Goal: Contribute content: Contribute content

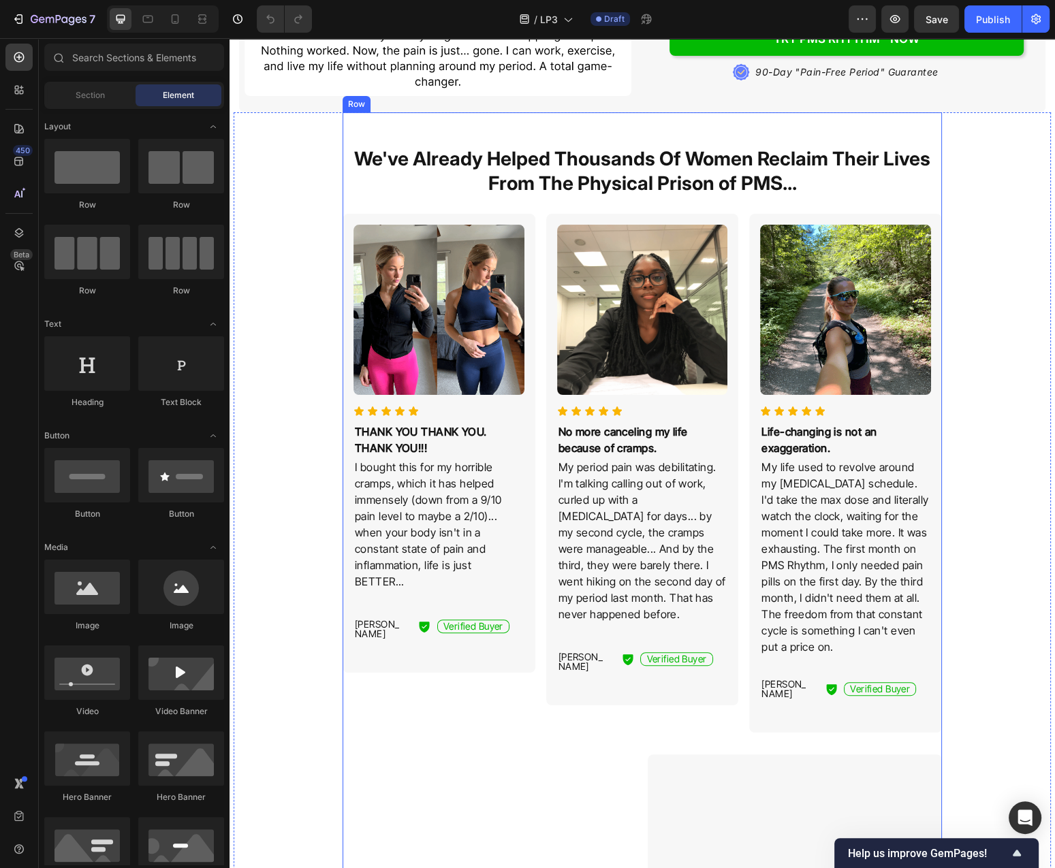
scroll to position [511, 0]
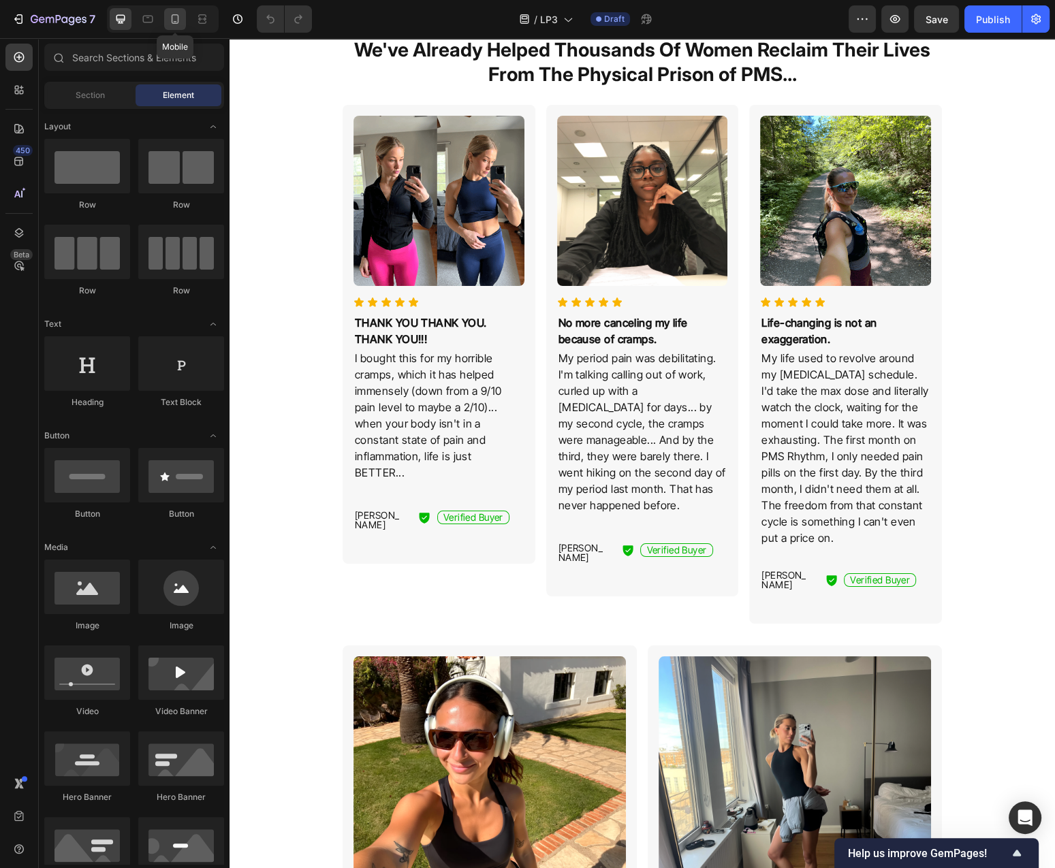
click at [171, 20] on icon at bounding box center [175, 19] width 14 height 14
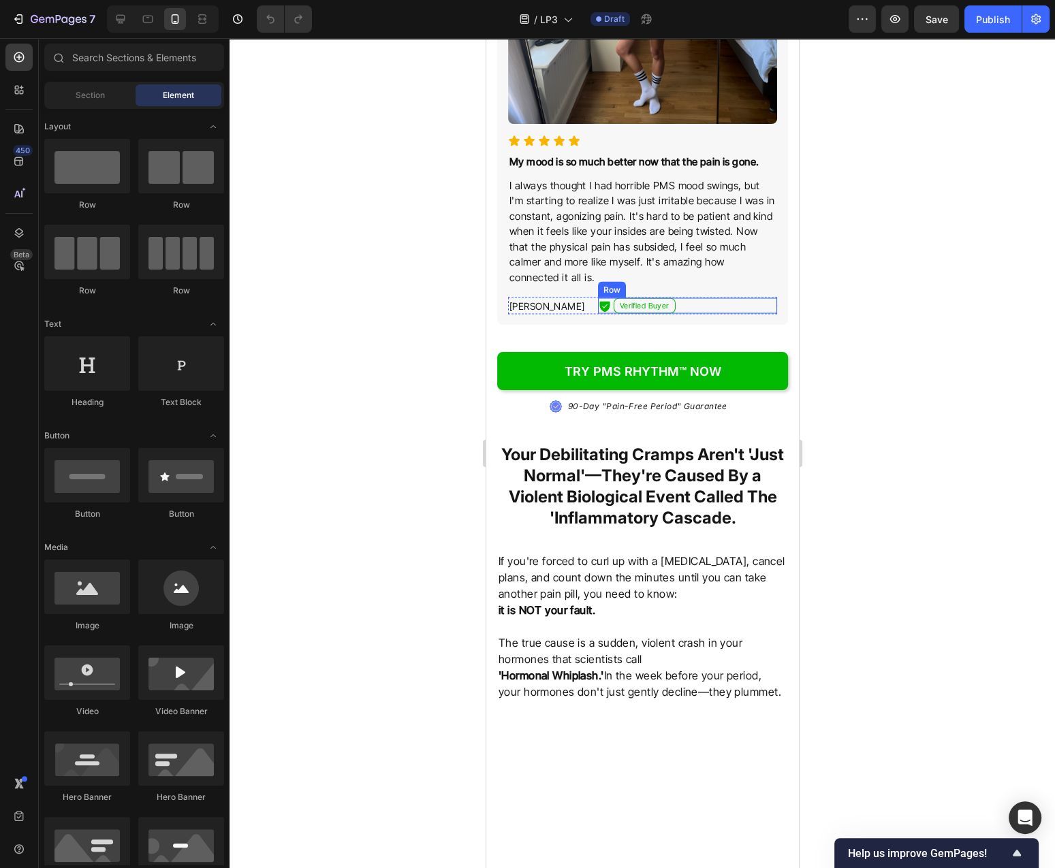
scroll to position [2701, 0]
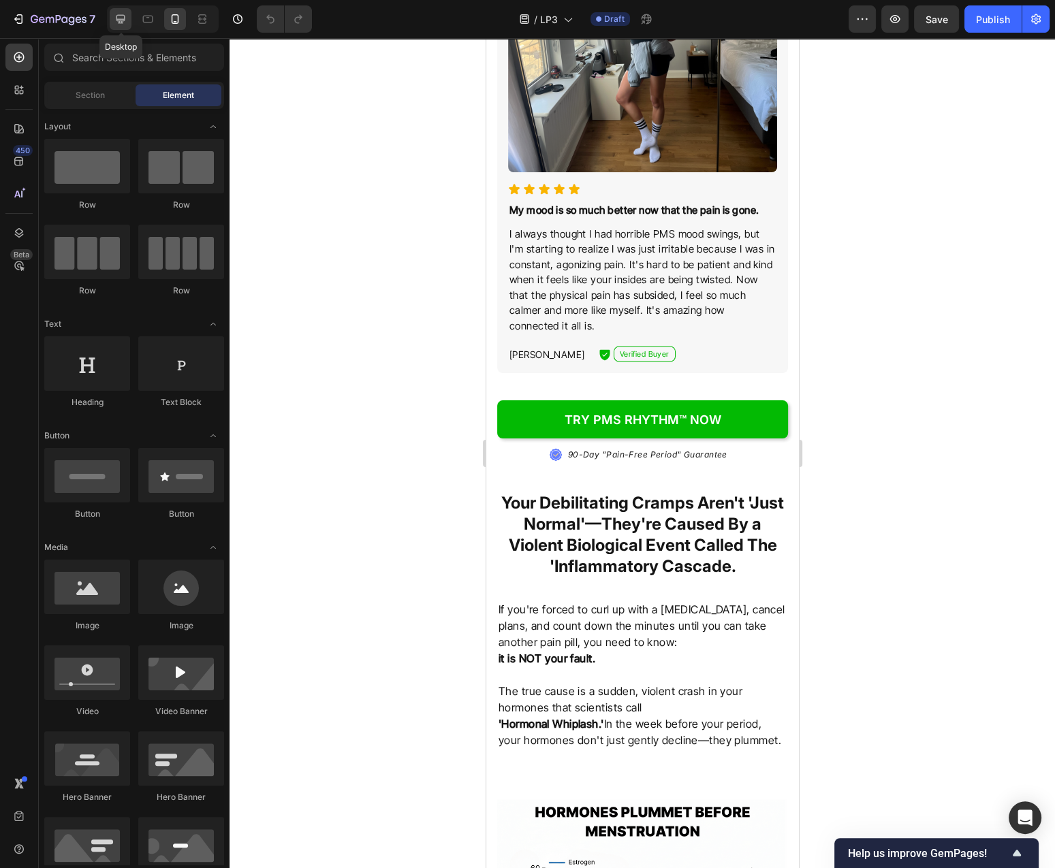
click at [128, 12] on div at bounding box center [121, 19] width 22 height 22
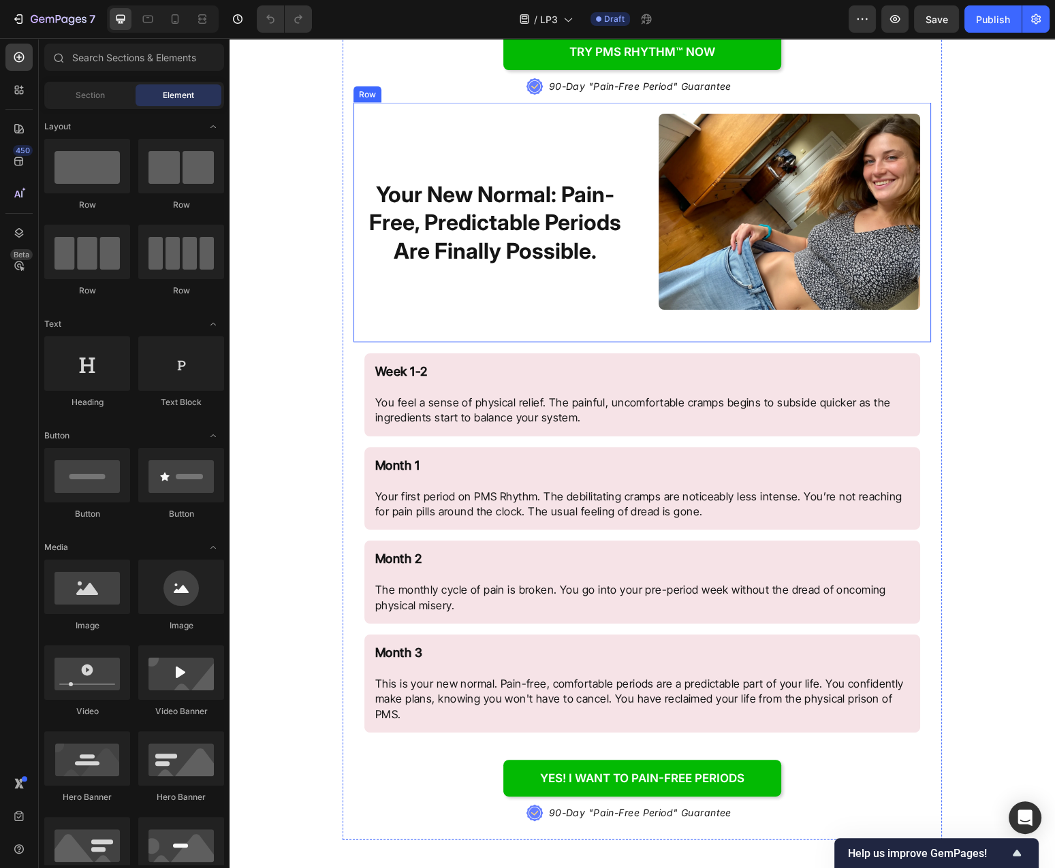
scroll to position [3135, 0]
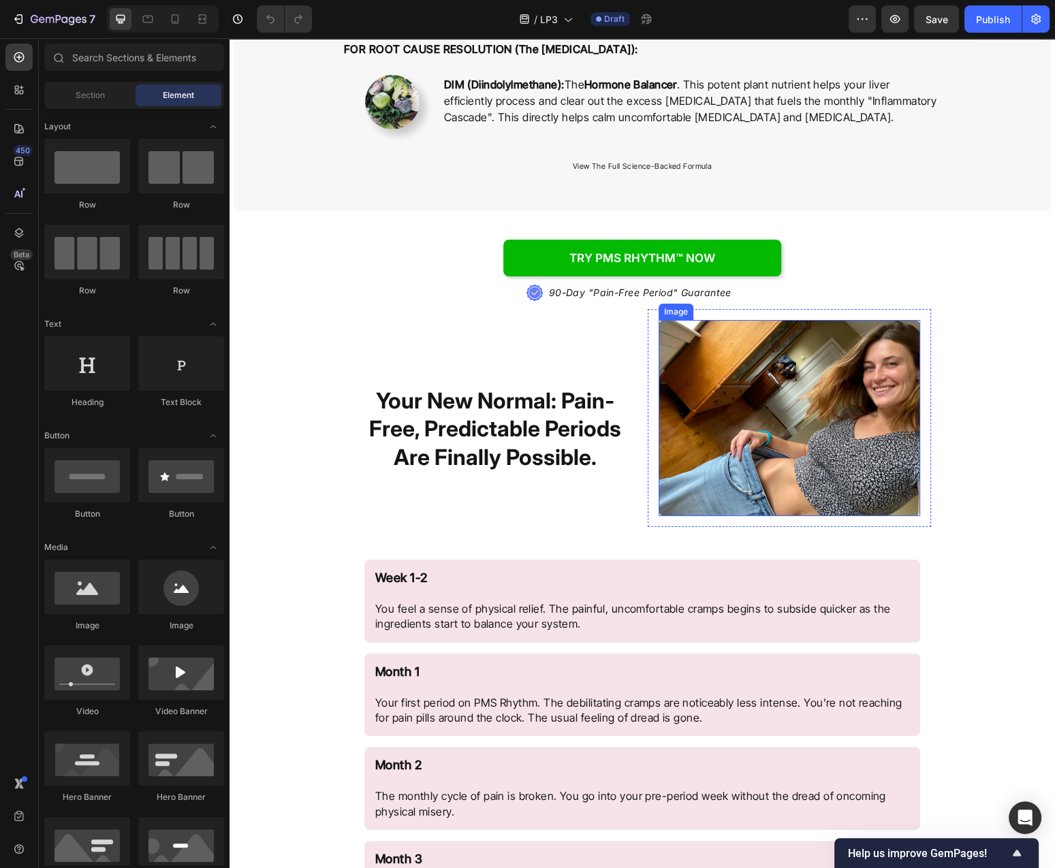
click at [907, 432] on img at bounding box center [788, 418] width 261 height 196
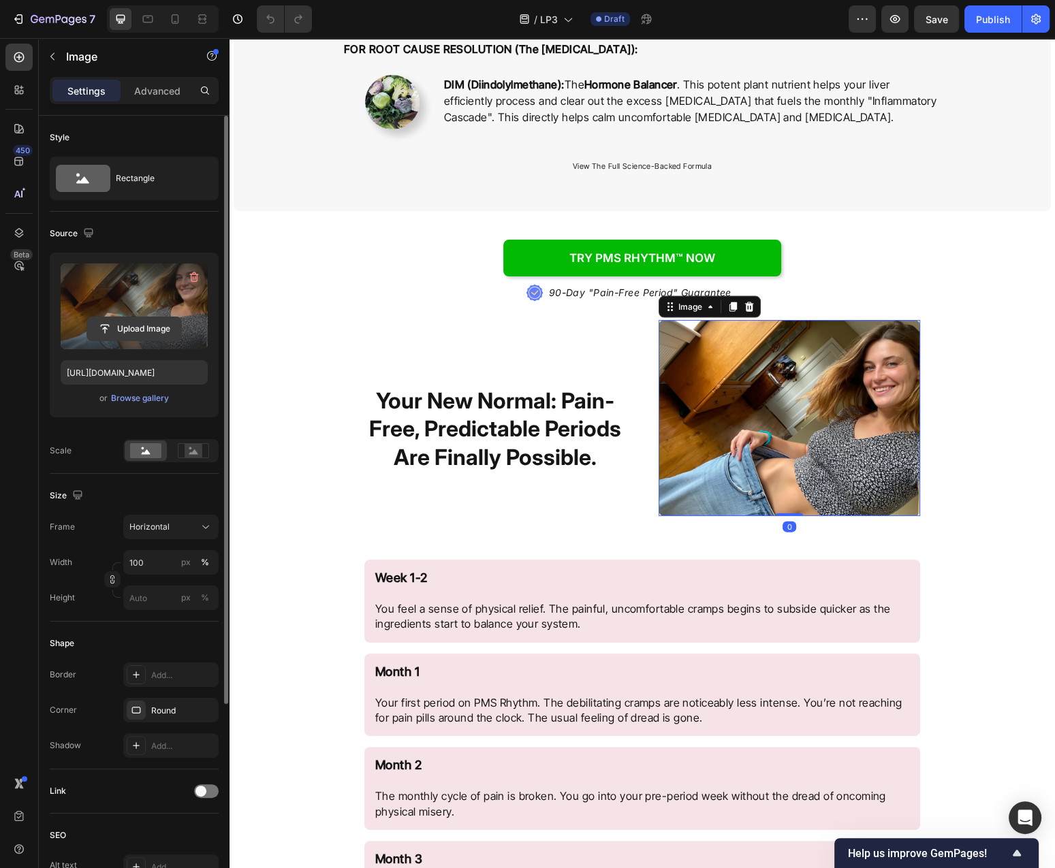
click at [142, 330] on input "file" at bounding box center [134, 328] width 94 height 23
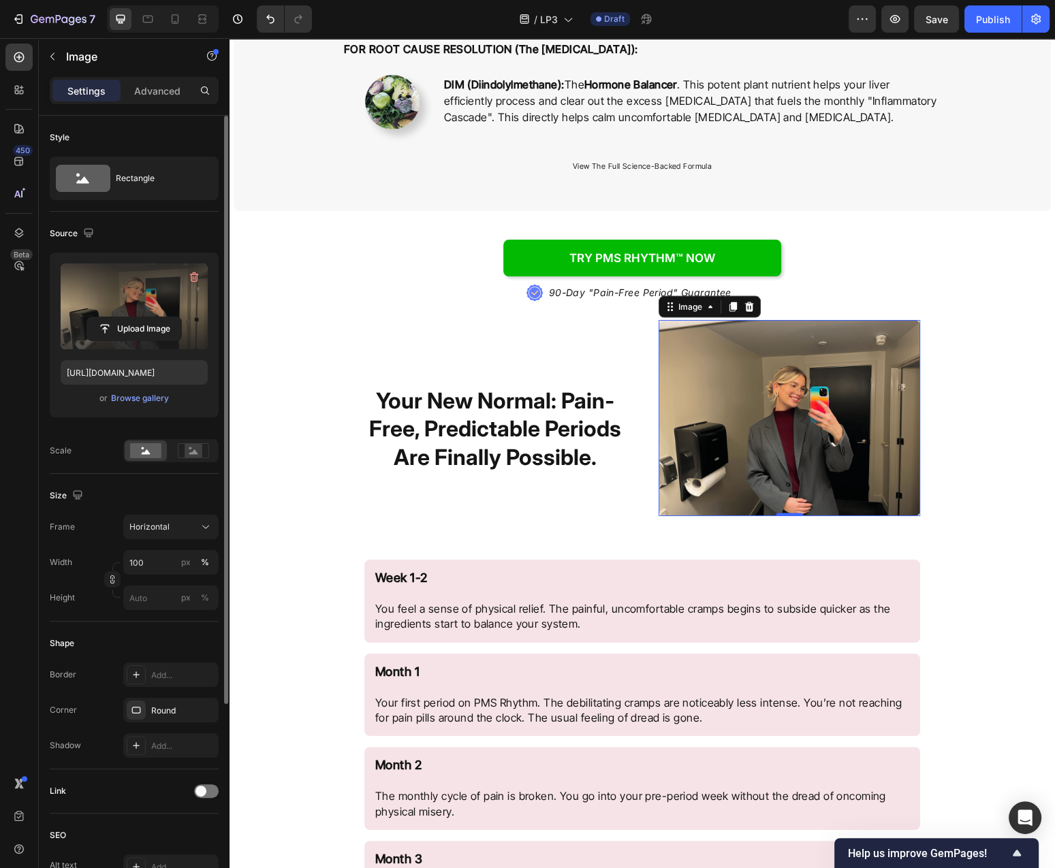
type input "https://cdn.shopify.com/s/files/1/0777/2736/7387/files/gempages_577083542056469…"
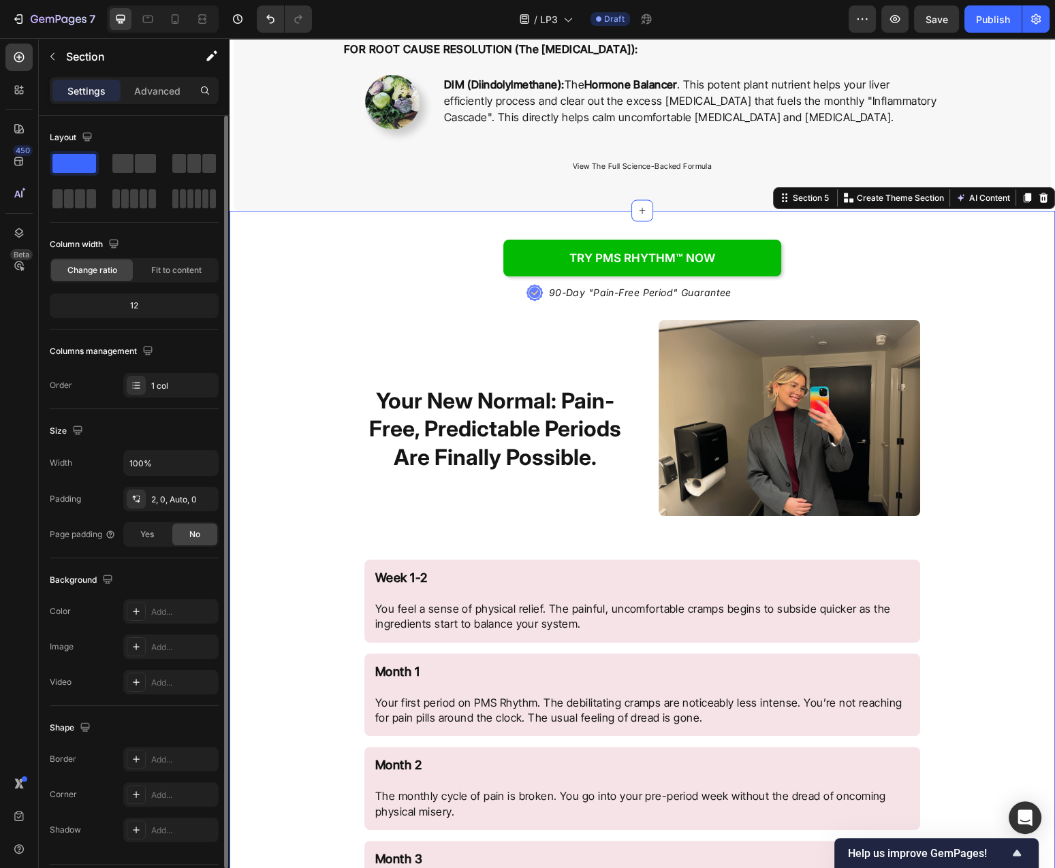
click at [1036, 472] on div "Try PMS Rhythm™ NOW Button .id584220534124839872 .st0{fill:#647EFF;} .id5842205…" at bounding box center [641, 716] width 825 height 1009
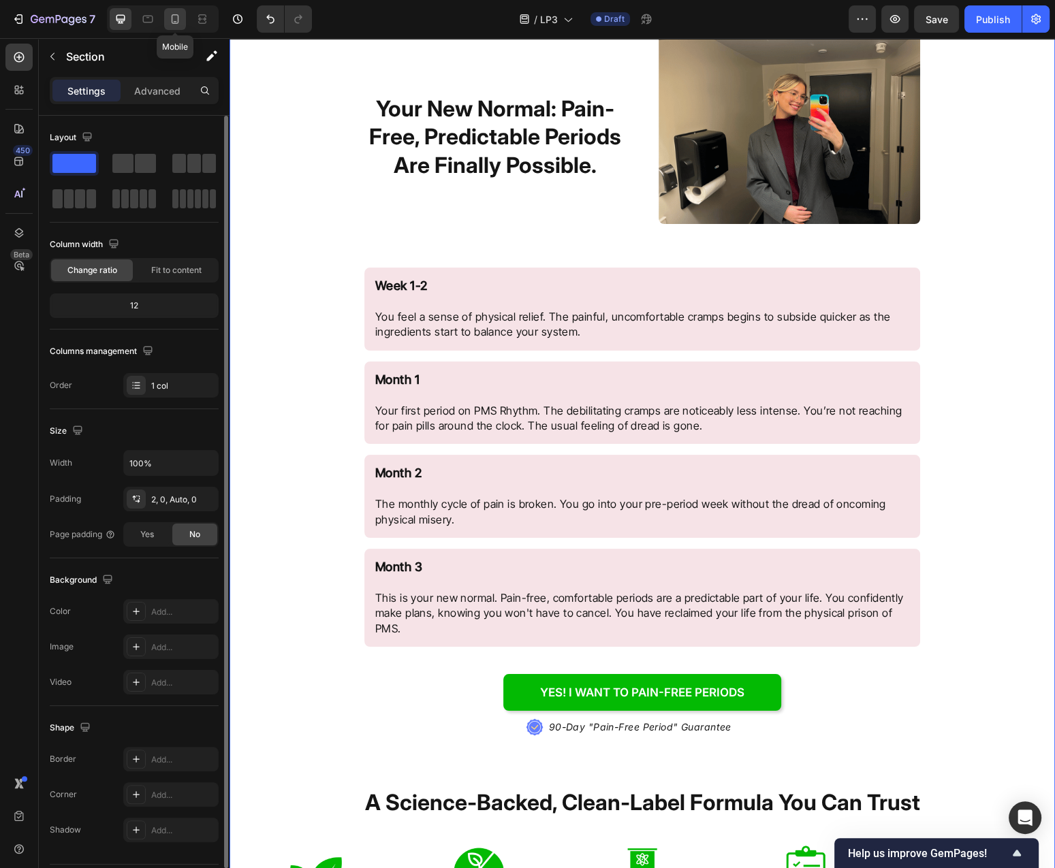
click at [171, 18] on icon at bounding box center [175, 19] width 14 height 14
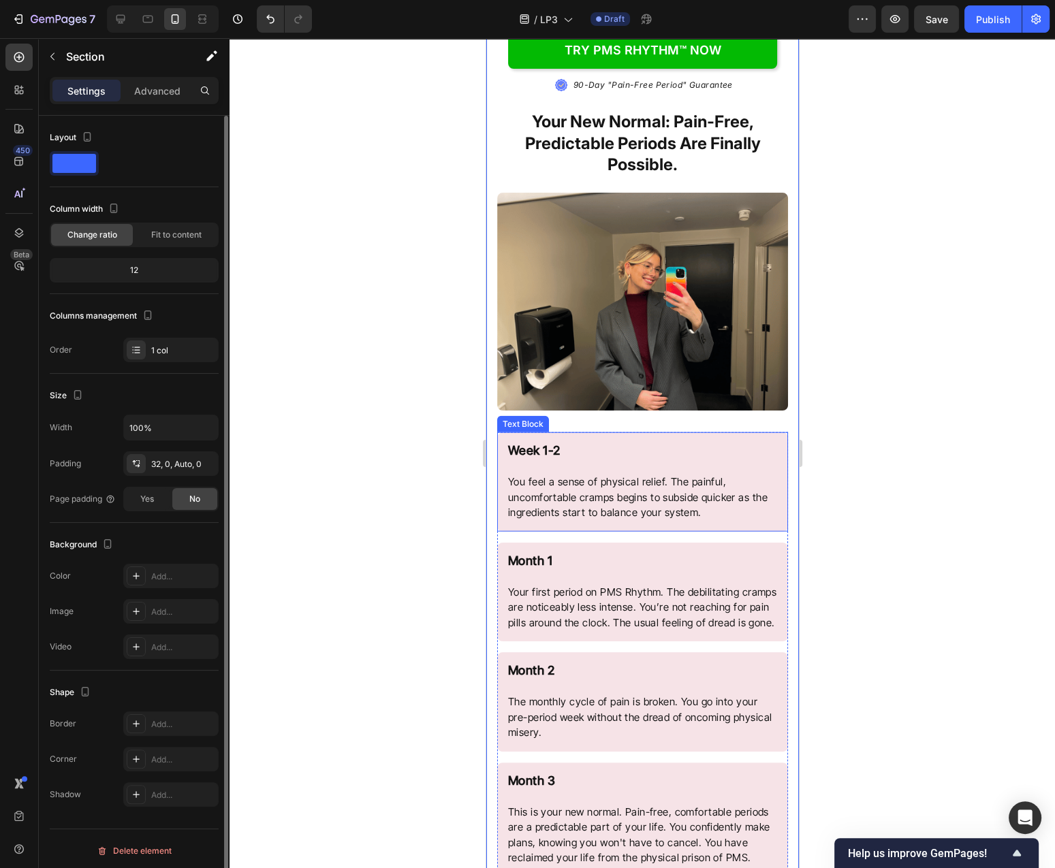
scroll to position [3552, 0]
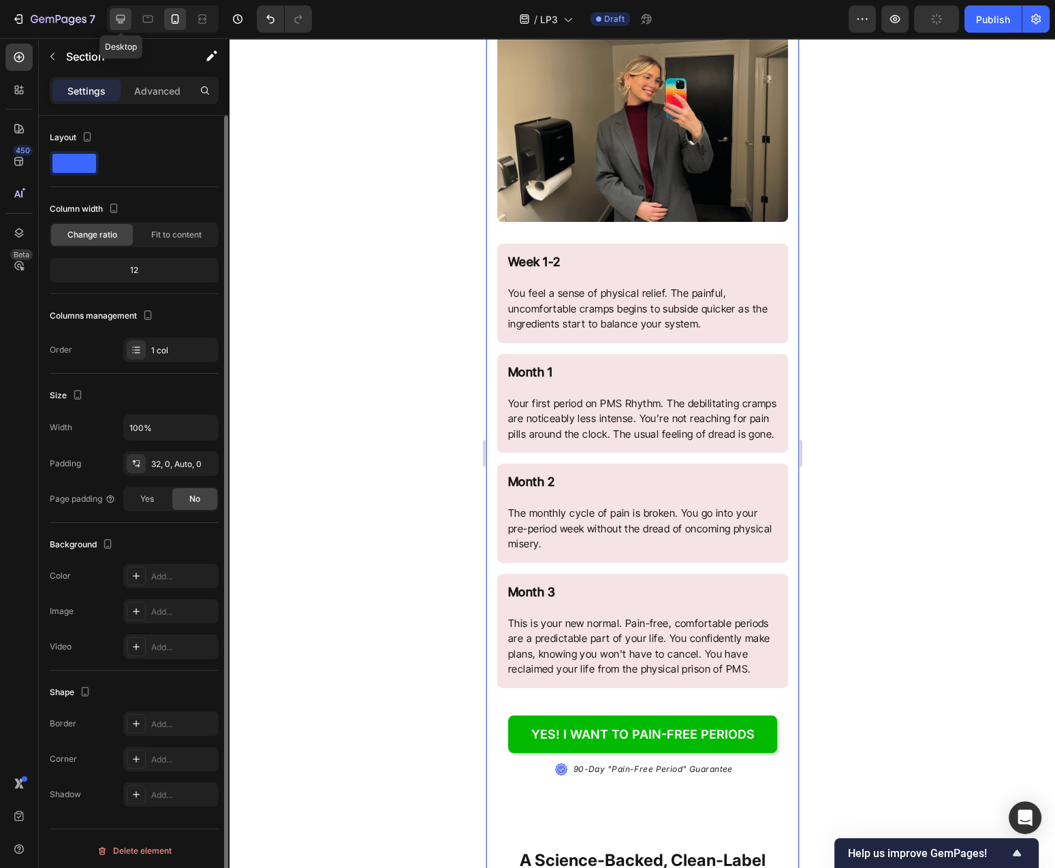
click at [116, 21] on icon at bounding box center [121, 19] width 14 height 14
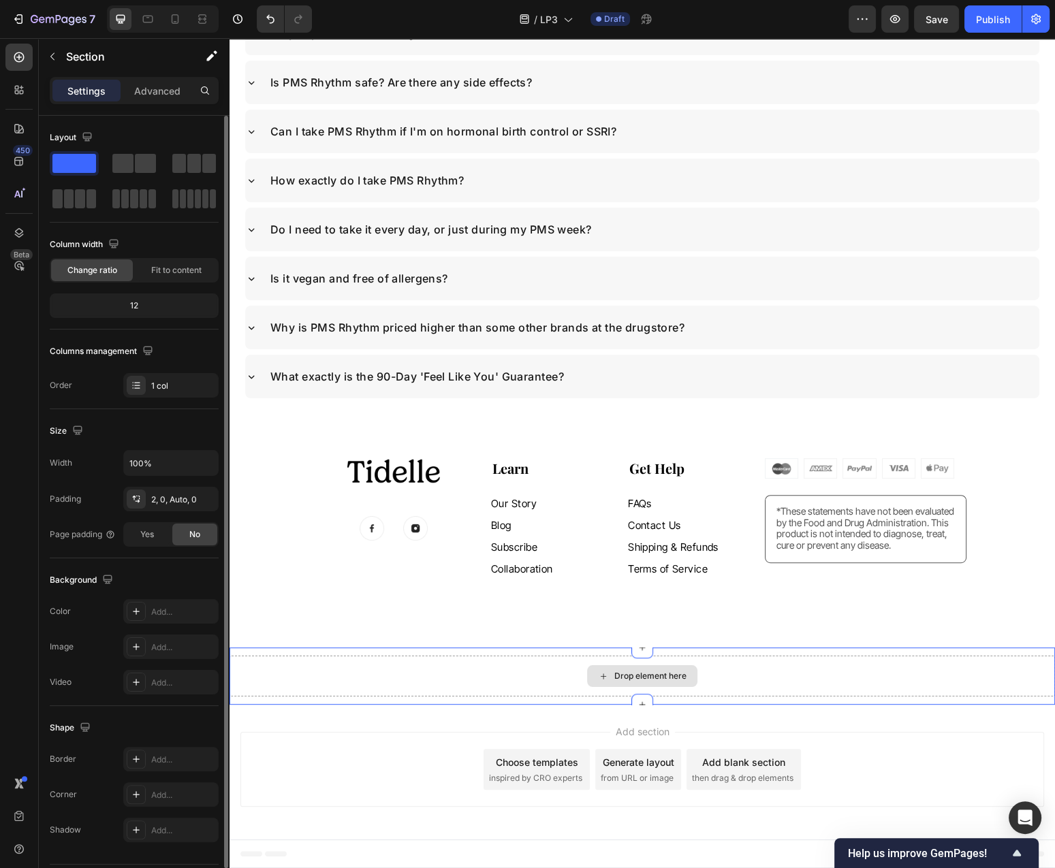
scroll to position [5996, 0]
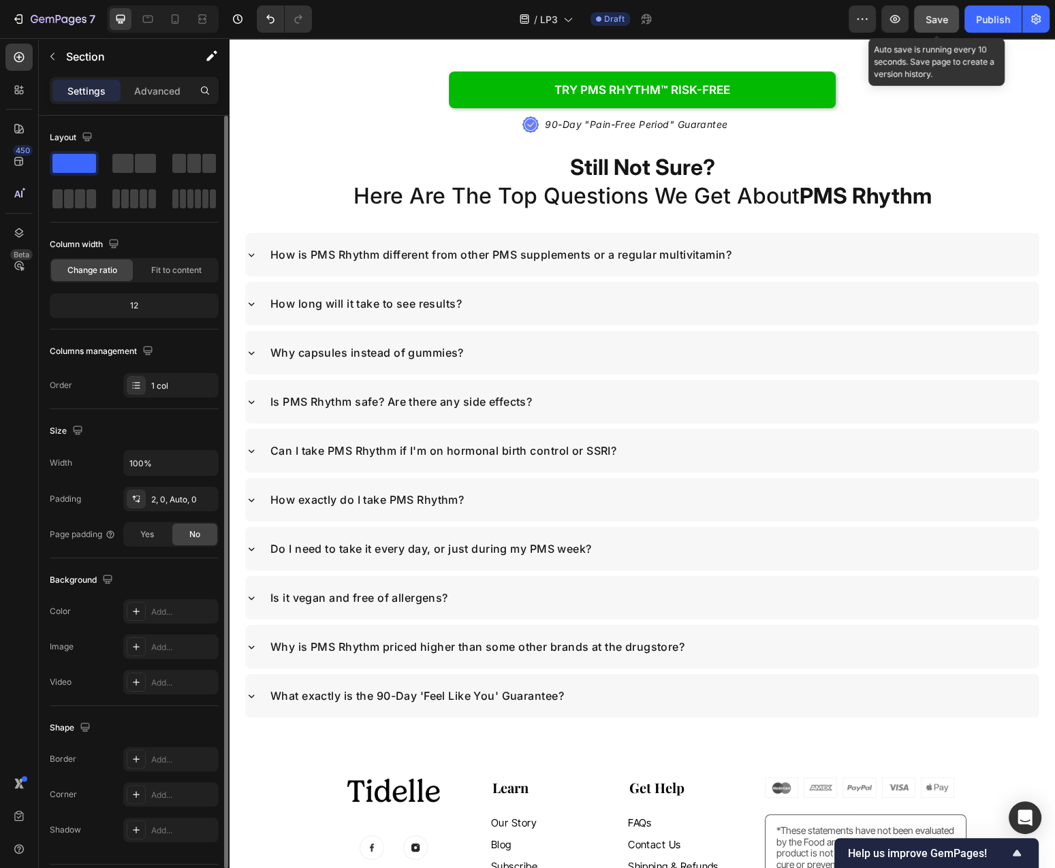
click at [940, 18] on span "Save" at bounding box center [936, 20] width 22 height 12
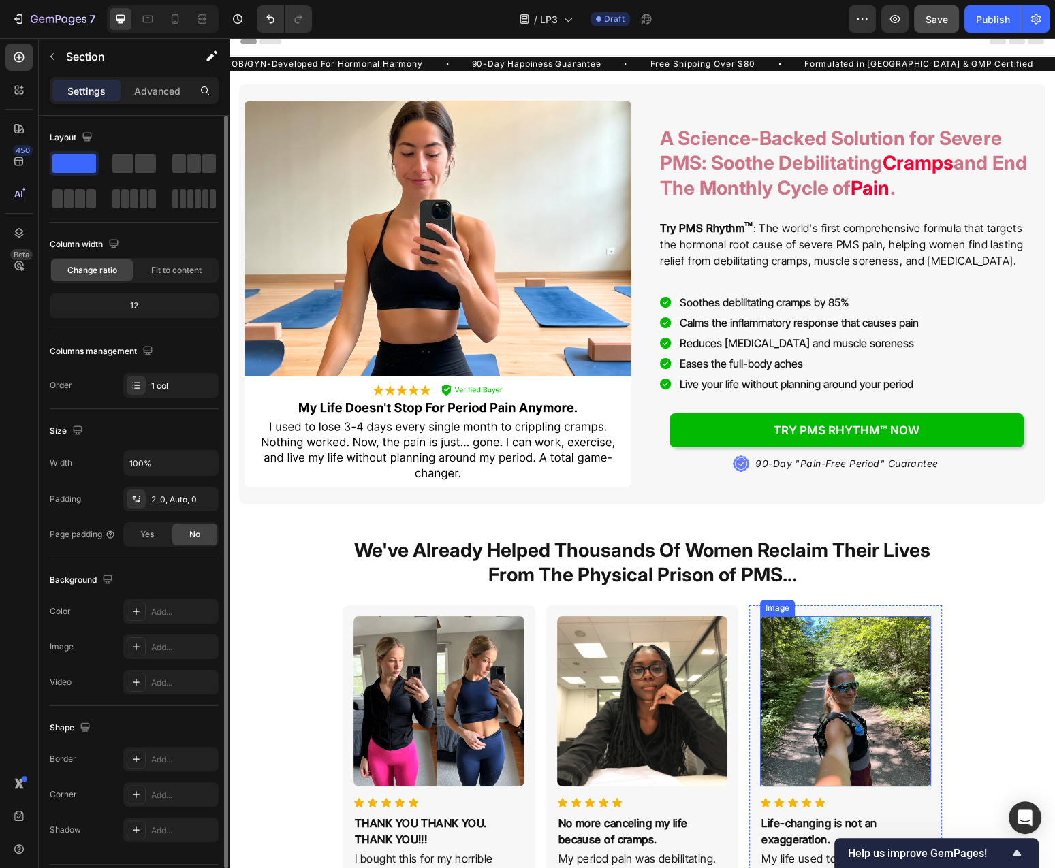
scroll to position [0, 0]
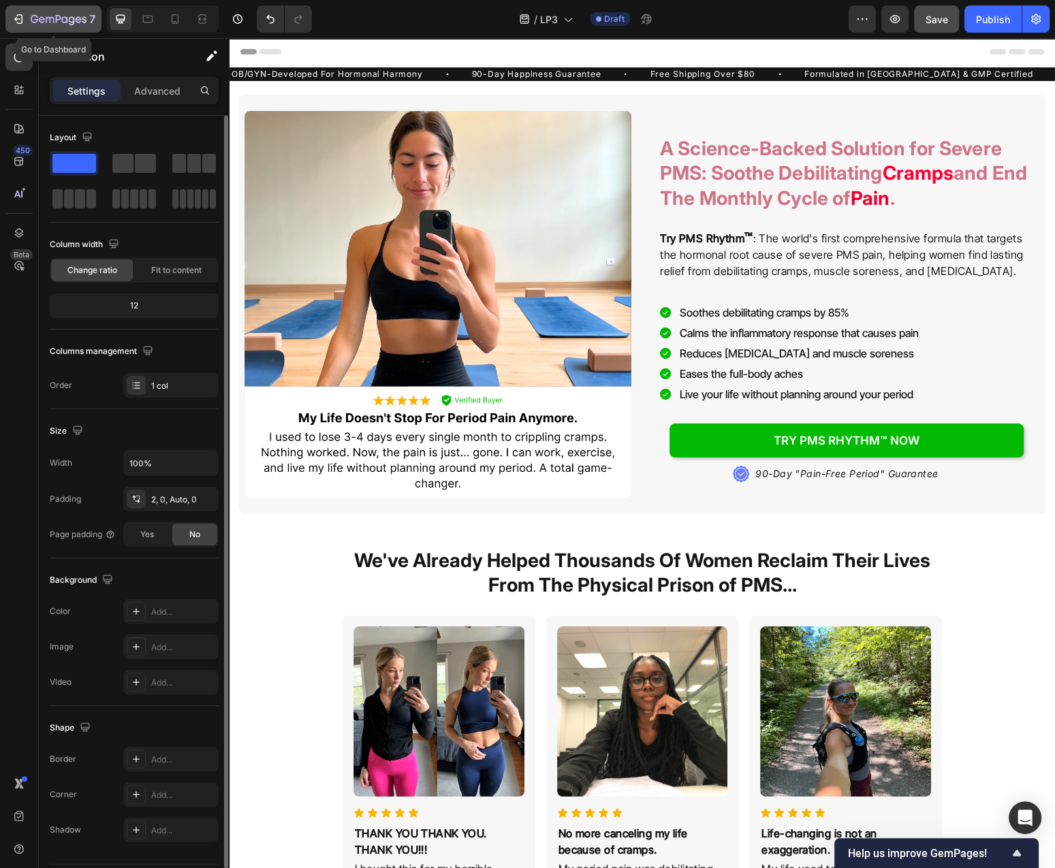
click at [70, 18] on icon "button" at bounding box center [72, 20] width 6 height 9
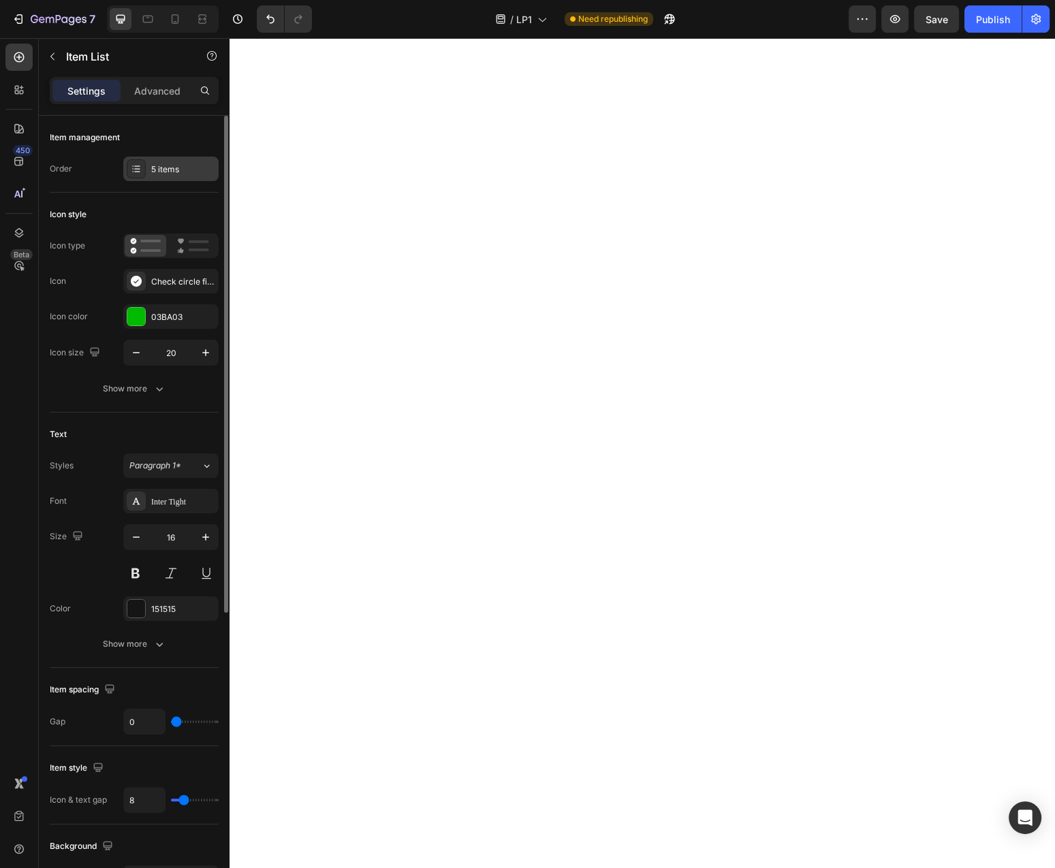
click at [175, 167] on div "5 items" at bounding box center [183, 169] width 64 height 12
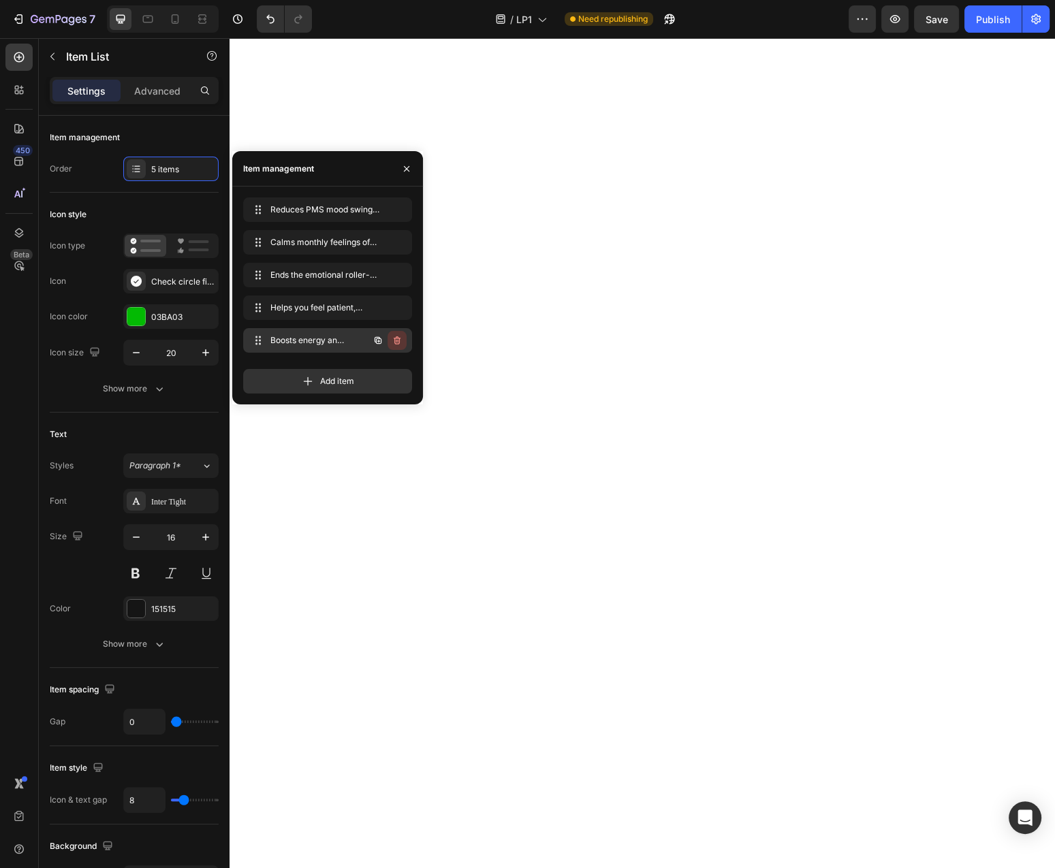
click at [396, 337] on icon "button" at bounding box center [397, 340] width 11 height 11
click at [389, 345] on div "Delete" at bounding box center [387, 340] width 25 height 12
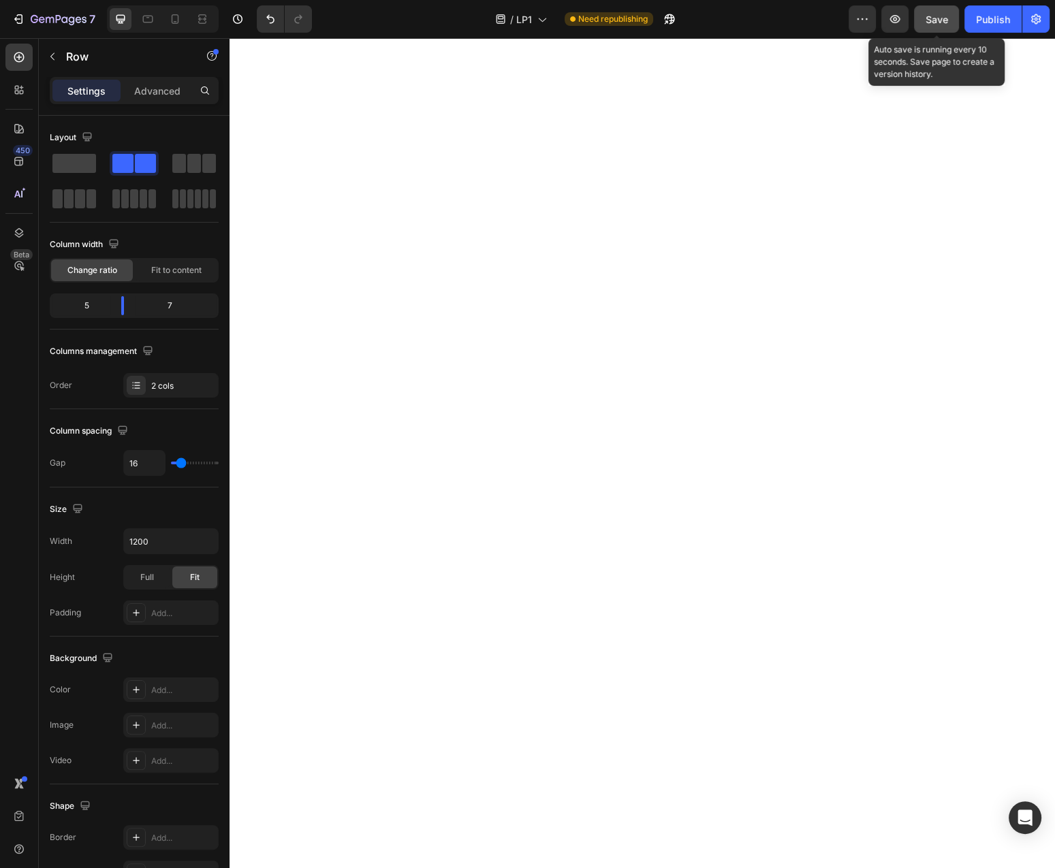
click at [949, 11] on button "Save" at bounding box center [936, 18] width 45 height 27
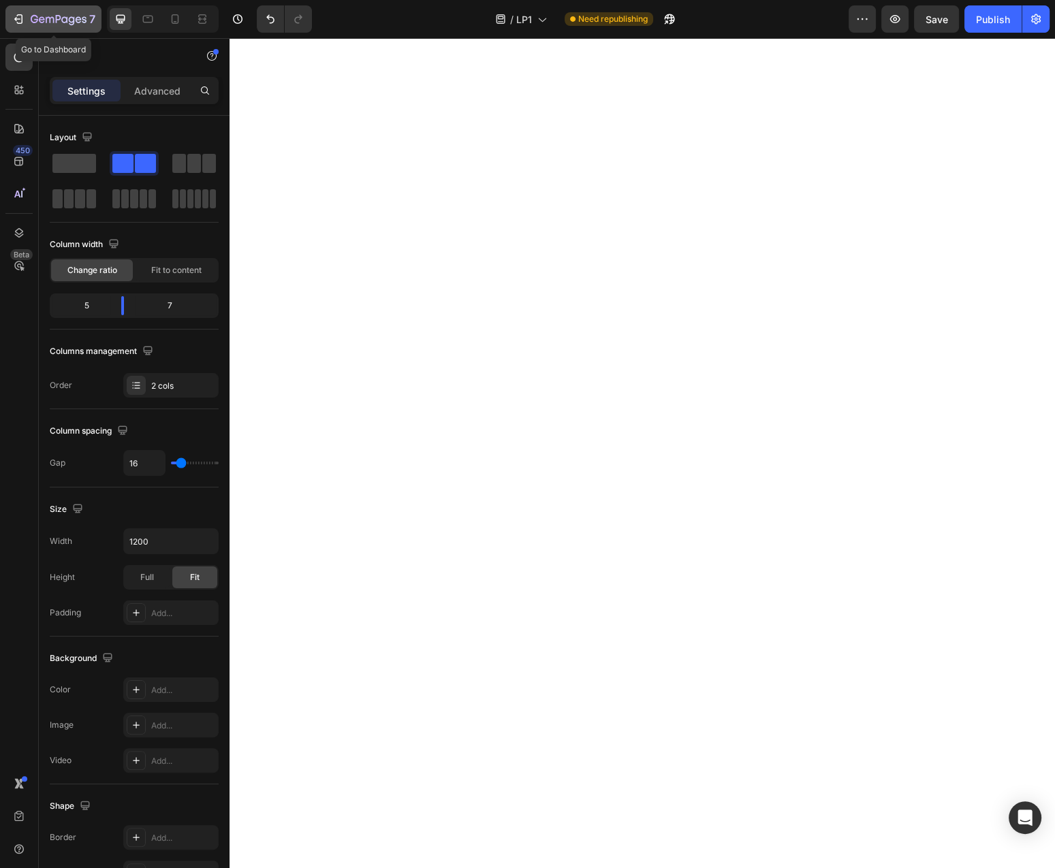
click at [71, 14] on icon "button" at bounding box center [59, 20] width 56 height 12
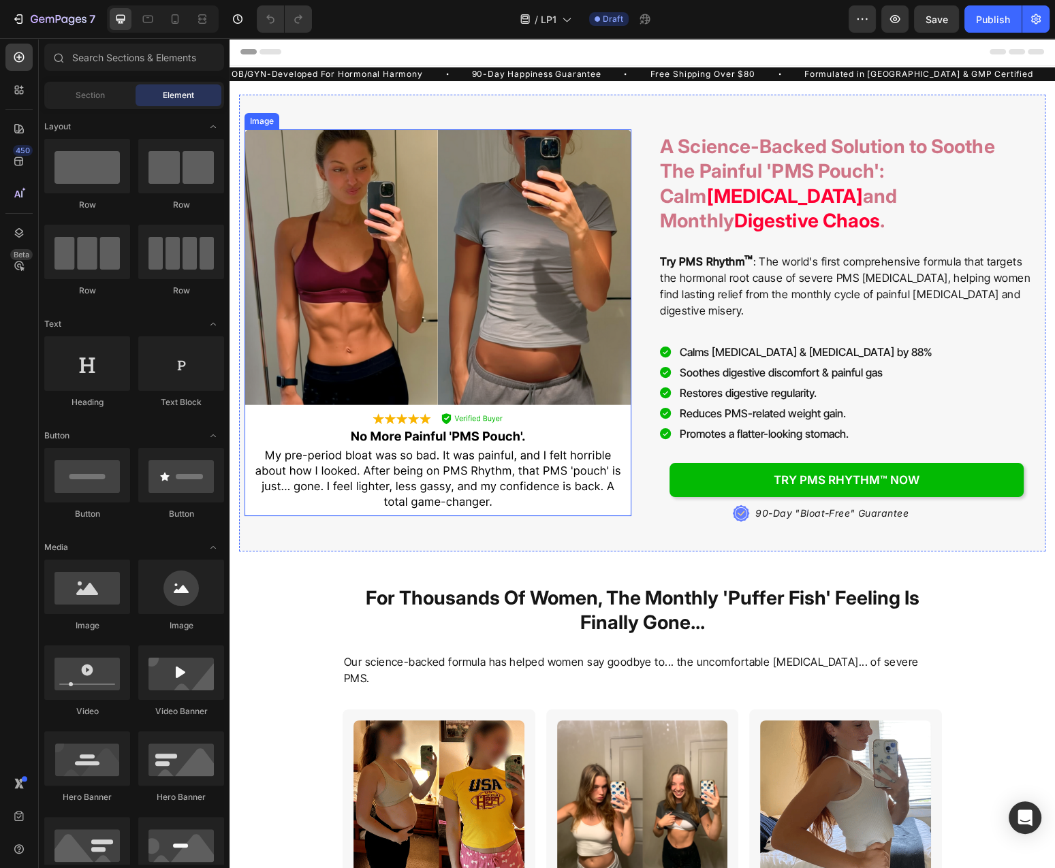
click at [458, 319] on img at bounding box center [437, 322] width 387 height 387
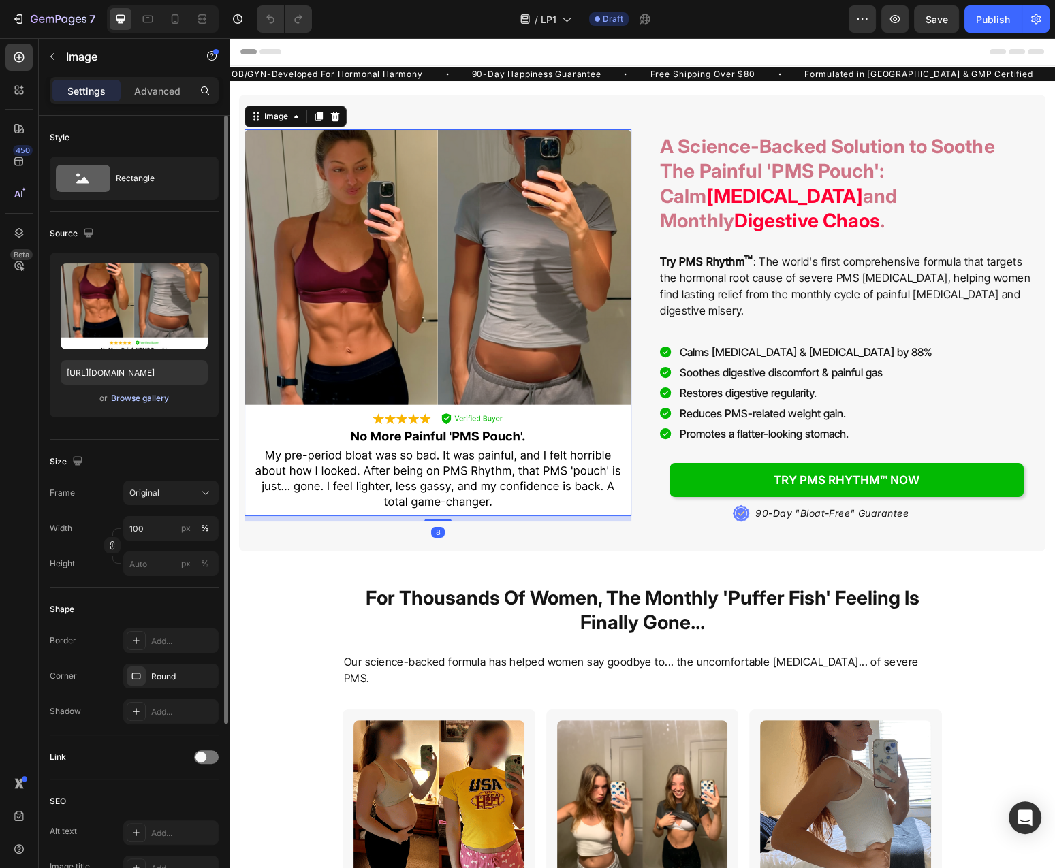
click at [141, 402] on div "Browse gallery" at bounding box center [140, 398] width 58 height 12
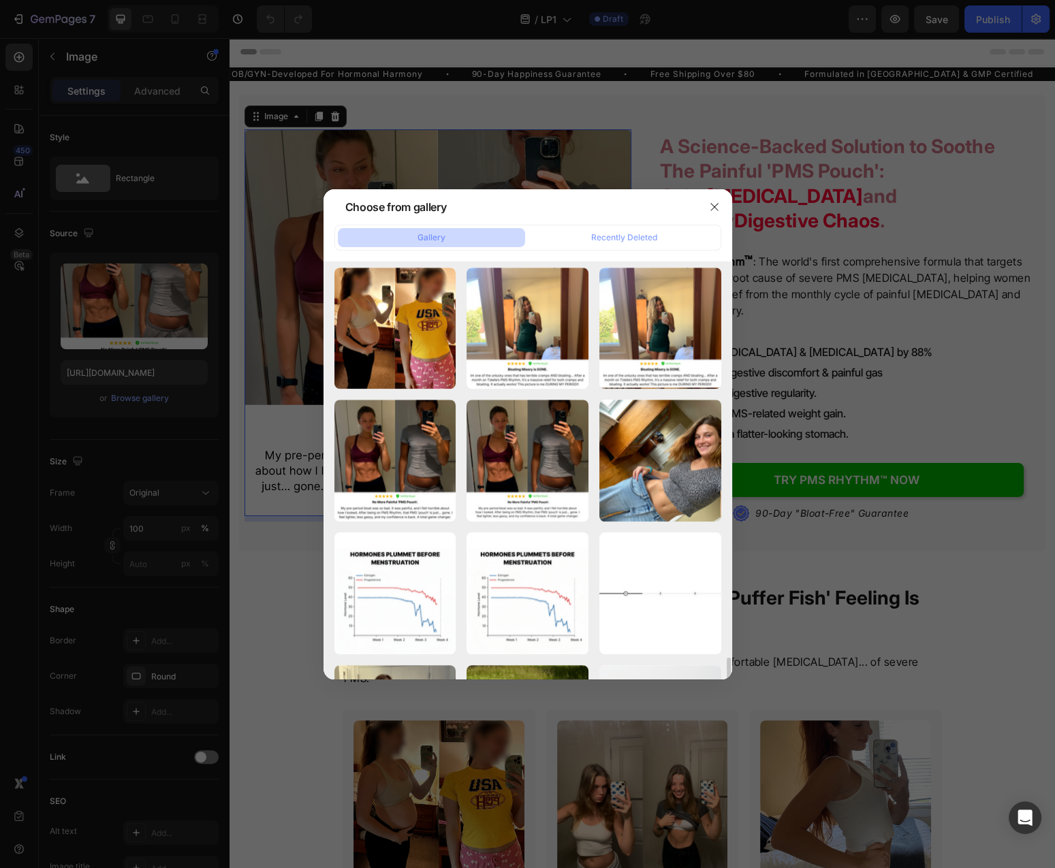
scroll to position [1419, 0]
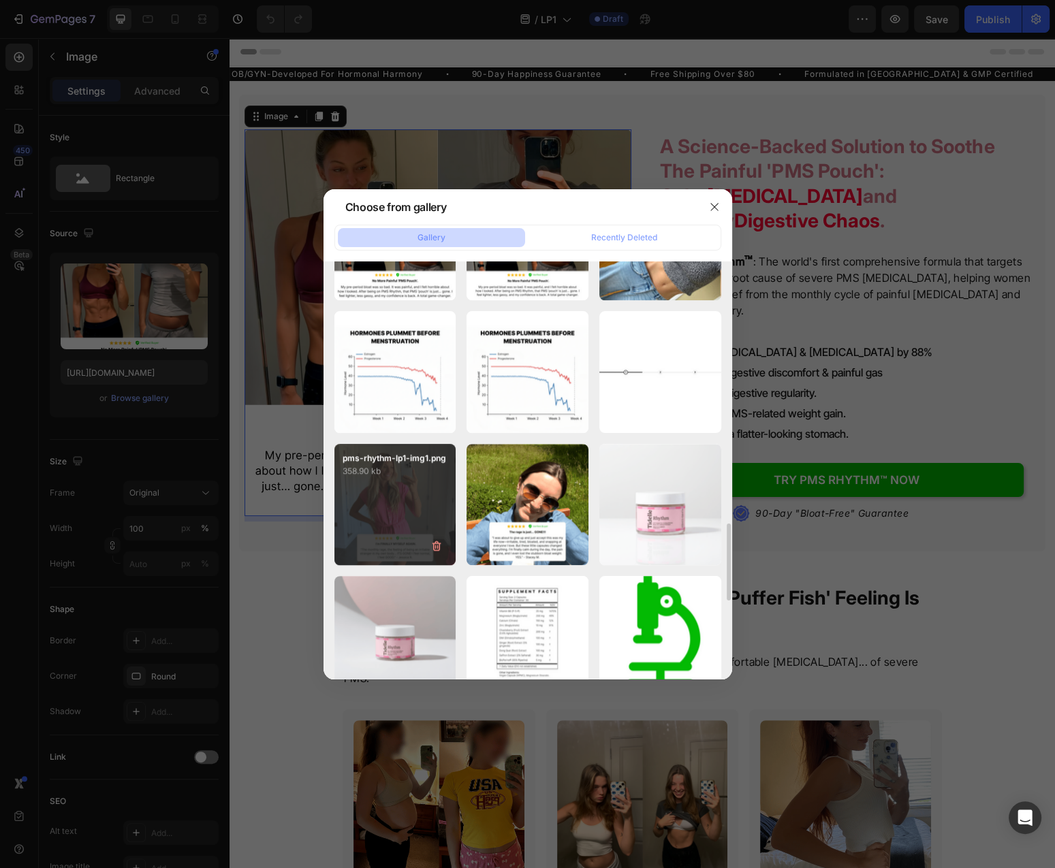
click at [379, 461] on p "pms-rhythm-lp1-img1.png" at bounding box center [396, 458] width 106 height 12
type input "[URL][DOMAIN_NAME]"
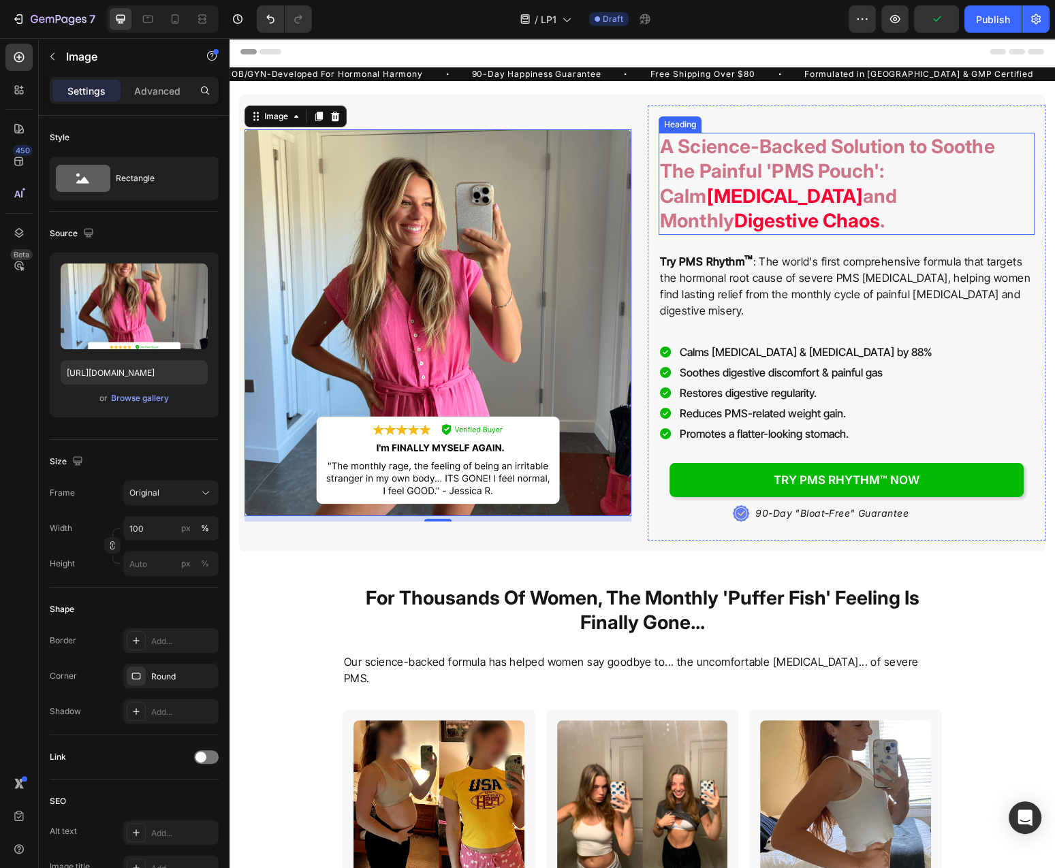
click at [828, 209] on span "Digestive Chaos" at bounding box center [807, 220] width 146 height 23
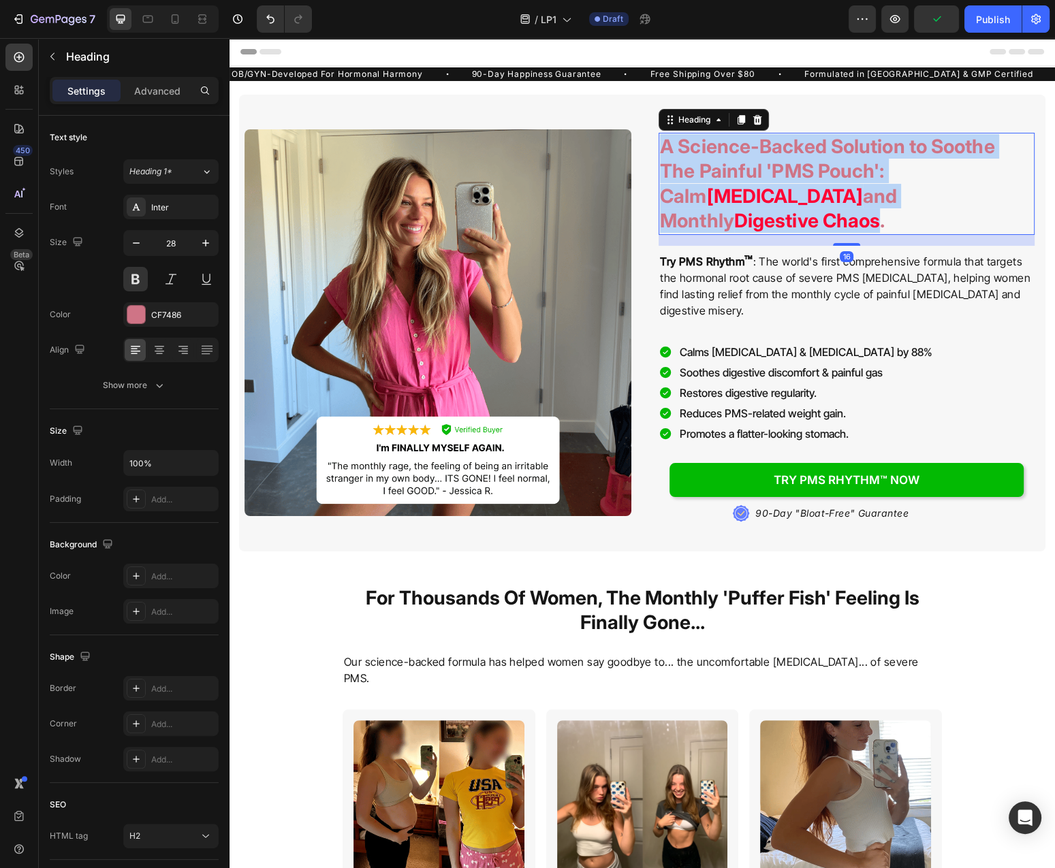
click at [828, 209] on span "Digestive Chaos" at bounding box center [807, 220] width 146 height 23
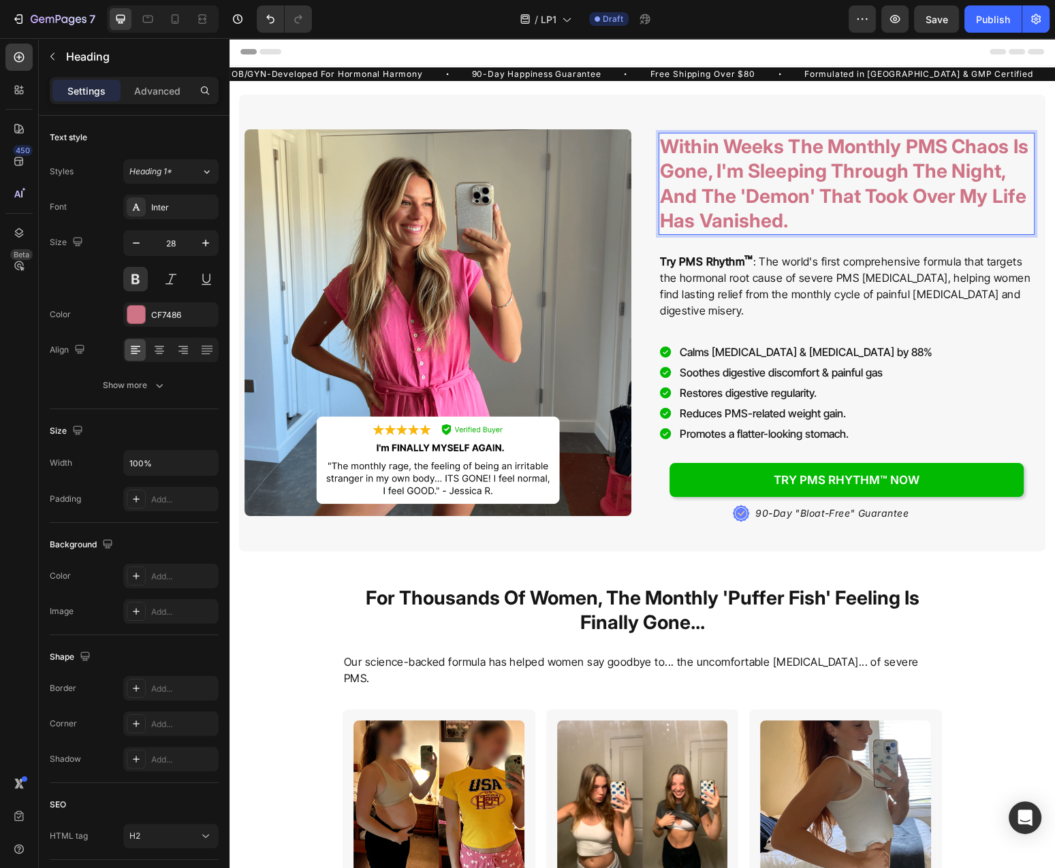
click at [949, 169] on p "Within Weeks The Monthly PMS Chaos Is Gone, I'm Sleeping Through The Night, And…" at bounding box center [846, 183] width 373 height 99
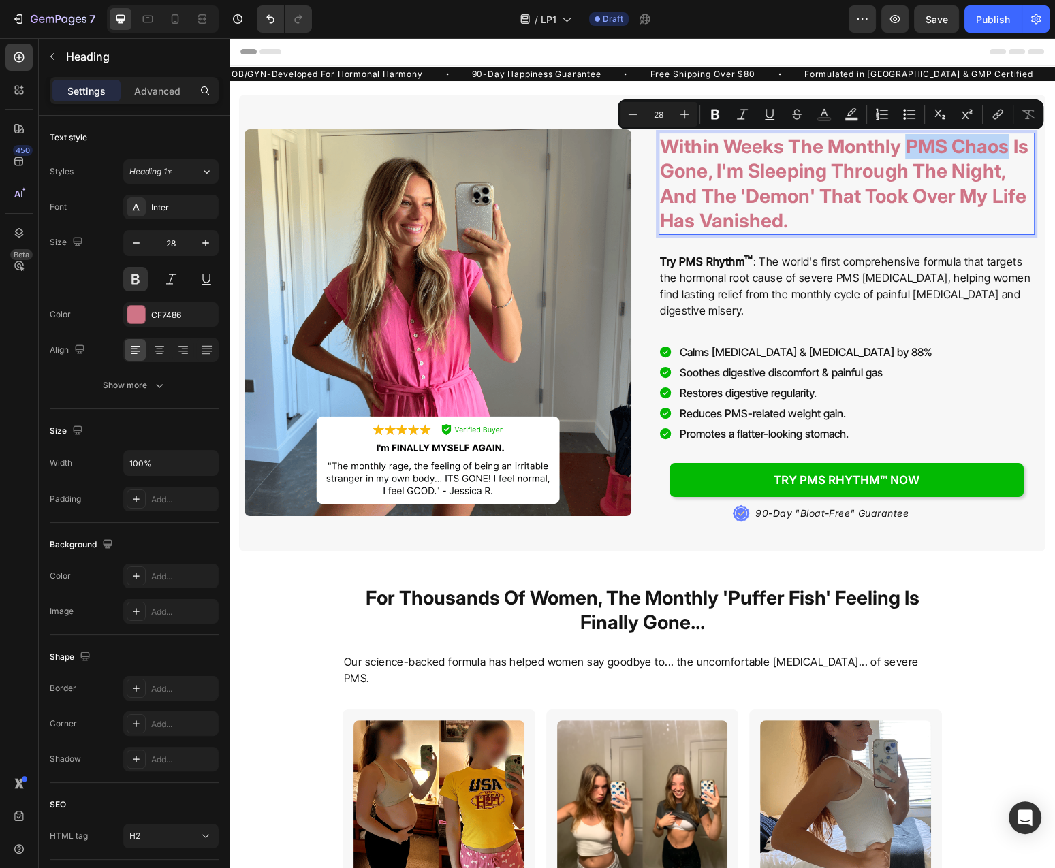
drag, startPoint x: 908, startPoint y: 148, endPoint x: 1004, endPoint y: 147, distance: 96.7
click at [1004, 147] on p "Within Weeks The Monthly PMS Chaos Is Gone, I'm Sleeping Through The Night, And…" at bounding box center [846, 183] width 373 height 99
click at [769, 196] on p "Within Weeks The Monthly PMS Chaos Is Gone, I'm Sleeping Through The Night, And…" at bounding box center [846, 183] width 373 height 99
drag, startPoint x: 828, startPoint y: 151, endPoint x: 899, endPoint y: 158, distance: 71.1
click at [899, 158] on p "Within Weeks The Monthly PMS Chaos Is Gone, I'm Sleeping Through The Night, And…" at bounding box center [846, 183] width 373 height 99
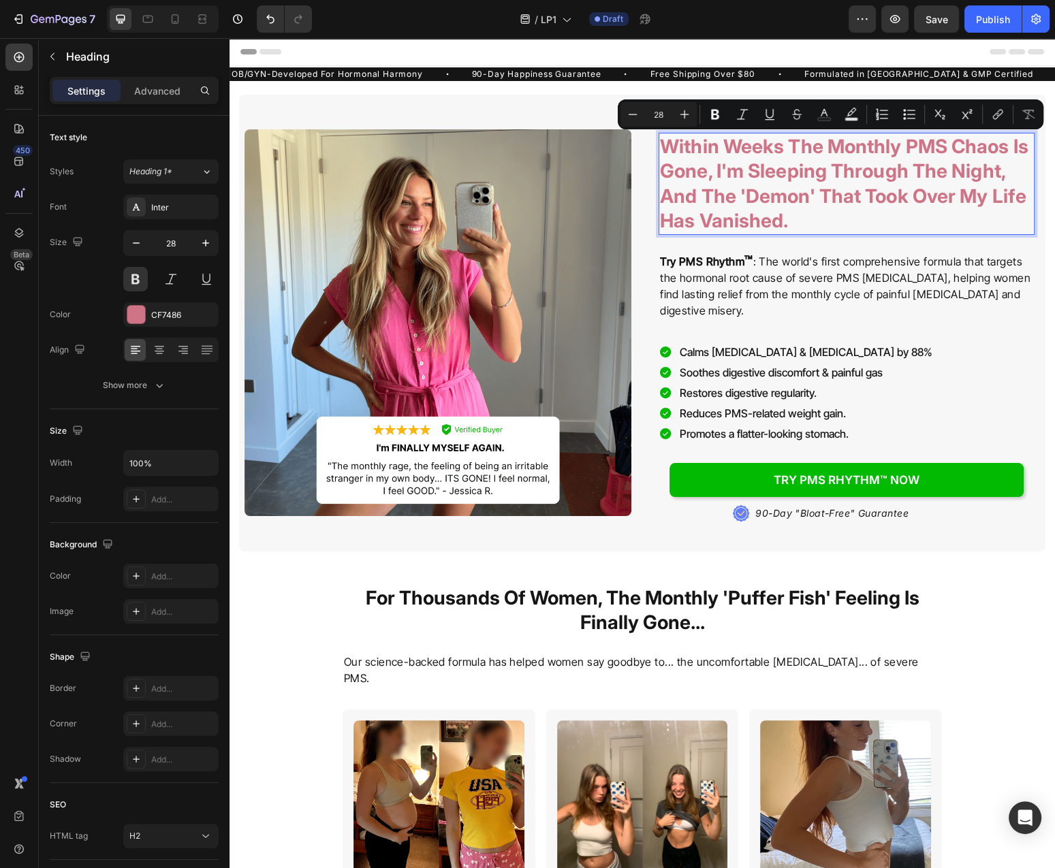
click at [910, 155] on p "Within Weeks The Monthly PMS Chaos Is Gone, I'm Sleeping Through The Night, And…" at bounding box center [846, 183] width 373 height 99
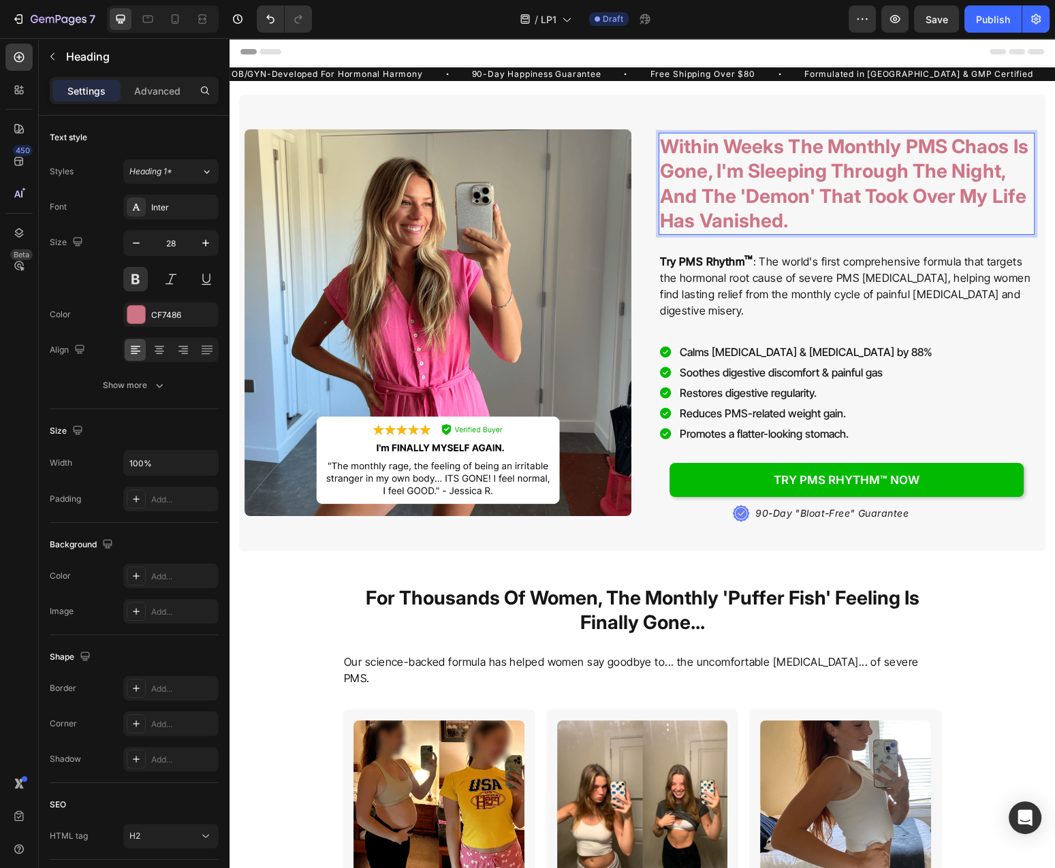
click at [949, 154] on p "Within Weeks The Monthly PMS Chaos Is Gone, I'm Sleeping Through The Night, And…" at bounding box center [846, 183] width 373 height 99
click at [953, 155] on p "Within Weeks The Monthly PMS Chaos Is Gone, I'm Sleeping Through The Night, And…" at bounding box center [846, 183] width 373 height 99
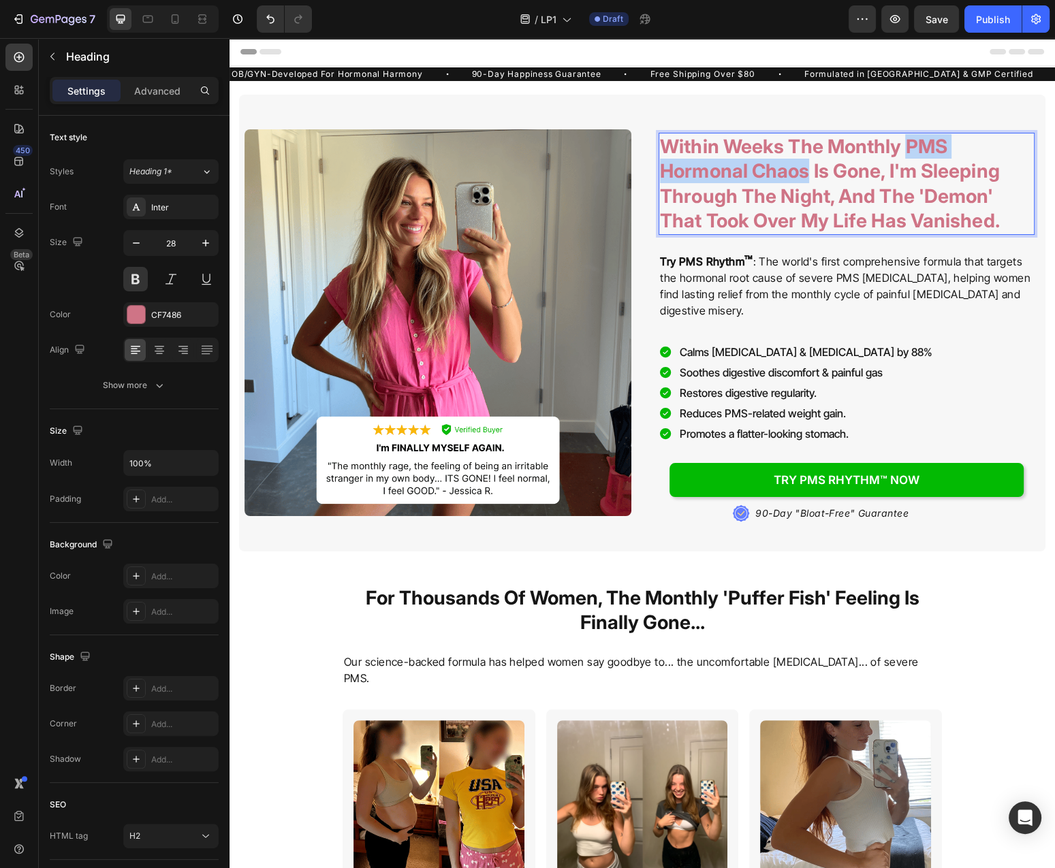
drag, startPoint x: 906, startPoint y: 144, endPoint x: 808, endPoint y: 178, distance: 103.8
click at [808, 178] on p "Within Weeks The Monthly PMS Hormonal Chaos Is Gone, I'm Sleeping Through The N…" at bounding box center [846, 183] width 373 height 99
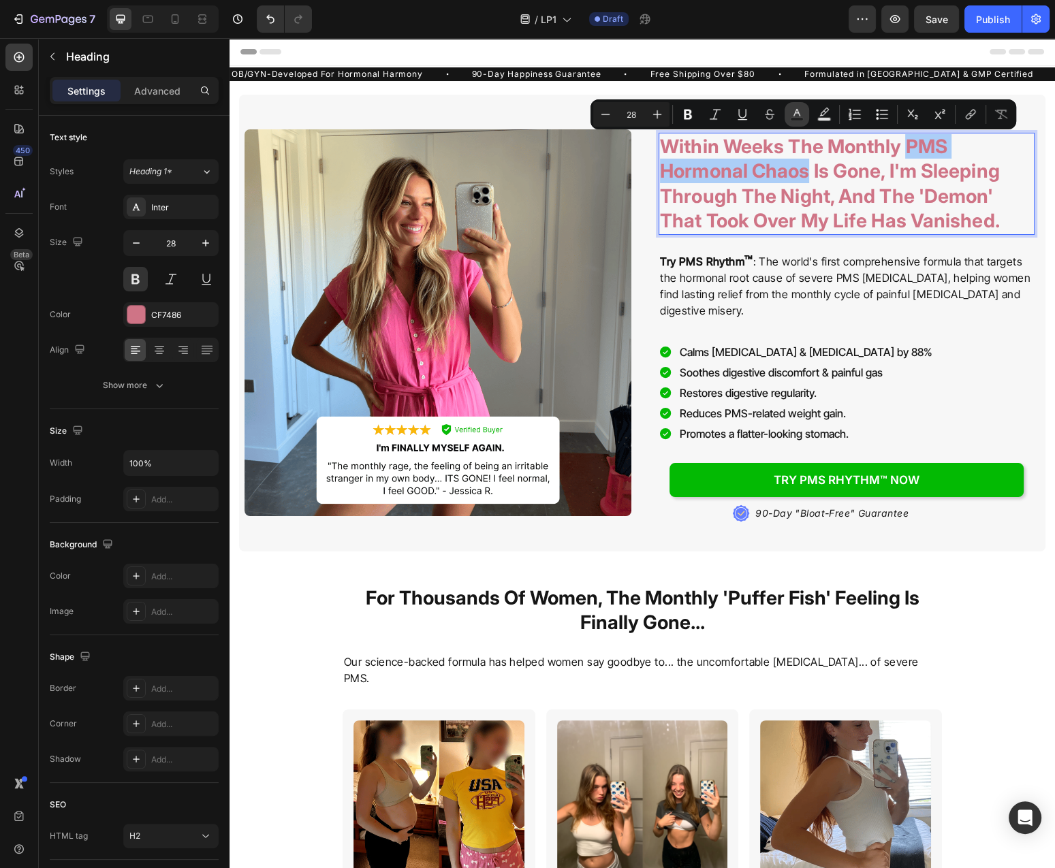
click at [789, 116] on button "Text Color" at bounding box center [796, 114] width 25 height 25
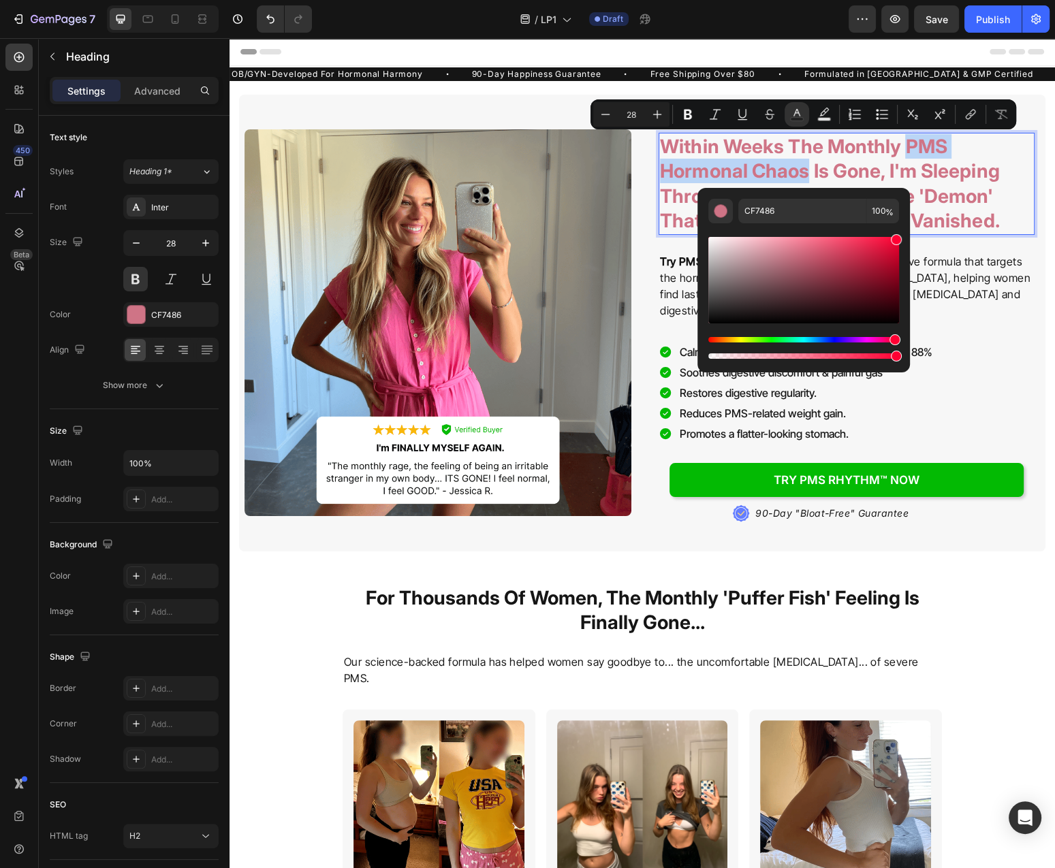
drag, startPoint x: 1081, startPoint y: 302, endPoint x: 917, endPoint y: 215, distance: 185.5
type input "FF0033"
click at [963, 193] on p "Within Weeks The Monthly PMS Hormonal Chaos Is Gone, I'm Sleeping Through The N…" at bounding box center [846, 183] width 373 height 99
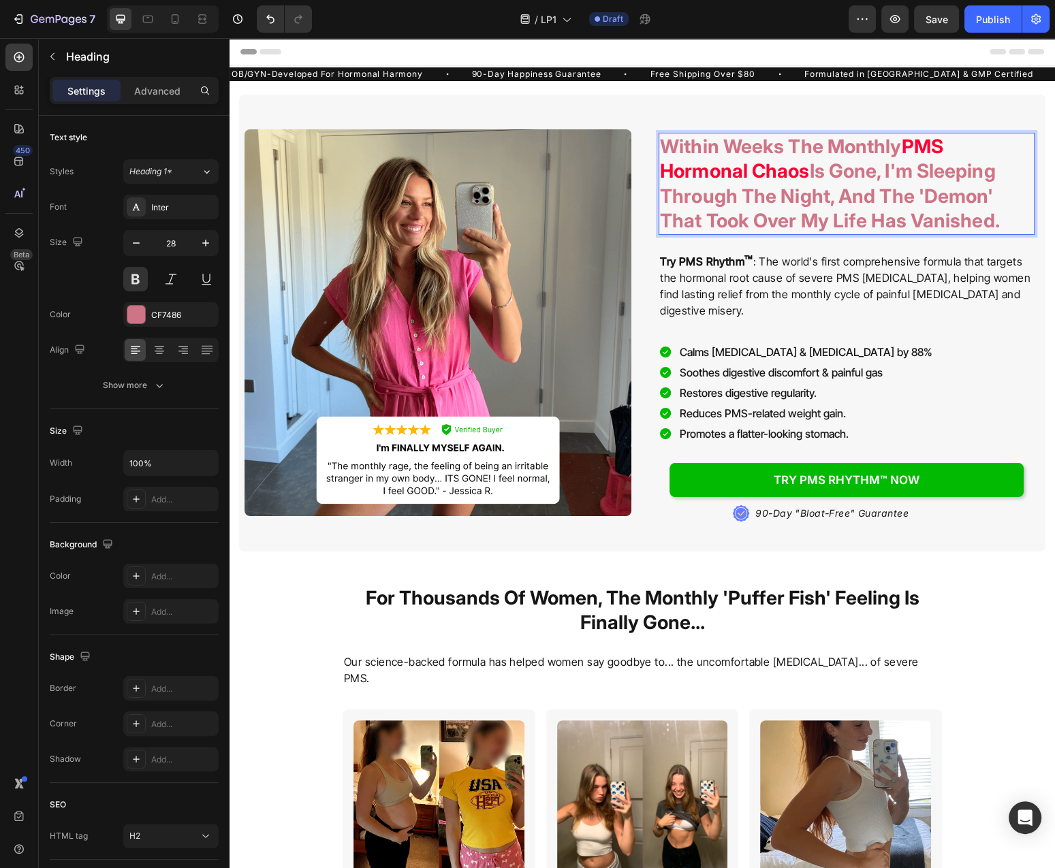
click at [934, 188] on p "Within Weeks The Monthly PMS Hormonal Chaos Is Gone, I'm Sleeping Through The N…" at bounding box center [846, 183] width 373 height 99
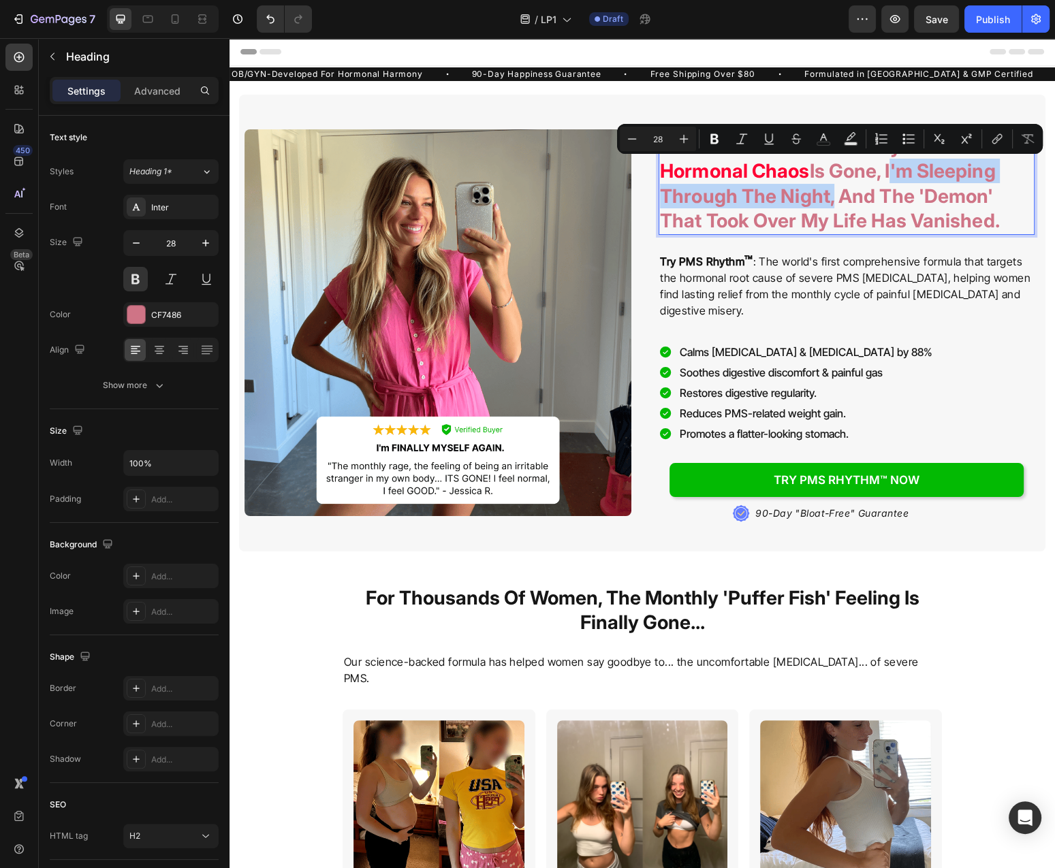
drag, startPoint x: 890, startPoint y: 171, endPoint x: 827, endPoint y: 198, distance: 68.9
click at [827, 198] on p "Within Weeks The Monthly PMS Hormonal Chaos Is Gone, I'm Sleeping Through The N…" at bounding box center [846, 183] width 373 height 99
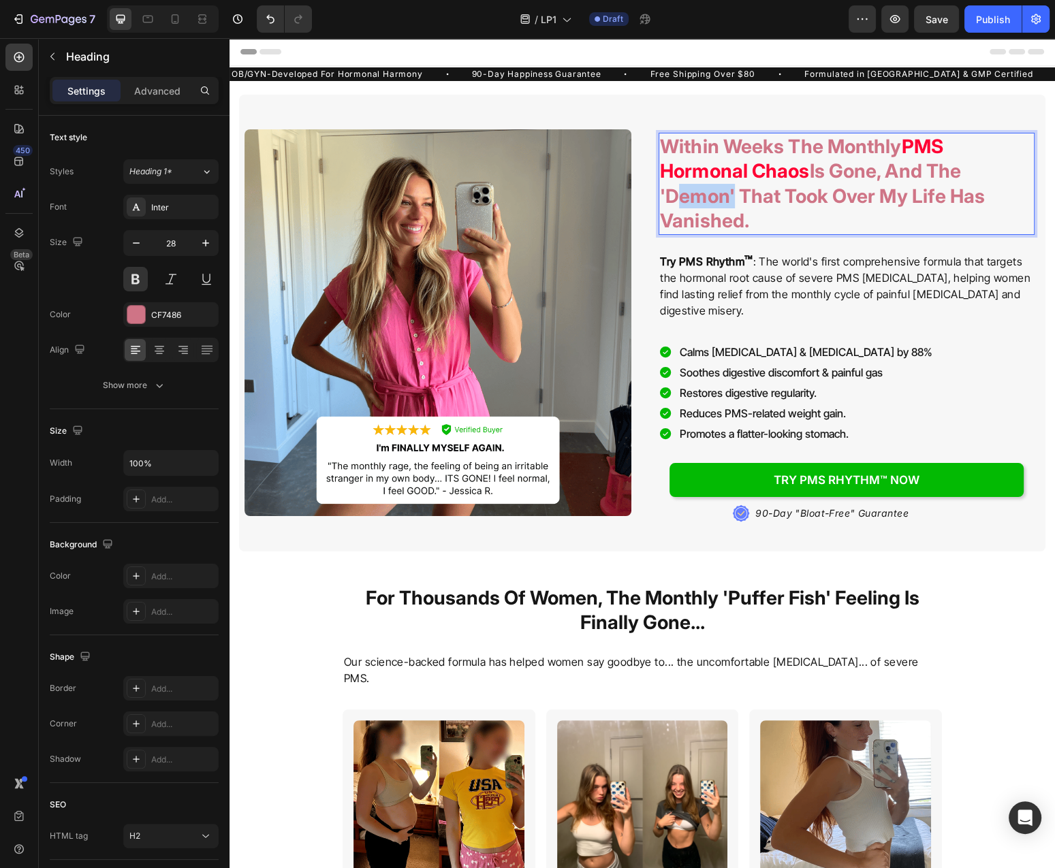
drag, startPoint x: 669, startPoint y: 198, endPoint x: 729, endPoint y: 202, distance: 60.0
click at [729, 202] on p "Within Weeks The Monthly PMS Hormonal Chaos Is Gone, And The 'Demon' That Took …" at bounding box center [846, 183] width 373 height 99
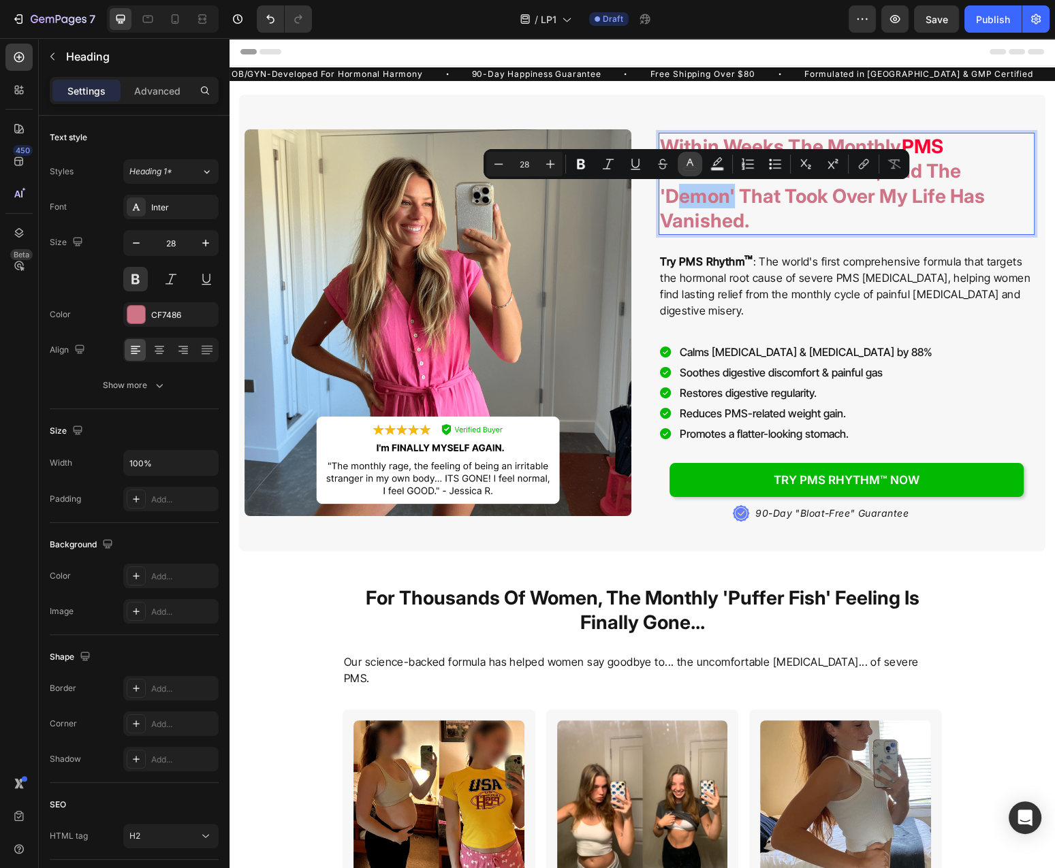
click at [687, 167] on icon "Editor contextual toolbar" at bounding box center [690, 164] width 14 height 14
type input "CF7486"
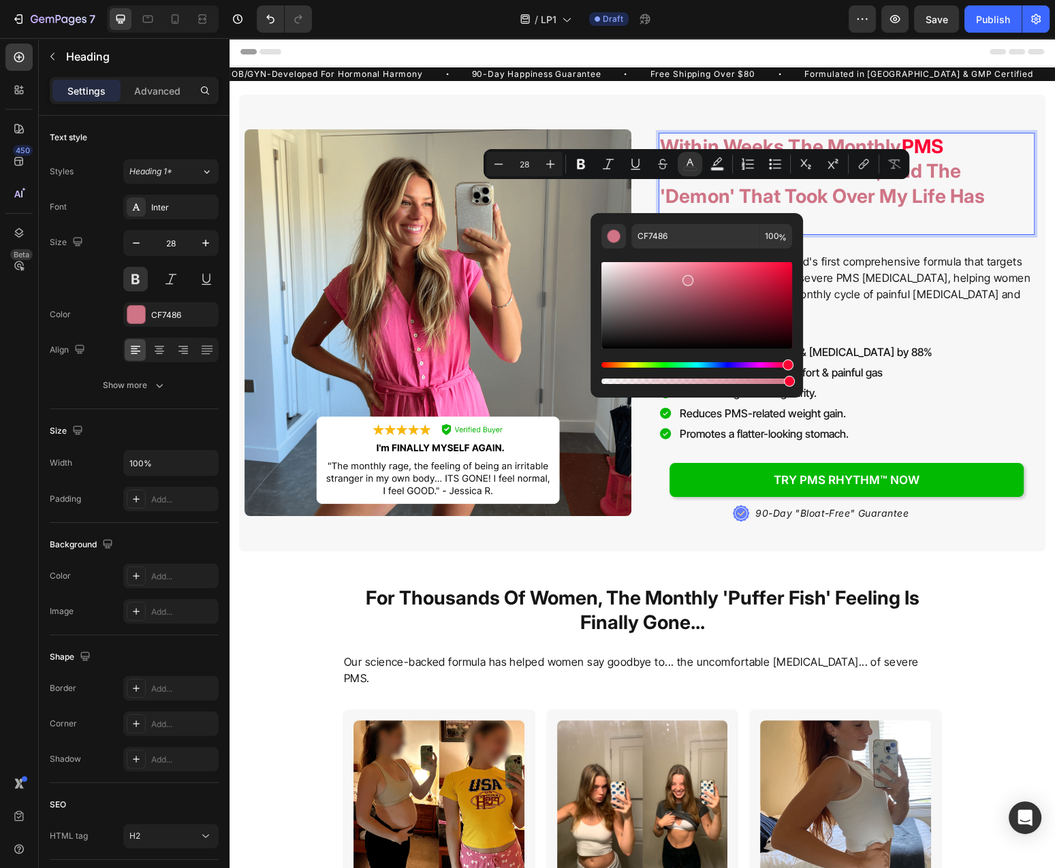
click at [882, 211] on p "Within Weeks The Monthly PMS Hormonal Chaos Is Gone, And The 'Demon' That Took …" at bounding box center [846, 183] width 373 height 99
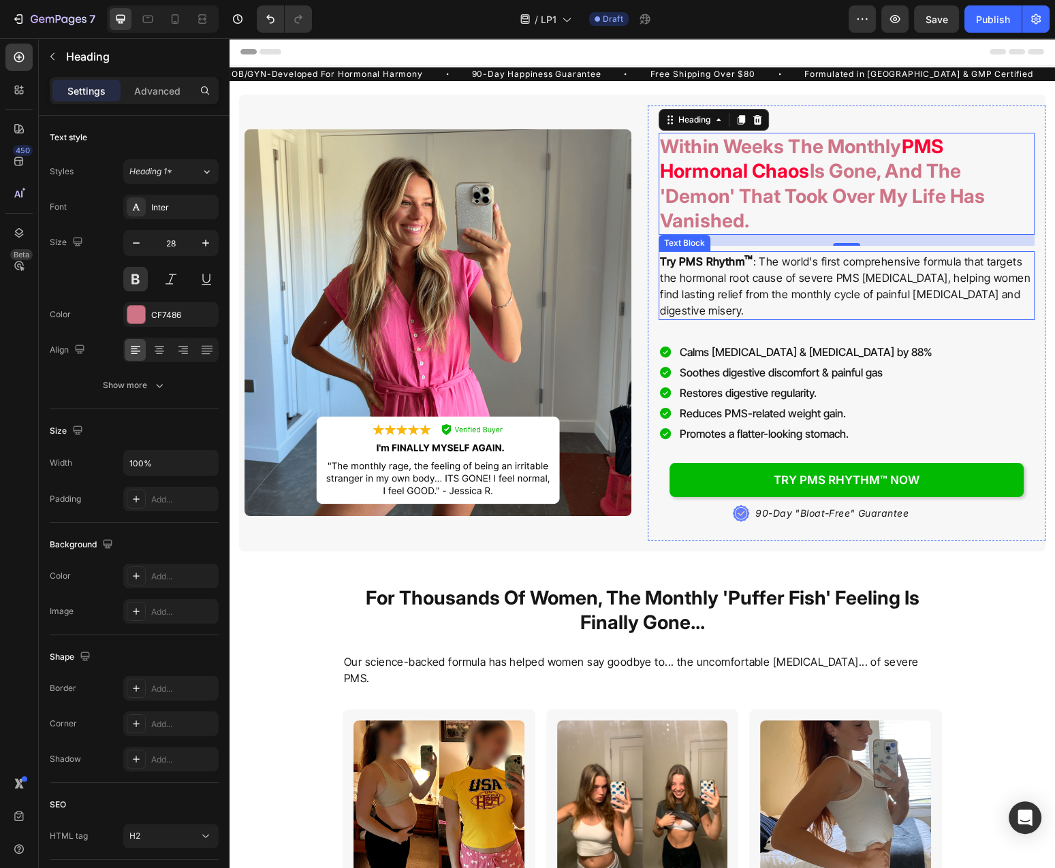
click at [801, 291] on p "Try PMS Rhythm ™ : The world's first comprehensive formula that targets the hor…" at bounding box center [846, 286] width 373 height 66
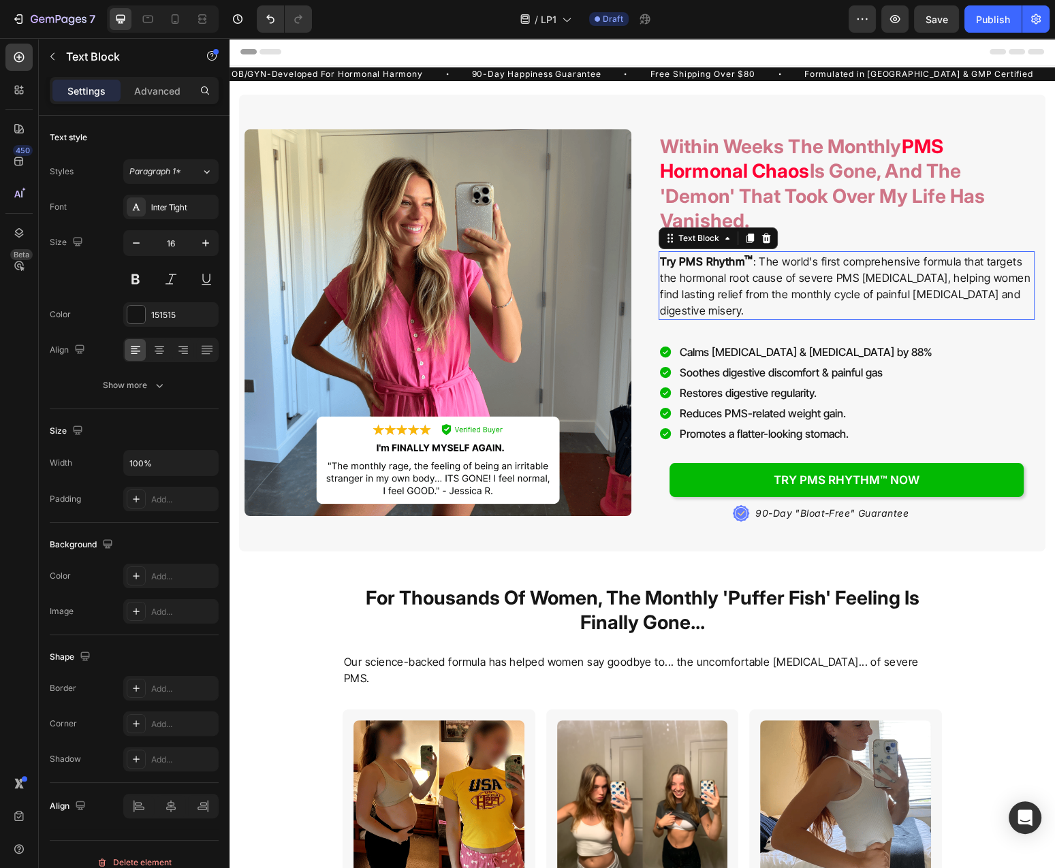
click at [802, 291] on p "Try PMS Rhythm ™ : The world's first comprehensive formula that targets the hor…" at bounding box center [846, 286] width 373 height 66
click at [775, 255] on p "Try PMS Rhythm ™ : The world's first comprehensive formula that targets the hor…" at bounding box center [846, 286] width 373 height 66
click at [769, 256] on p "Try PMS Rhythm ™ : The world's first comprehensive formula that targets the hor…" at bounding box center [846, 286] width 373 height 66
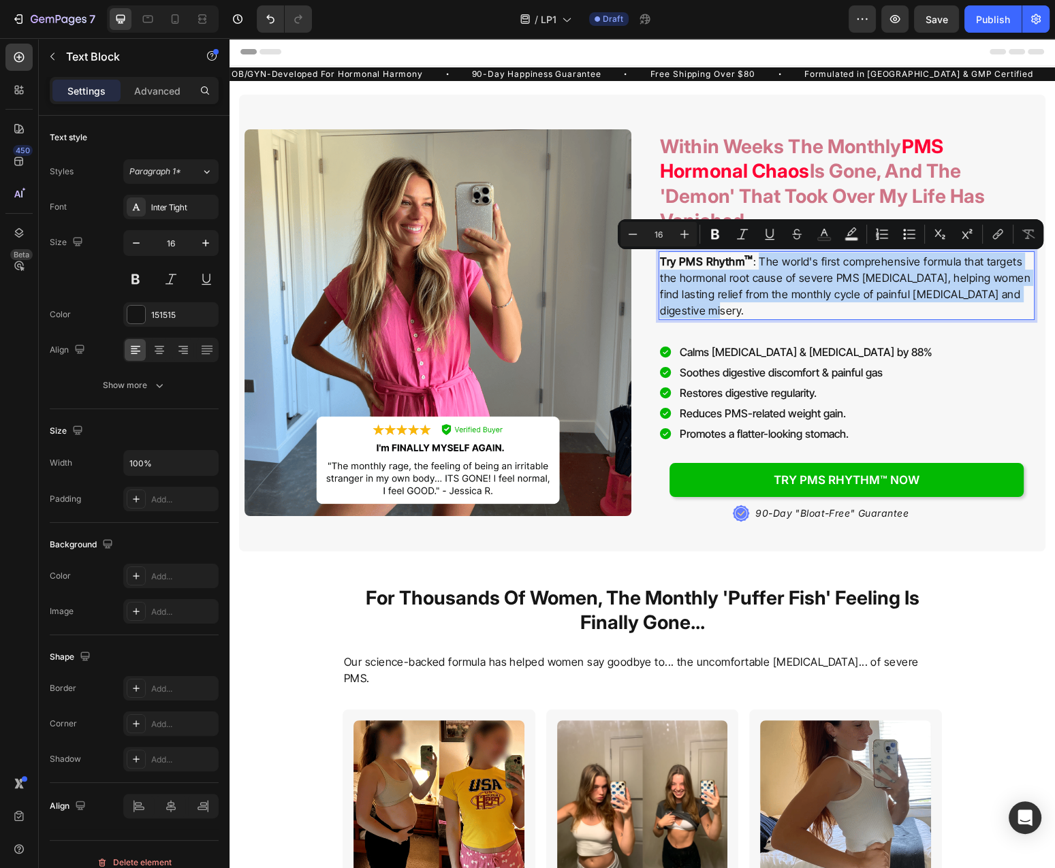
drag, startPoint x: 766, startPoint y: 258, endPoint x: 783, endPoint y: 308, distance: 52.5
click at [783, 308] on p "Try PMS Rhythm ™ : The world's first comprehensive formula that targets the hor…" at bounding box center [846, 286] width 373 height 66
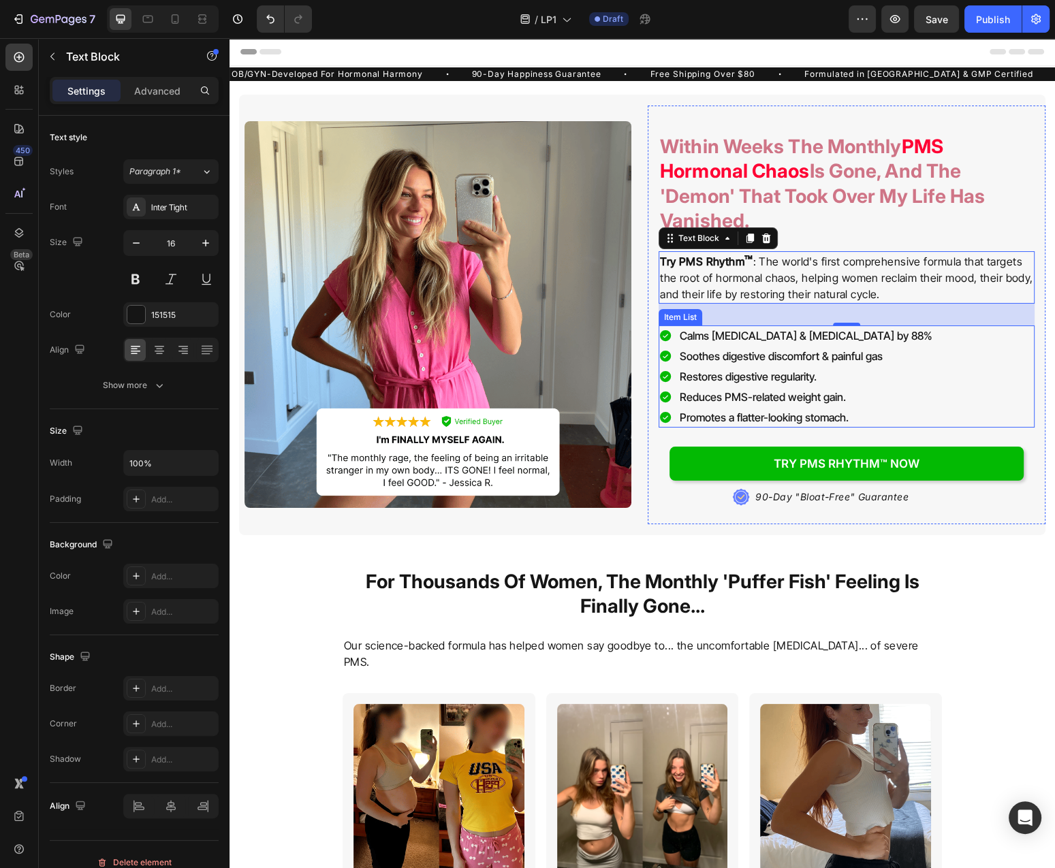
click at [776, 339] on p "Calms [MEDICAL_DATA] & [MEDICAL_DATA] by 88%" at bounding box center [806, 336] width 253 height 16
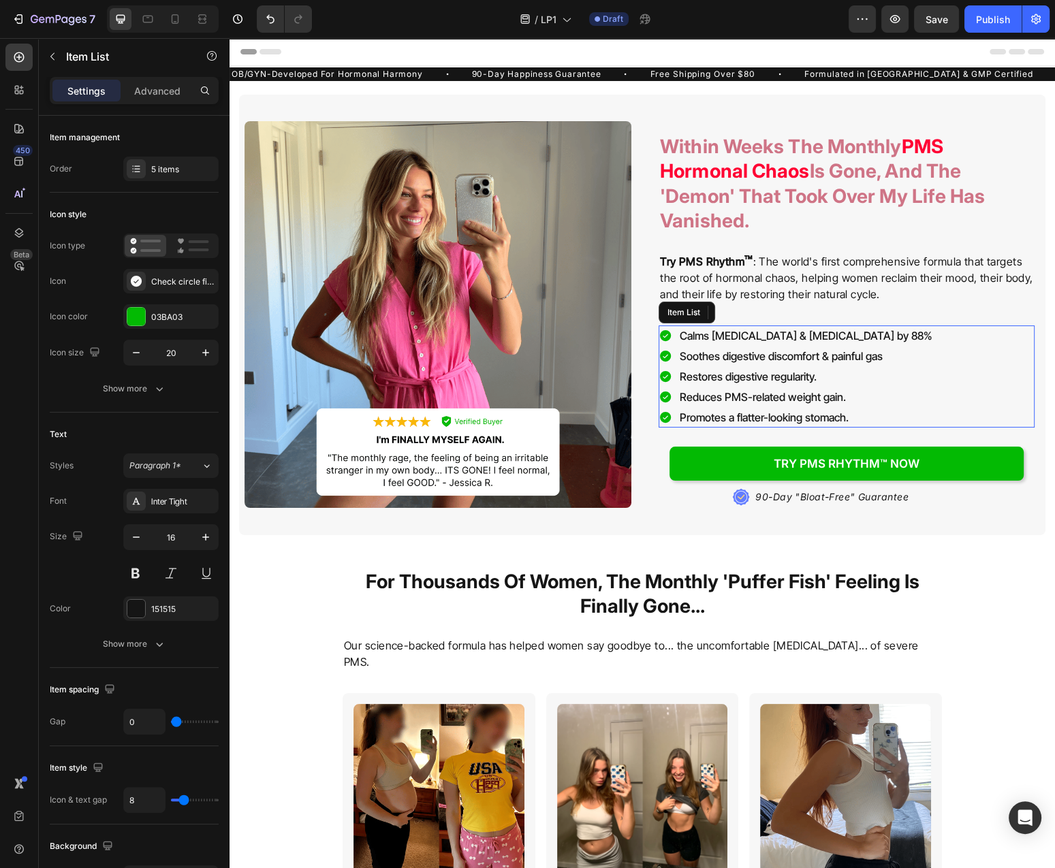
click at [776, 339] on p "Calms [MEDICAL_DATA] & [MEDICAL_DATA] by 88%" at bounding box center [806, 336] width 253 height 16
click at [754, 352] on p "Soothes digestive discomfort & painful gas" at bounding box center [781, 356] width 203 height 16
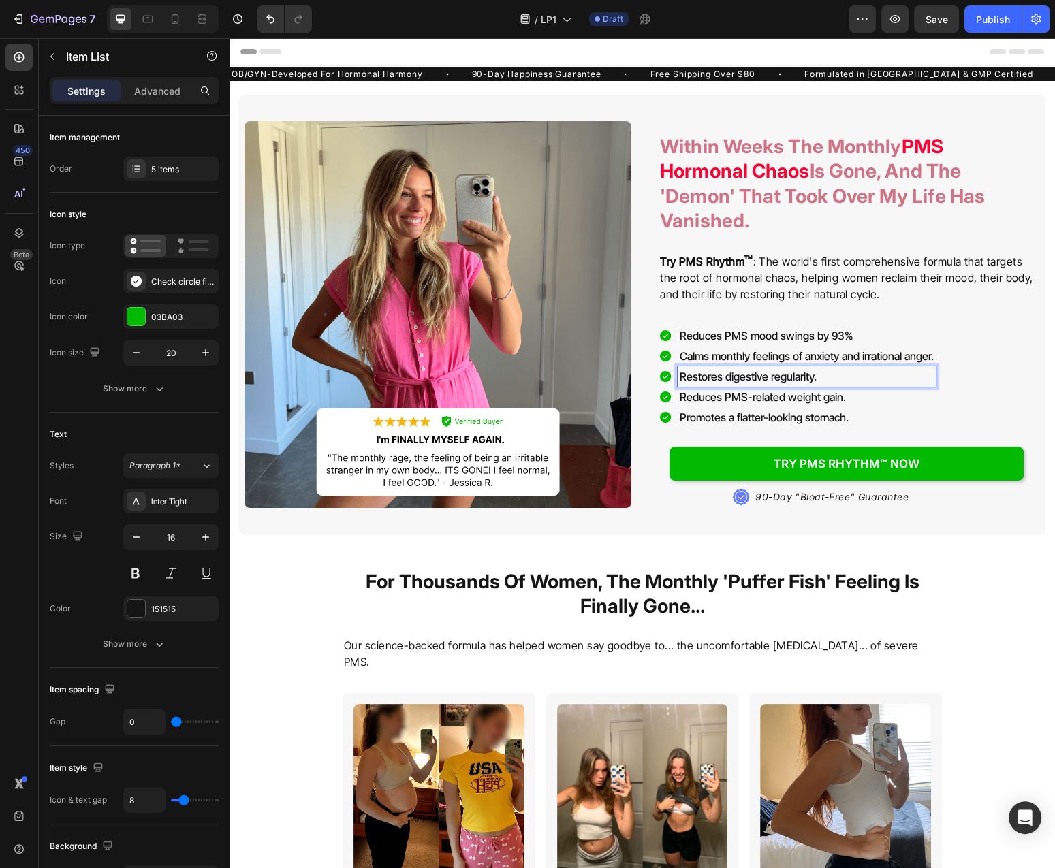
click at [913, 377] on p "Restores digestive regularity." at bounding box center [807, 376] width 254 height 16
click at [964, 345] on div "Reduces PMS mood swings by 93% Calms monthly feelings of anxiety and irrational…" at bounding box center [846, 376] width 376 height 102
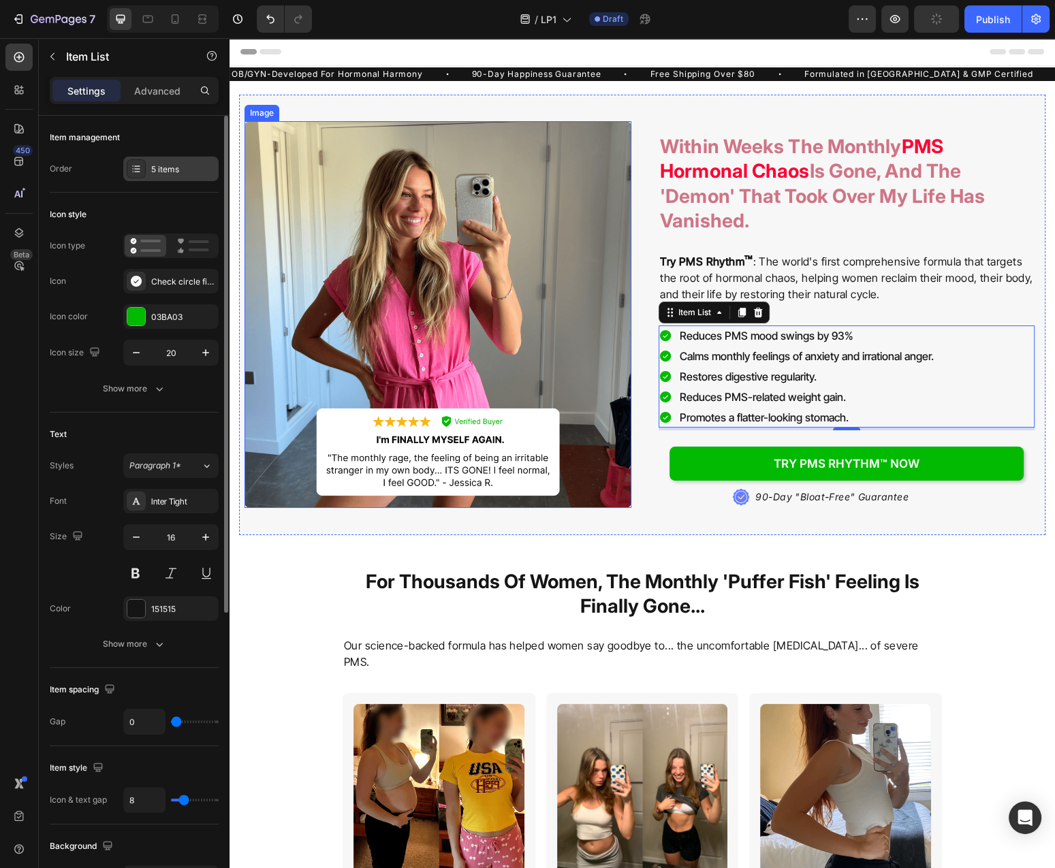
click at [181, 172] on div "5 items" at bounding box center [183, 169] width 64 height 12
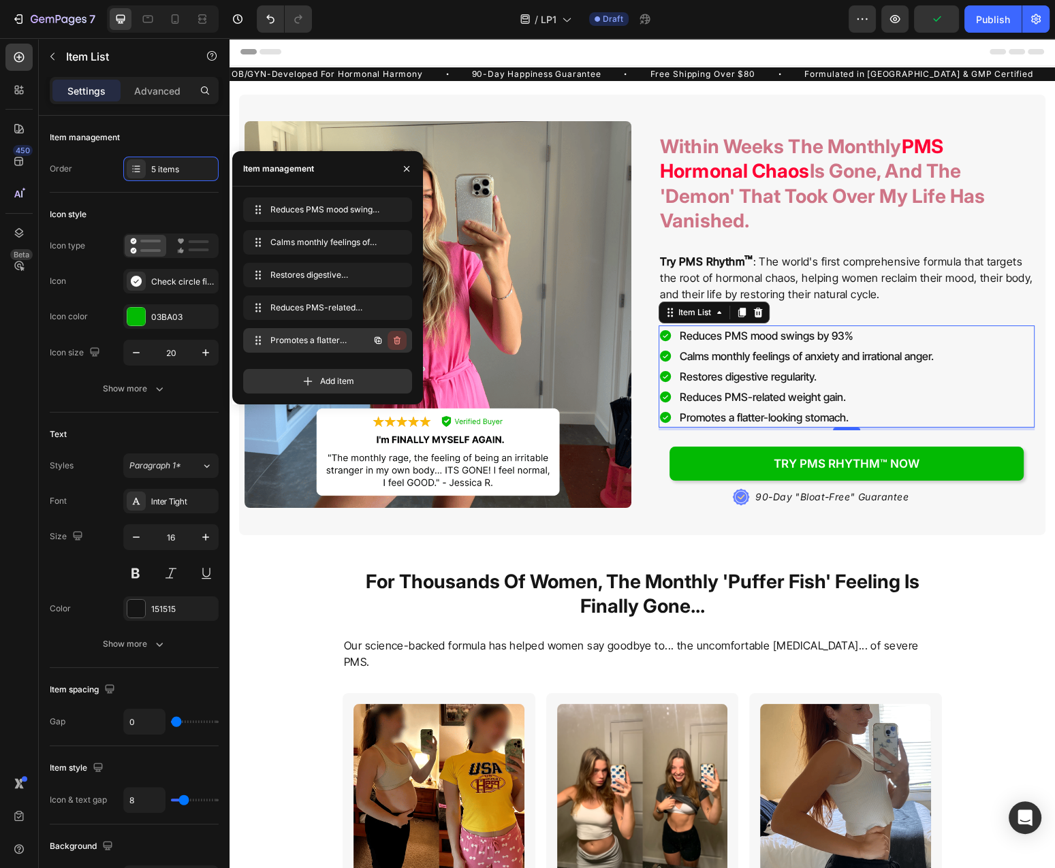
click at [391, 340] on button "button" at bounding box center [396, 340] width 19 height 19
click at [389, 341] on div "Delete" at bounding box center [387, 340] width 25 height 12
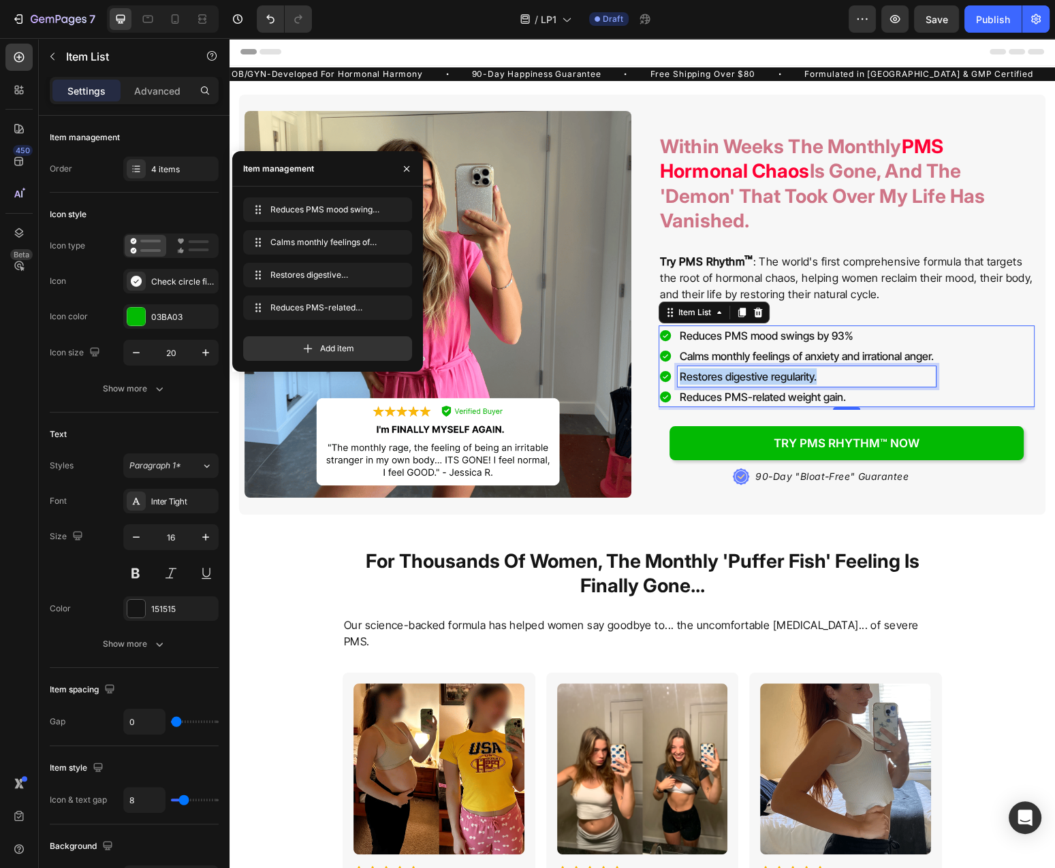
click at [765, 384] on p "Restores digestive regularity." at bounding box center [807, 376] width 254 height 16
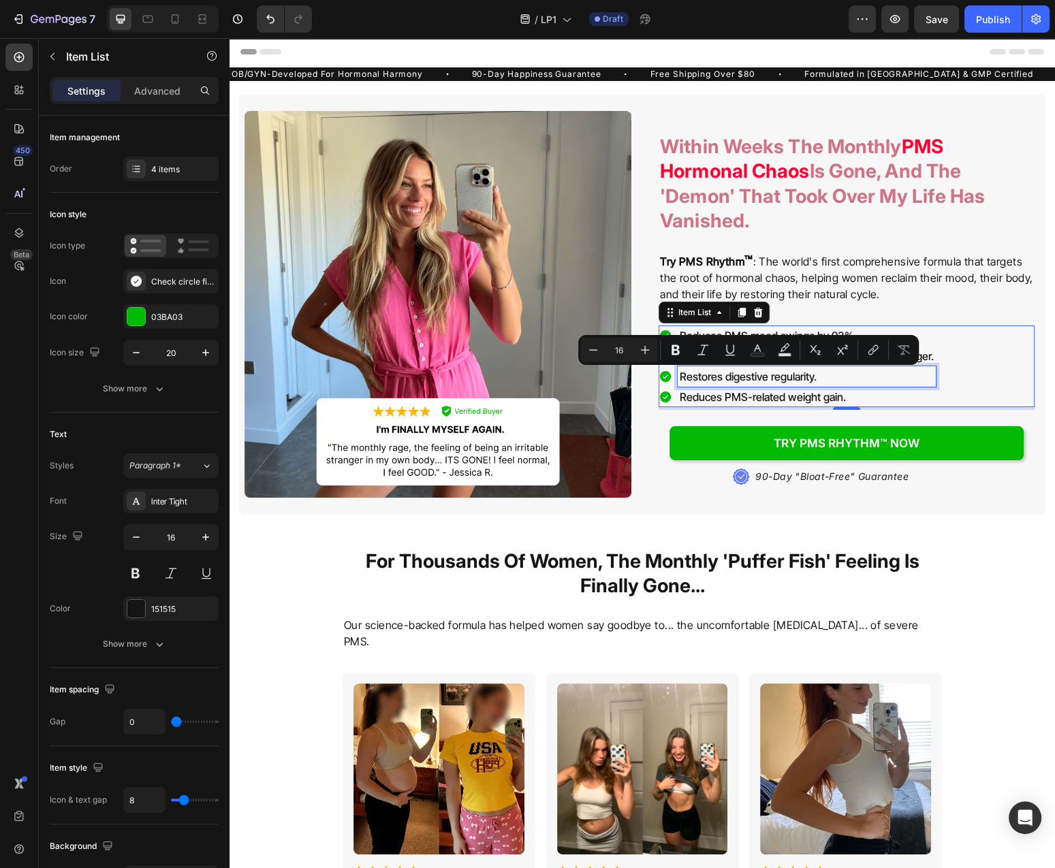
click at [765, 384] on p "Restores digestive regularity." at bounding box center [807, 376] width 254 height 16
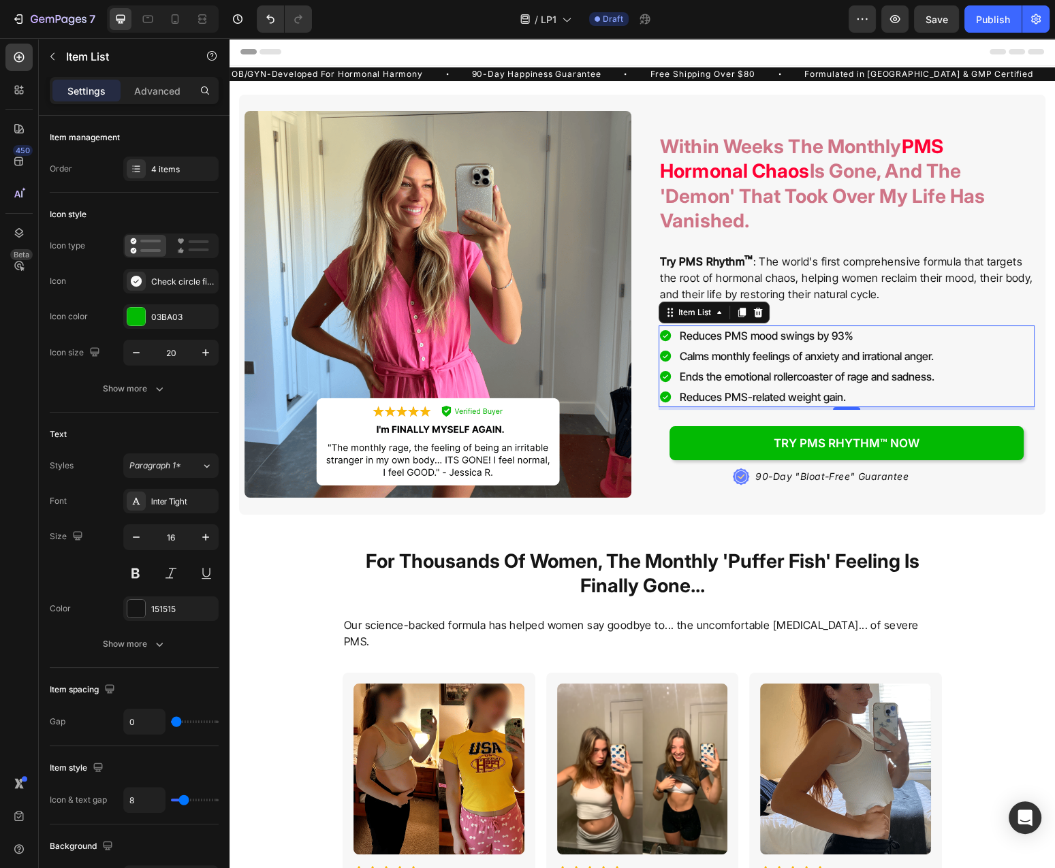
click at [703, 394] on p "Reduces PMS-related weight gain." at bounding box center [807, 397] width 255 height 16
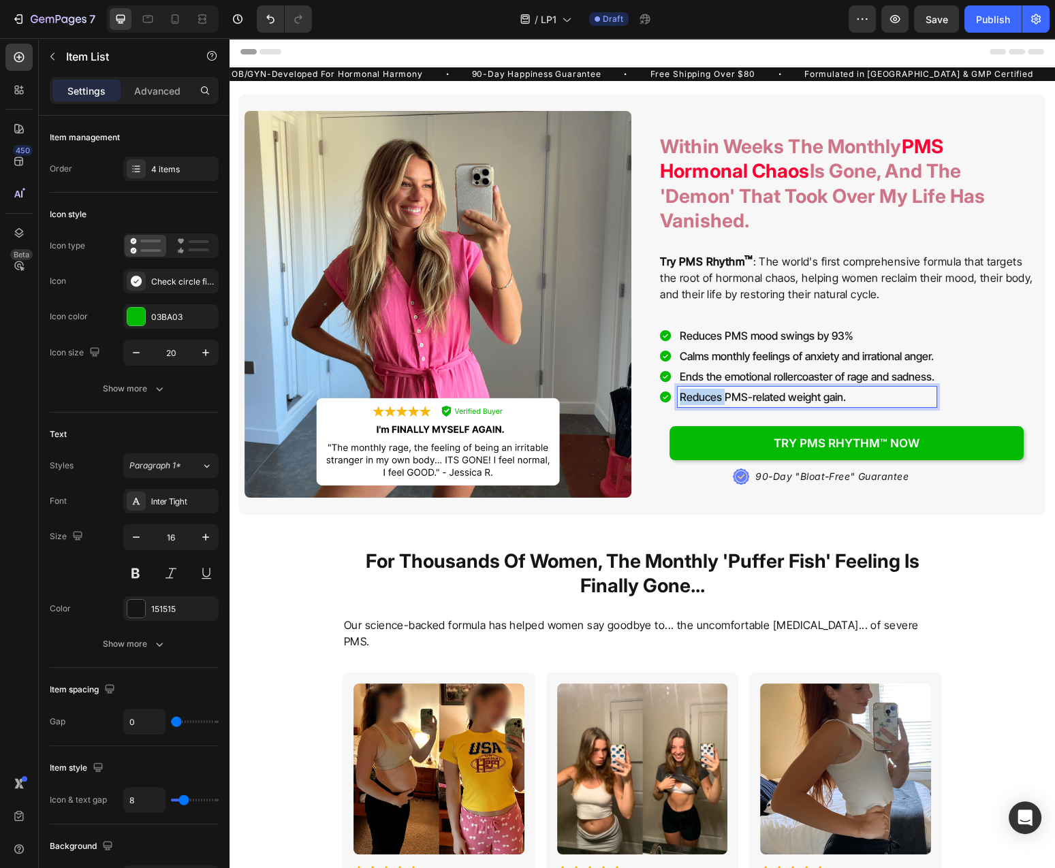
click at [703, 394] on p "Reduces PMS-related weight gain." at bounding box center [807, 397] width 255 height 16
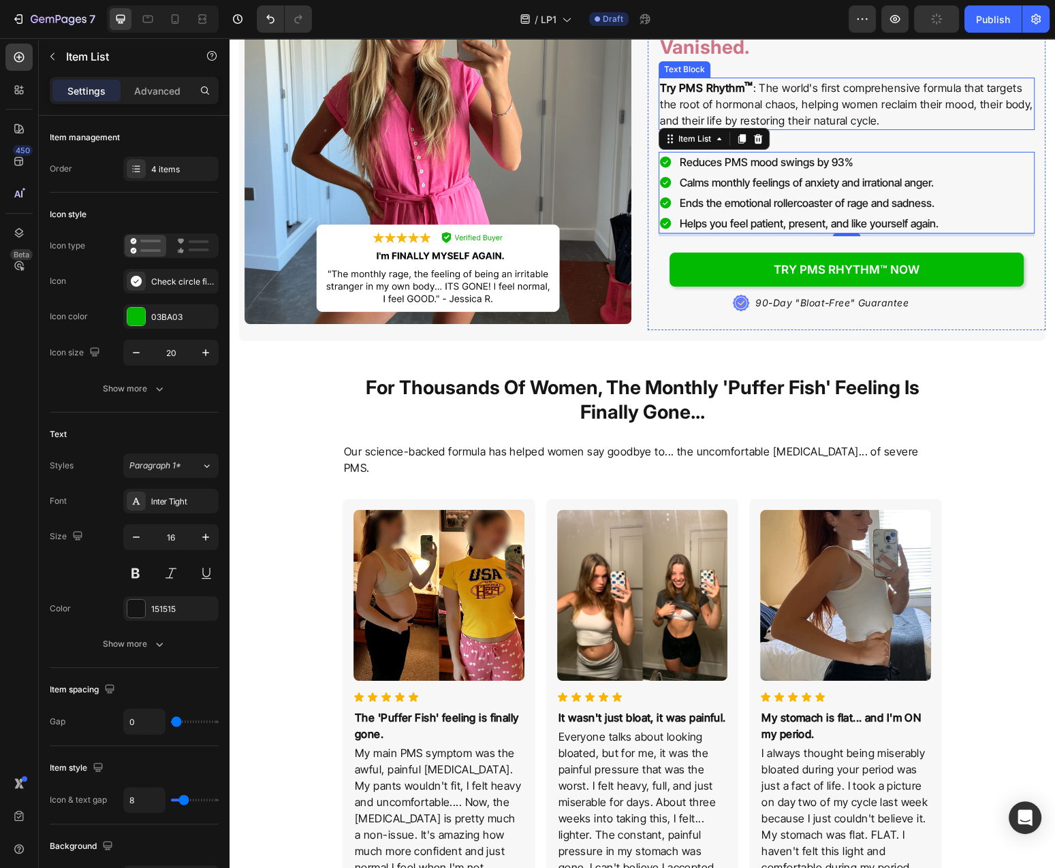
scroll to position [219, 0]
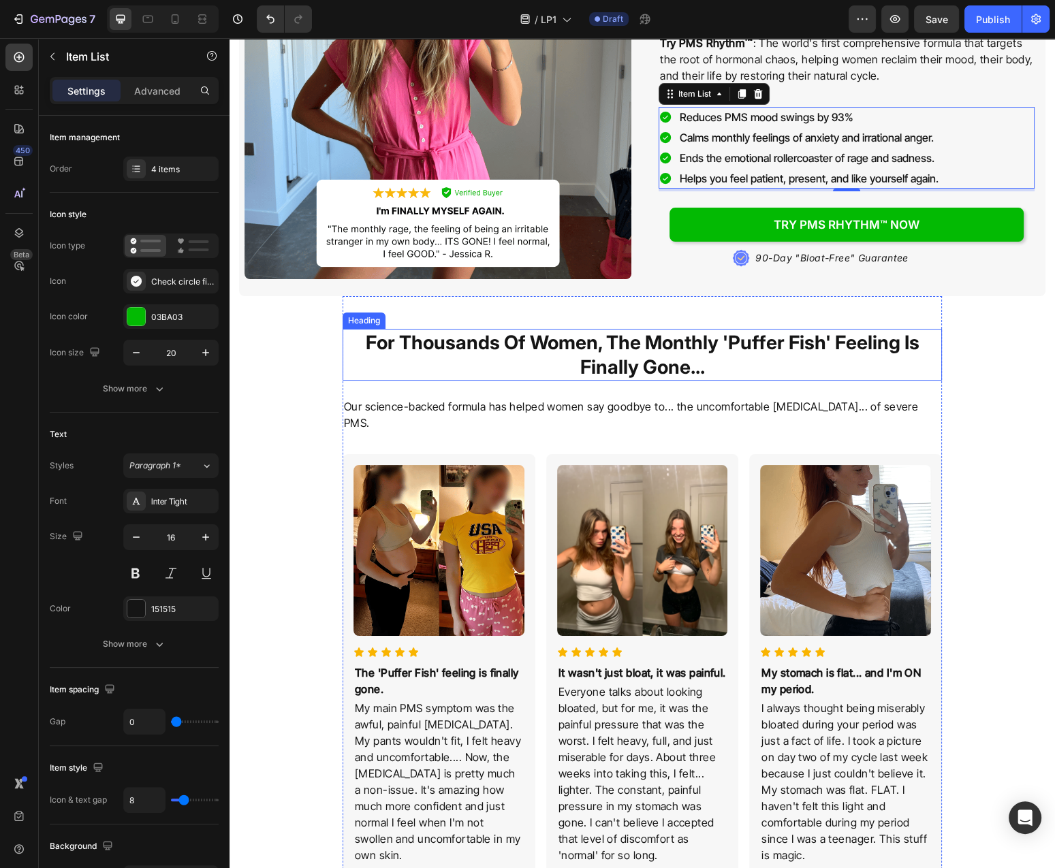
click at [737, 362] on h2 "For Thousands Of Women, The Monthly 'Puffer Fish' Feeling Is Finally Gone..." at bounding box center [642, 355] width 599 height 52
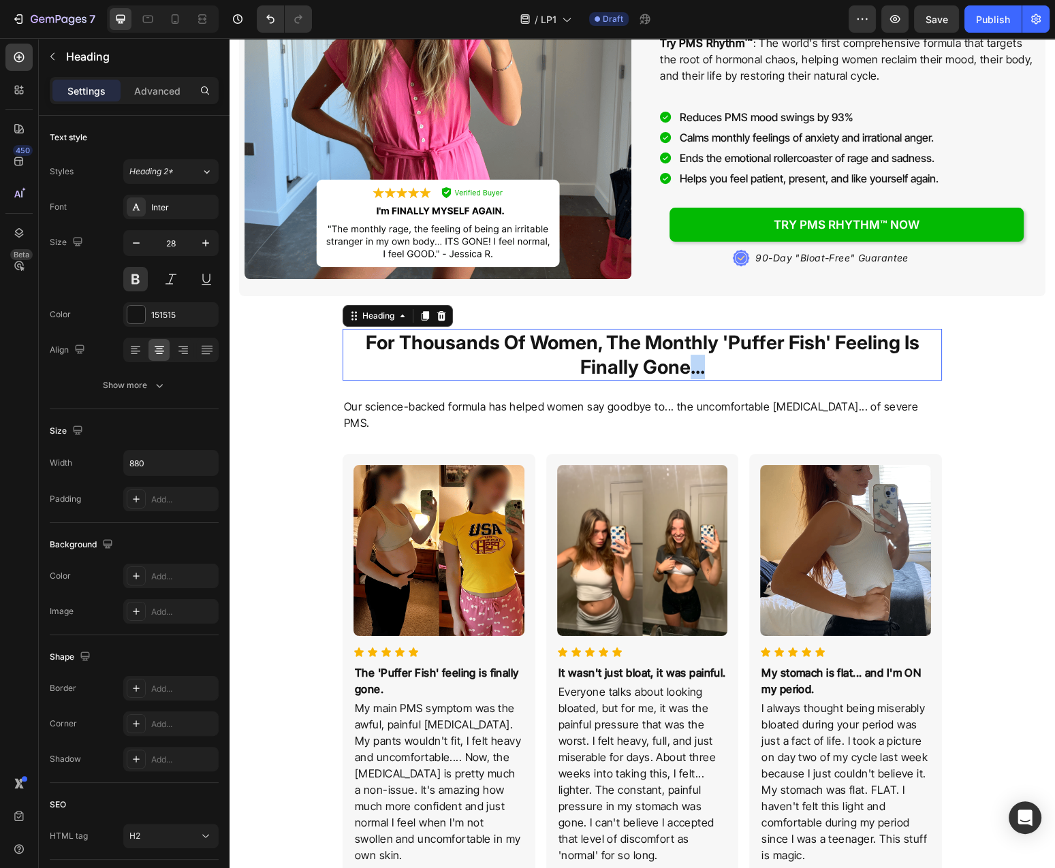
click at [735, 364] on h2 "For Thousands Of Women, The Monthly 'Puffer Fish' Feeling Is Finally Gone..." at bounding box center [642, 355] width 599 height 52
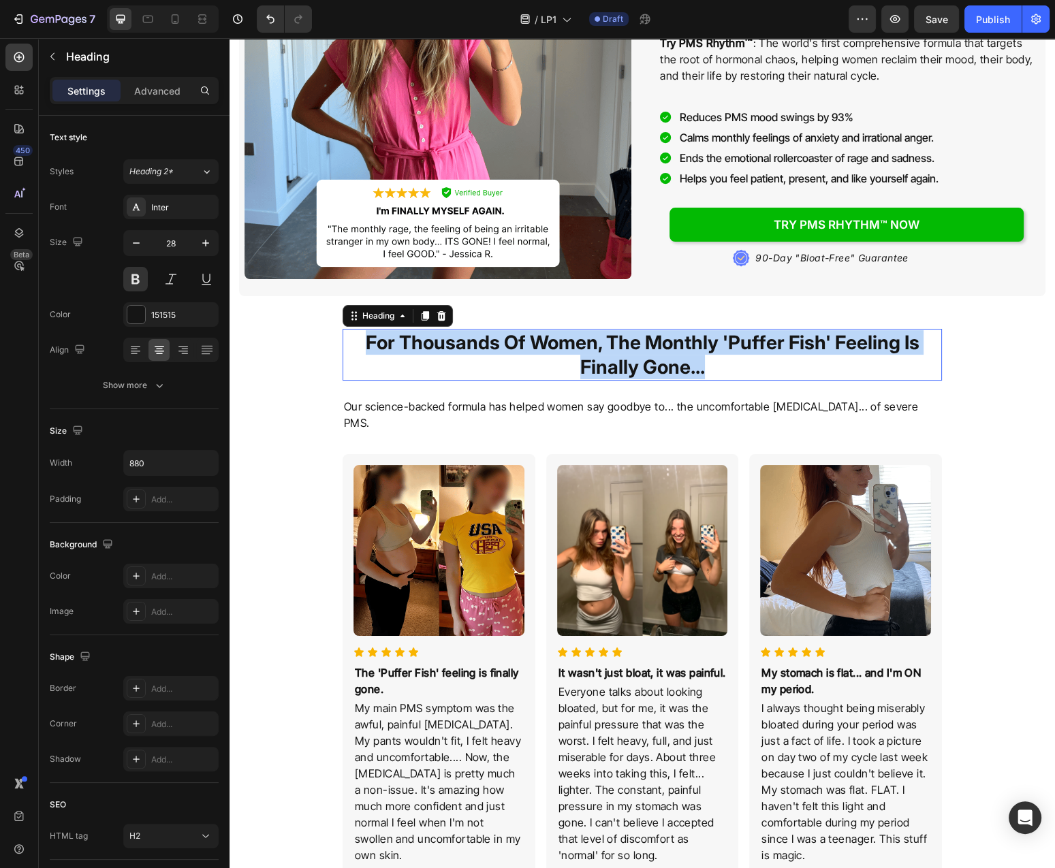
click at [734, 364] on p "For Thousands Of Women, The Monthly 'Puffer Fish' Feeling Is Finally Gone..." at bounding box center [642, 355] width 597 height 50
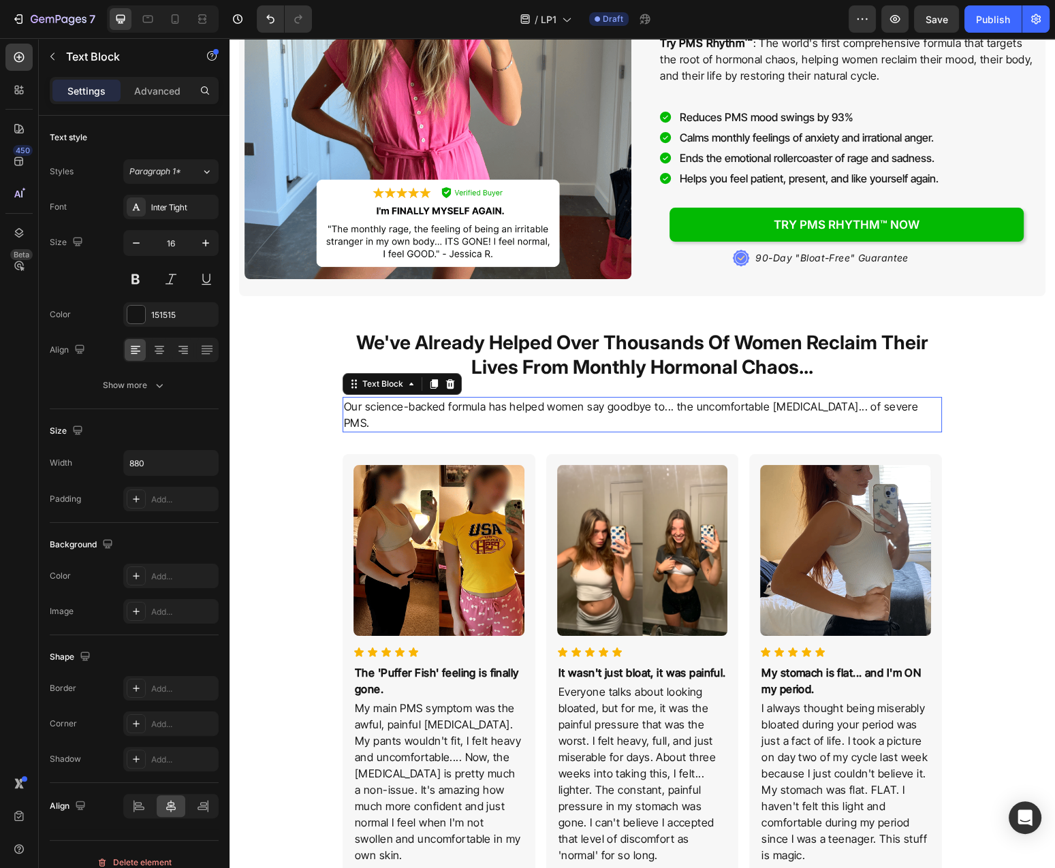
click at [569, 413] on p "Our science-backed formula has helped women say goodbye to... the uncomfortable…" at bounding box center [642, 414] width 597 height 33
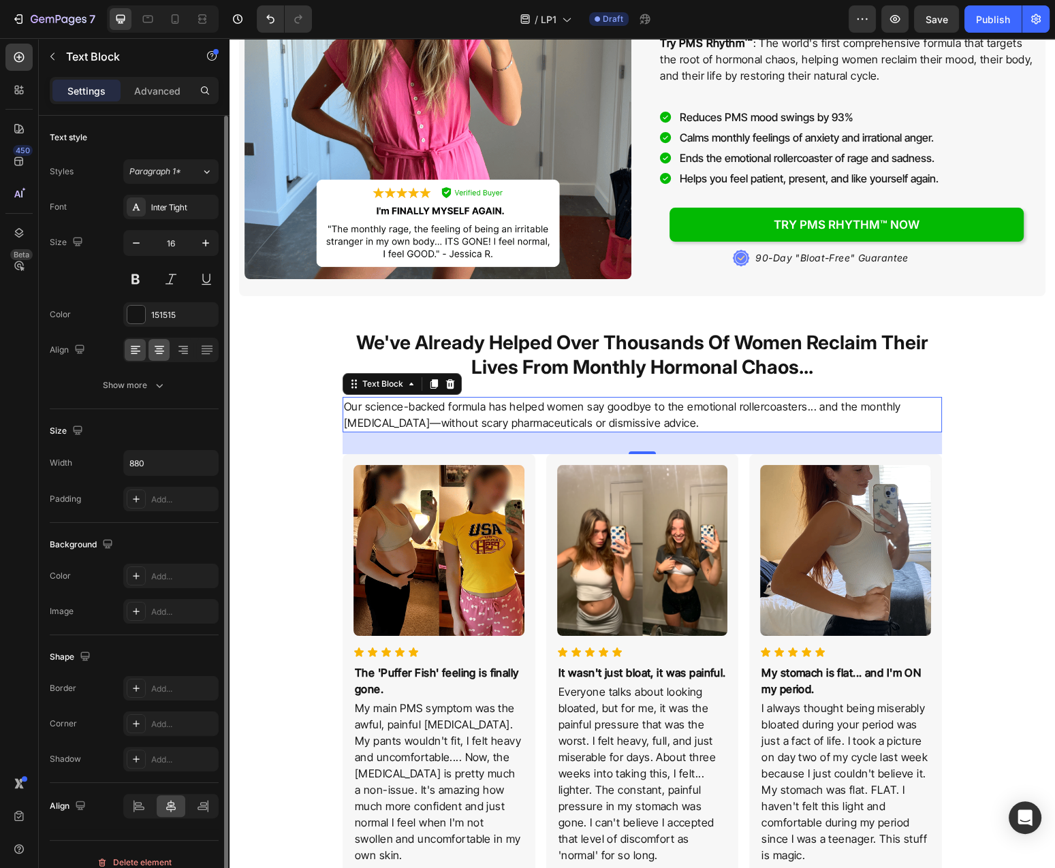
click at [158, 340] on div at bounding box center [158, 350] width 21 height 22
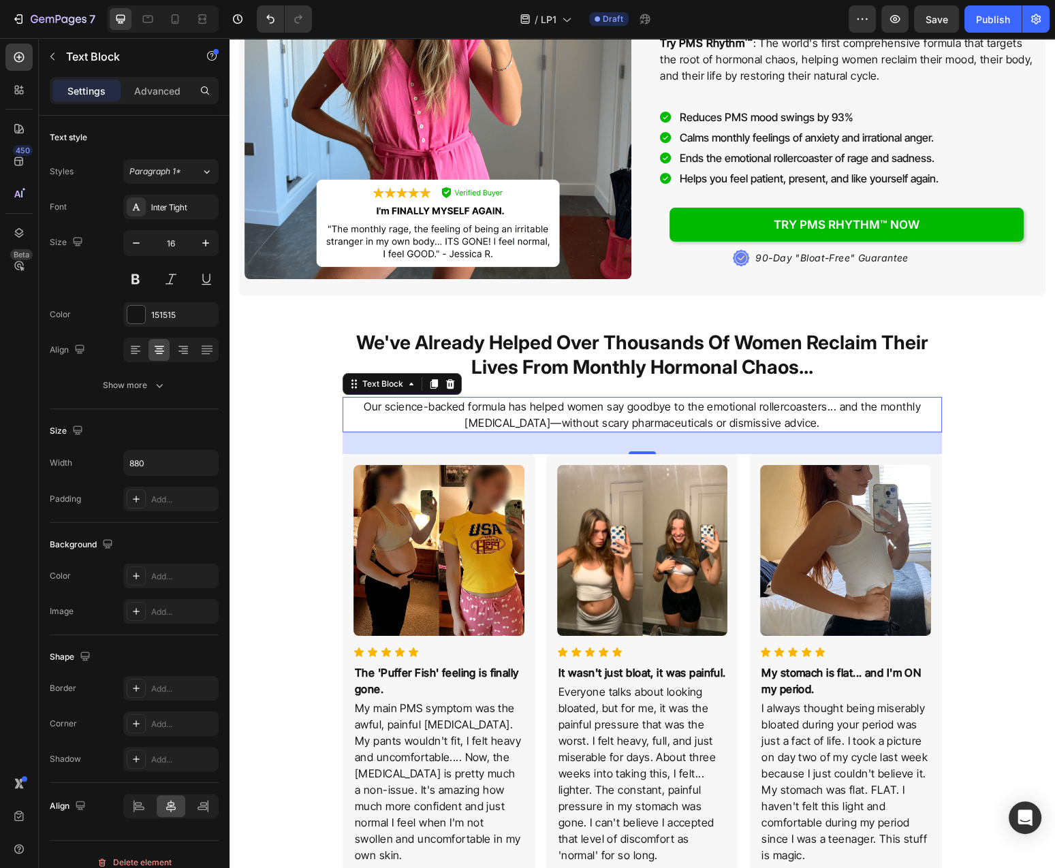
click at [761, 410] on p "Our science-backed formula has helped women say goodbye to the emotional roller…" at bounding box center [642, 414] width 597 height 33
click at [421, 693] on p "The 'Puffer Fish' feeling is finally gone." at bounding box center [439, 681] width 168 height 33
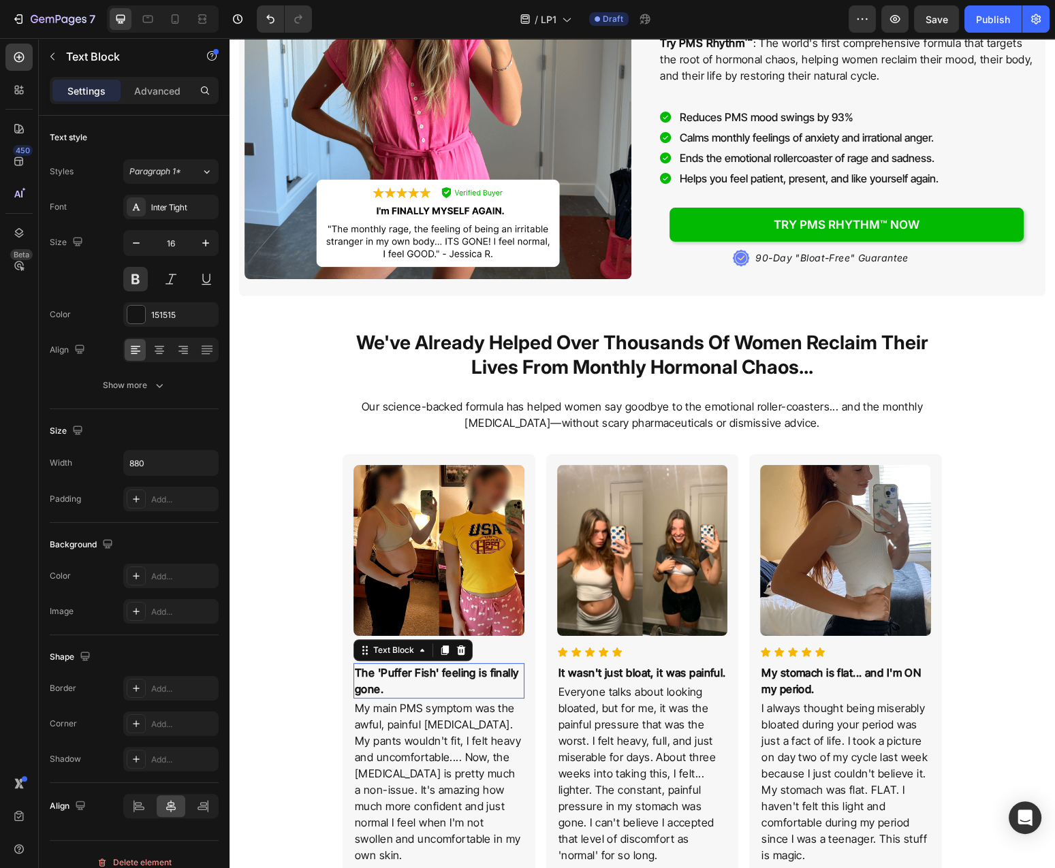
click at [421, 693] on p "The 'Puffer Fish' feeling is finally gone." at bounding box center [439, 681] width 168 height 33
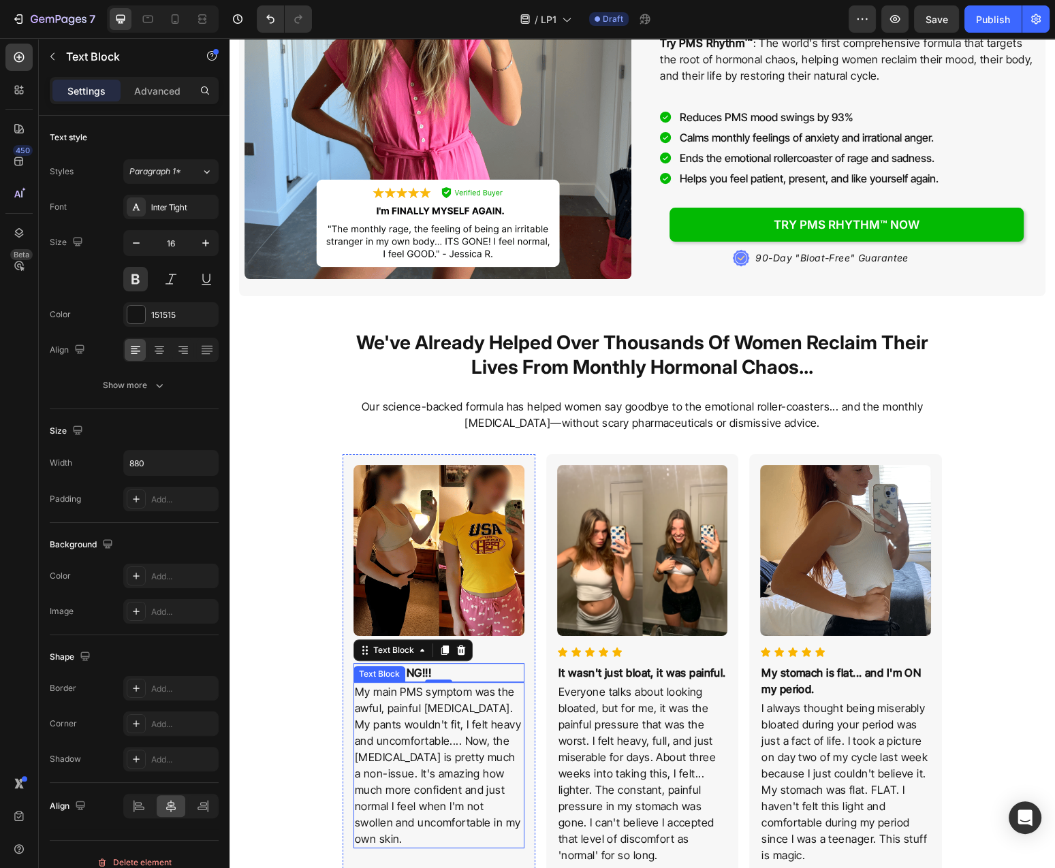
click at [438, 737] on p "My main PMS symptom was the awful, painful [MEDICAL_DATA]. My pants wouldn't fi…" at bounding box center [439, 765] width 168 height 163
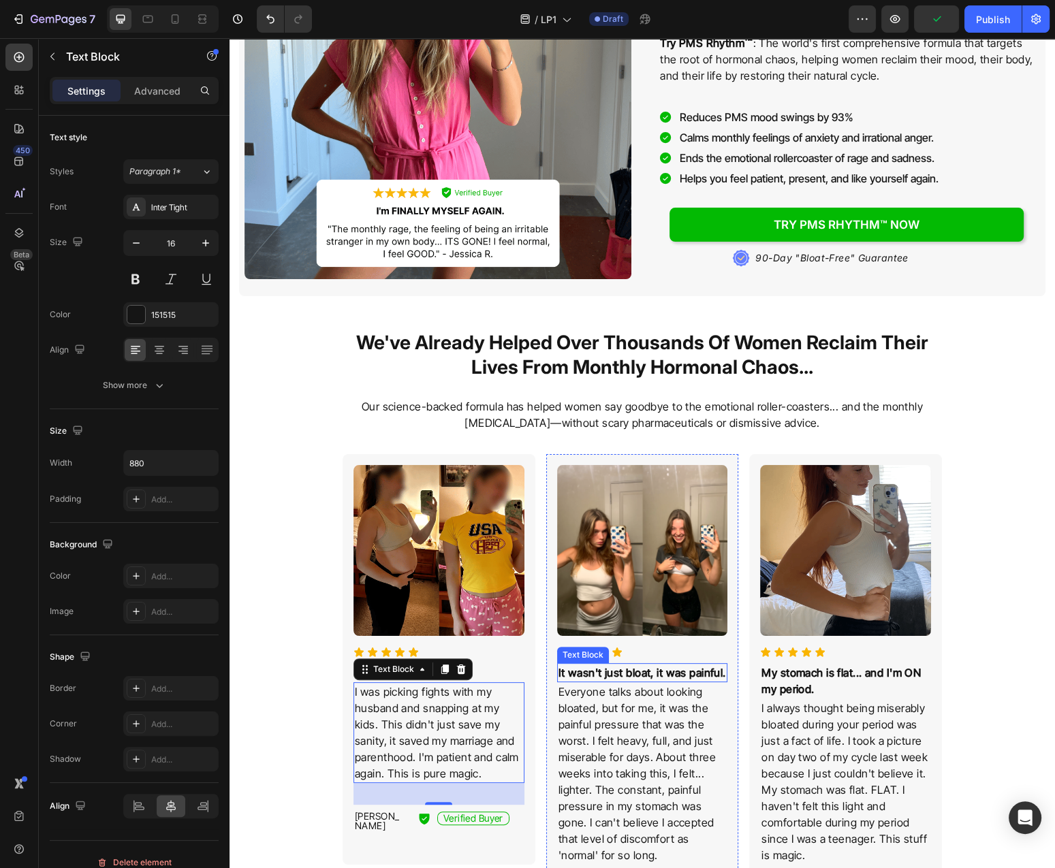
click at [631, 675] on p "It wasn't just bloat, it was painful." at bounding box center [642, 673] width 168 height 16
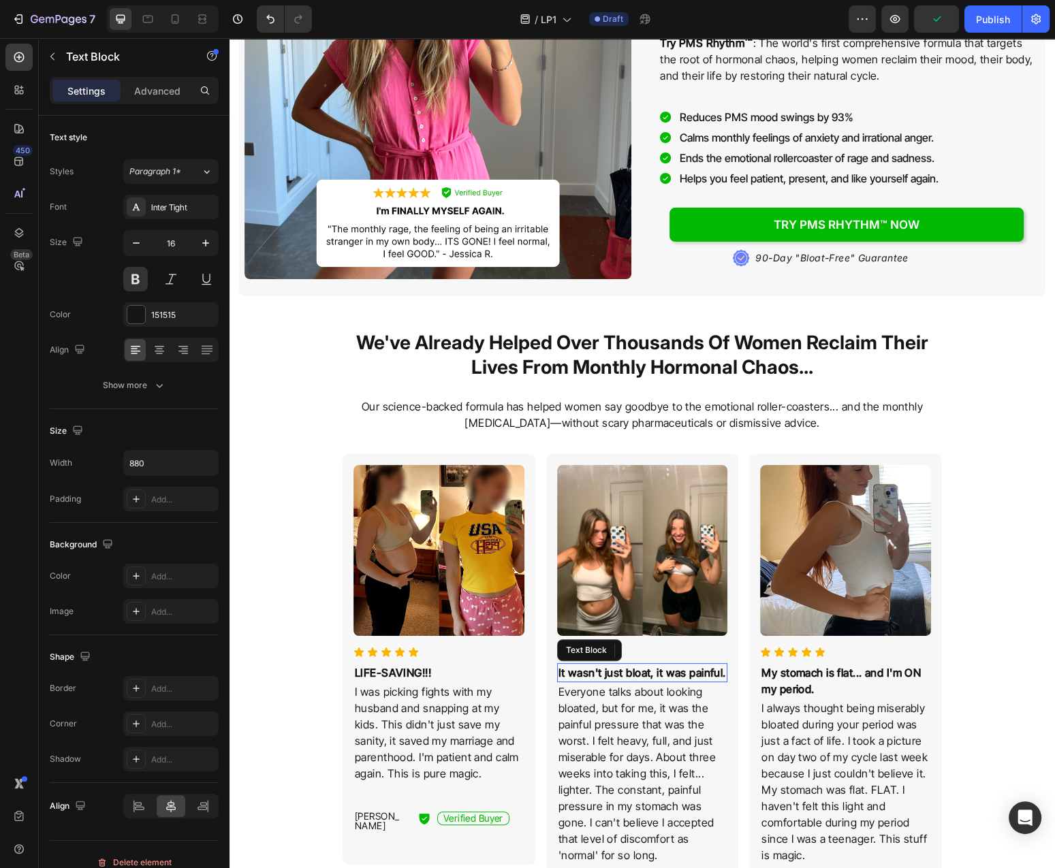
click at [631, 675] on p "It wasn't just bloat, it was painful." at bounding box center [642, 673] width 168 height 16
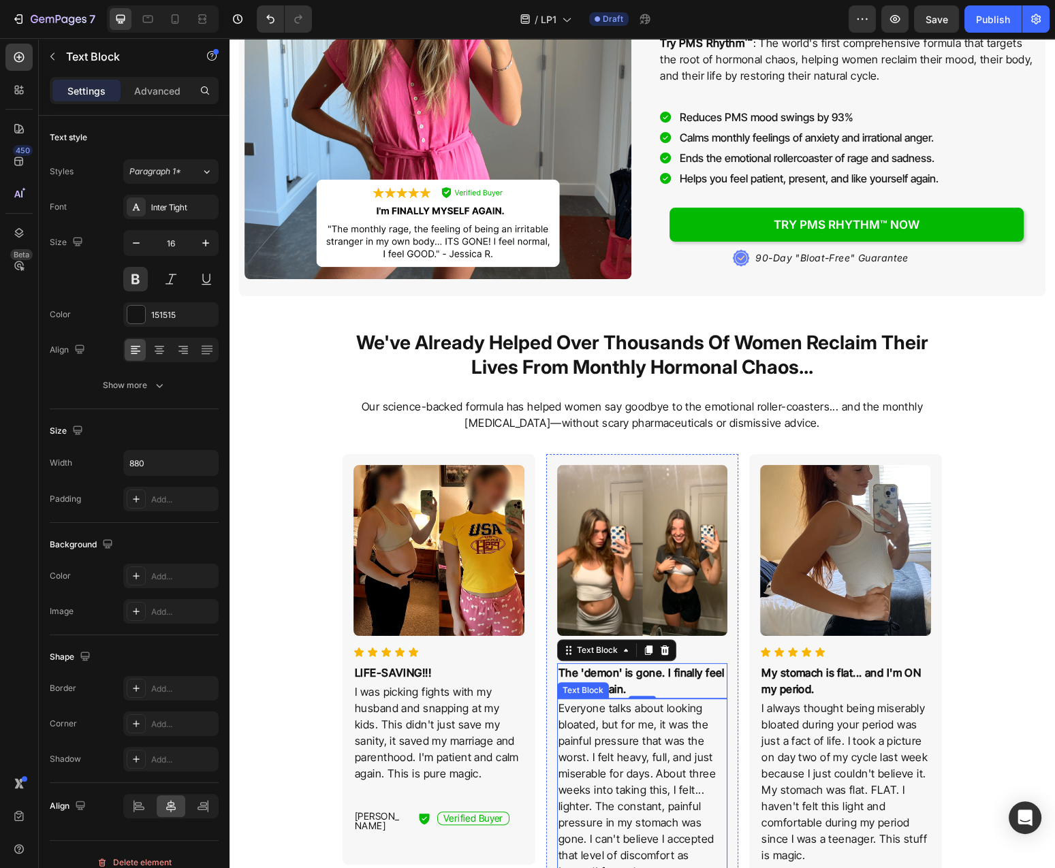
click at [649, 723] on p "Everyone talks about looking bloated, but for me, it was the painful pressure t…" at bounding box center [642, 790] width 168 height 180
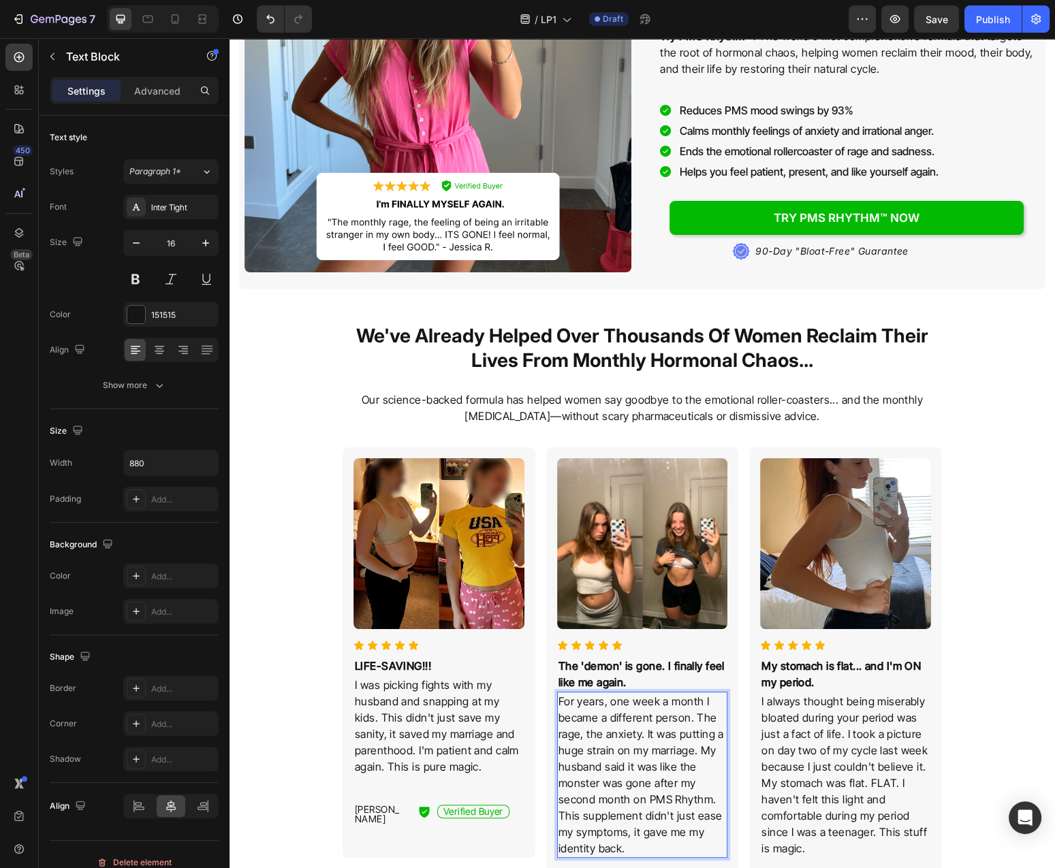
scroll to position [226, 0]
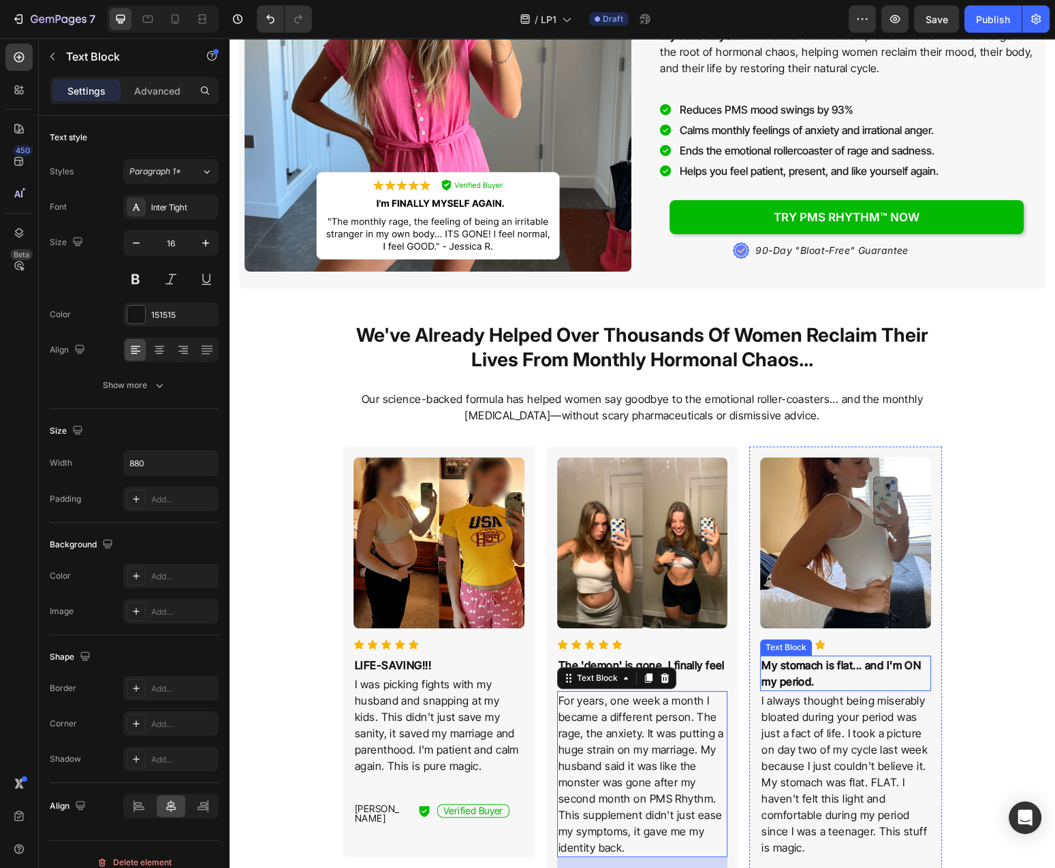
click at [822, 677] on p "My stomach is flat... and I'm ON my period." at bounding box center [845, 673] width 168 height 33
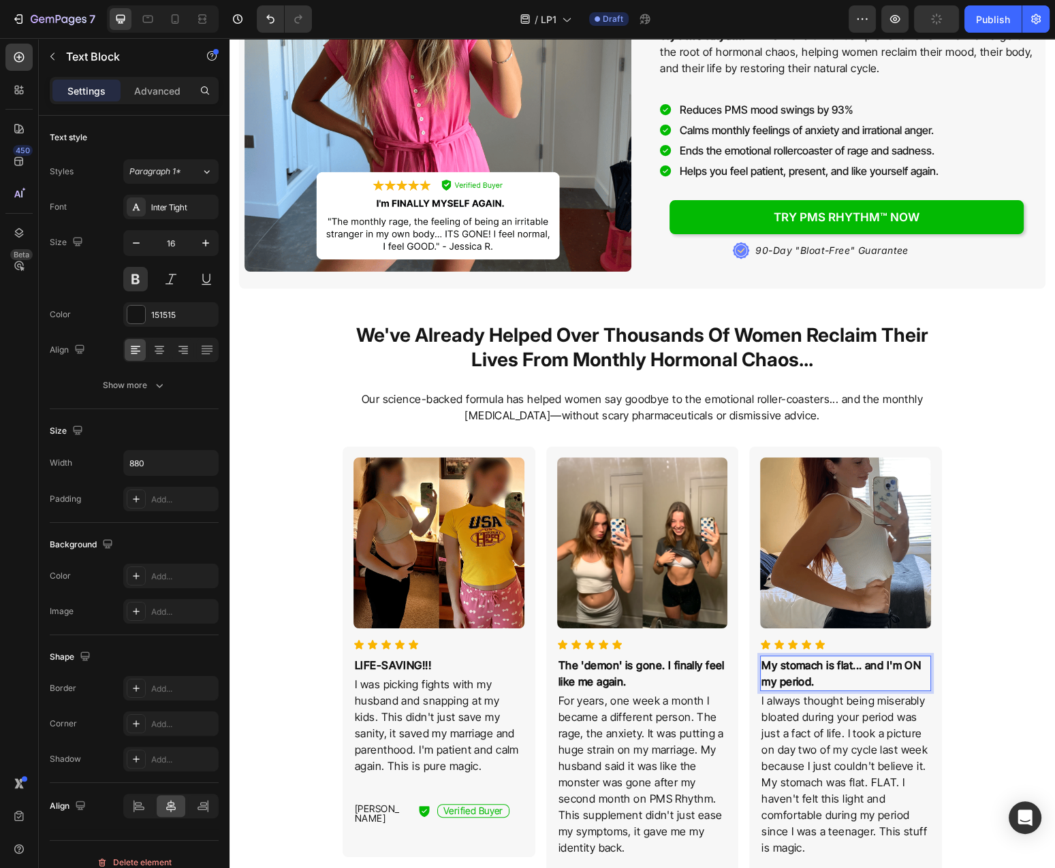
click at [822, 677] on p "My stomach is flat... and I'm ON my period." at bounding box center [845, 673] width 168 height 33
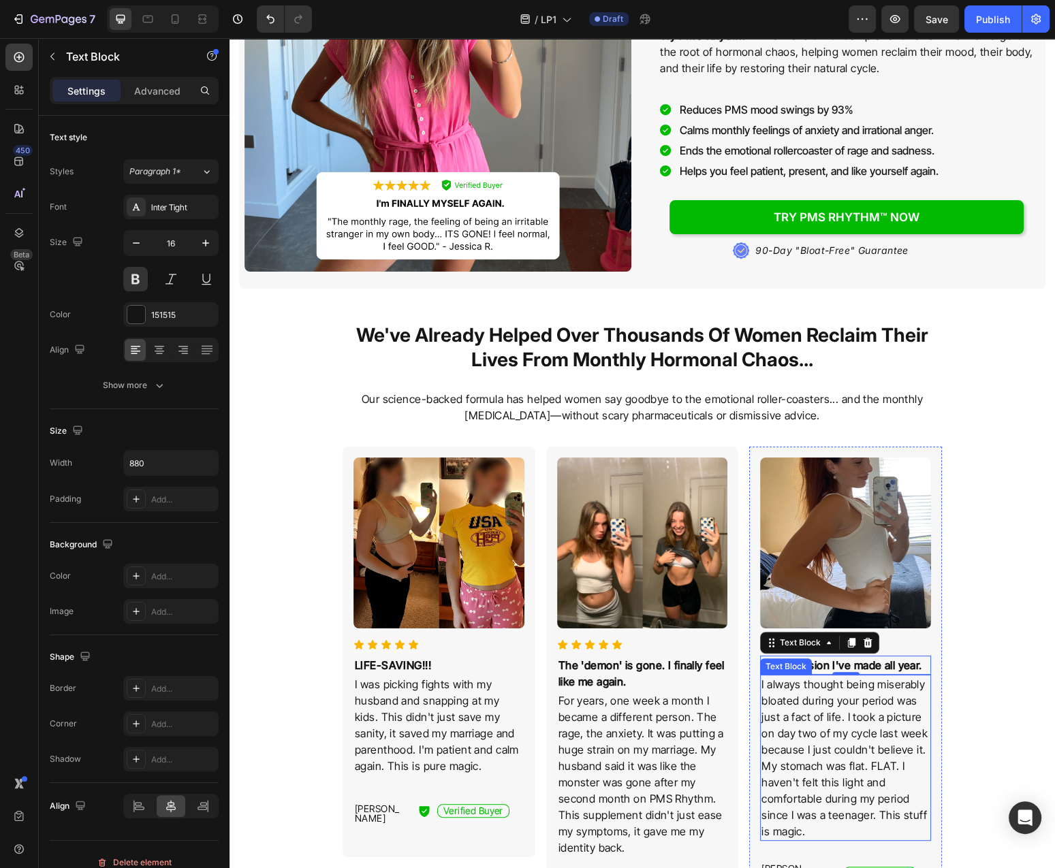
click at [786, 737] on p "I always thought being miserably bloated during your period was just a fact of …" at bounding box center [845, 757] width 168 height 163
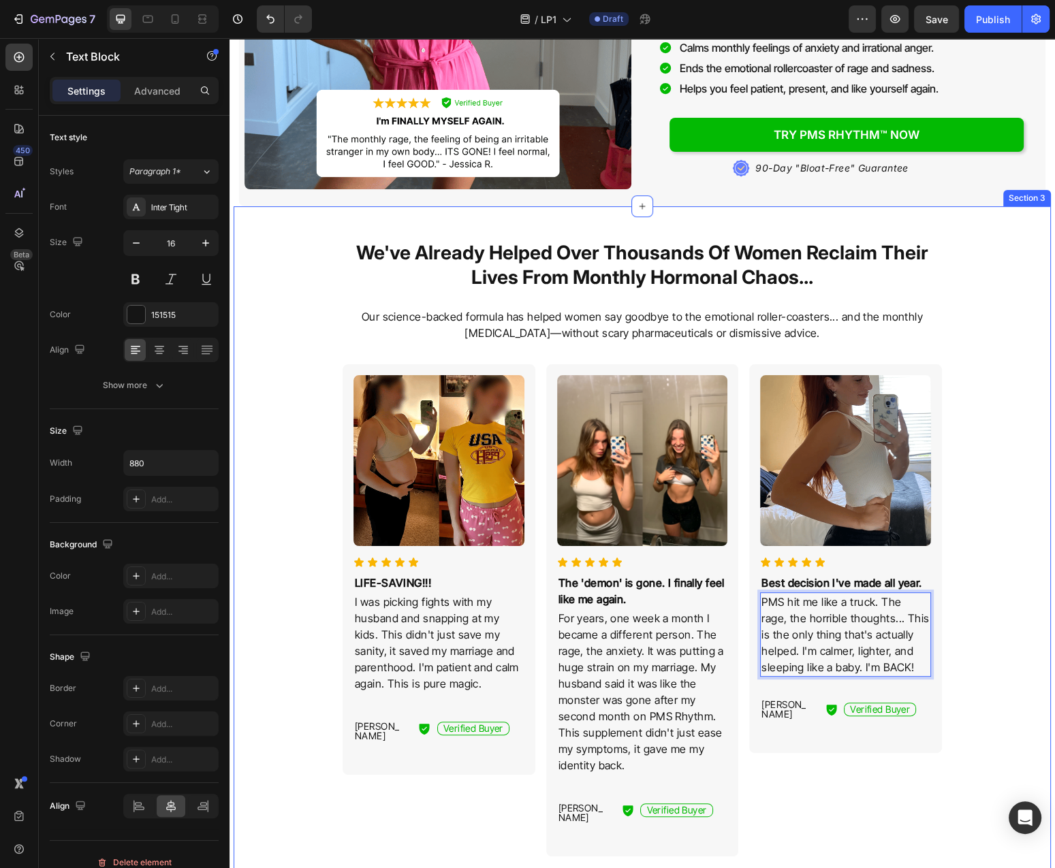
scroll to position [591, 0]
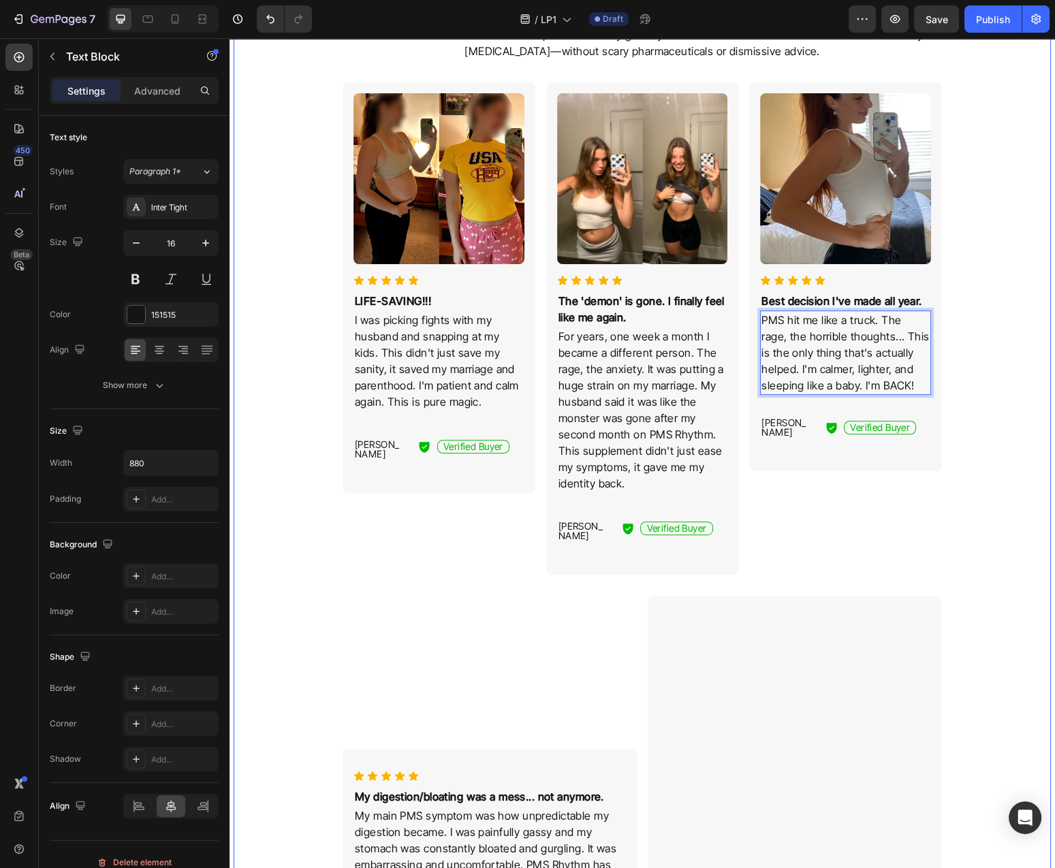
click at [966, 561] on div "We've Already Helped Over Thousands Of Women Reclaim Their Lives From Monthly H…" at bounding box center [642, 837] width 806 height 1827
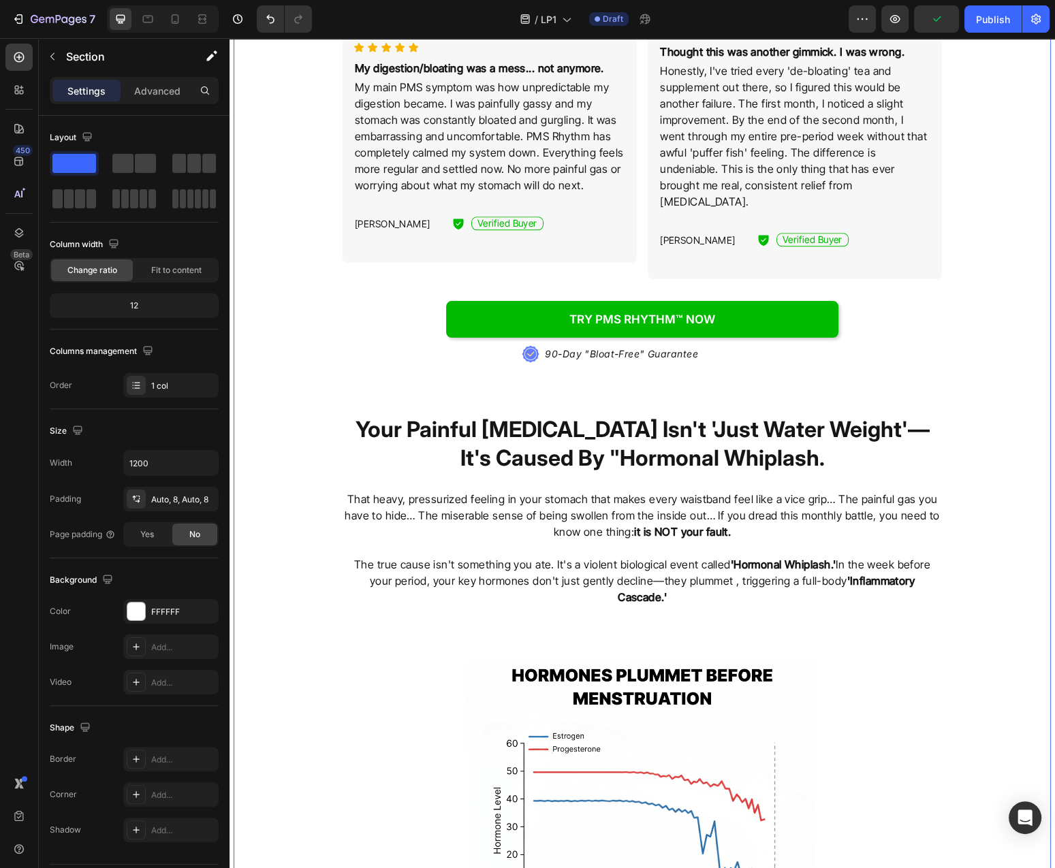
scroll to position [1467, 0]
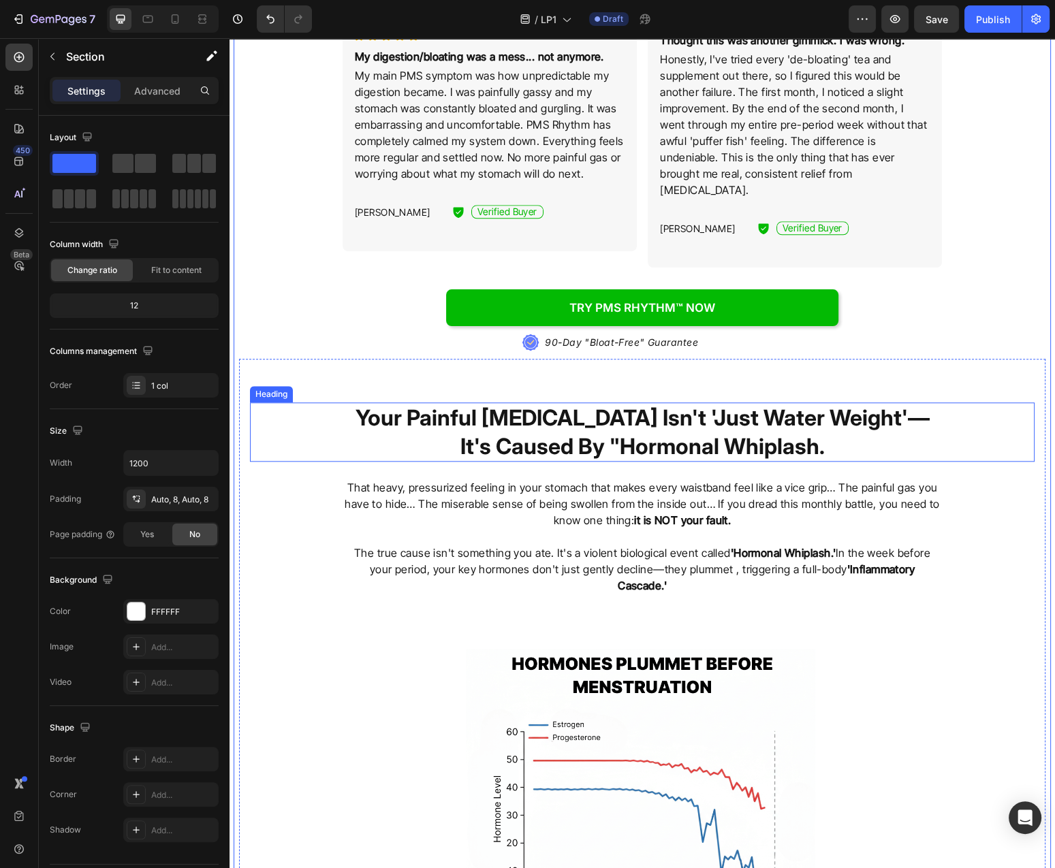
click at [617, 412] on h2 "Your Painful [MEDICAL_DATA] Isn't 'Just Water Weight'—It's Caused By "Hormonal …" at bounding box center [642, 431] width 599 height 59
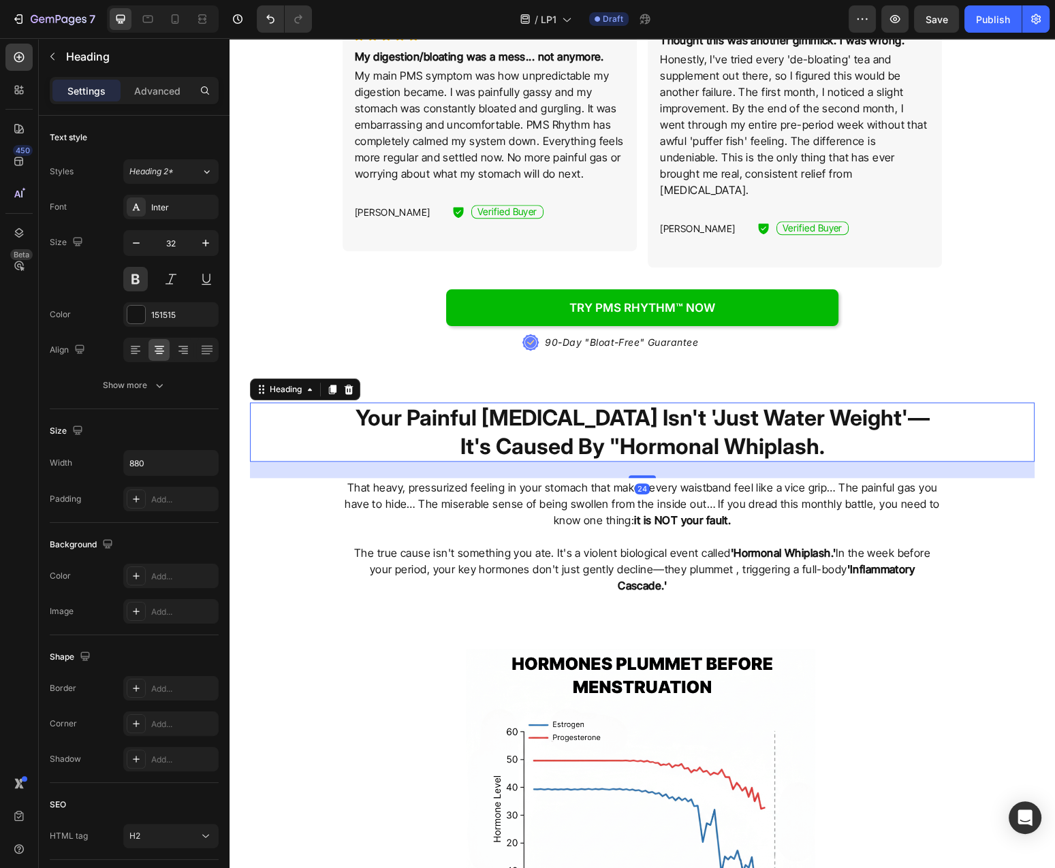
click at [617, 412] on h2 "Your Painful [MEDICAL_DATA] Isn't 'Just Water Weight'—It's Caused By "Hormonal …" at bounding box center [642, 431] width 599 height 59
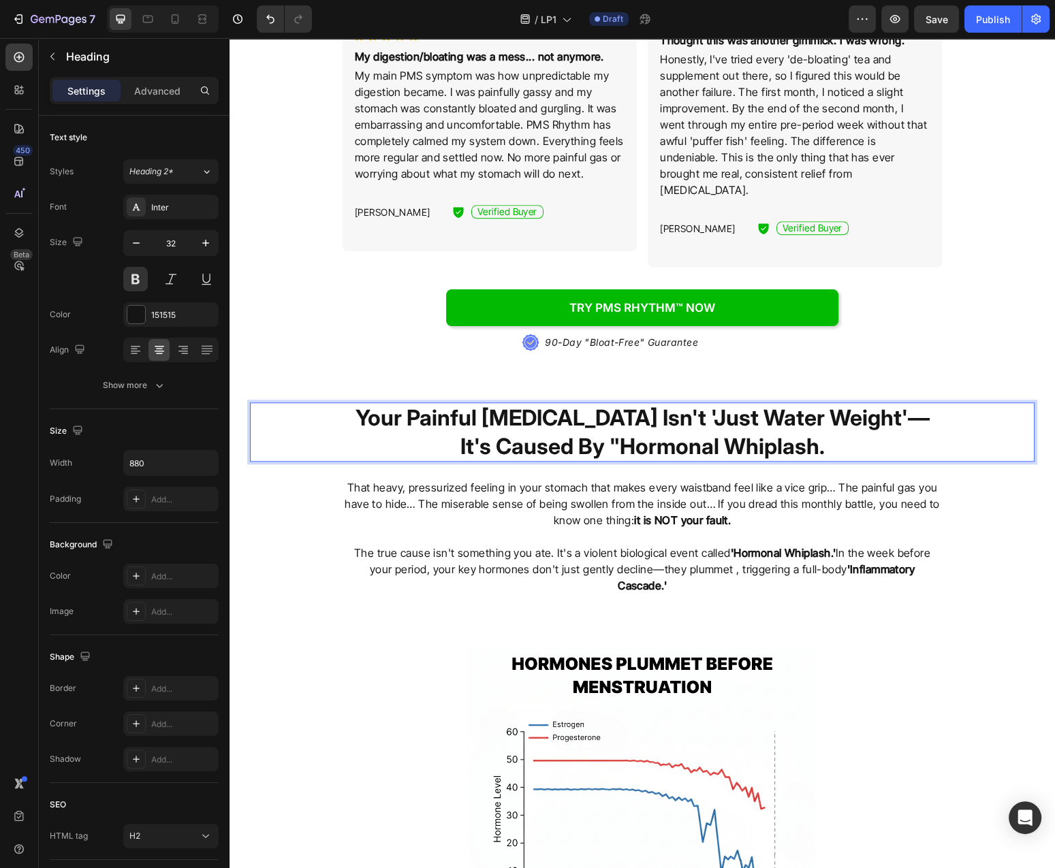
click at [617, 412] on p "Your Painful [MEDICAL_DATA] Isn't 'Just Water Weight'—It's Caused By "Hormonal …" at bounding box center [642, 432] width 597 height 57
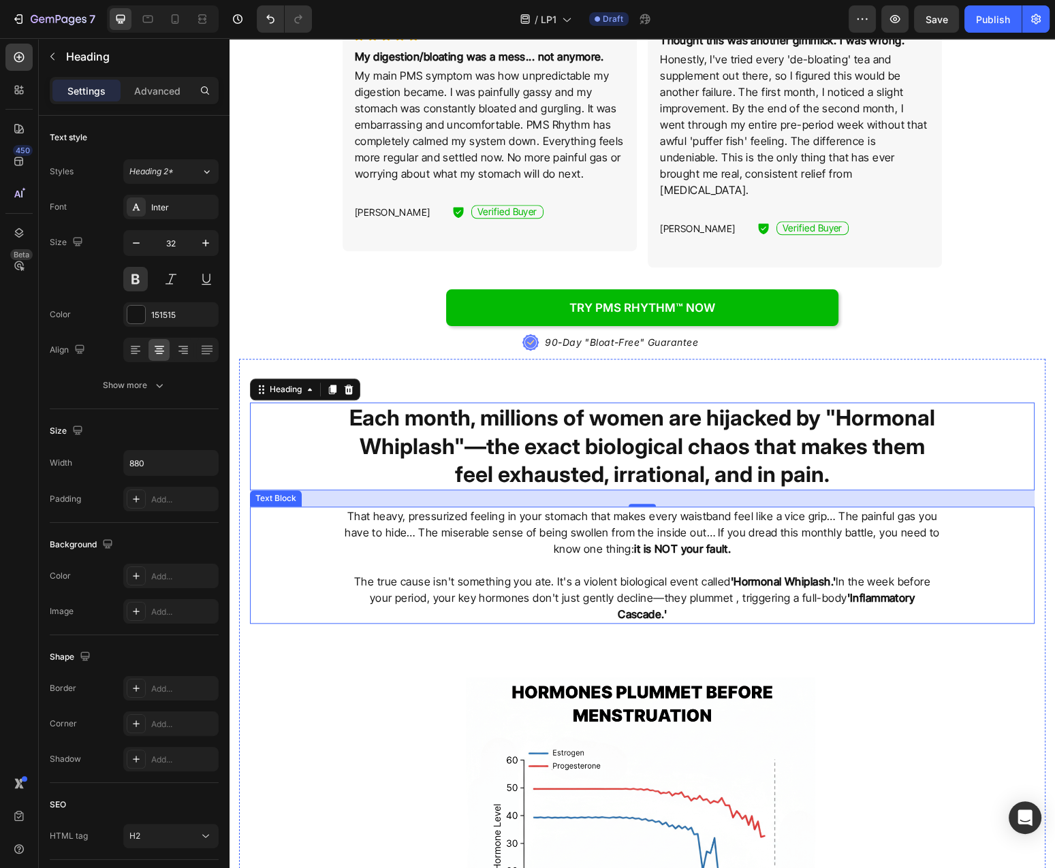
click at [795, 520] on p "That heavy, pressurized feeling in your stomach that makes every waistband feel…" at bounding box center [642, 532] width 597 height 49
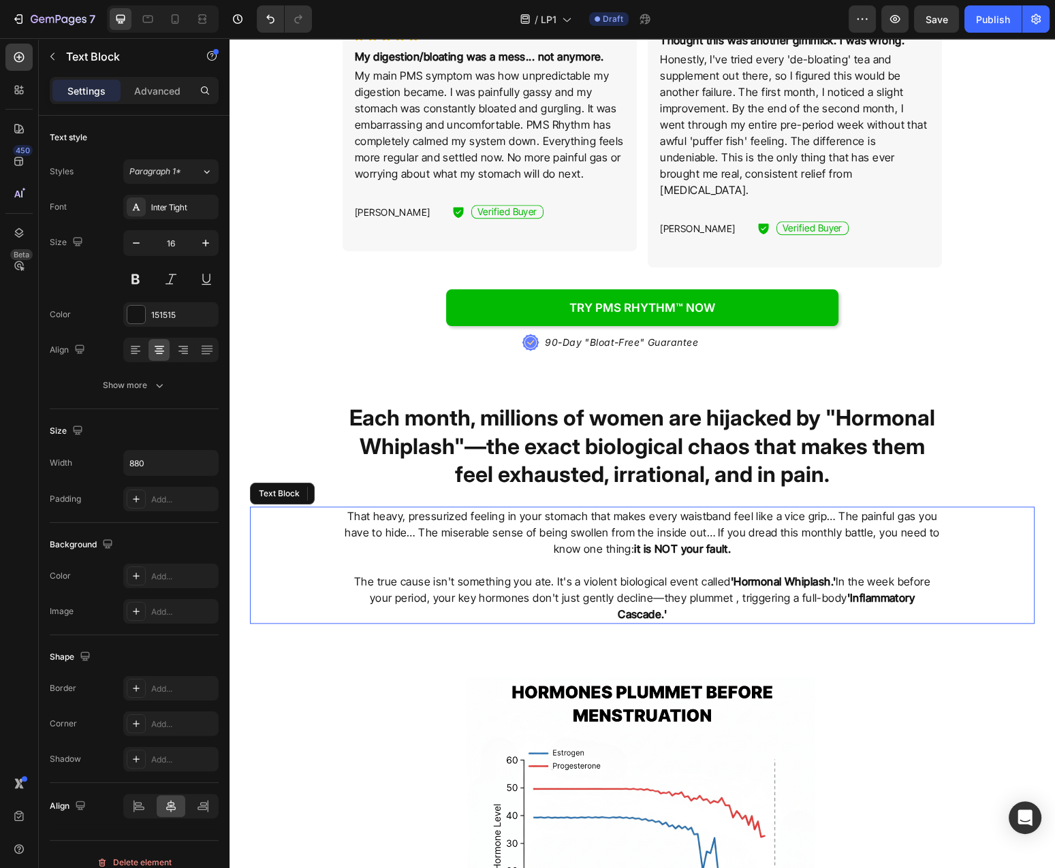
click at [795, 520] on p "That heavy, pressurized feeling in your stomach that makes every waistband feel…" at bounding box center [642, 532] width 597 height 49
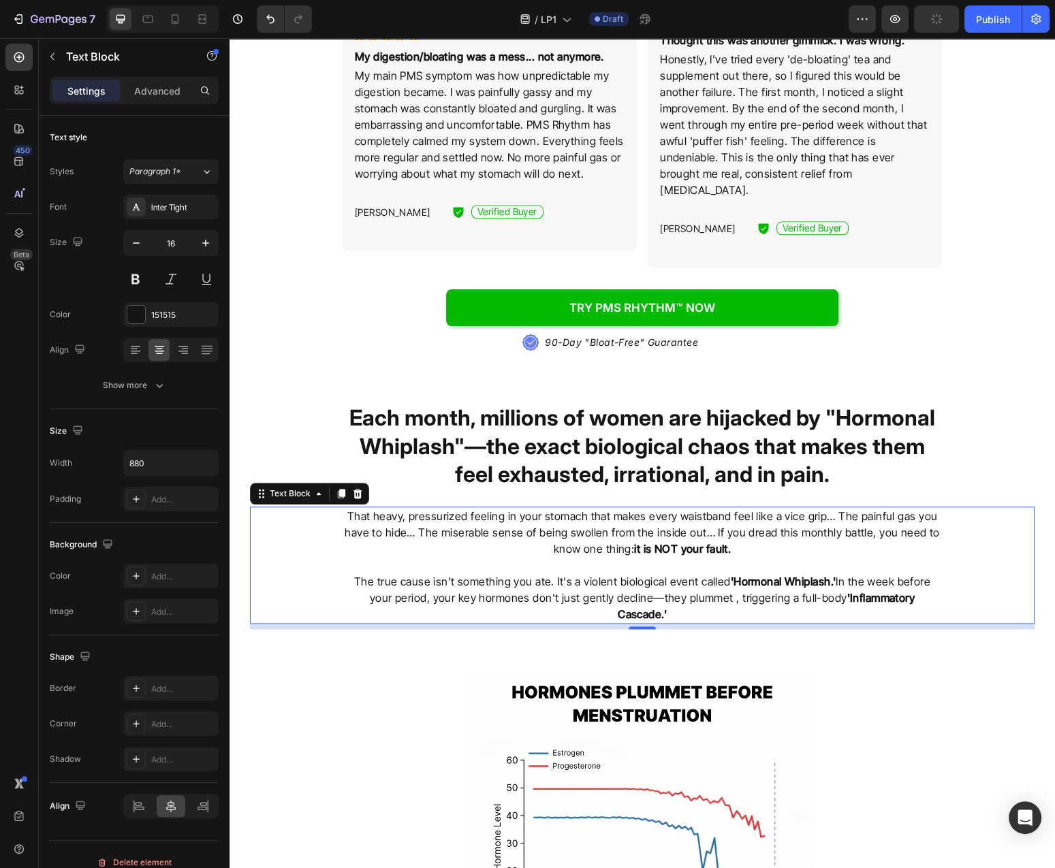
click at [855, 557] on p "Rich Text Editor. Editing area: main" at bounding box center [642, 565] width 597 height 16
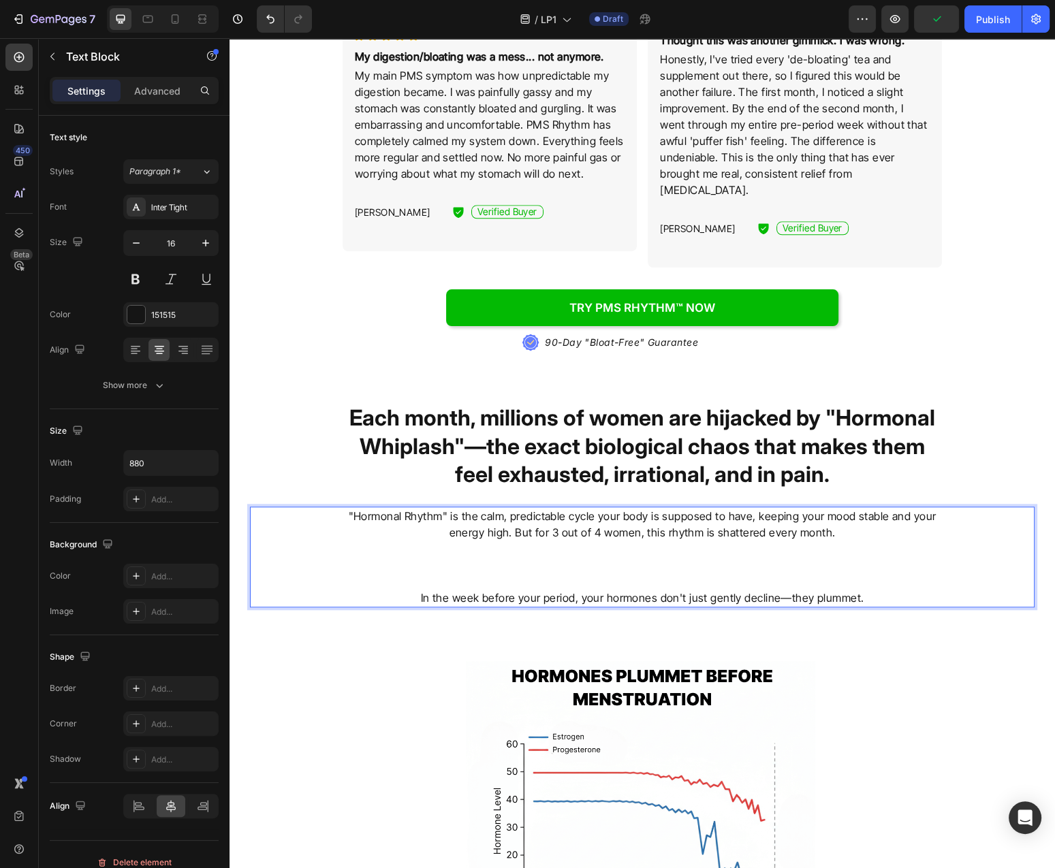
click at [807, 590] on p "In the week before your period, your hormones don't just gently decline—they pl…" at bounding box center [642, 598] width 597 height 16
click at [806, 573] on p "Rich Text Editor. Editing area: main" at bounding box center [642, 581] width 597 height 16
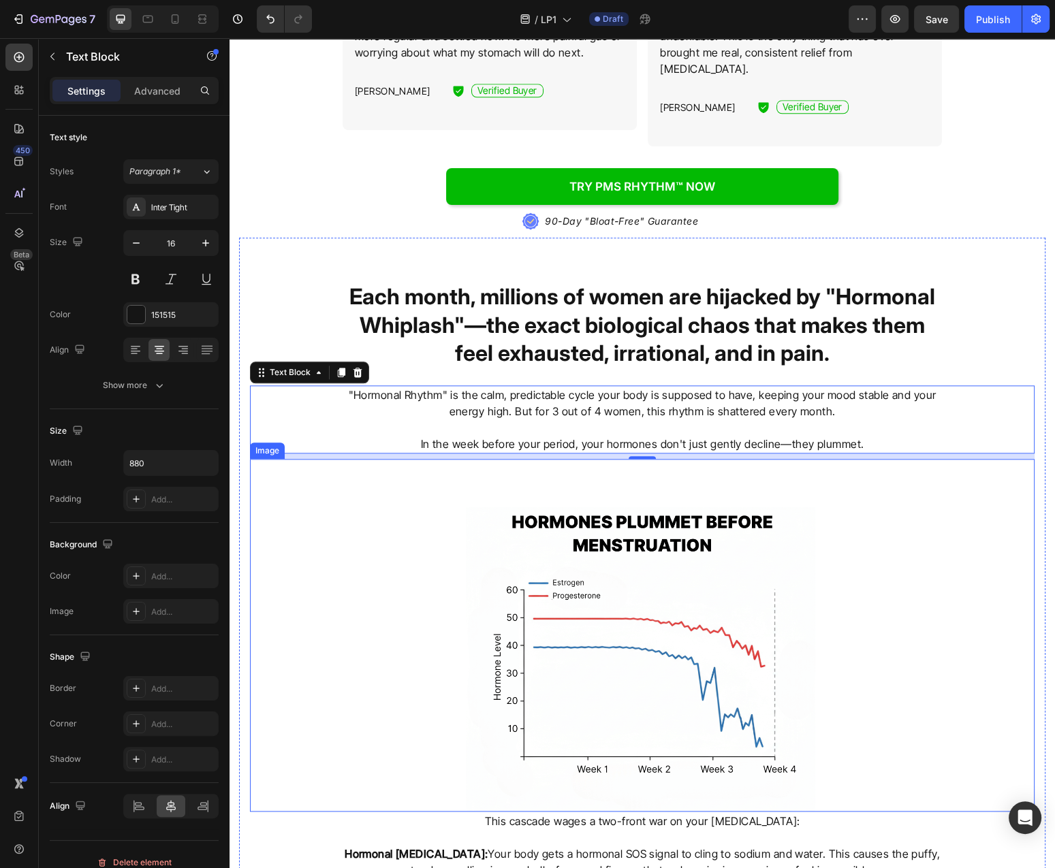
scroll to position [1978, 0]
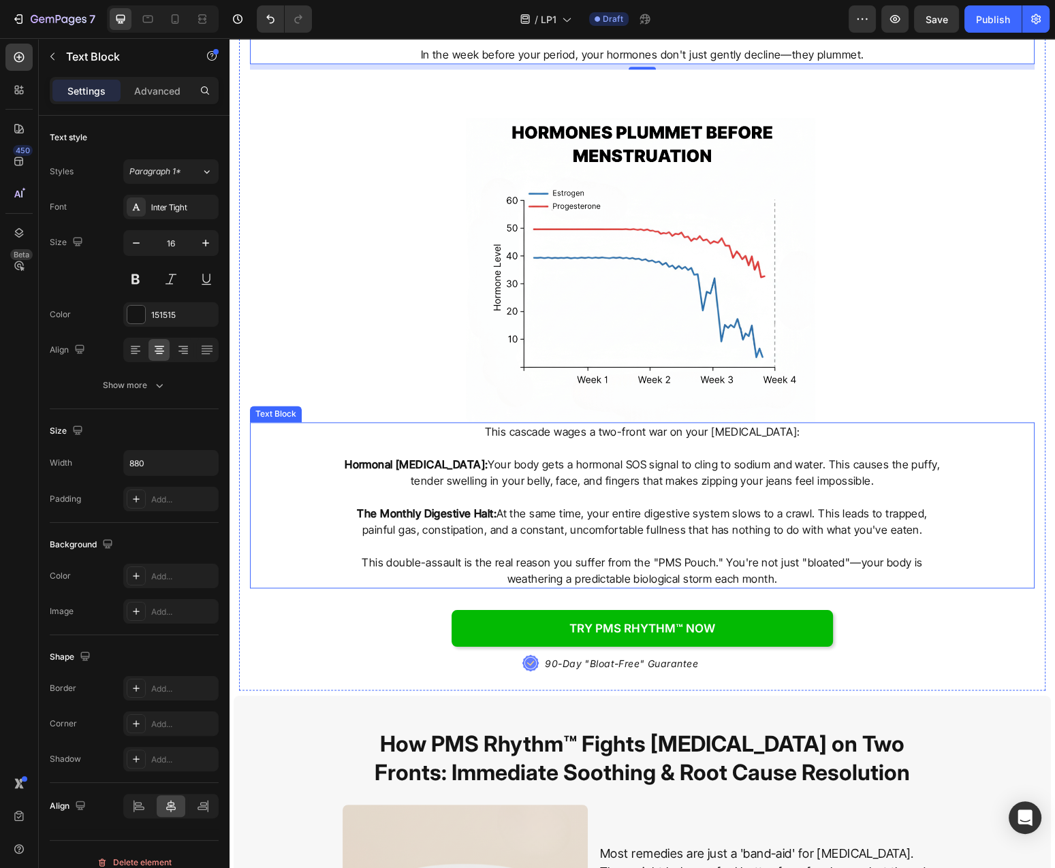
click at [577, 509] on p "The Monthly Digestive Halt: At the same time, your entire digestive system slow…" at bounding box center [642, 521] width 597 height 33
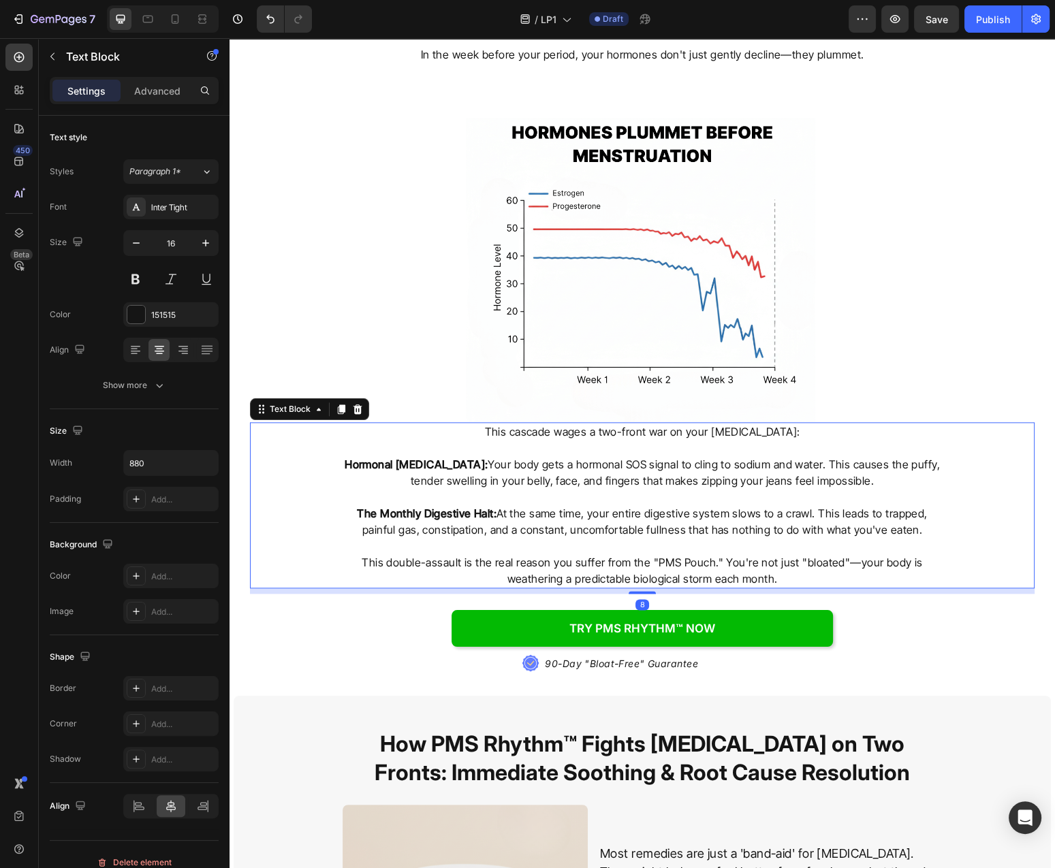
click at [577, 509] on p "The Monthly Digestive Halt: At the same time, your entire digestive system slow…" at bounding box center [642, 521] width 597 height 33
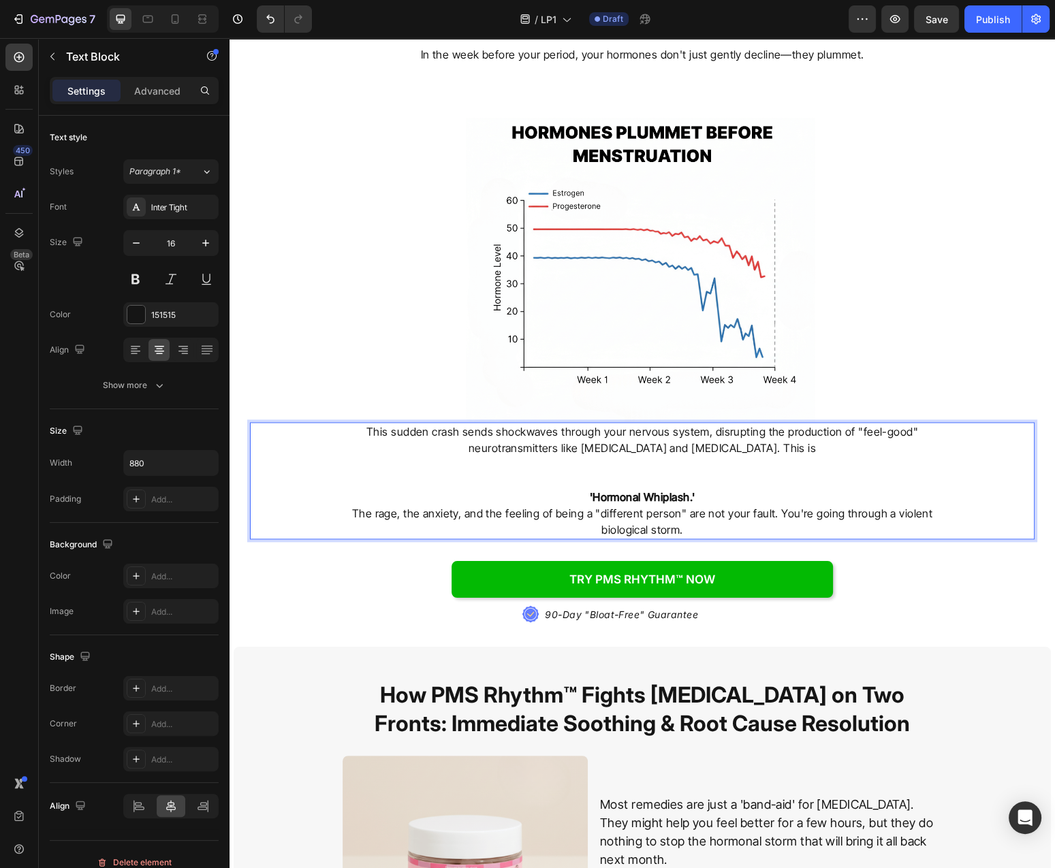
click at [584, 473] on p "Rich Text Editor. Editing area: main" at bounding box center [642, 481] width 597 height 16
click at [575, 489] on p "'Hormonal Whiplash.'" at bounding box center [642, 497] width 597 height 16
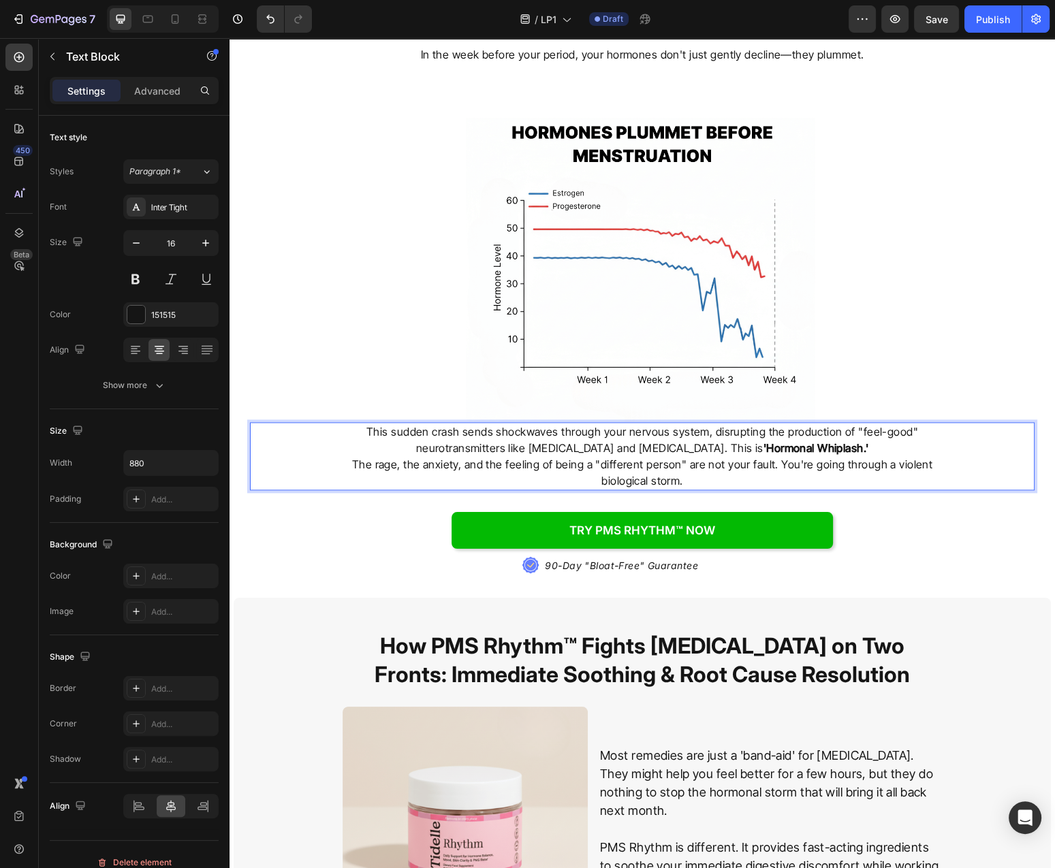
click at [893, 424] on p "This sudden crash sends shockwaves through your nervous system, disrupting the …" at bounding box center [642, 440] width 597 height 33
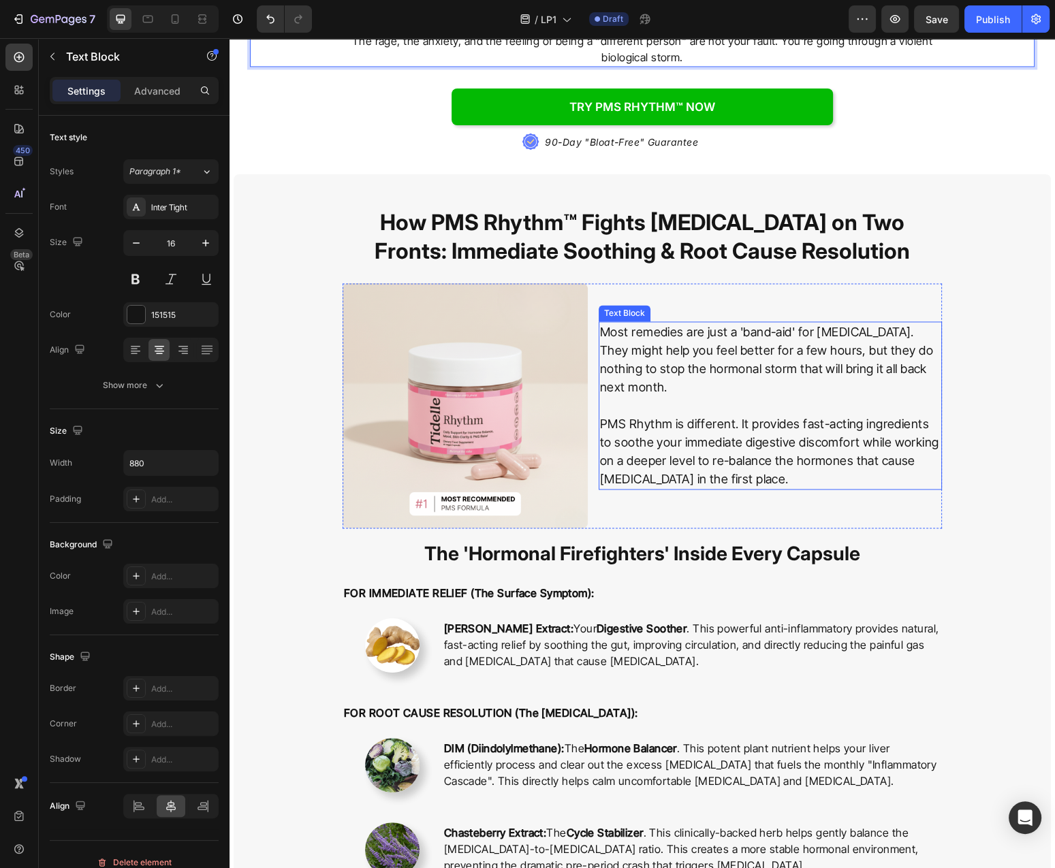
scroll to position [2489, 0]
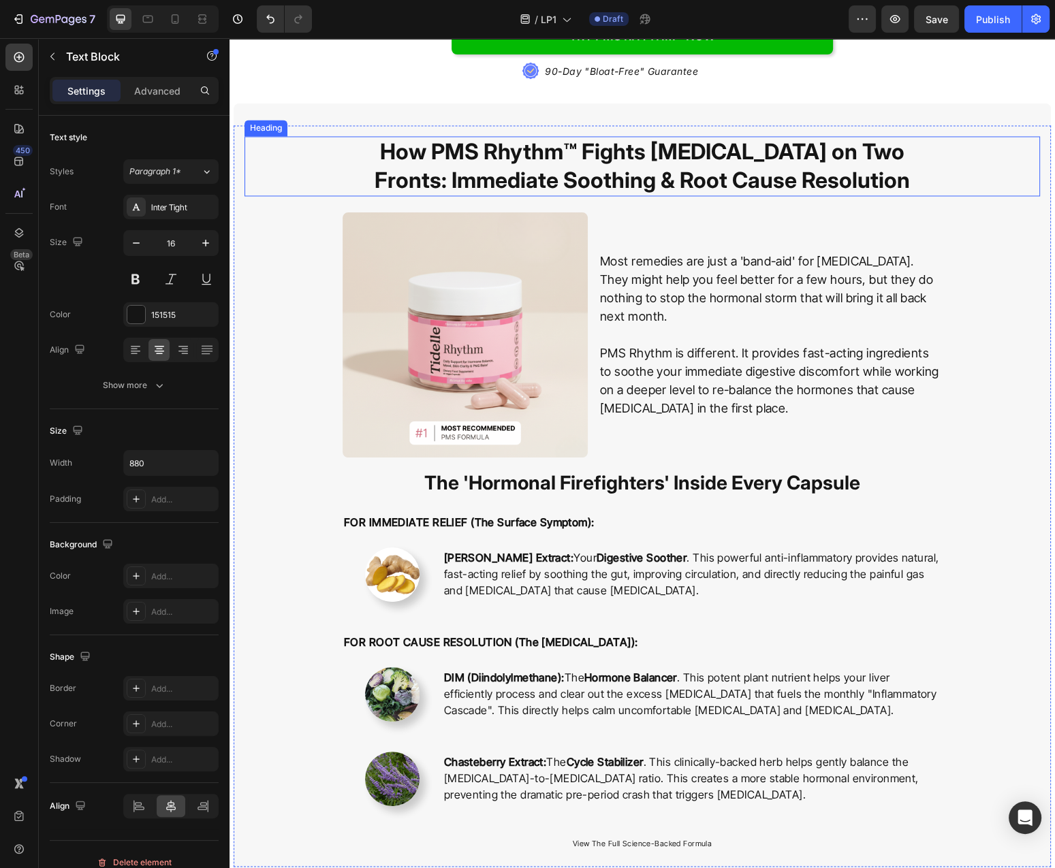
click at [776, 161] on h2 "How PMS Rhythm™ Fights [MEDICAL_DATA] on Two Fronts: Immediate Soothing & Root …" at bounding box center [642, 165] width 599 height 59
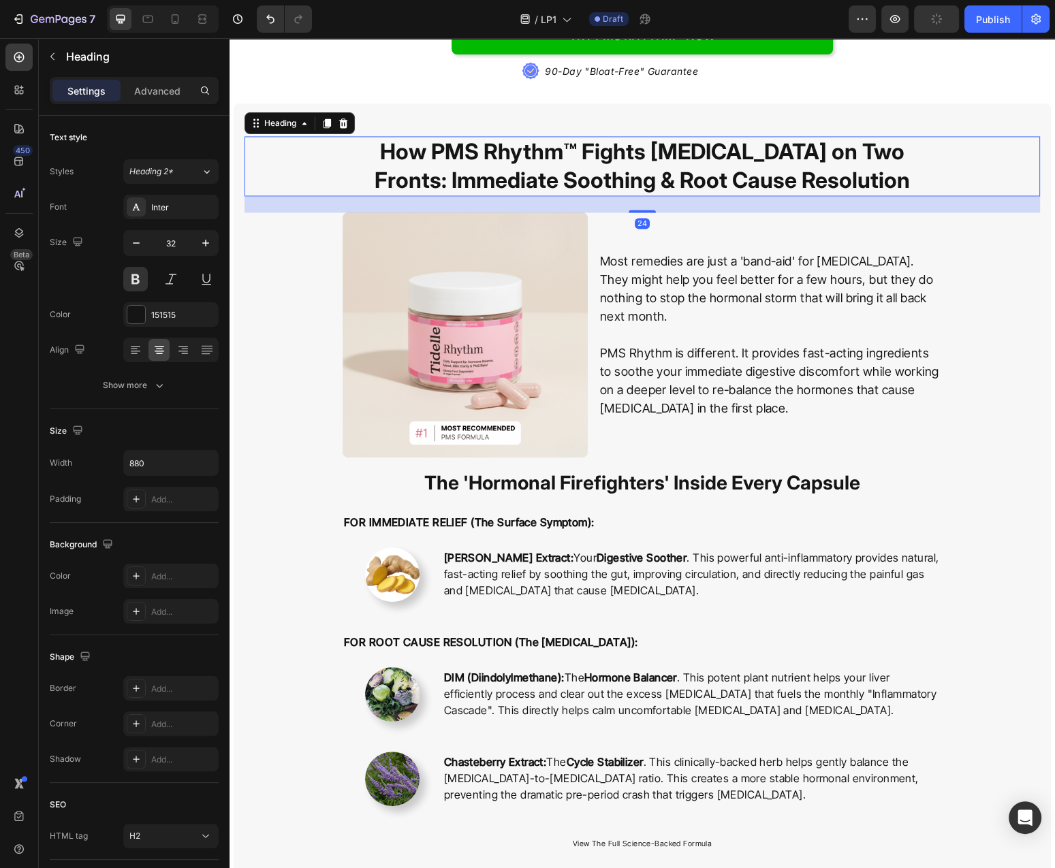
click at [776, 161] on p "How PMS Rhythm™ Fights [MEDICAL_DATA] on Two Fronts: Immediate Soothing & Root …" at bounding box center [642, 166] width 597 height 57
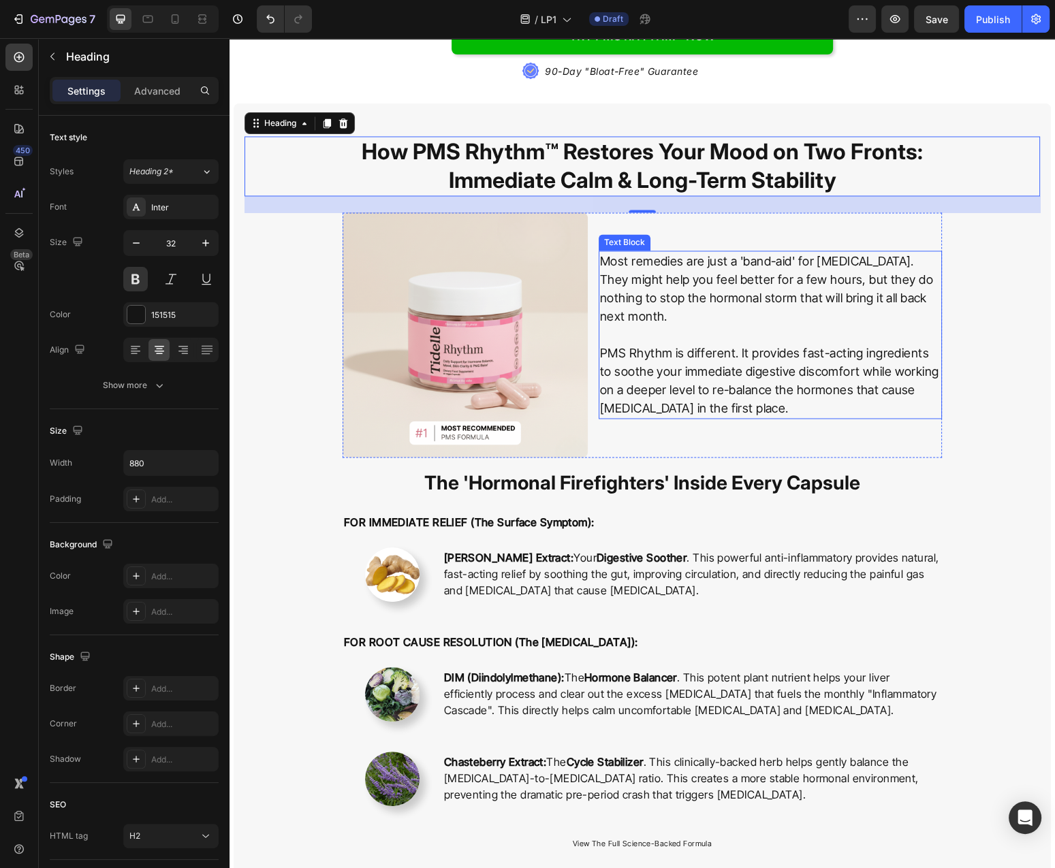
click at [678, 344] on p "PMS Rhythm is different. It provides fast-acting ingredients to soothe your imm…" at bounding box center [770, 381] width 340 height 74
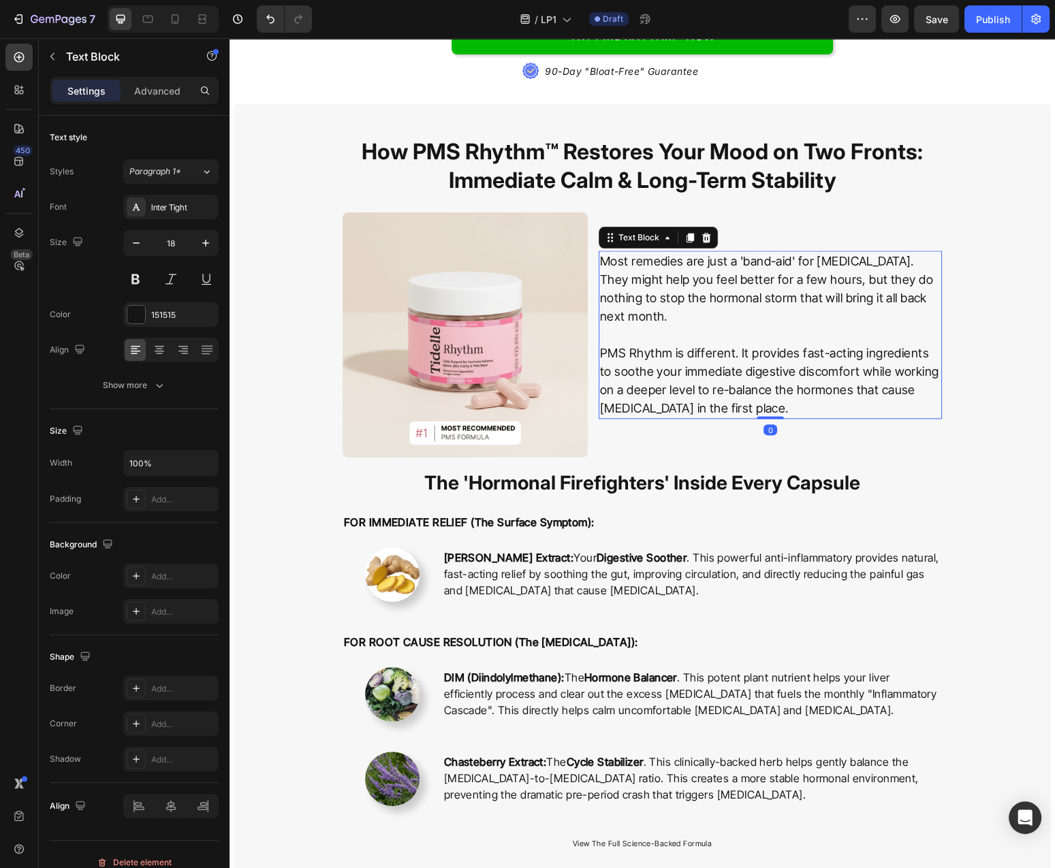
click at [688, 284] on p "Most remedies are just a 'band-aid' for [MEDICAL_DATA]. They might help you fee…" at bounding box center [770, 289] width 340 height 74
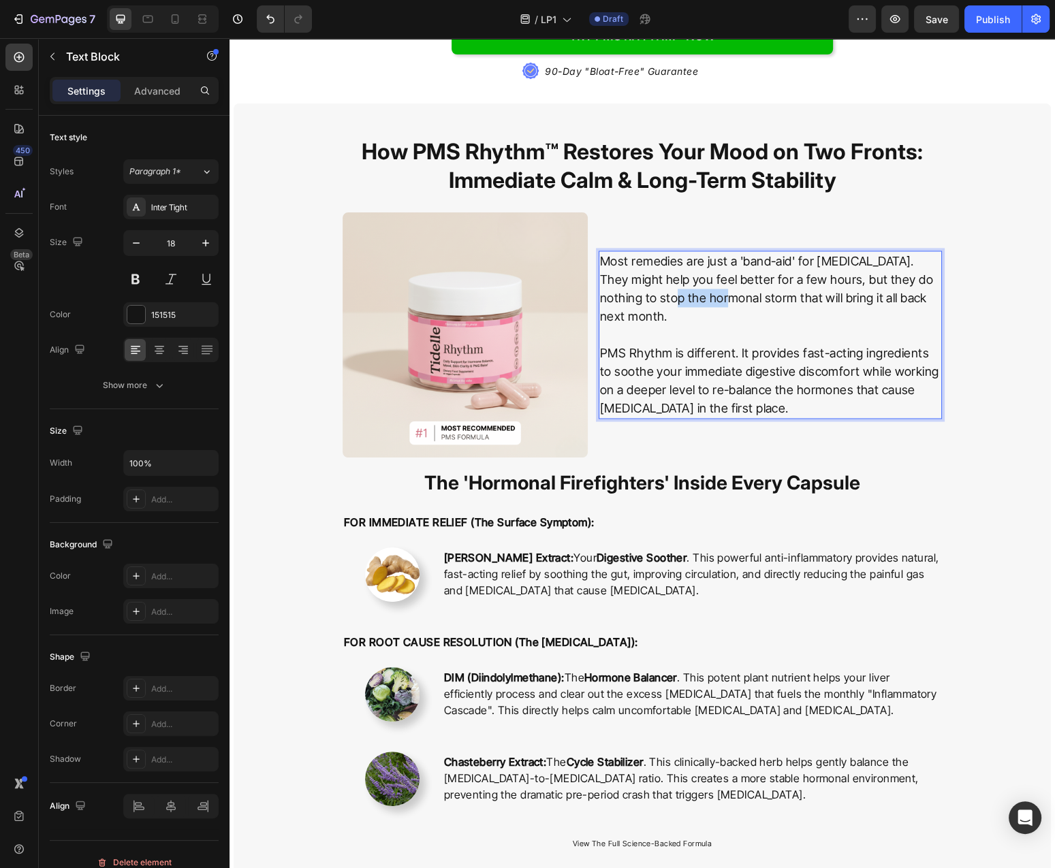
click at [688, 284] on p "Most remedies are just a 'band-aid' for [MEDICAL_DATA]. They might help you fee…" at bounding box center [770, 289] width 340 height 74
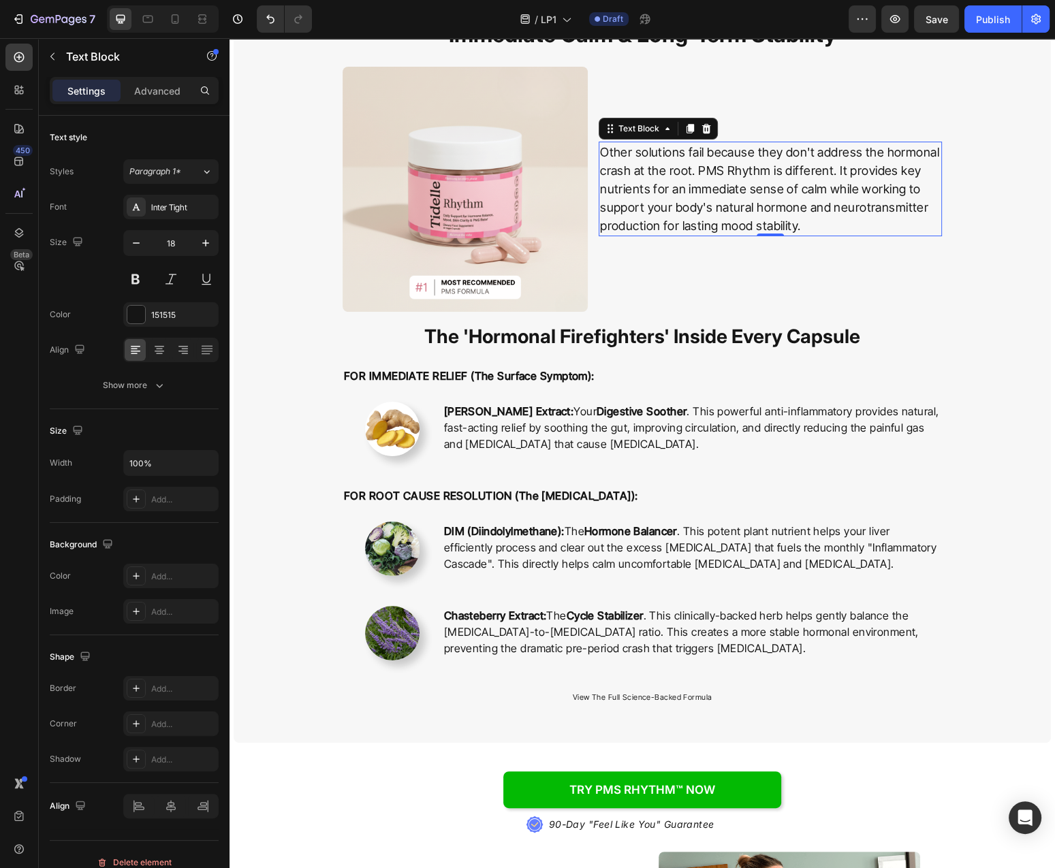
scroll to position [2708, 0]
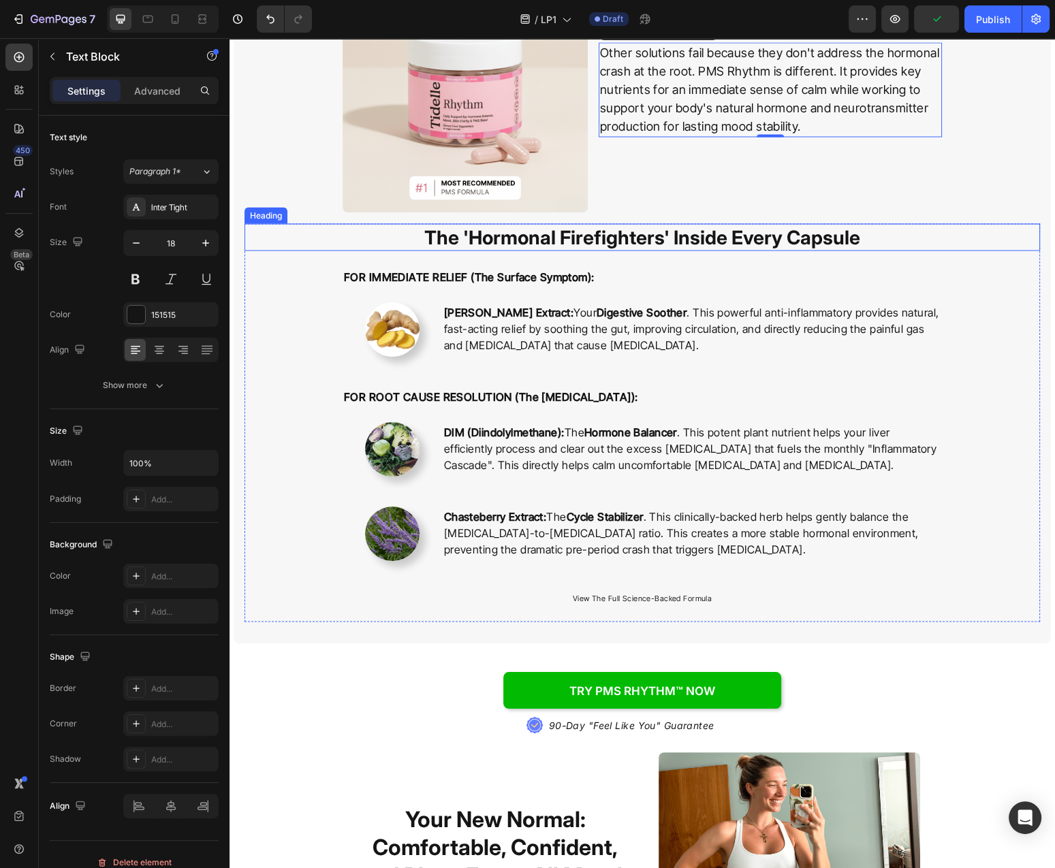
click at [607, 246] on strong "The 'Hormonal Firefighters' Inside Every Capsule" at bounding box center [642, 236] width 436 height 23
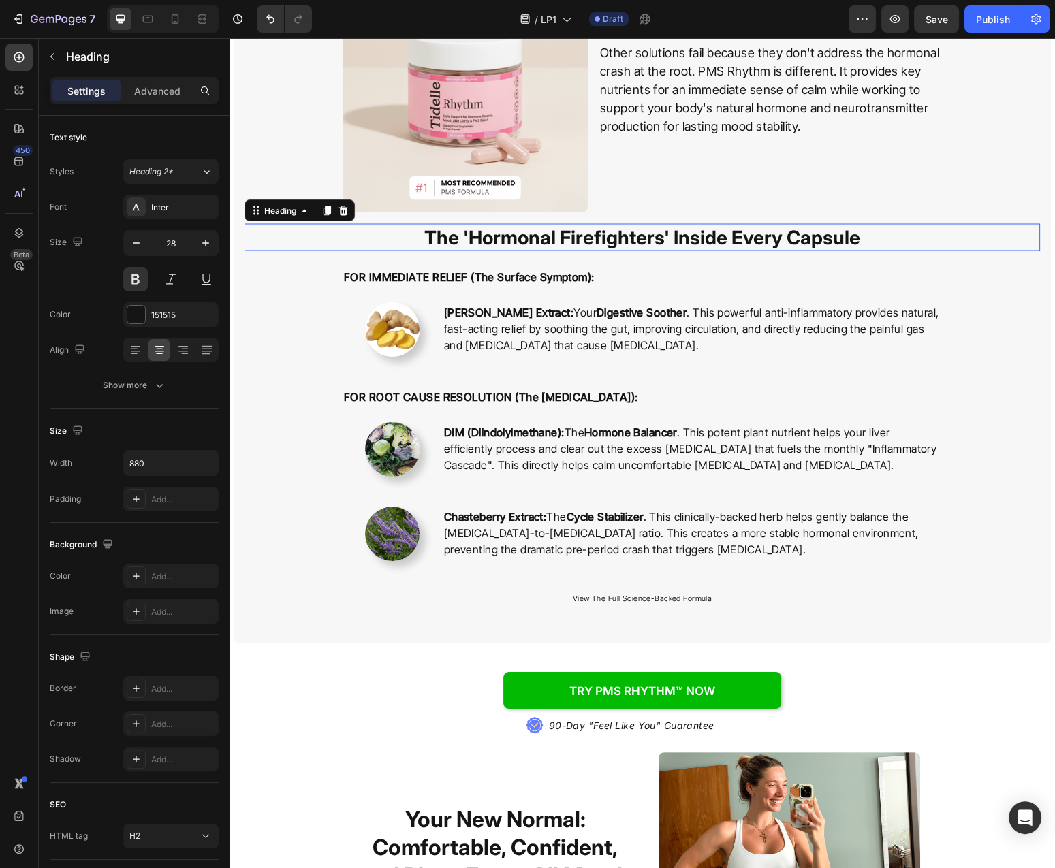
click at [607, 246] on strong "The 'Hormonal Firefighters' Inside Every Capsule" at bounding box center [642, 236] width 436 height 23
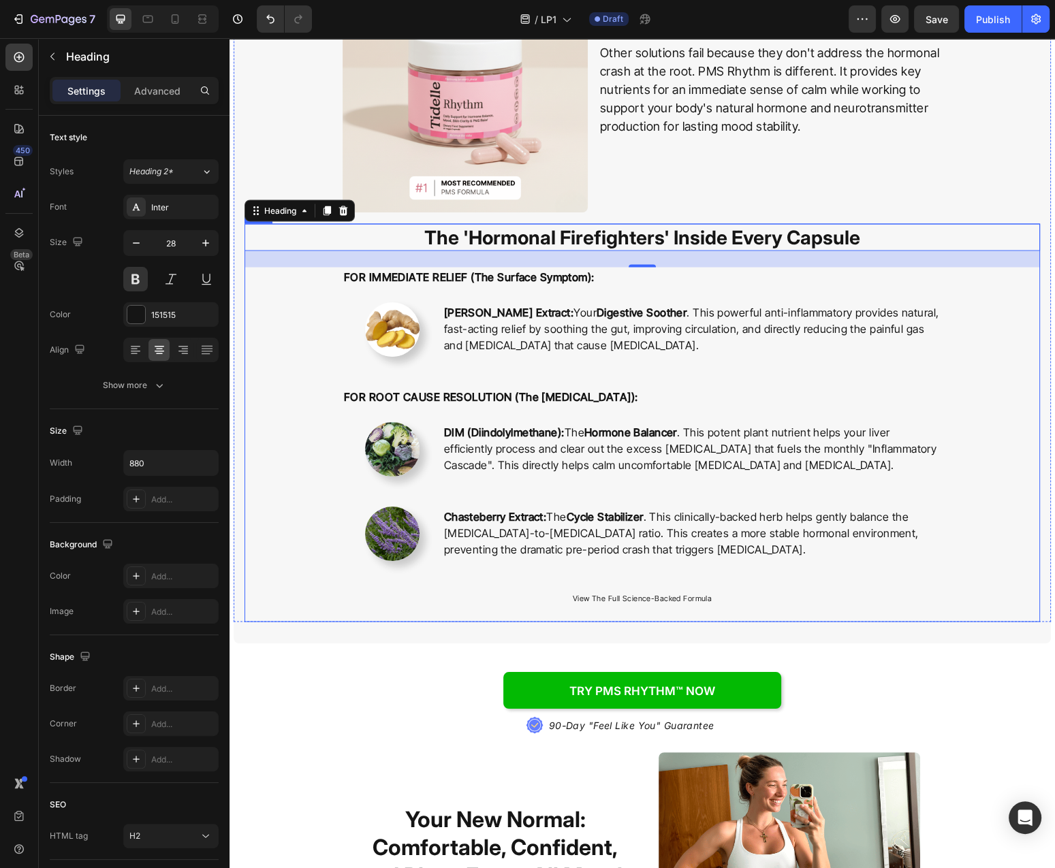
drag, startPoint x: 313, startPoint y: 332, endPoint x: 323, endPoint y: 332, distance: 10.2
click at [313, 332] on div "The 'Hormonal Firefighters' Inside Every Capsule Heading 24 FOR IMMEDIATE RELIE…" at bounding box center [641, 422] width 795 height 398
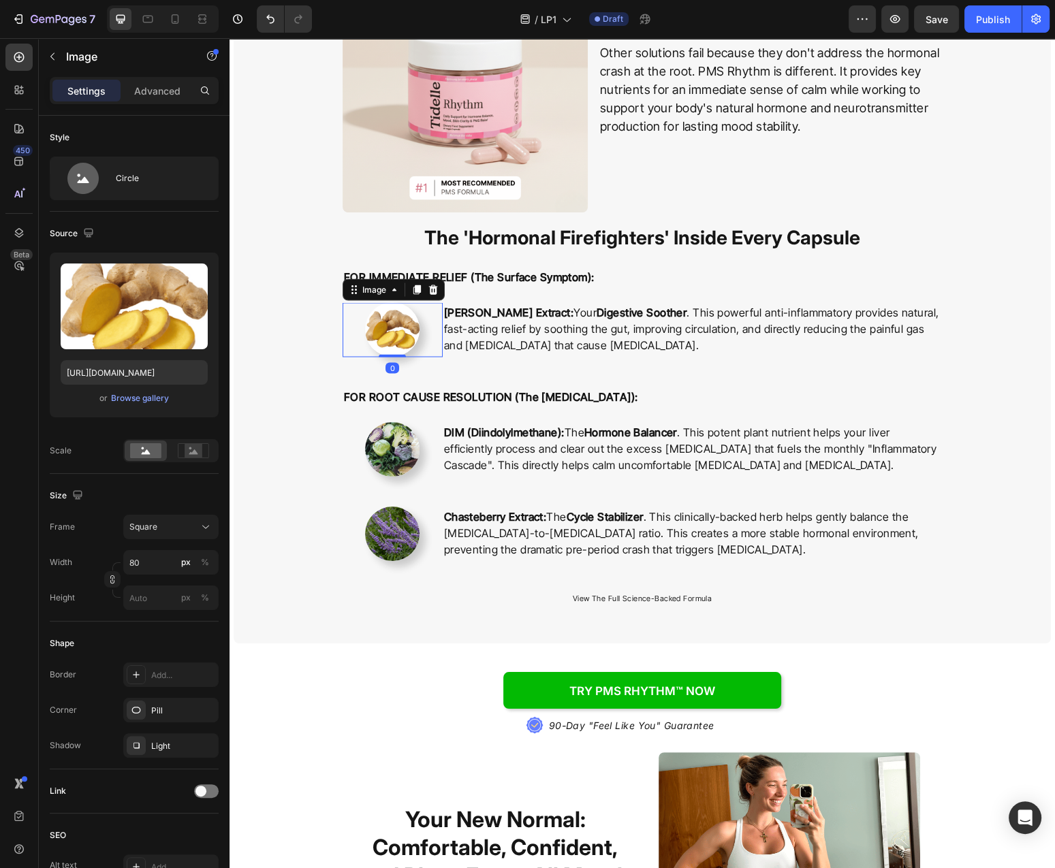
click at [396, 330] on img at bounding box center [392, 329] width 54 height 54
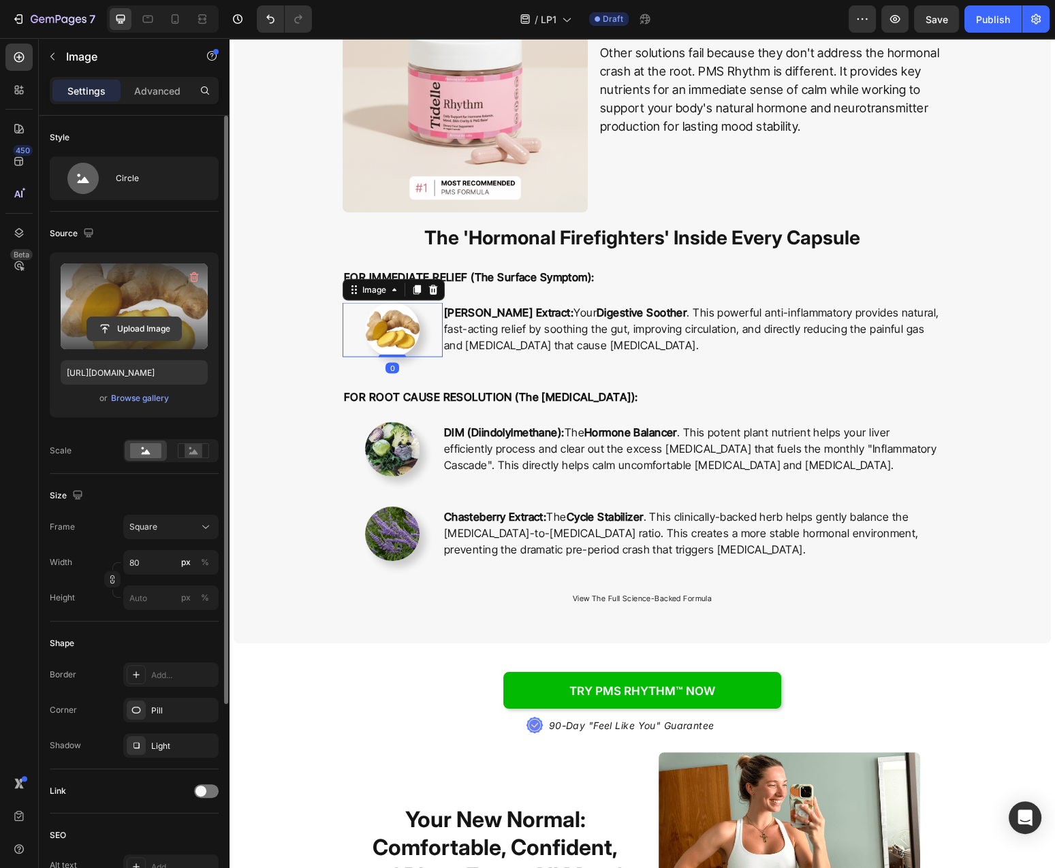
click at [143, 336] on input "file" at bounding box center [134, 328] width 94 height 23
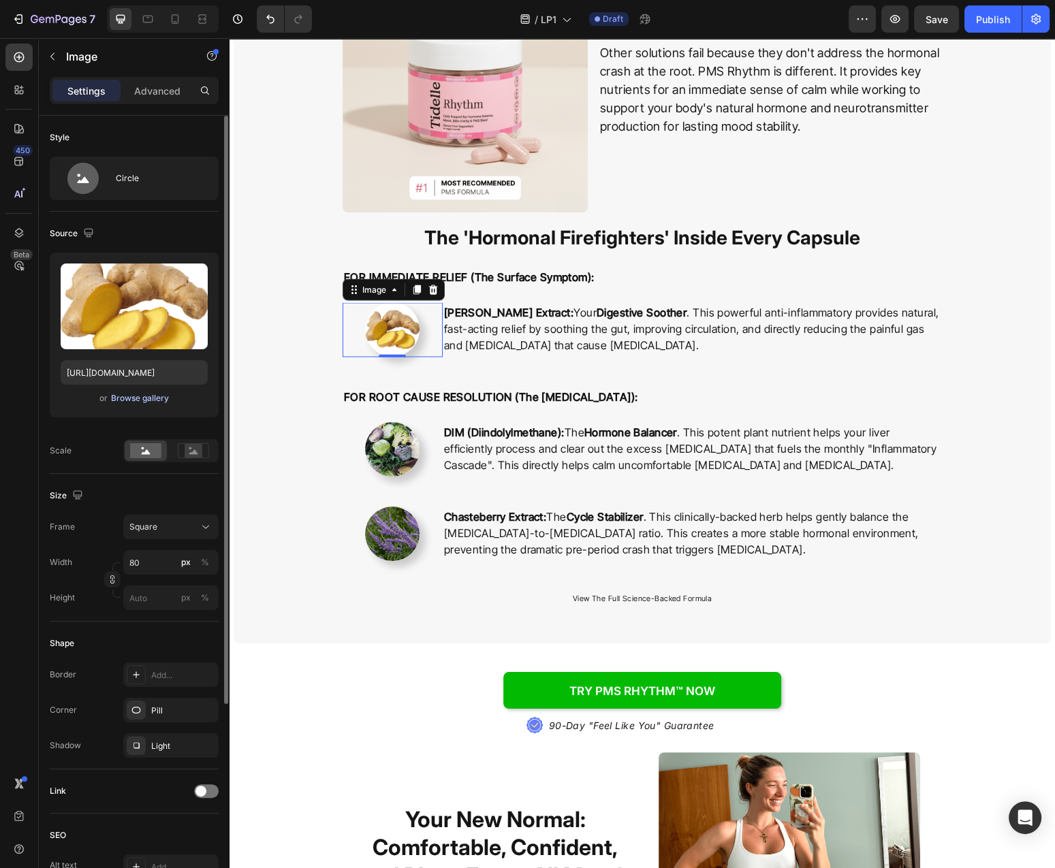
click at [145, 399] on div "Browse gallery" at bounding box center [140, 398] width 58 height 12
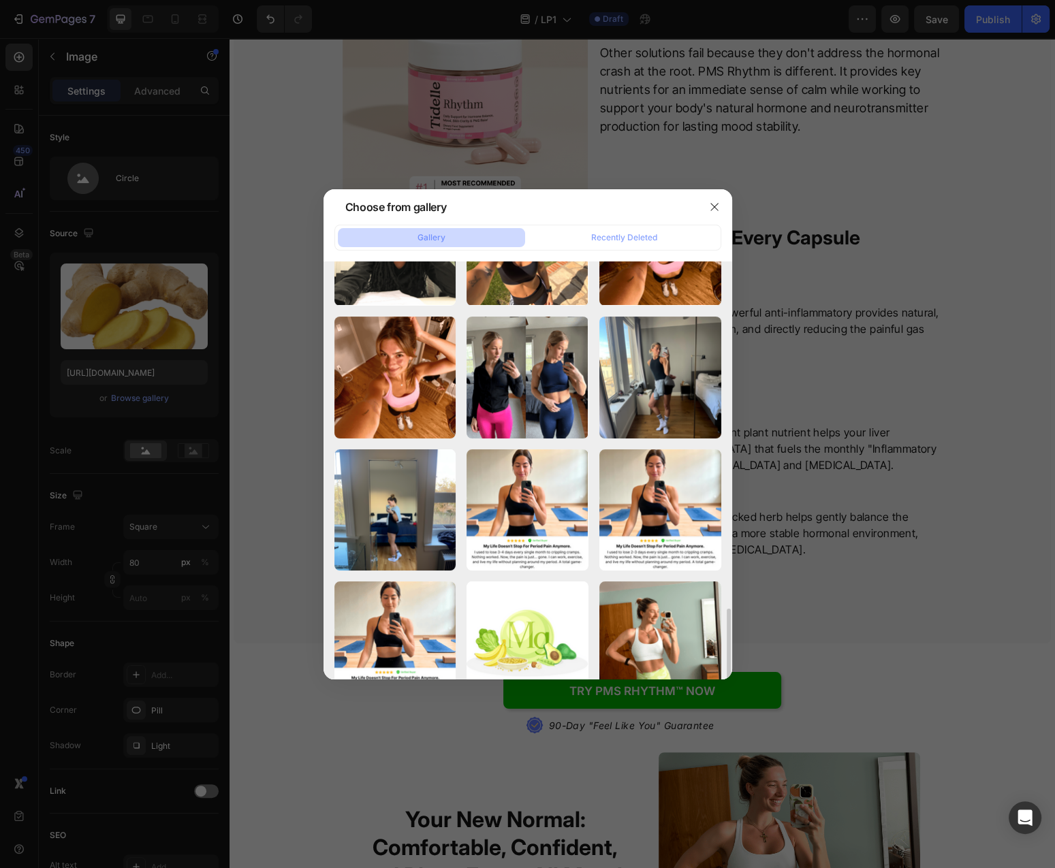
scroll to position [442, 0]
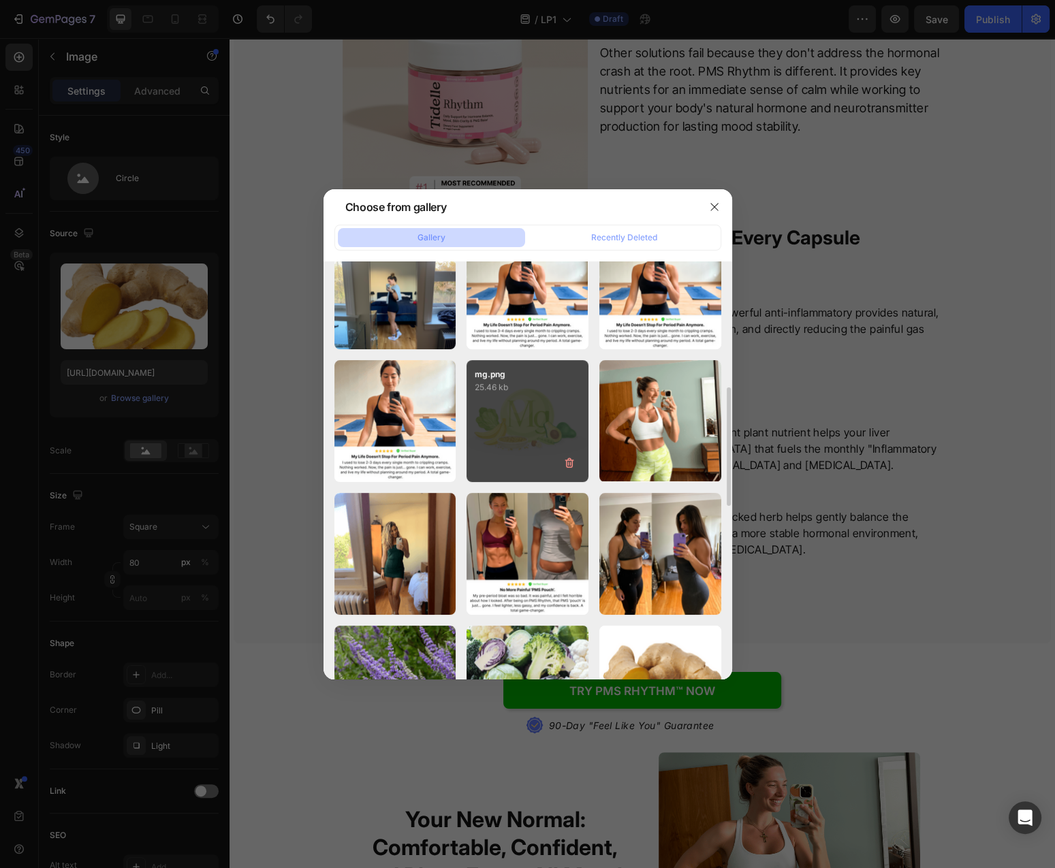
click at [511, 395] on div "mg.png 25.46 kb" at bounding box center [527, 421] width 122 height 122
type input "https://cdn.shopify.com/s/files/1/0777/2736/7387/files/gempages_577083542056469…"
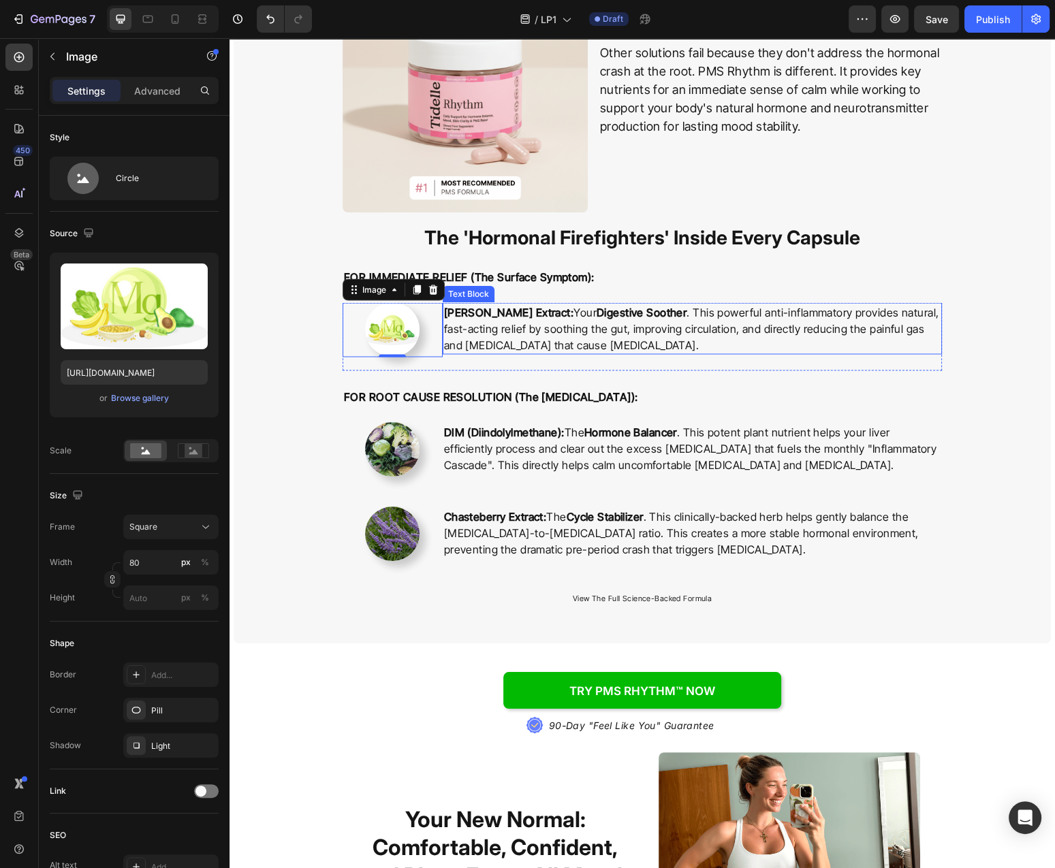
click at [621, 338] on p "[PERSON_NAME] Extract: Your Digestive Soother . This powerful anti-inflammatory…" at bounding box center [692, 328] width 496 height 49
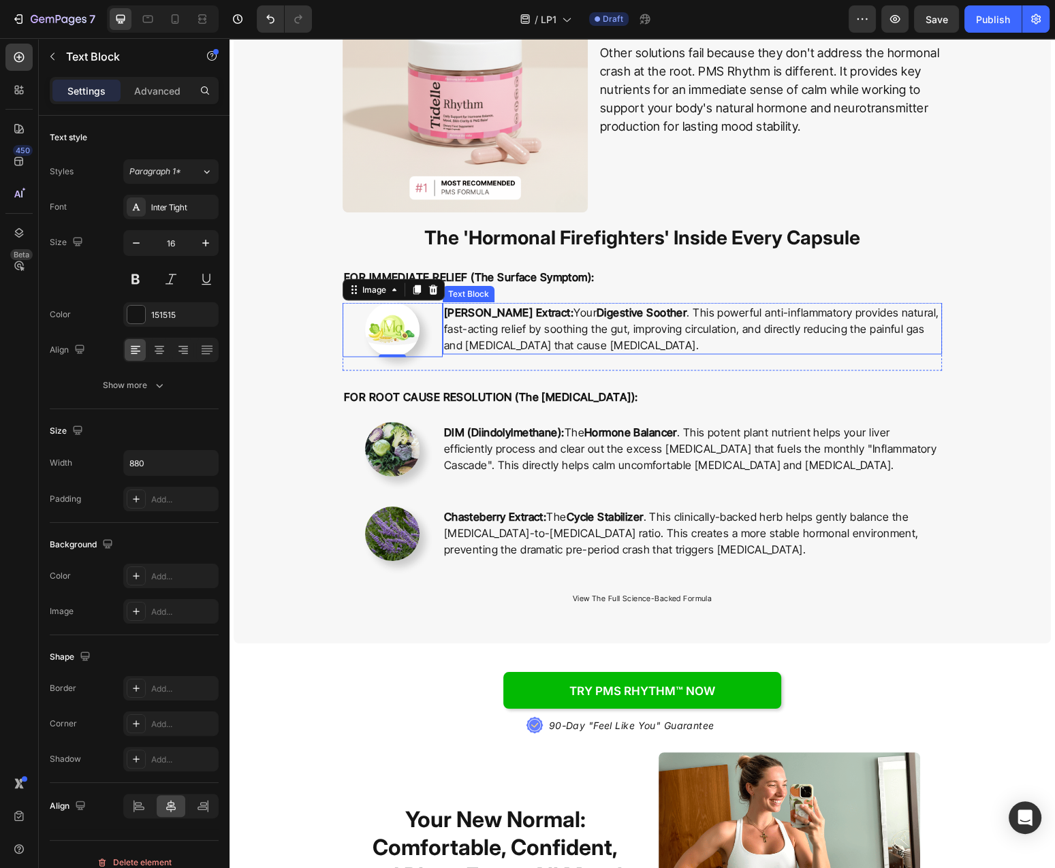
click at [621, 338] on p "[PERSON_NAME] Extract: Your Digestive Soother . This powerful anti-inflammatory…" at bounding box center [692, 328] width 496 height 49
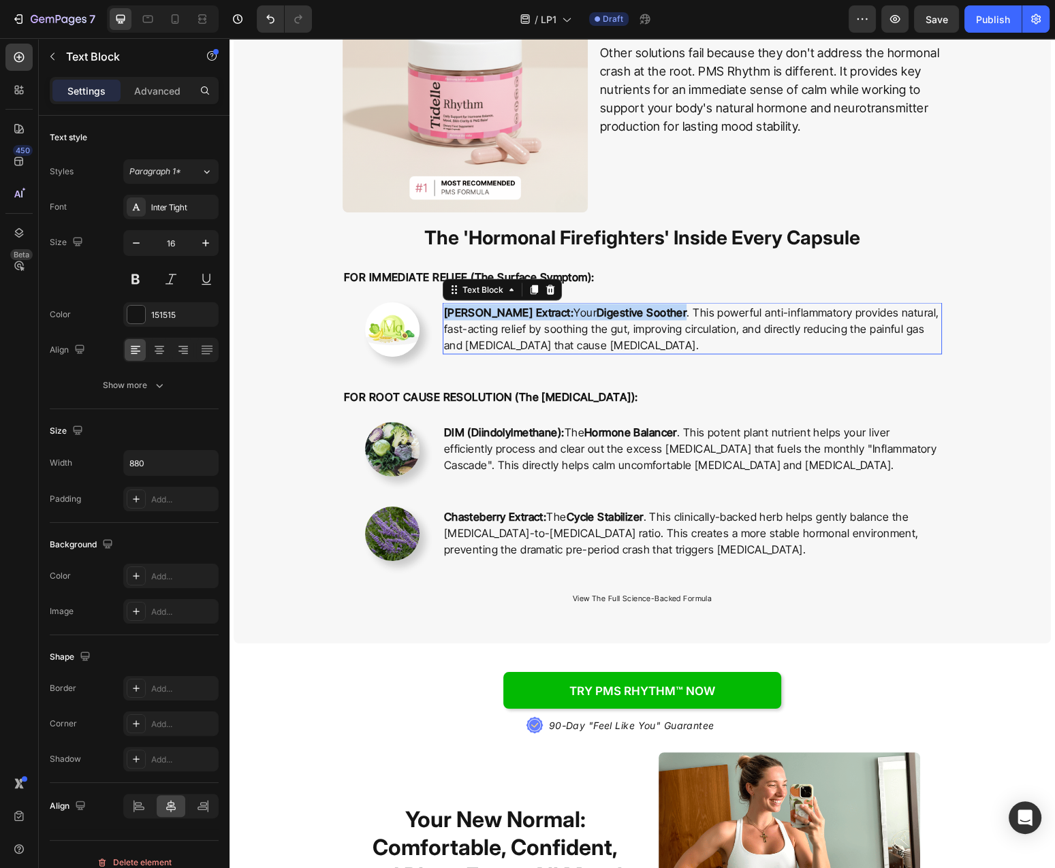
click at [621, 338] on p "[PERSON_NAME] Extract: Your Digestive Soother . This powerful anti-inflammatory…" at bounding box center [692, 328] width 496 height 49
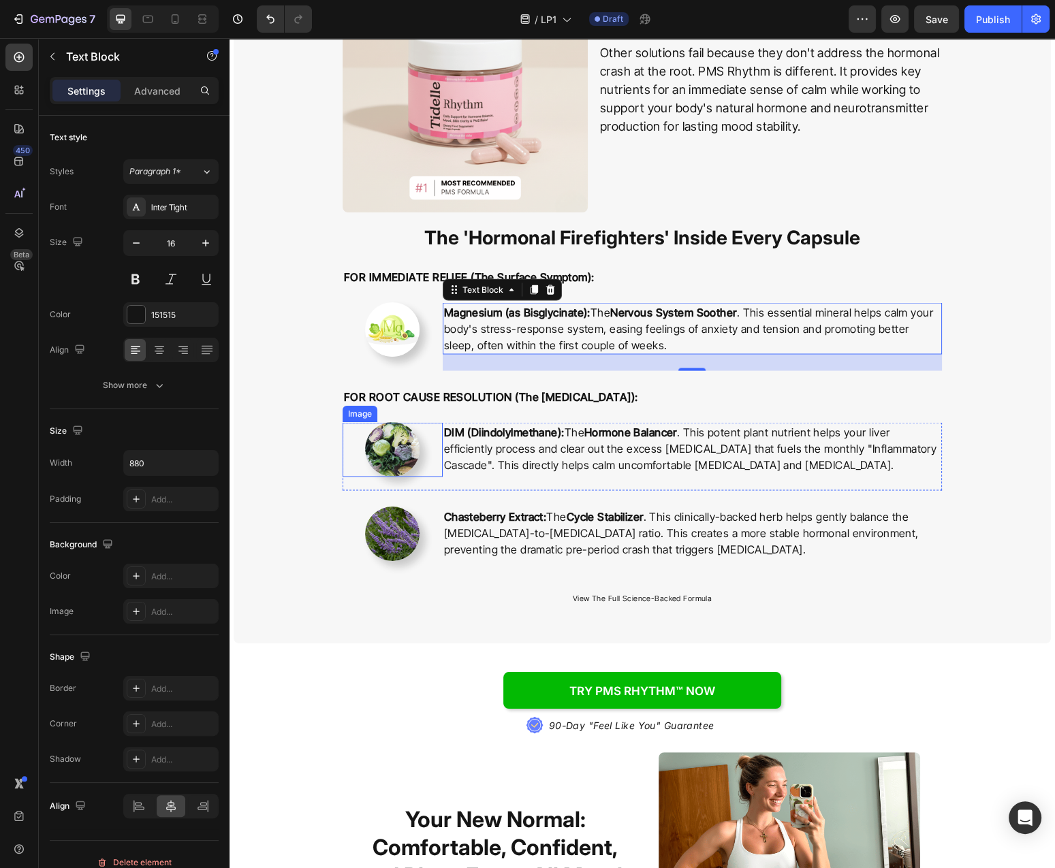
click at [399, 457] on img at bounding box center [392, 449] width 54 height 54
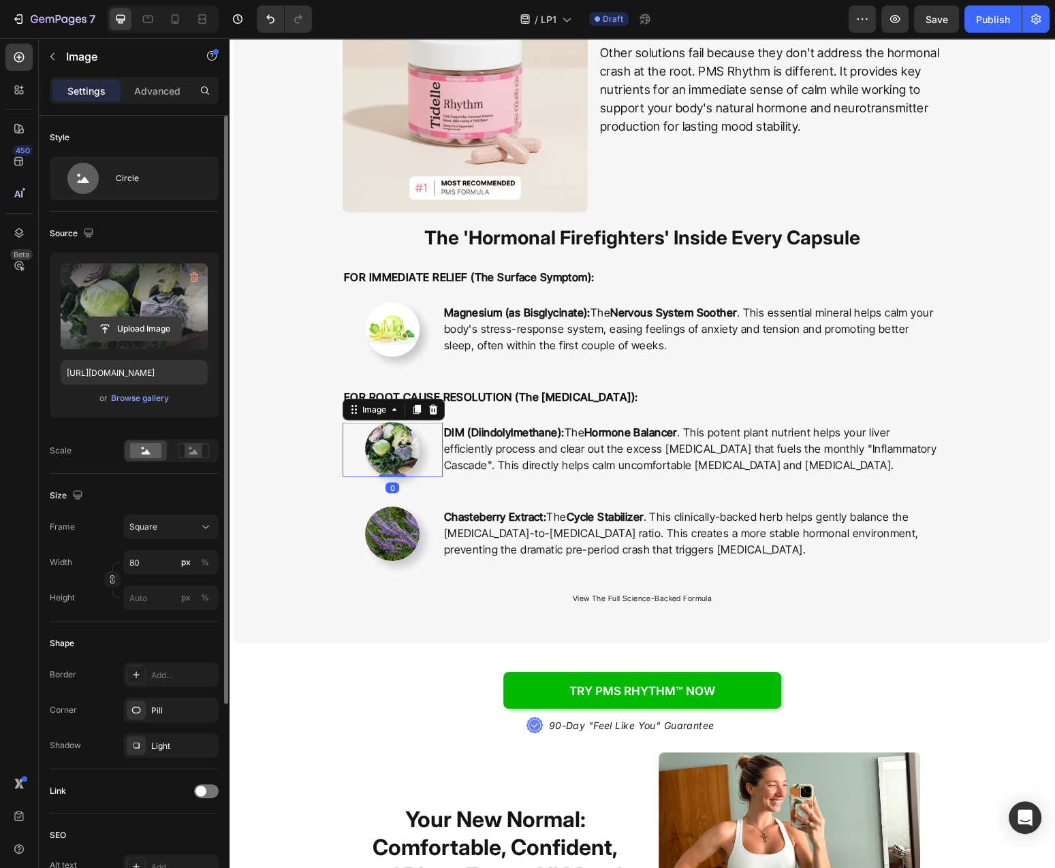
click at [148, 328] on input "file" at bounding box center [134, 328] width 94 height 23
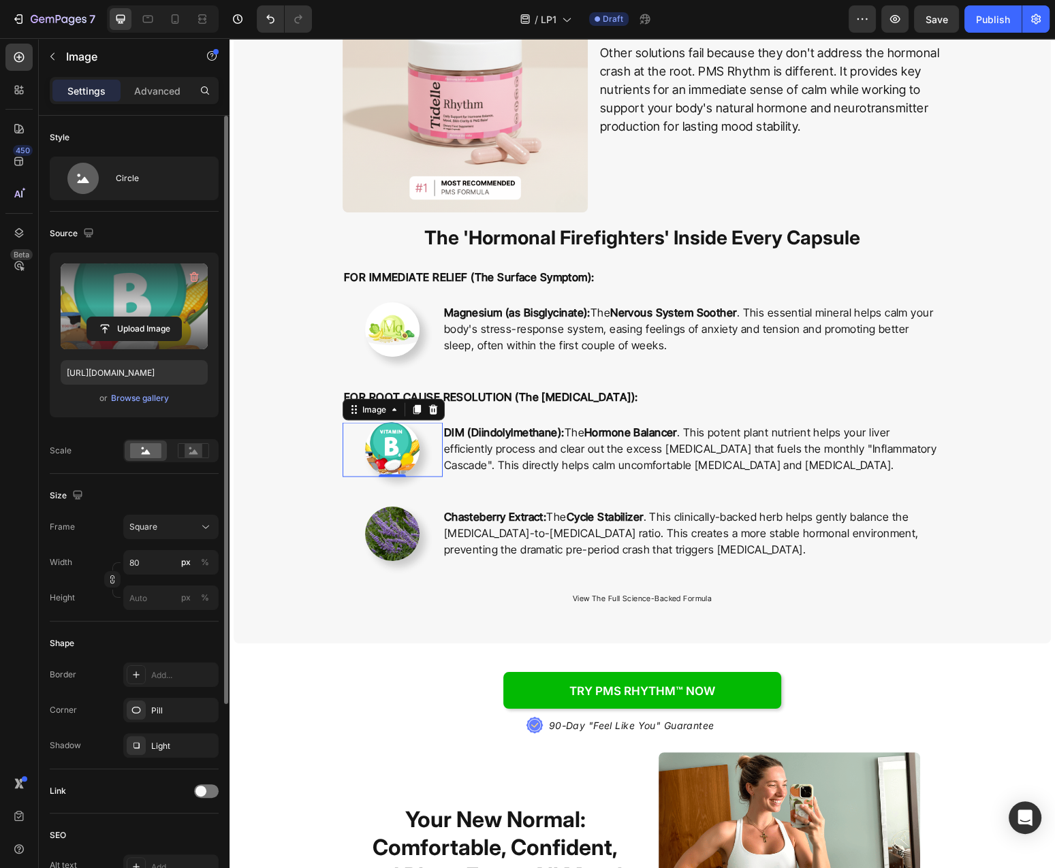
type input "https://cdn.shopify.com/s/files/1/0777/2736/7387/files/gempages_577083542056469…"
click at [635, 435] on strong "Hormone Balancer" at bounding box center [630, 432] width 93 height 14
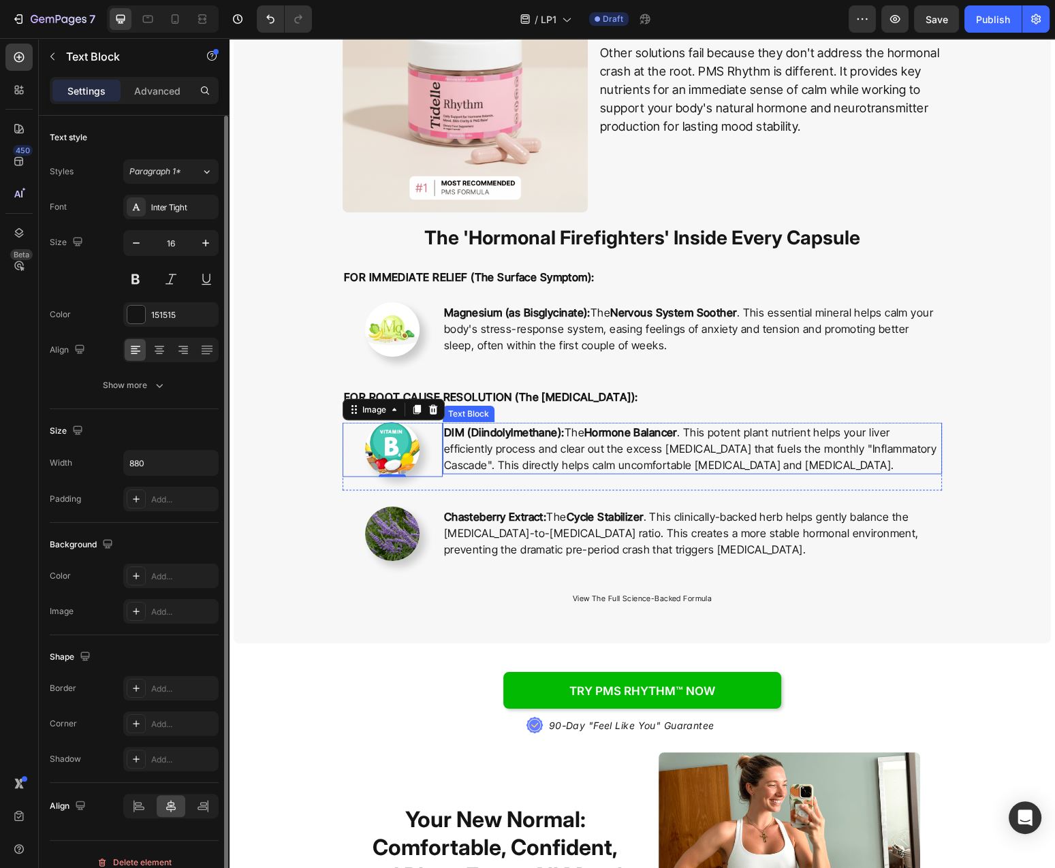
click at [636, 435] on strong "Hormone Balancer" at bounding box center [630, 432] width 93 height 14
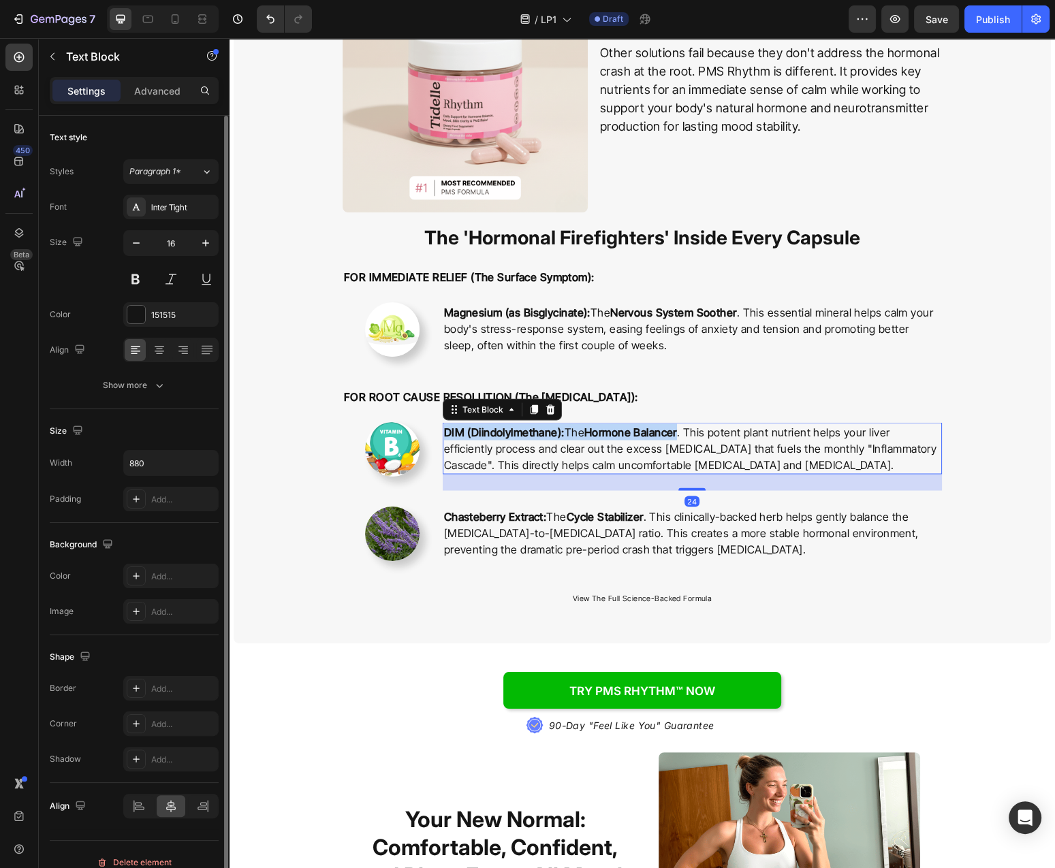
click at [636, 435] on strong "Hormone Balancer" at bounding box center [630, 432] width 93 height 14
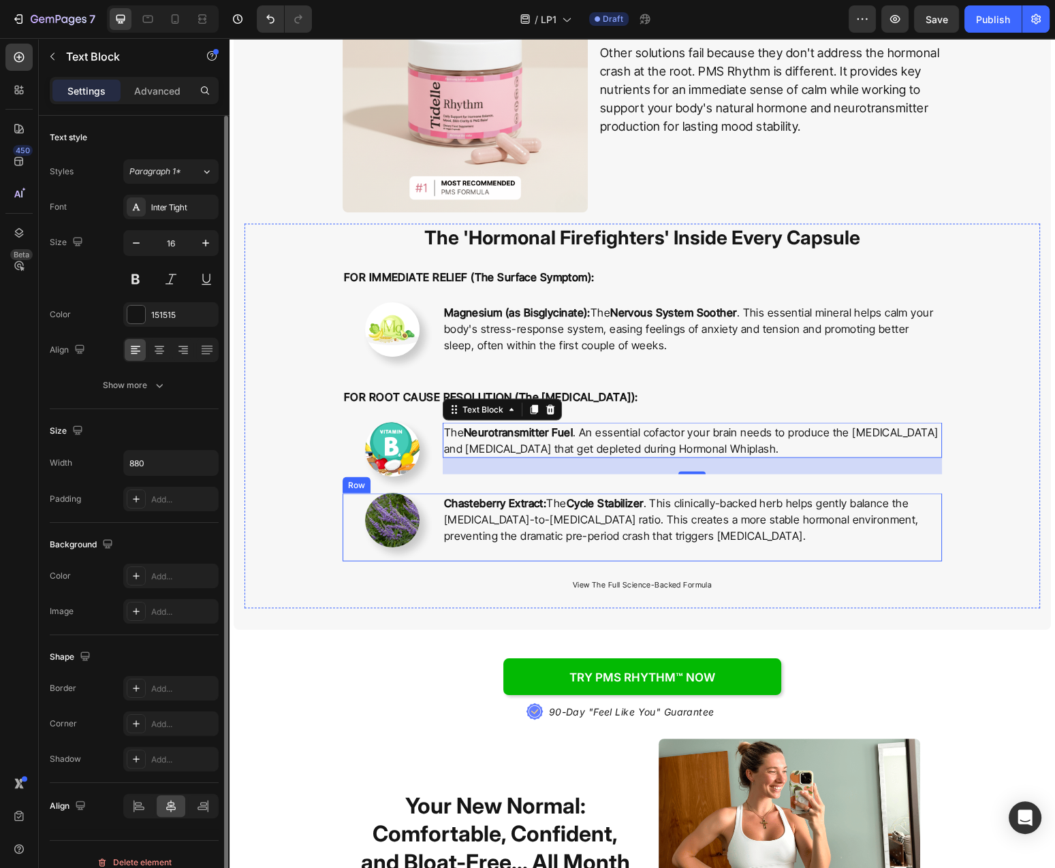
click at [385, 528] on img at bounding box center [392, 520] width 54 height 54
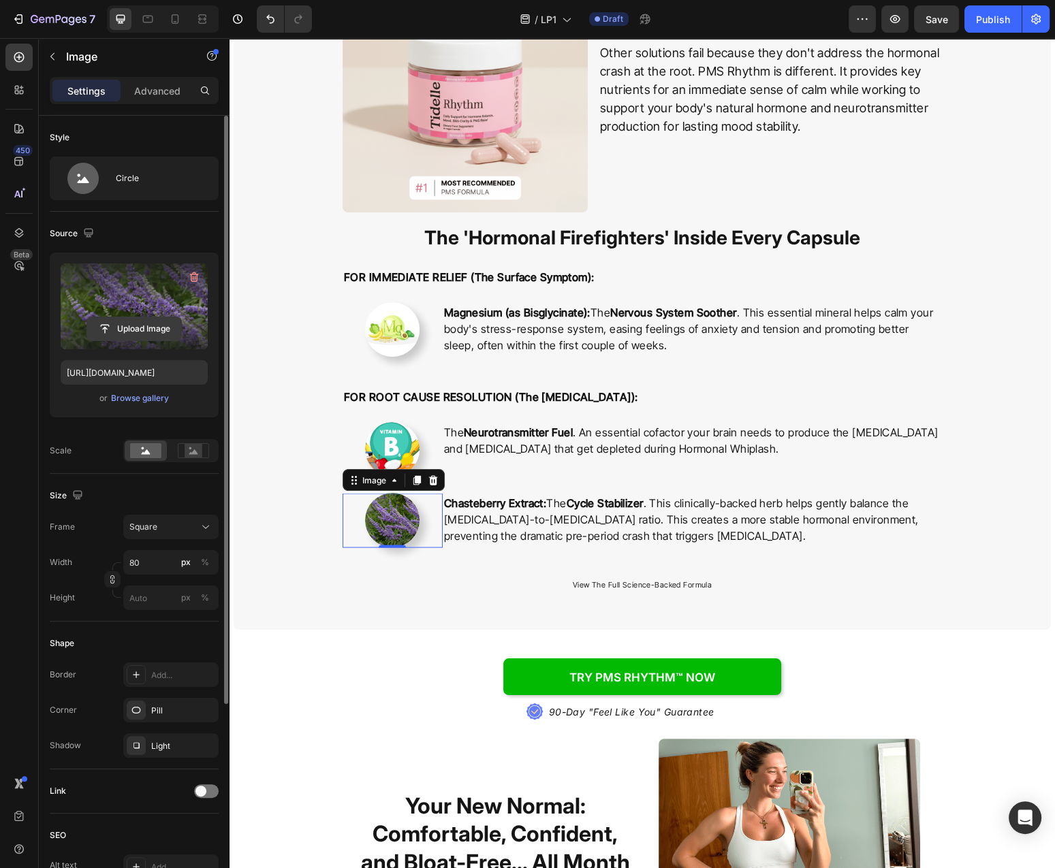
click at [130, 337] on input "file" at bounding box center [134, 328] width 94 height 23
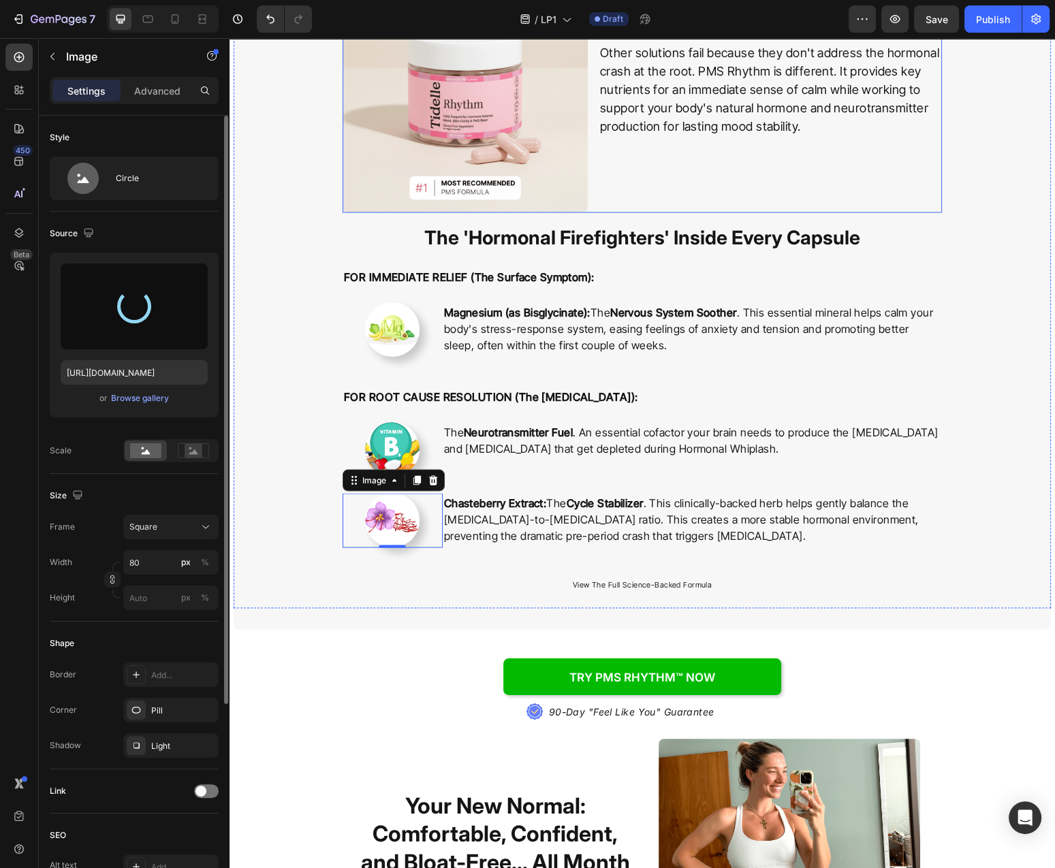
type input "https://cdn.shopify.com/s/files/1/0777/2736/7387/files/gempages_577083542056469…"
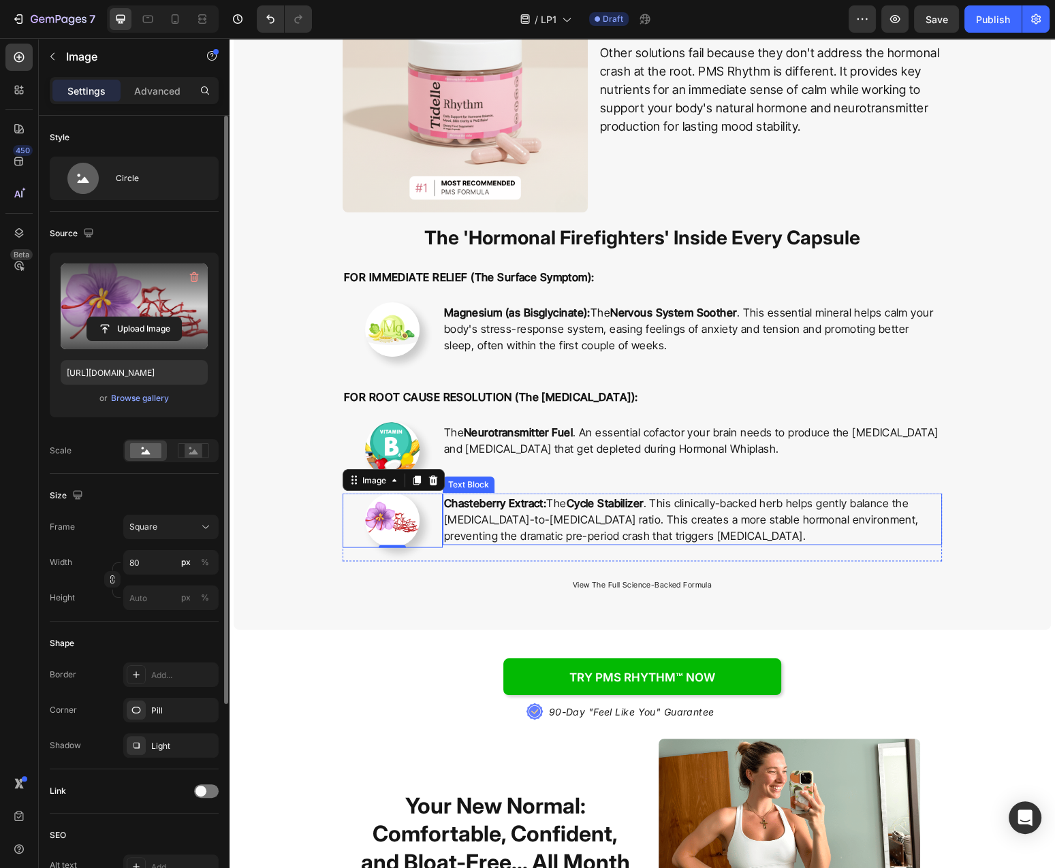
click at [684, 519] on p "Chasteberry Extract: The Cycle Stabilizer . This clinically-backed herb helps g…" at bounding box center [692, 518] width 496 height 49
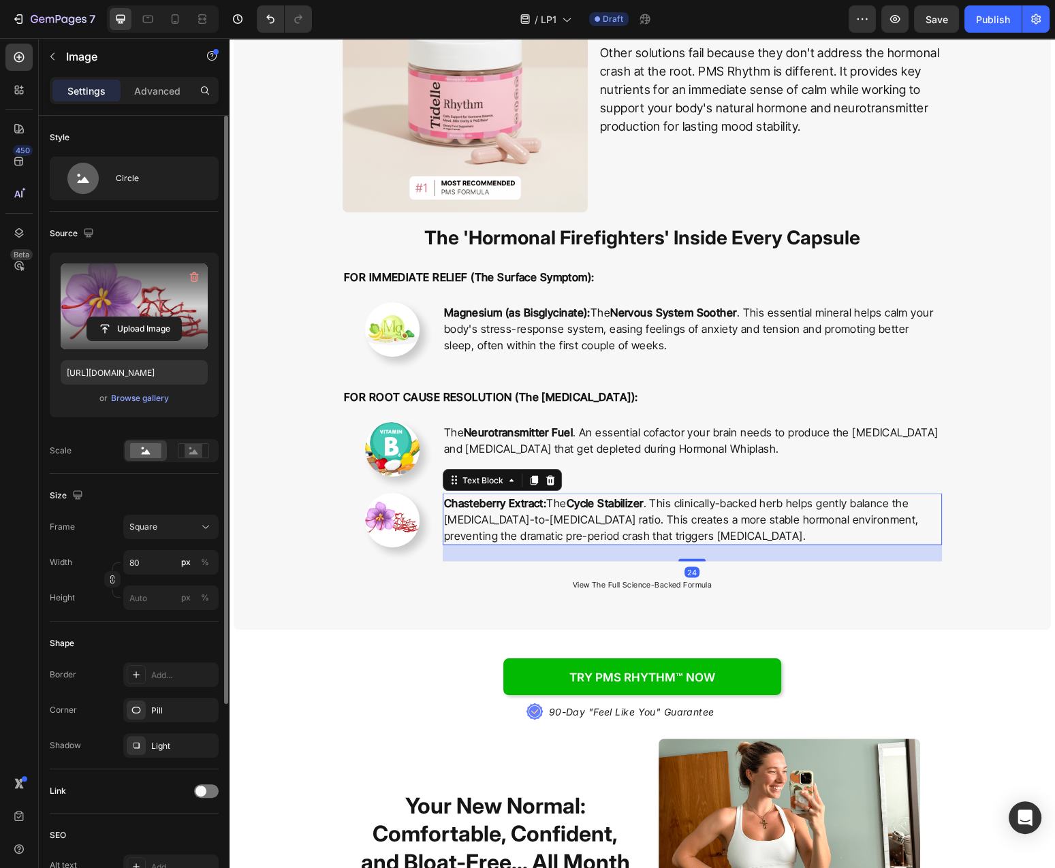
click at [684, 519] on p "Chasteberry Extract: The Cycle Stabilizer . This clinically-backed herb helps g…" at bounding box center [692, 518] width 496 height 49
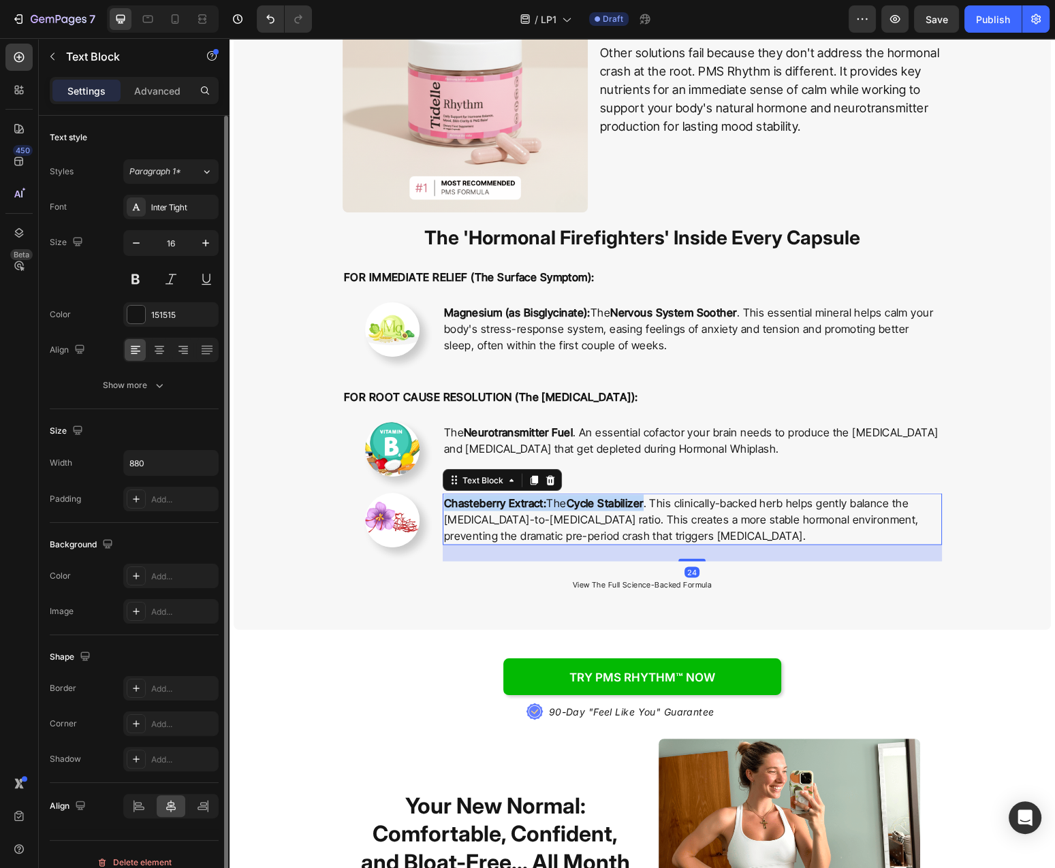
click at [684, 519] on p "Chasteberry Extract: The Cycle Stabilizer . This clinically-backed herb helps g…" at bounding box center [692, 518] width 496 height 49
click at [369, 560] on div "Image" at bounding box center [393, 527] width 100 height 68
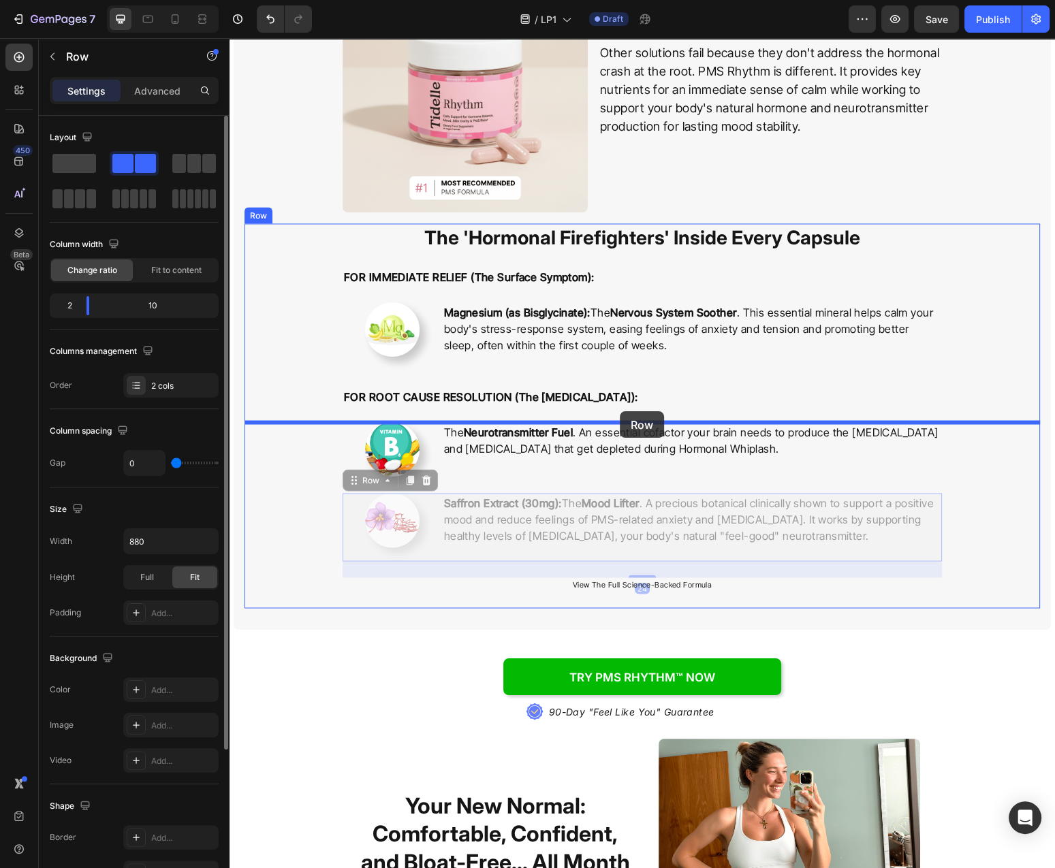
drag, startPoint x: 375, startPoint y: 486, endPoint x: 620, endPoint y: 411, distance: 255.7
click at [620, 411] on div "Header How PMS Rhythm™ Restores Your Mood on Two Fronts: Immediate Calm & Long-…" at bounding box center [641, 585] width 825 height 6510
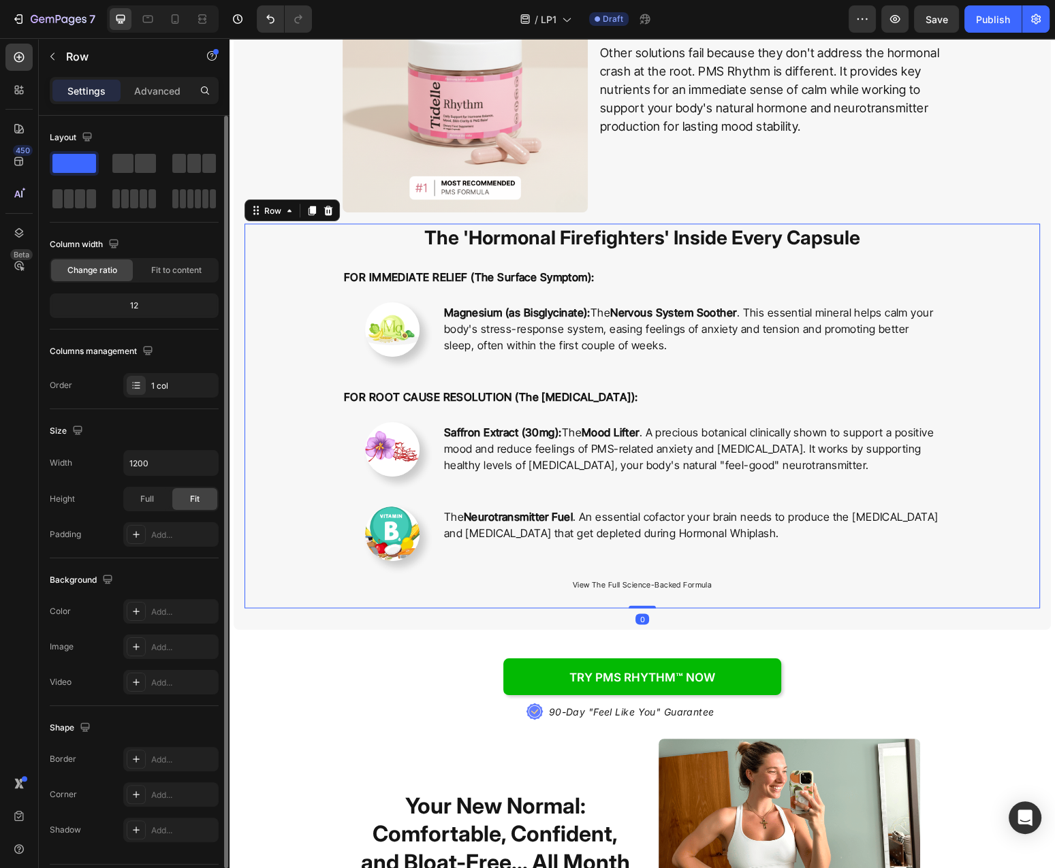
click at [972, 511] on div "⁠⁠⁠⁠⁠⁠⁠ The 'Hormonal Firefighters' Inside Every Capsule Heading FOR IMMEDIATE …" at bounding box center [641, 415] width 795 height 385
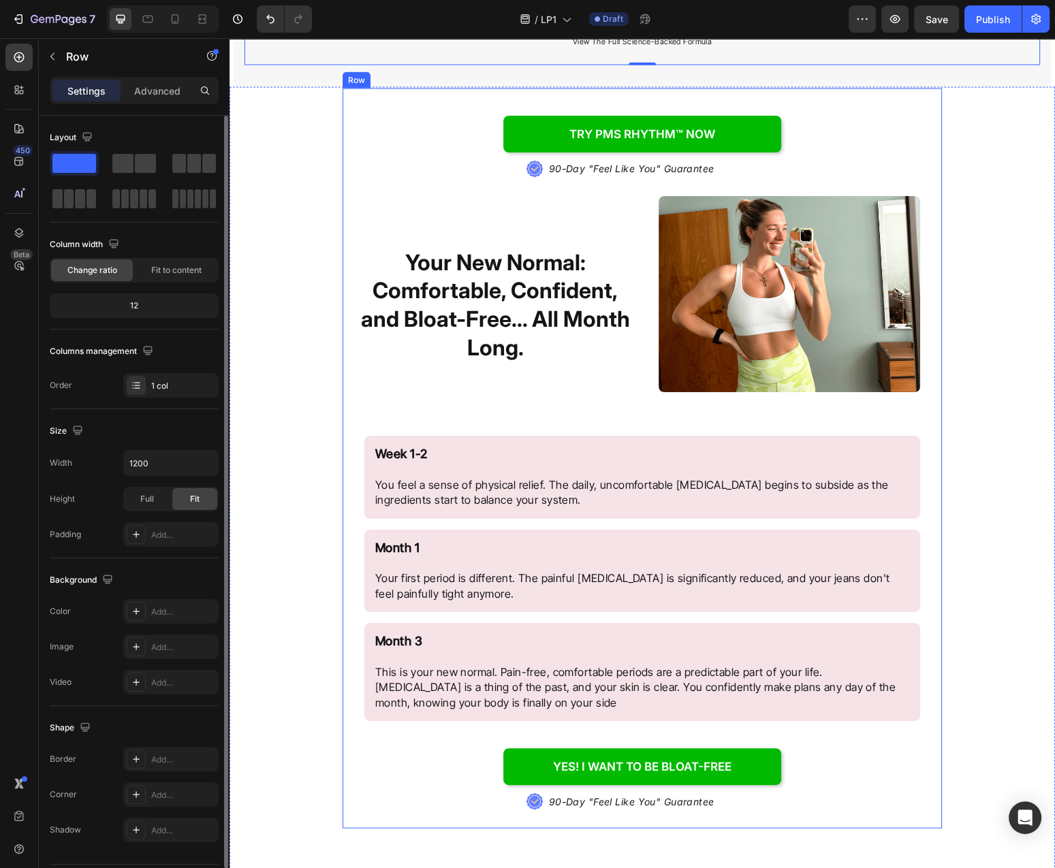
scroll to position [3292, 0]
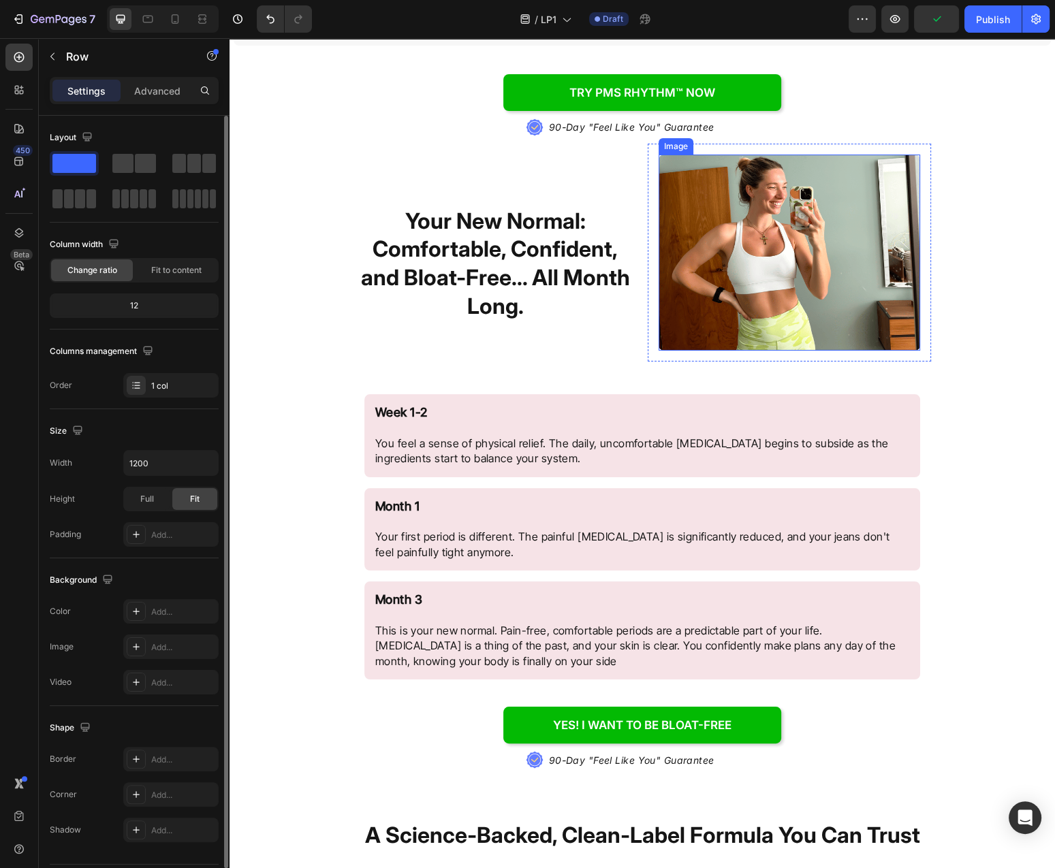
click at [544, 278] on strong "Your New Normal: Comfortable, Confident, and Bloat-Free... All Month Long." at bounding box center [495, 264] width 269 height 112
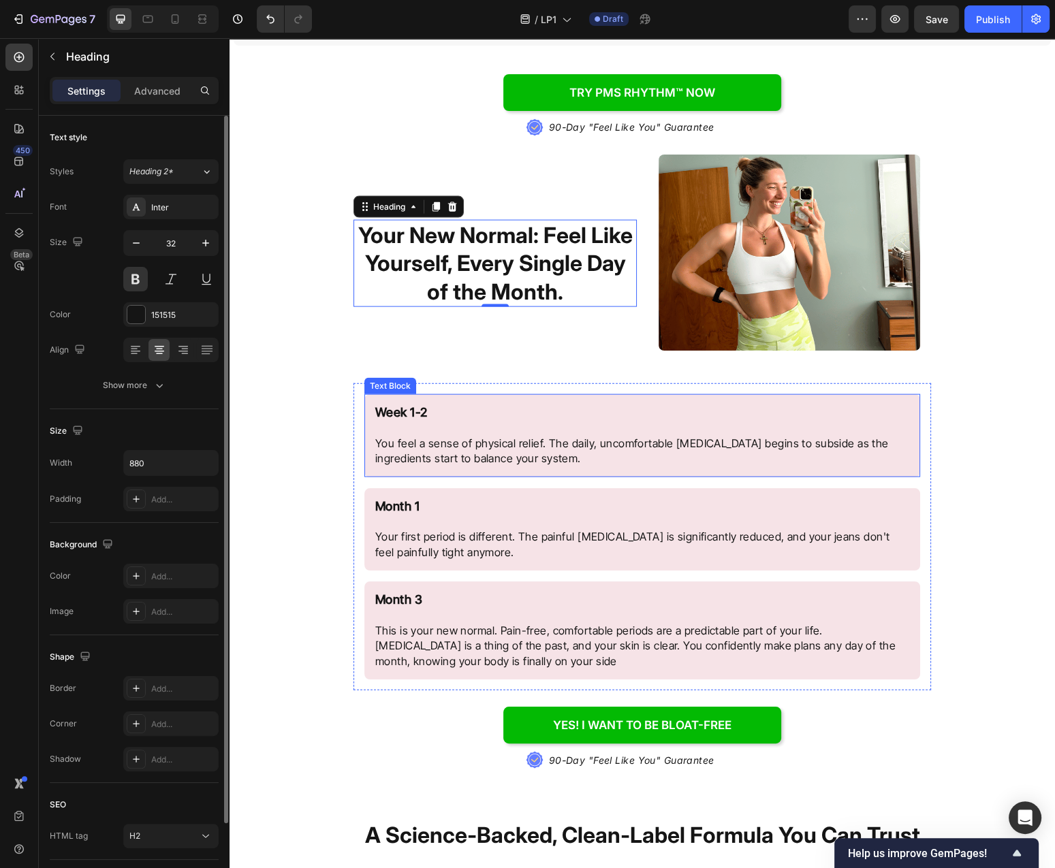
click at [451, 454] on p "Week 1-2 You feel a sense of physical relief. The daily, uncomfortable [MEDICAL…" at bounding box center [642, 435] width 534 height 61
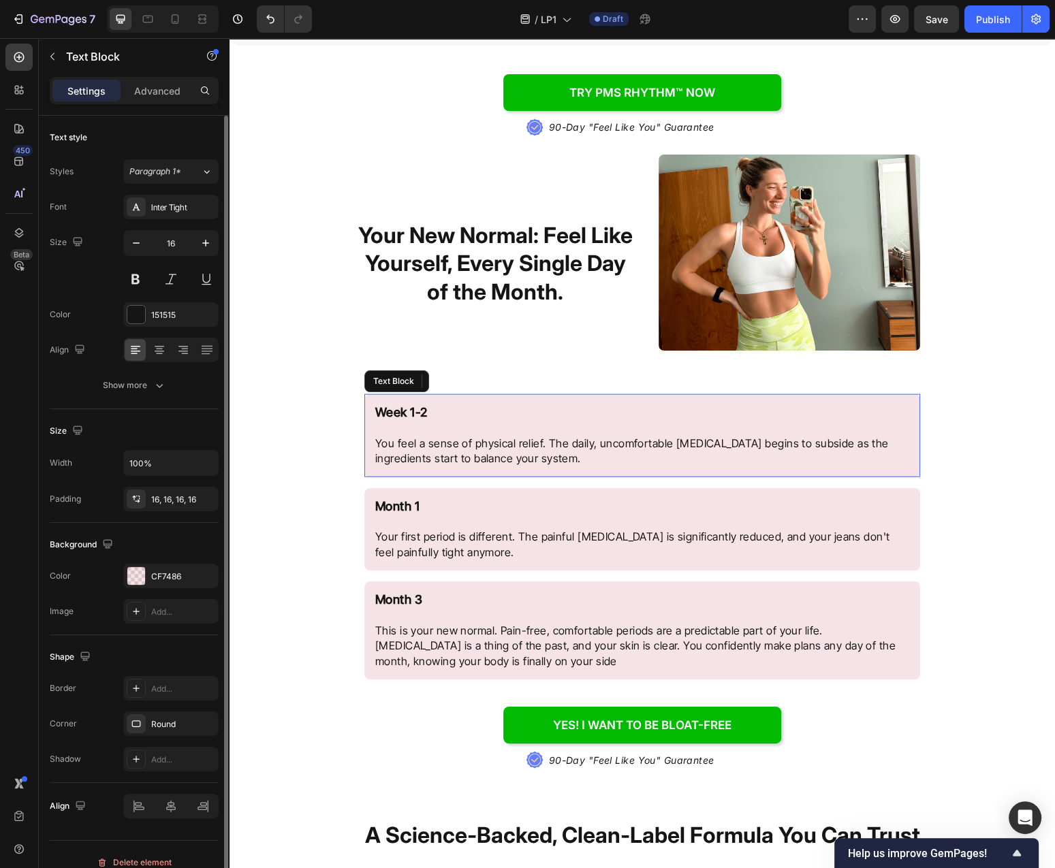
click at [451, 454] on p "Week 1-2 You feel a sense of physical relief. The daily, uncomfortable [MEDICAL…" at bounding box center [642, 435] width 534 height 61
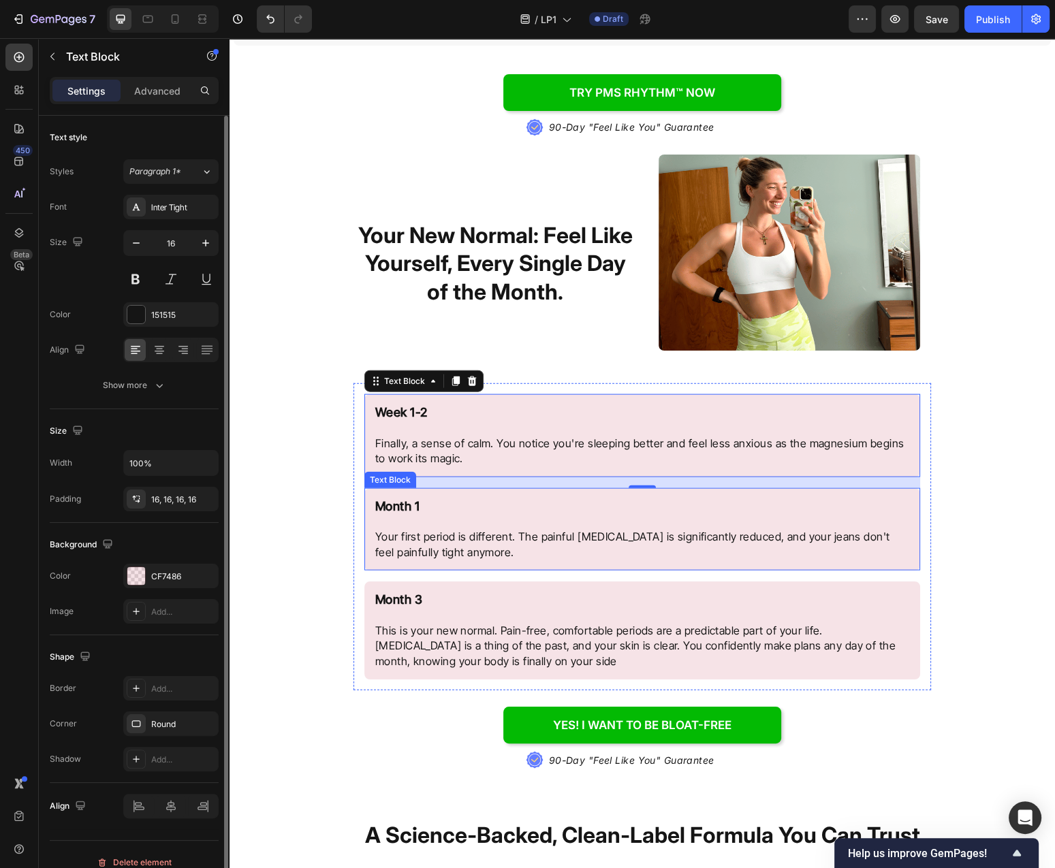
click at [638, 539] on p "Your first period is different. The painful [MEDICAL_DATA] is significantly red…" at bounding box center [642, 544] width 534 height 31
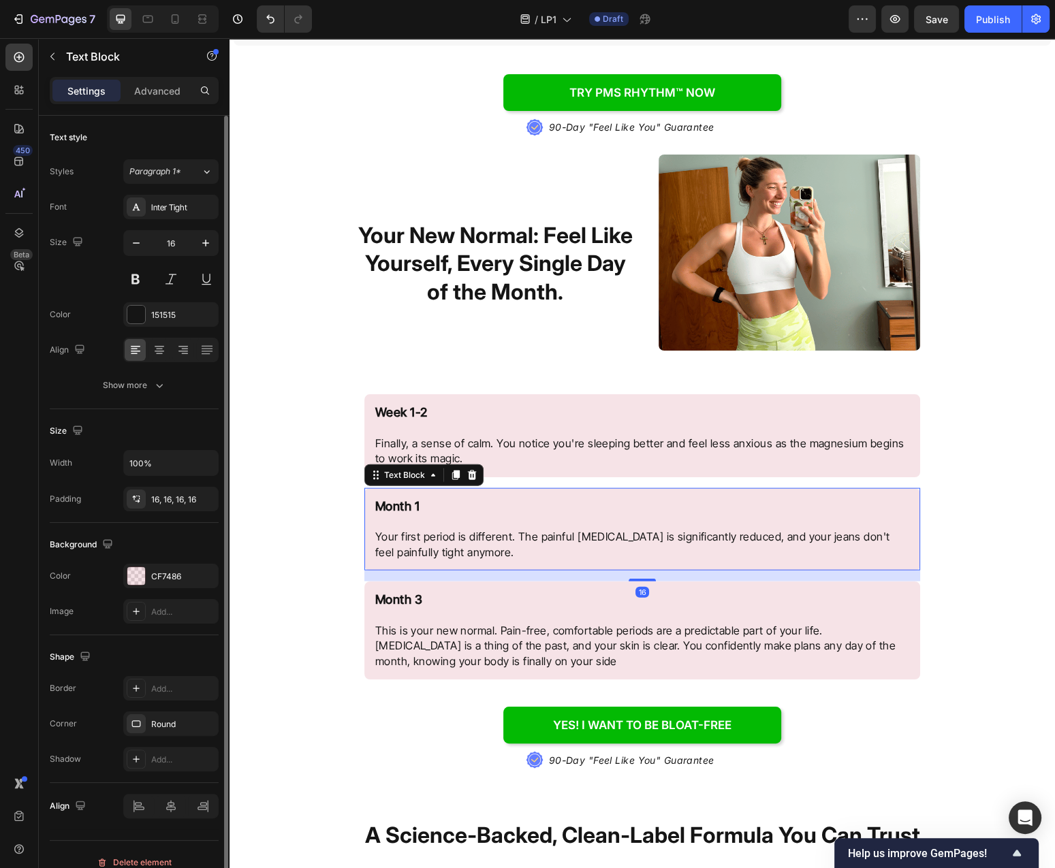
click at [638, 539] on p "Your first period is different. The painful [MEDICAL_DATA] is significantly red…" at bounding box center [642, 544] width 534 height 31
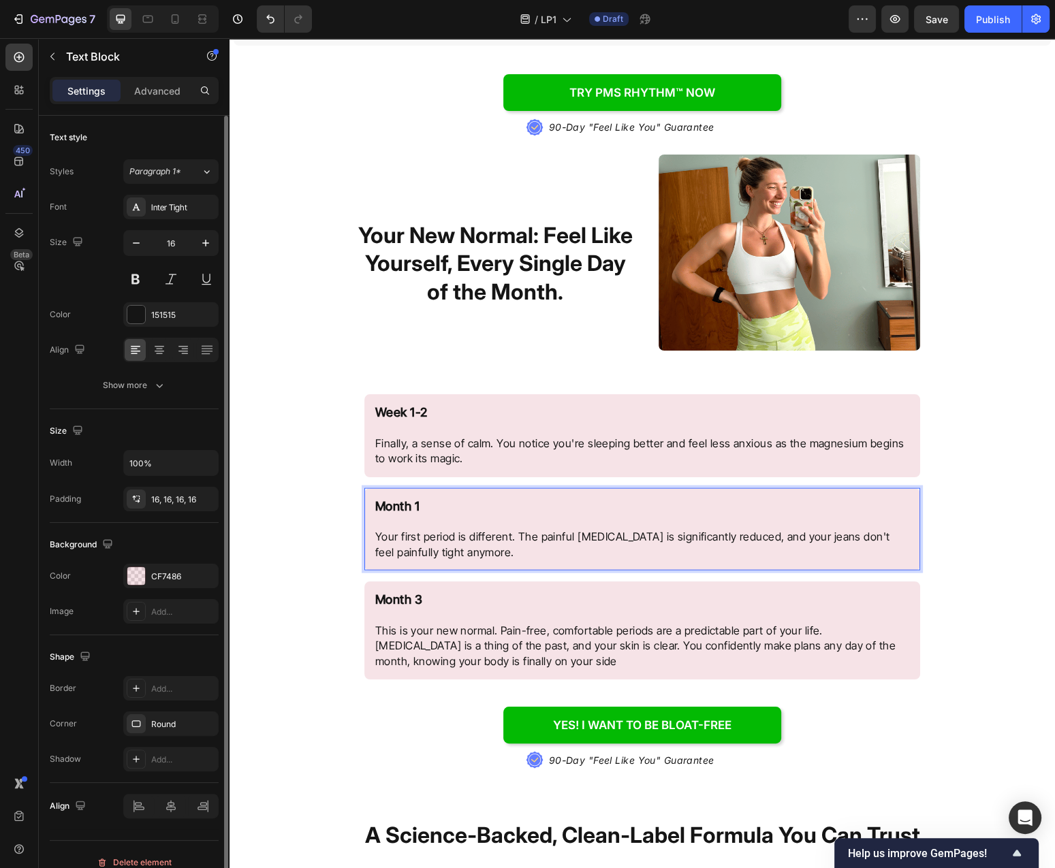
click at [638, 539] on p "Your first period is different. The painful [MEDICAL_DATA] is significantly red…" at bounding box center [642, 544] width 534 height 31
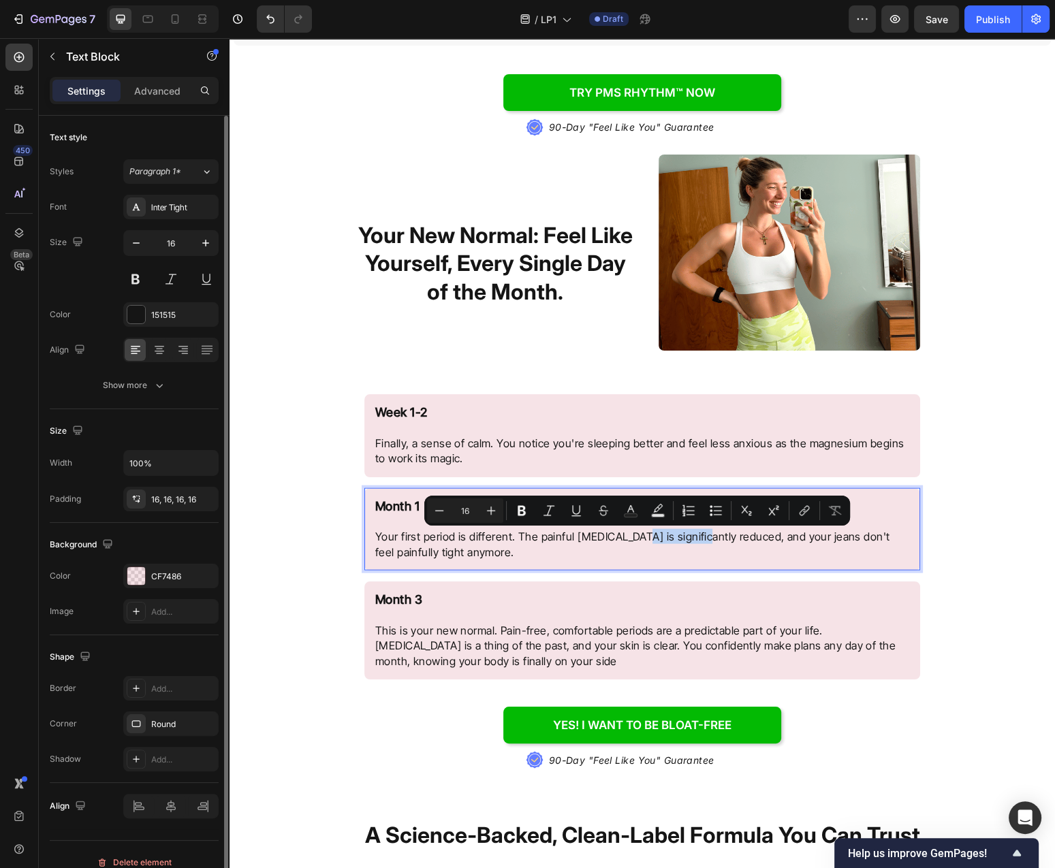
click at [638, 539] on p "Your first period is different. The painful [MEDICAL_DATA] is significantly red…" at bounding box center [642, 544] width 534 height 31
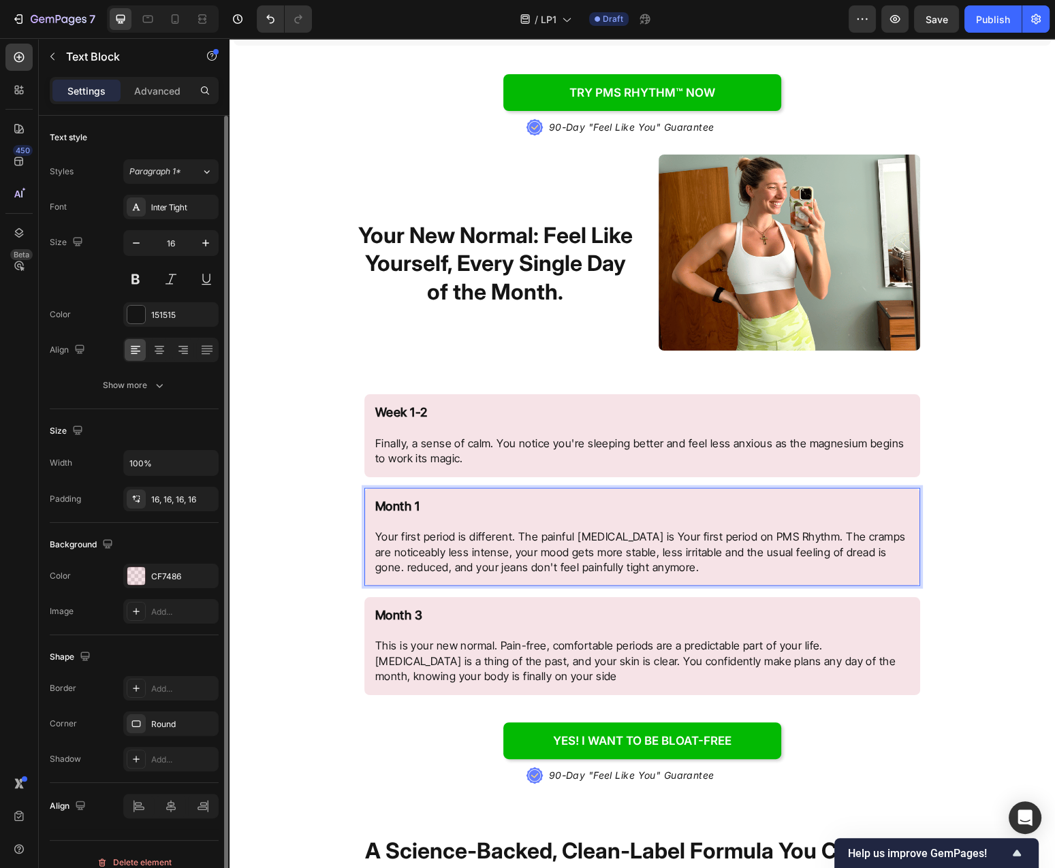
click at [639, 541] on p "Your first period is different. The painful bloating is Your first period on PM…" at bounding box center [642, 552] width 534 height 46
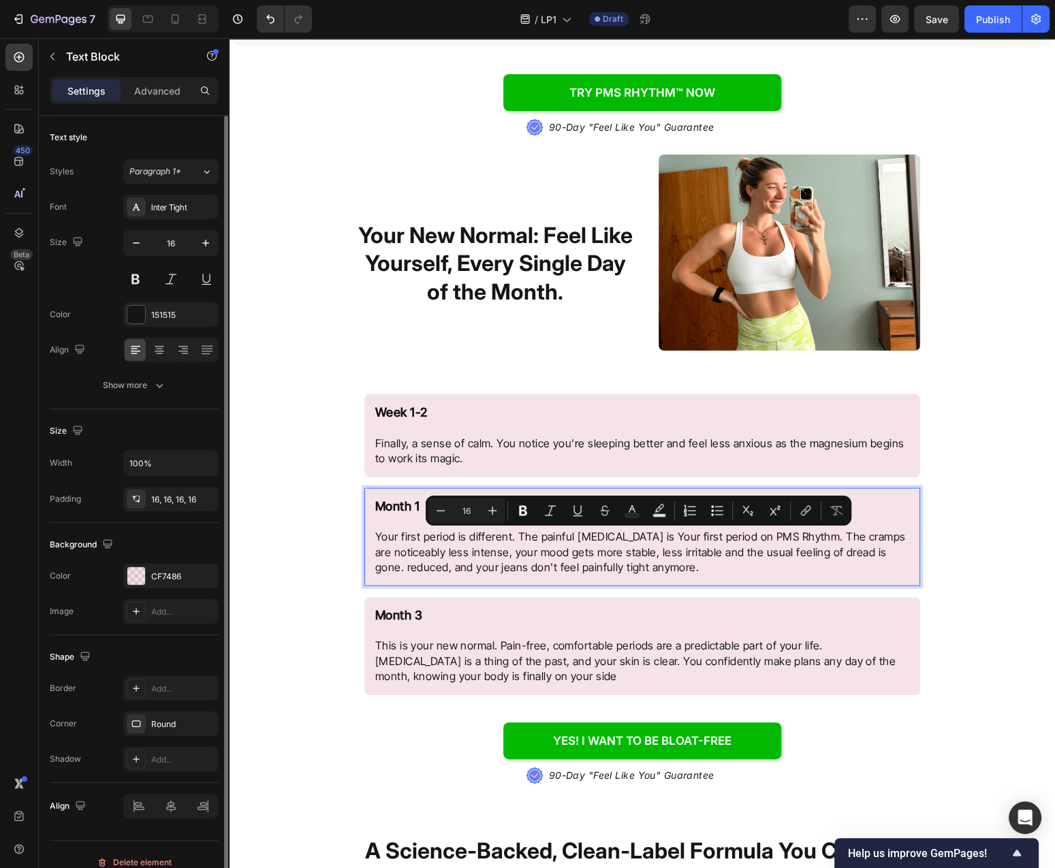
click at [639, 541] on p "Your first period is different. The painful bloating is Your first period on PM…" at bounding box center [642, 552] width 534 height 46
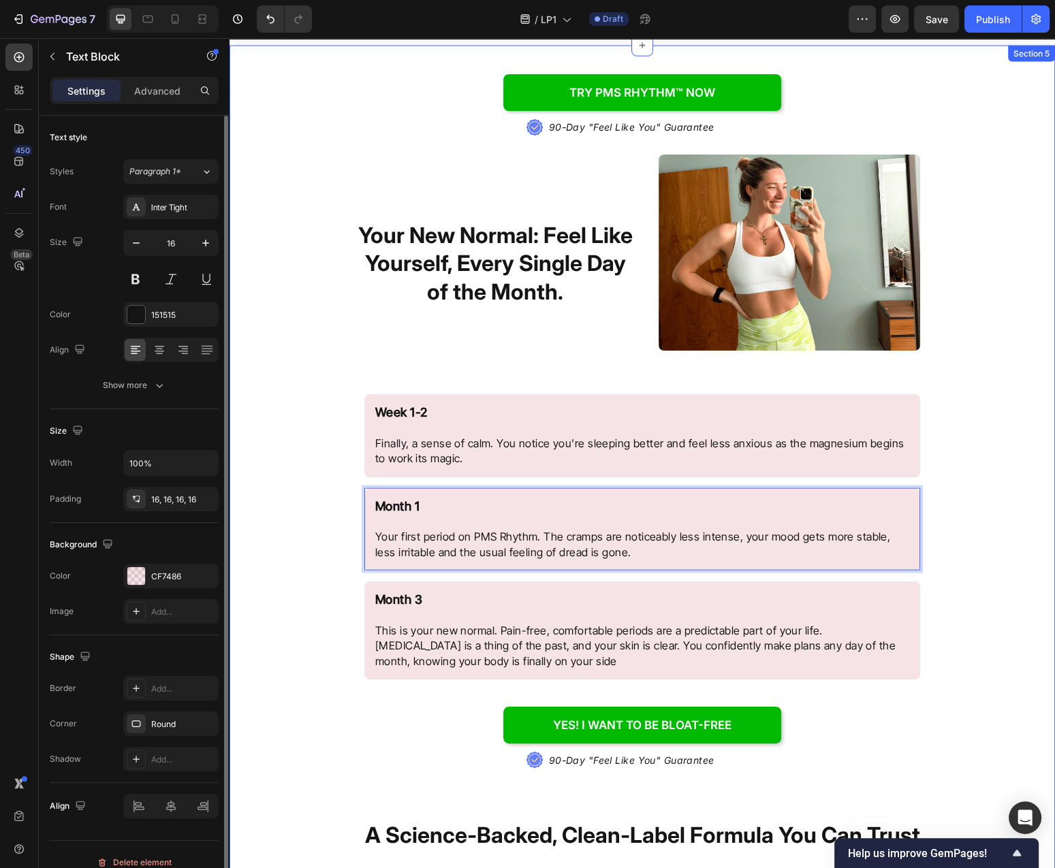
click at [996, 548] on div "Try PMS Rhythm™ NOW Button .id584220534124839872 .st0{fill:#647EFF;} .id5842205…" at bounding box center [641, 504] width 825 height 915
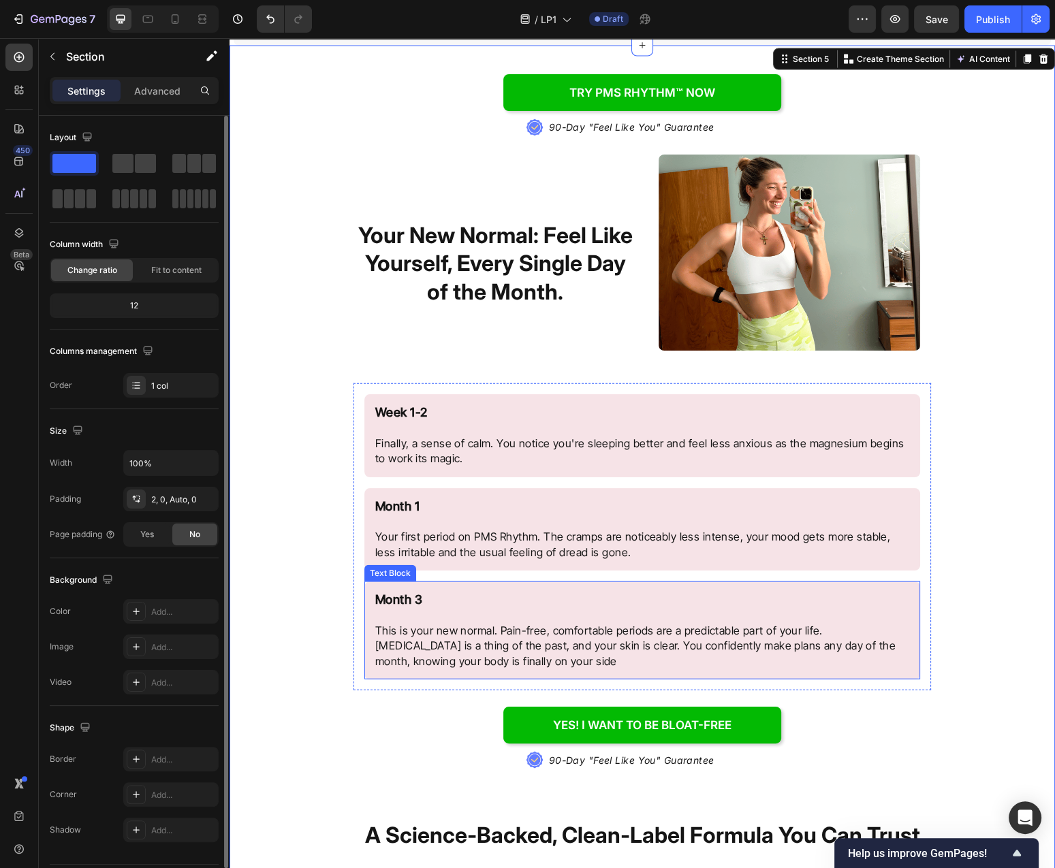
click at [844, 591] on div "Month 3 This is your new normal. Pain-free, comfortable periods are a predictab…" at bounding box center [642, 631] width 556 height 98
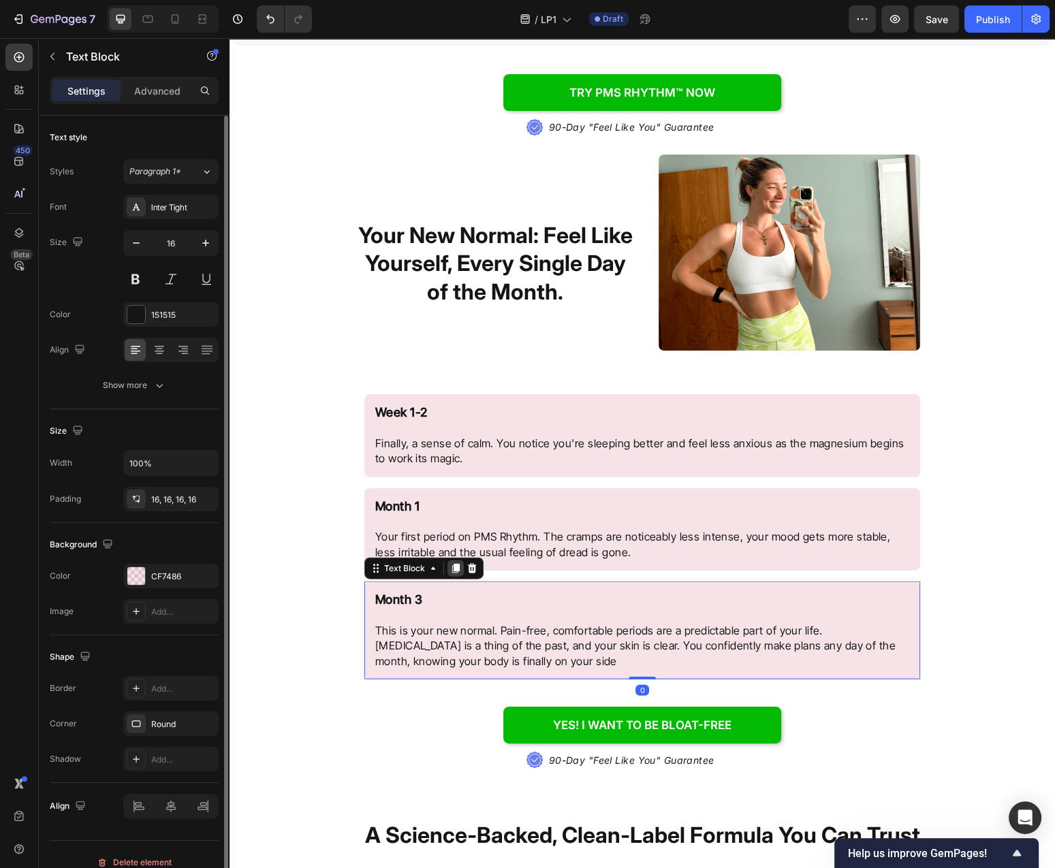
click at [457, 571] on icon at bounding box center [455, 569] width 7 height 10
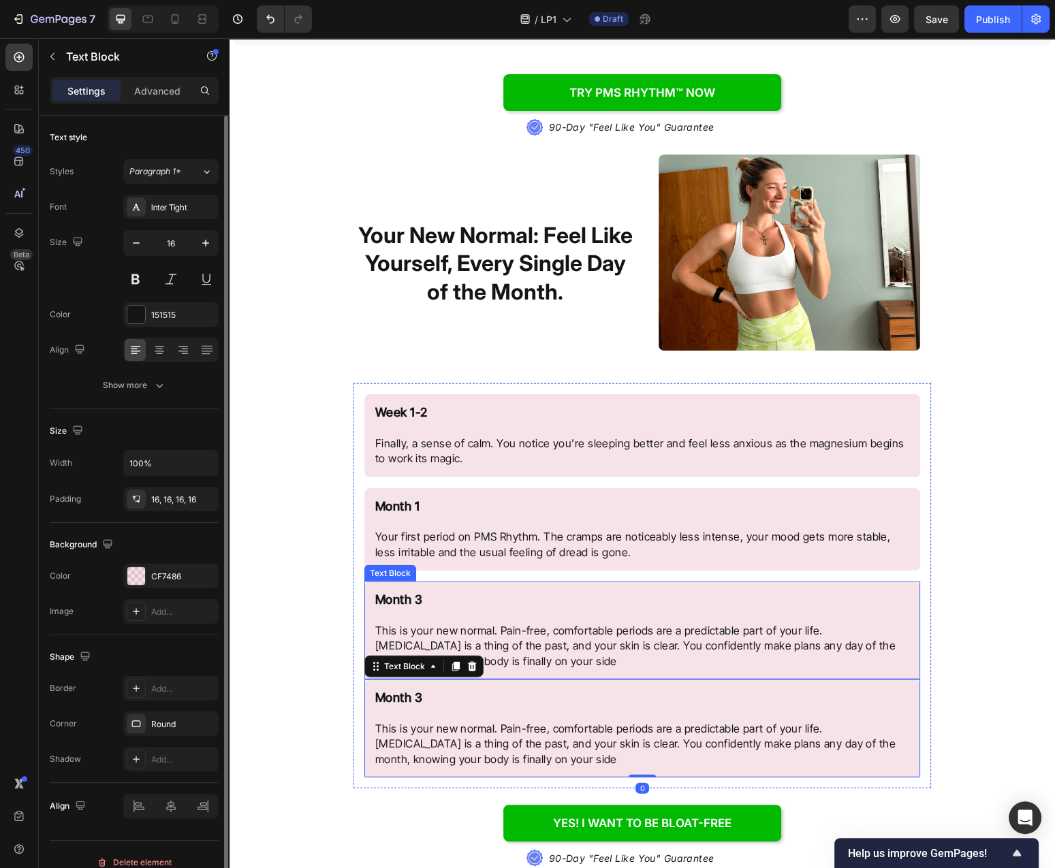
click at [434, 596] on p "Month 3 This is your new normal. Pain-free, comfortable periods are a predictab…" at bounding box center [642, 630] width 534 height 76
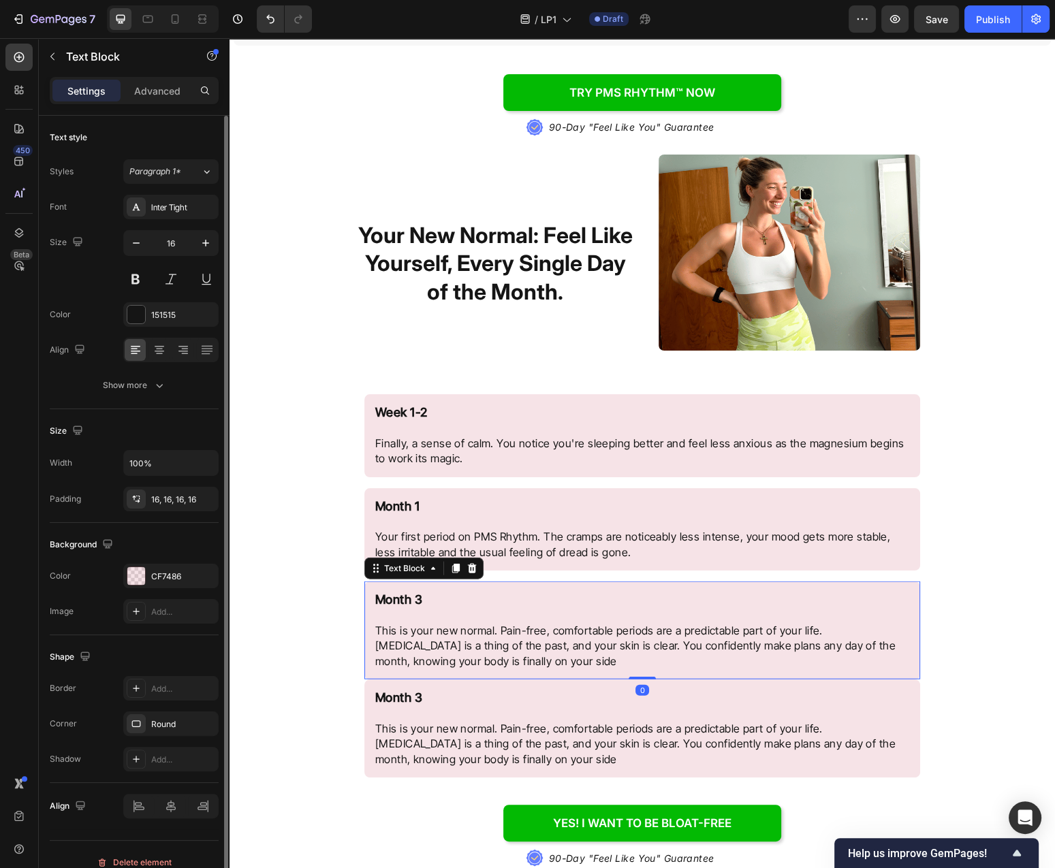
click at [426, 602] on p "Month 3 This is your new normal. Pain-free, comfortable periods are a predictab…" at bounding box center [642, 630] width 534 height 76
click at [419, 640] on p "Month 2 This is your new normal. Pain-free, comfortable periods are a predictab…" at bounding box center [642, 630] width 534 height 76
click at [419, 639] on p "Month 2 This is your new normal. Pain-free, comfortable periods are a predictab…" at bounding box center [642, 630] width 534 height 76
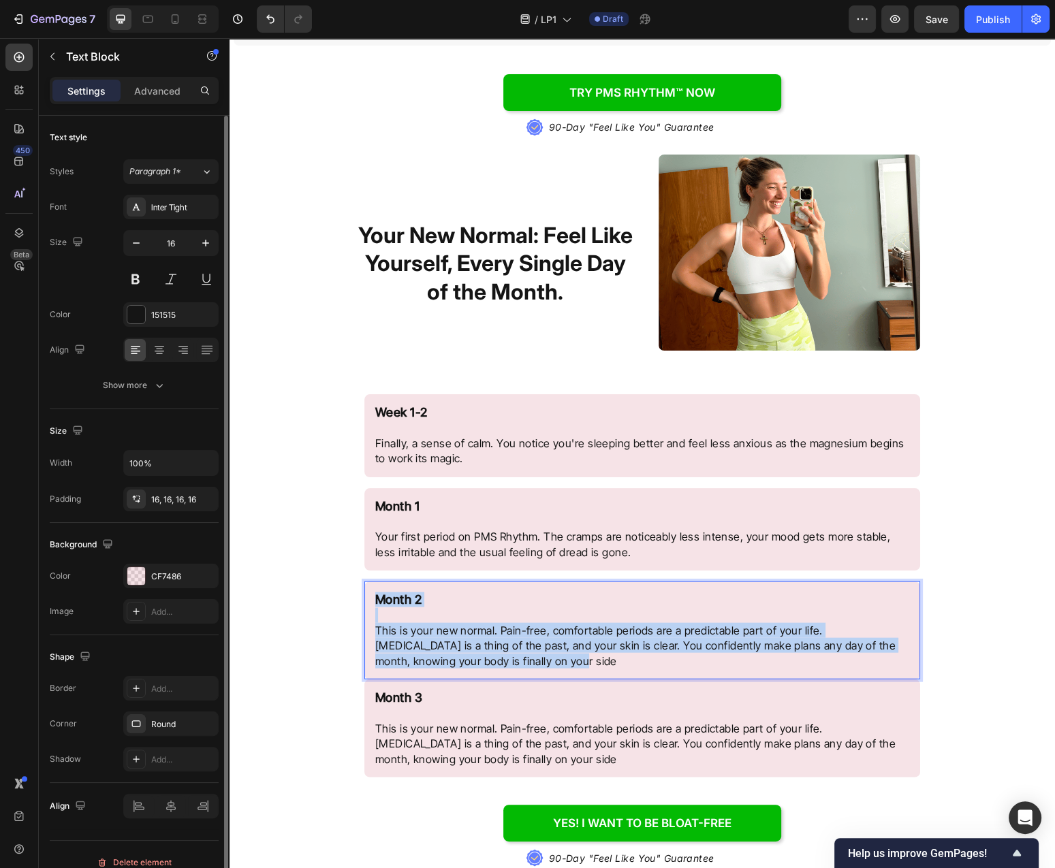
click at [419, 639] on p "Month 2 This is your new normal. Pain-free, comfortable periods are a predictab…" at bounding box center [642, 630] width 534 height 76
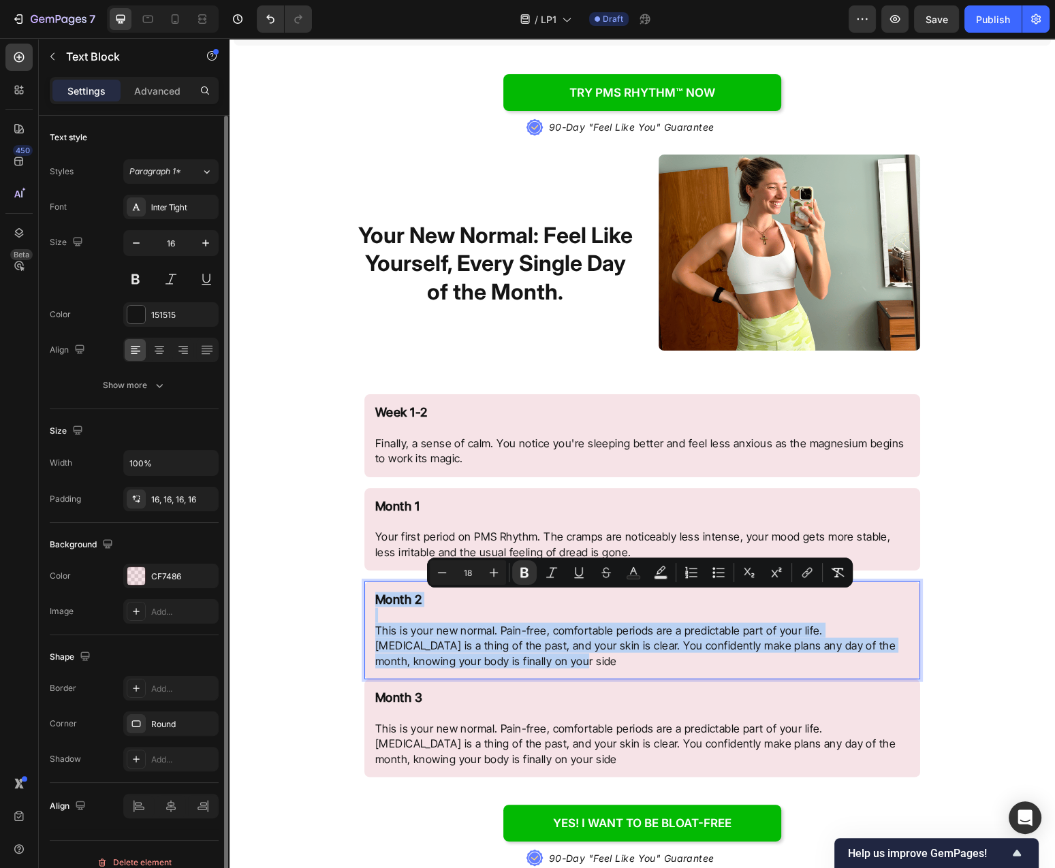
click at [419, 639] on p "Month 2 This is your new normal. Pain-free, comfortable periods are a predictab…" at bounding box center [642, 630] width 534 height 76
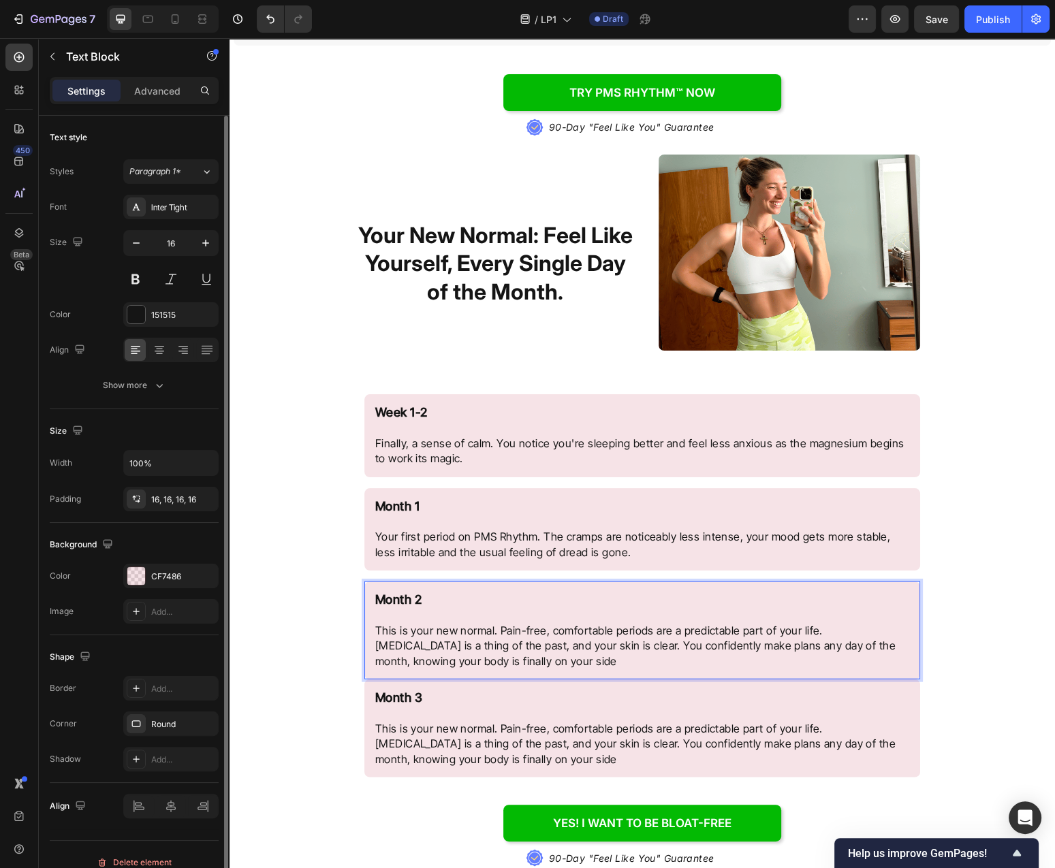
click at [414, 639] on p "Month 2 This is your new normal. Pain-free, comfortable periods are a predictab…" at bounding box center [642, 630] width 534 height 76
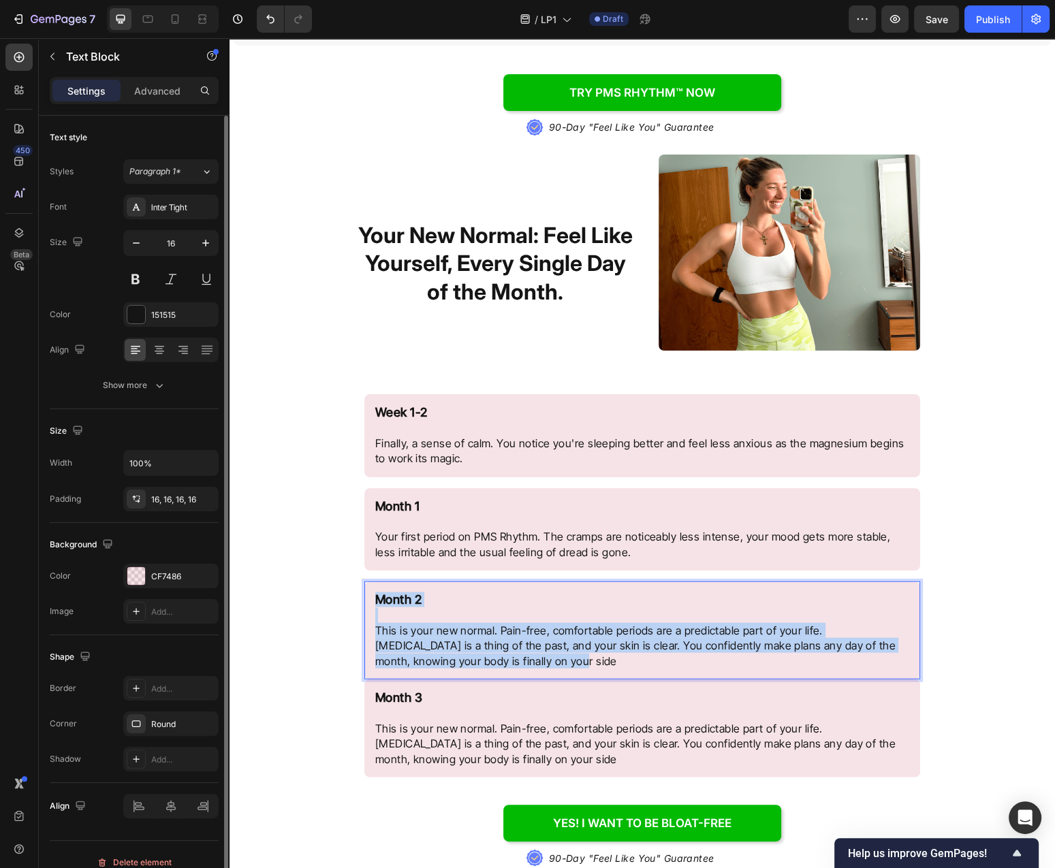
click at [414, 639] on p "Month 2 This is your new normal. Pain-free, comfortable periods are a predictab…" at bounding box center [642, 630] width 534 height 76
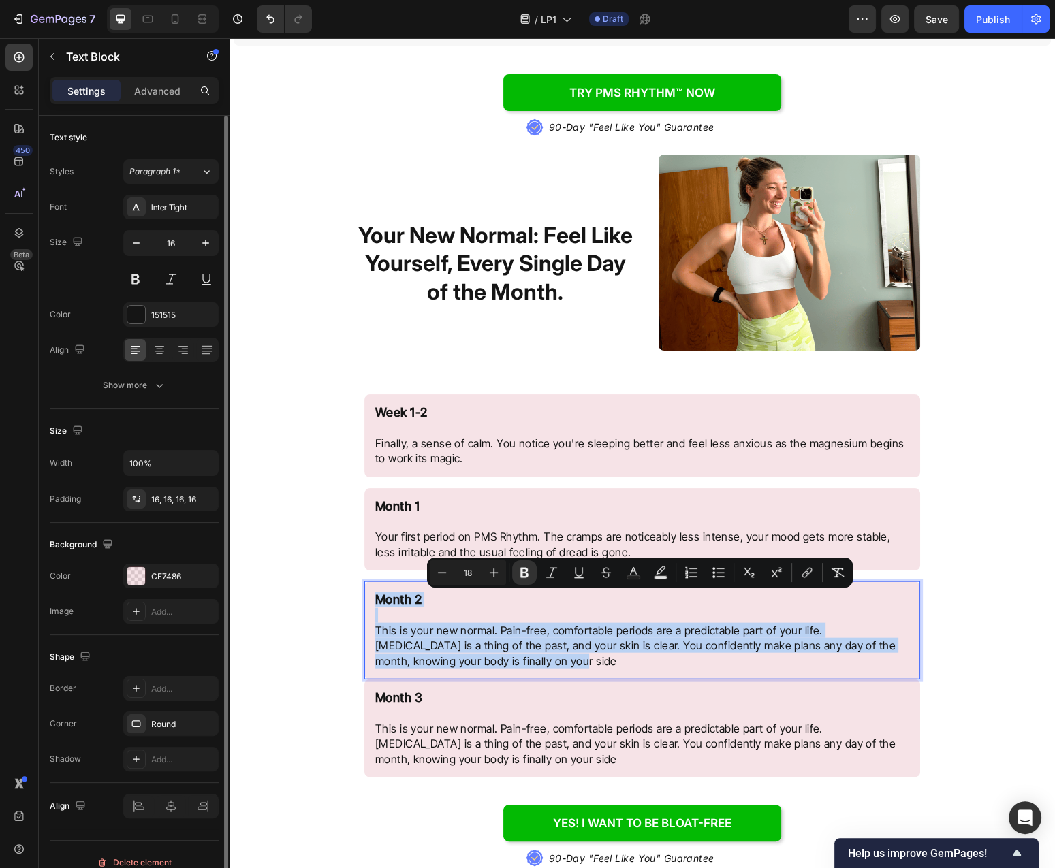
click at [414, 639] on p "Month 2 This is your new normal. Pain-free, comfortable periods are a predictab…" at bounding box center [642, 630] width 534 height 76
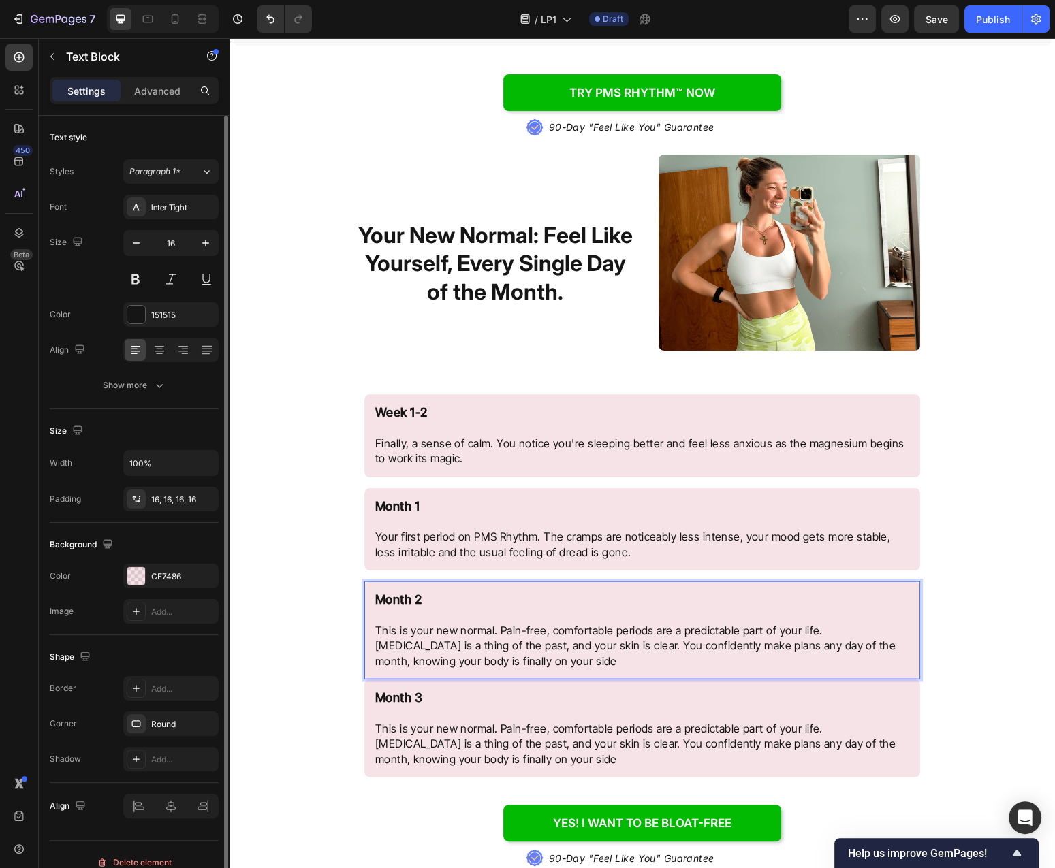
click at [402, 639] on p "Month 2 This is your new normal. Pain-free, comfortable periods are a predictab…" at bounding box center [642, 630] width 534 height 76
click at [514, 669] on p "Month 2 This is your new normal. Pain-free, comfortable periods are a predictab…" at bounding box center [642, 630] width 534 height 76
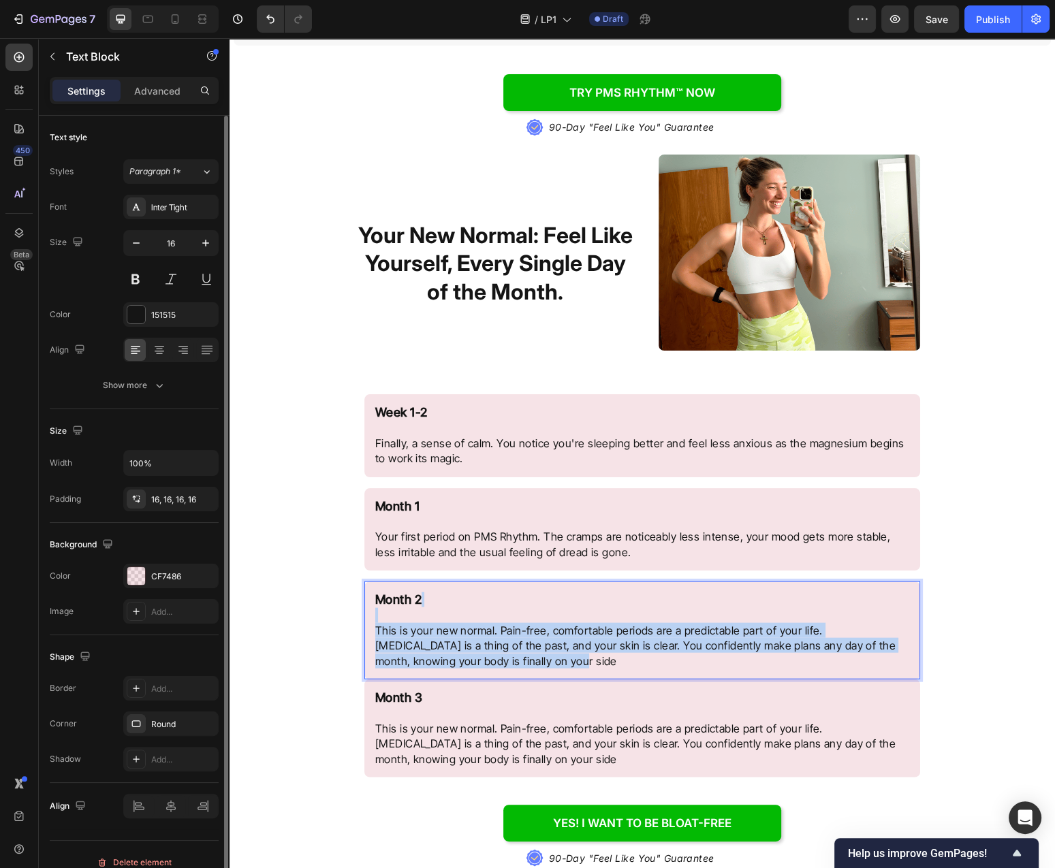
drag, startPoint x: 473, startPoint y: 662, endPoint x: 363, endPoint y: 623, distance: 116.9
click at [364, 623] on div "Month 2 This is your new normal. Pain-free, comfortable periods are a predictab…" at bounding box center [642, 631] width 556 height 98
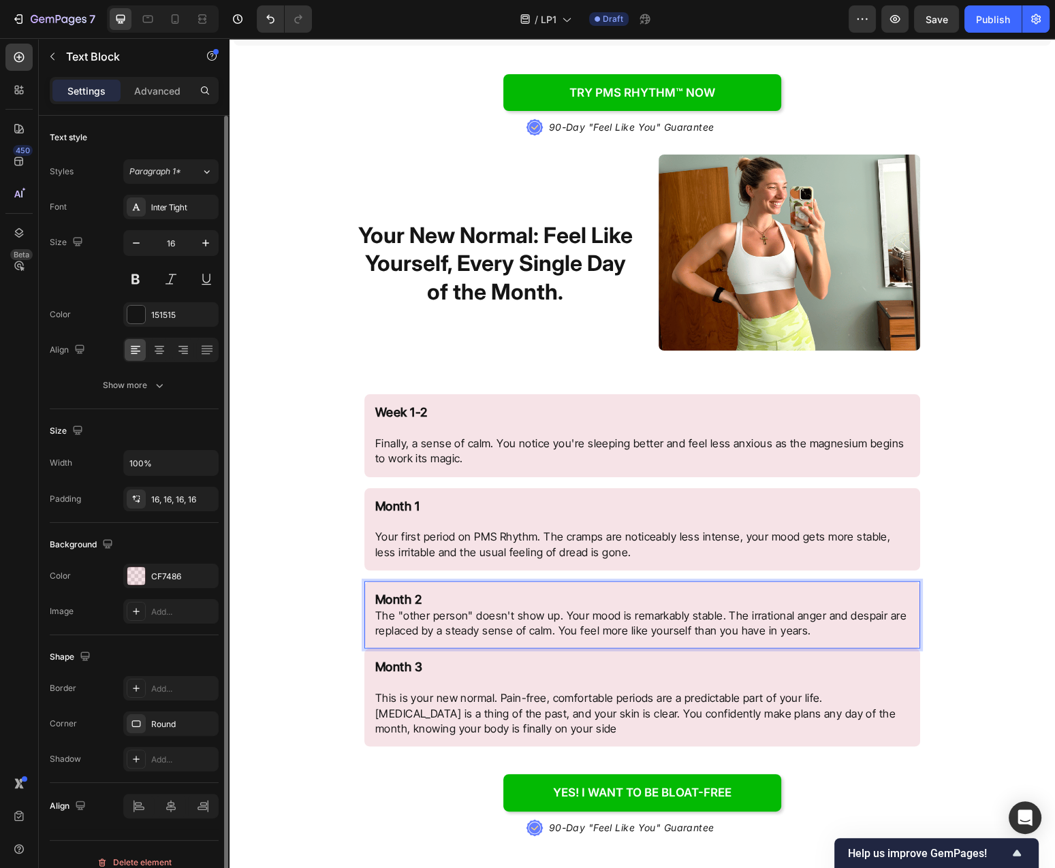
click at [509, 595] on p "Month 2 The "other person" doesn't show up. Your mood is remarkably stable. The…" at bounding box center [642, 615] width 534 height 46
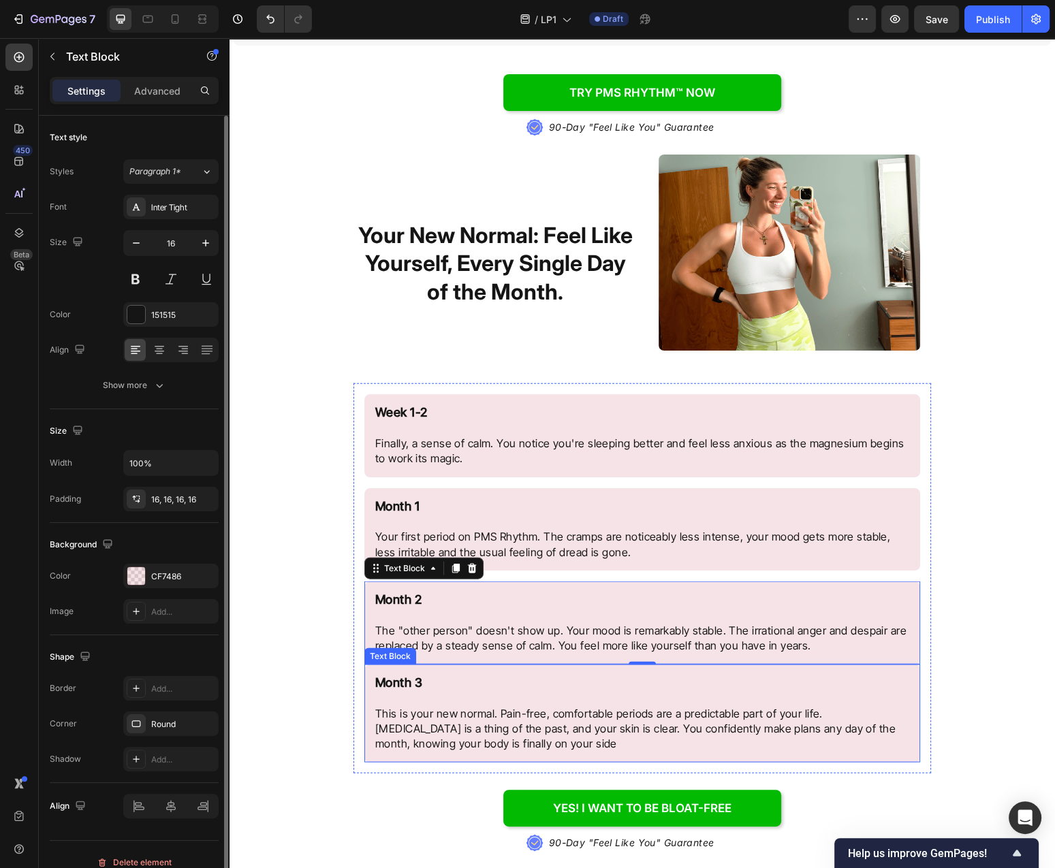
click at [577, 716] on p "Month 3 This is your new normal. Pain-free, comfortable periods are a predictab…" at bounding box center [642, 713] width 534 height 76
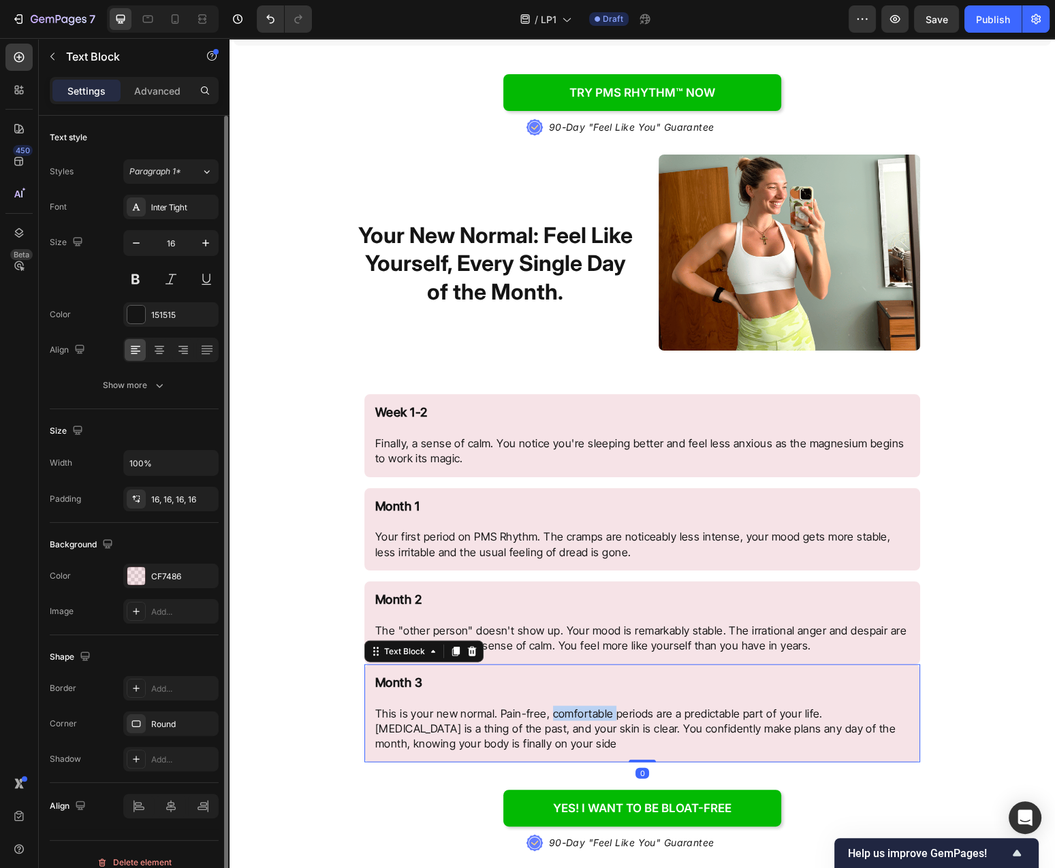
click at [577, 716] on div "Week 1-2 Finally, a sense of calm. You notice you're sleeping better and feel l…" at bounding box center [642, 578] width 556 height 368
click at [577, 716] on p "Month 3 This is your new normal. Pain-free, comfortable periods are a predictab…" at bounding box center [642, 713] width 534 height 76
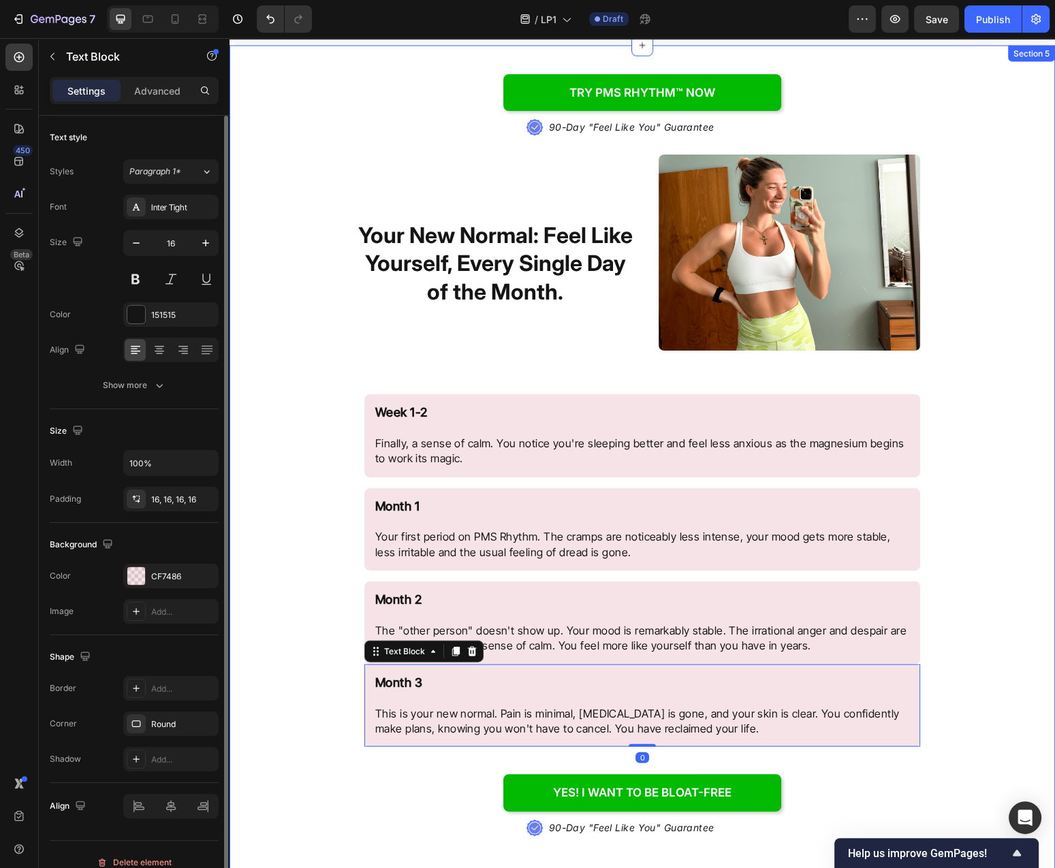
click at [990, 716] on div "Try PMS Rhythm™ NOW Button .id584220534124839872 .st0{fill:#647EFF;} .id5842205…" at bounding box center [641, 538] width 825 height 983
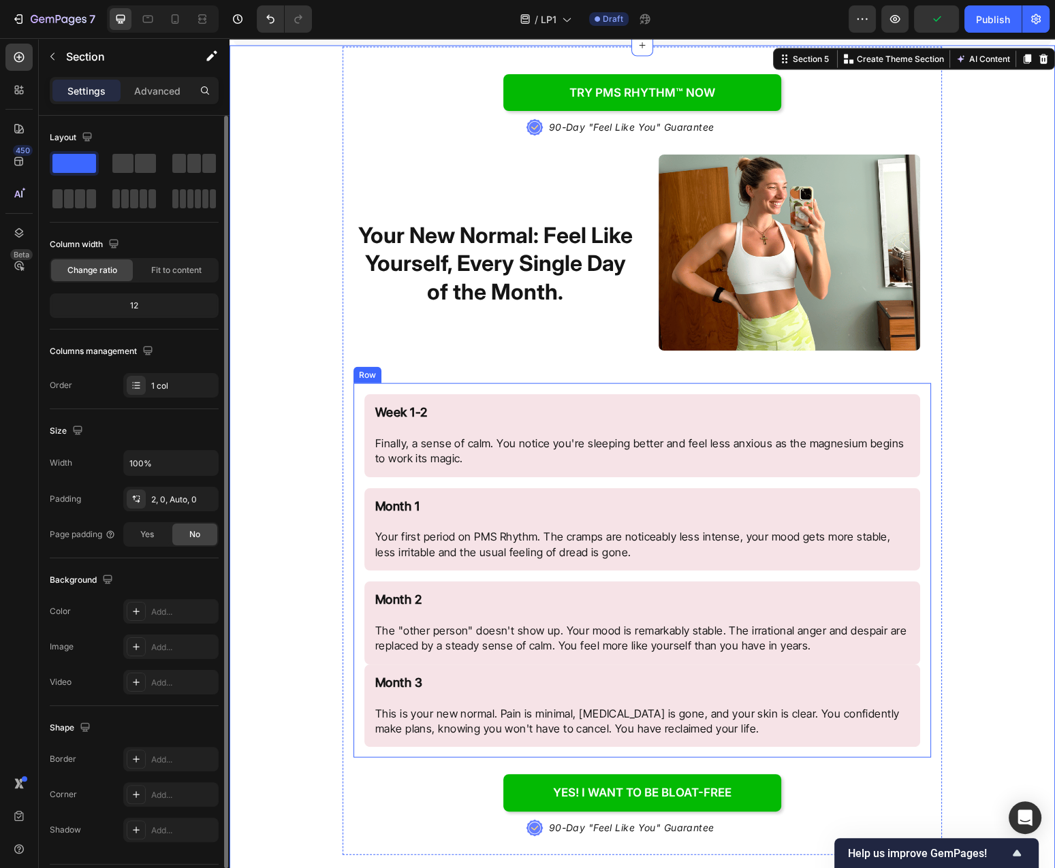
click at [859, 588] on div "Month 2 ⁠⁠⁠⁠⁠⁠⁠ The "other person" doesn't show up. Your mood is remarkably sta…" at bounding box center [642, 623] width 556 height 83
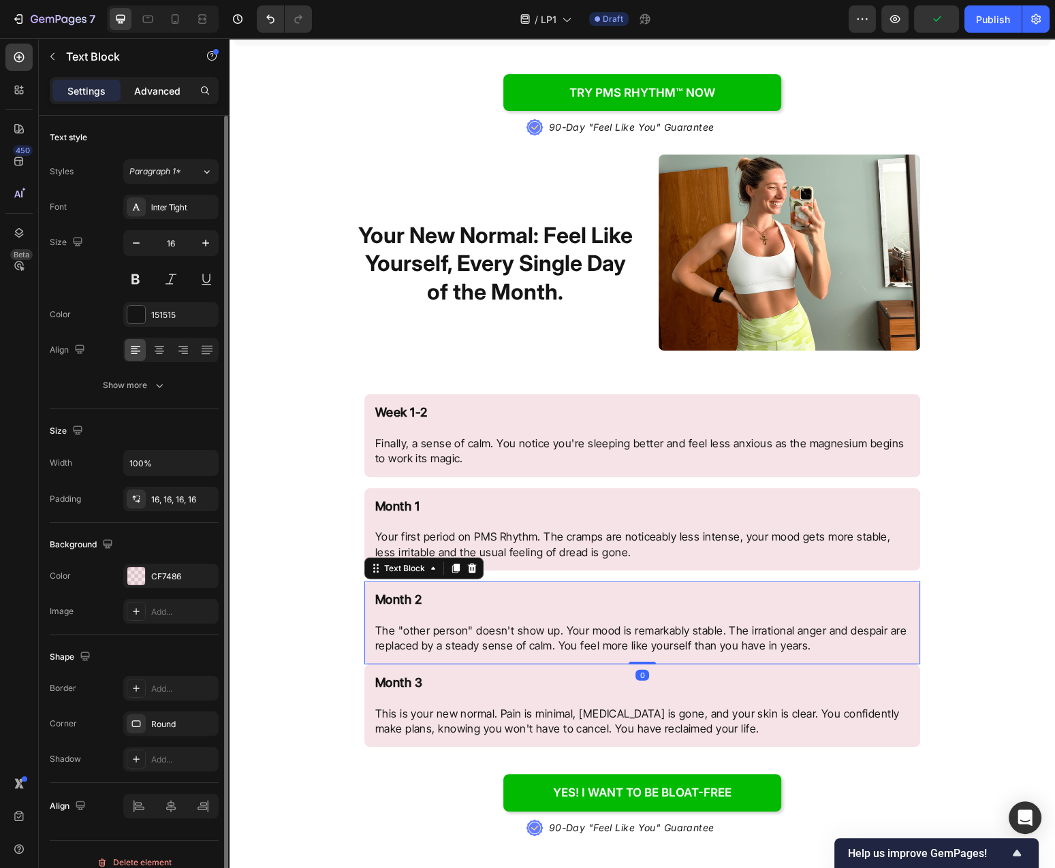
click at [167, 93] on p "Advanced" at bounding box center [157, 91] width 46 height 14
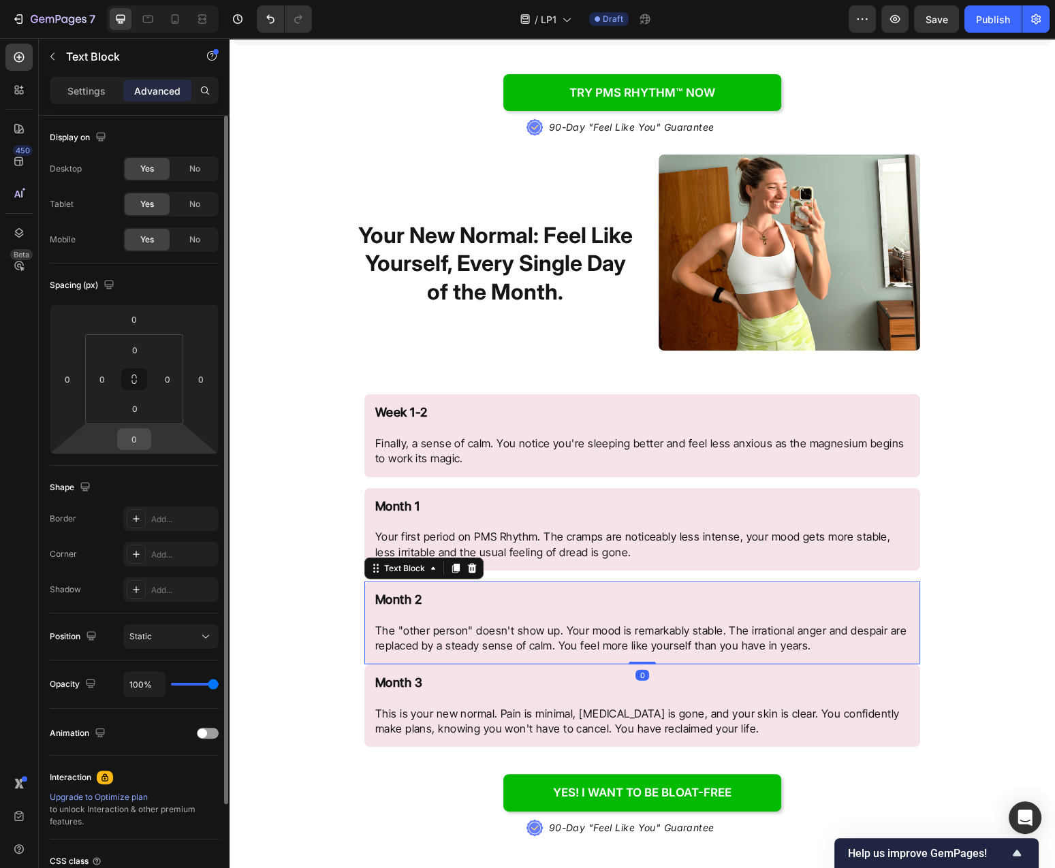
click at [137, 441] on input "0" at bounding box center [134, 439] width 27 height 20
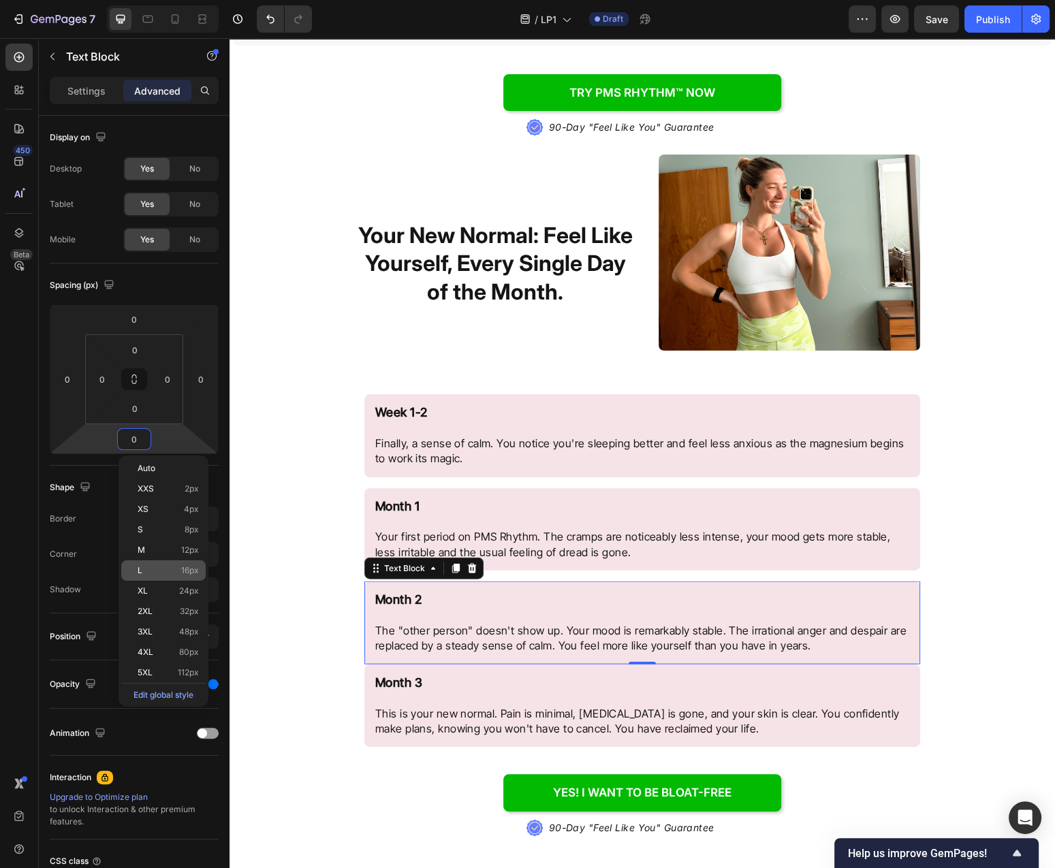
click at [154, 574] on p "L 16px" at bounding box center [168, 571] width 61 height 10
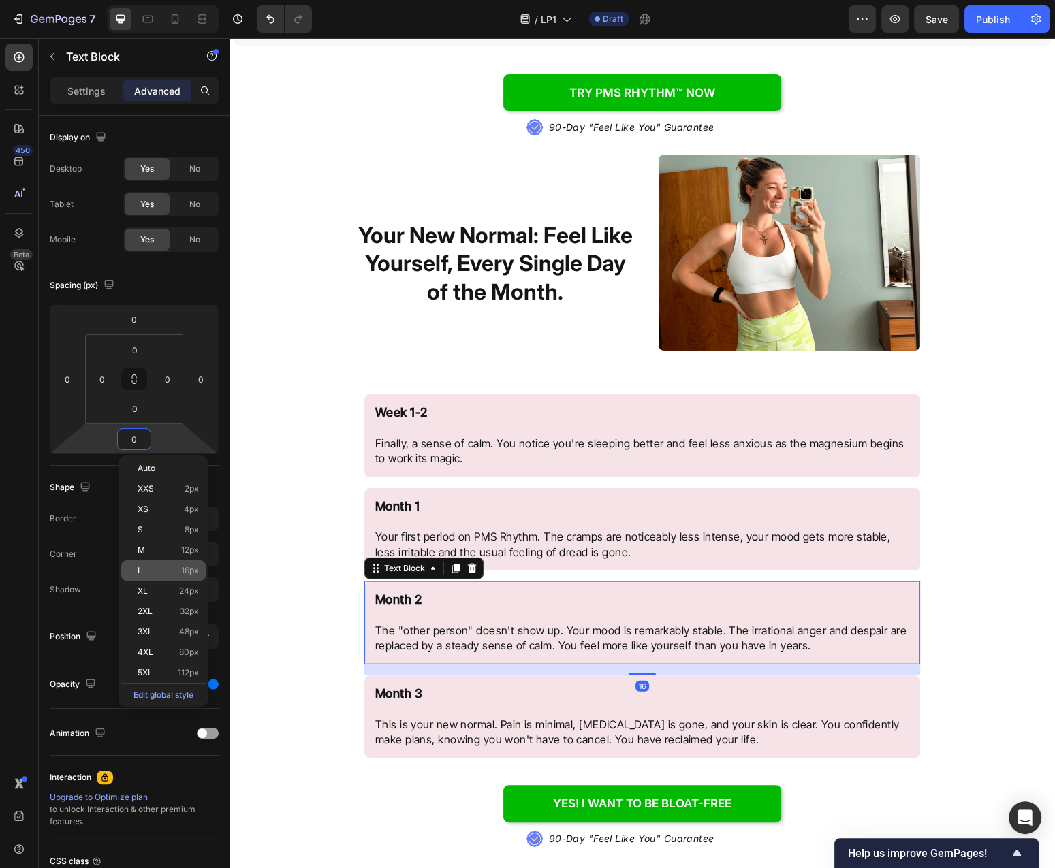
type input "16"
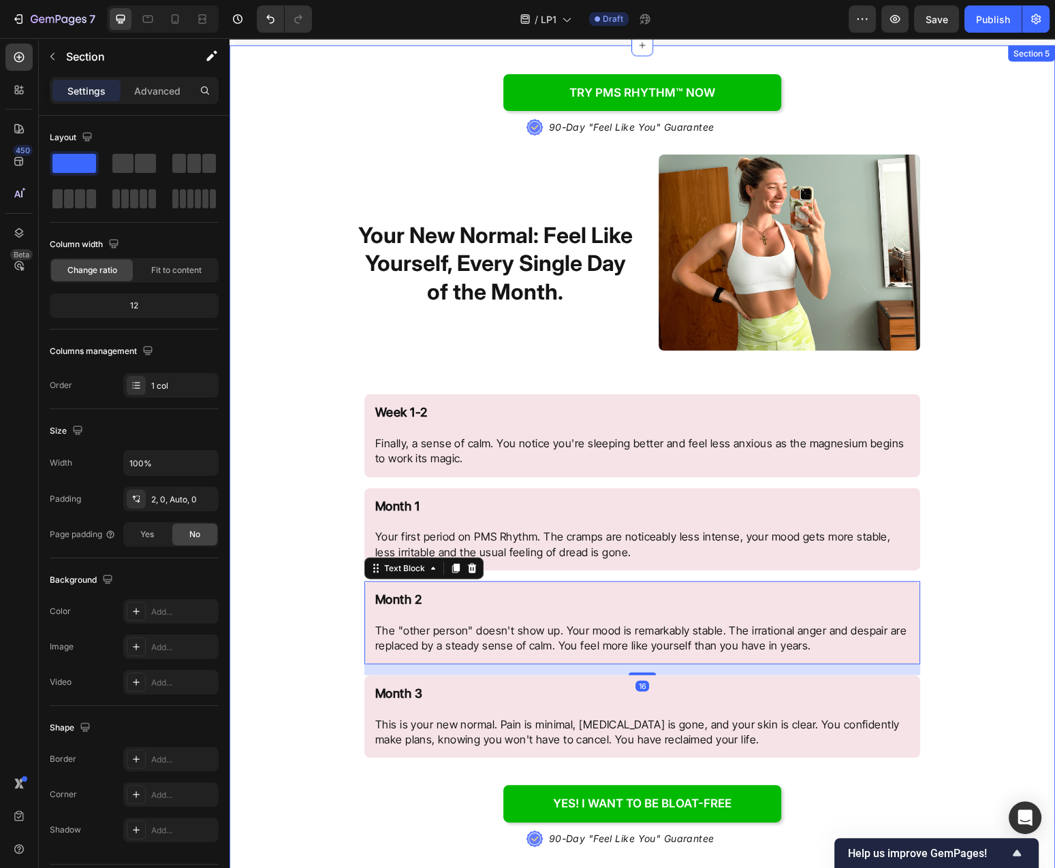
click at [983, 643] on div "Try PMS Rhythm™ NOW Button .id584220534124839872 .st0{fill:#647EFF;} .id5842205…" at bounding box center [641, 543] width 825 height 993
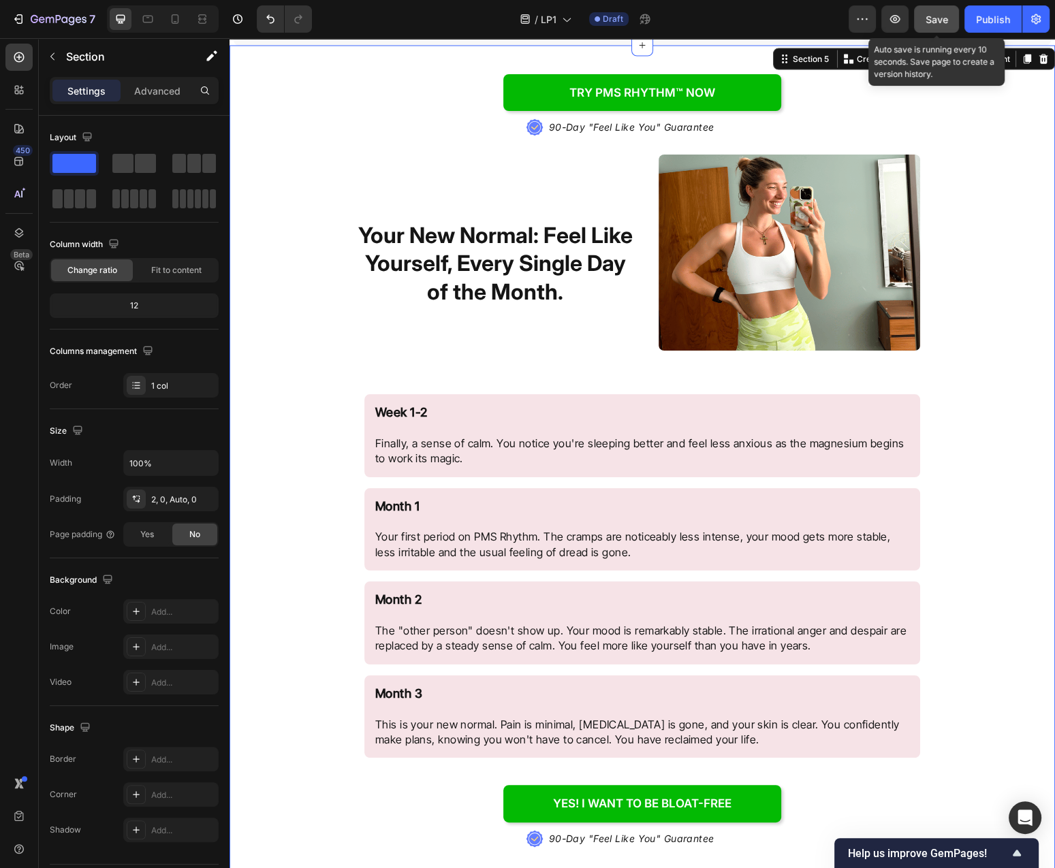
click at [923, 21] on button "Save" at bounding box center [936, 18] width 45 height 27
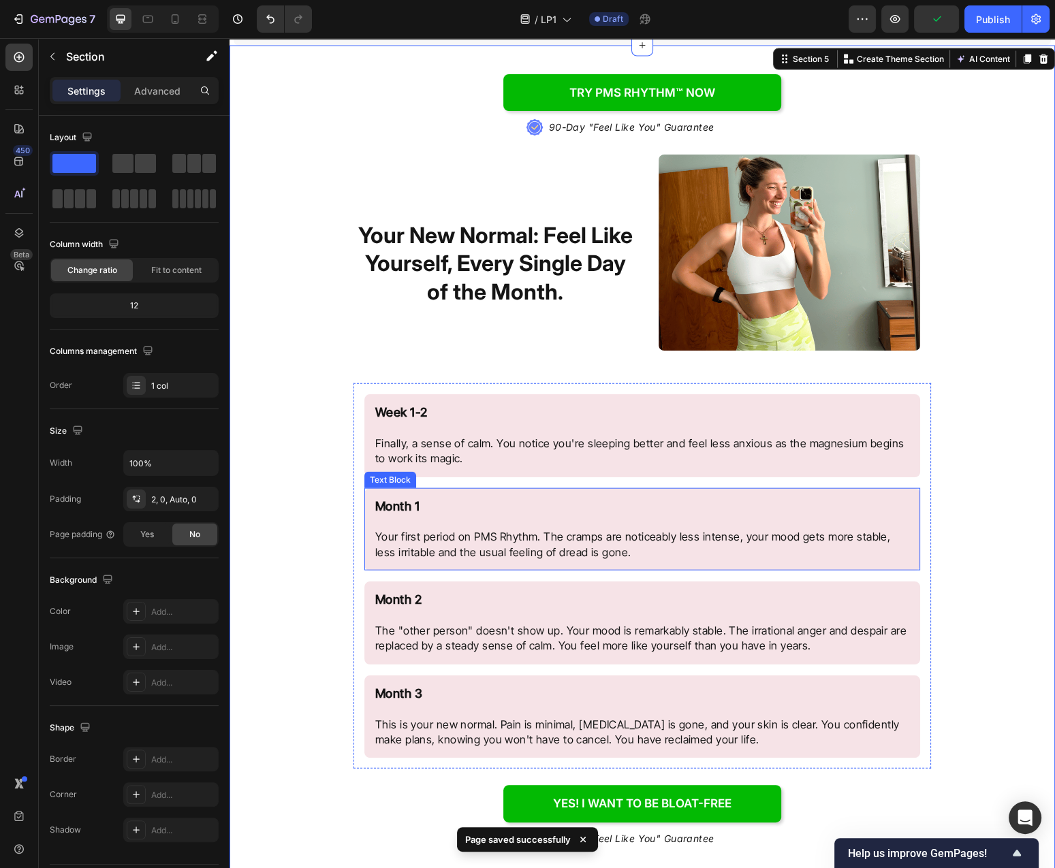
scroll to position [3438, 0]
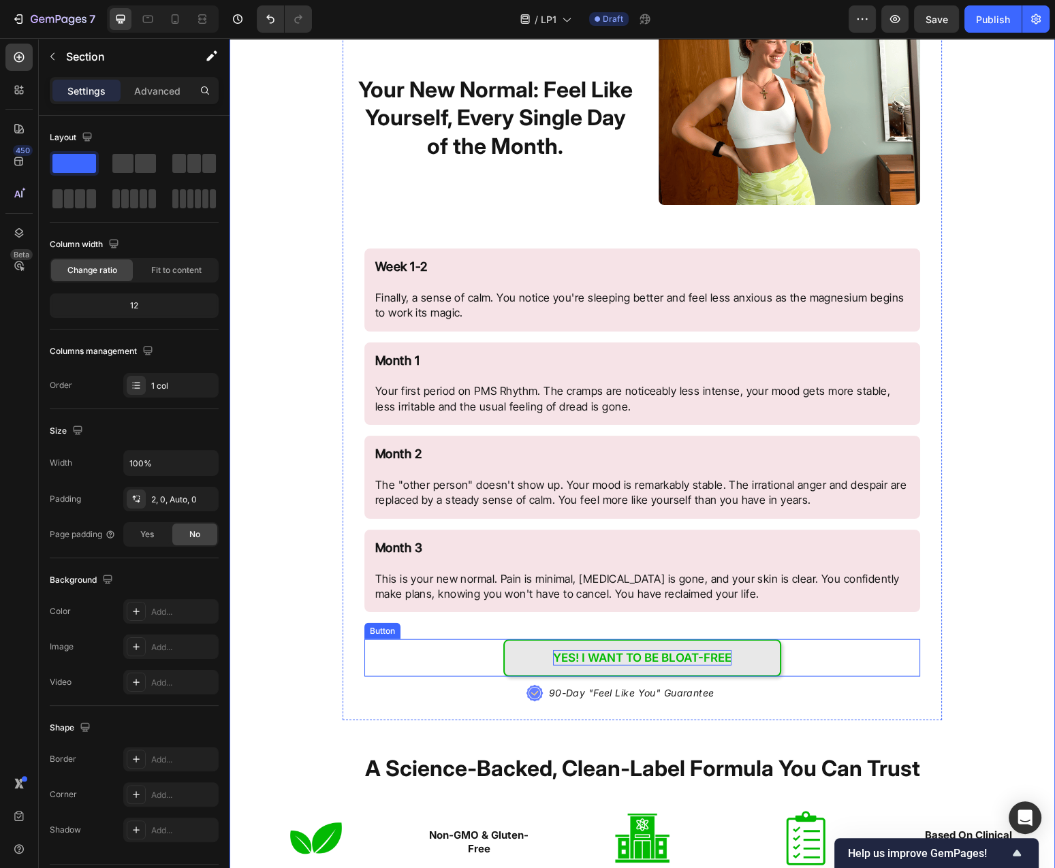
click at [728, 660] on p "yes! I want to be bloat-free" at bounding box center [642, 657] width 178 height 15
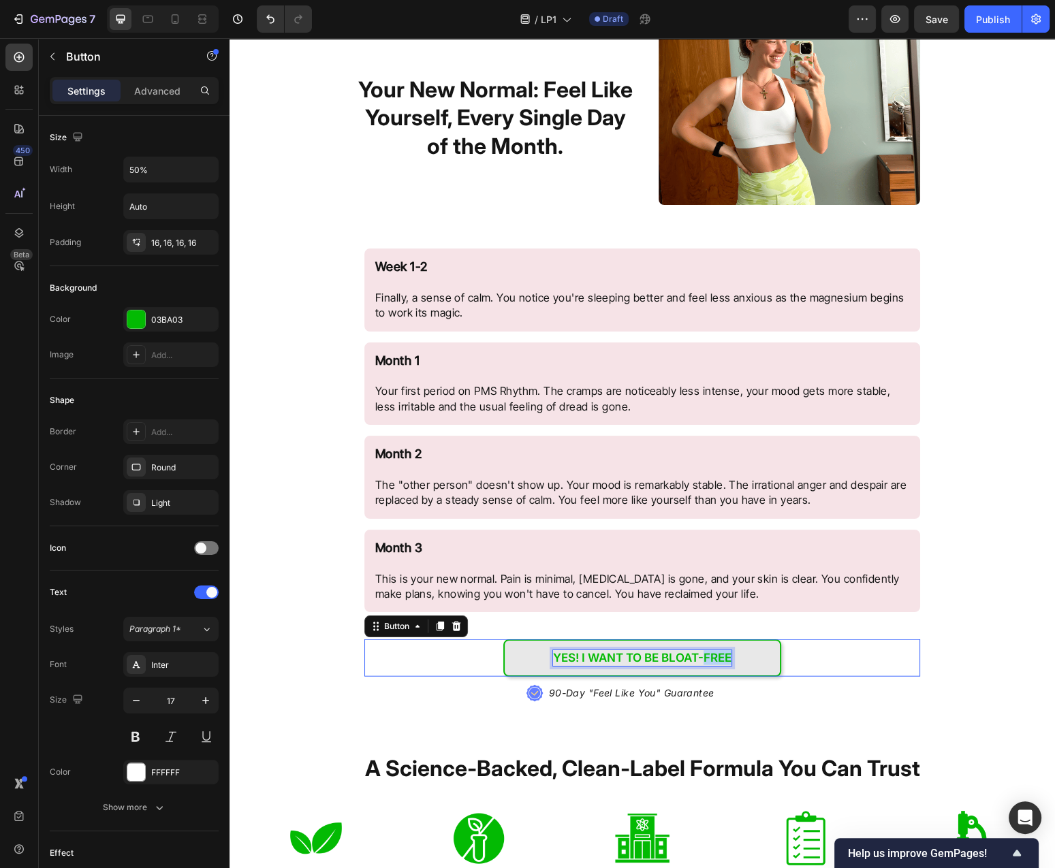
click at [728, 660] on p "yes! I want to be bloat-free" at bounding box center [642, 657] width 178 height 15
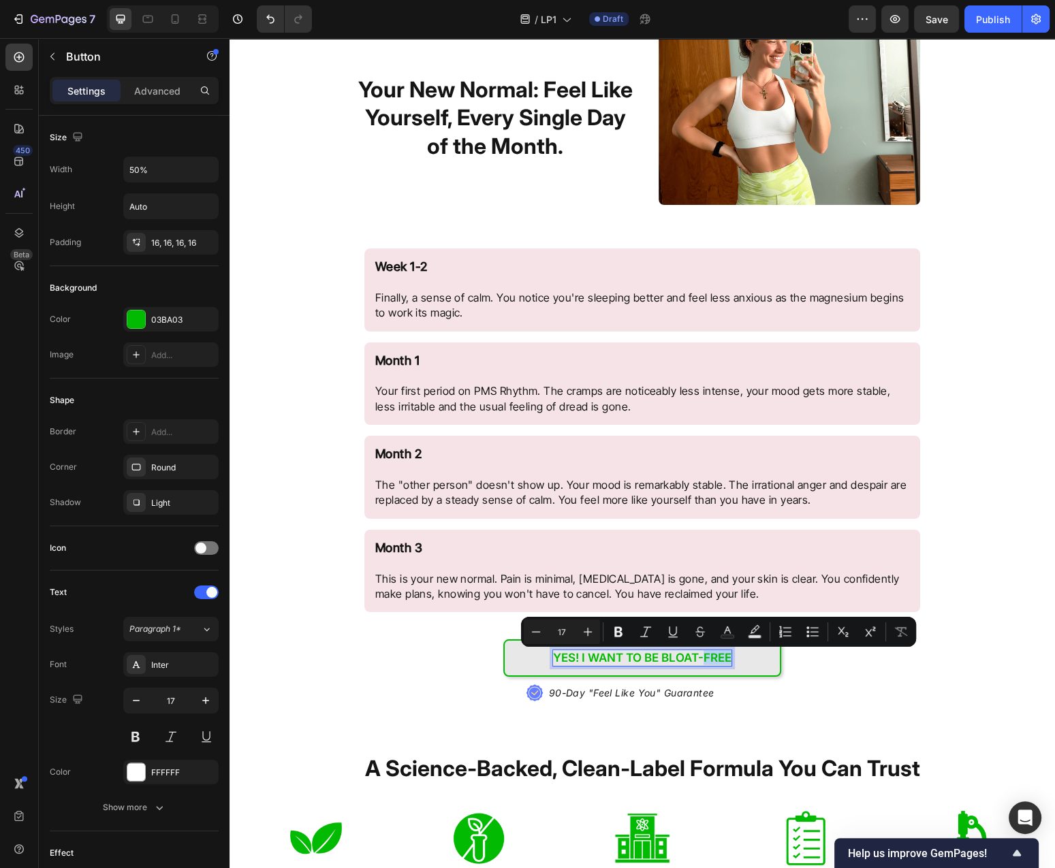
click at [728, 660] on p "yes! I want to be bloat-free" at bounding box center [642, 657] width 178 height 15
click at [695, 658] on p "yes! I want to be bloat-free" at bounding box center [642, 657] width 178 height 15
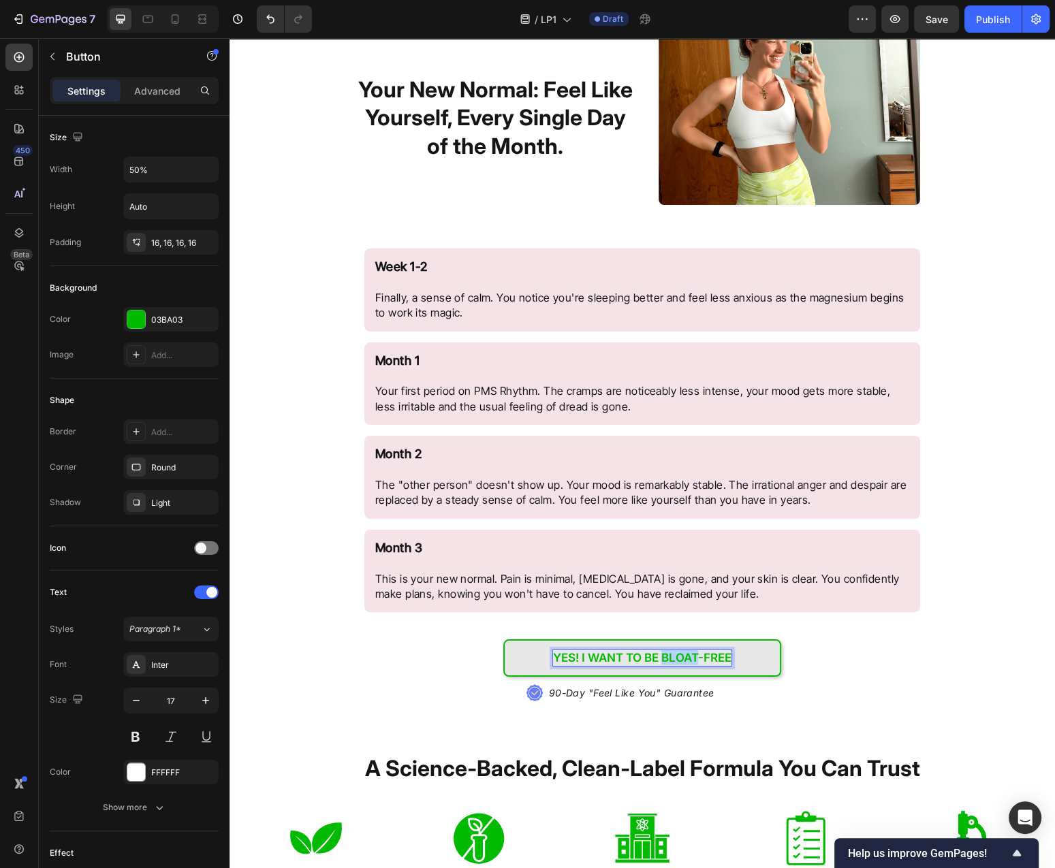
click at [695, 658] on p "yes! I want to be bloat-free" at bounding box center [642, 657] width 178 height 15
click at [932, 673] on div "Try PMS Rhythm™ NOW Button .id584220534124839872 .st0{fill:#647EFF;} .id5842205…" at bounding box center [642, 310] width 599 height 819
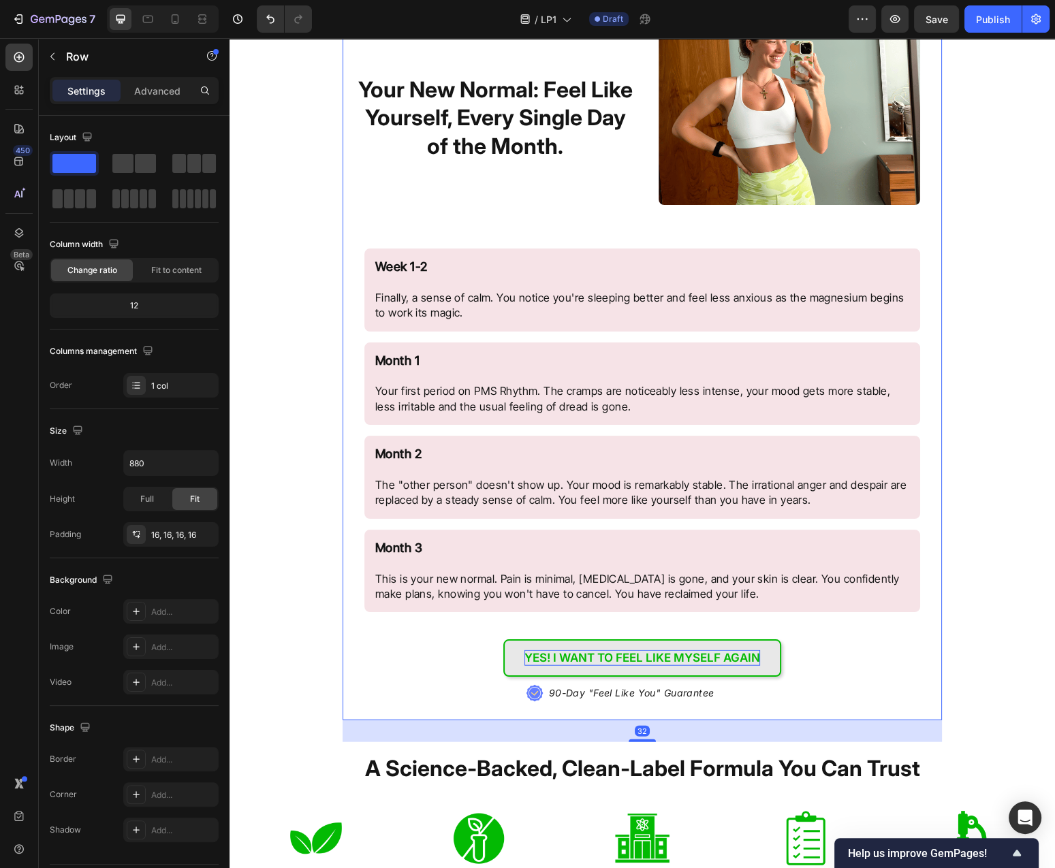
click at [989, 662] on div "Try PMS Rhythm™ NOW Button .id584220534124839872 .st0{fill:#647EFF;} .id5842205…" at bounding box center [641, 425] width 825 height 1048
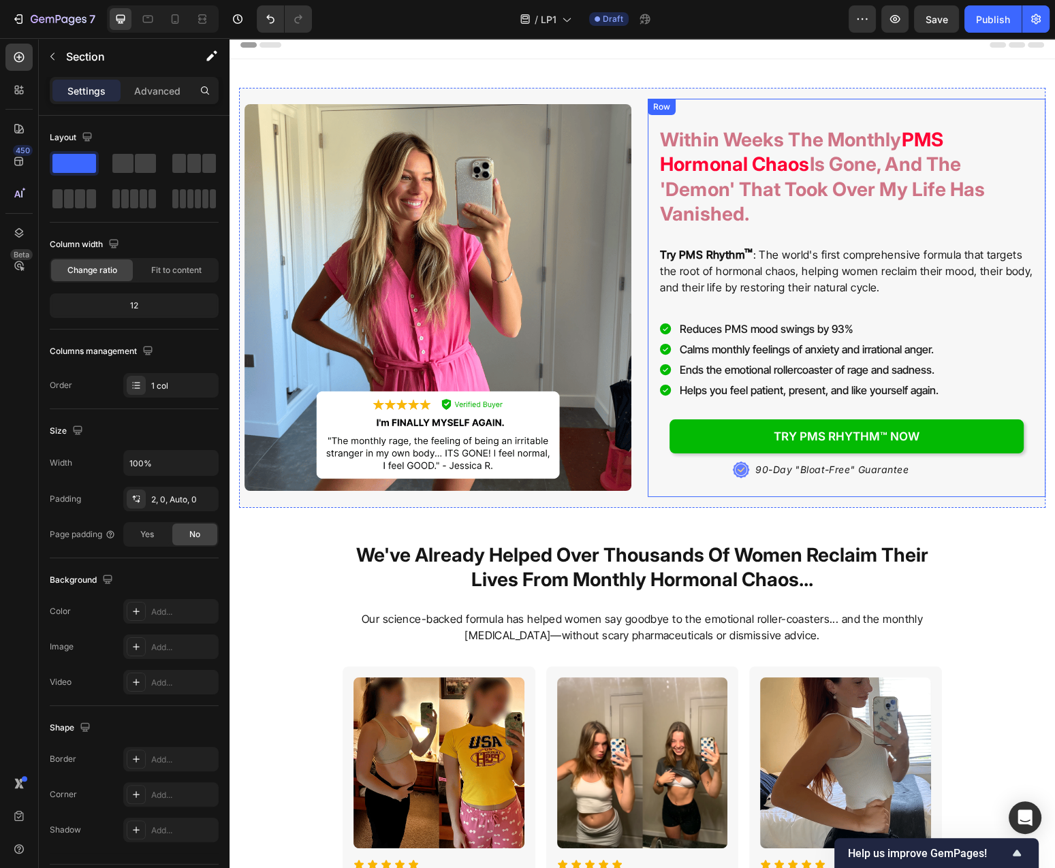
scroll to position [0, 0]
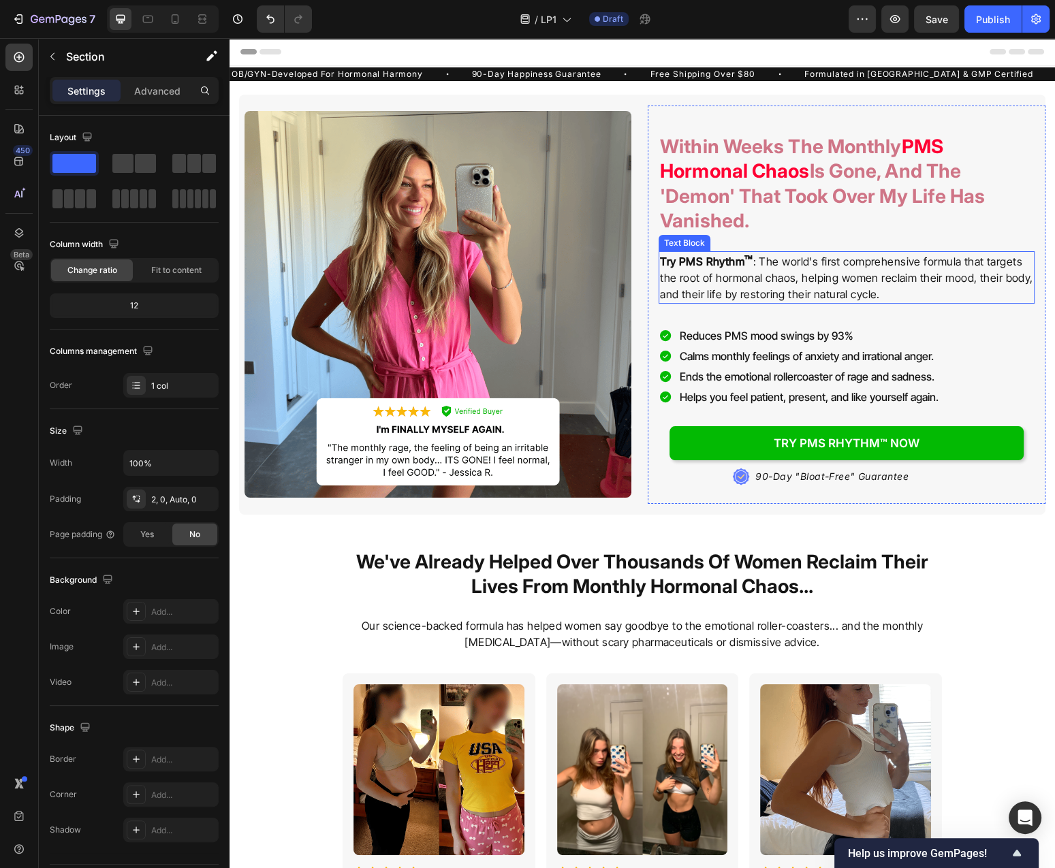
click at [923, 276] on p "Try PMS Rhythm ™ : The world's first comprehensive formula that targets the roo…" at bounding box center [846, 278] width 373 height 50
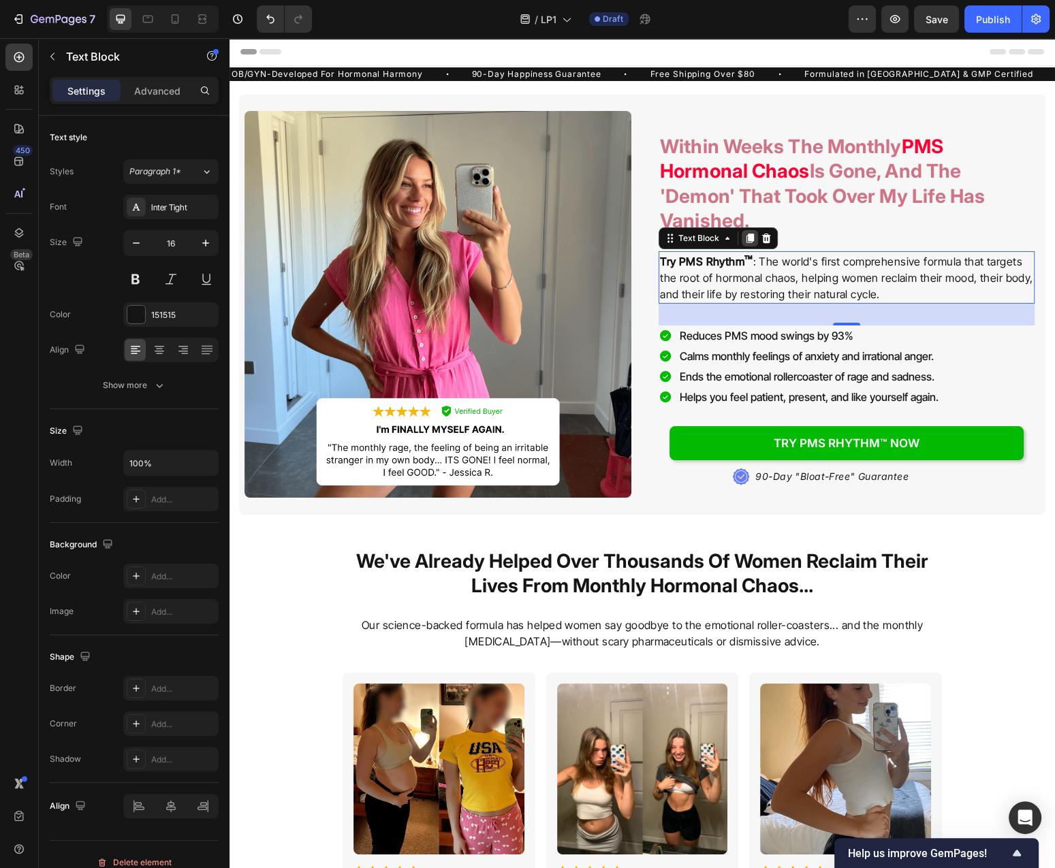
click at [750, 240] on icon at bounding box center [749, 239] width 7 height 10
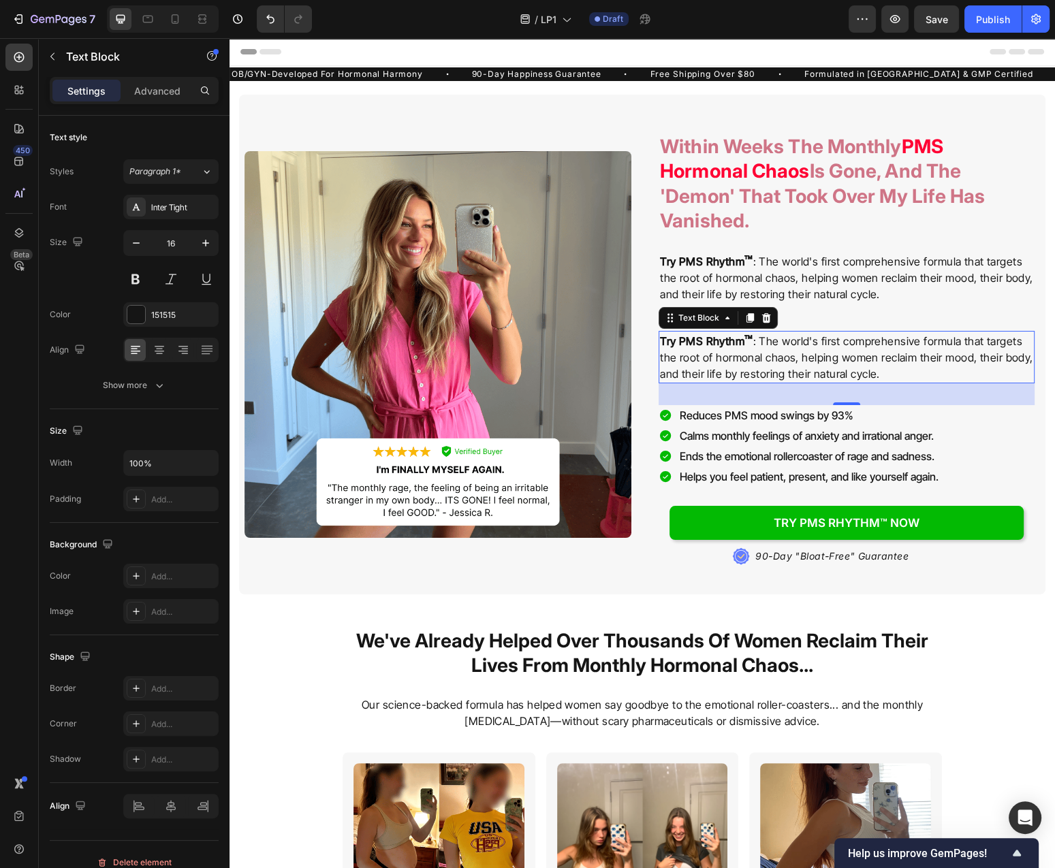
click at [807, 359] on p "Try PMS Rhythm ™ : The world's first comprehensive formula that targets the roo…" at bounding box center [846, 357] width 373 height 50
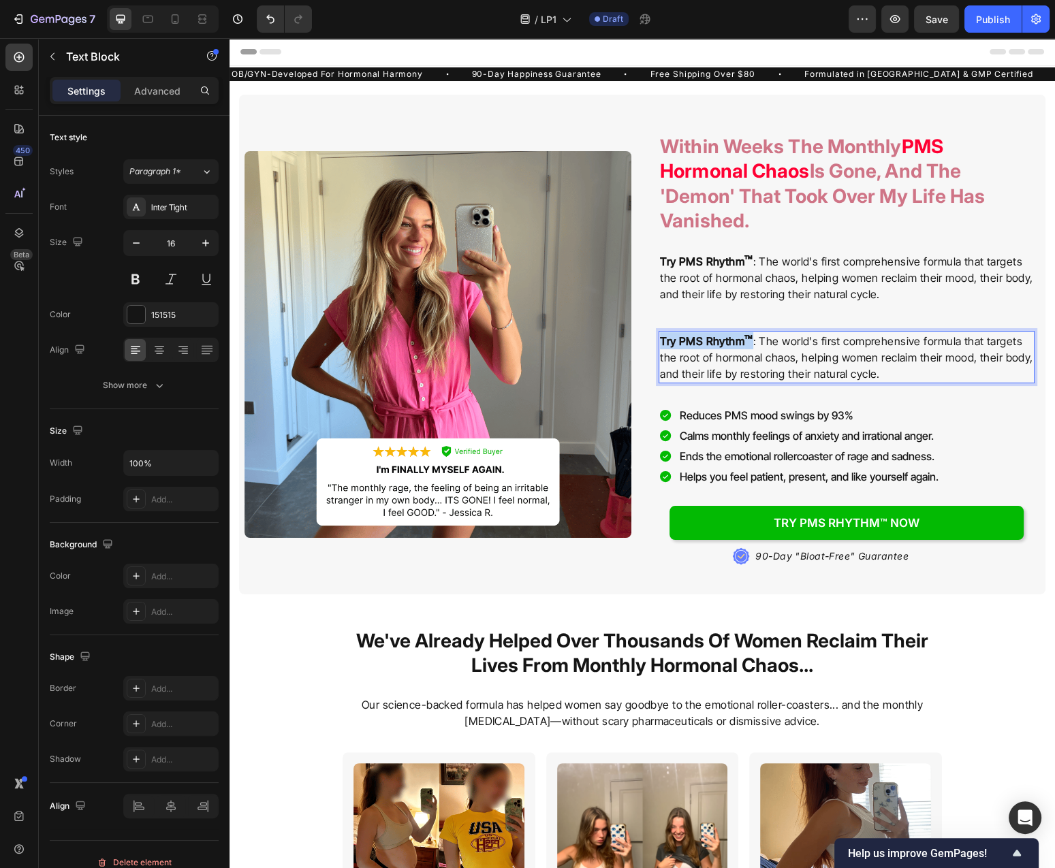
click at [807, 359] on p "Try PMS Rhythm ™ : The world's first comprehensive formula that targets the roo…" at bounding box center [846, 357] width 373 height 50
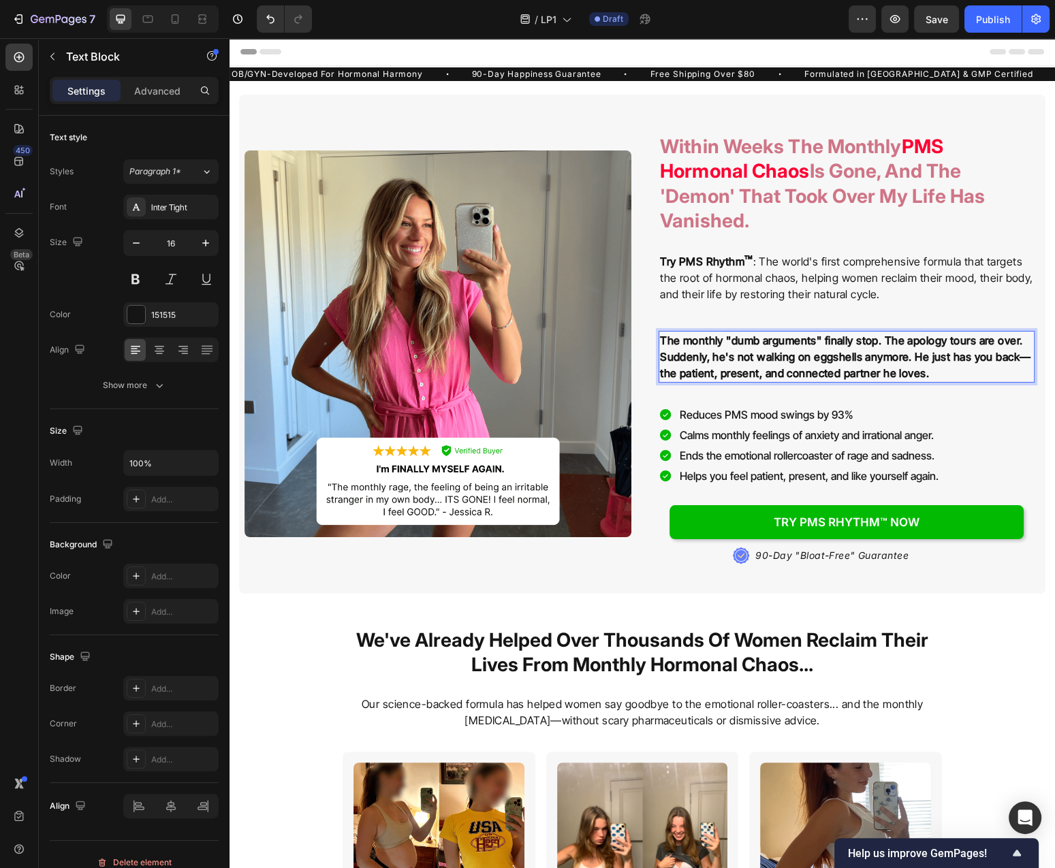
click at [751, 351] on strong "The monthly "dumb arguments" finally stop. The apology tours are over. Suddenly…" at bounding box center [845, 357] width 370 height 46
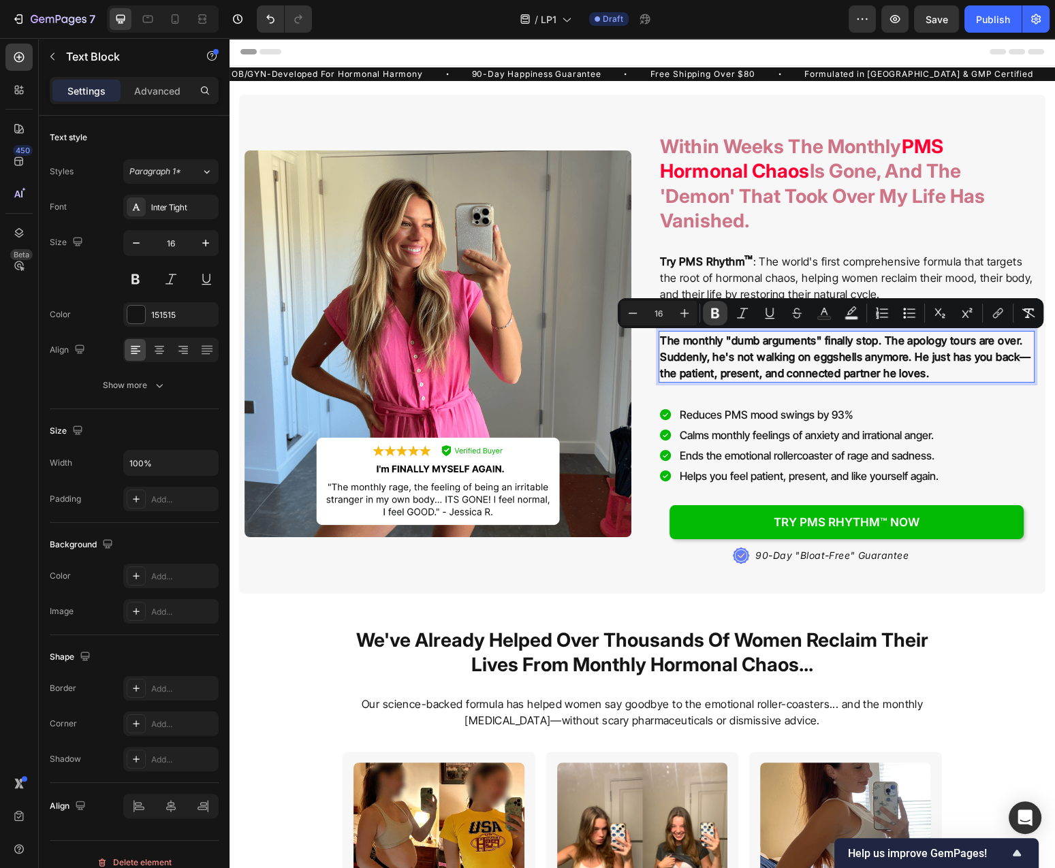
click at [710, 315] on icon "Editor contextual toolbar" at bounding box center [715, 313] width 14 height 14
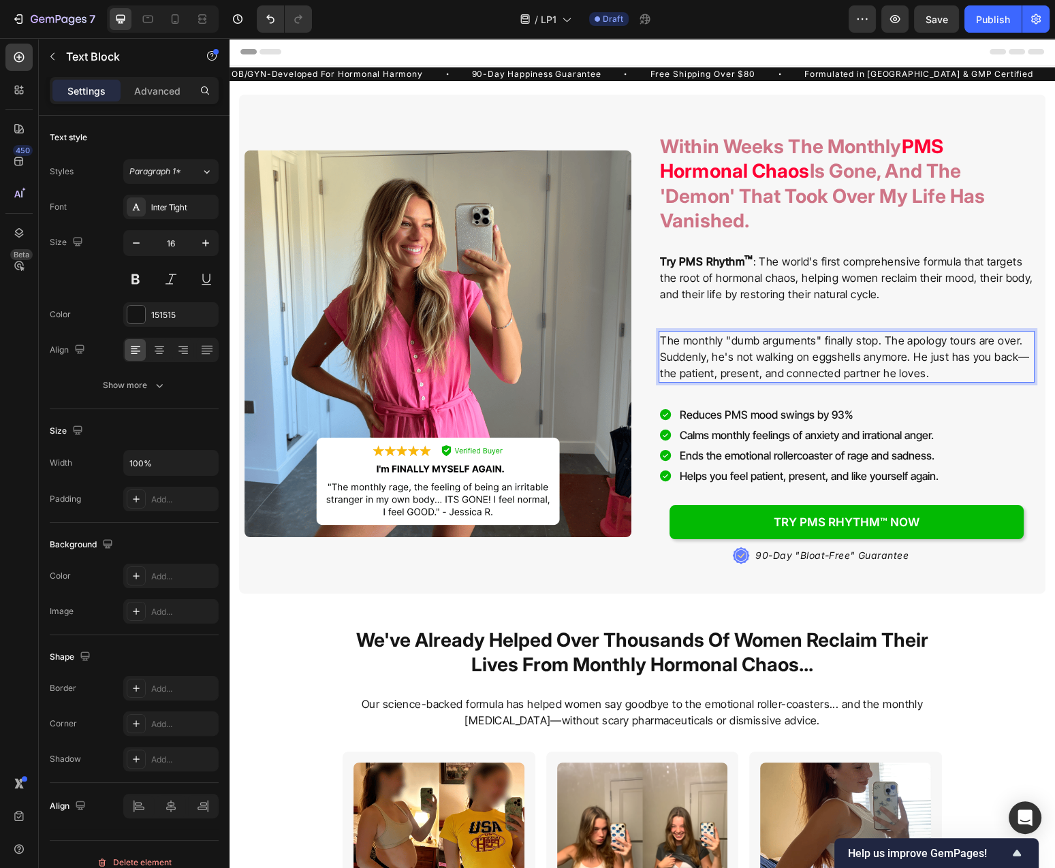
click at [774, 347] on p "The monthly "dumb arguments" finally stop. The apology tours are over. Suddenly…" at bounding box center [846, 356] width 373 height 49
drag, startPoint x: 725, startPoint y: 340, endPoint x: 818, endPoint y: 343, distance: 93.3
click at [818, 343] on p "The monthly "dumb arguments" finally stop. The apology tours are over. Suddenly…" at bounding box center [846, 356] width 373 height 49
click at [706, 339] on p "retsaoc-reThe monthly l finally stop. The apology tours are over. Suddenly, he'…" at bounding box center [846, 356] width 373 height 49
drag, startPoint x: 716, startPoint y: 345, endPoint x: 646, endPoint y: 346, distance: 70.8
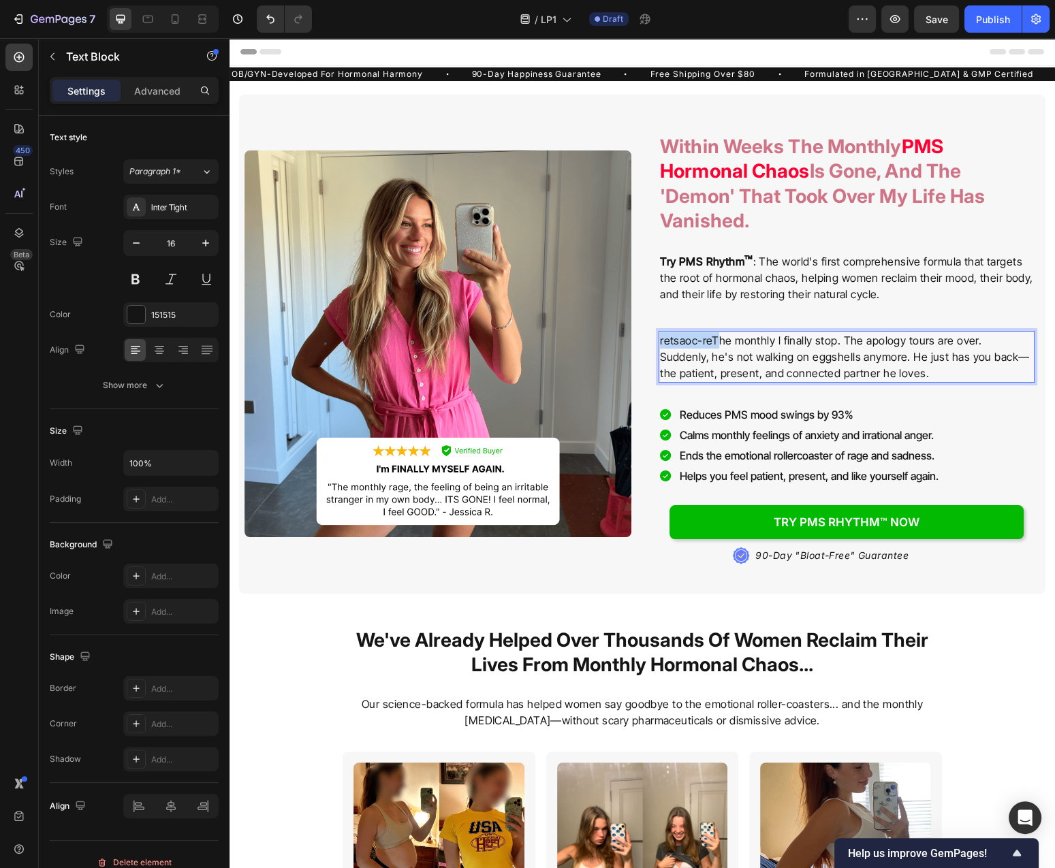
click at [658, 346] on div "retsaoc-reThe monthly l finally stop. The apology tours are over. Suddenly, he'…" at bounding box center [846, 357] width 376 height 52
click at [719, 346] on p "The monthly l finally stop. The apology tours are over. Suddenly, he's not walk…" at bounding box center [846, 356] width 373 height 49
click at [725, 344] on p "The monthly l finally stop. The apology tours are over. Suddenly, he's not walk…" at bounding box center [846, 356] width 373 height 49
click at [816, 362] on p "The monthly rellorl finally stop. The apology tours are over. Suddenly, he's no…" at bounding box center [846, 356] width 373 height 49
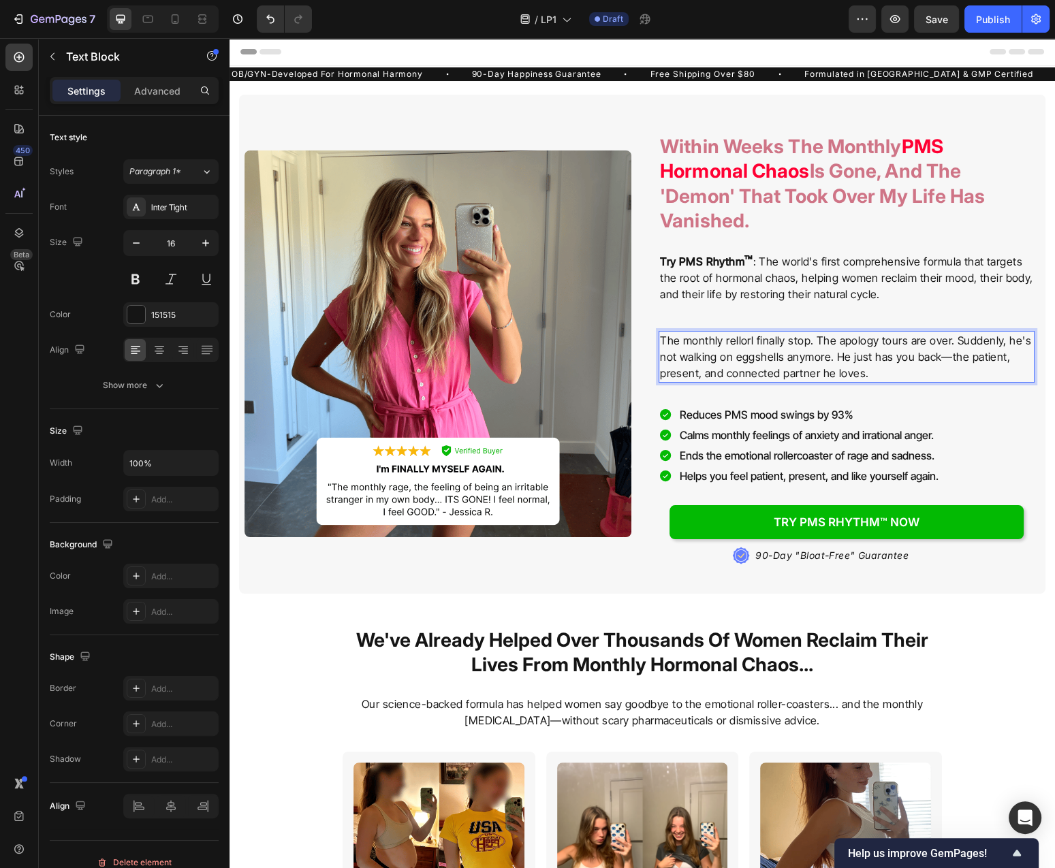
click at [816, 362] on p "The monthly rellorl finally stop. The apology tours are over. Suddenly, he's no…" at bounding box center [846, 356] width 373 height 49
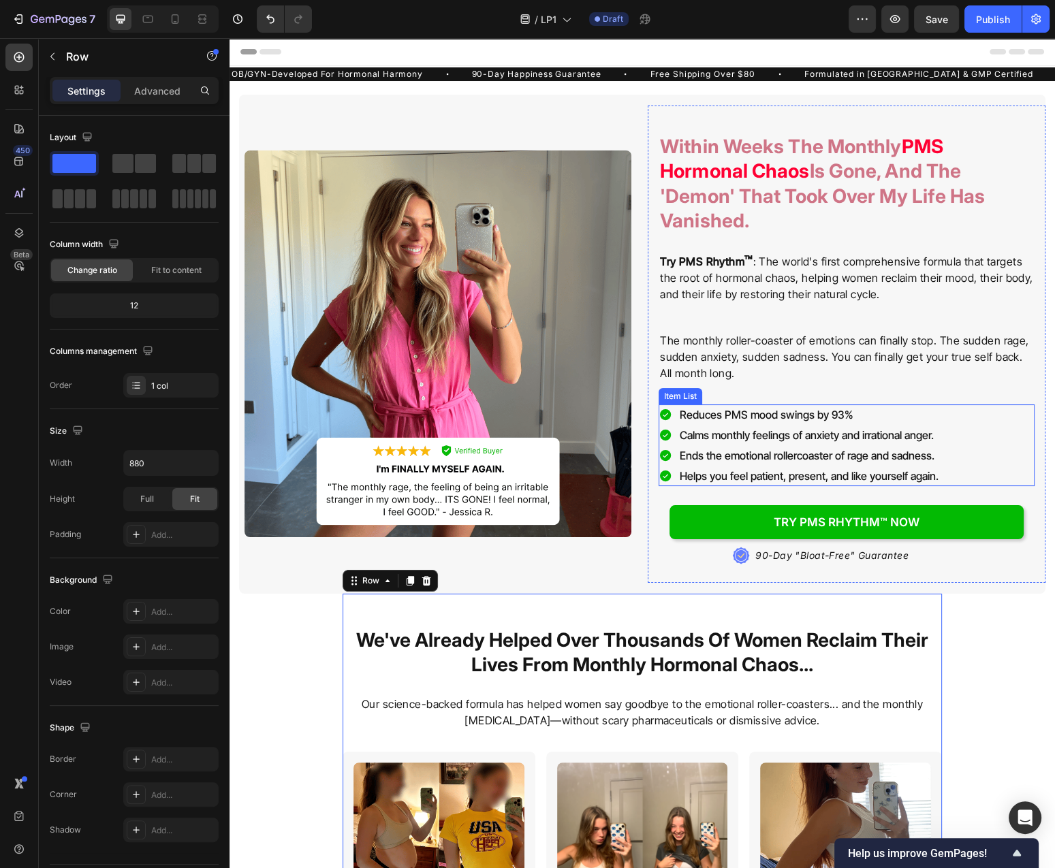
click at [742, 370] on p "The monthly roller-coaster of emotions can finally stop. The sudden rage, sudde…" at bounding box center [846, 356] width 373 height 49
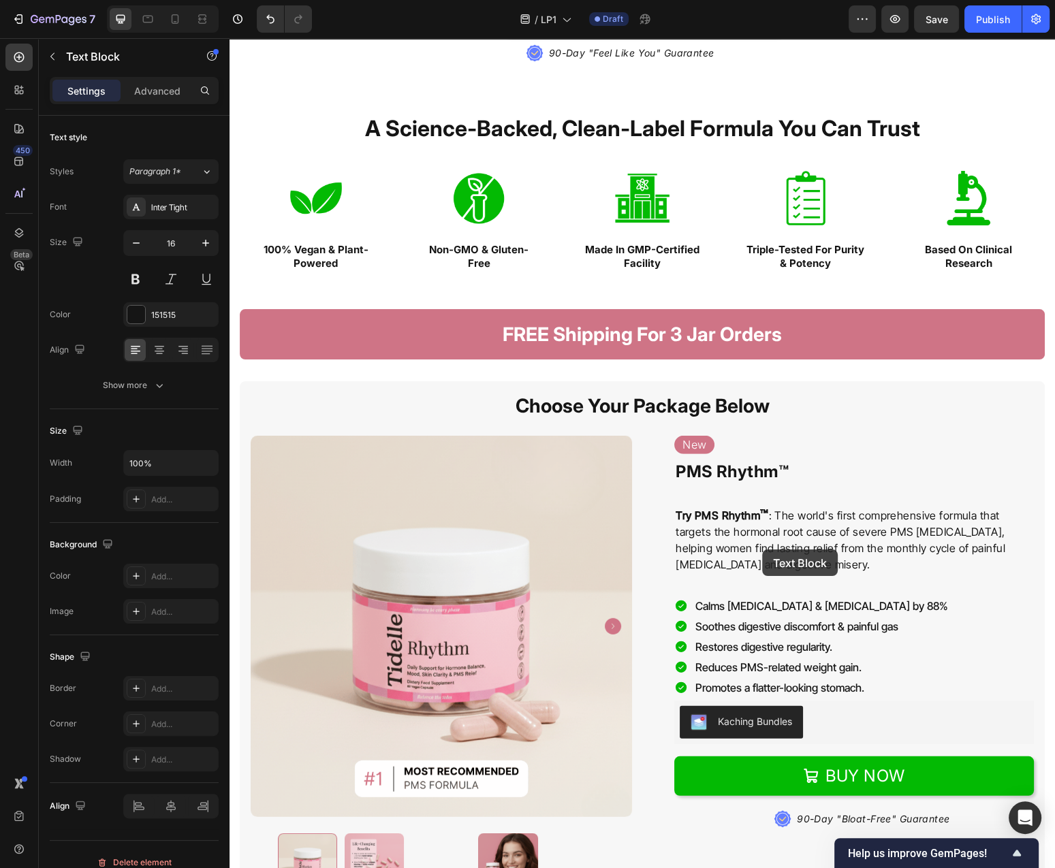
scroll to position [4161, 0]
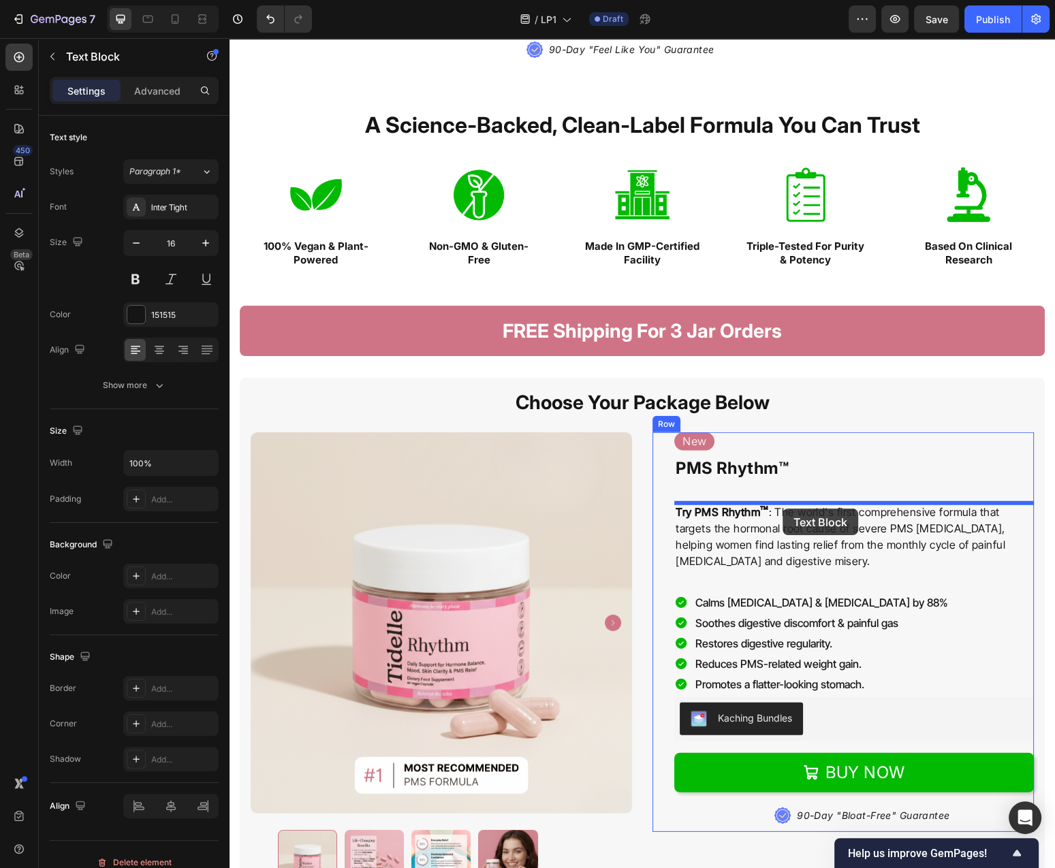
drag, startPoint x: 702, startPoint y: 321, endPoint x: 782, endPoint y: 509, distance: 203.8
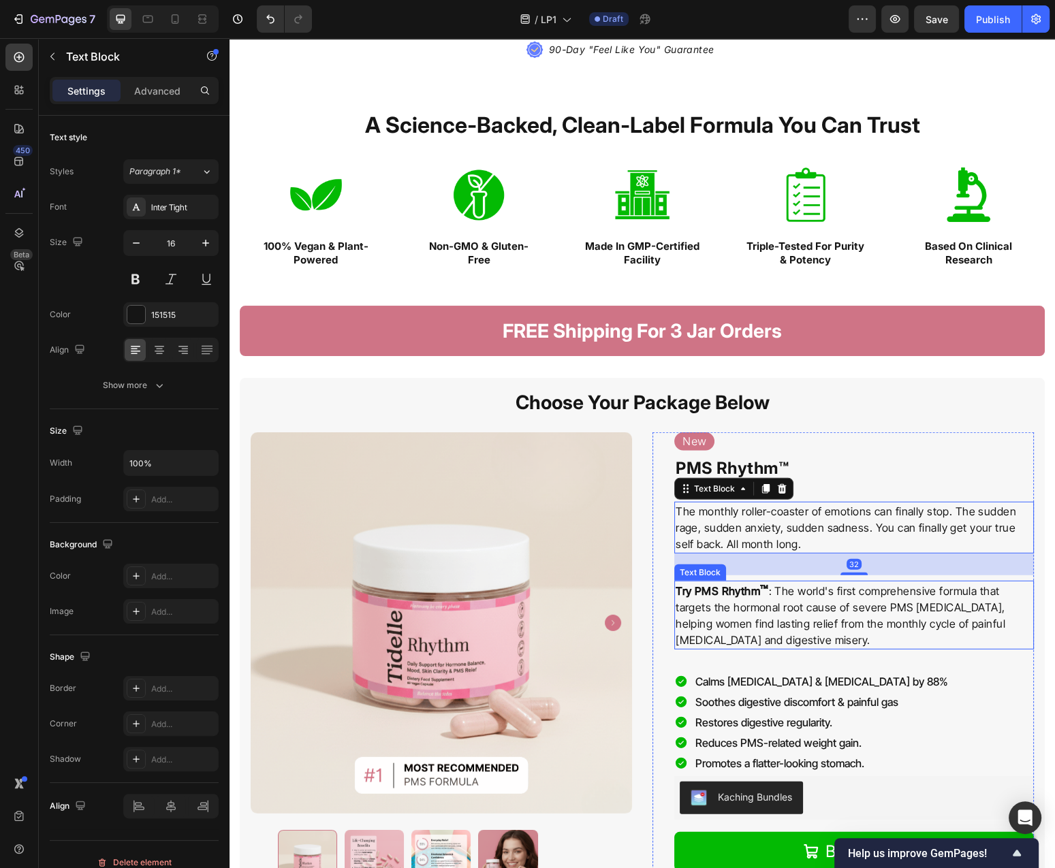
click at [836, 594] on p "Try PMS Rhythm ™ : The world's first comprehensive formula that targets the hor…" at bounding box center [853, 615] width 357 height 66
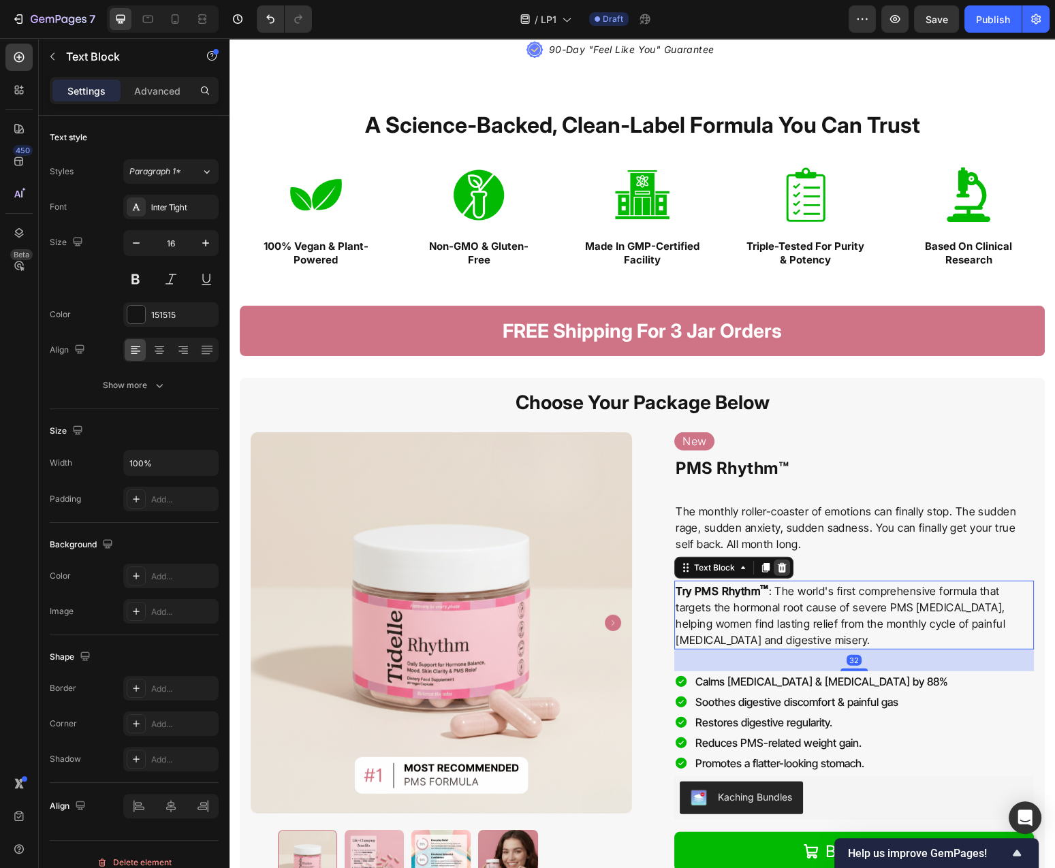
click at [782, 573] on icon at bounding box center [782, 568] width 9 height 10
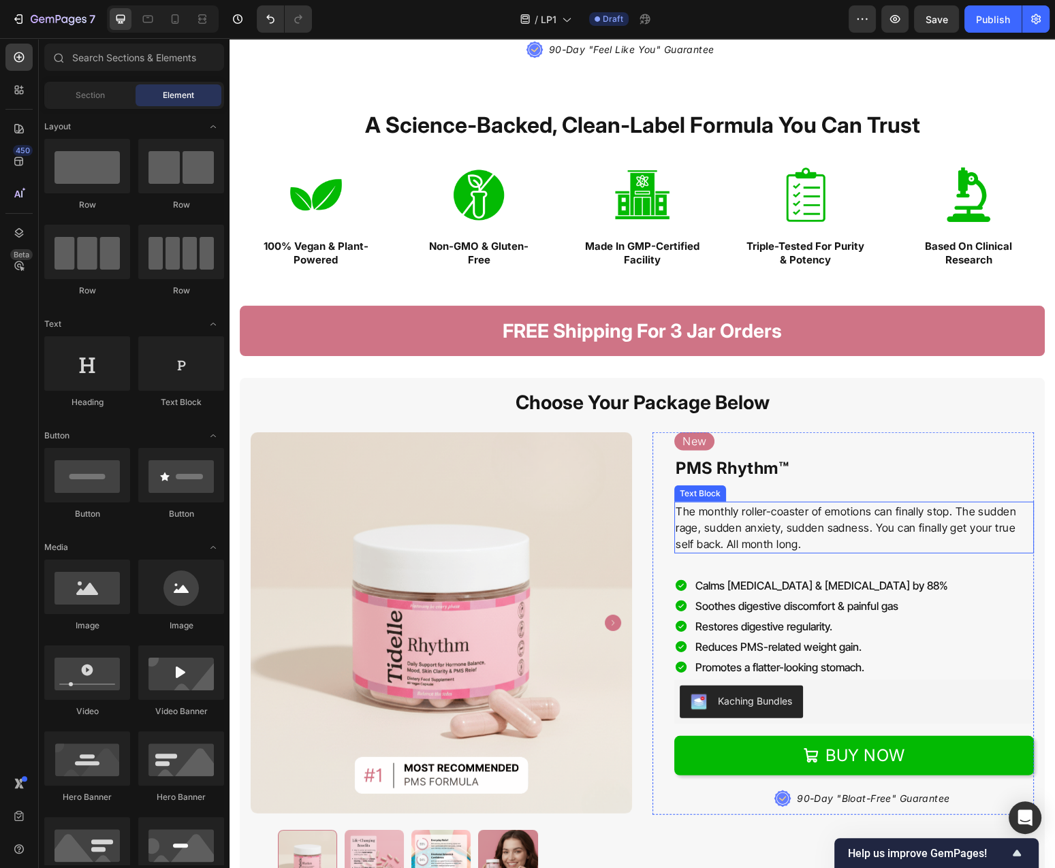
click at [732, 524] on p "The monthly roller-coaster of emotions can finally stop. The sudden rage, sudde…" at bounding box center [853, 527] width 357 height 49
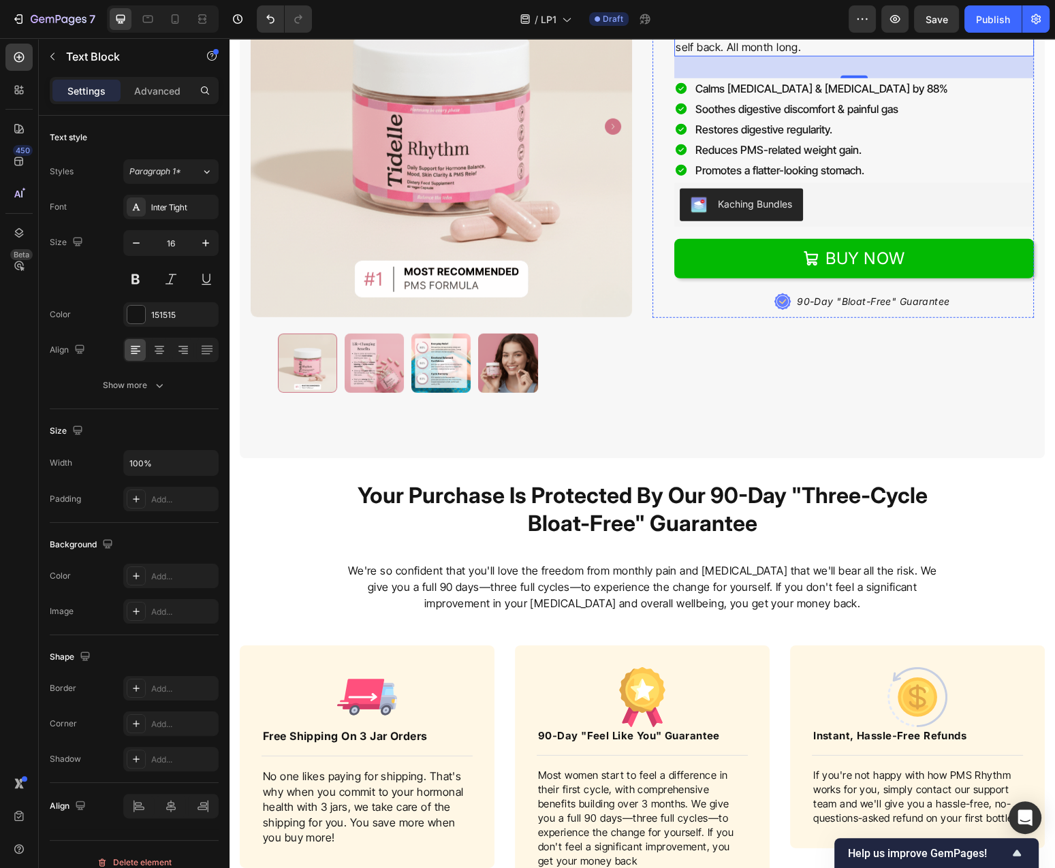
scroll to position [4671, 0]
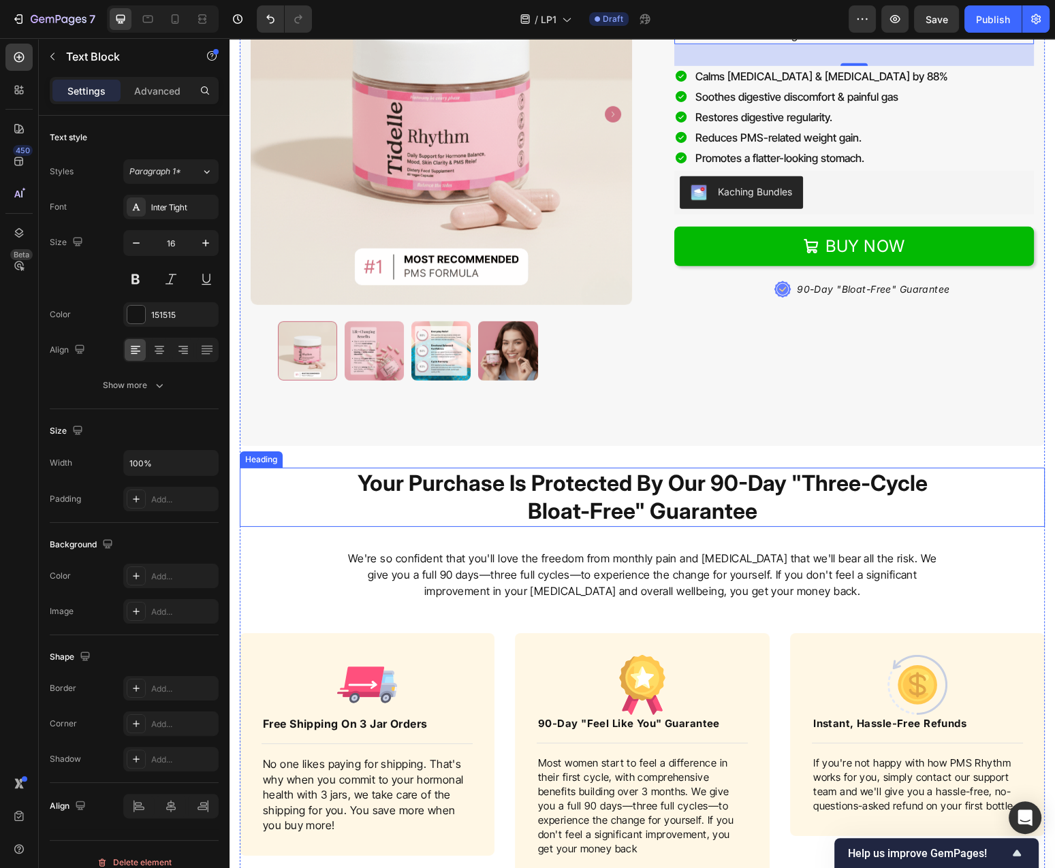
click at [758, 490] on strong "Your Purchase Is Protected By Our 90-Day "Three-Cycle Bloat-Free" Guarantee" at bounding box center [642, 497] width 570 height 55
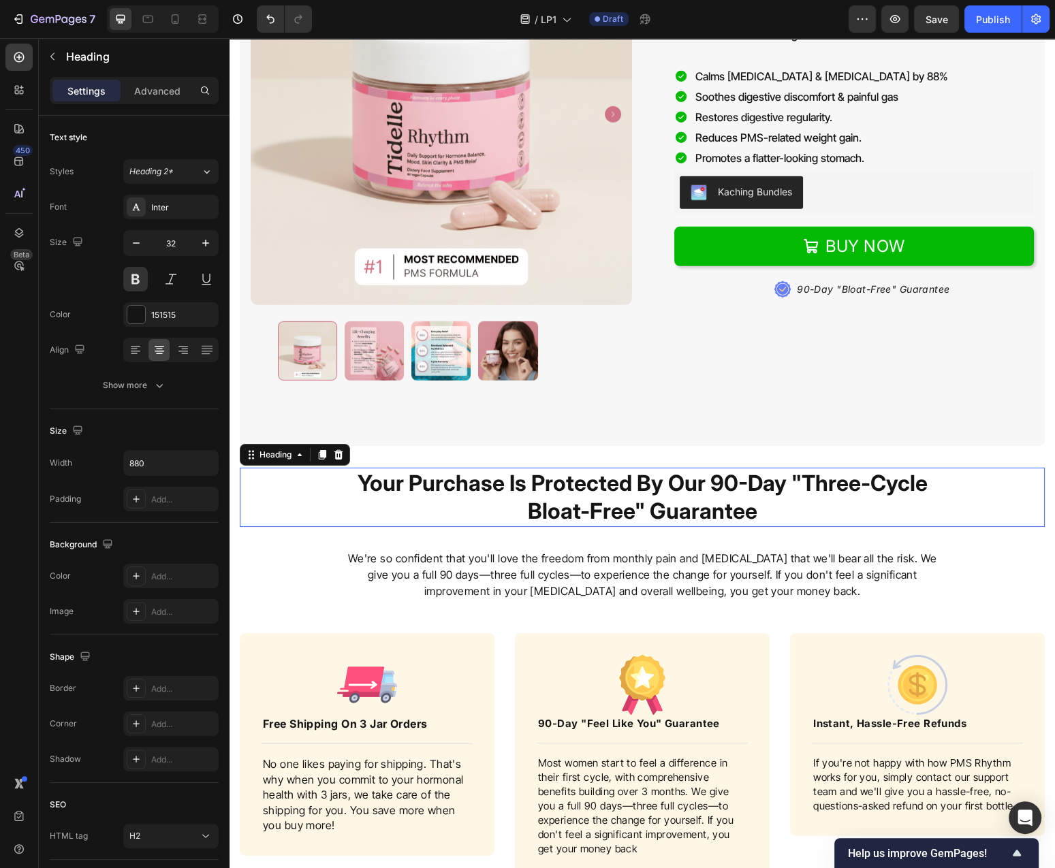
click at [758, 490] on strong "Your Purchase Is Protected By Our 90-Day "Three-Cycle Bloat-Free" Guarantee" at bounding box center [642, 497] width 570 height 55
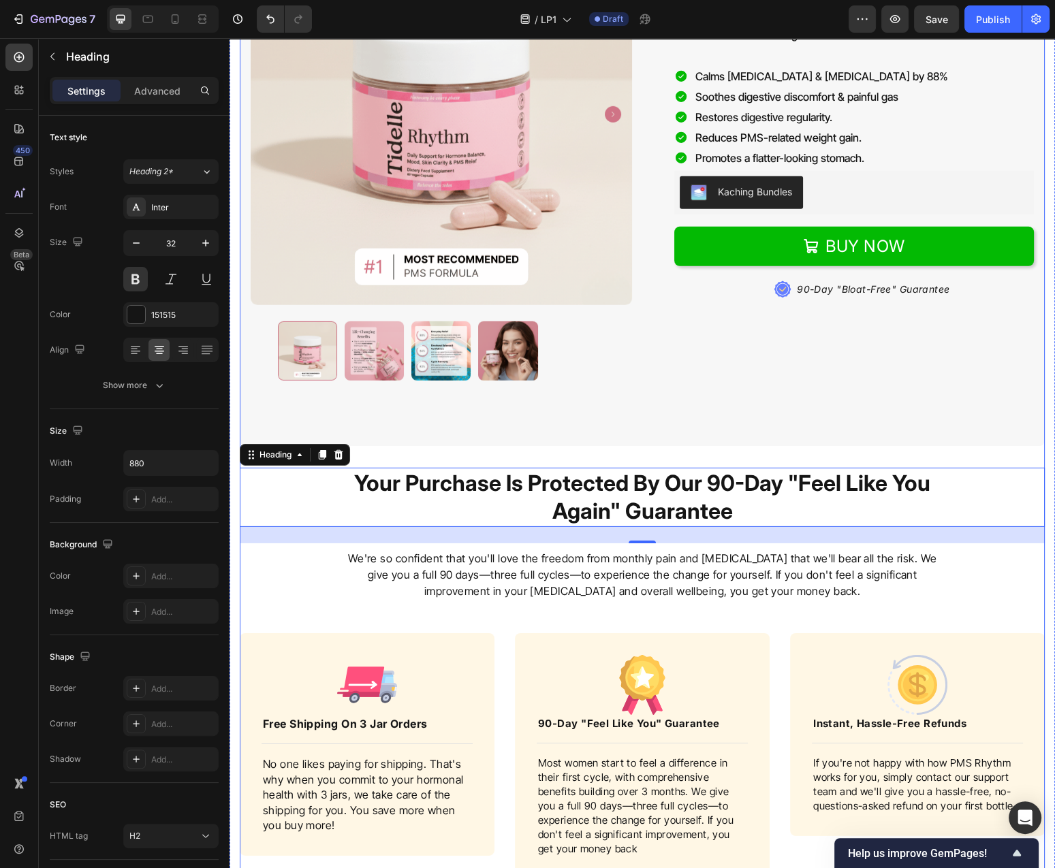
click at [601, 574] on p "We're so confident that you'll love the freedom from monthly pain and [MEDICAL_…" at bounding box center [642, 574] width 597 height 49
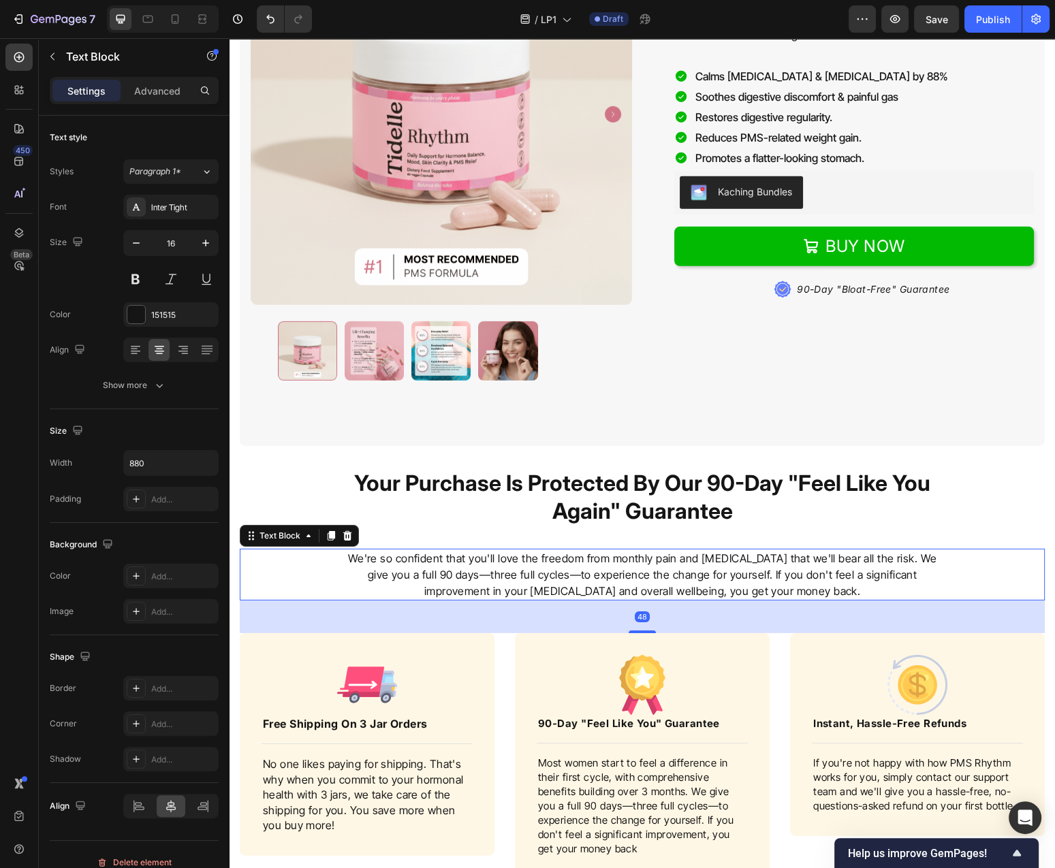
click at [601, 573] on p "We're so confident that you'll love the freedom from monthly pain and [MEDICAL_…" at bounding box center [642, 574] width 597 height 49
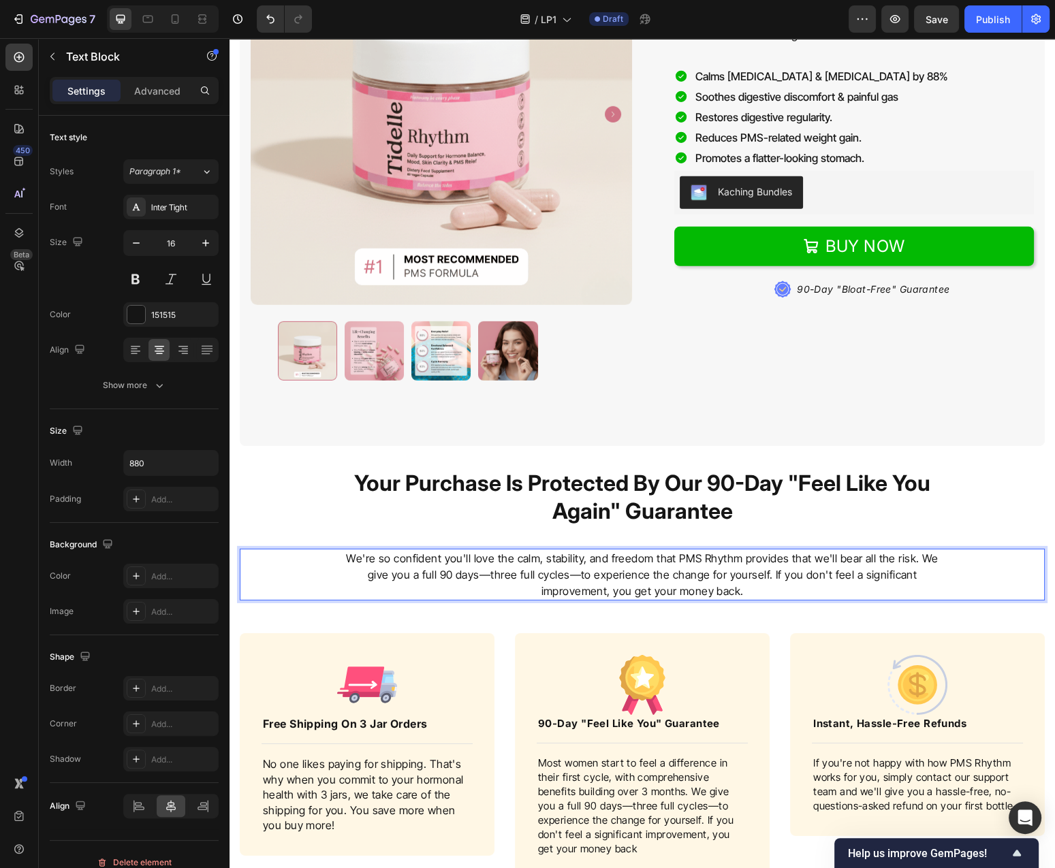
scroll to position [5183, 0]
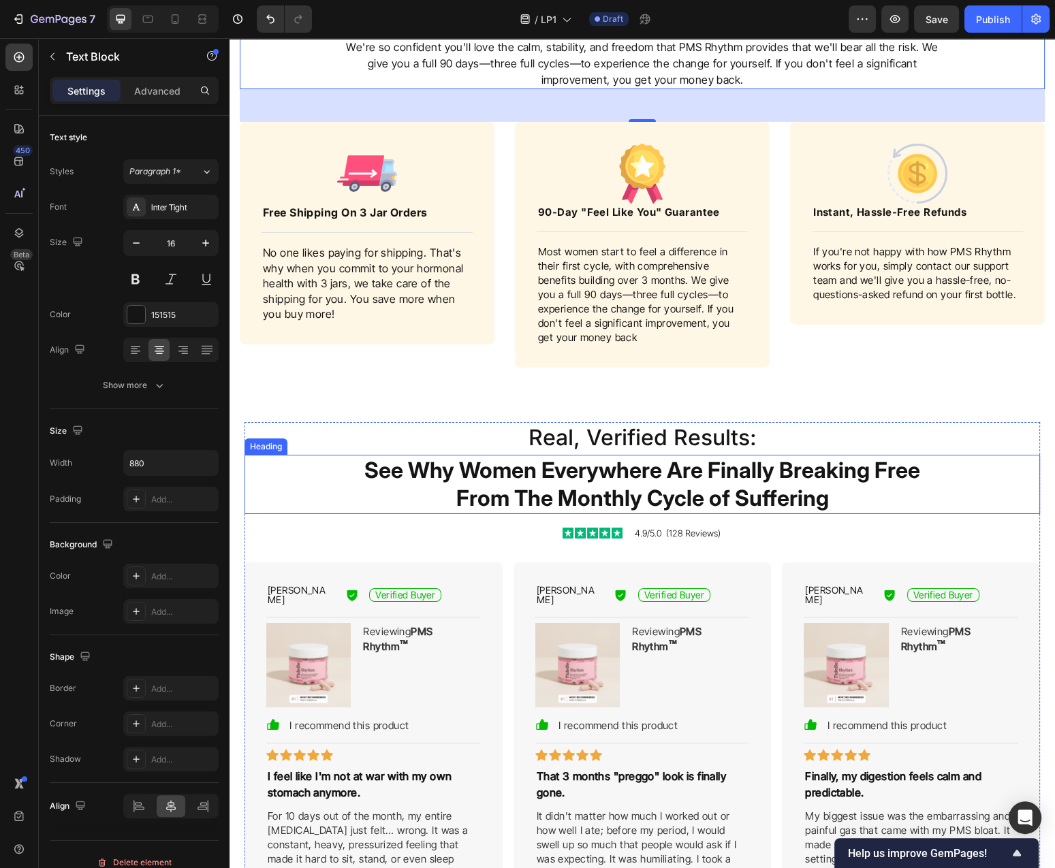
click at [767, 472] on h2 "See Why Women Everywhere Are Finally Breaking Free From The Monthly Cycle of Su…" at bounding box center [642, 484] width 599 height 59
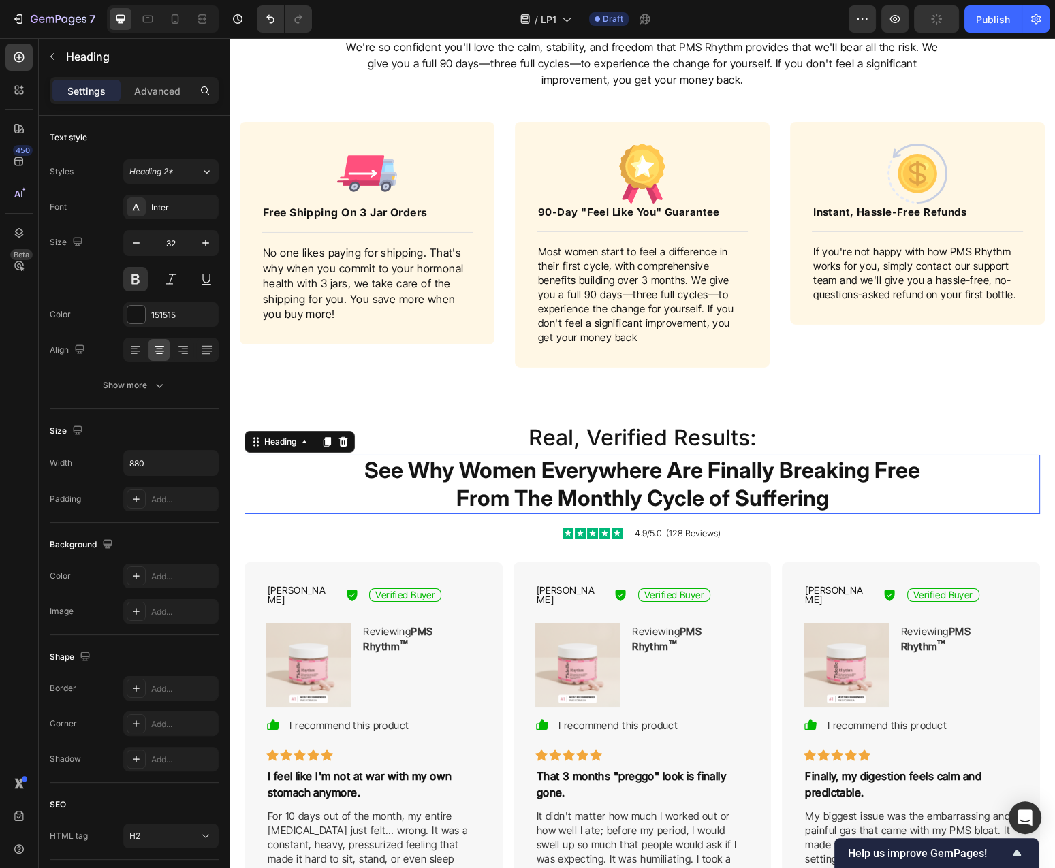
click at [767, 472] on h2 "See Why Women Everywhere Are Finally Breaking Free From The Monthly Cycle of Su…" at bounding box center [642, 484] width 599 height 59
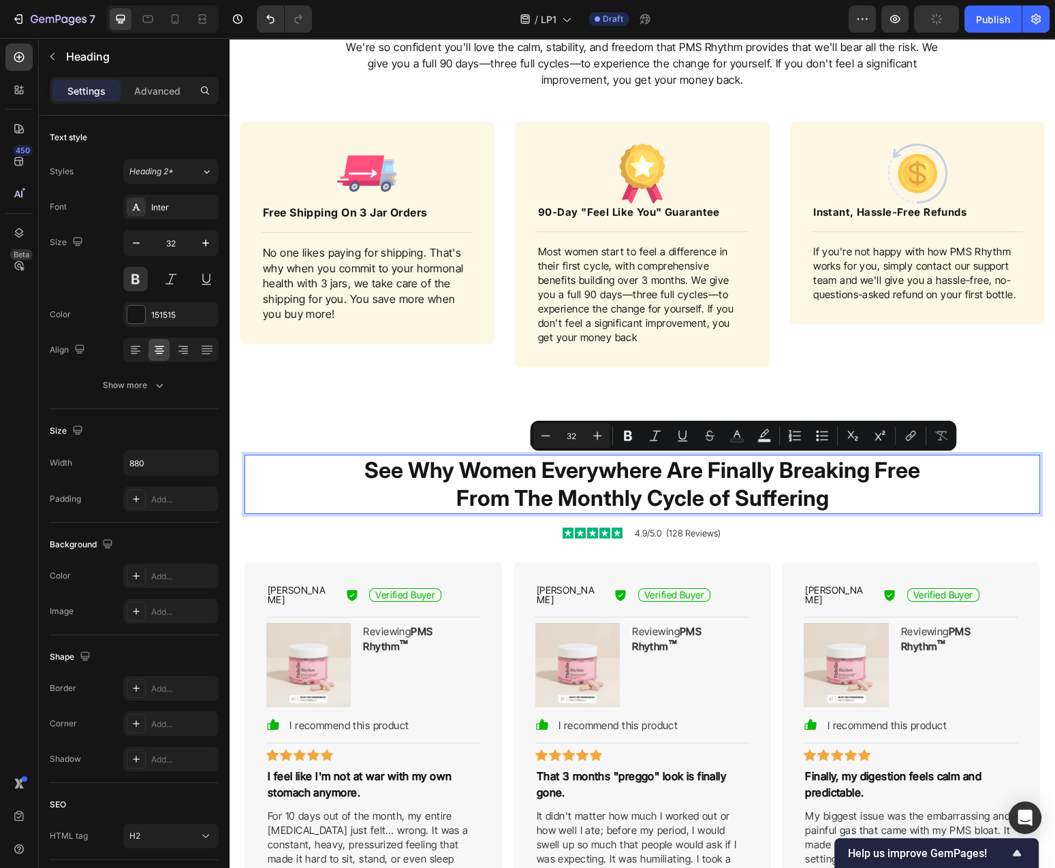
click at [688, 490] on p "See Why Women Everywhere Are Finally Breaking Free From The Monthly Cycle of Su…" at bounding box center [642, 484] width 597 height 57
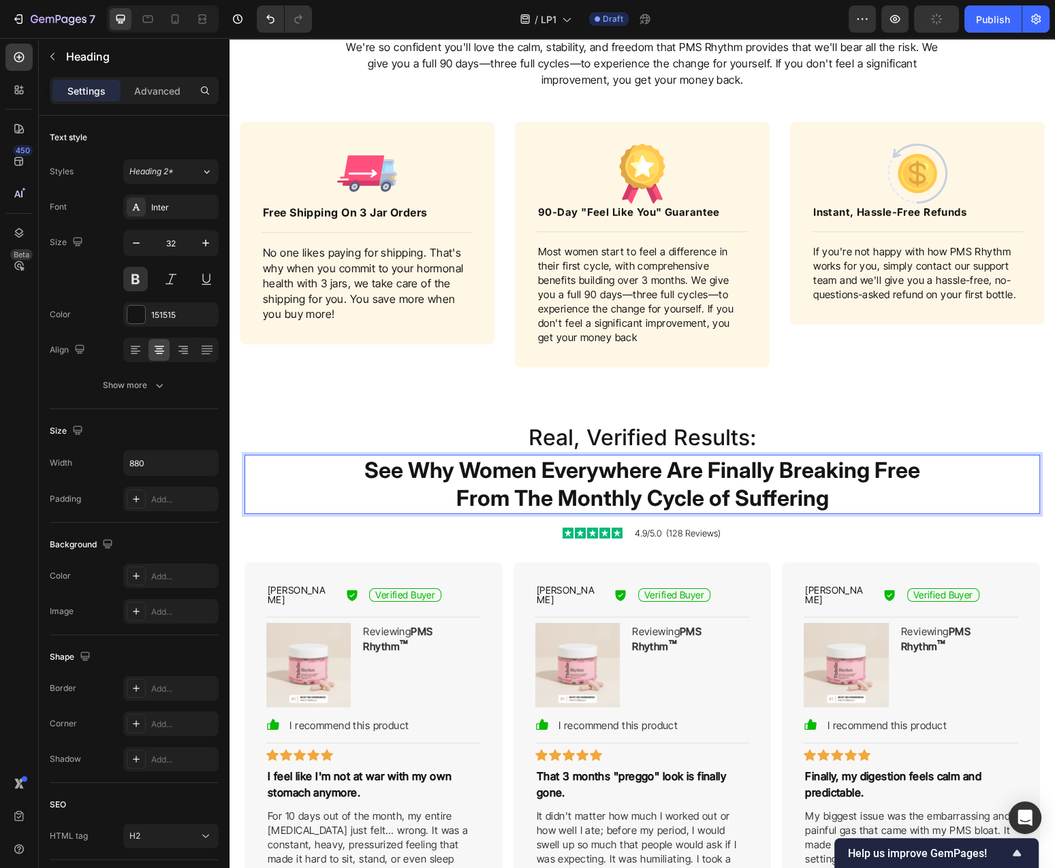
click at [658, 496] on p "See Why Women Everywhere Are Finally Breaking Free From The Monthly Cycle of Su…" at bounding box center [642, 484] width 597 height 57
drag, startPoint x: 649, startPoint y: 502, endPoint x: 832, endPoint y: 512, distance: 183.5
click at [832, 512] on p "See Why Women Everywhere Are Finally Breaking Free From The Monthly Cycle of Su…" at bounding box center [642, 484] width 597 height 57
click at [940, 20] on span "Save" at bounding box center [936, 20] width 22 height 12
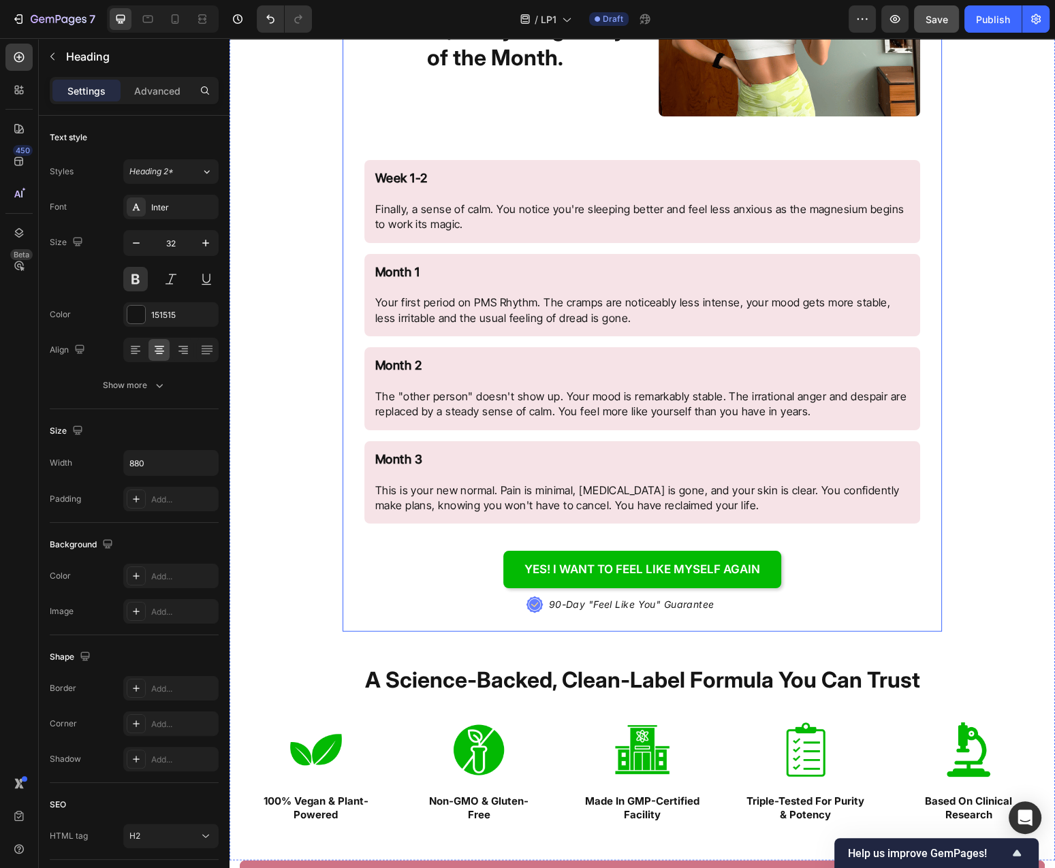
scroll to position [3723, 0]
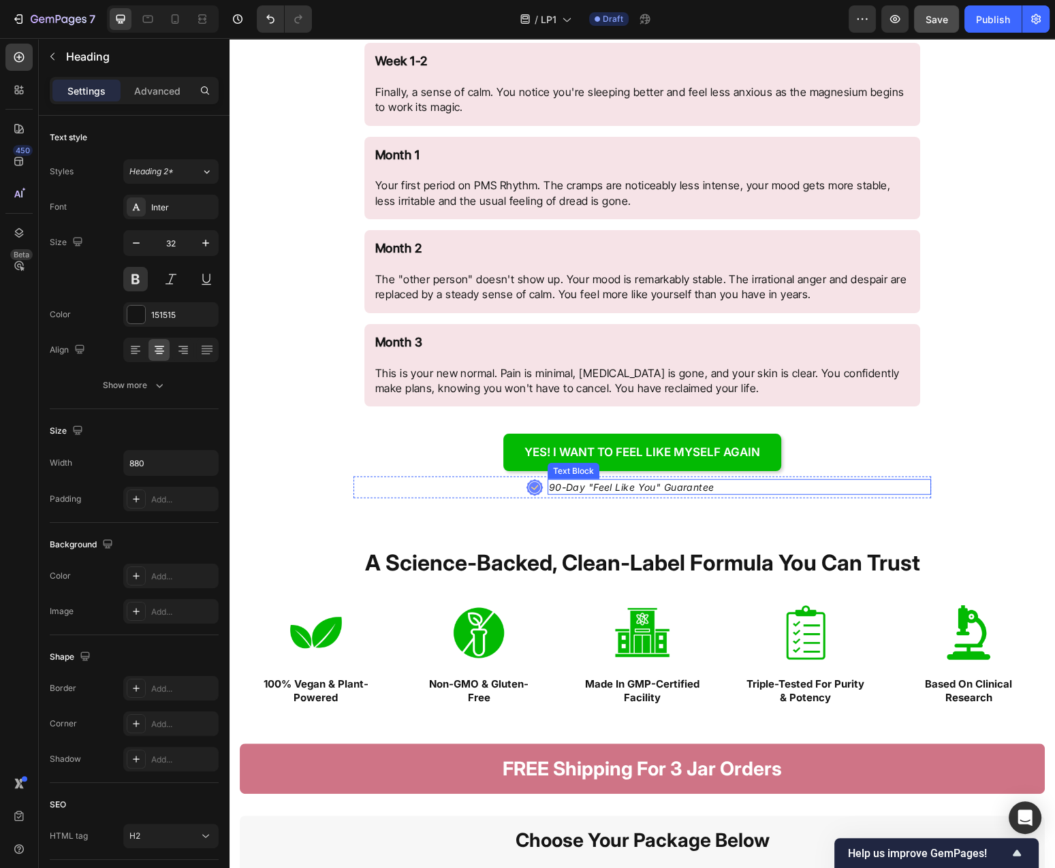
click at [695, 489] on p "90-Day "Feel Like You" Guarantee" at bounding box center [631, 488] width 165 height 14
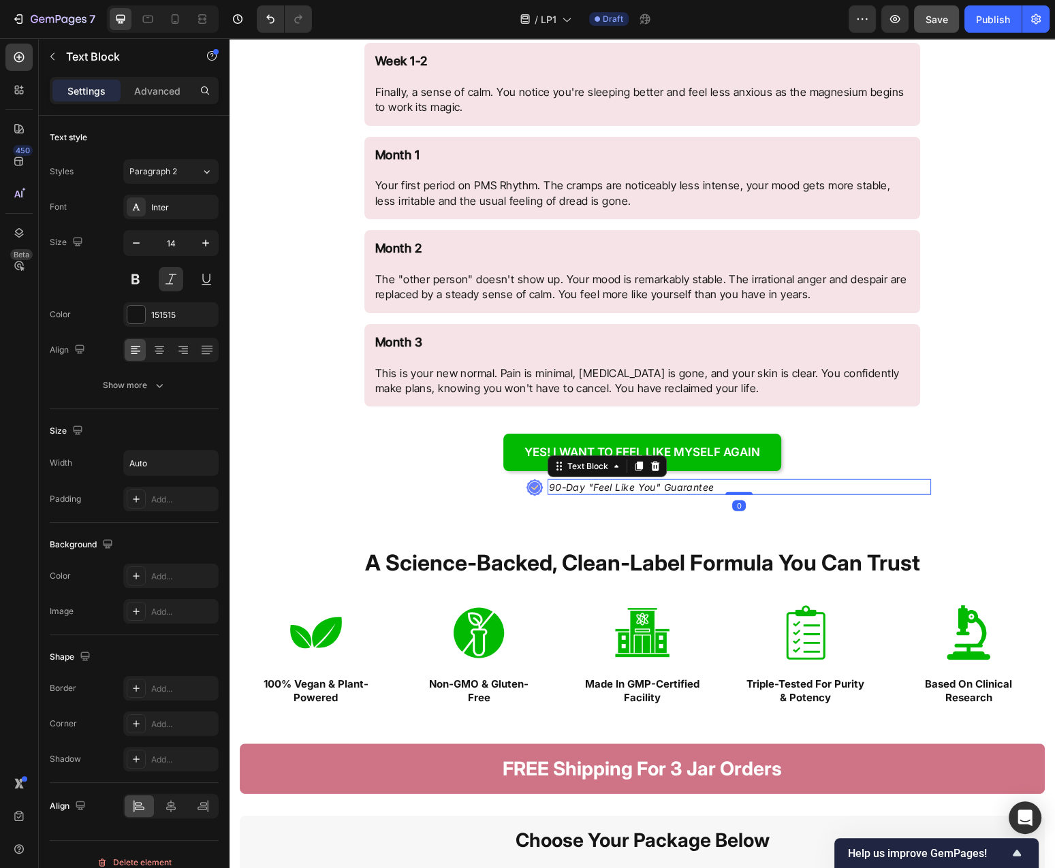
click at [695, 489] on p "90-Day "Feel Like You" Guarantee" at bounding box center [631, 488] width 165 height 14
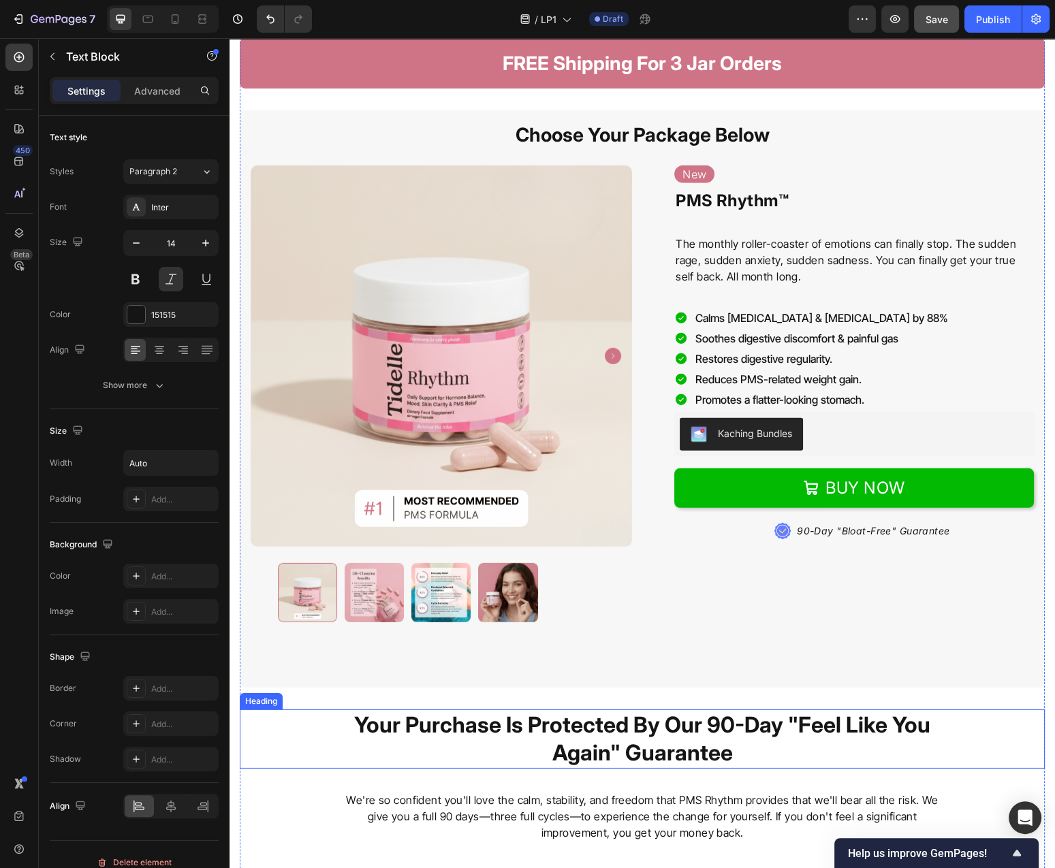
scroll to position [4598, 0]
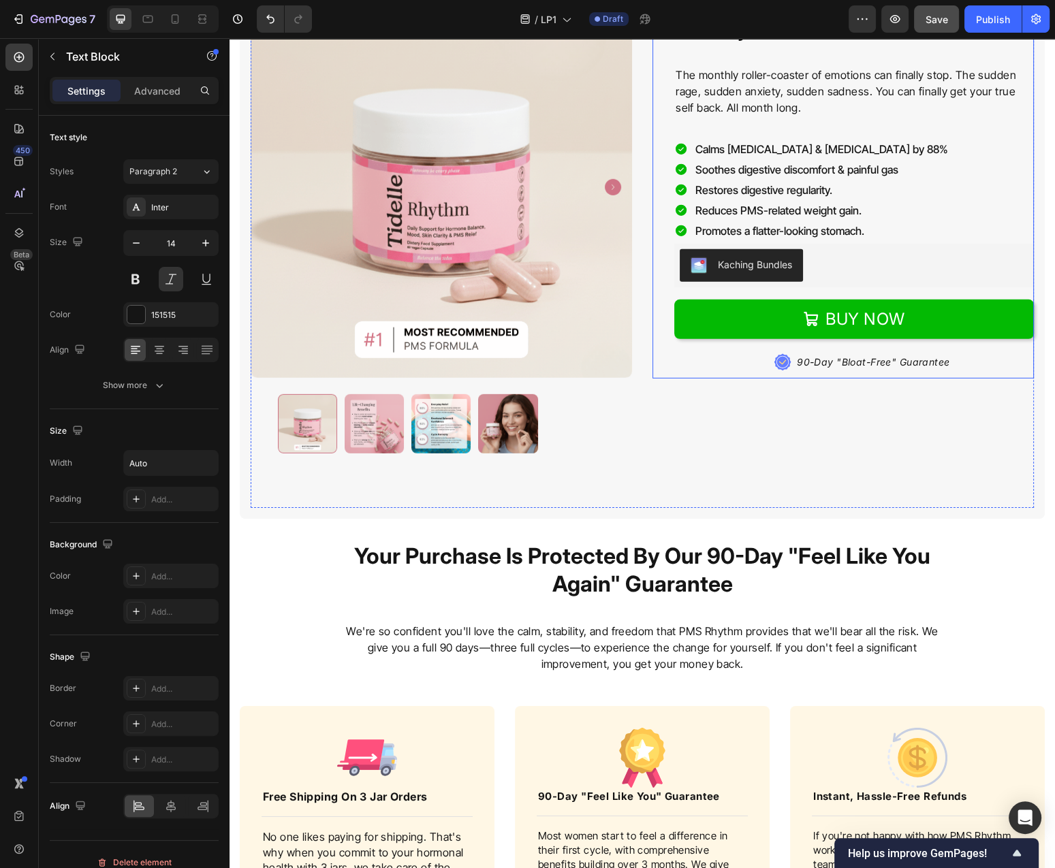
click at [872, 361] on p "90-Day "Bloat-Free" Guarantee" at bounding box center [873, 362] width 153 height 14
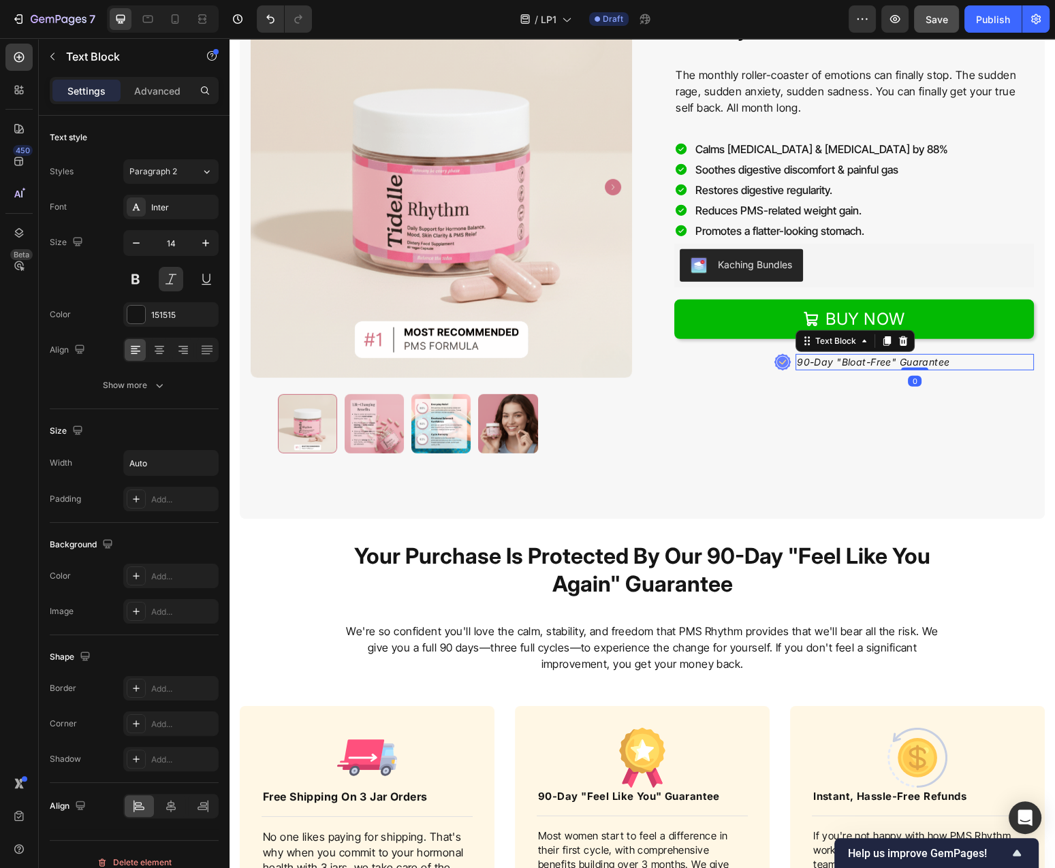
click at [872, 361] on p "90-Day "Bloat-Free" Guarantee" at bounding box center [873, 362] width 153 height 14
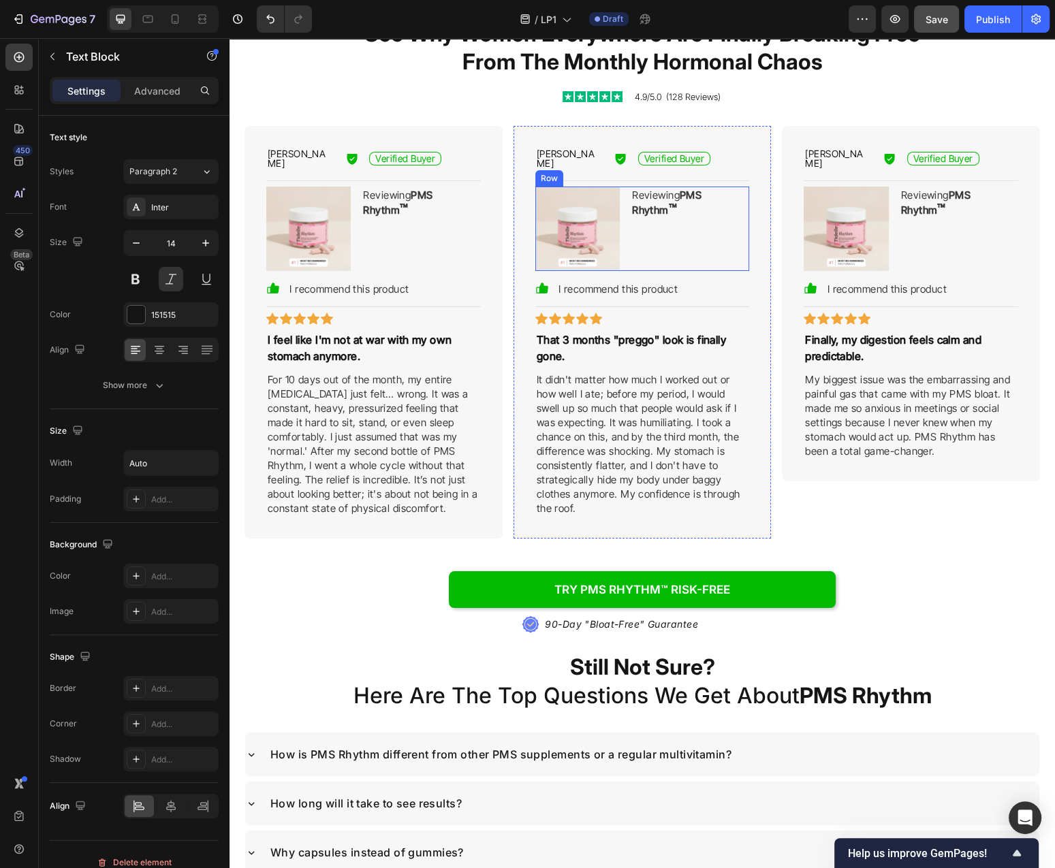
scroll to position [5766, 0]
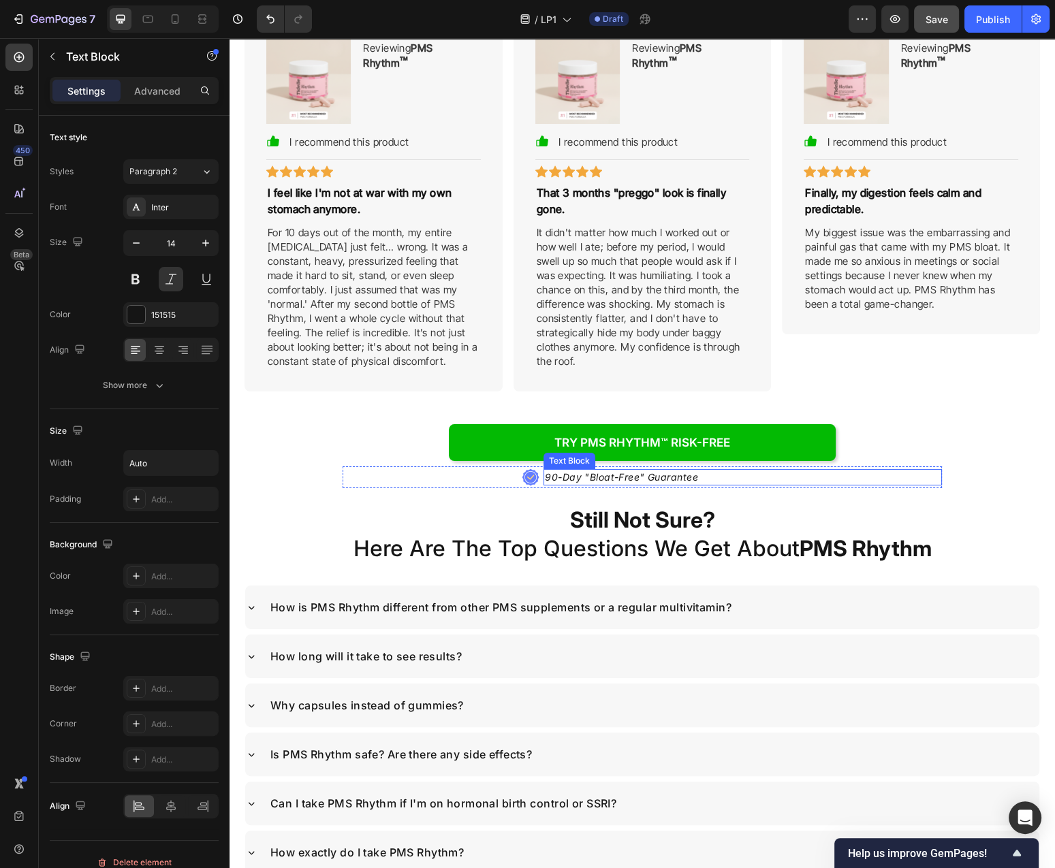
click at [661, 471] on p "90-Day "Bloat-Free" Guarantee" at bounding box center [621, 478] width 153 height 14
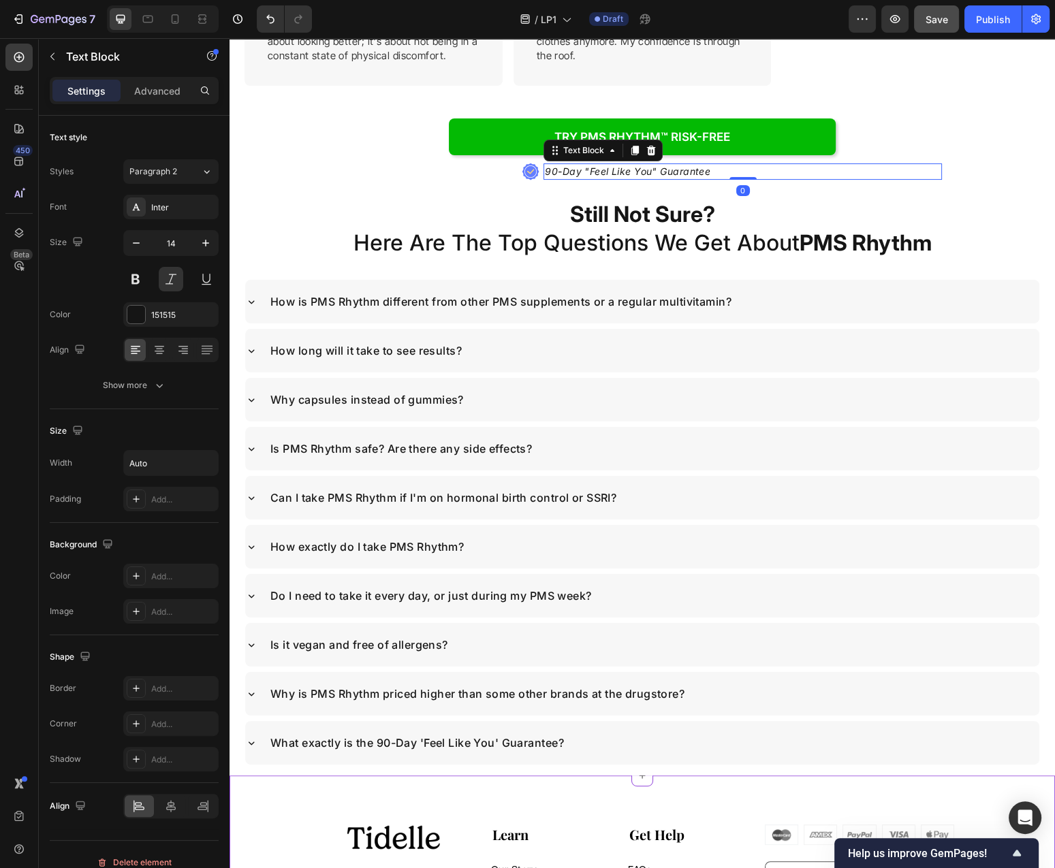
scroll to position [5992, 0]
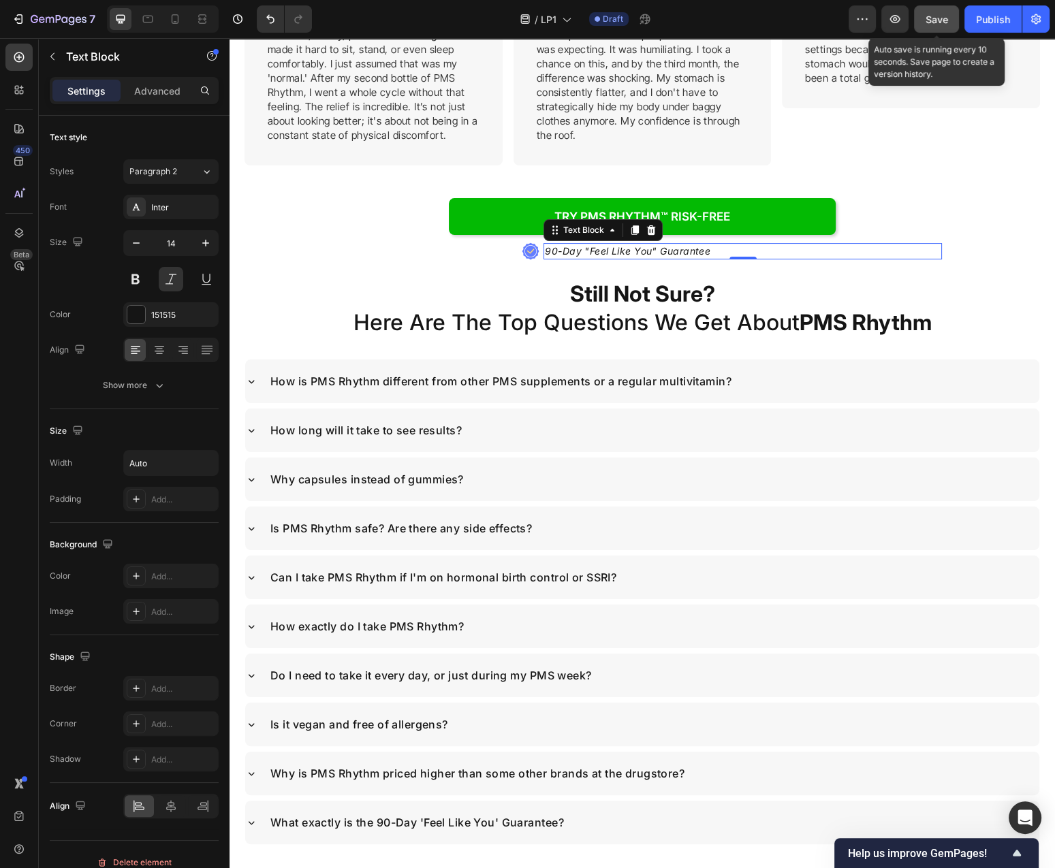
click at [934, 18] on span "Save" at bounding box center [936, 20] width 22 height 12
click at [939, 17] on span "Save" at bounding box center [936, 20] width 22 height 12
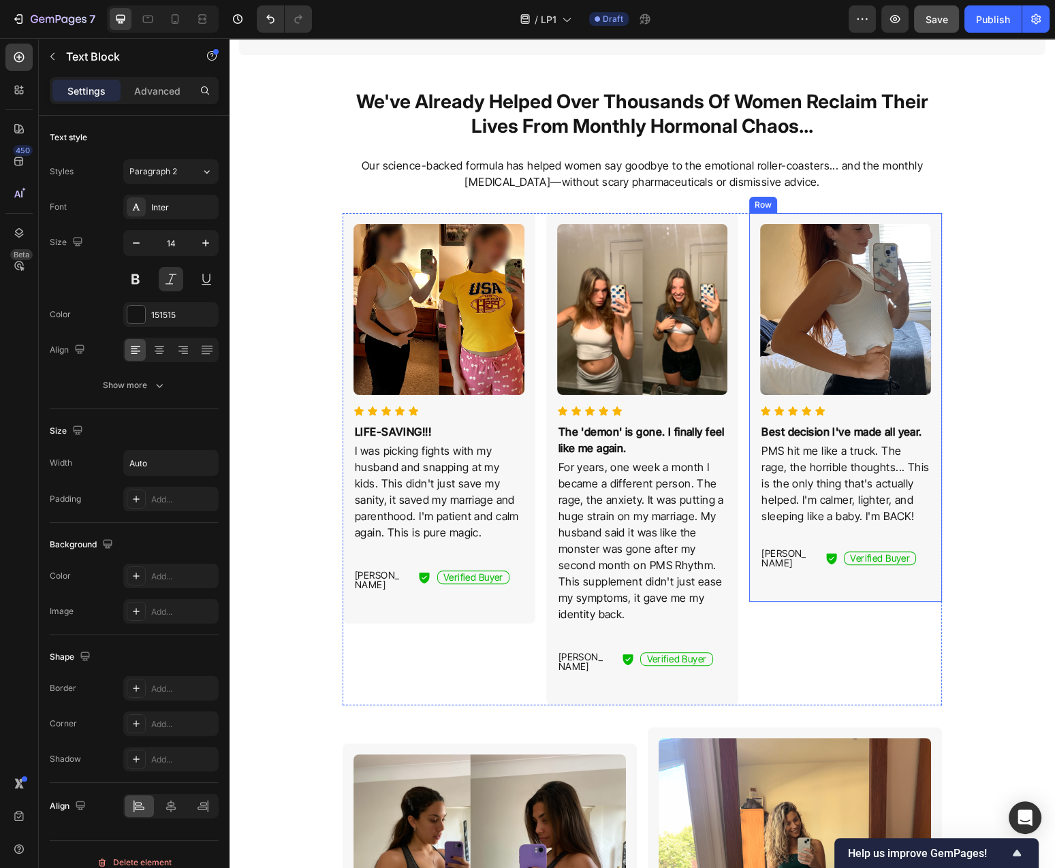
scroll to position [897, 0]
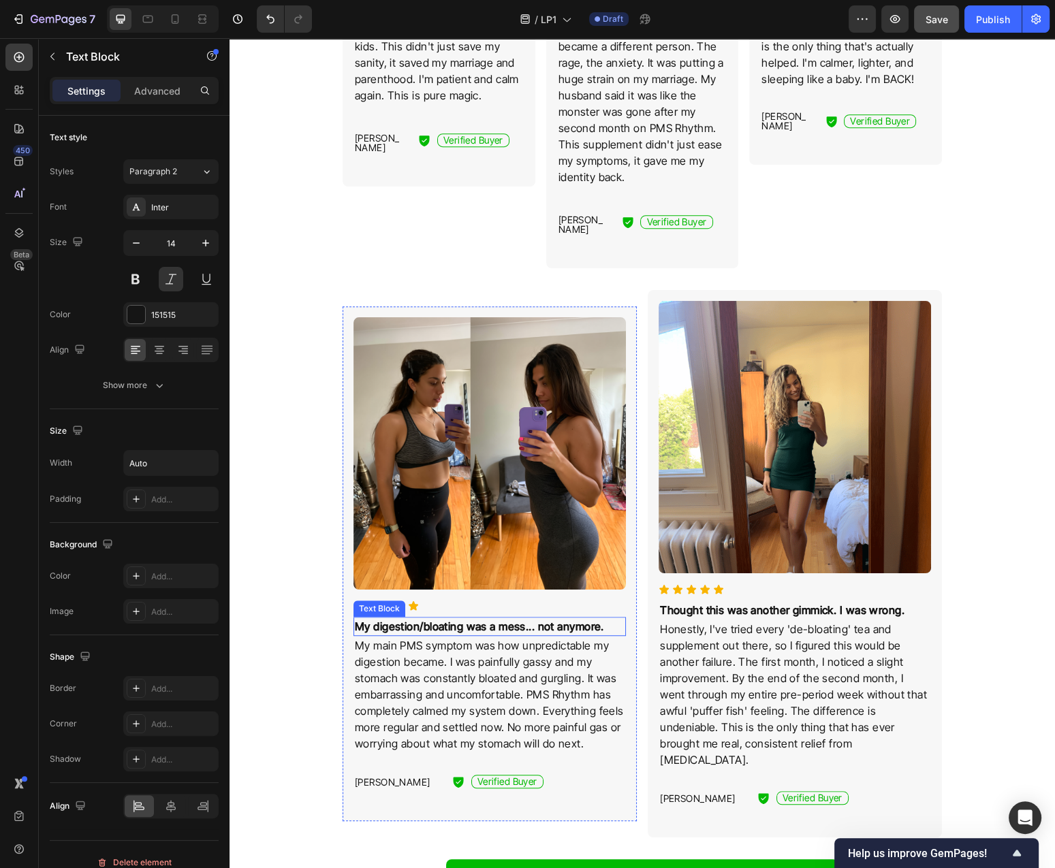
click at [498, 620] on strong "My digestion/bloating was a mess... not anymore." at bounding box center [479, 627] width 249 height 14
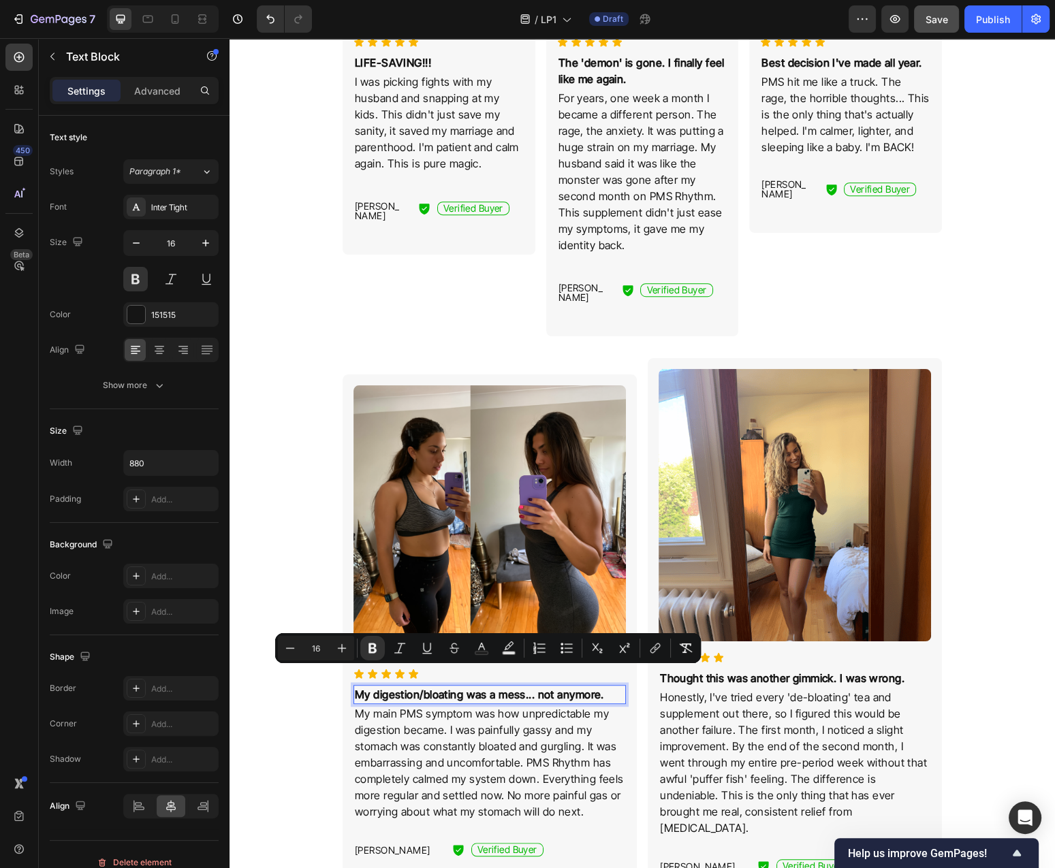
scroll to position [825, 0]
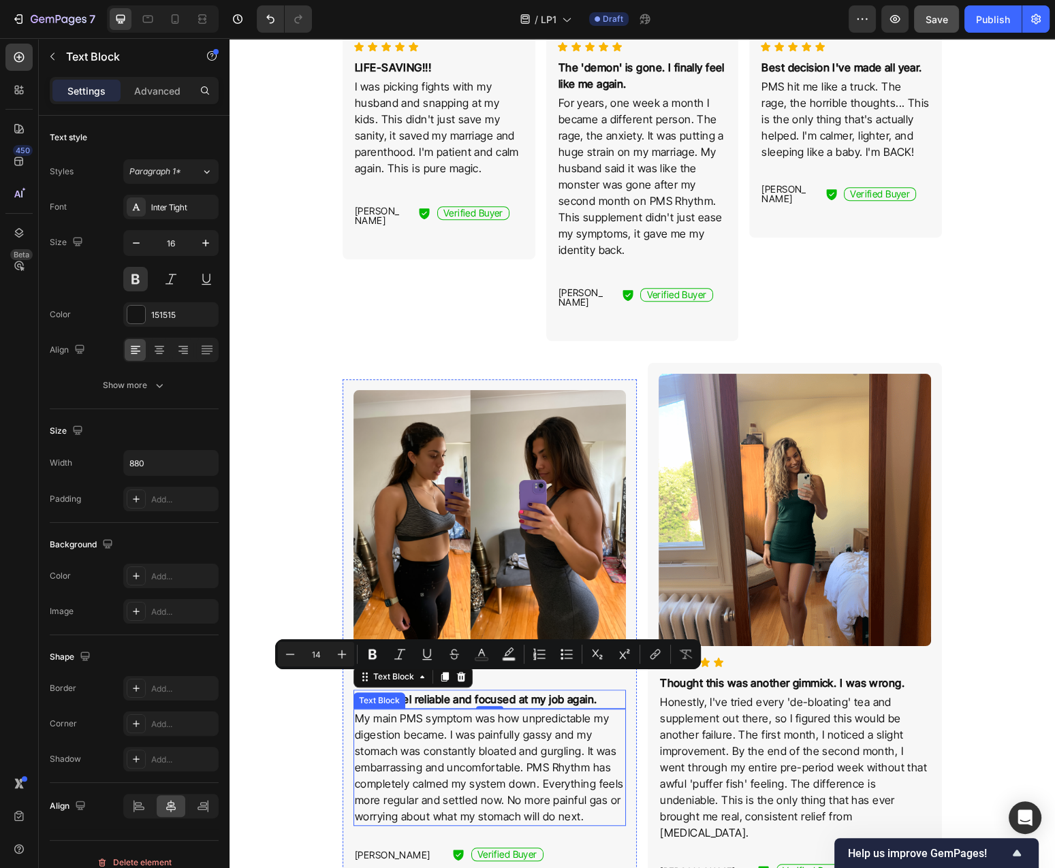
click at [584, 719] on p "My main PMS symptom was how unpredictable my digestion became. I was painfully …" at bounding box center [490, 767] width 270 height 114
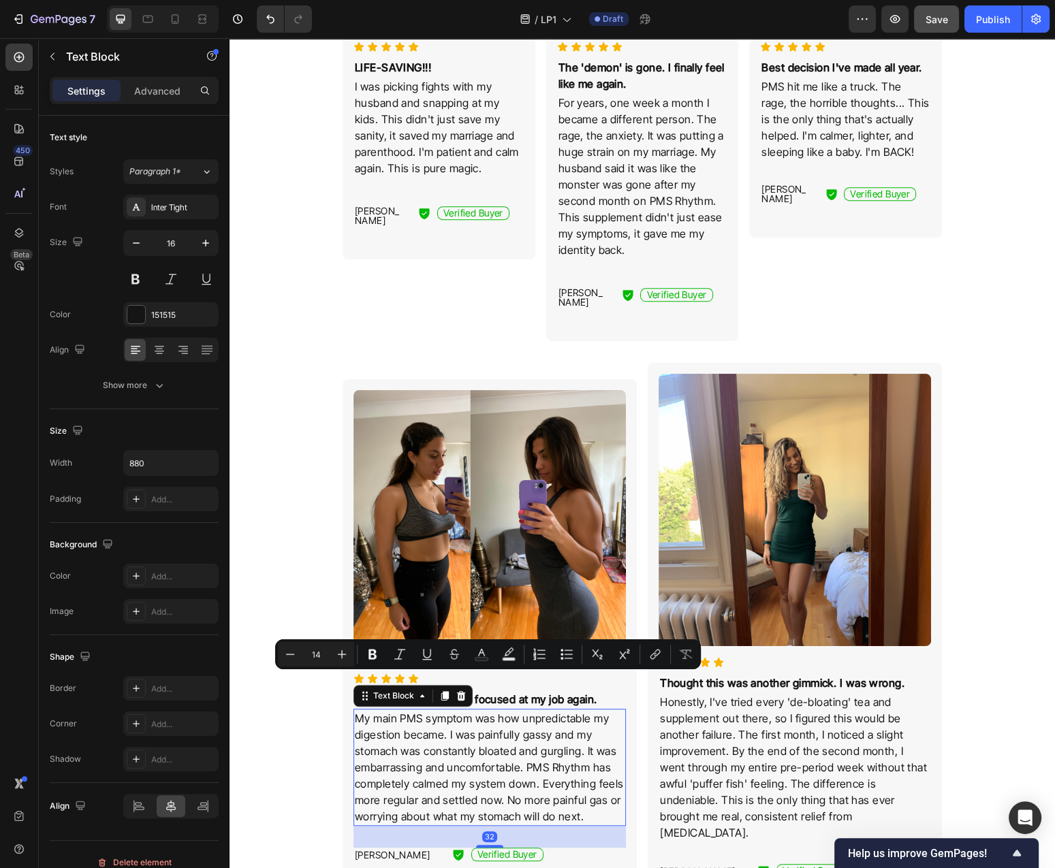
click at [584, 719] on p "My main PMS symptom was how unpredictable my digestion became. I was painfully …" at bounding box center [490, 767] width 270 height 114
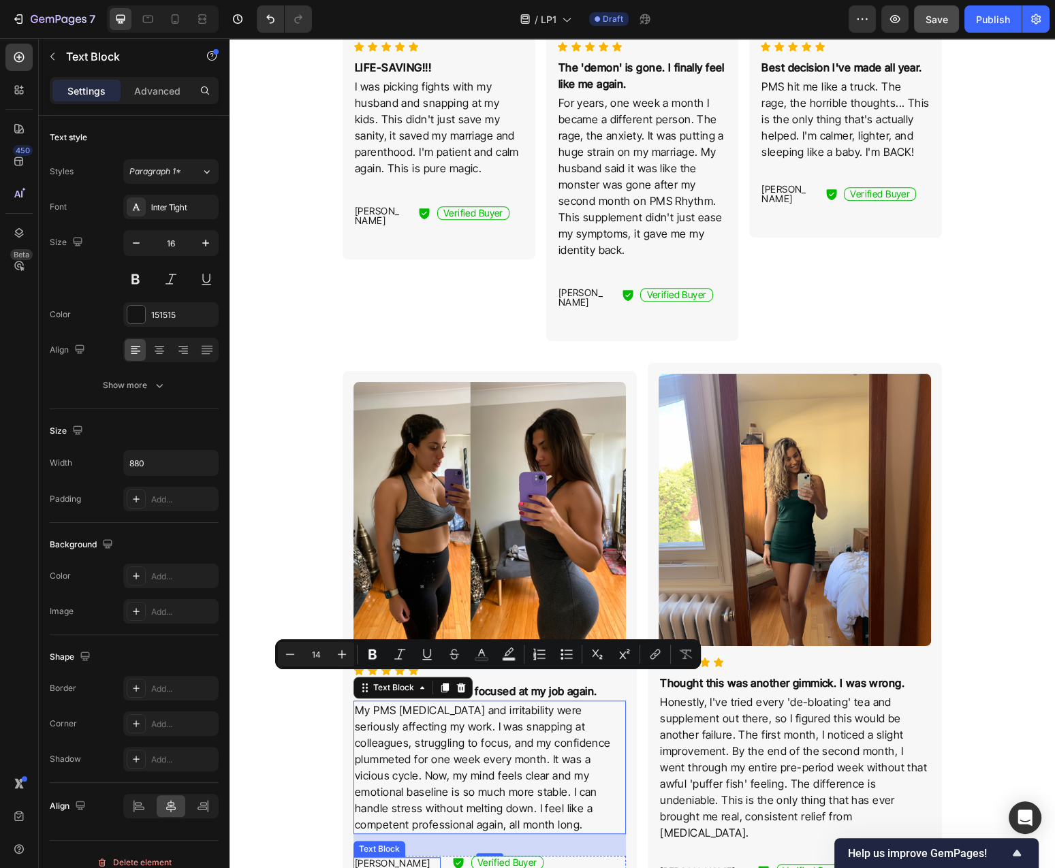
click at [384, 859] on p "[PERSON_NAME]" at bounding box center [397, 864] width 84 height 10
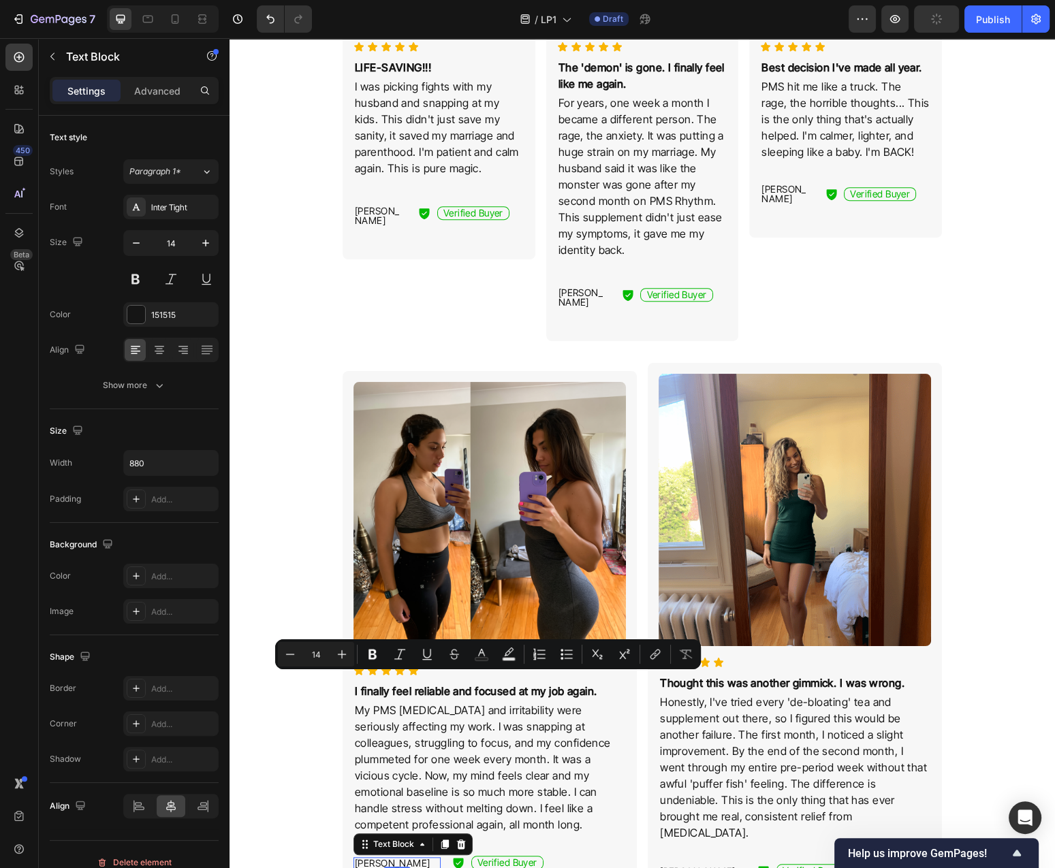
click at [384, 856] on div "Emily K. Text Block 0" at bounding box center [396, 863] width 87 height 14
click at [384, 859] on p "[PERSON_NAME]" at bounding box center [397, 864] width 84 height 10
click at [372, 209] on p "[PERSON_NAME]" at bounding box center [380, 215] width 50 height 19
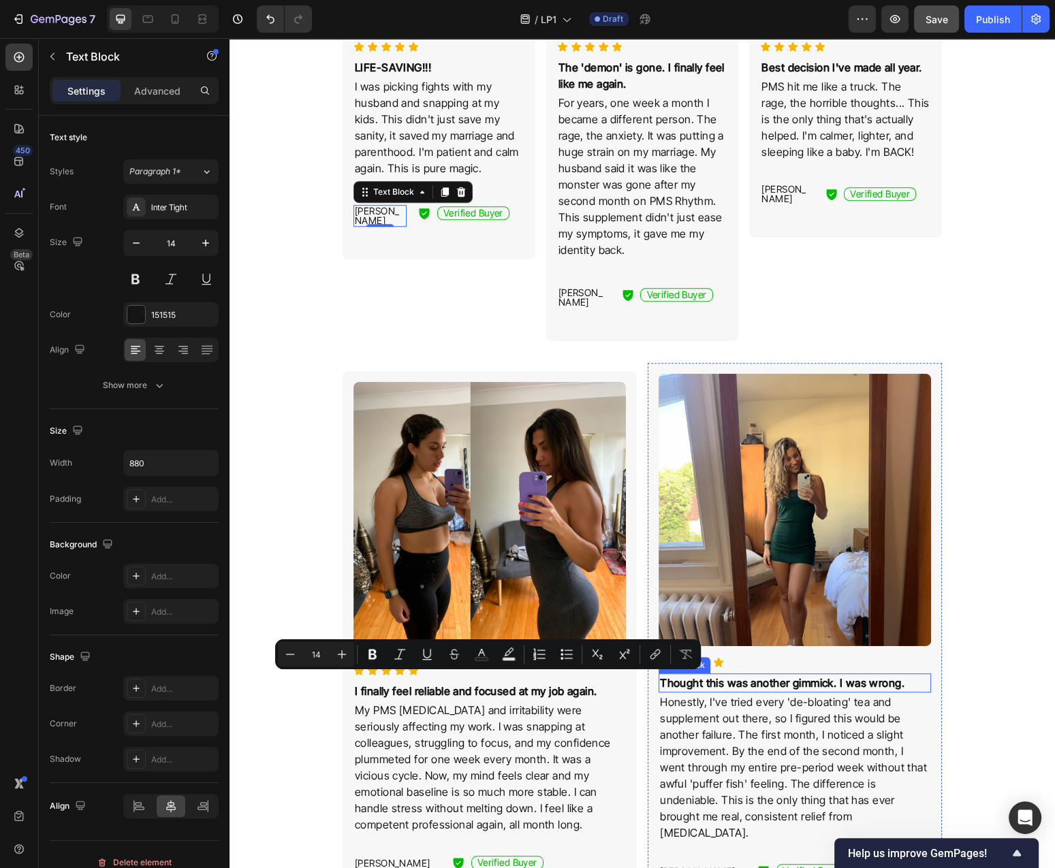
click at [814, 675] on p "Thought this was another gimmick. I was wrong." at bounding box center [795, 683] width 270 height 16
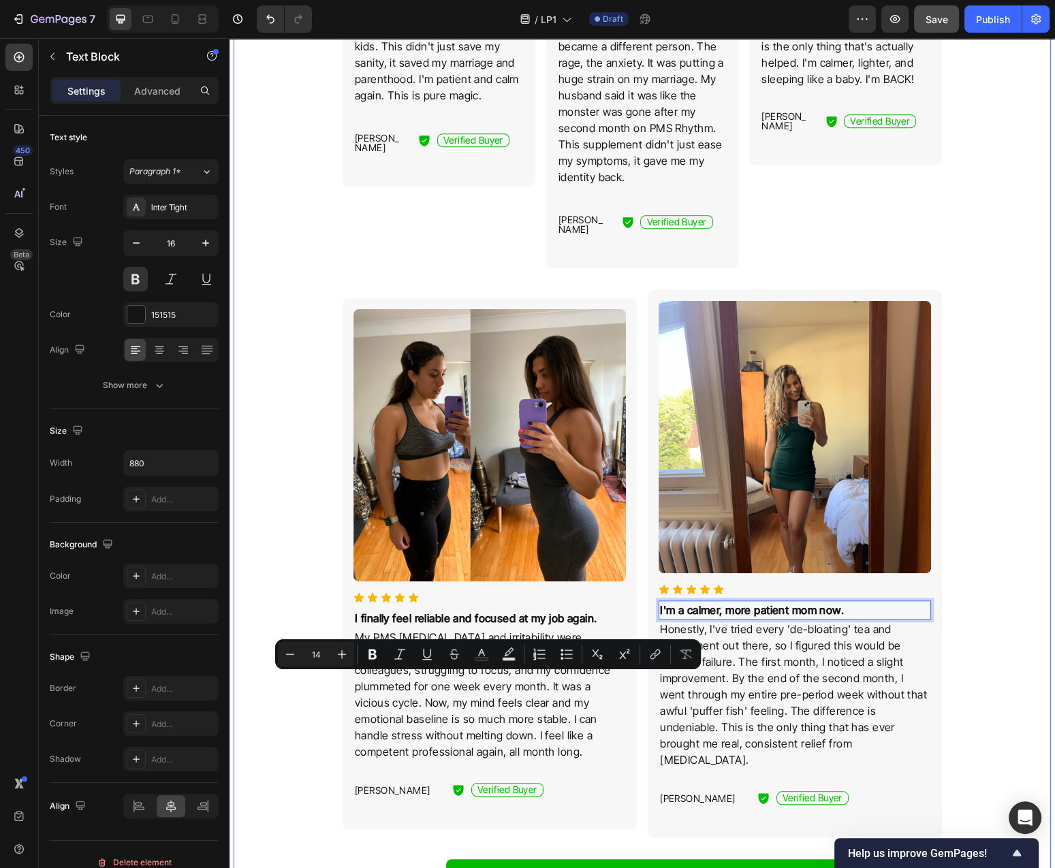
scroll to position [1190, 0]
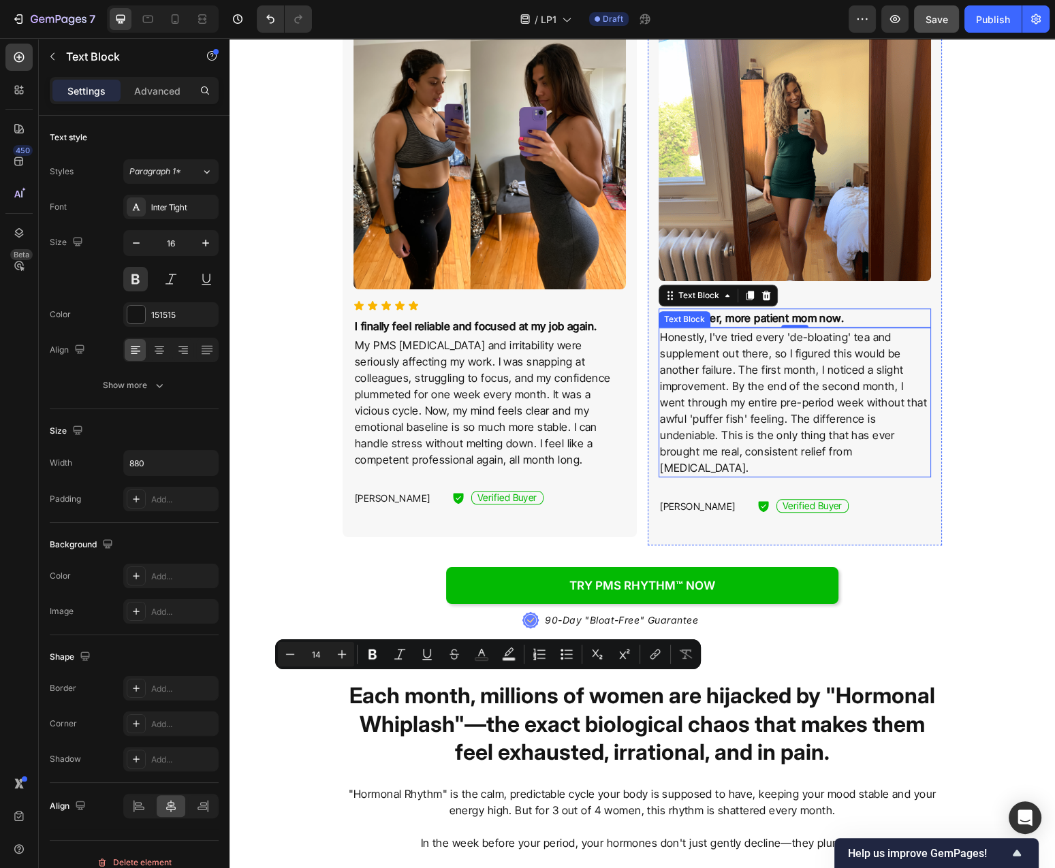
click at [816, 398] on p "Honestly, I've tried every 'de-bloating' tea and supplement out there, so I fig…" at bounding box center [795, 402] width 270 height 147
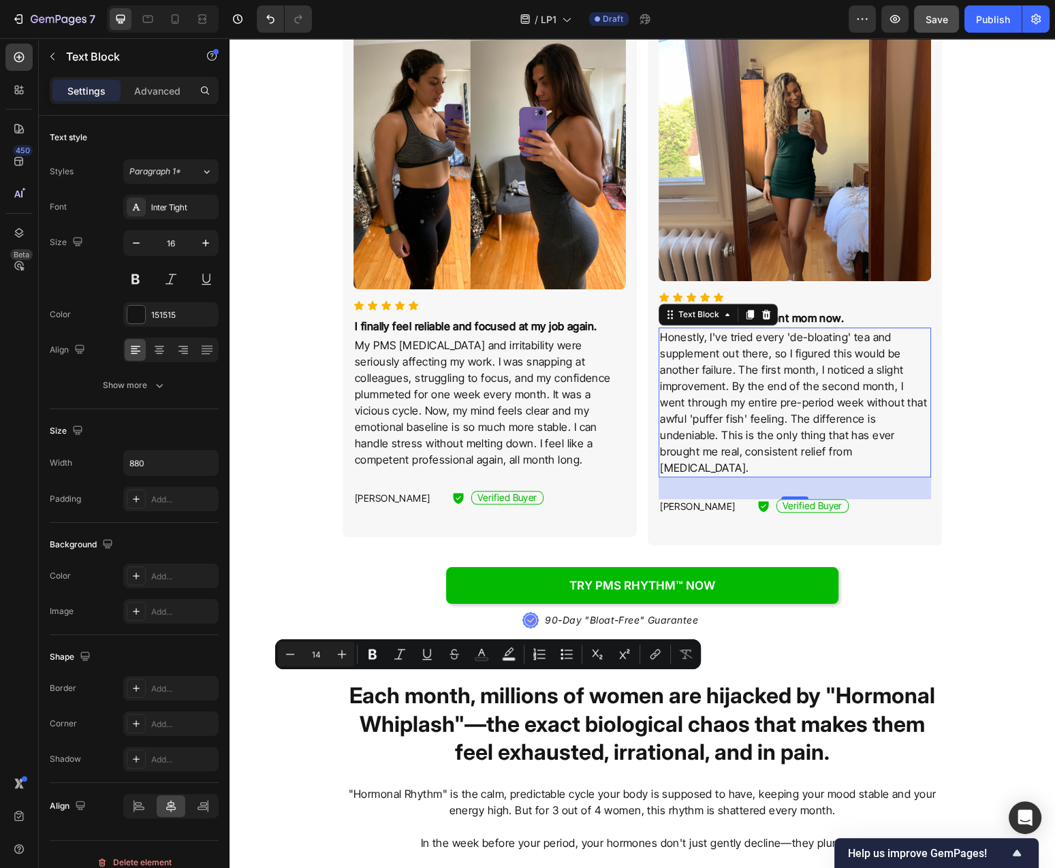
click at [815, 398] on p "Honestly, I've tried every 'de-bloating' tea and supplement out there, so I fig…" at bounding box center [795, 402] width 270 height 147
click at [814, 398] on p "Honestly, I've tried every 'de-bloating' tea and supplement out there, so I fig…" at bounding box center [795, 402] width 270 height 147
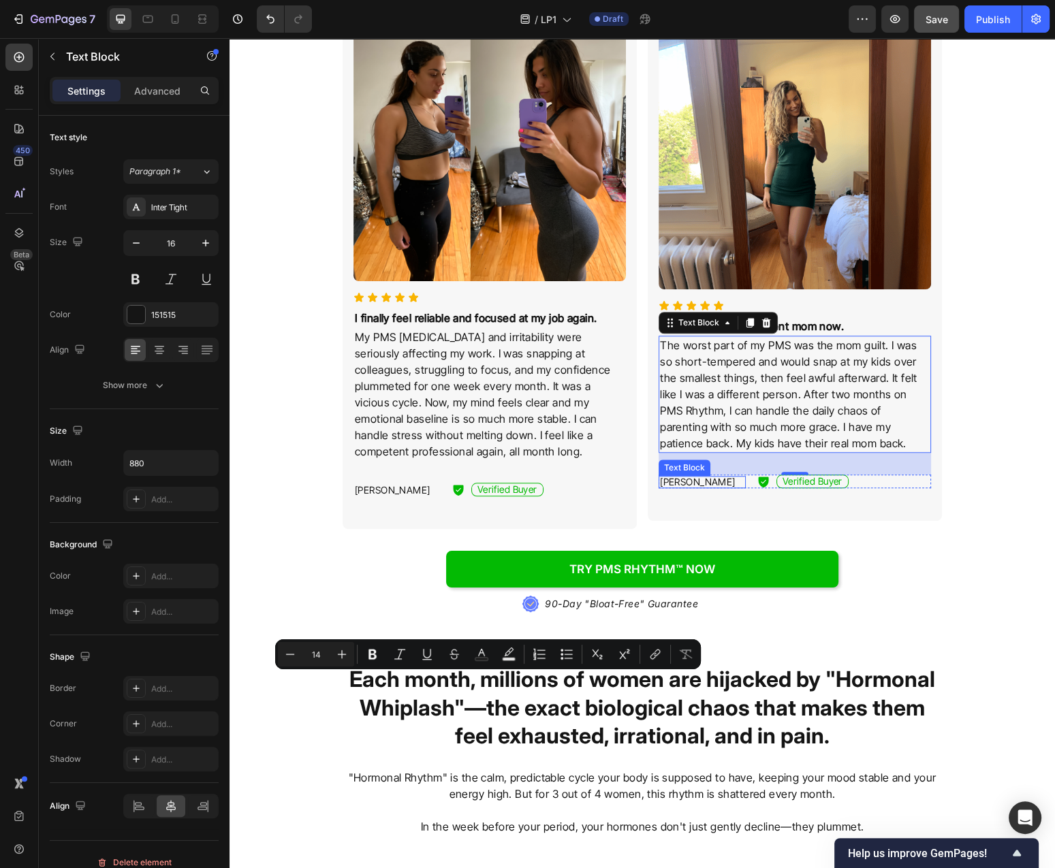
click at [675, 477] on p "[PERSON_NAME]" at bounding box center [702, 482] width 84 height 10
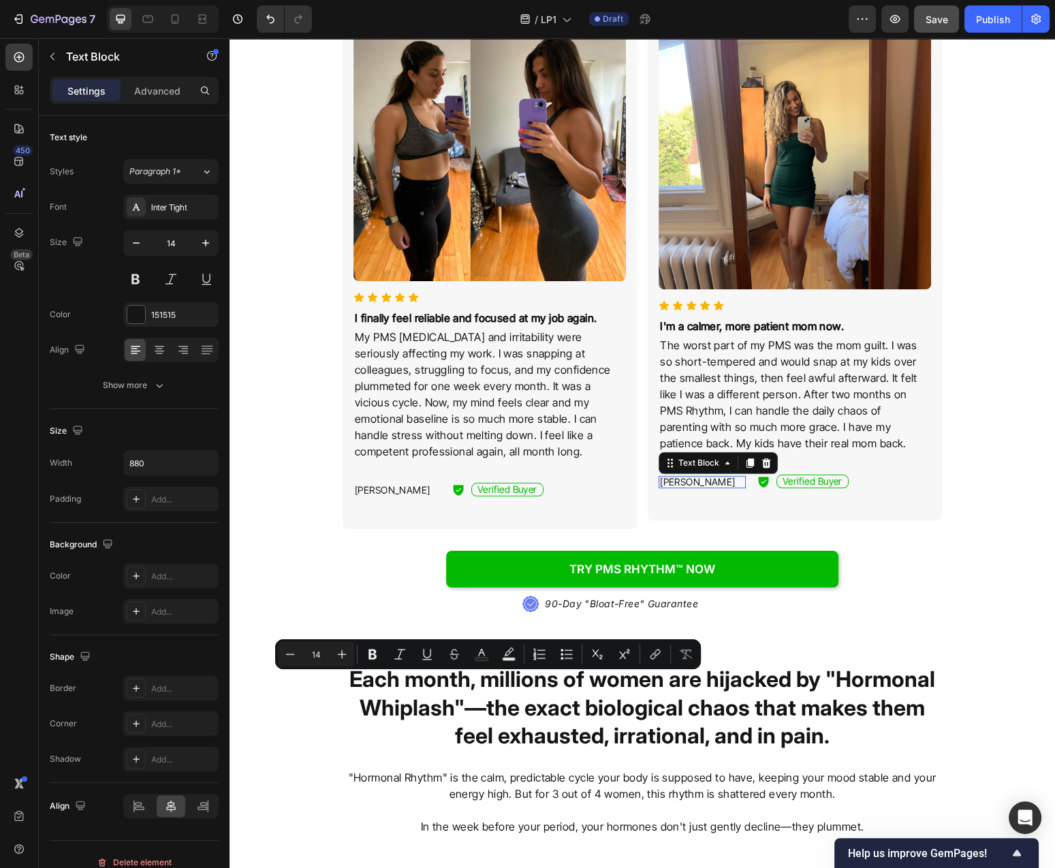
click at [675, 477] on p "[PERSON_NAME]" at bounding box center [702, 482] width 84 height 10
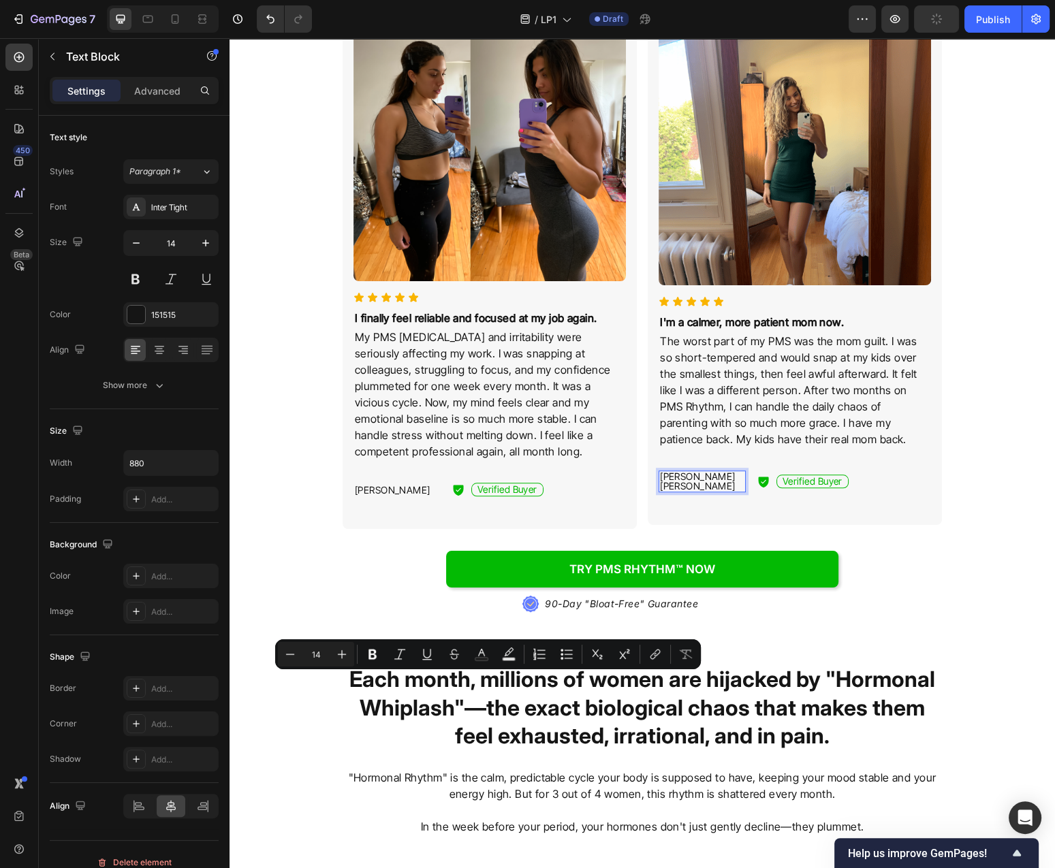
click at [719, 473] on p "Lauren S.Rachel S." at bounding box center [702, 481] width 84 height 19
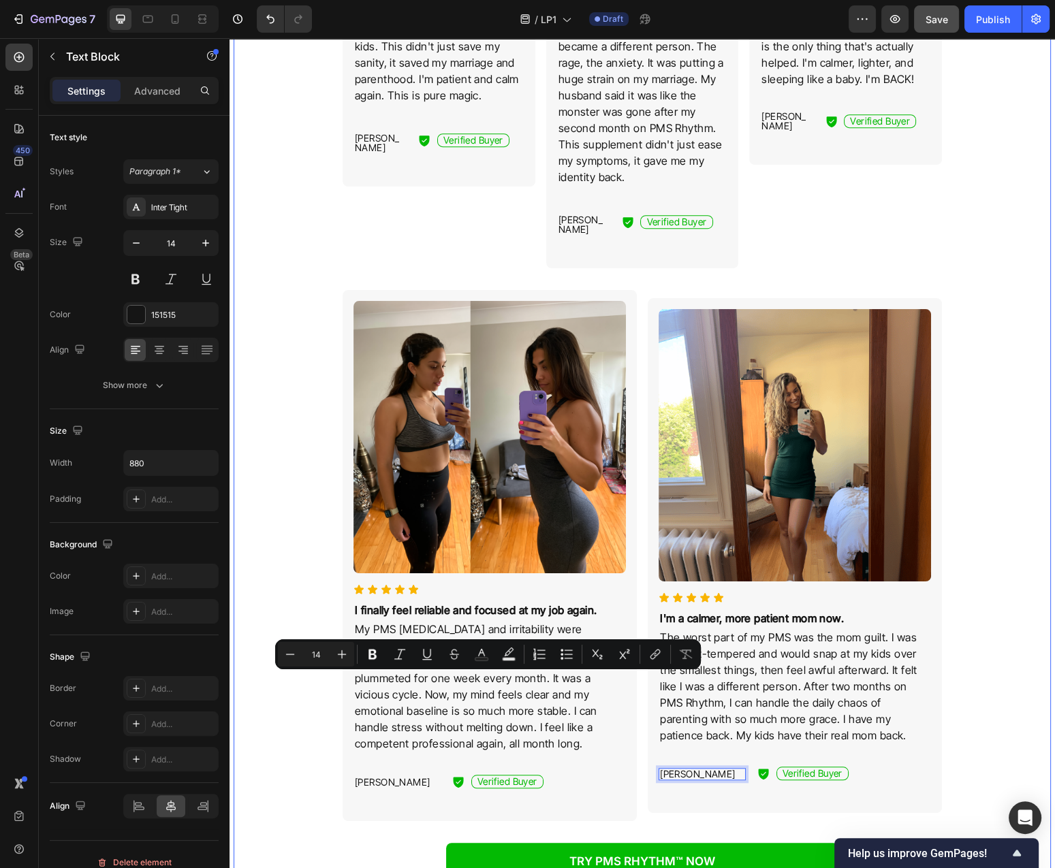
scroll to position [606, 0]
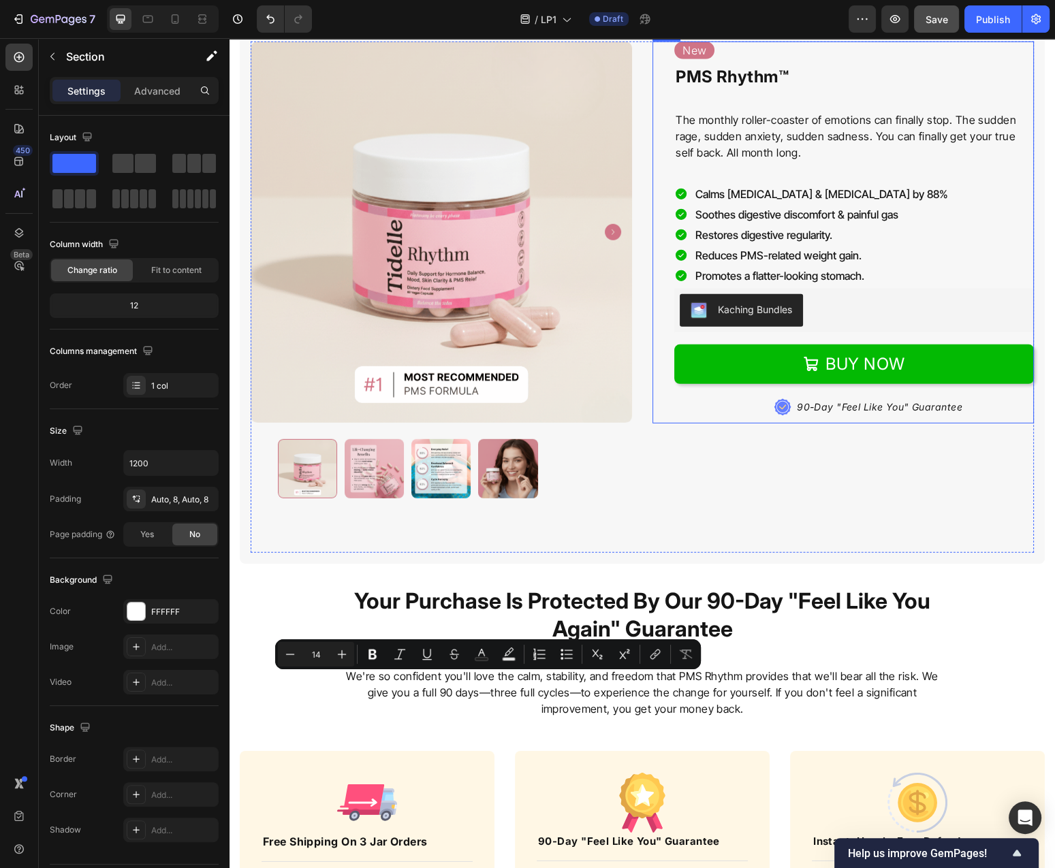
scroll to position [5424, 0]
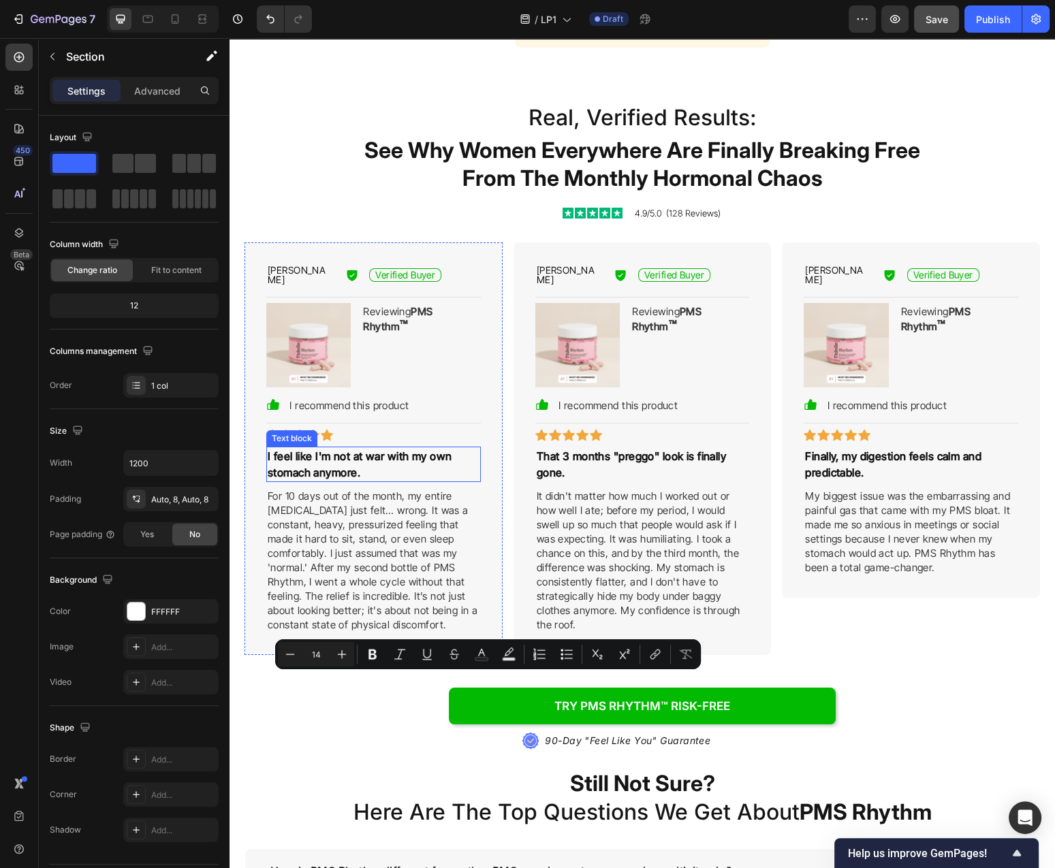
click at [389, 456] on p "I feel like I'm not at war with my own stomach anymore." at bounding box center [374, 464] width 212 height 33
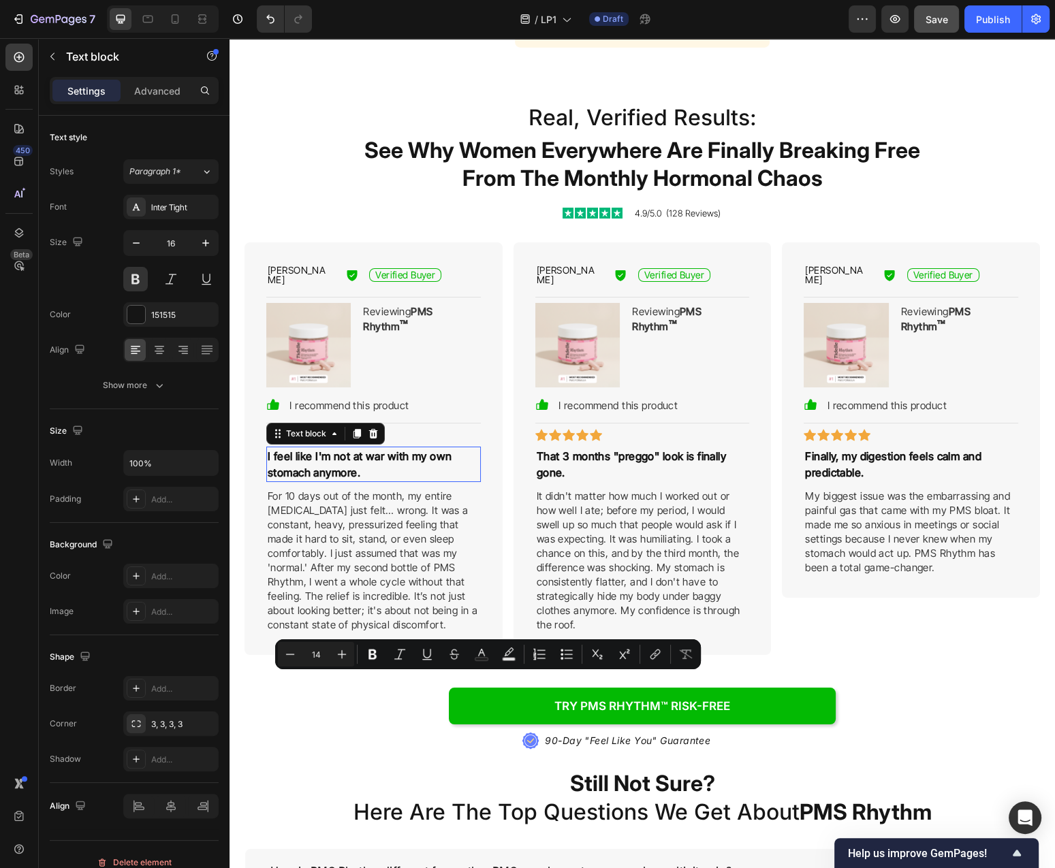
click at [389, 456] on p "I feel like I'm not at war with my own stomach anymore." at bounding box center [374, 464] width 212 height 33
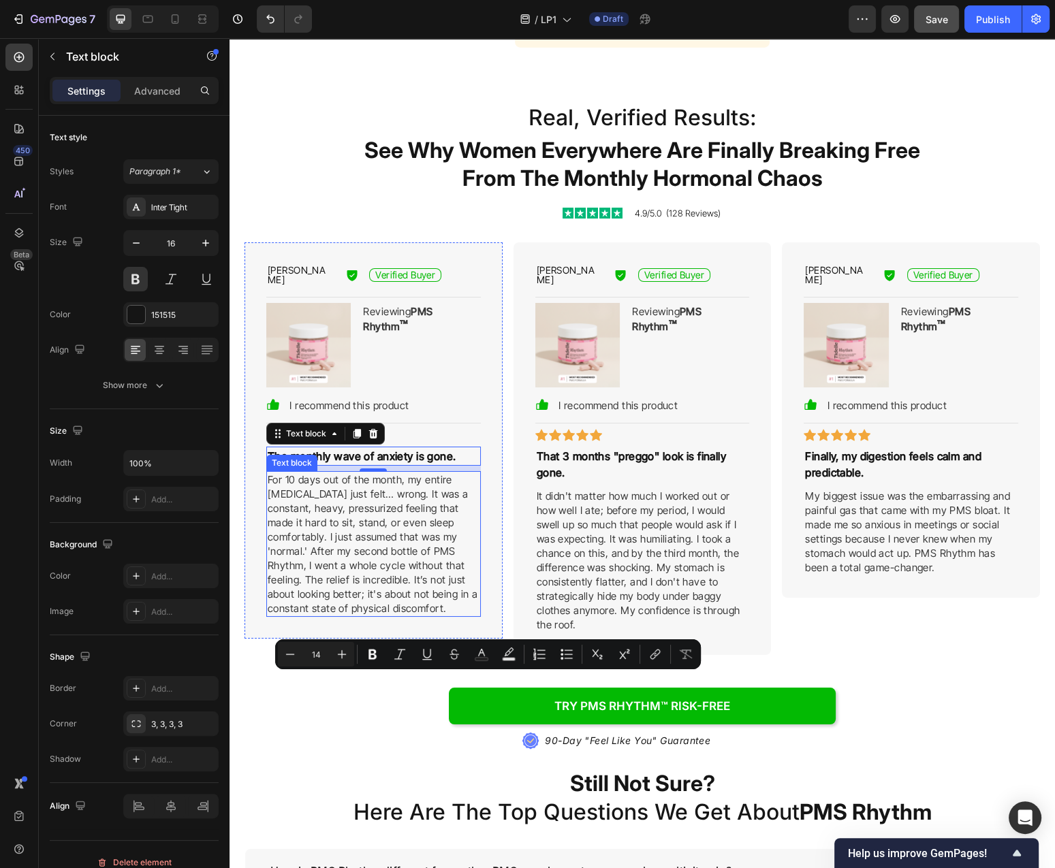
click at [427, 542] on p "For 10 days out of the month, my entire [MEDICAL_DATA] just felt… wrong. It was…" at bounding box center [374, 544] width 212 height 143
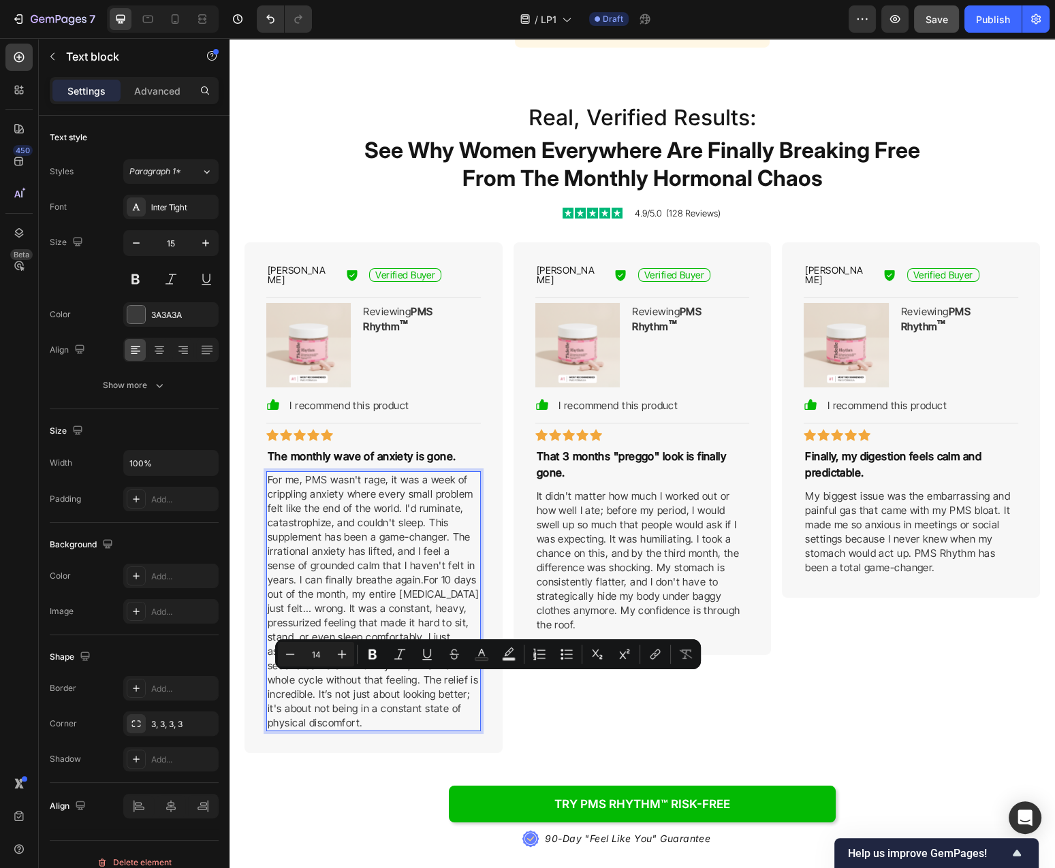
click at [422, 539] on p "For me, PMS wasn't rage, it was a week of crippling anxiety where every small p…" at bounding box center [374, 601] width 212 height 257
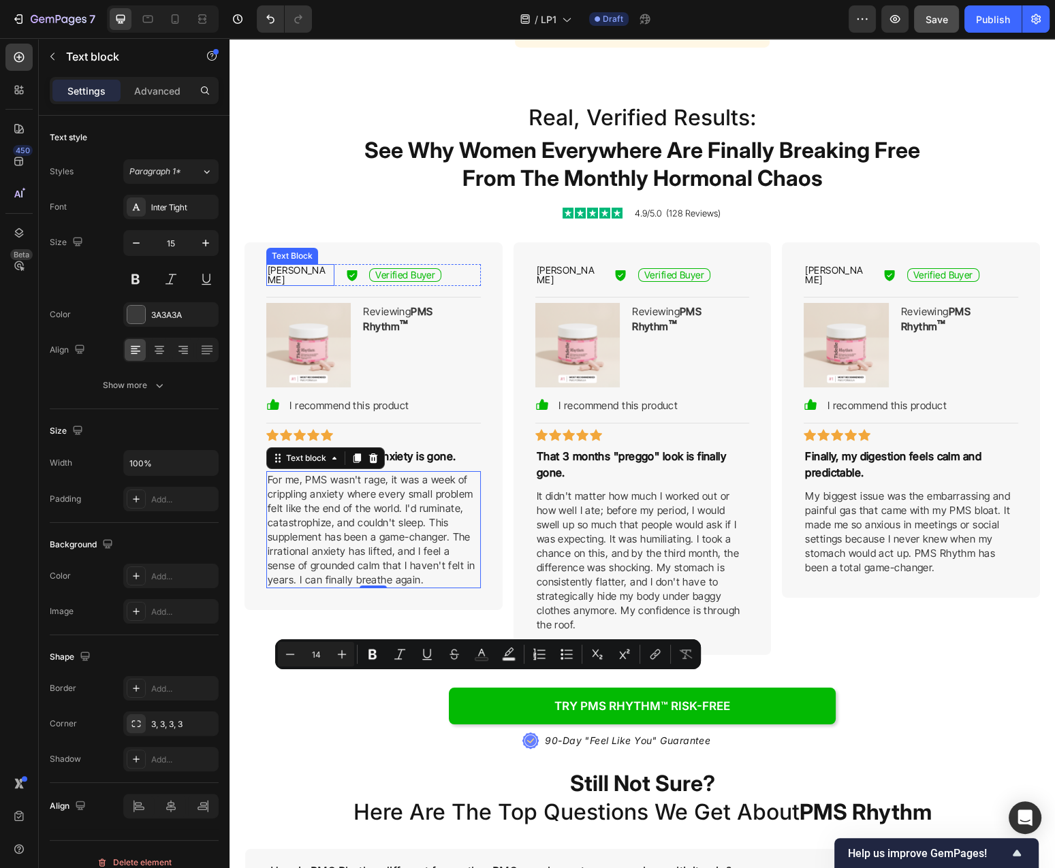
click at [276, 265] on div "Nancy W. Text Block" at bounding box center [300, 275] width 68 height 22
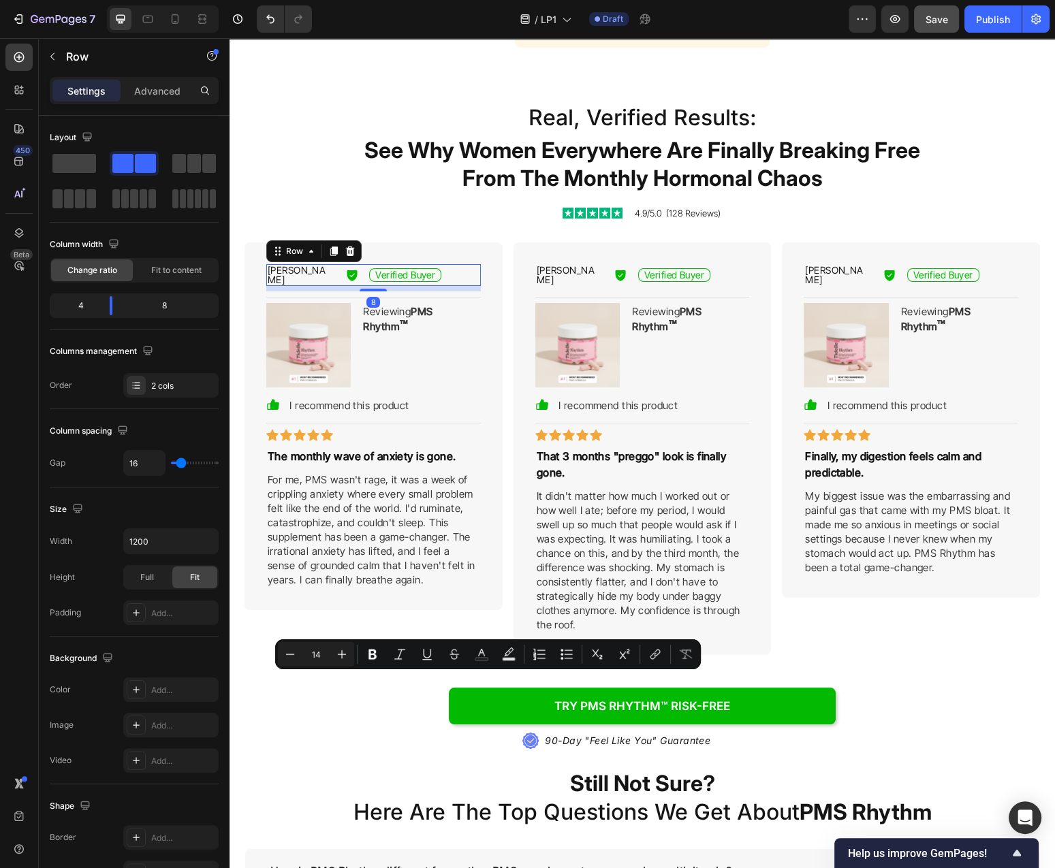
click at [276, 265] on div "Nancy W. Text Block" at bounding box center [300, 275] width 68 height 22
click at [298, 274] on p "[PERSON_NAME]" at bounding box center [300, 275] width 65 height 19
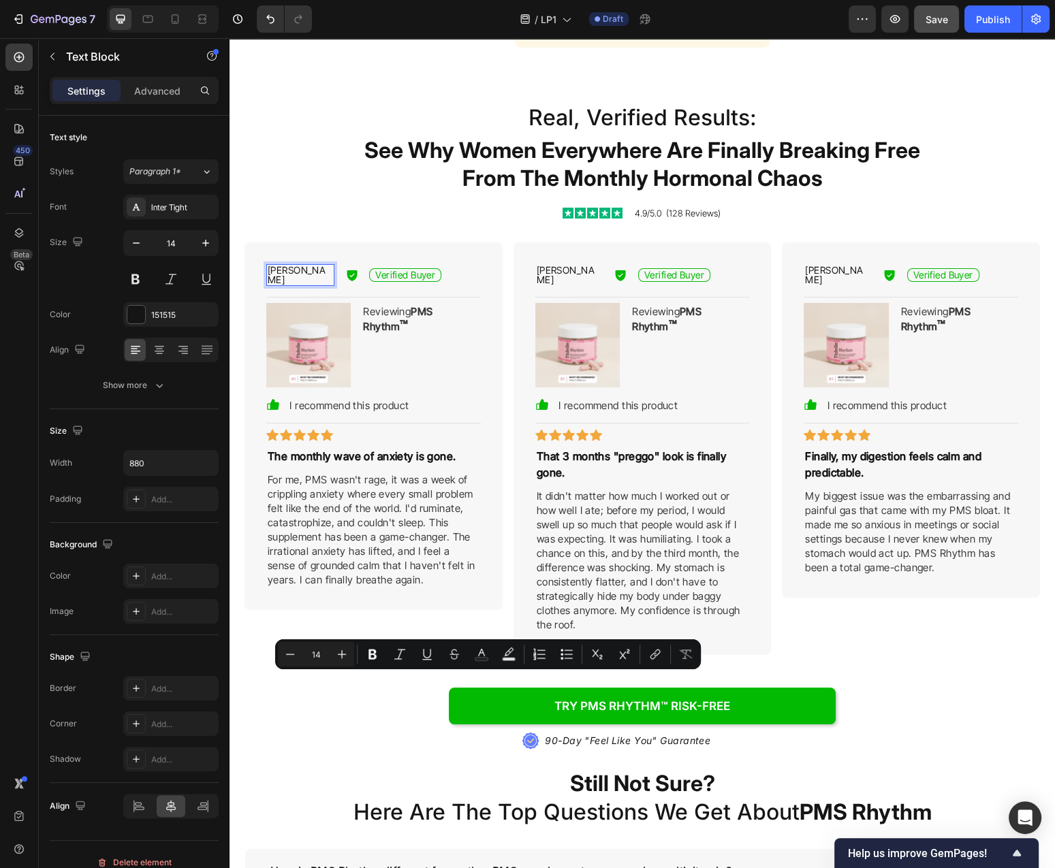
click at [298, 274] on p "[PERSON_NAME]" at bounding box center [300, 275] width 65 height 19
click at [728, 451] on p "That 3 months "preggo" look is finally gone." at bounding box center [643, 464] width 212 height 33
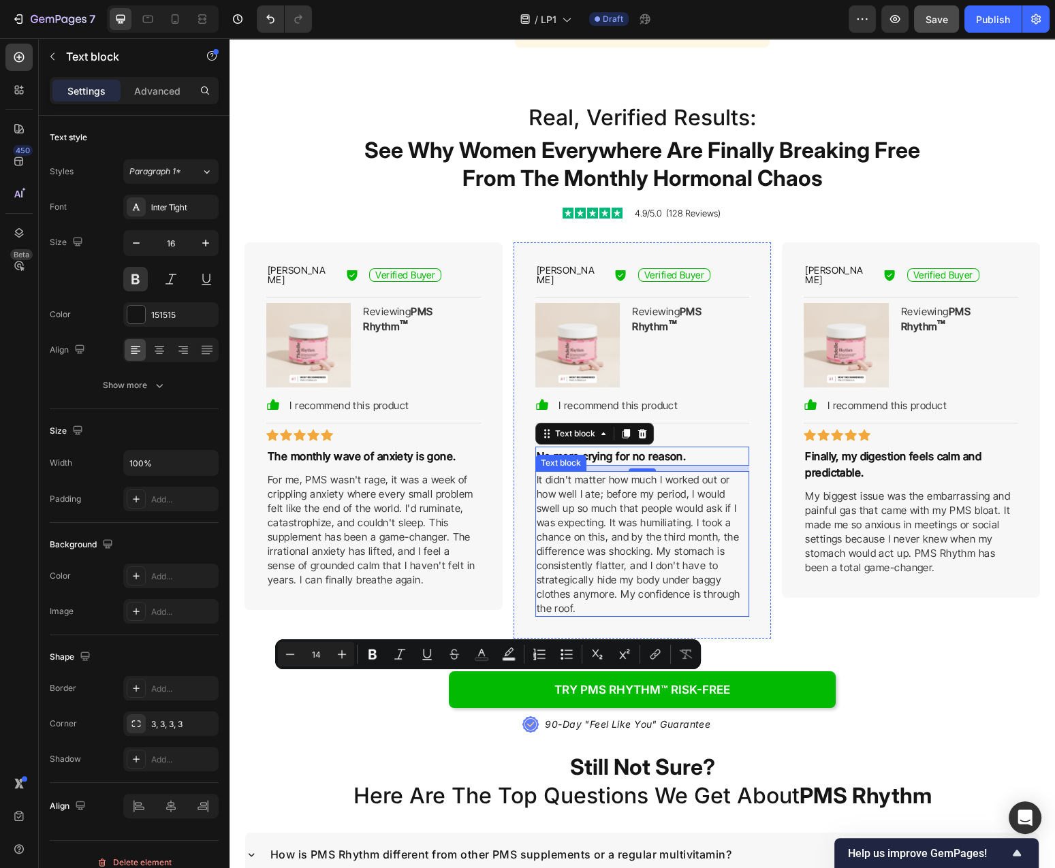
click at [635, 508] on p "It didn't matter how much I worked out or how well I ate; before my period, I w…" at bounding box center [643, 544] width 212 height 143
click at [635, 507] on p "It didn't matter how much I worked out or how well I ate; before my period, I w…" at bounding box center [643, 544] width 212 height 143
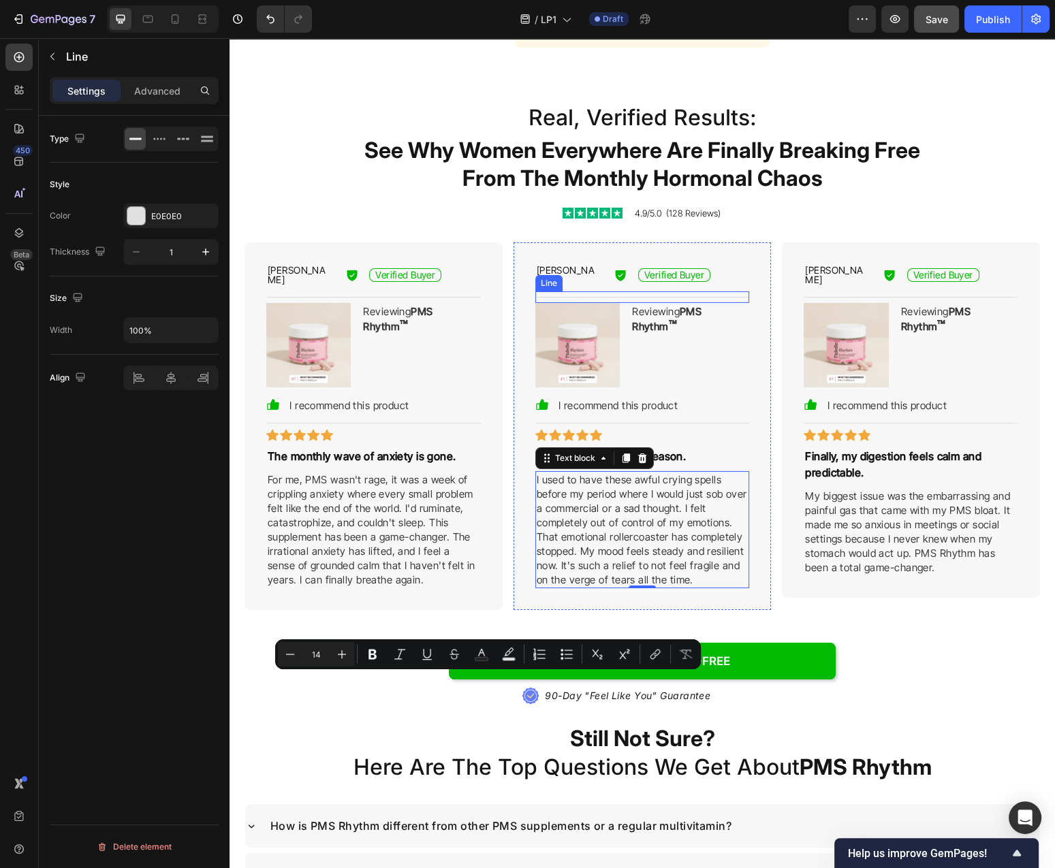
click at [547, 277] on div "Line" at bounding box center [549, 283] width 22 height 12
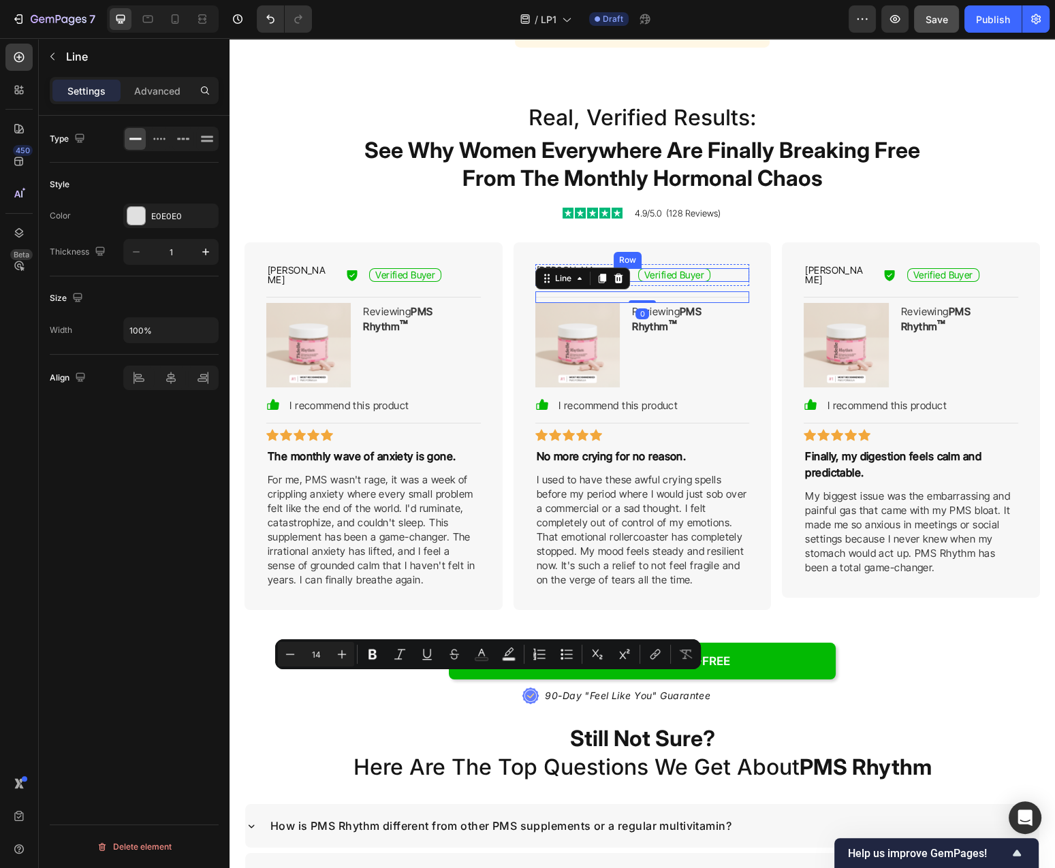
click at [640, 234] on div "Real, Verified Results: Heading See Why Women Everywhere Are Finally Breaking F…" at bounding box center [641, 407] width 795 height 610
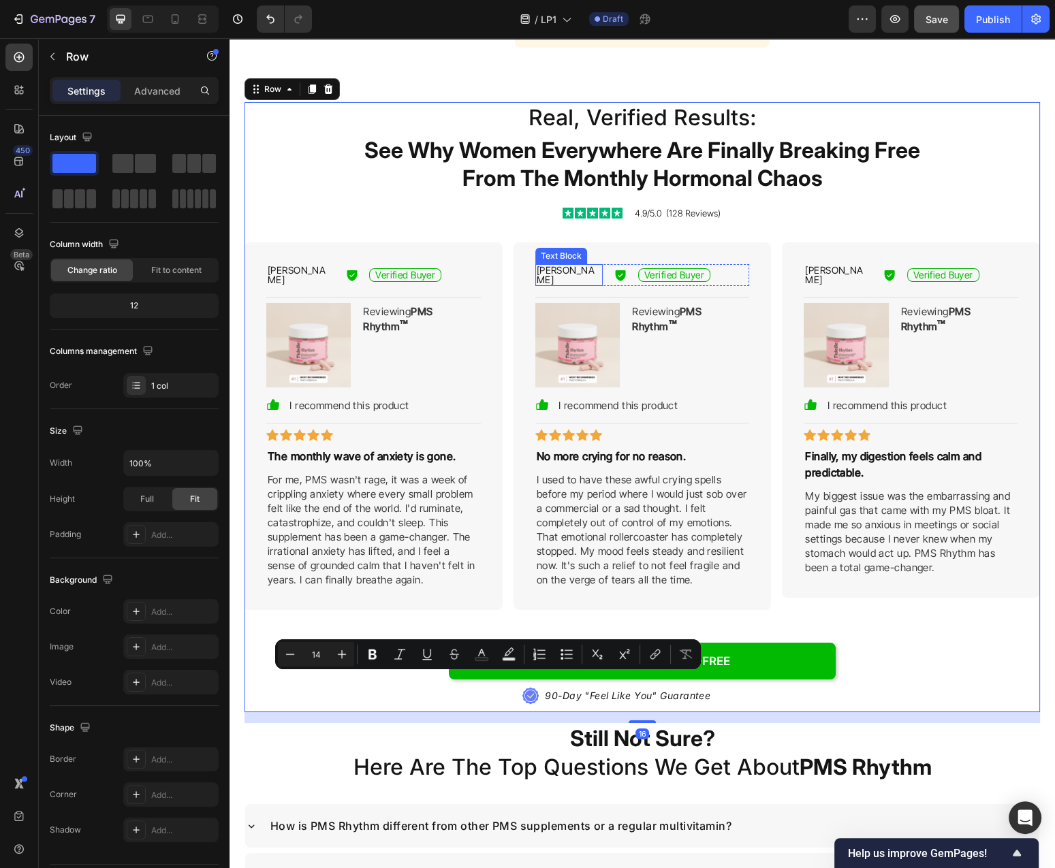
click at [565, 272] on p "[PERSON_NAME]" at bounding box center [569, 275] width 65 height 19
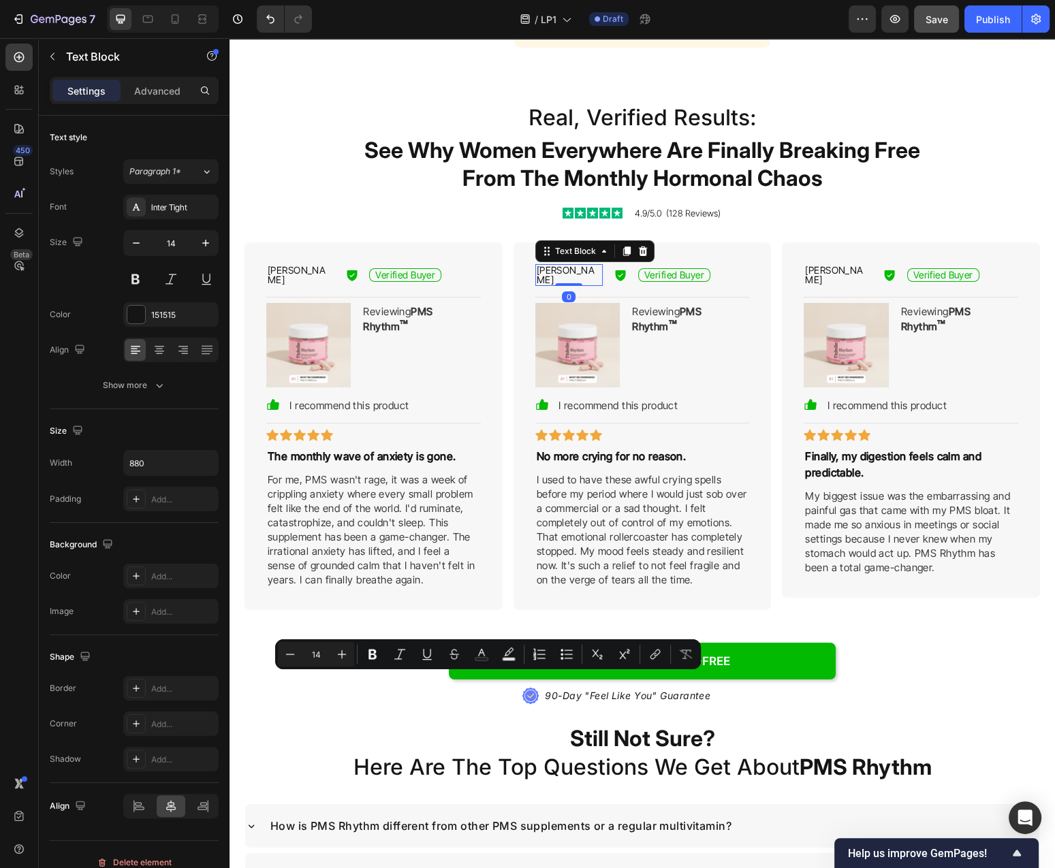
click at [565, 272] on p "[PERSON_NAME]" at bounding box center [569, 275] width 65 height 19
click at [877, 456] on p "Finally, my digestion feels calm and predictable." at bounding box center [911, 464] width 212 height 33
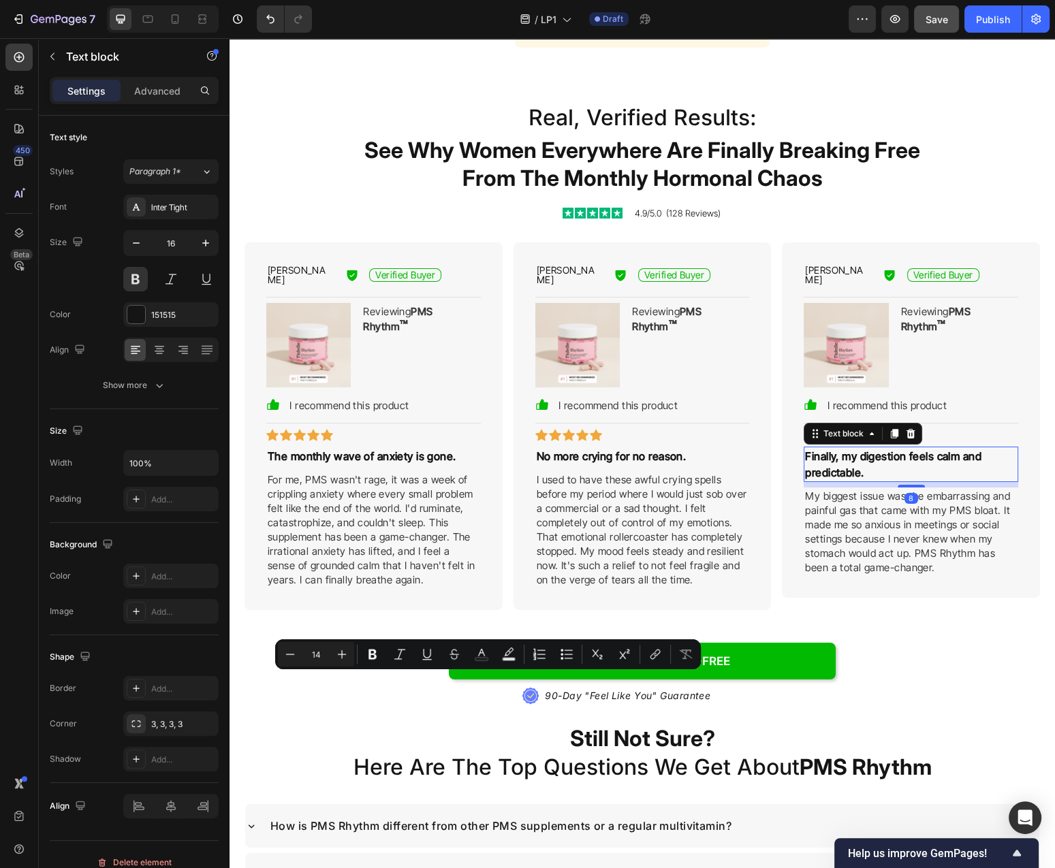
click at [877, 456] on p "Finally, my digestion feels calm and predictable." at bounding box center [911, 464] width 212 height 33
click at [909, 528] on p "My biggest issue was the embarrassing and painful gas that came with my PMS blo…" at bounding box center [911, 532] width 212 height 86
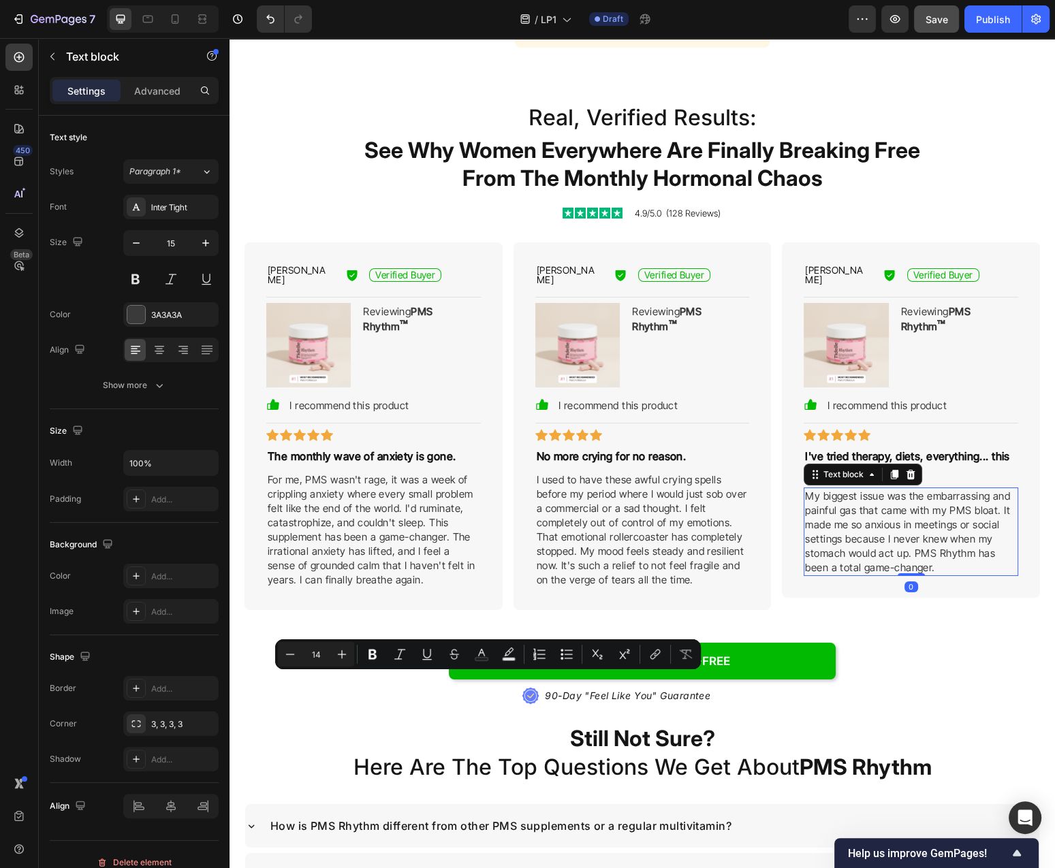
click at [909, 528] on p "My biggest issue was the embarrassing and painful gas that came with my PMS blo…" at bounding box center [911, 532] width 212 height 86
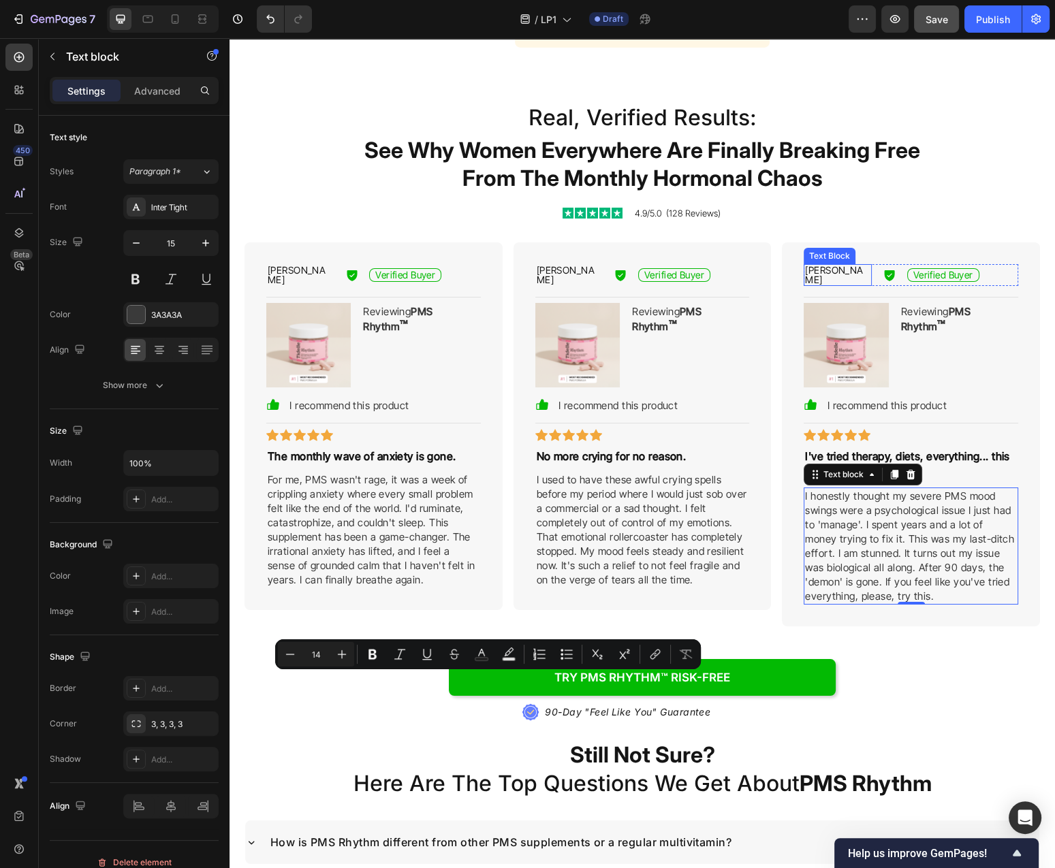
click at [818, 268] on p "[PERSON_NAME]" at bounding box center [837, 275] width 65 height 19
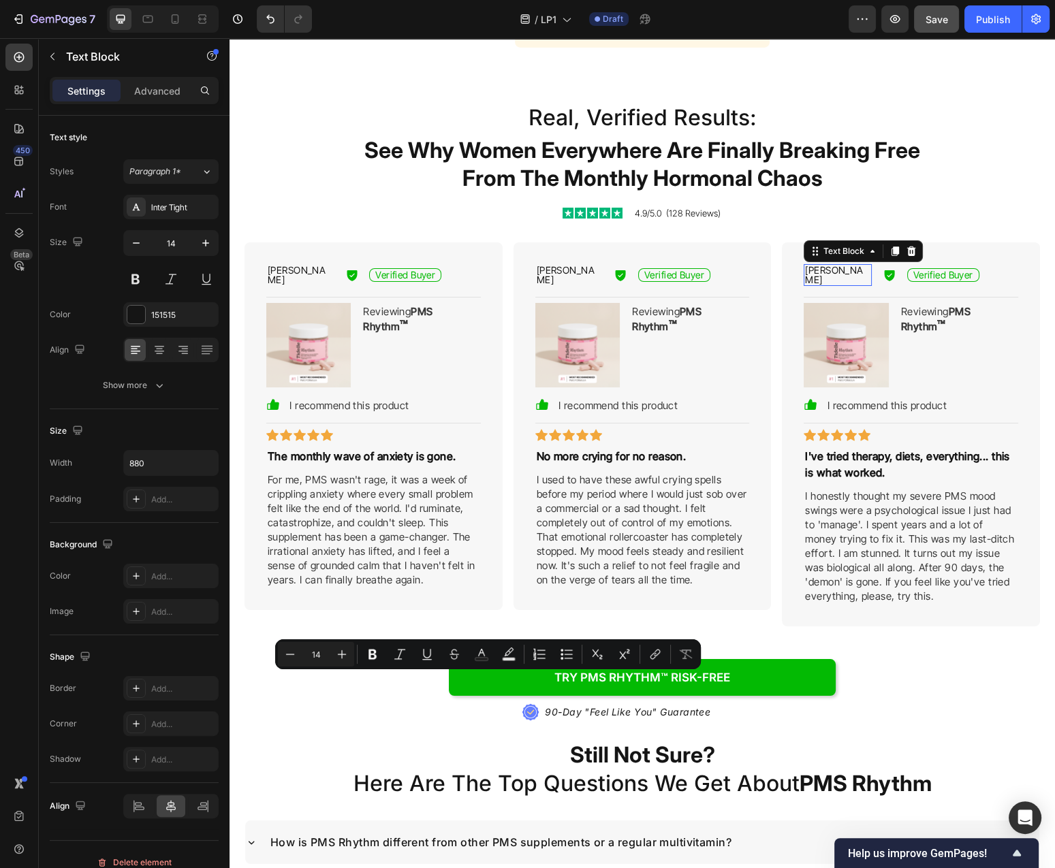
click at [818, 268] on p "[PERSON_NAME]" at bounding box center [837, 275] width 65 height 19
click at [818, 267] on p "[PERSON_NAME]" at bounding box center [837, 275] width 65 height 19
click at [933, 26] on button "Save" at bounding box center [936, 18] width 45 height 27
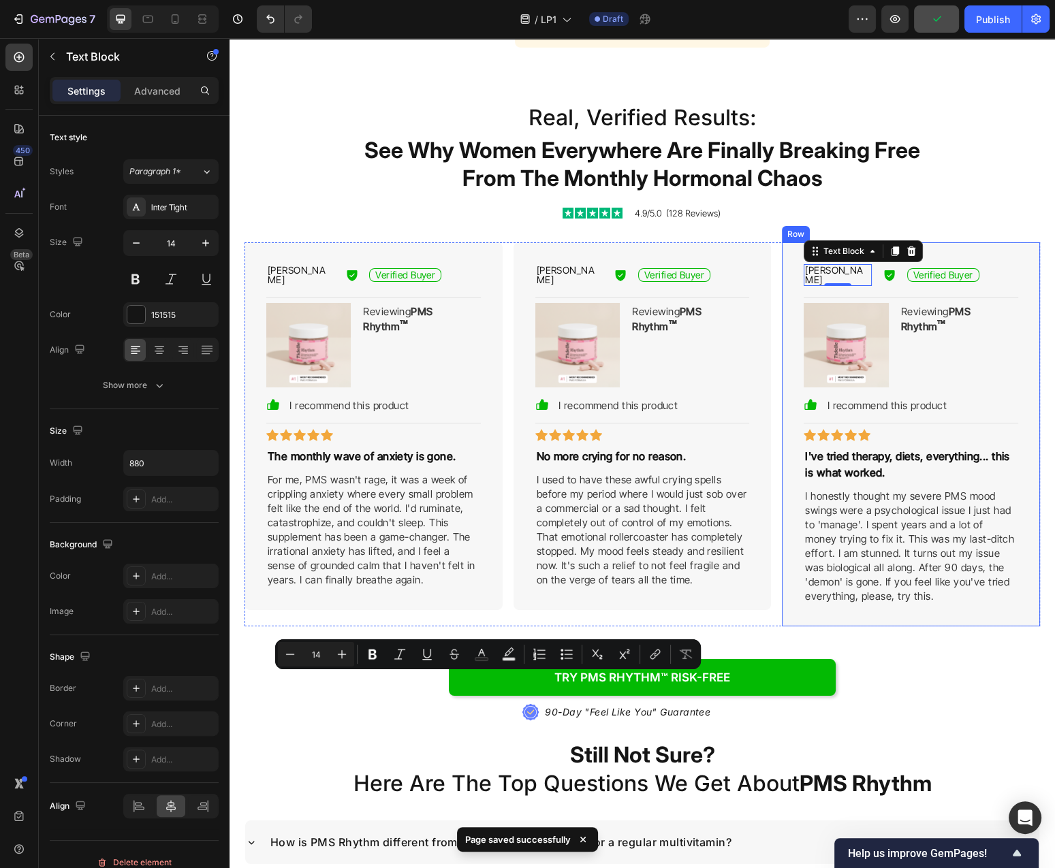
click at [779, 394] on div "Olivia C. Text Block Icon Verified Buyer Text Block Row Row Title Line Image Re…" at bounding box center [641, 434] width 795 height 384
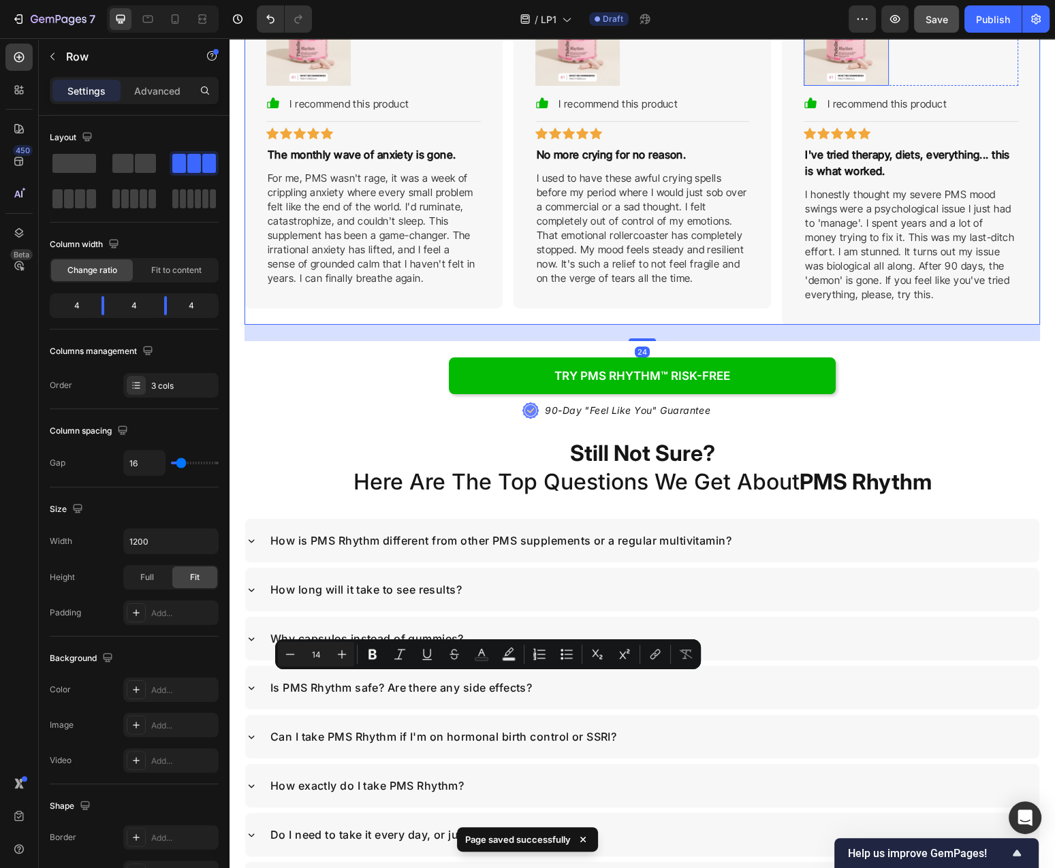
scroll to position [5789, 0]
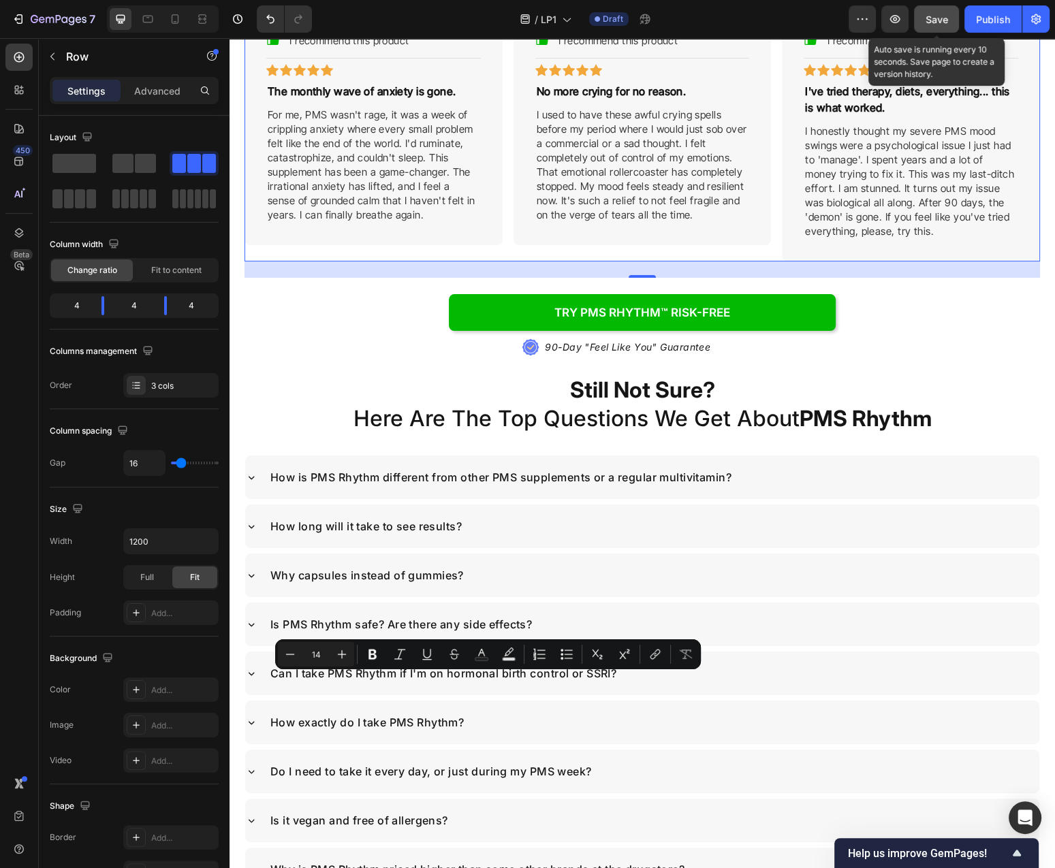
click at [949, 16] on button "Save" at bounding box center [936, 18] width 45 height 27
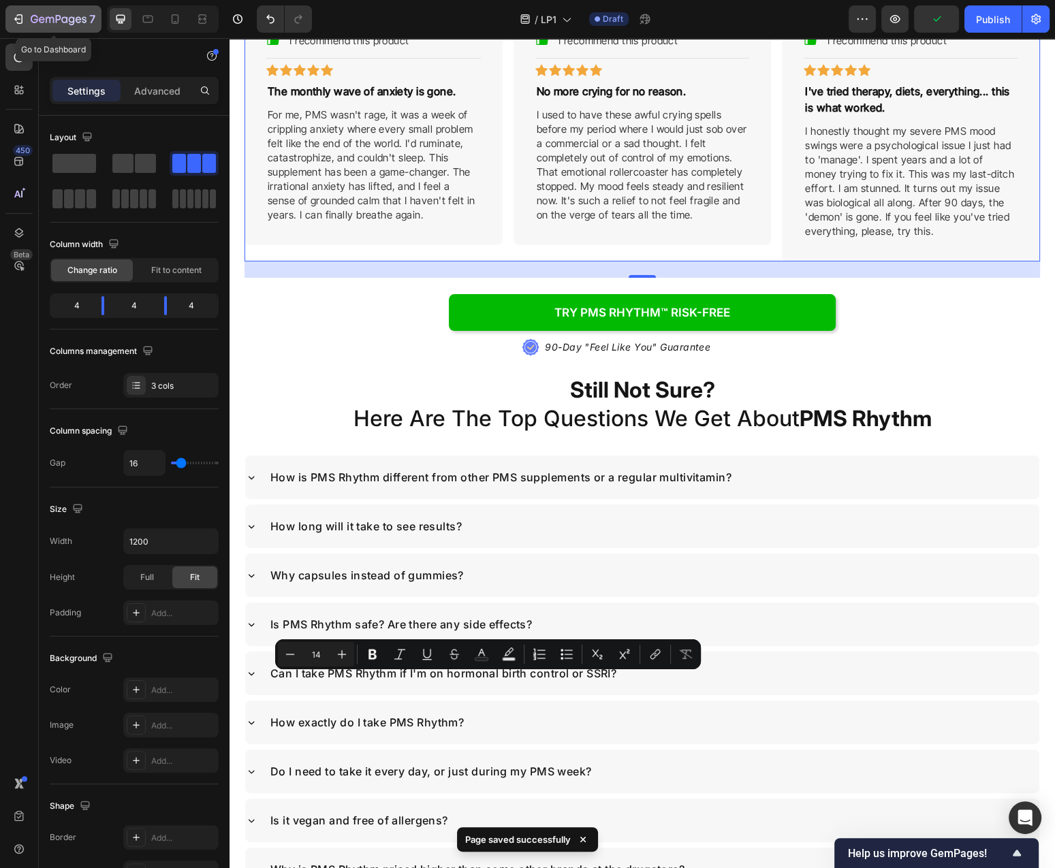
click at [52, 23] on icon "button" at bounding box center [59, 20] width 56 height 12
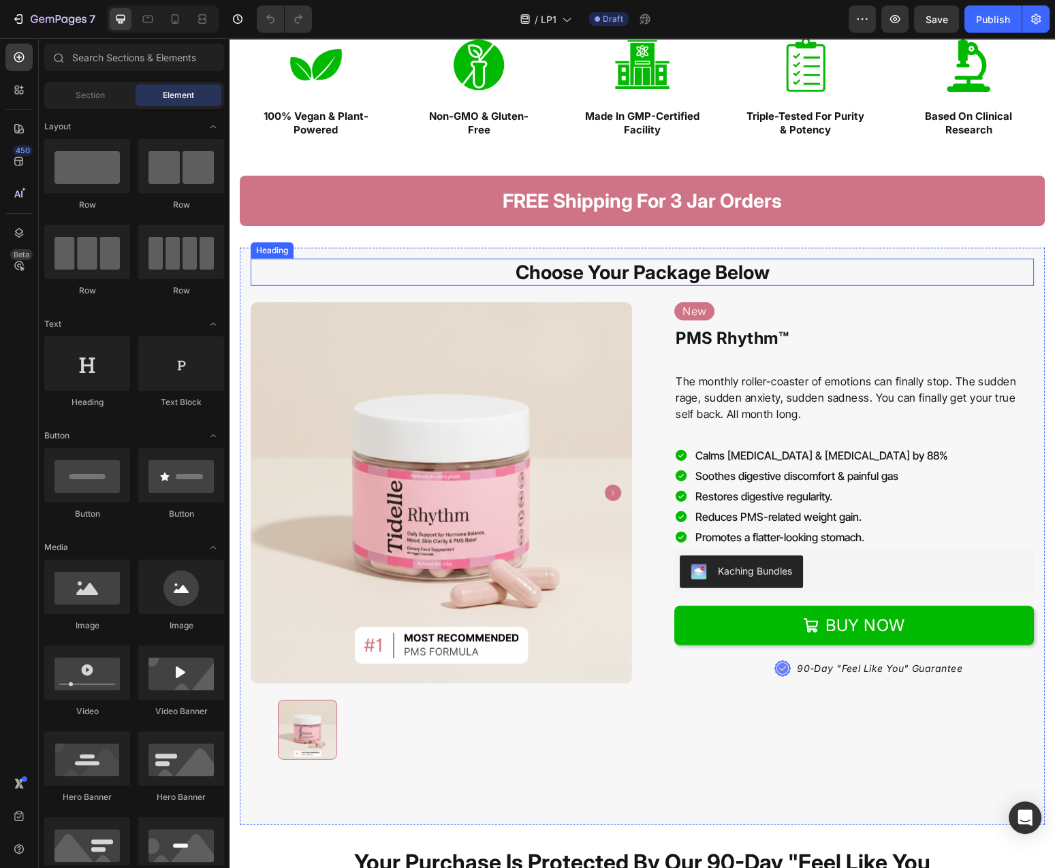
scroll to position [4306, 0]
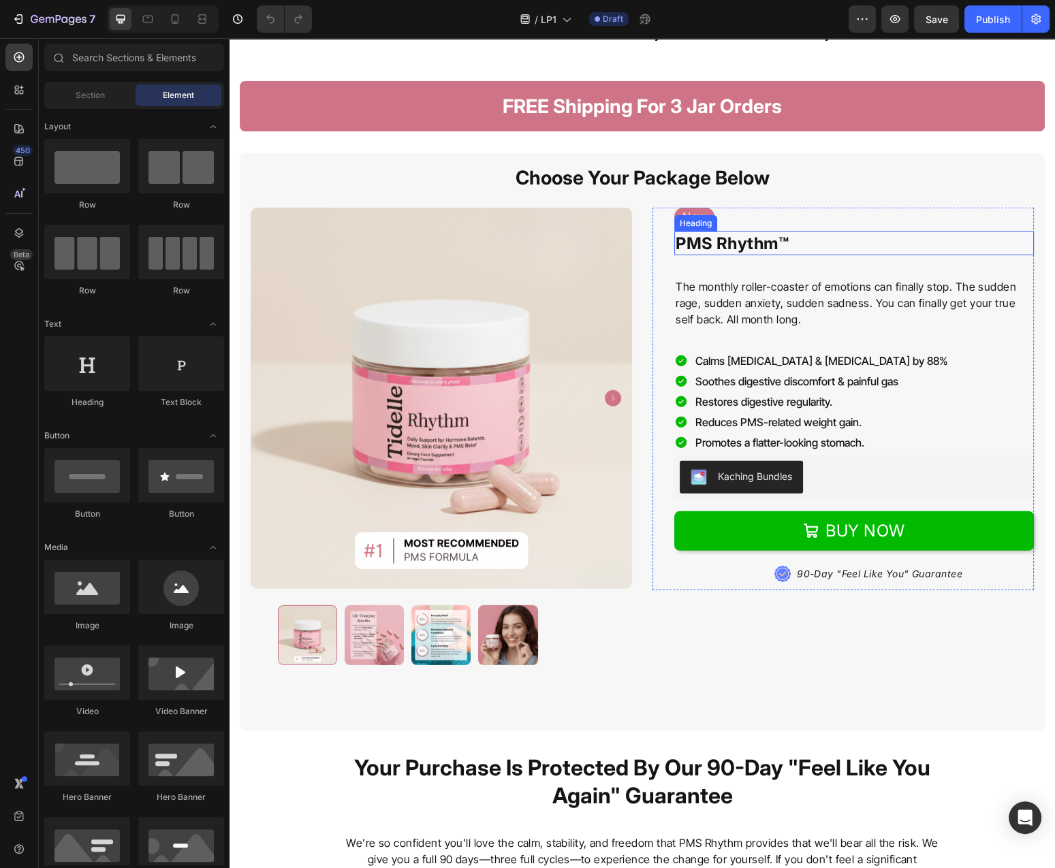
click at [801, 248] on h1 "PMS Rhythm™" at bounding box center [854, 244] width 360 height 24
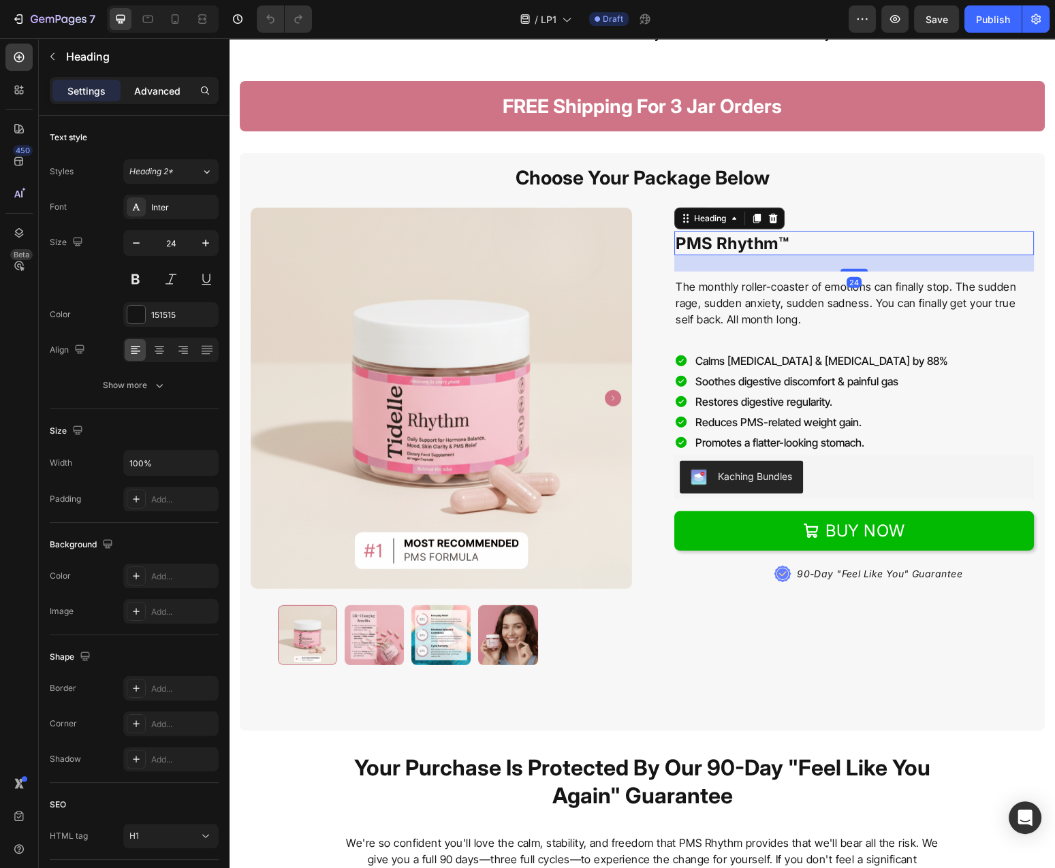
click at [162, 87] on p "Advanced" at bounding box center [157, 91] width 46 height 14
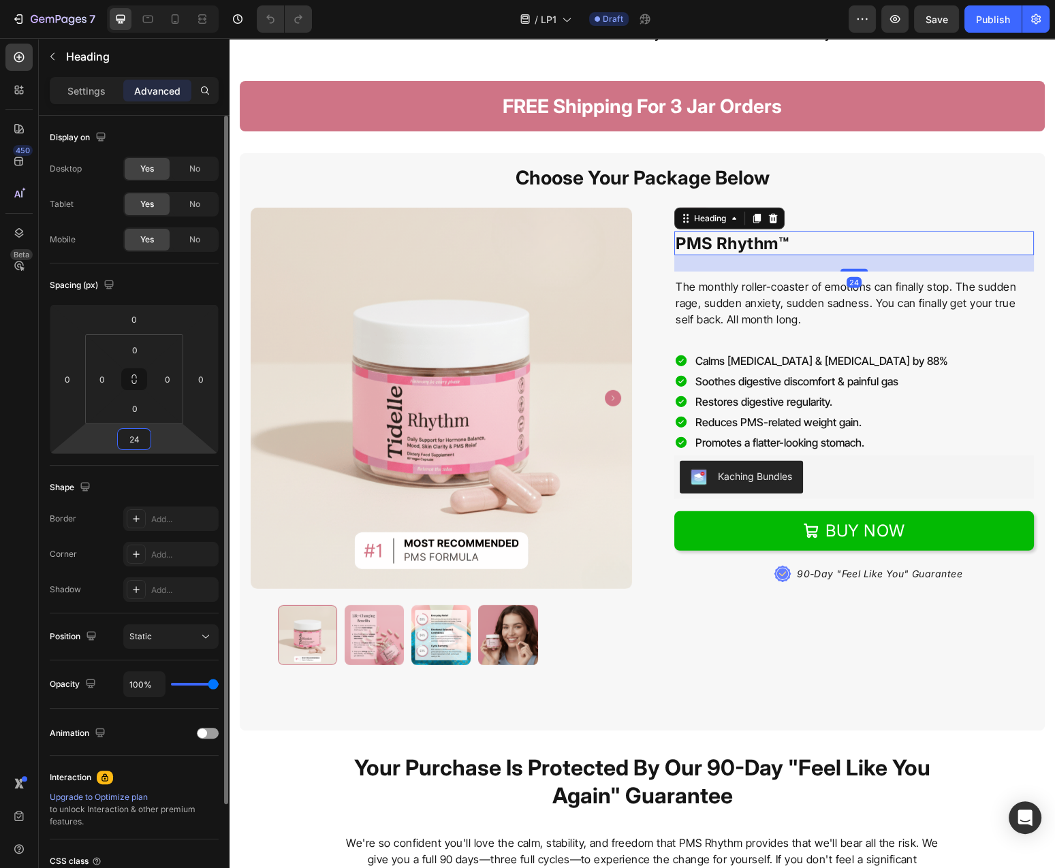
click at [135, 436] on input "24" at bounding box center [134, 439] width 27 height 20
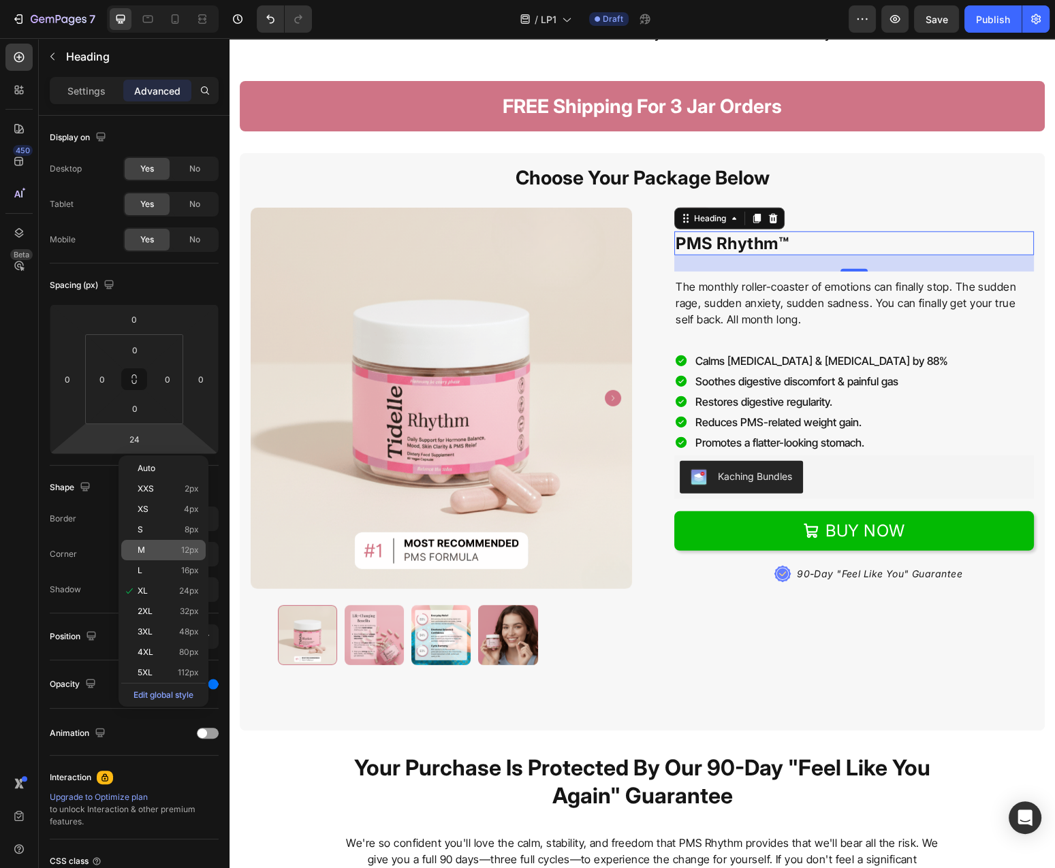
drag, startPoint x: 176, startPoint y: 571, endPoint x: 193, endPoint y: 552, distance: 26.0
click at [176, 569] on p "L 16px" at bounding box center [168, 571] width 61 height 10
type input "16"
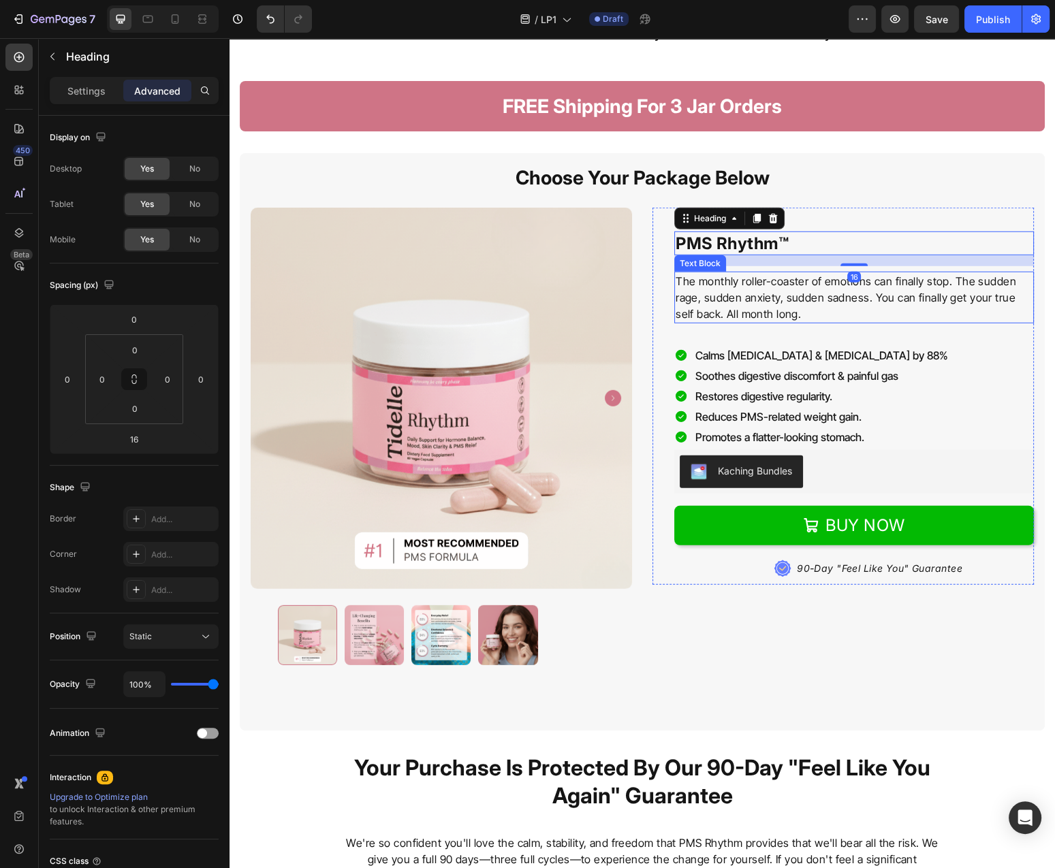
click at [731, 287] on p "The monthly roller-coaster of emotions can finally stop. The sudden rage, sudde…" at bounding box center [853, 297] width 357 height 49
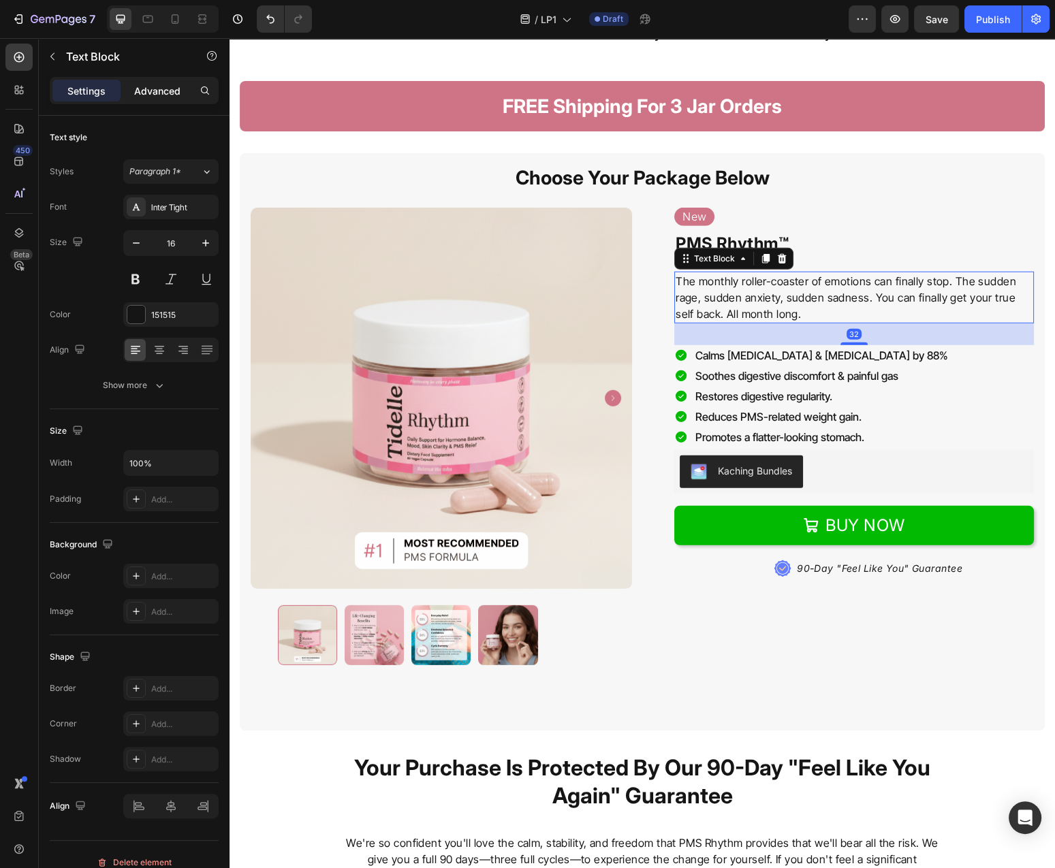
click at [148, 94] on p "Advanced" at bounding box center [157, 91] width 46 height 14
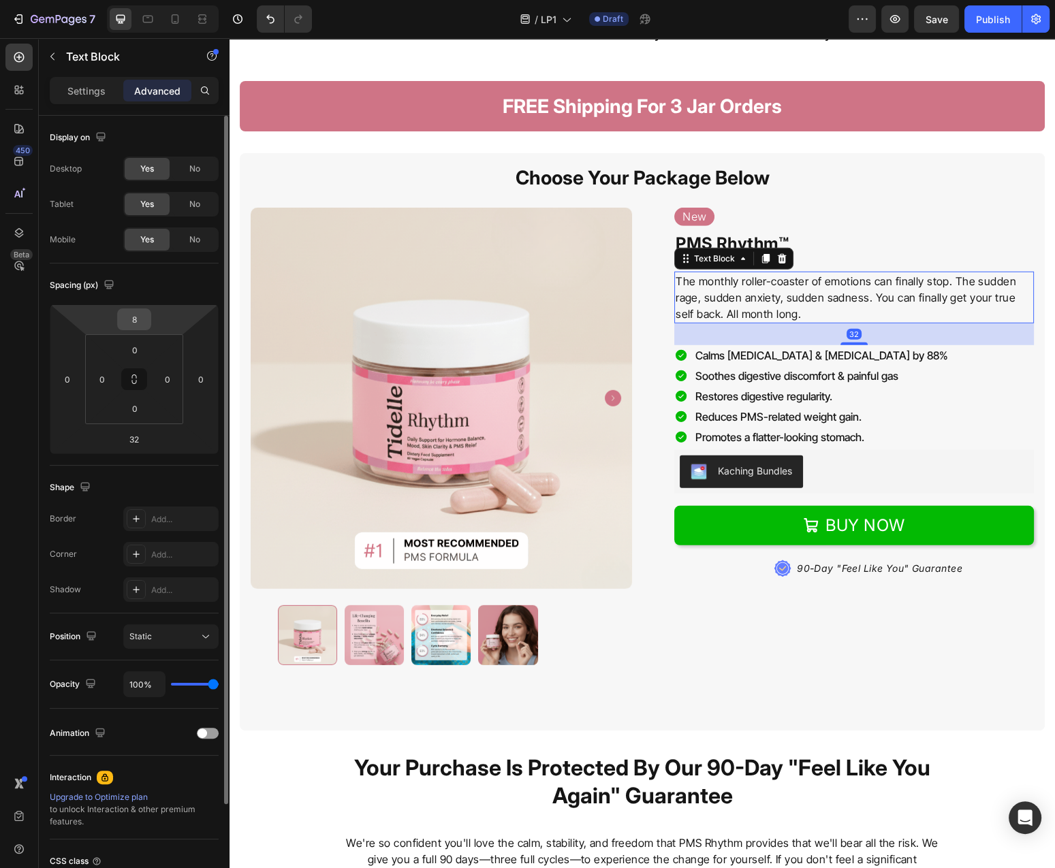
click at [139, 320] on input "8" at bounding box center [134, 319] width 27 height 20
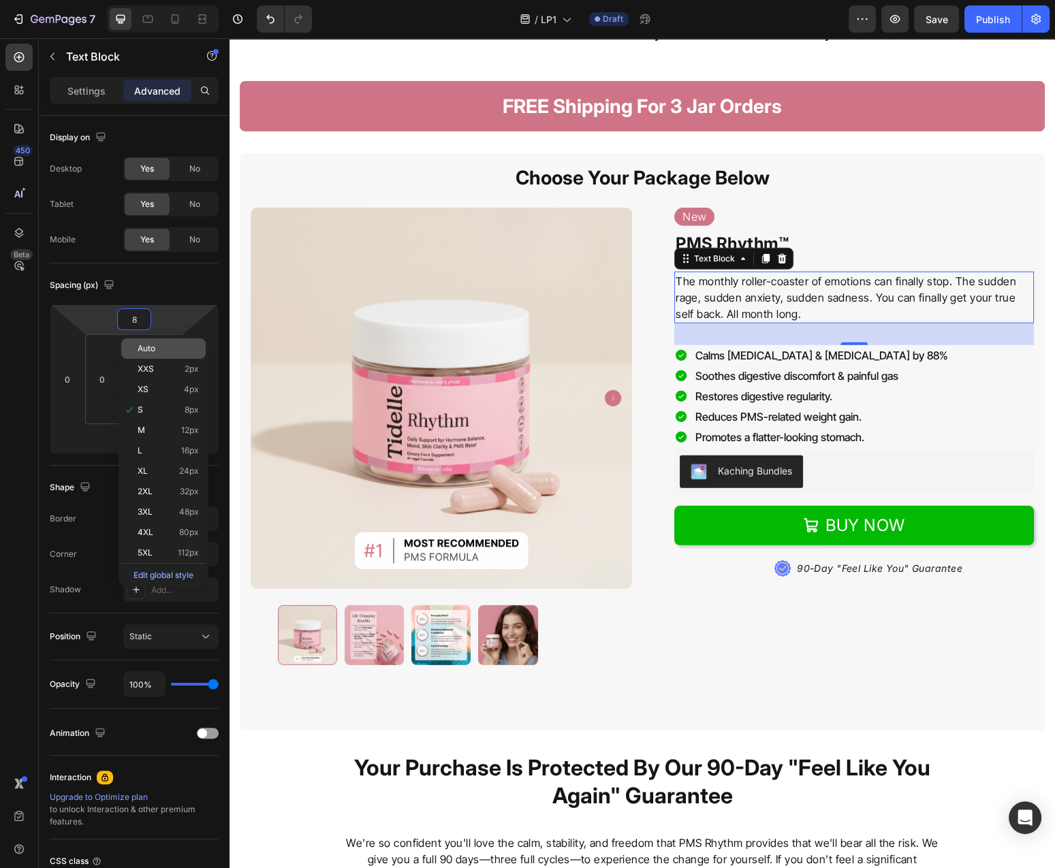
click at [155, 355] on div "Auto" at bounding box center [163, 348] width 84 height 20
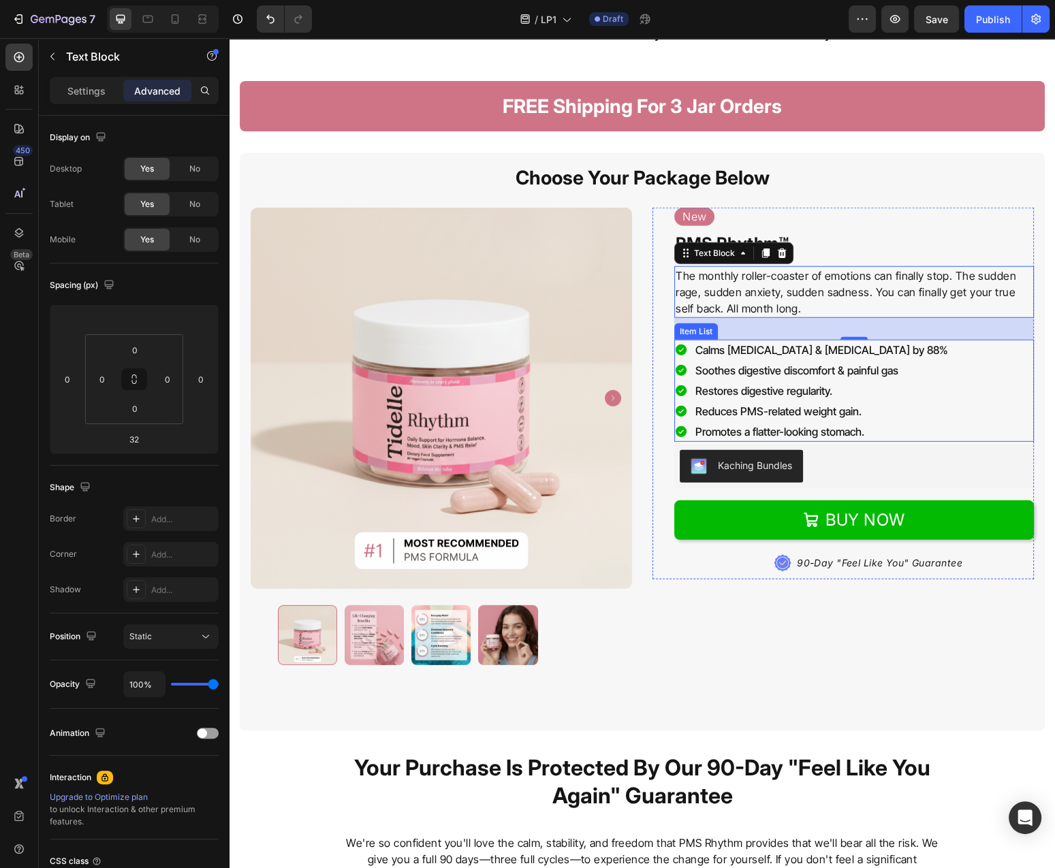
click at [838, 366] on p "Soothes digestive discomfort & painful gas" at bounding box center [821, 370] width 253 height 16
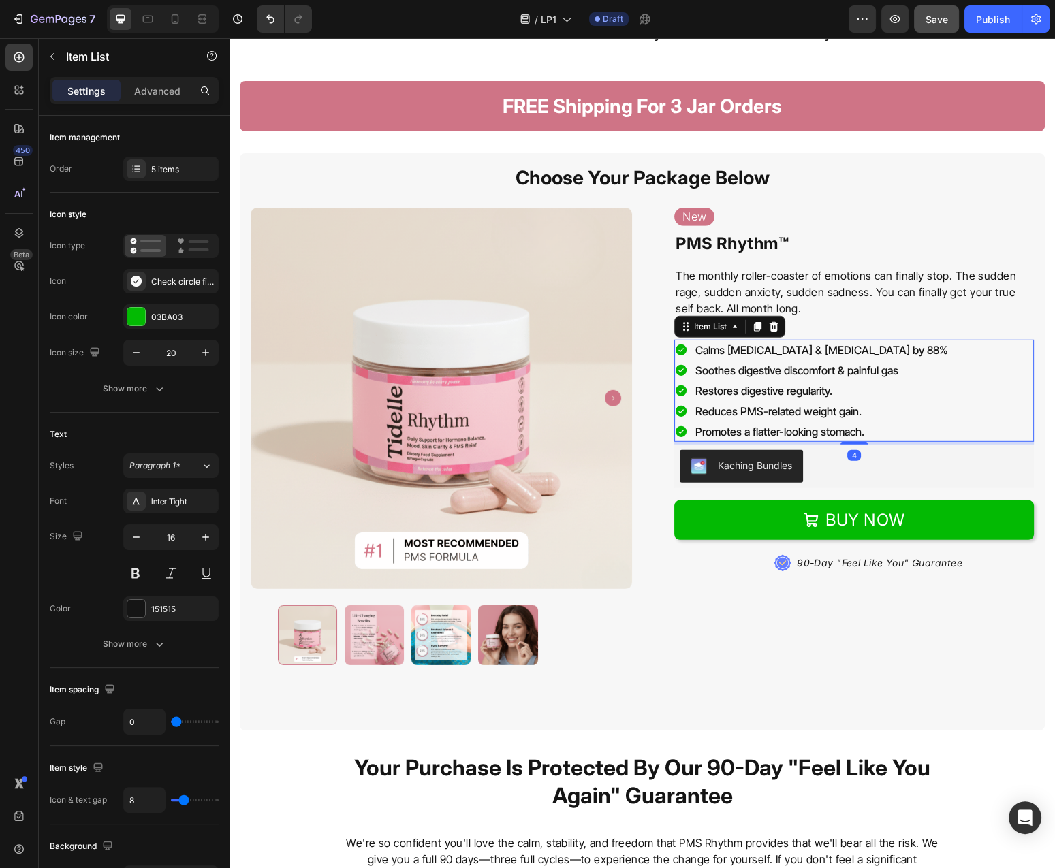
click at [940, 31] on button "Save" at bounding box center [936, 18] width 45 height 27
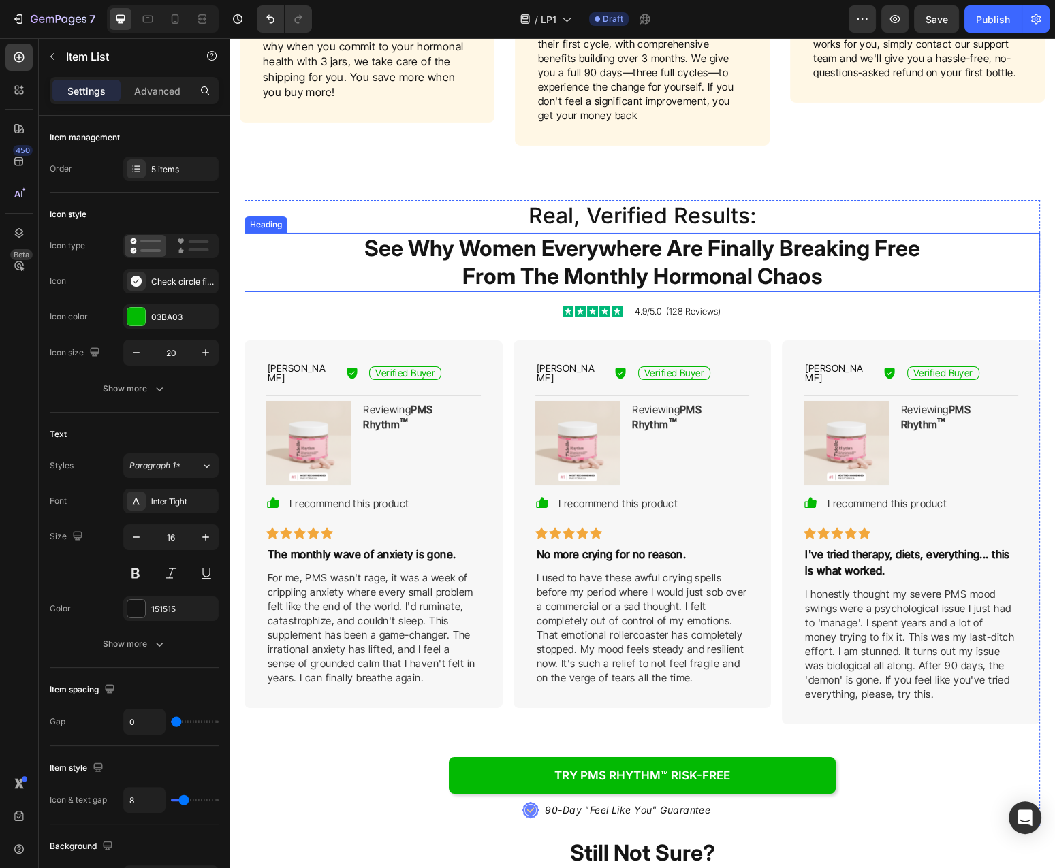
scroll to position [5475, 0]
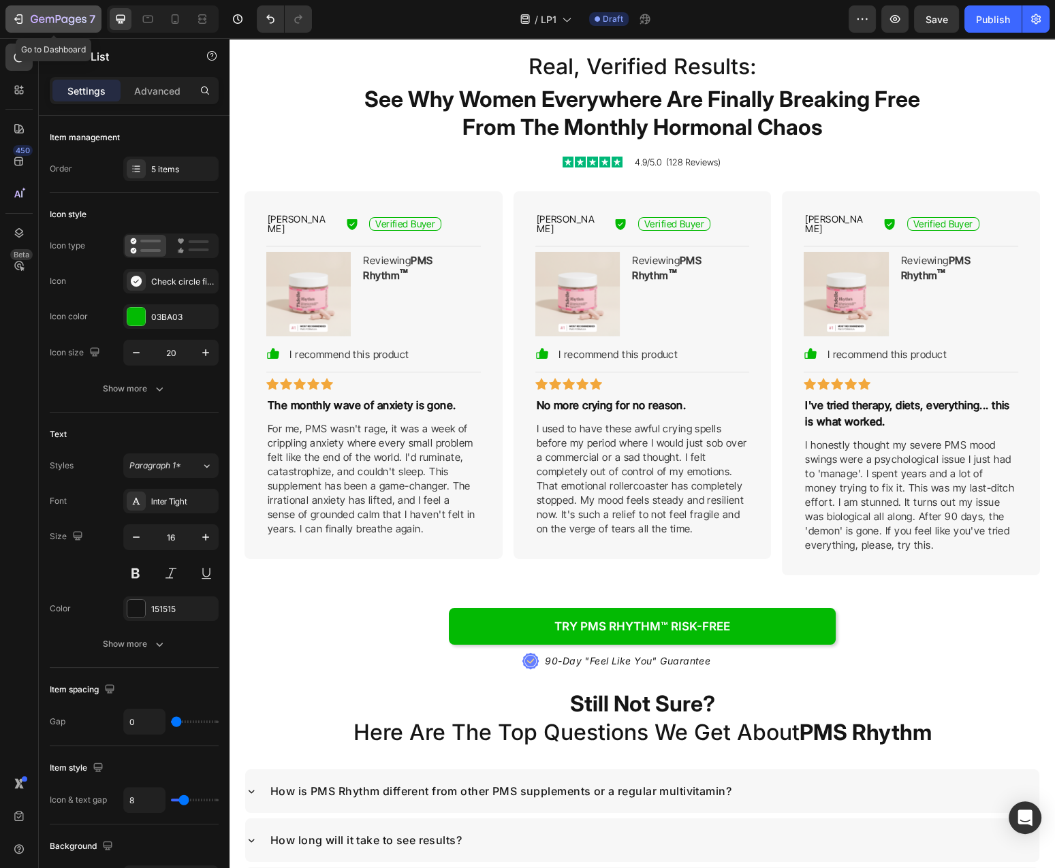
click at [63, 25] on icon "button" at bounding box center [59, 20] width 56 height 12
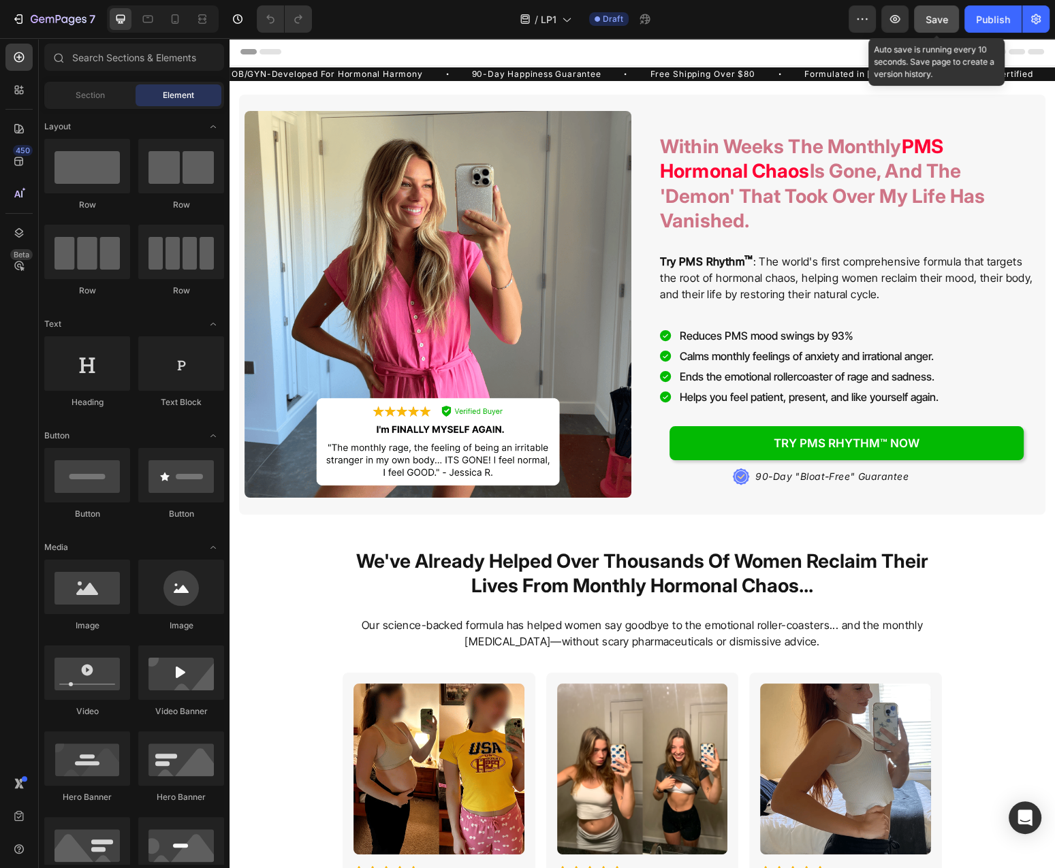
click at [932, 15] on span "Save" at bounding box center [936, 20] width 22 height 12
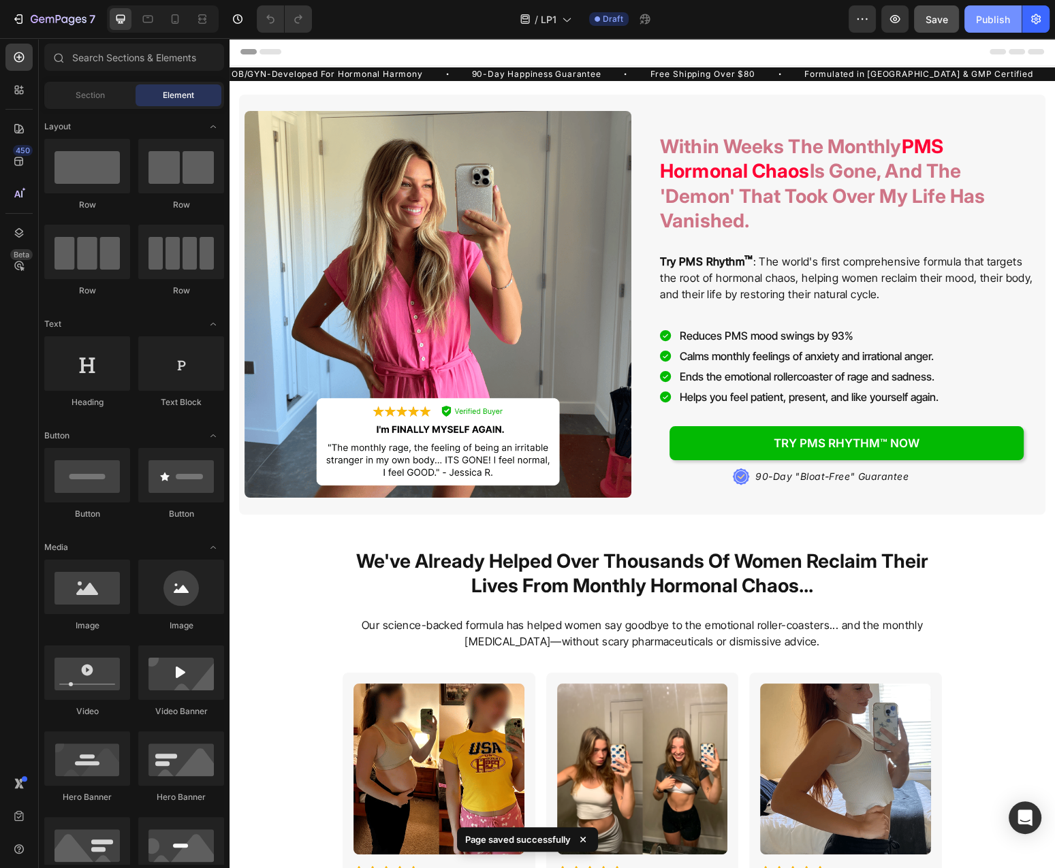
click at [986, 24] on div "Publish" at bounding box center [993, 19] width 34 height 14
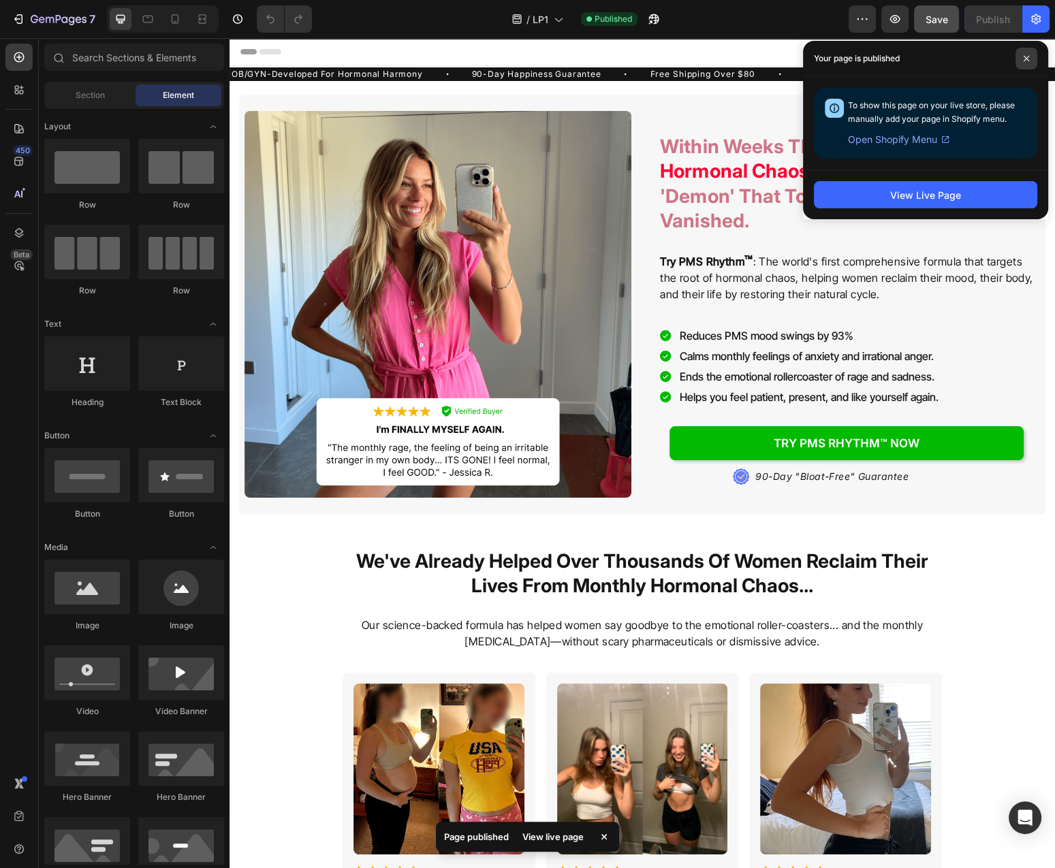
click at [1031, 56] on span at bounding box center [1026, 59] width 22 height 22
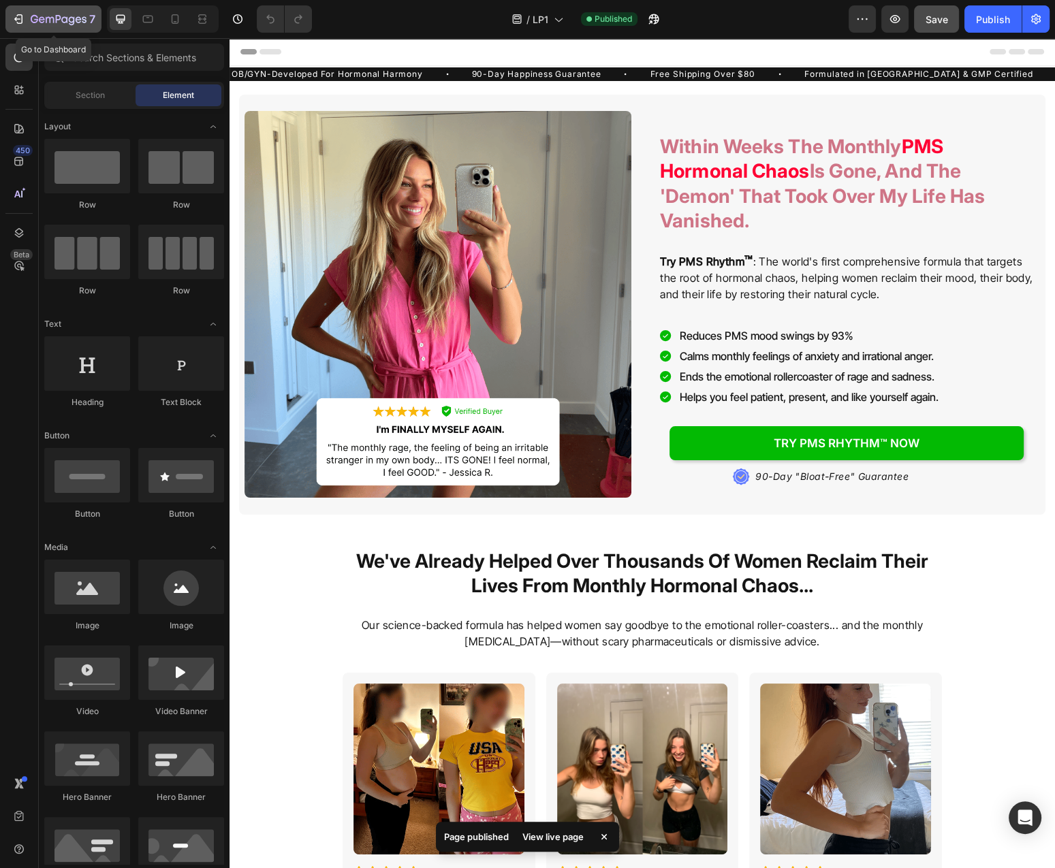
click at [35, 27] on div "7" at bounding box center [63, 19] width 65 height 16
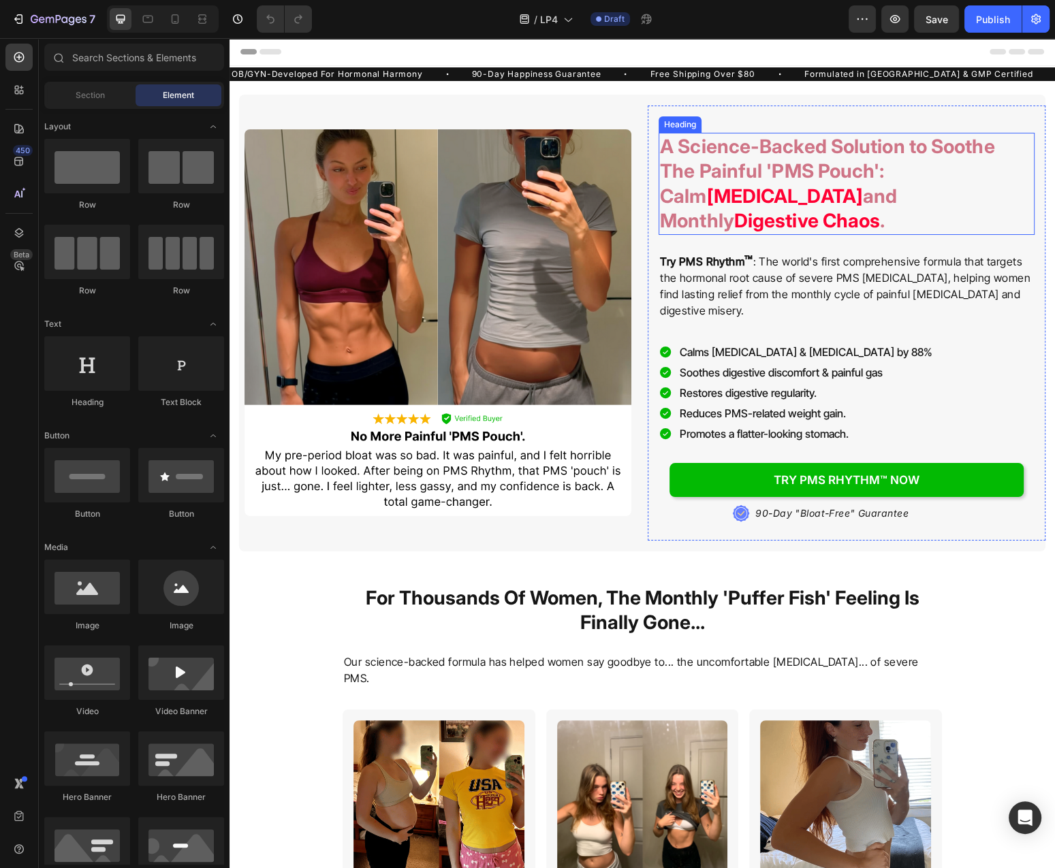
click at [828, 171] on h2 "A Science-Backed Solution to Soothe The Painful 'PMS Pouch': Calm [MEDICAL_DATA…" at bounding box center [846, 184] width 376 height 102
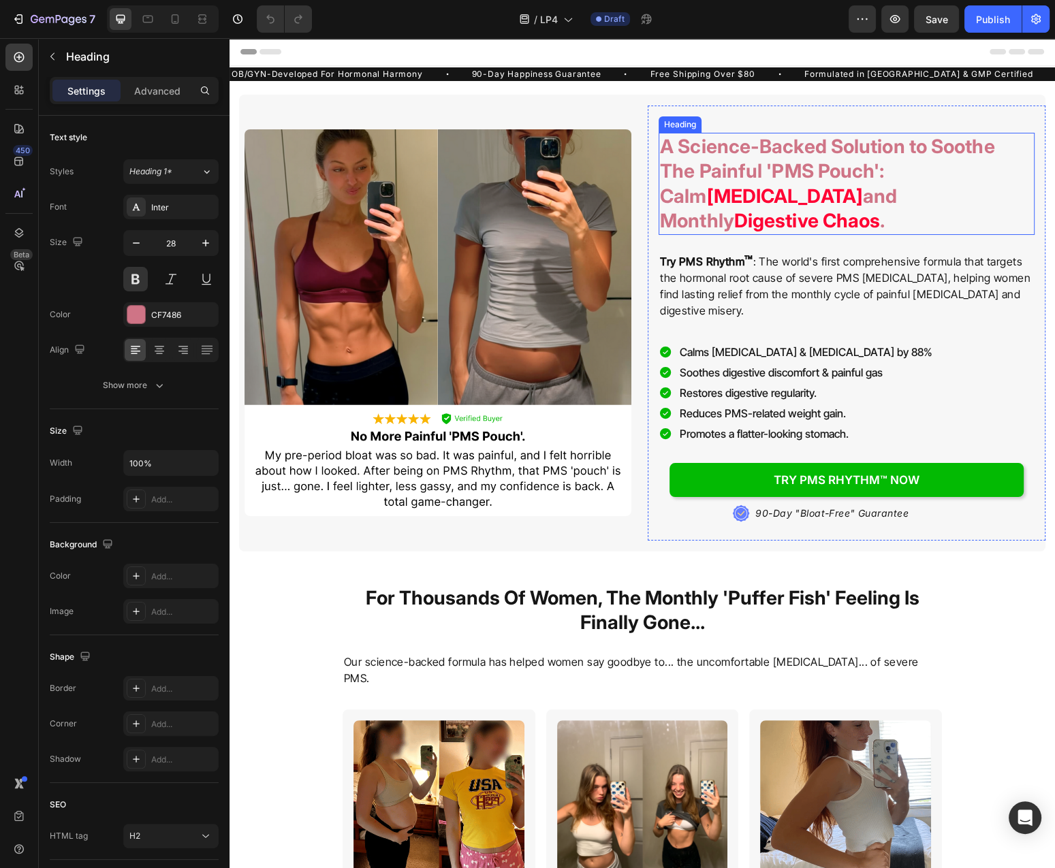
click at [828, 171] on h2 "A Science-Backed Solution to Soothe The Painful 'PMS Pouch': Calm [MEDICAL_DATA…" at bounding box center [846, 184] width 376 height 102
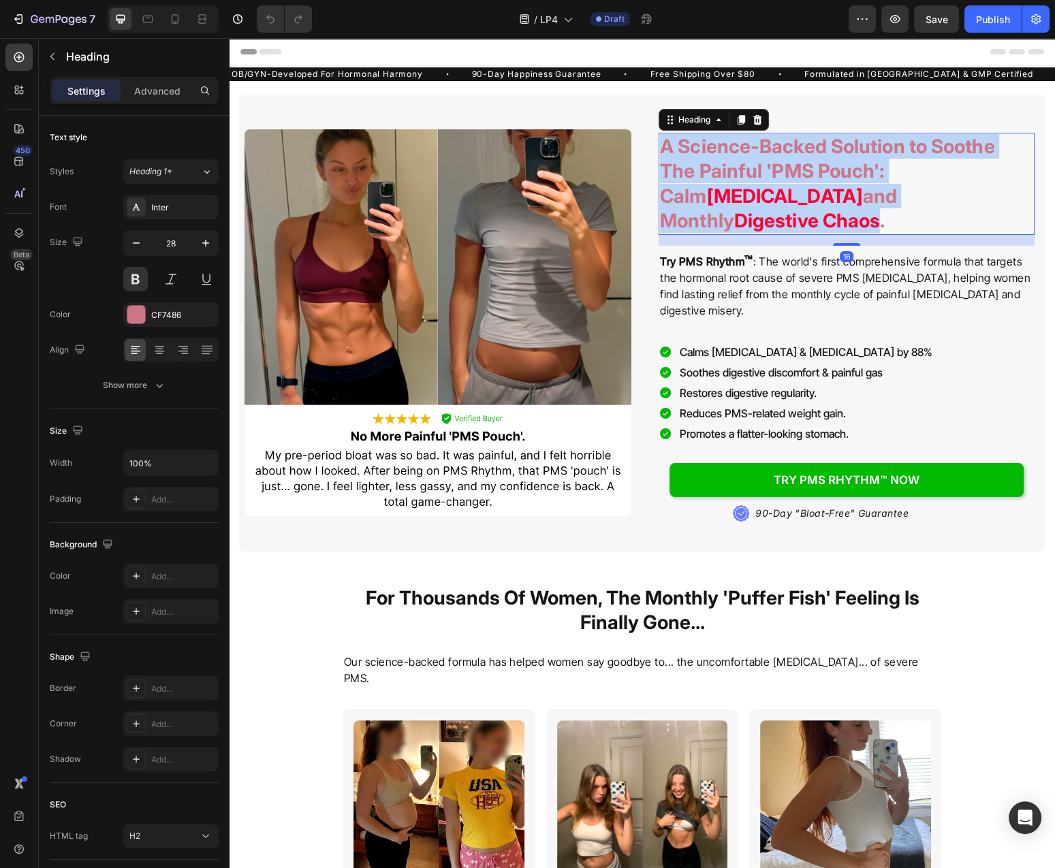
click at [828, 171] on p "A Science-Backed Solution to Soothe The Painful 'PMS Pouch': Calm [MEDICAL_DATA…" at bounding box center [846, 183] width 373 height 99
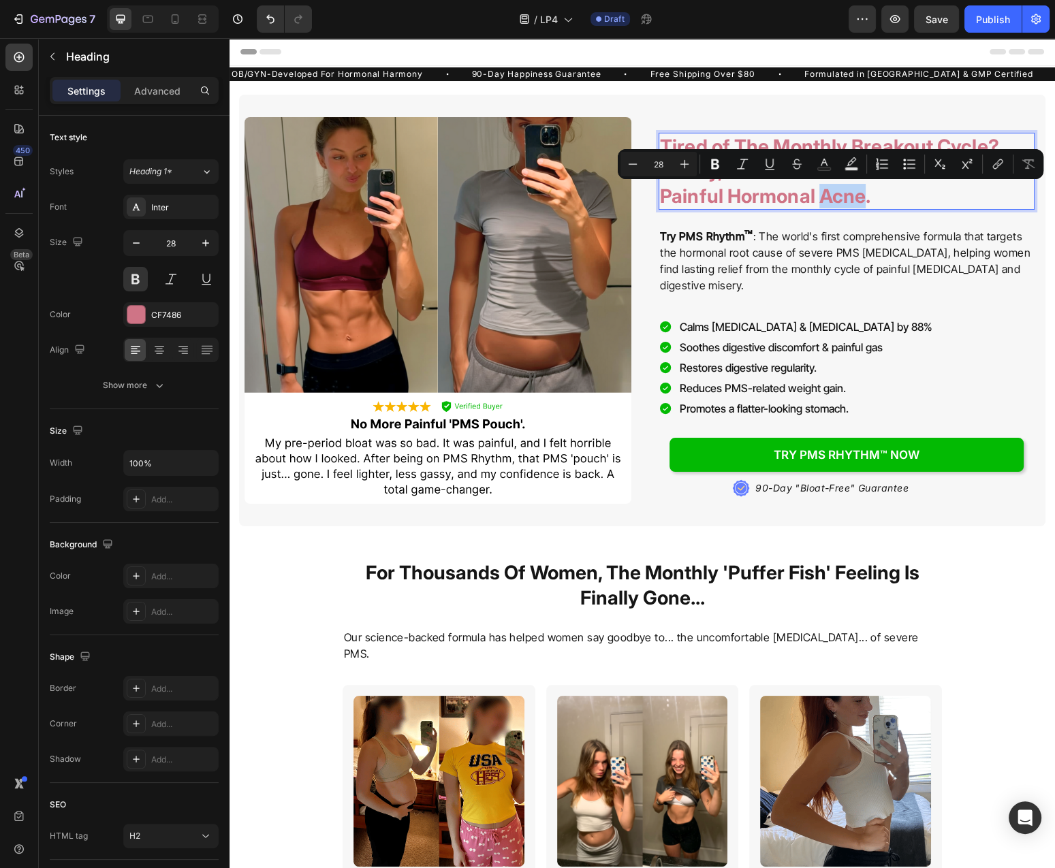
drag, startPoint x: 823, startPoint y: 200, endPoint x: 862, endPoint y: 201, distance: 39.5
click at [862, 201] on p "Tired of The Monthly Breakout Cycle? Finally, An 'Inside-Out' Solution to Clear…" at bounding box center [846, 171] width 373 height 74
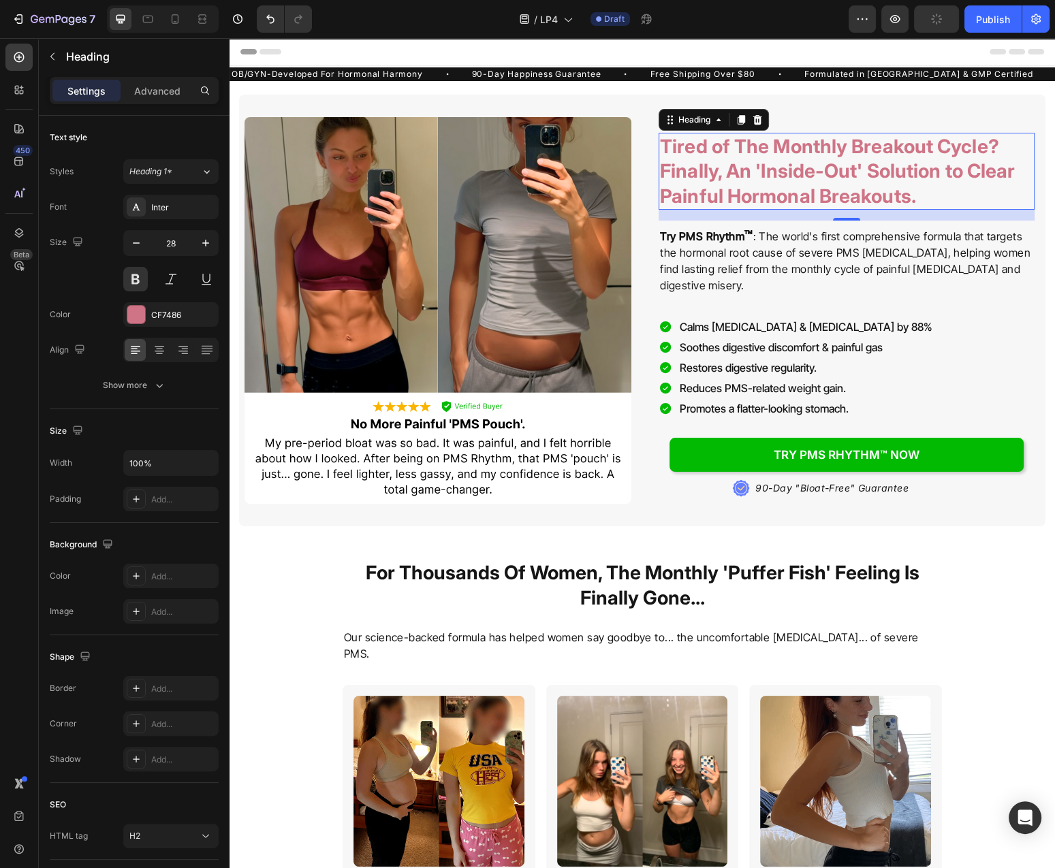
click at [865, 150] on p "Tired of The Monthly Breakout Cycle? Finally, An 'Inside-Out' Solution to Clear…" at bounding box center [846, 171] width 373 height 74
click at [807, 171] on p "Tired of The Monthly Breakout Cycle? Finally, An 'Inside-Out' Solution to Clear…" at bounding box center [846, 171] width 373 height 74
click at [985, 172] on p "Tired of The Monthly Breakout Cycle? Finally, An 'Inside-Out' Solution to Clear…" at bounding box center [846, 171] width 373 height 74
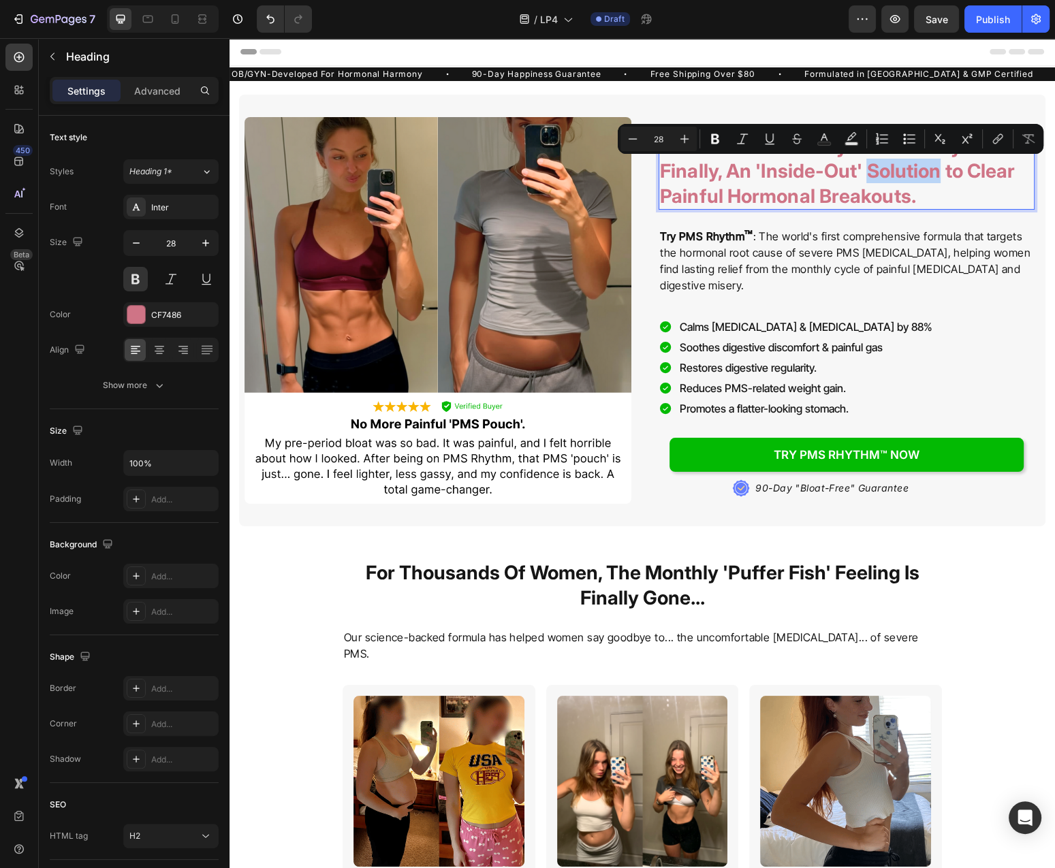
drag, startPoint x: 870, startPoint y: 177, endPoint x: 936, endPoint y: 177, distance: 66.1
click at [936, 177] on p "Tired of The Monthly Breakout Cycle? Finally, An 'Inside-Out' Solution to Clear…" at bounding box center [846, 171] width 373 height 74
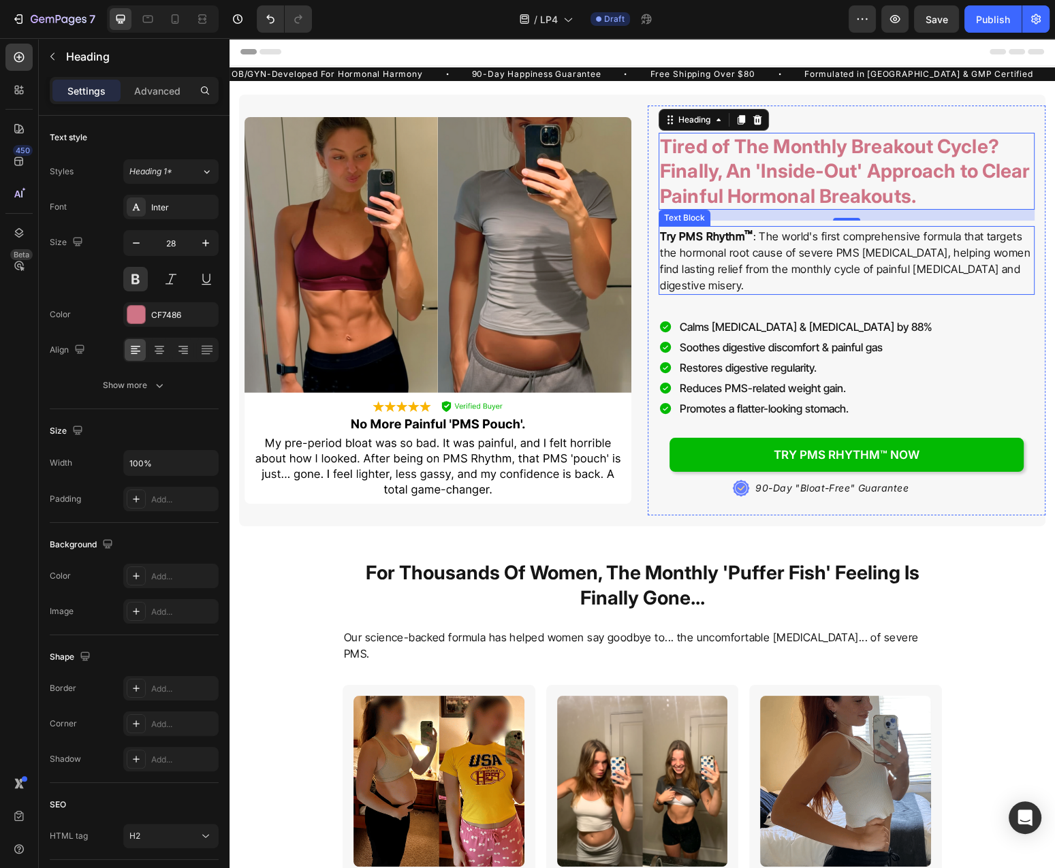
click at [829, 274] on p "Try PMS Rhythm ™ : The world's first comprehensive formula that targets the hor…" at bounding box center [846, 260] width 373 height 66
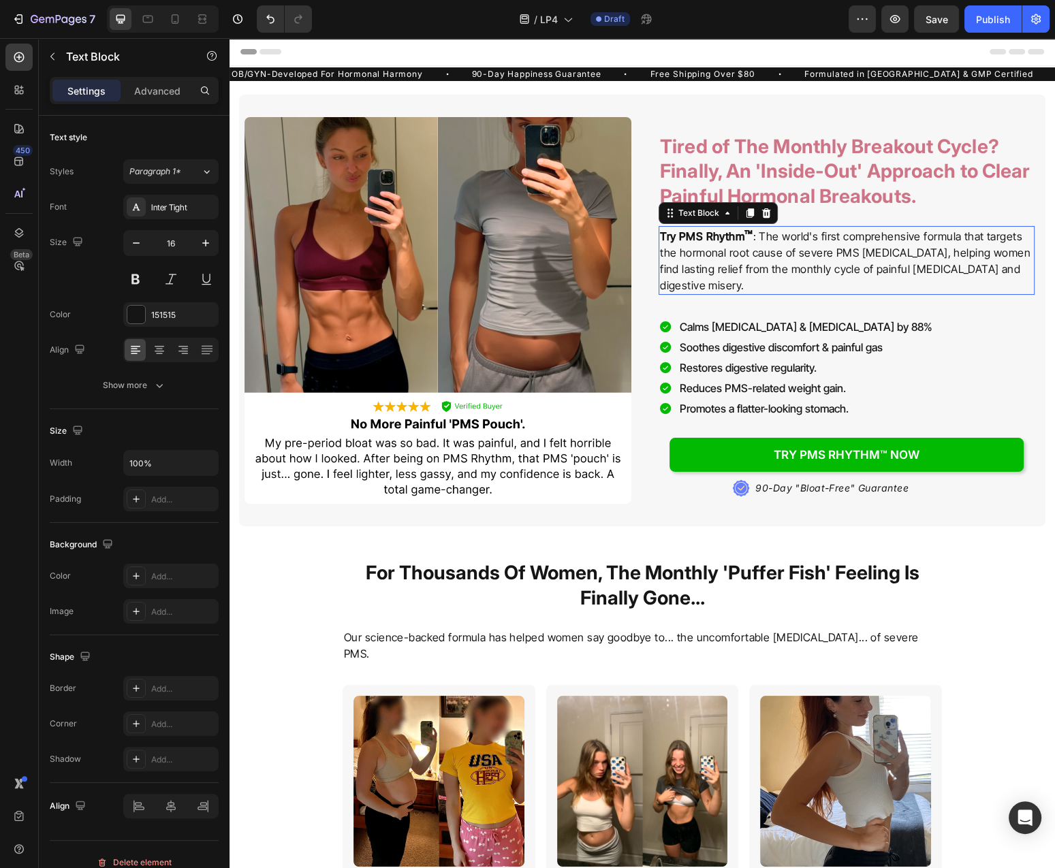
click at [829, 274] on p "Try PMS Rhythm ™ : The world's first comprehensive formula that targets the hor…" at bounding box center [846, 260] width 373 height 66
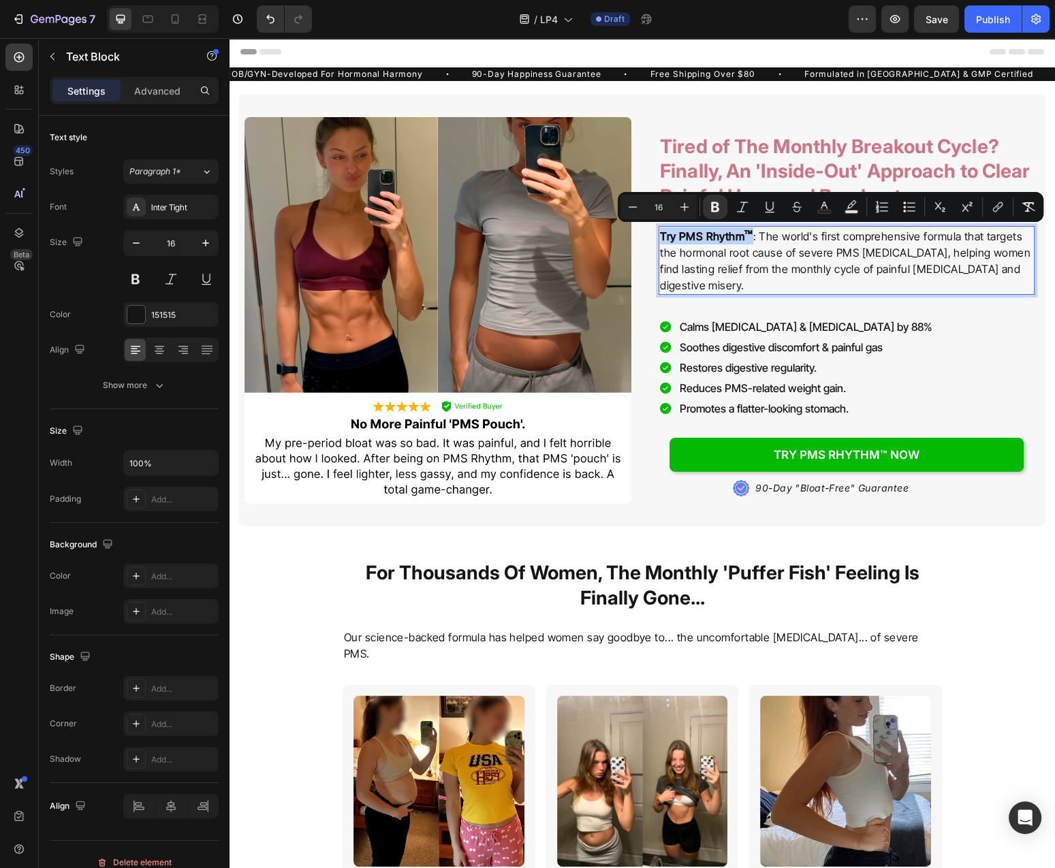
click at [781, 249] on p "Try PMS Rhythm ™ : The world's first comprehensive formula that targets the hor…" at bounding box center [846, 260] width 373 height 66
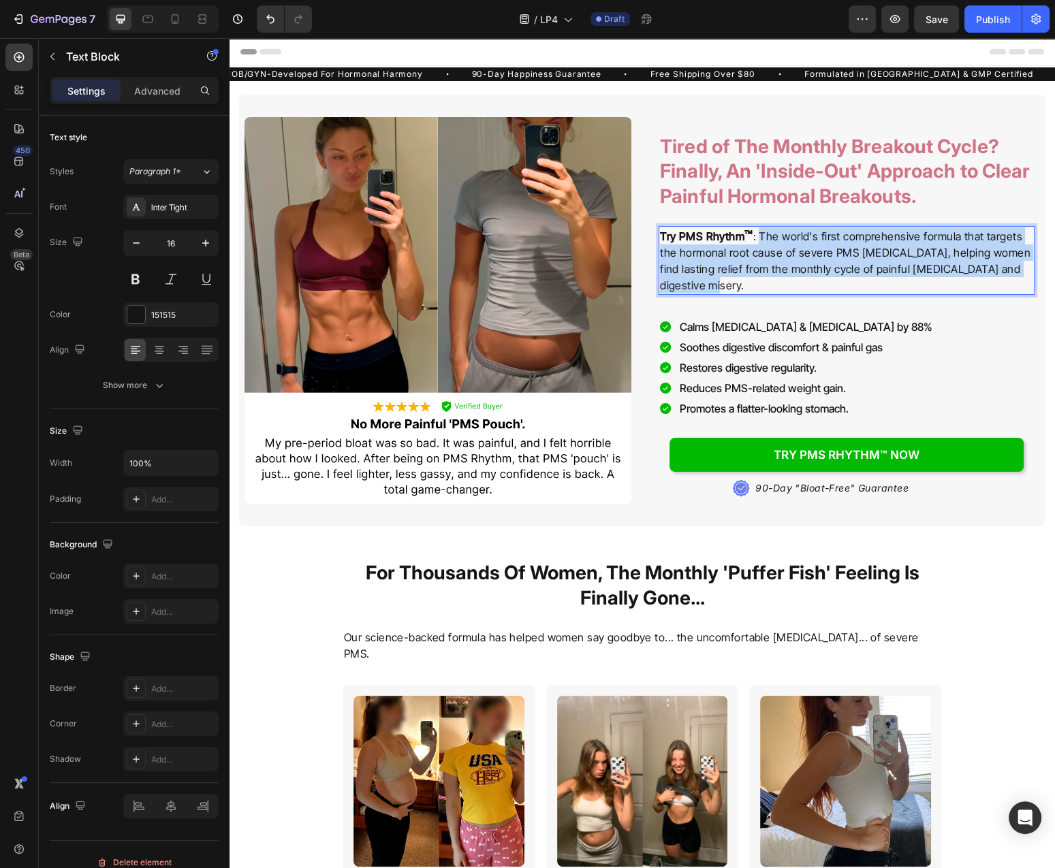
drag, startPoint x: 764, startPoint y: 233, endPoint x: 783, endPoint y: 285, distance: 55.2
click at [783, 285] on p "Try PMS Rhythm ™ : The world's first comprehensive formula that targets the hor…" at bounding box center [846, 260] width 373 height 66
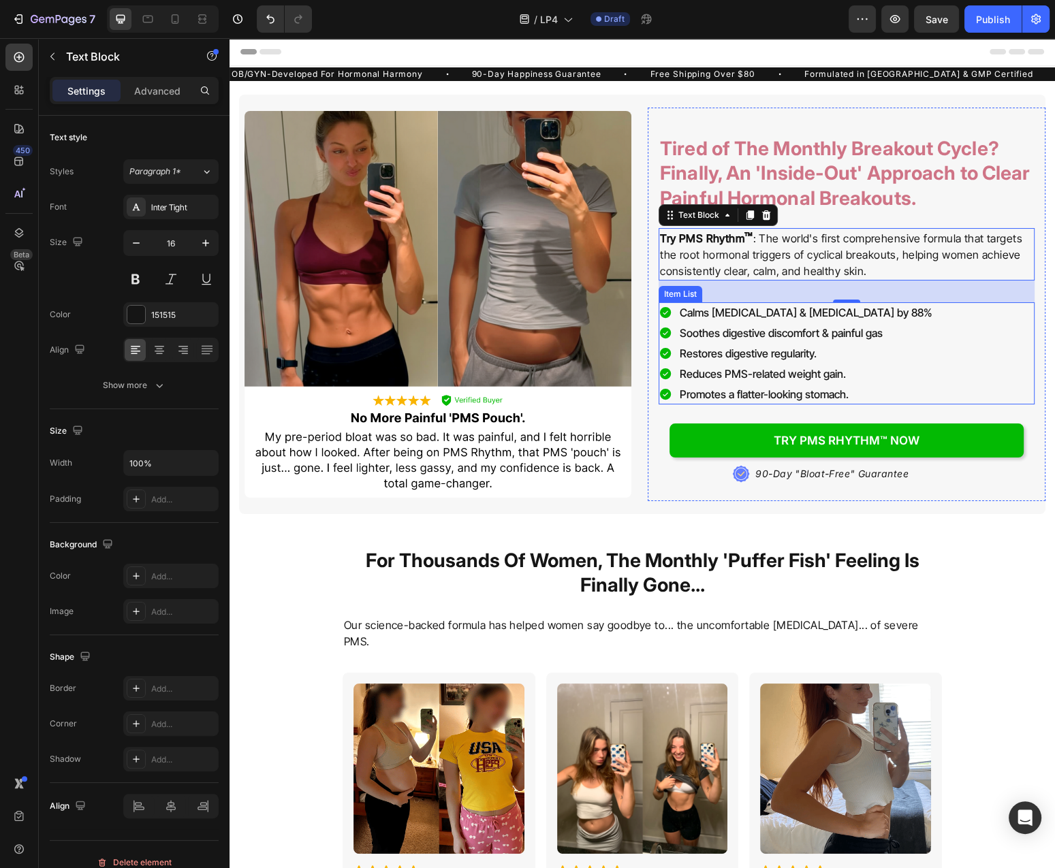
click at [830, 308] on p "Calms [MEDICAL_DATA] & [MEDICAL_DATA] by 88%" at bounding box center [806, 312] width 253 height 16
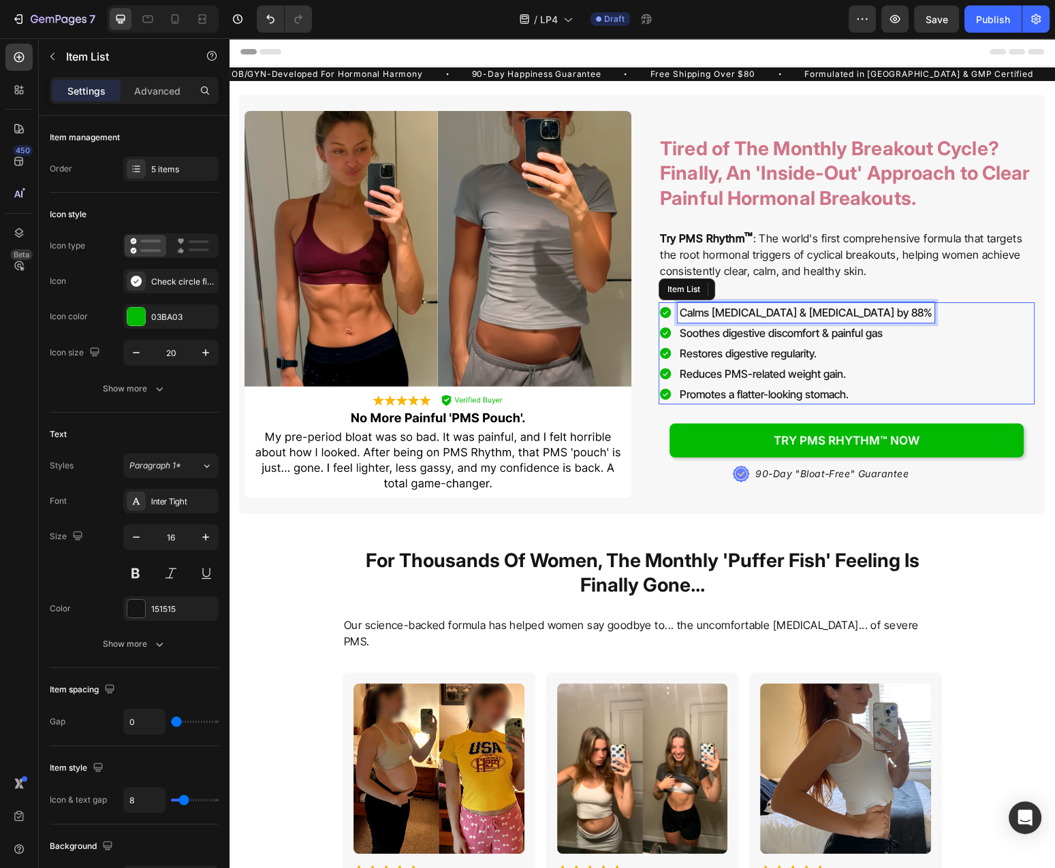
click at [830, 308] on p "Calms [MEDICAL_DATA] & [MEDICAL_DATA] by 88%" at bounding box center [806, 312] width 253 height 16
click at [757, 338] on p "Soothes digestive discomfort & painful gas" at bounding box center [781, 333] width 203 height 16
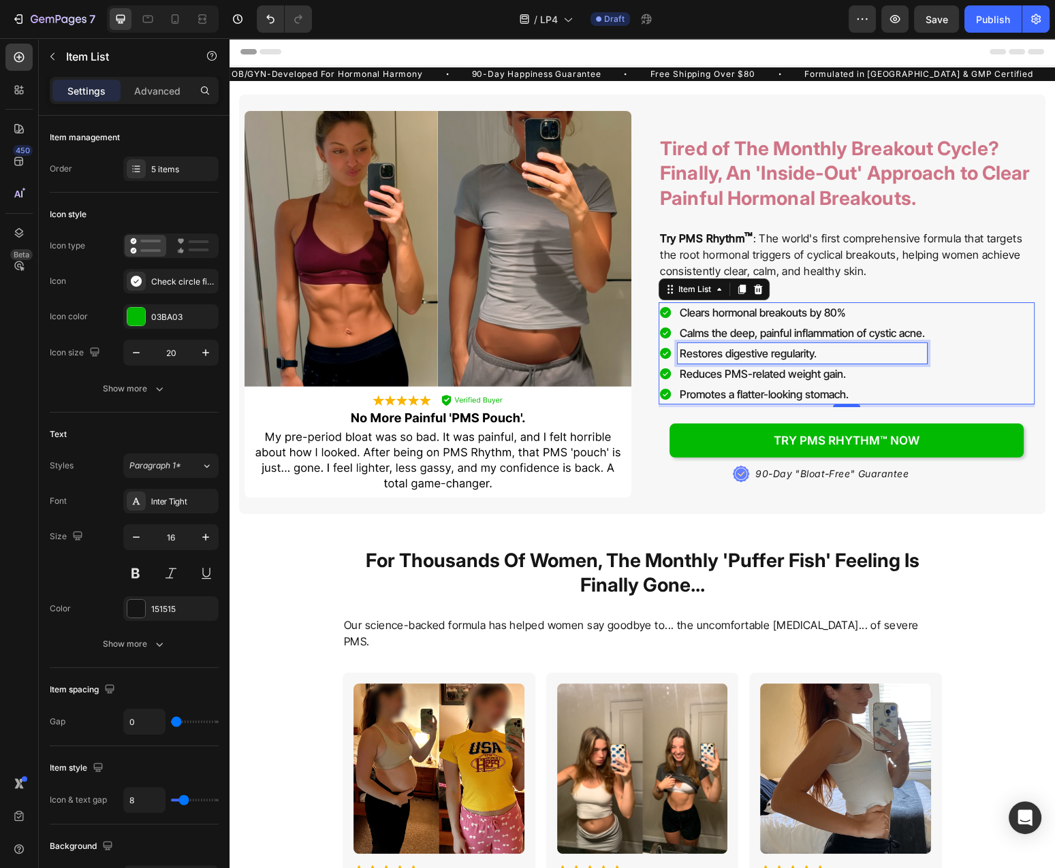
click at [777, 350] on p "Restores digestive regularity." at bounding box center [802, 353] width 245 height 16
click at [757, 383] on div "Reduces PMS-related weight gain." at bounding box center [808, 374] width 261 height 20
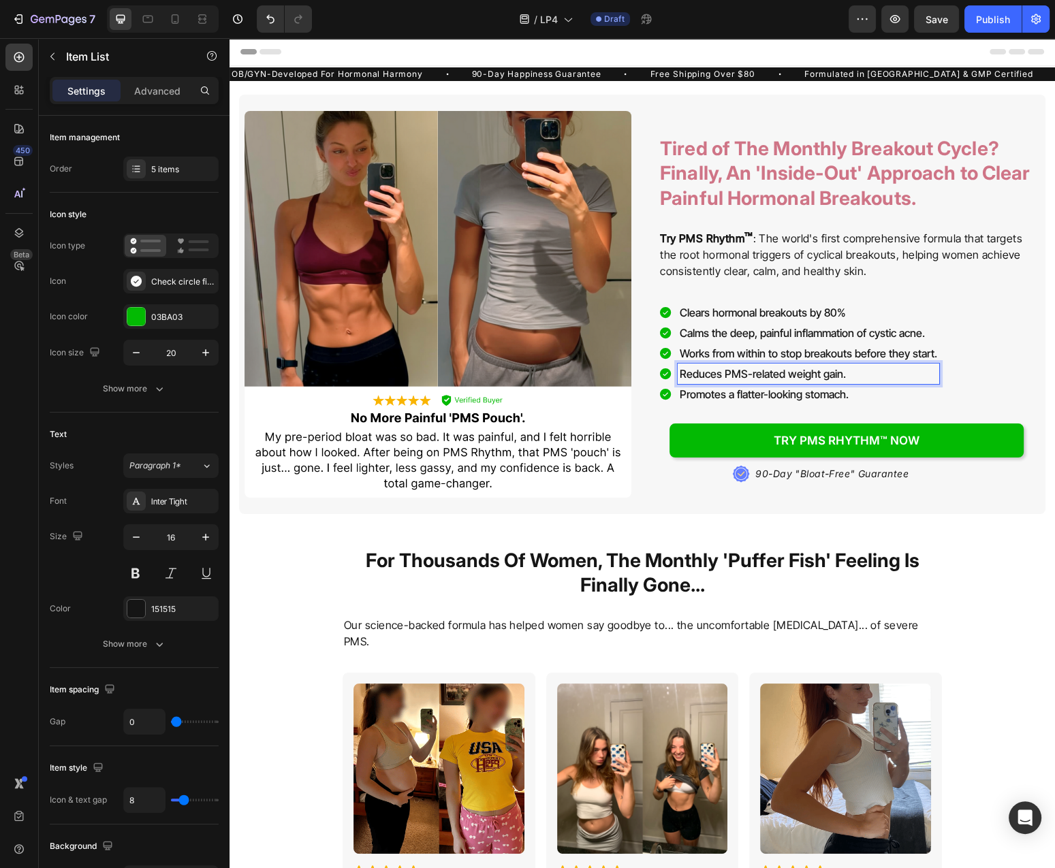
click at [757, 383] on div "Reduces PMS-related weight gain." at bounding box center [808, 374] width 261 height 20
click at [904, 404] on div "Promotes a flatter-looking stomach." at bounding box center [812, 394] width 268 height 20
click at [992, 379] on div "Clears hormonal breakouts by 80% Calms the deep, painful inflammation of cystic…" at bounding box center [846, 353] width 376 height 102
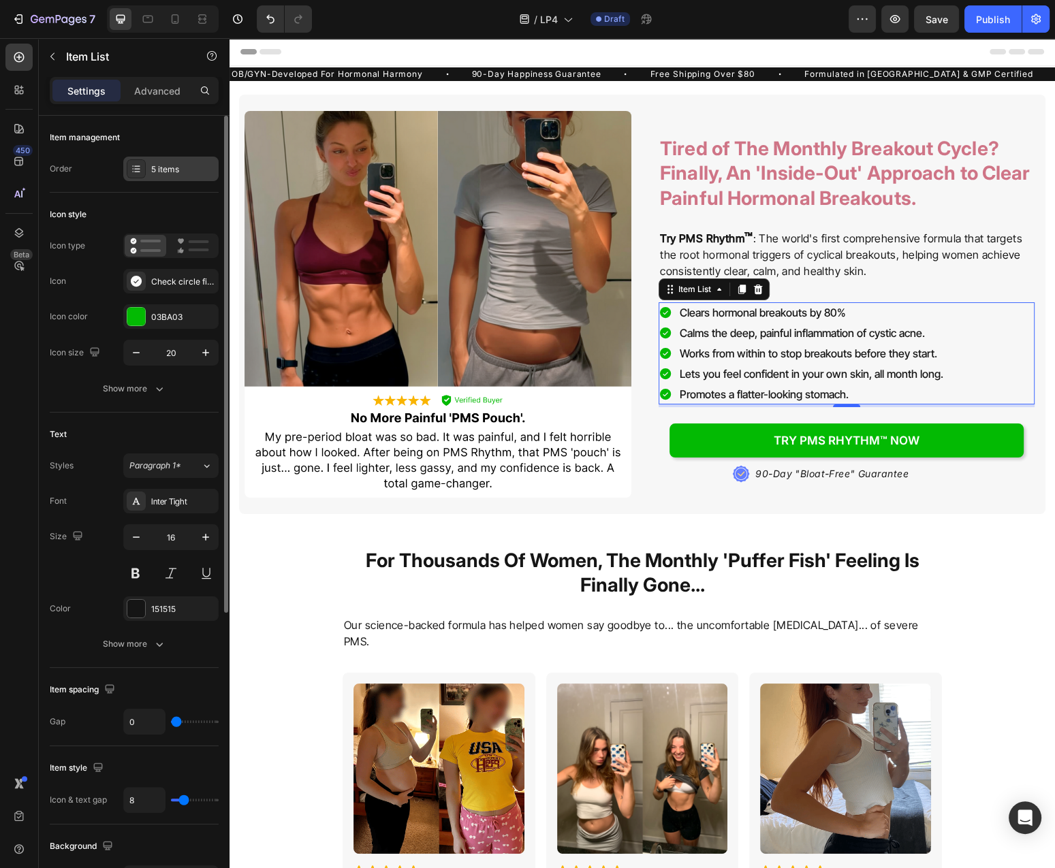
click at [180, 176] on div "5 items" at bounding box center [170, 169] width 95 height 25
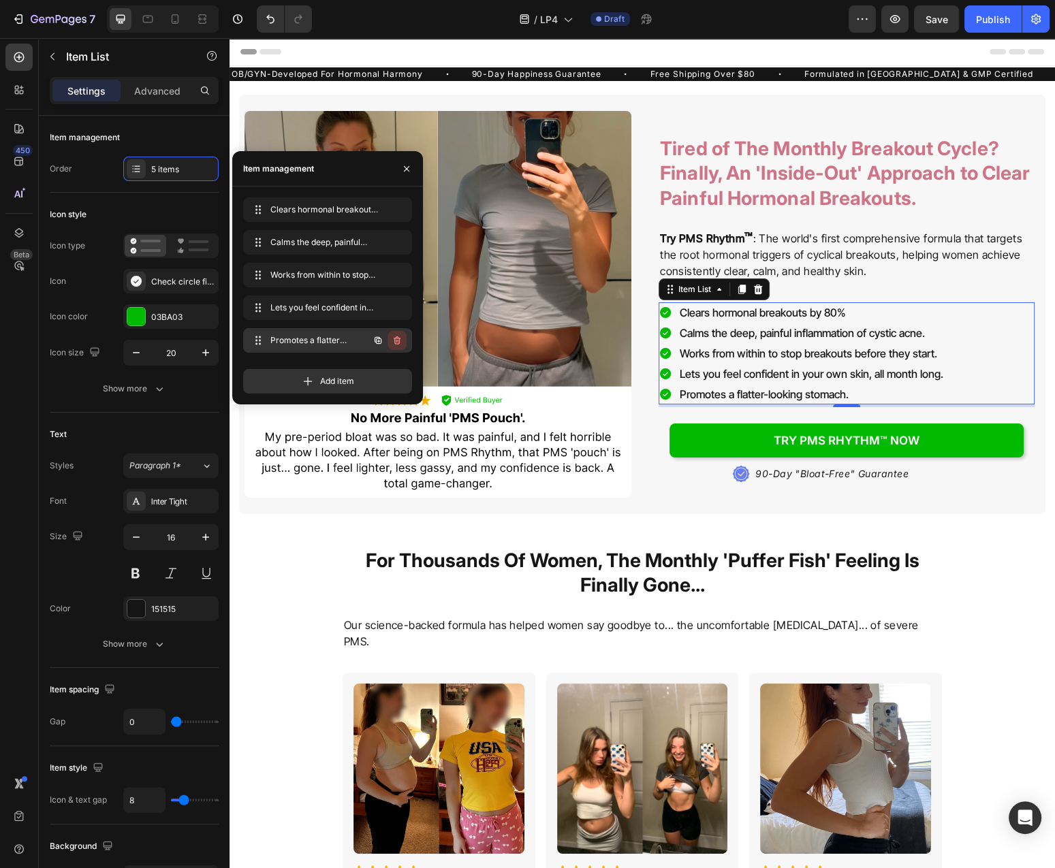
click at [399, 338] on icon "button" at bounding box center [397, 340] width 11 height 11
click at [392, 345] on div "Delete" at bounding box center [387, 340] width 25 height 12
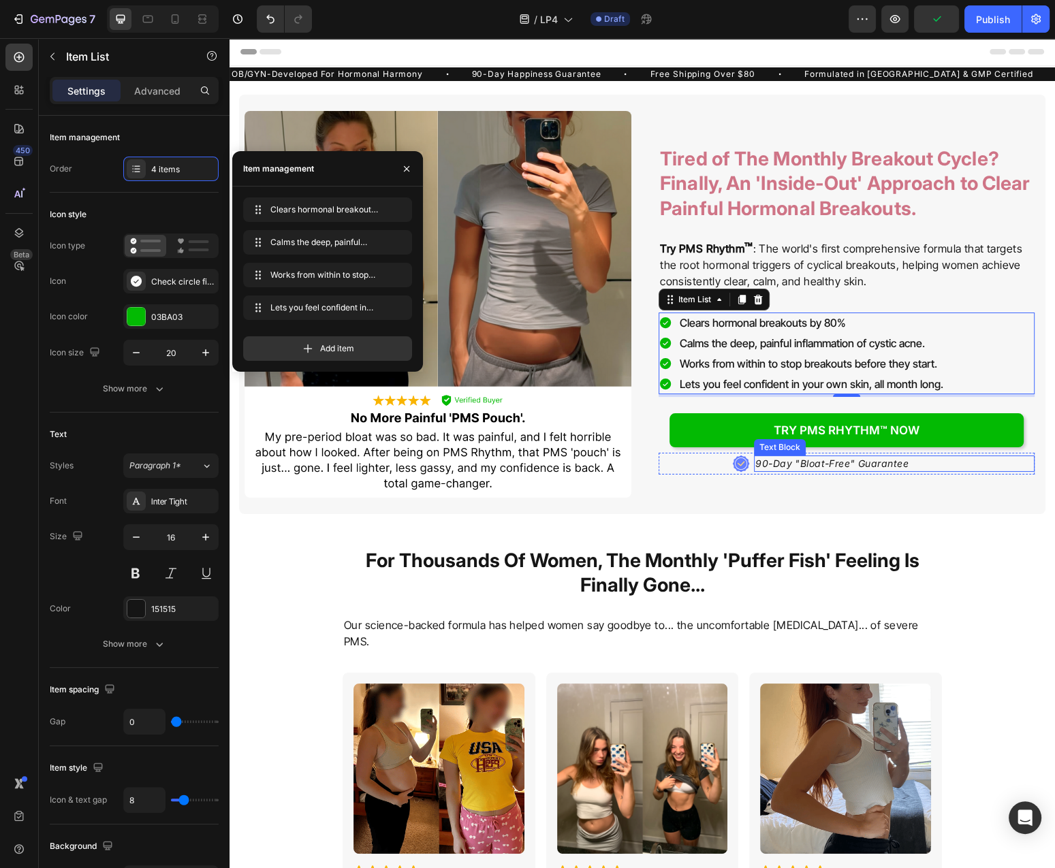
click at [800, 466] on p "90-Day "Bloat-Free" Guarantee" at bounding box center [831, 464] width 153 height 14
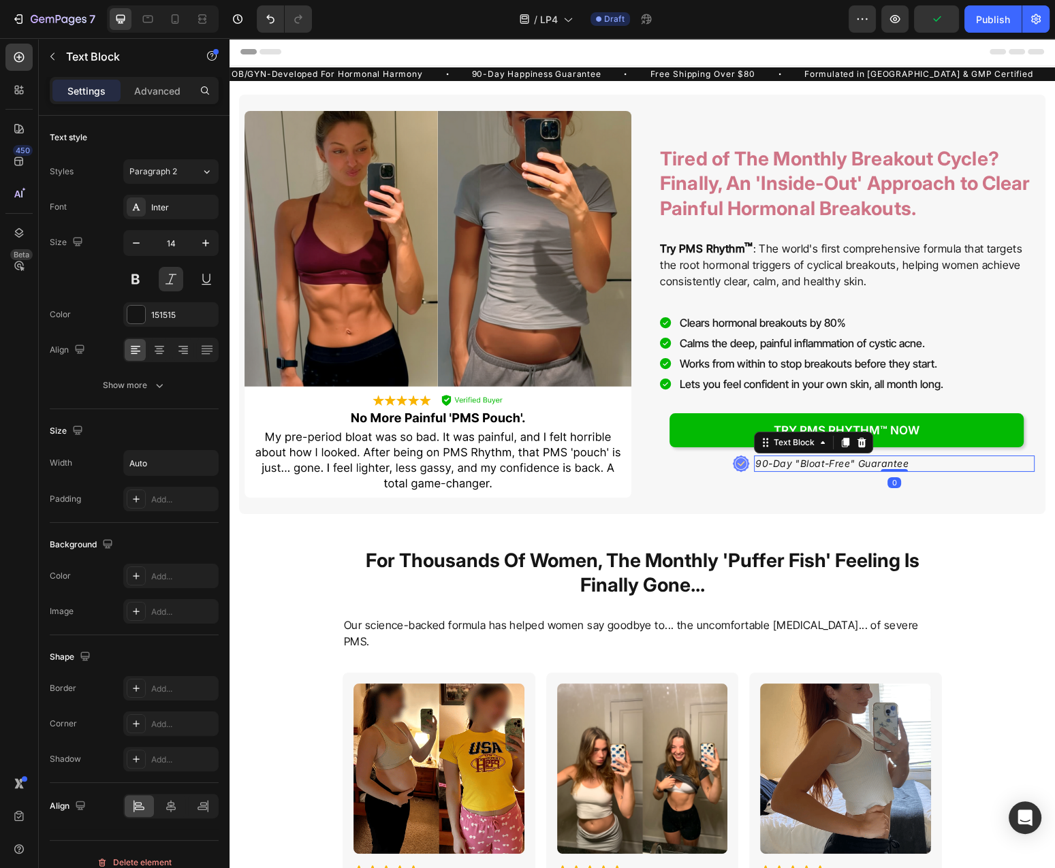
click at [800, 466] on p "90-Day "Bloat-Free" Guarantee" at bounding box center [831, 464] width 153 height 14
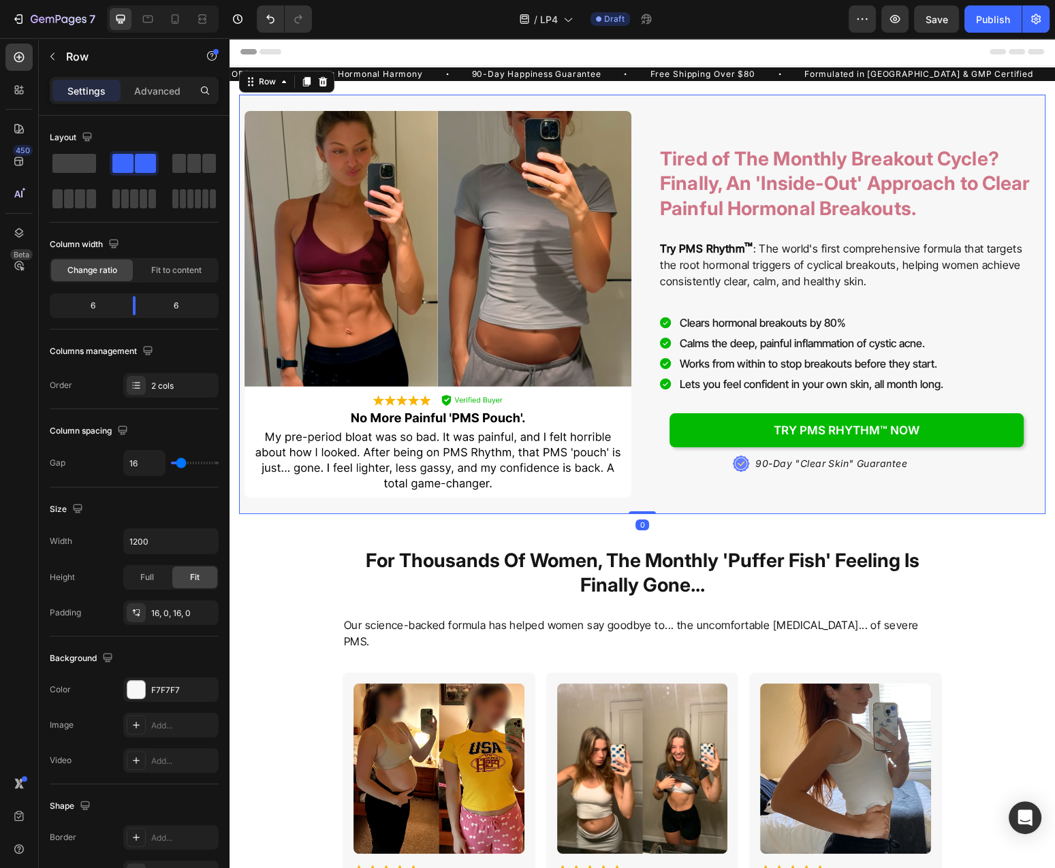
click at [990, 511] on div "Image Tired of The Monthly Breakout Cycle? Finally, An 'Inside-Out' Approach to…" at bounding box center [642, 304] width 806 height 419
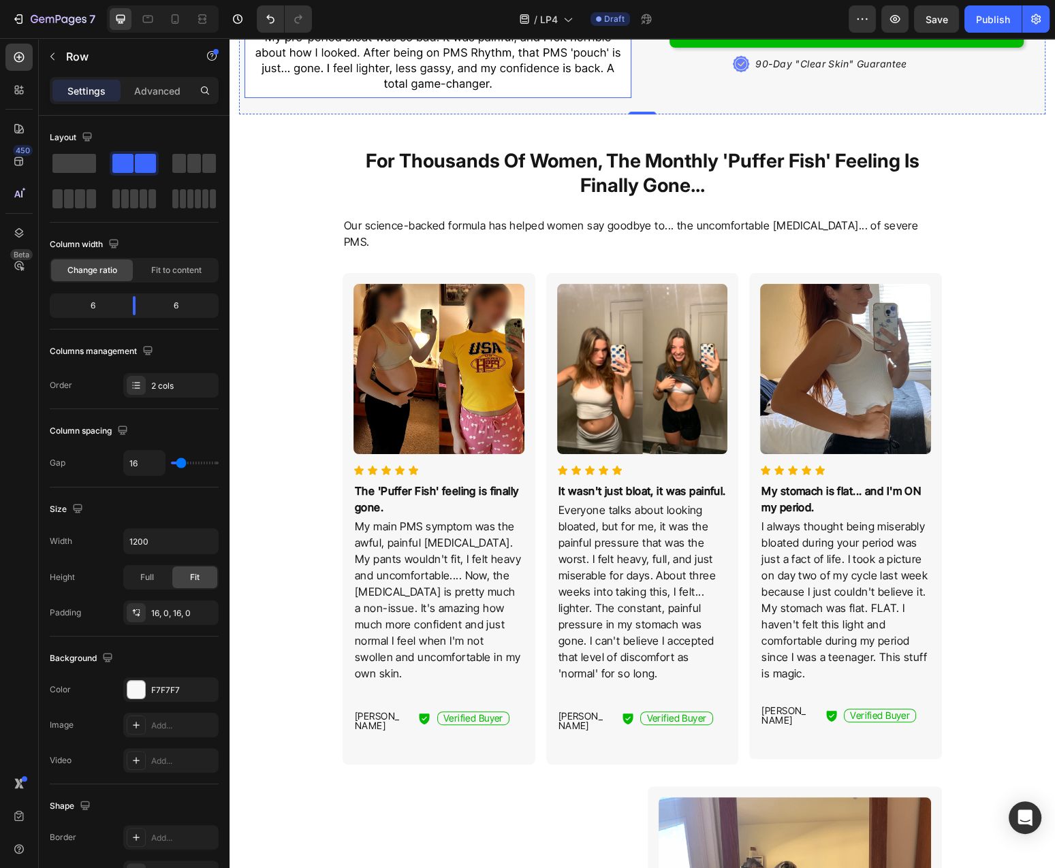
scroll to position [438, 0]
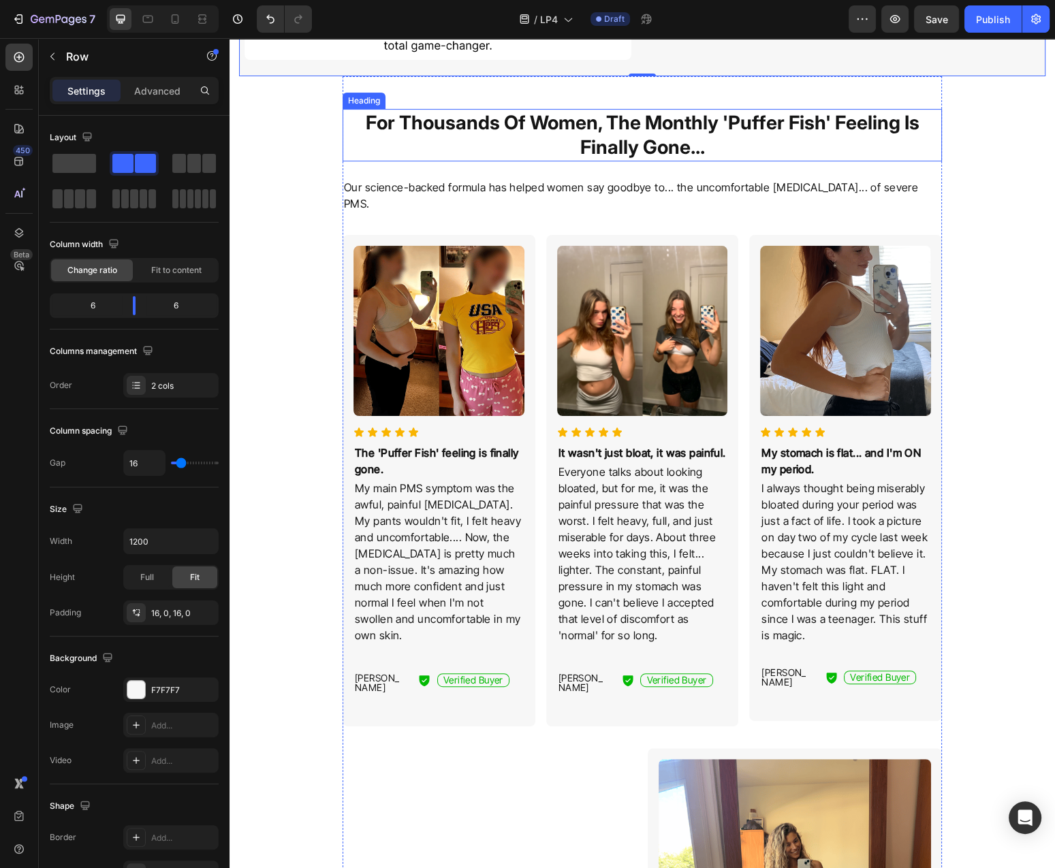
click at [661, 132] on h2 "For Thousands Of Women, The Monthly 'Puffer Fish' Feeling Is Finally Gone..." at bounding box center [642, 135] width 599 height 52
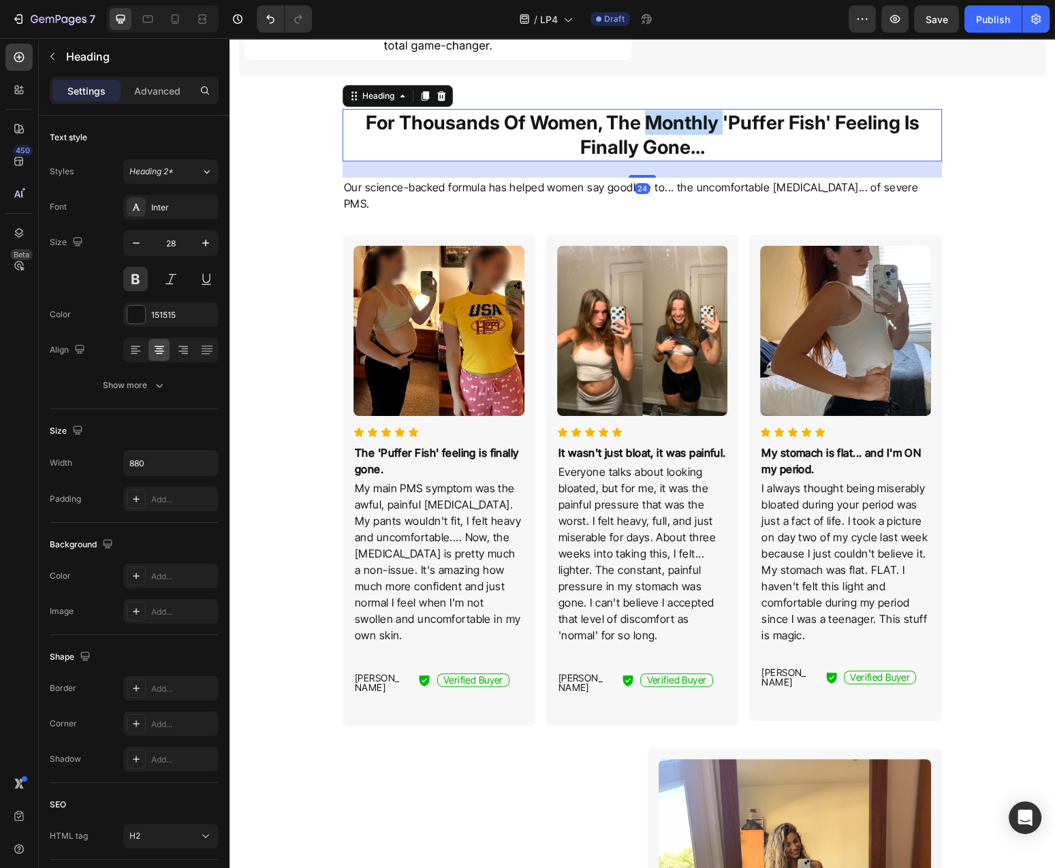
click at [661, 132] on h2 "For Thousands Of Women, The Monthly 'Puffer Fish' Feeling Is Finally Gone..." at bounding box center [642, 135] width 599 height 52
click at [661, 132] on p "For Thousands Of Women, The Monthly 'Puffer Fish' Feeling Is Finally Gone..." at bounding box center [642, 135] width 597 height 50
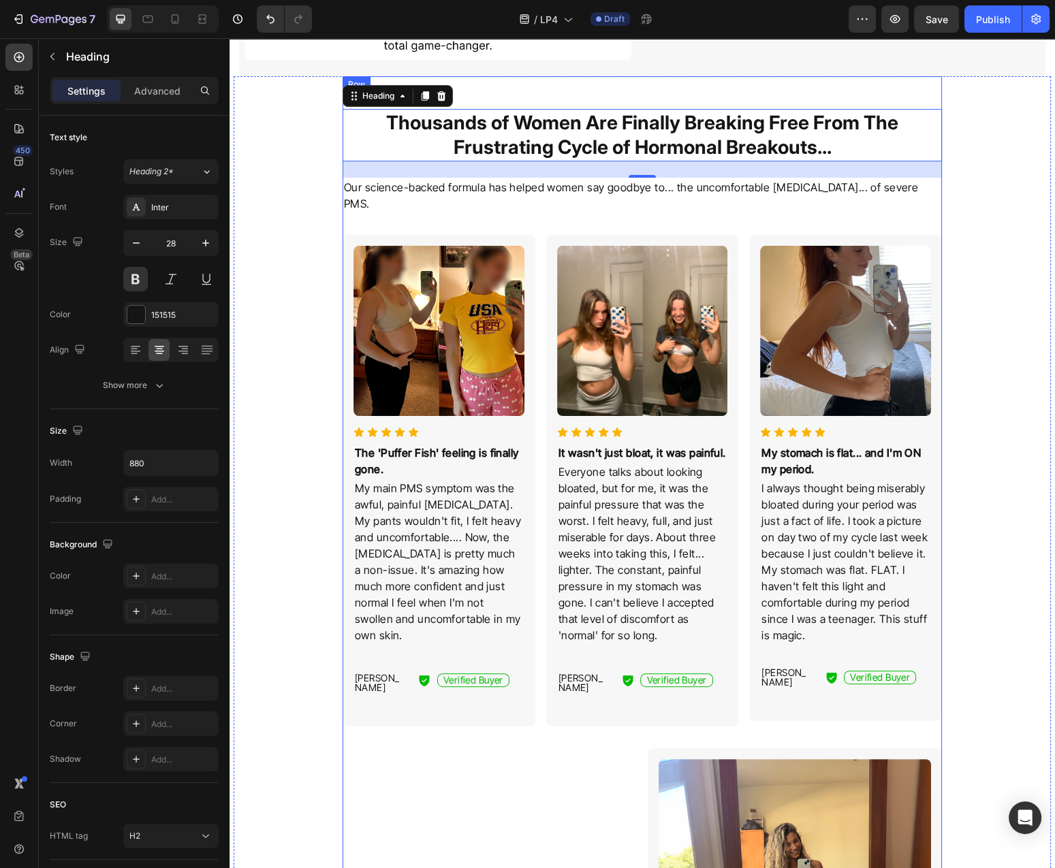
click at [695, 187] on p "Our science-backed formula has helped women say goodbye to... the uncomfortable…" at bounding box center [642, 195] width 597 height 33
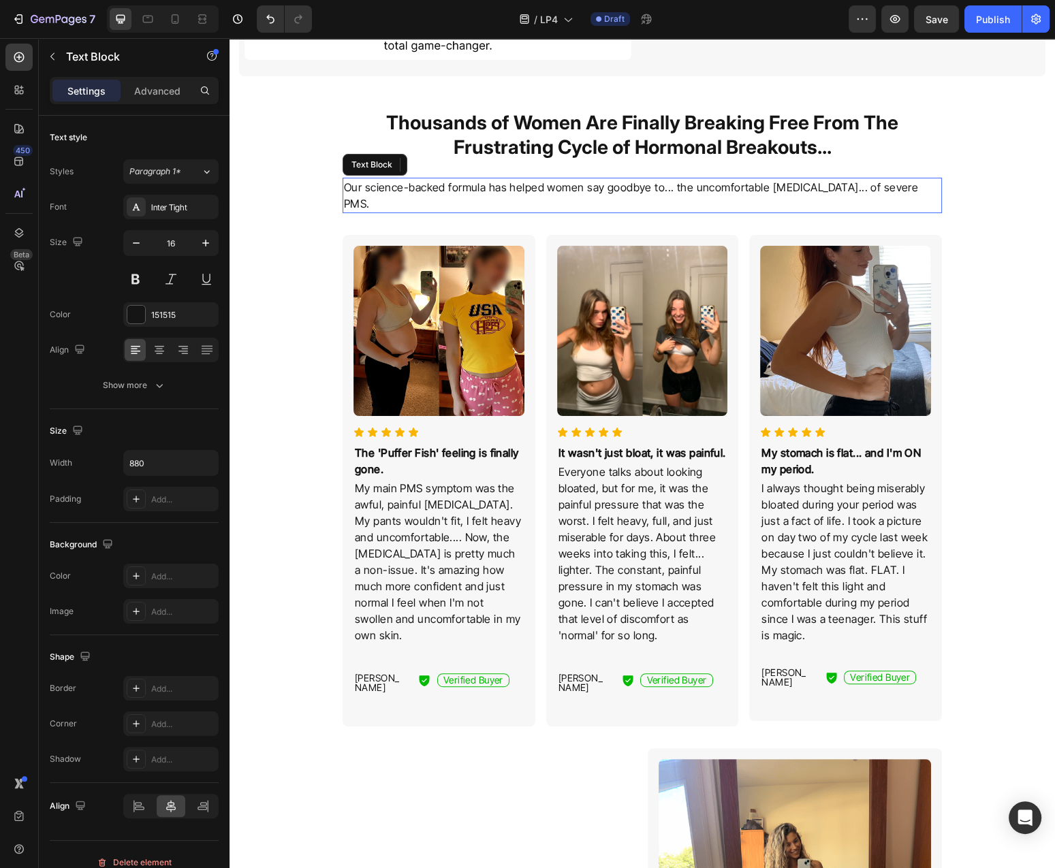
click at [695, 187] on p "Our science-backed formula has helped women say goodbye to... the uncomfortable…" at bounding box center [642, 195] width 597 height 33
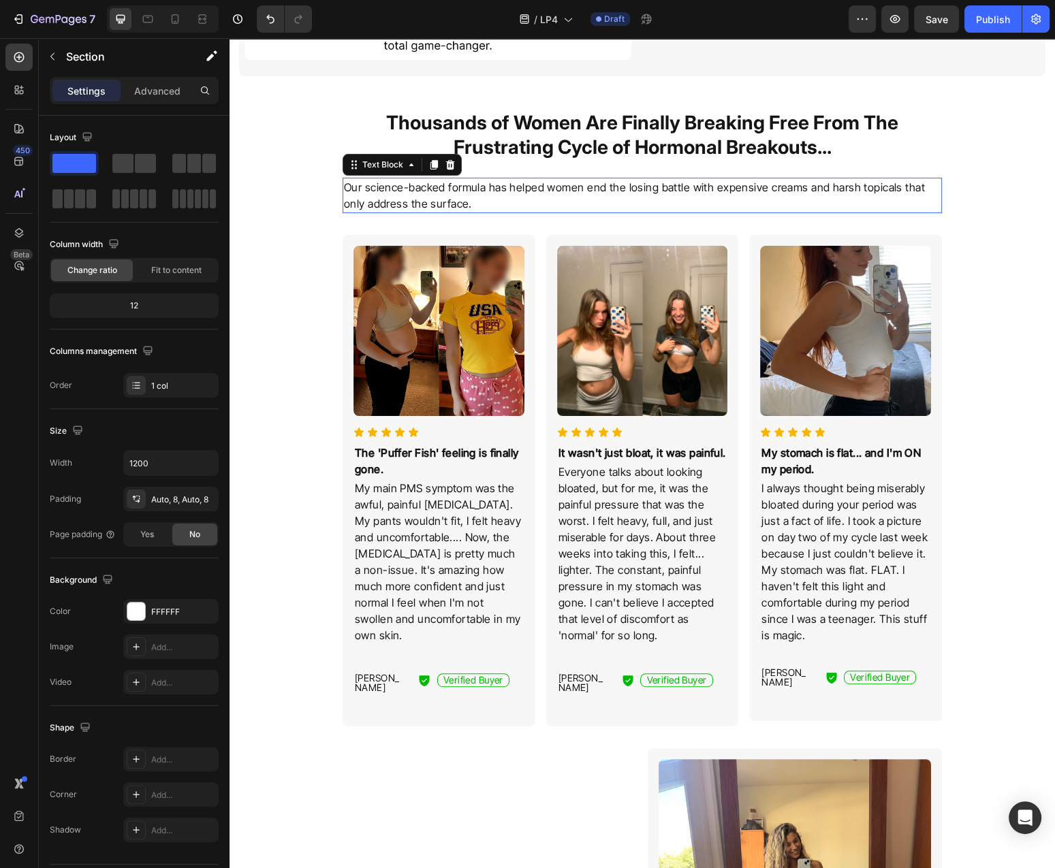
click at [888, 191] on p "Our science-backed formula has helped women end the losing battle with expensiv…" at bounding box center [642, 195] width 597 height 33
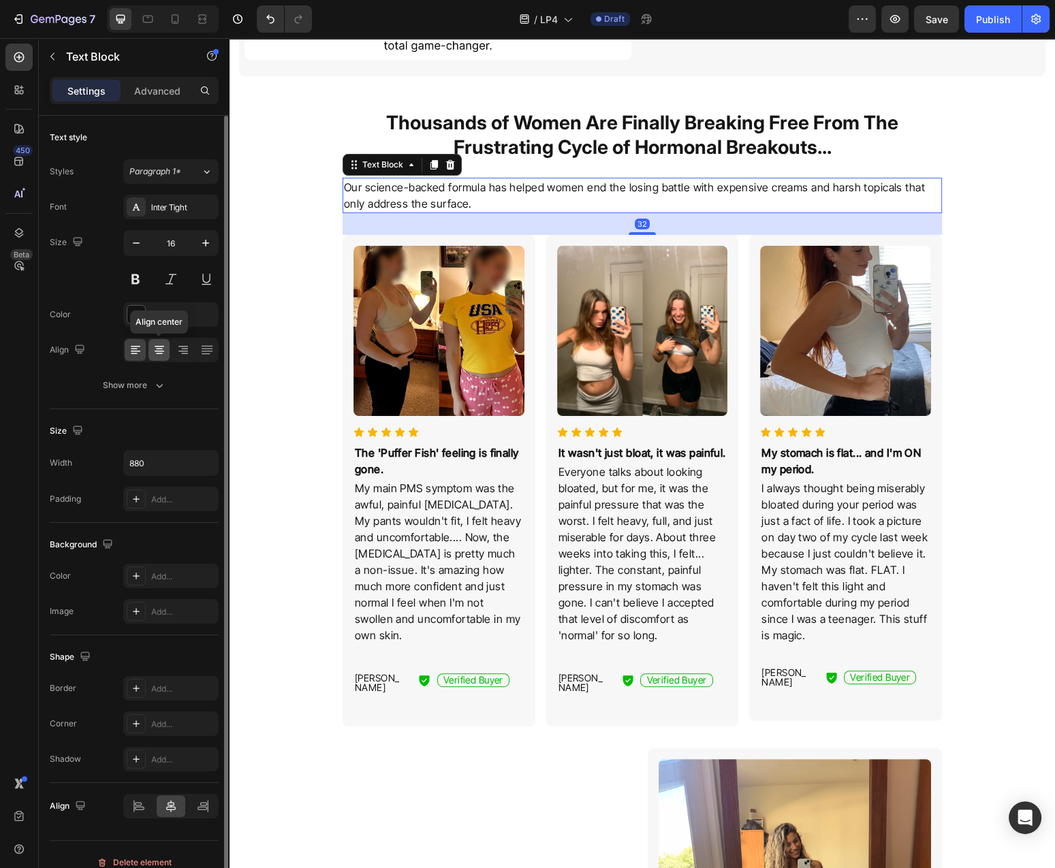
click at [161, 350] on icon at bounding box center [160, 350] width 14 height 14
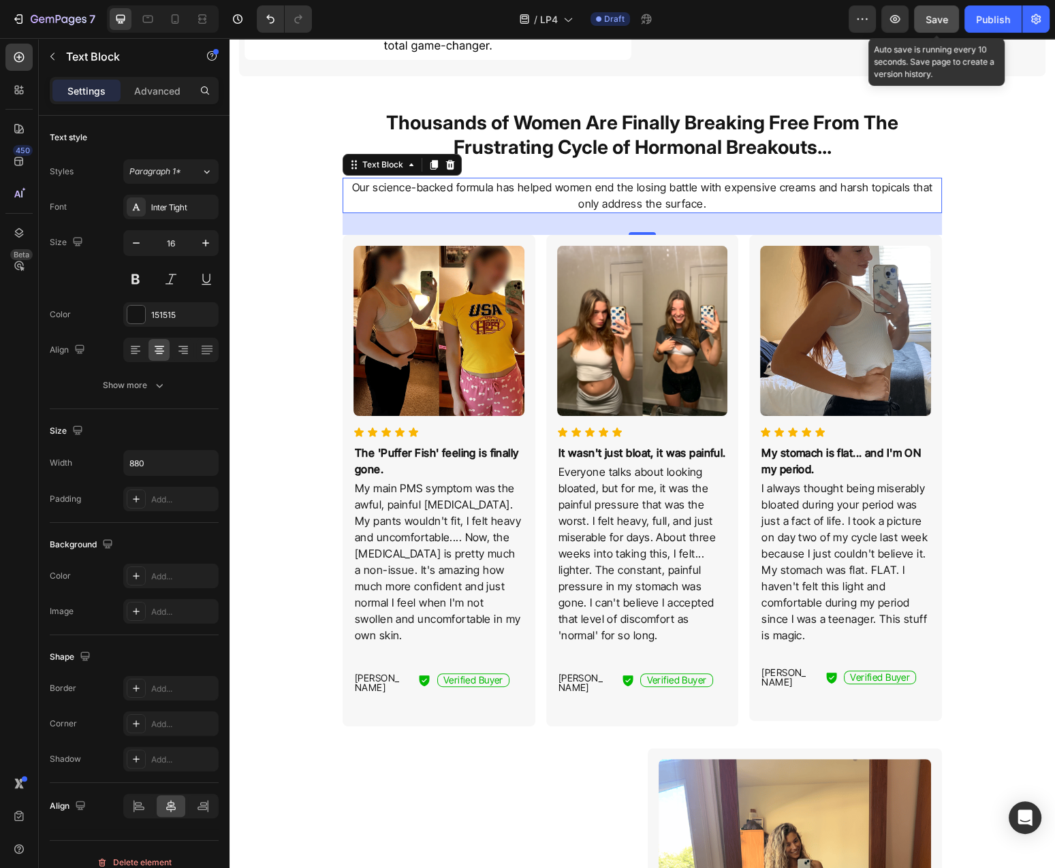
click at [932, 14] on span "Save" at bounding box center [936, 20] width 22 height 12
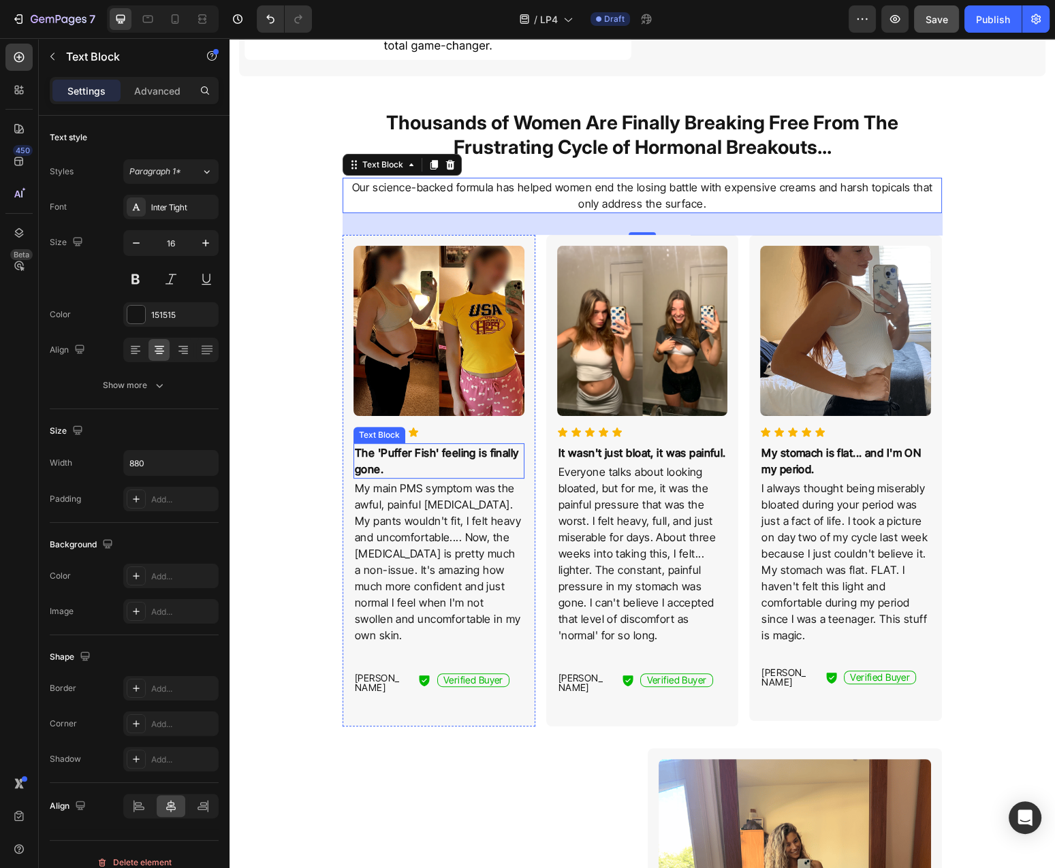
click at [419, 461] on p "The 'Puffer Fish' feeling is finally gone." at bounding box center [439, 461] width 168 height 33
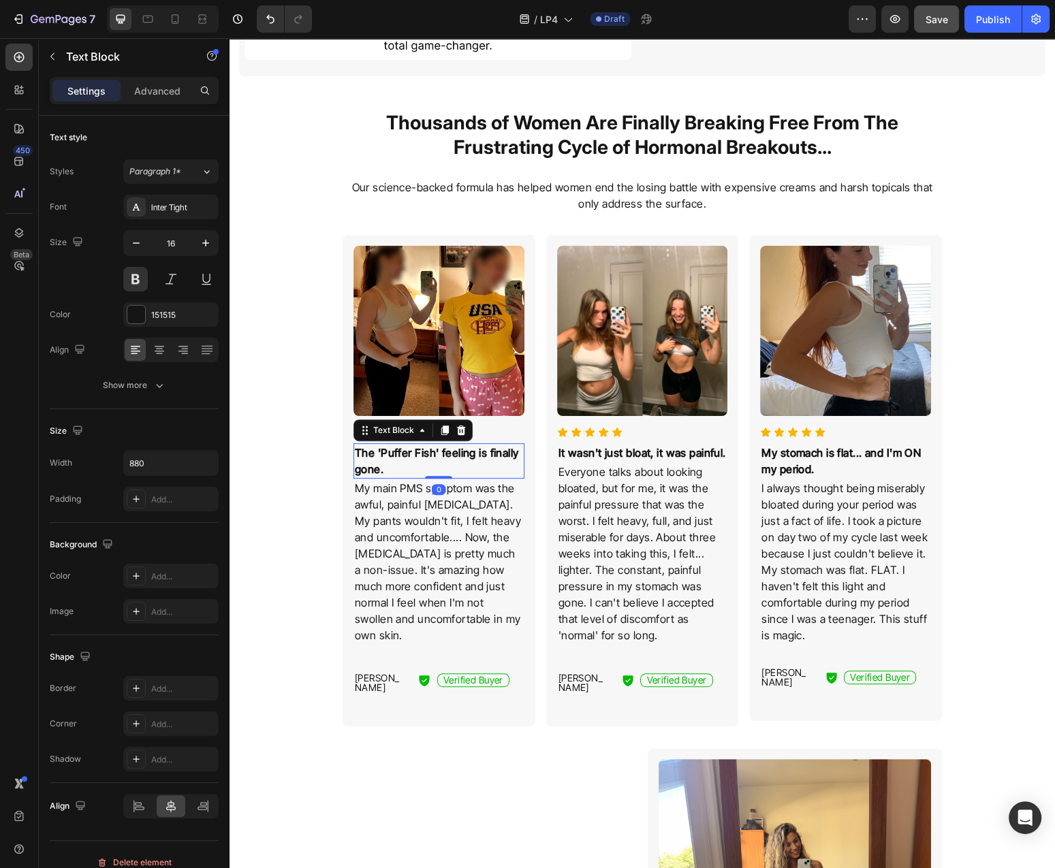
click at [419, 461] on p "The 'Puffer Fish' feeling is finally gone." at bounding box center [439, 461] width 168 height 33
click at [449, 512] on p "My main PMS symptom was the awful, painful [MEDICAL_DATA]. My pants wouldn't fi…" at bounding box center [439, 561] width 168 height 163
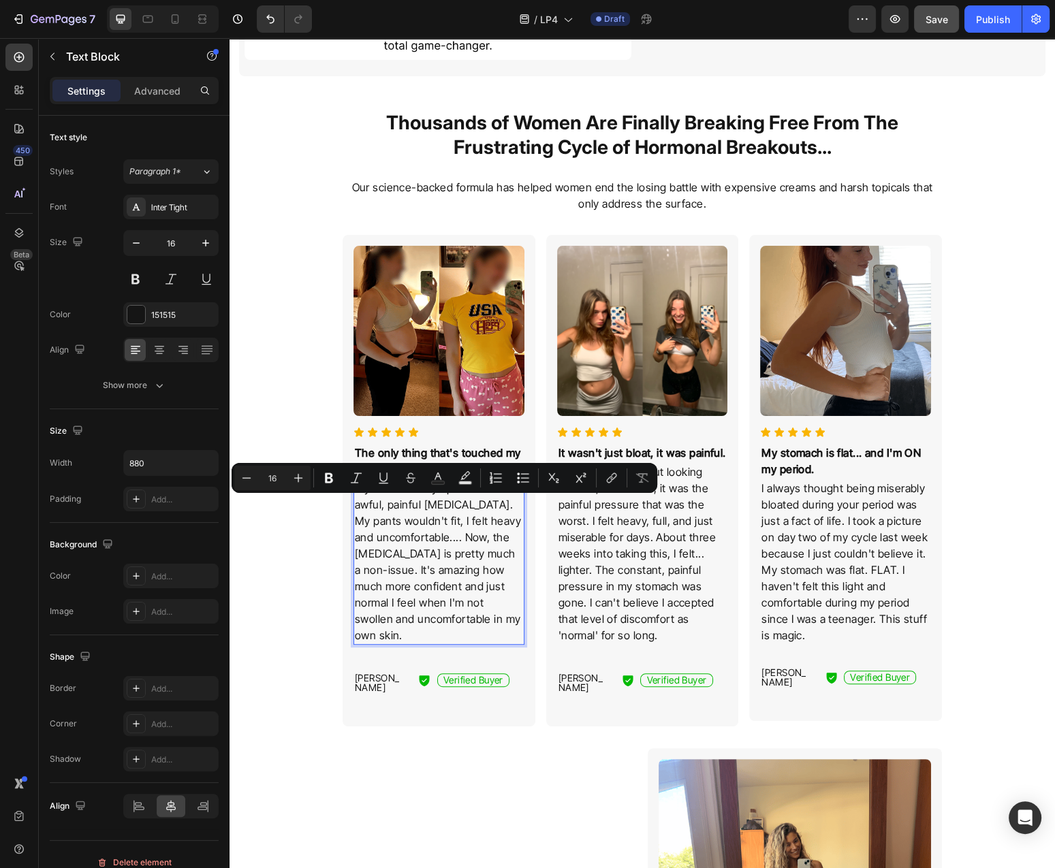
click at [449, 512] on p "My main PMS symptom was the awful, painful [MEDICAL_DATA]. My pants wouldn't fi…" at bounding box center [439, 561] width 168 height 163
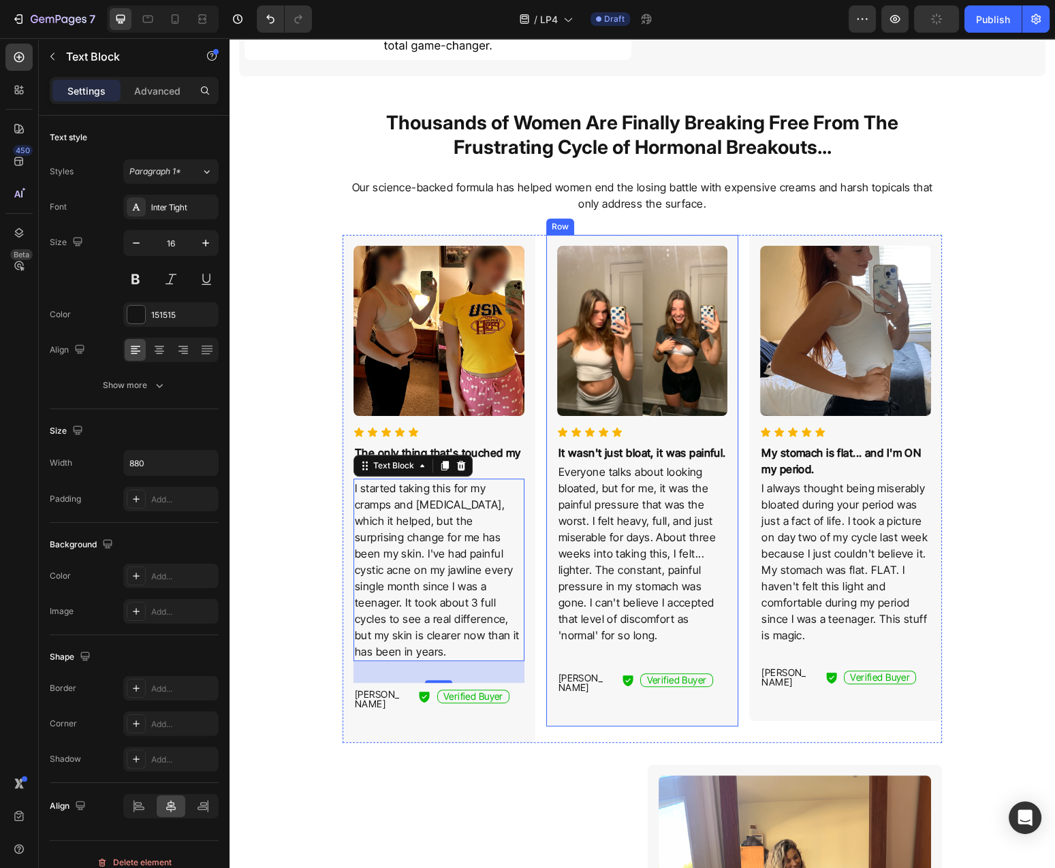
click at [591, 461] on p "It wasn't just bloat, it was painful." at bounding box center [642, 453] width 168 height 16
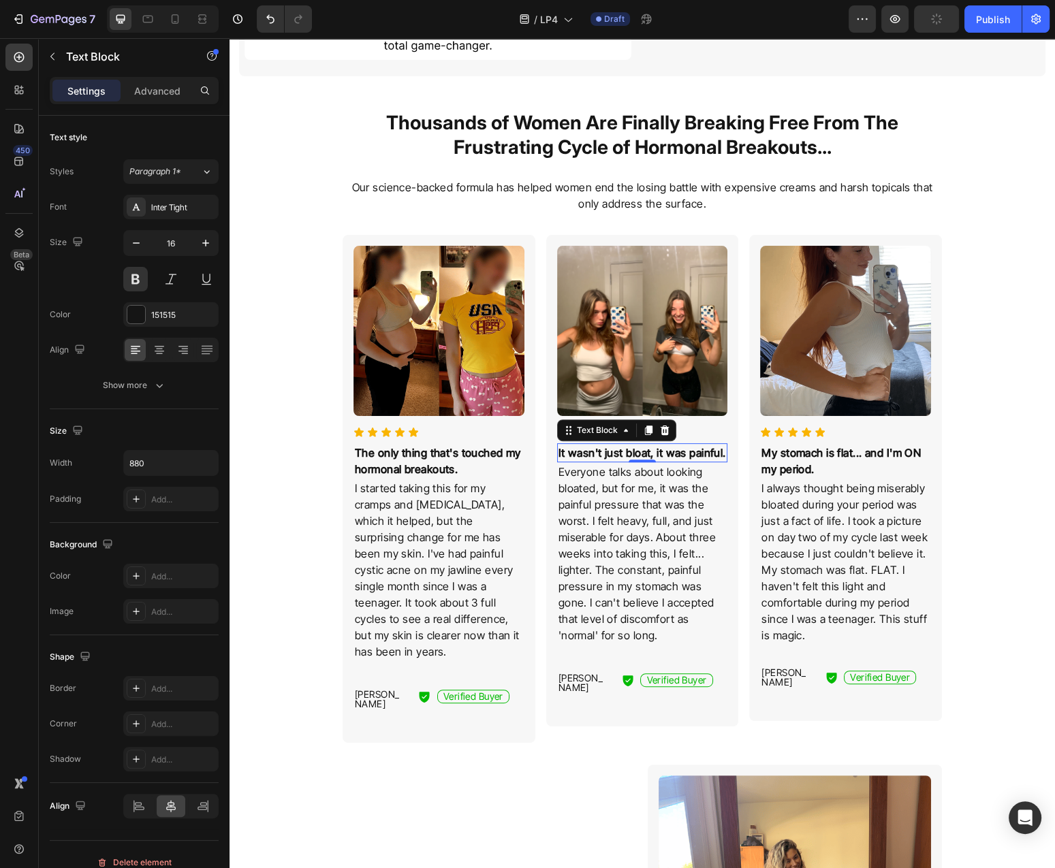
click at [591, 461] on p "It wasn't just bloat, it was painful." at bounding box center [642, 453] width 168 height 16
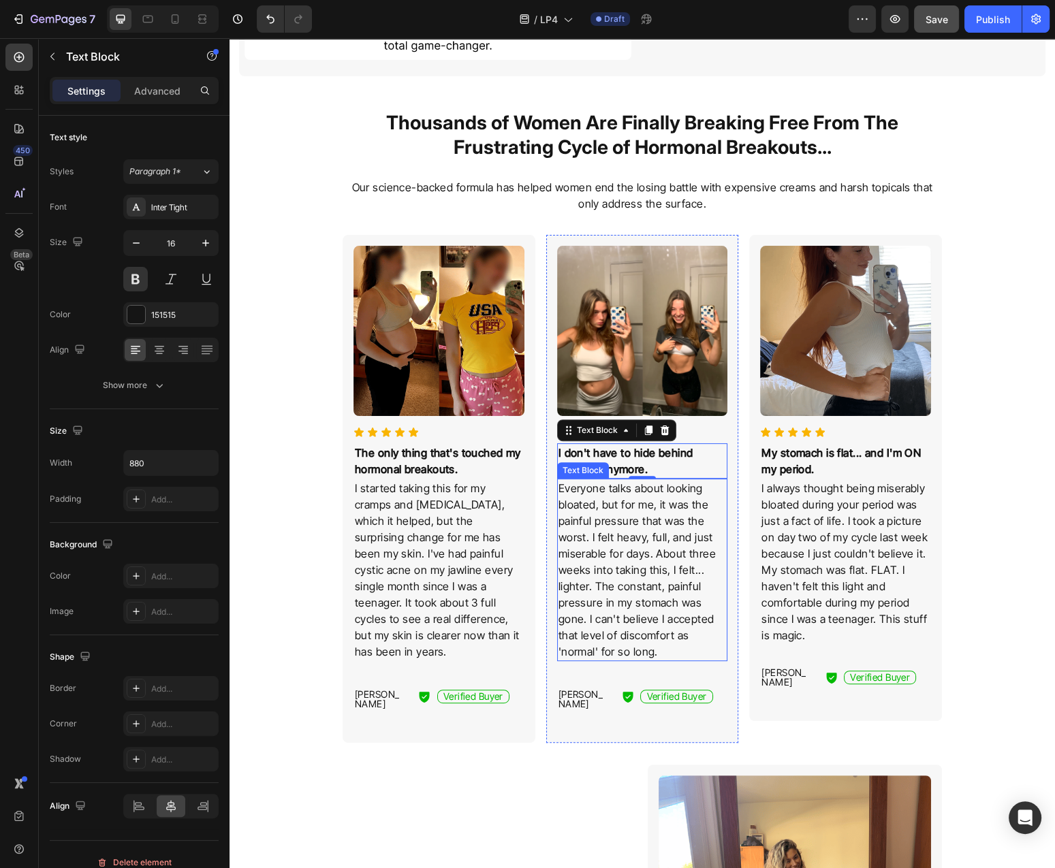
click at [637, 516] on p "Everyone talks about looking bloated, but for me, it was the painful pressure t…" at bounding box center [642, 570] width 168 height 180
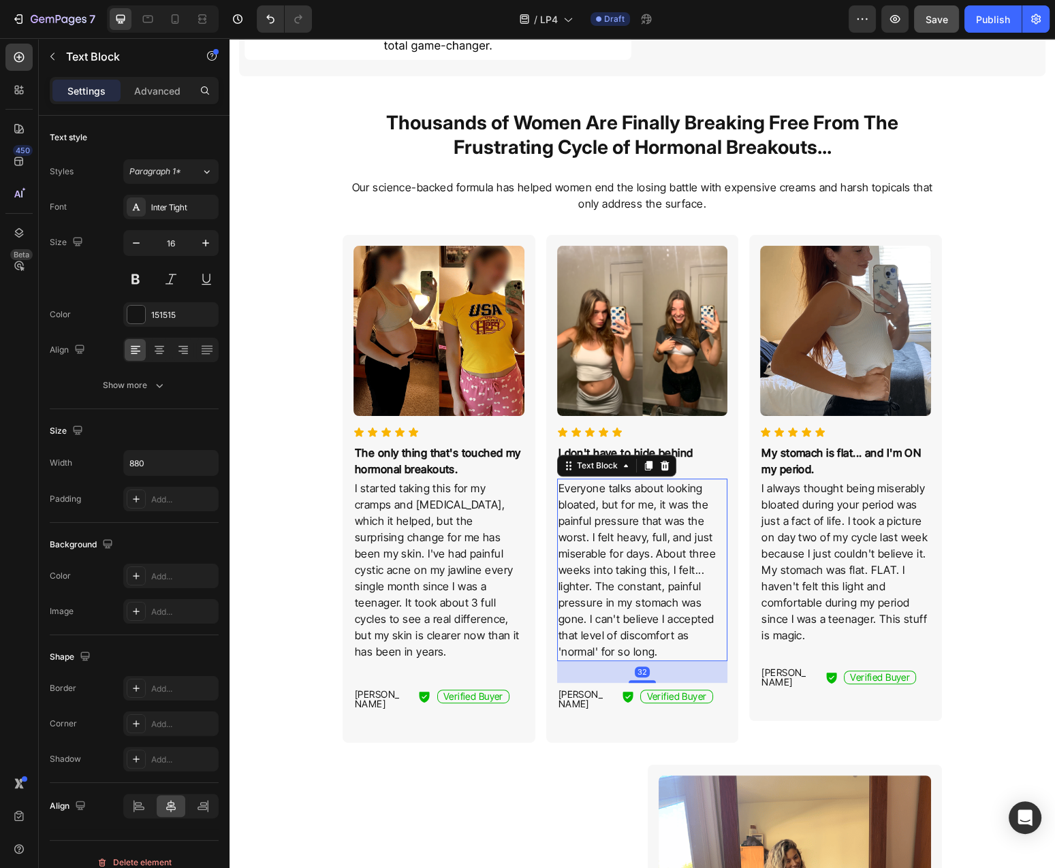
click at [637, 516] on p "Everyone talks about looking bloated, but for me, it was the painful pressure t…" at bounding box center [642, 570] width 168 height 180
click at [385, 690] on p "[PERSON_NAME]" at bounding box center [380, 699] width 50 height 19
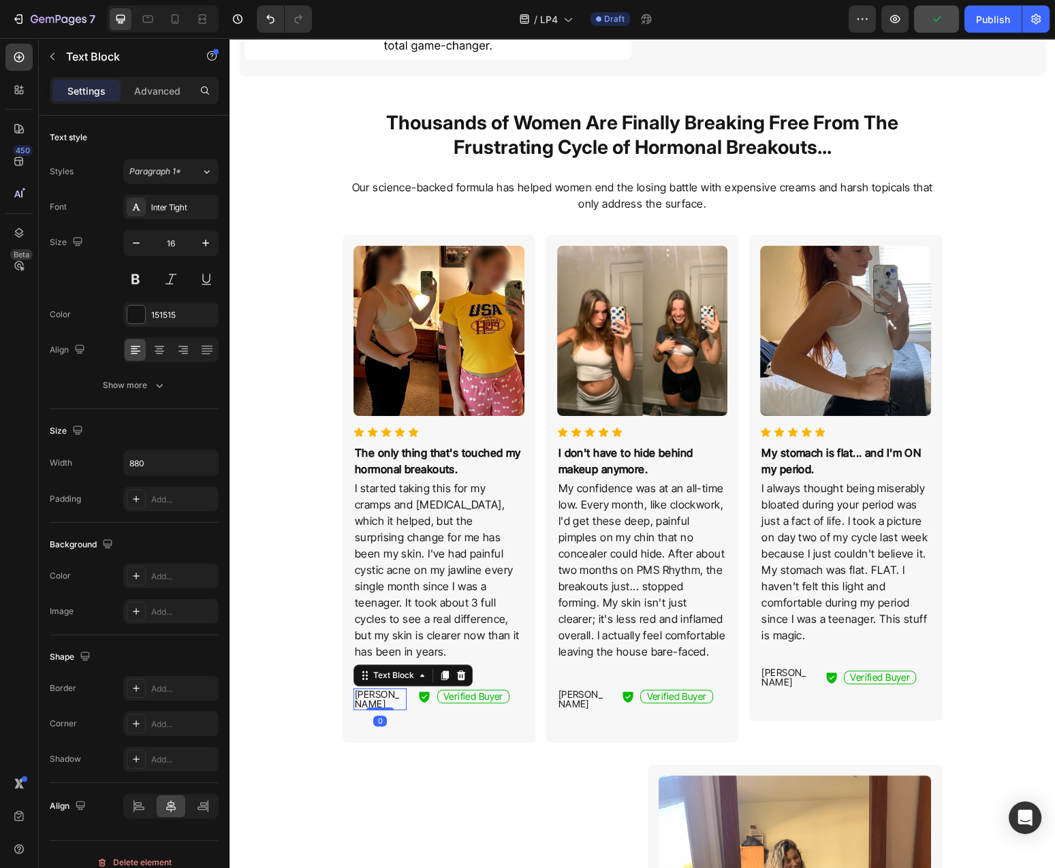
click at [385, 690] on p "[PERSON_NAME]" at bounding box center [380, 699] width 50 height 19
click at [372, 690] on p "Emsly K." at bounding box center [380, 695] width 50 height 10
click at [586, 691] on p "[PERSON_NAME]" at bounding box center [583, 699] width 50 height 19
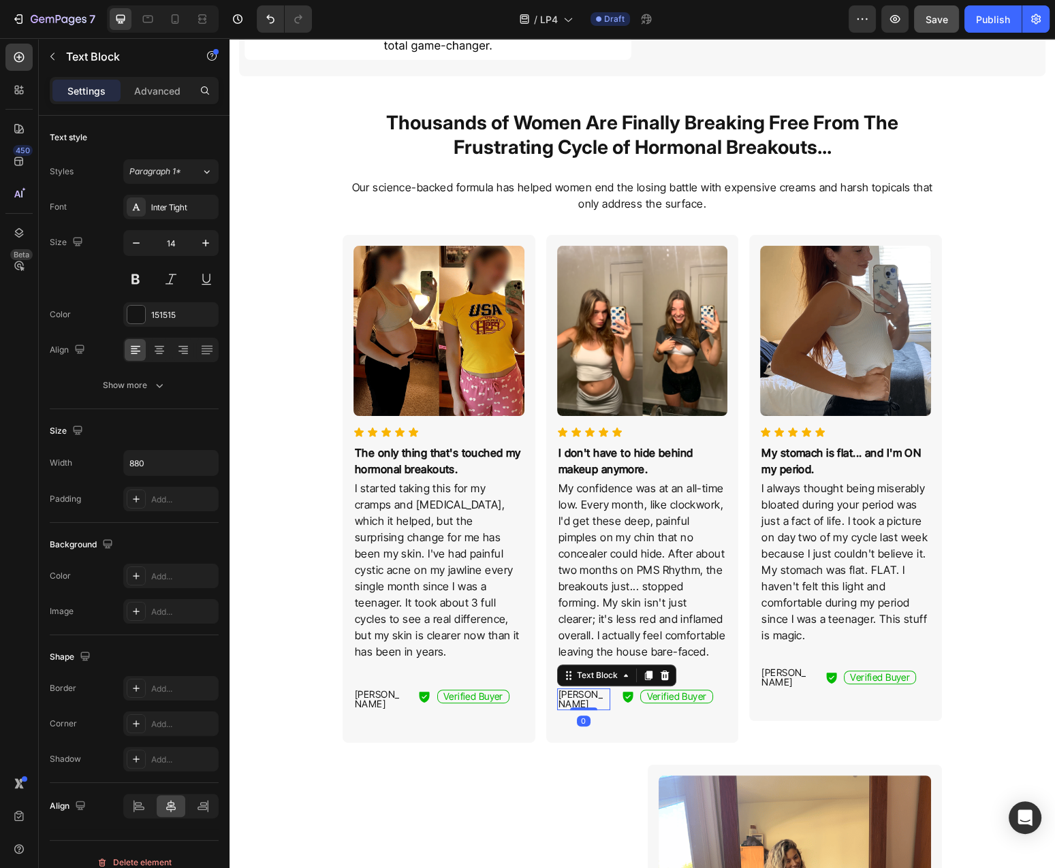
click at [586, 691] on p "[PERSON_NAME]" at bounding box center [583, 699] width 50 height 19
click at [791, 671] on p "[PERSON_NAME]" at bounding box center [786, 677] width 50 height 19
click at [790, 671] on p "[PERSON_NAME]" at bounding box center [786, 677] width 50 height 19
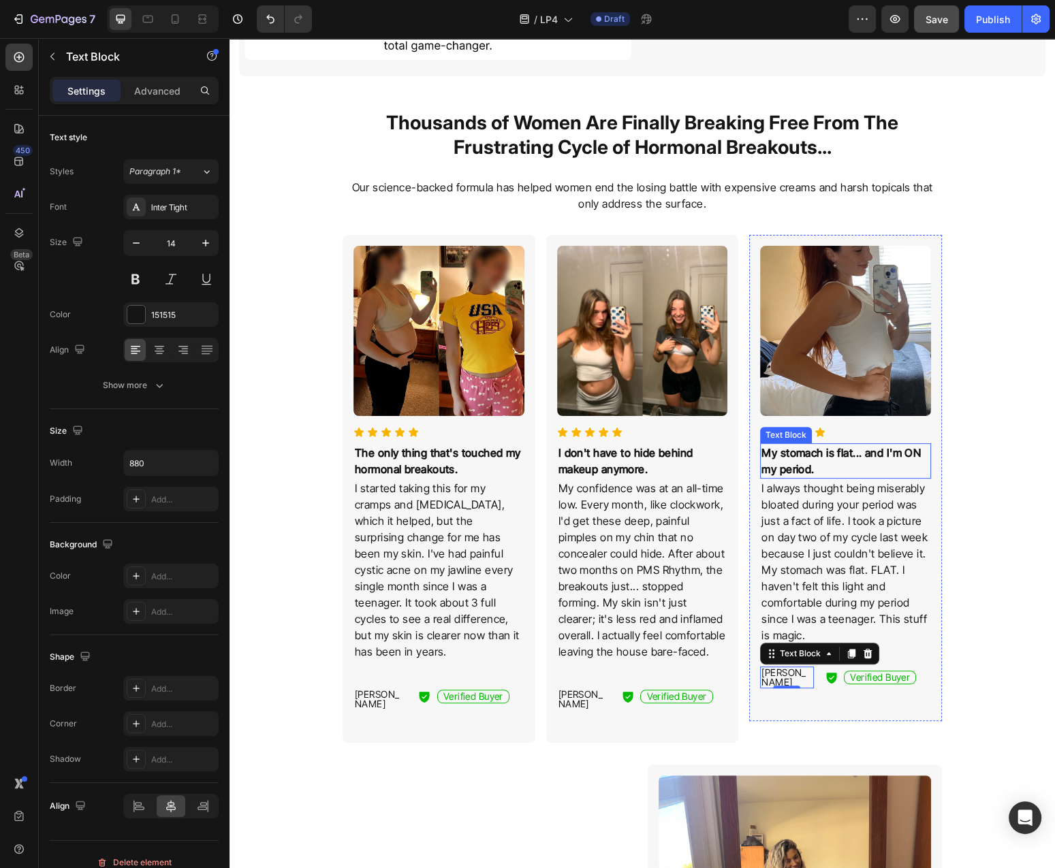
click at [850, 462] on p "My stomach is flat... and I'm ON my period." at bounding box center [845, 461] width 168 height 33
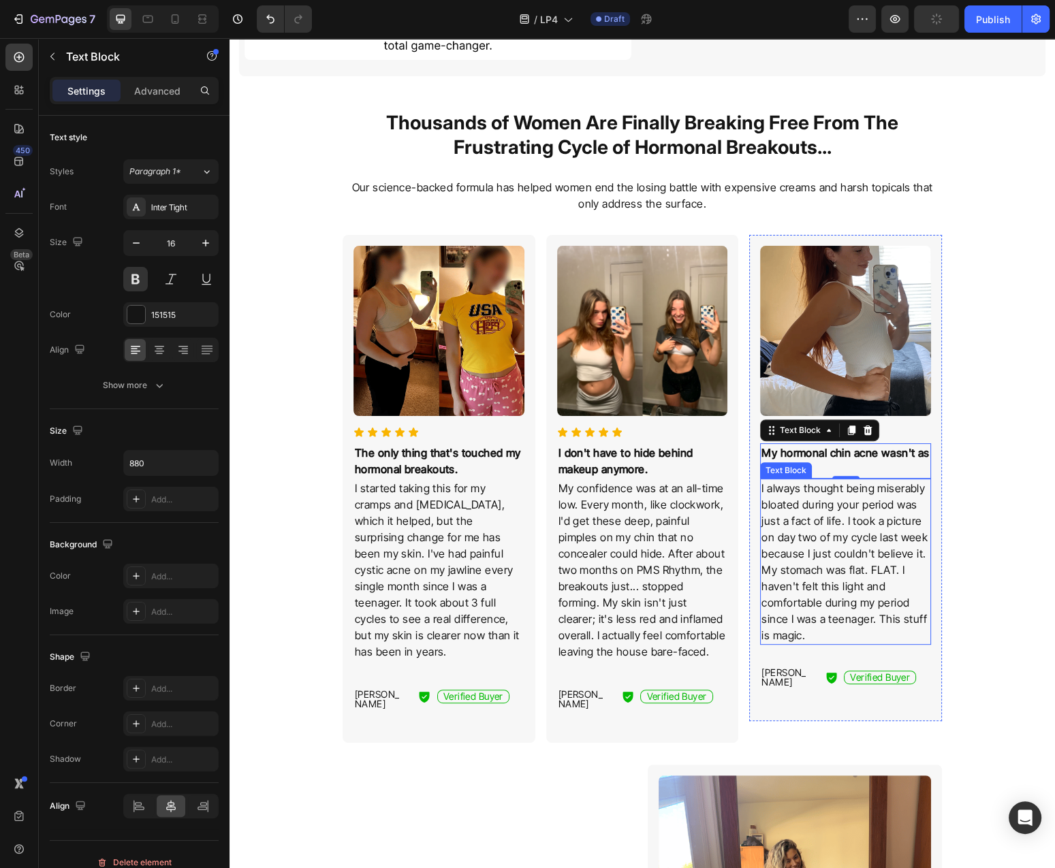
click at [821, 543] on p "I always thought being miserably bloated during your period was just a fact of …" at bounding box center [845, 561] width 168 height 163
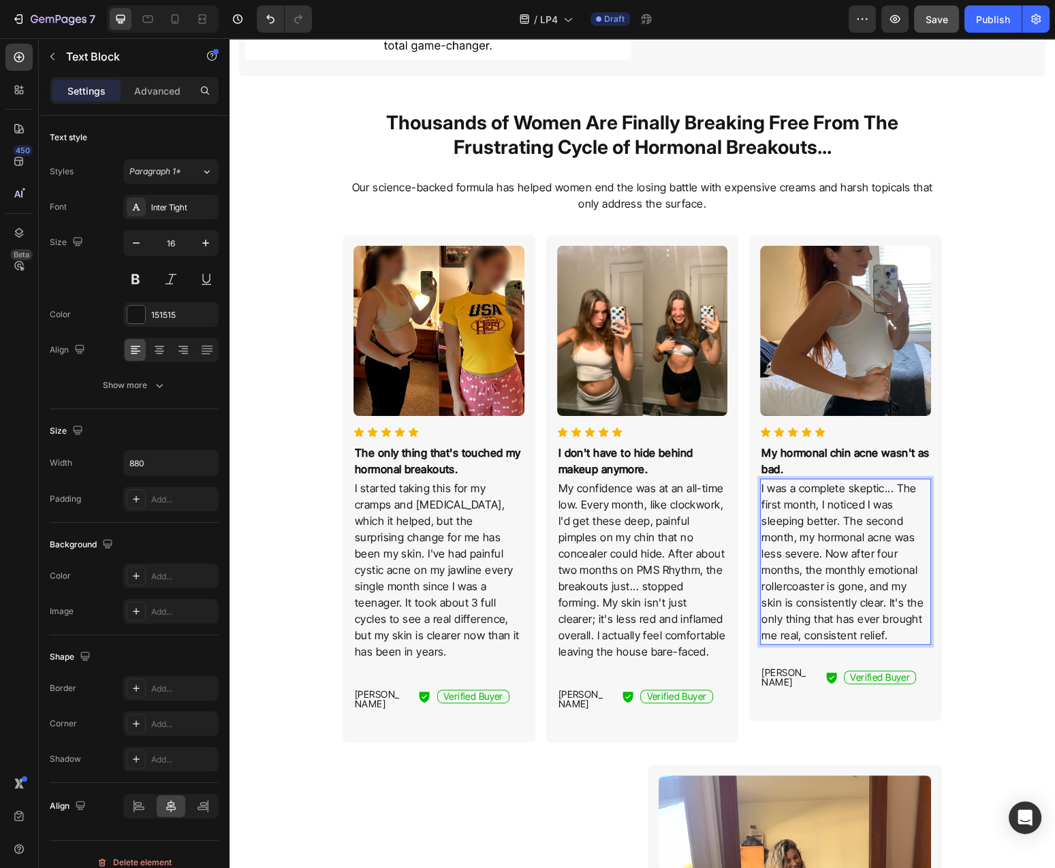
click at [784, 588] on p "I was a complete skeptic... The first month, I noticed I was sleeping better. T…" at bounding box center [845, 561] width 168 height 163
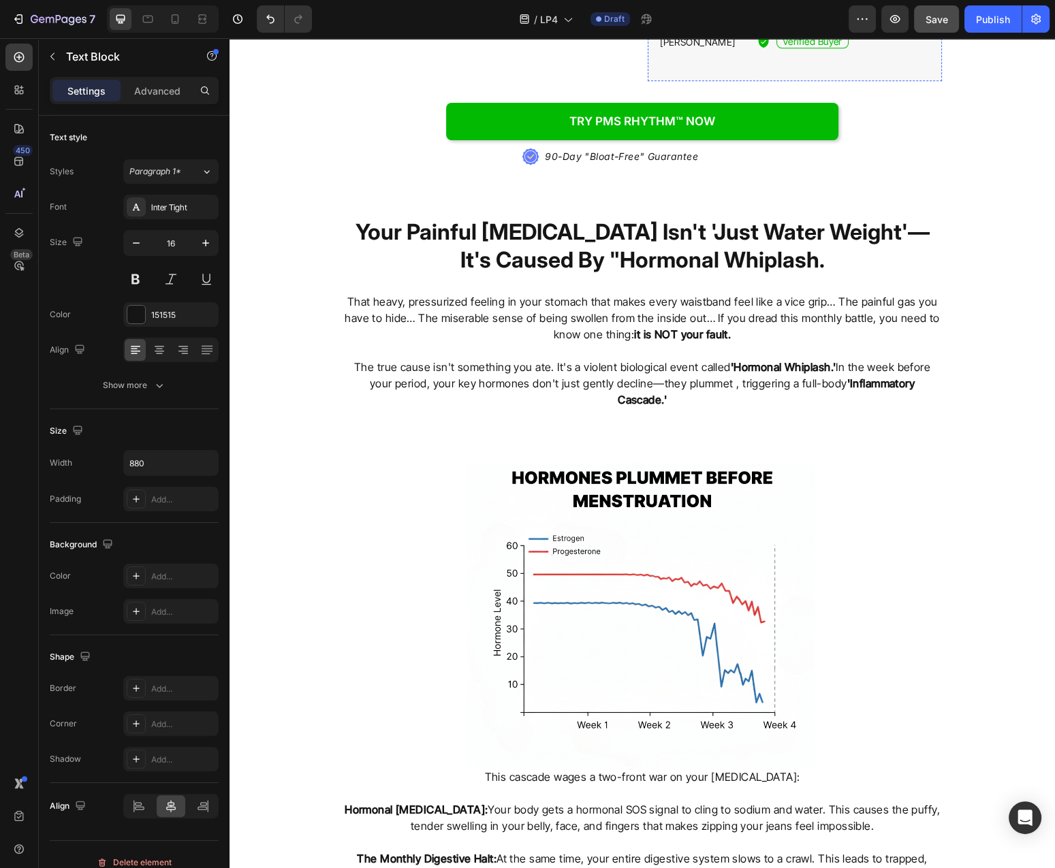
scroll to position [1679, 0]
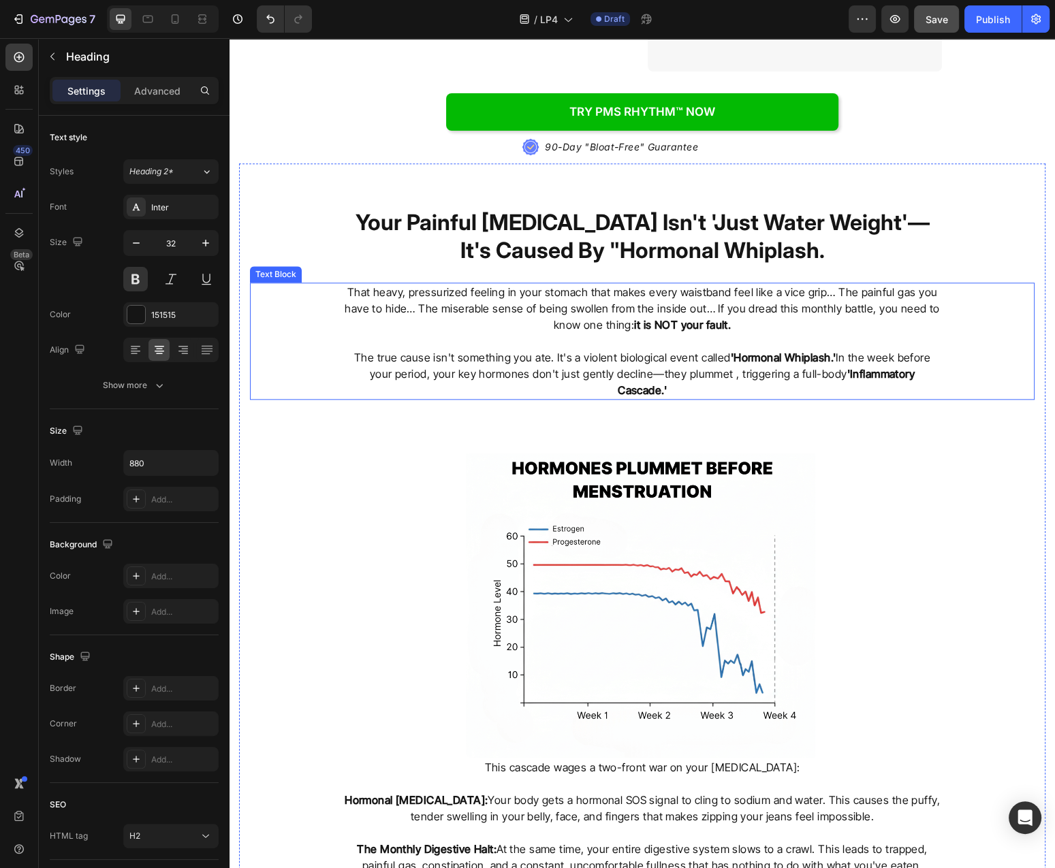
click at [735, 208] on h2 "Your Painful [MEDICAL_DATA] Isn't 'Just Water Weight'—It's Caused By "Hormonal …" at bounding box center [642, 236] width 599 height 59
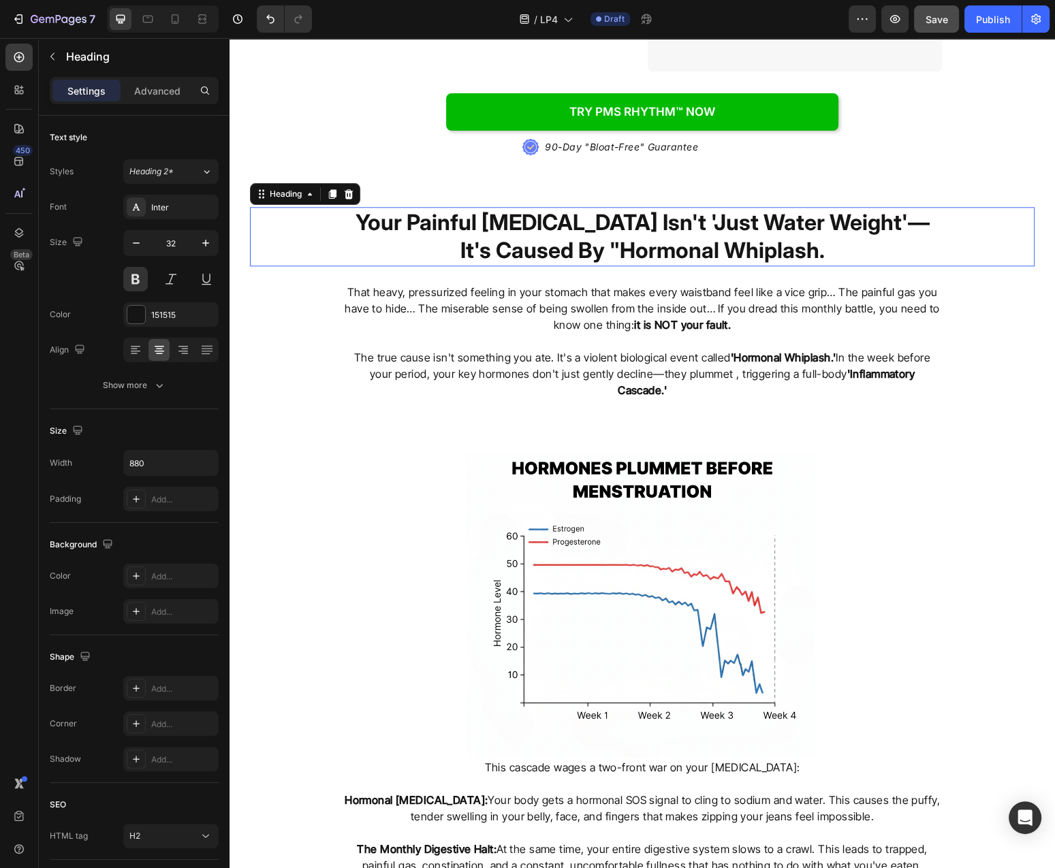
click at [735, 208] on h2 "Your Painful [MEDICAL_DATA] Isn't 'Just Water Weight'—It's Caused By "Hormonal …" at bounding box center [642, 236] width 599 height 59
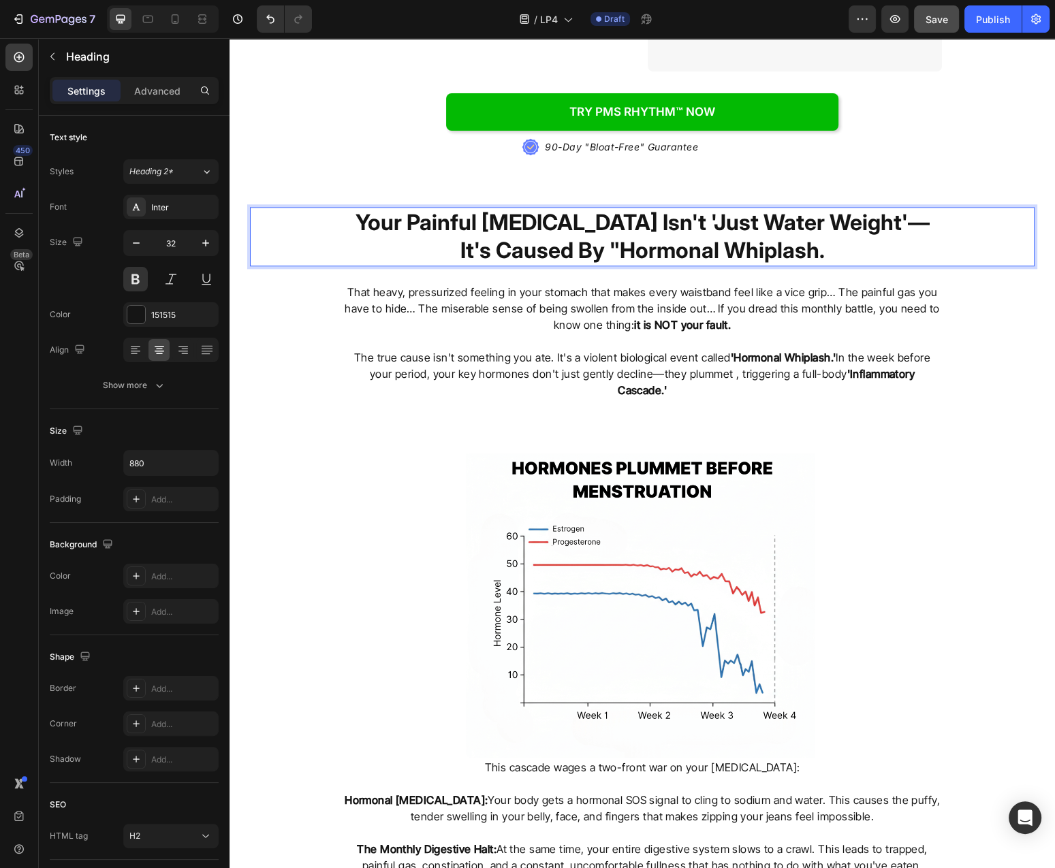
click at [735, 208] on p "Your Painful [MEDICAL_DATA] Isn't 'Just Water Weight'—It's Caused By "Hormonal …" at bounding box center [642, 236] width 597 height 57
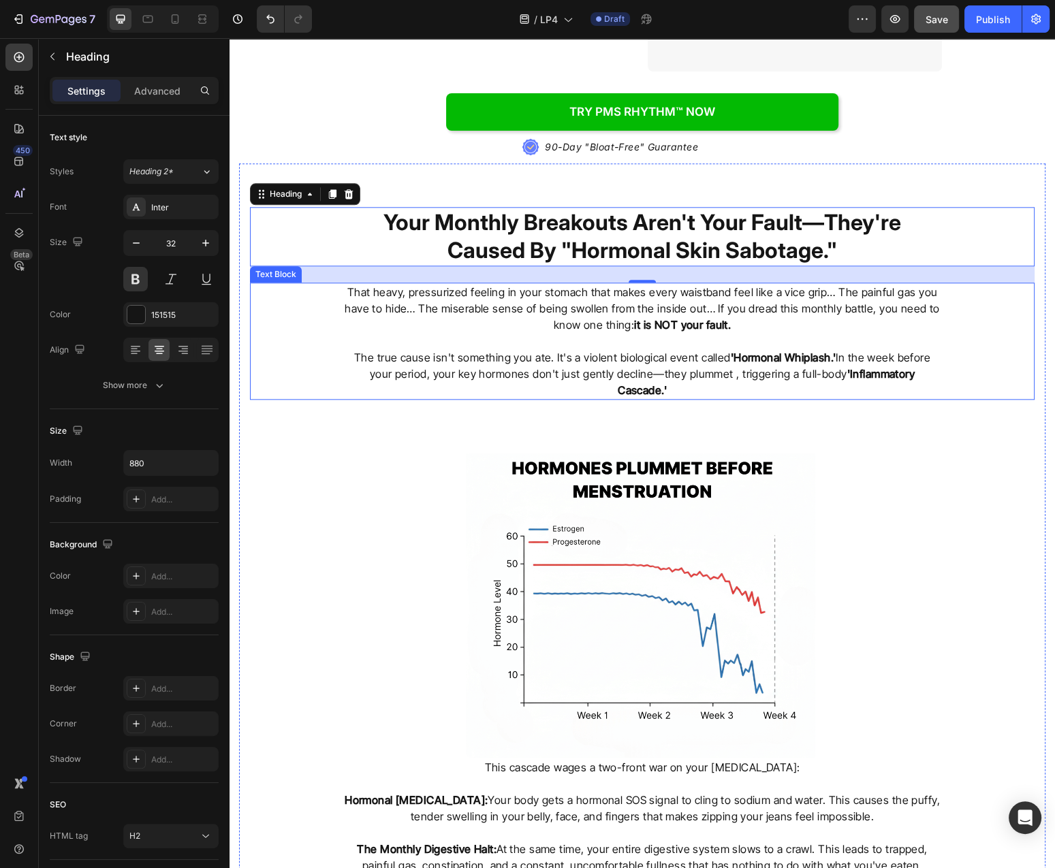
click at [744, 284] on p "That heavy, pressurized feeling in your stomach that makes every waistband feel…" at bounding box center [642, 308] width 597 height 49
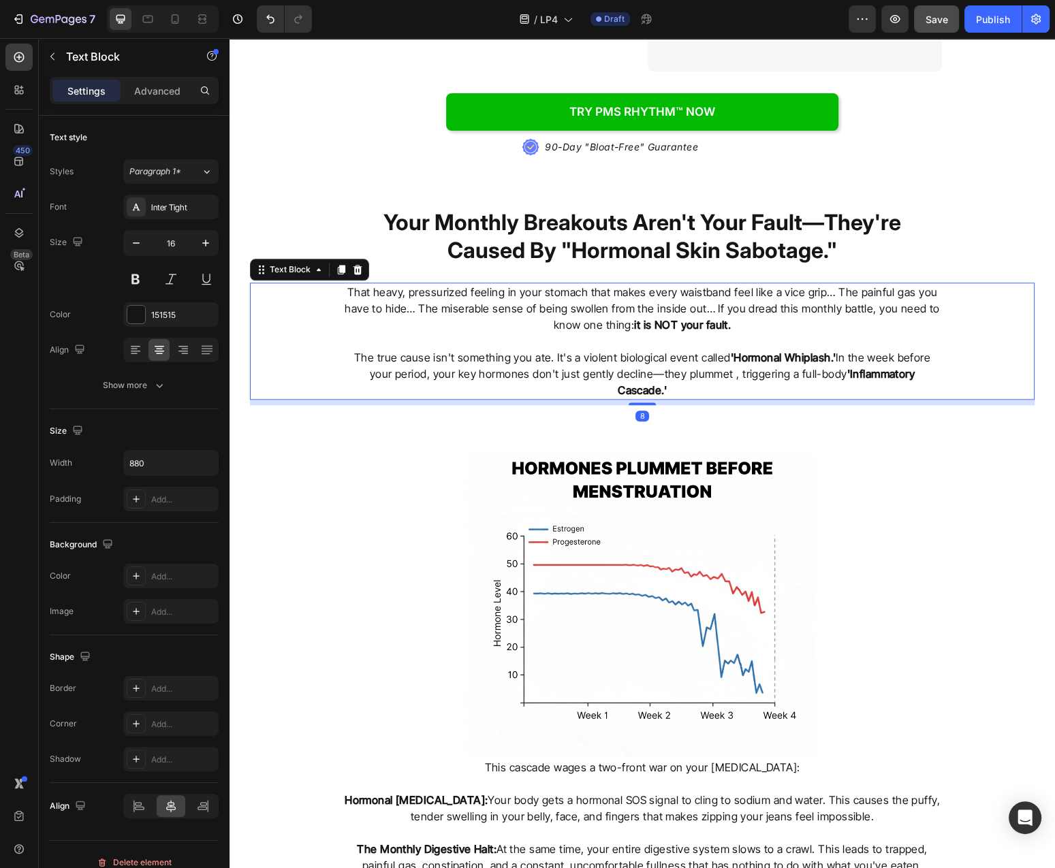
click at [744, 284] on p "That heavy, pressurized feeling in your stomach that makes every waistband feel…" at bounding box center [642, 308] width 597 height 49
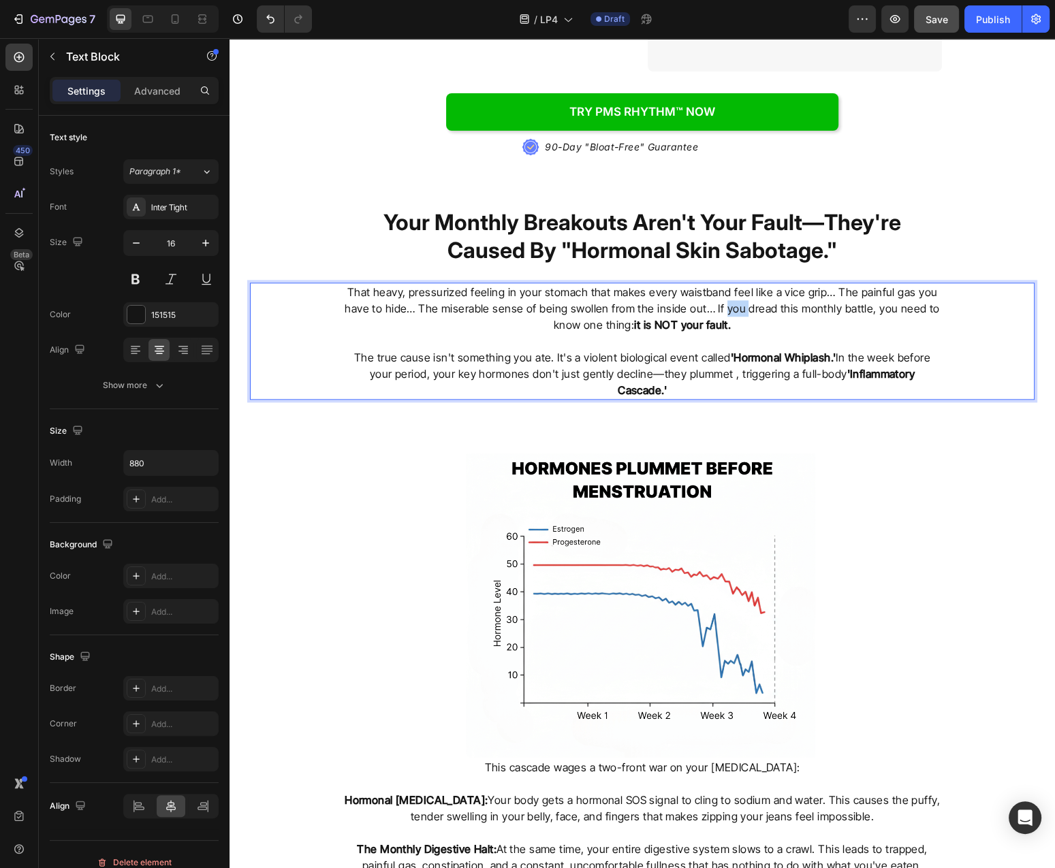
click at [744, 284] on p "That heavy, pressurized feeling in your stomach that makes every waistband feel…" at bounding box center [642, 308] width 597 height 49
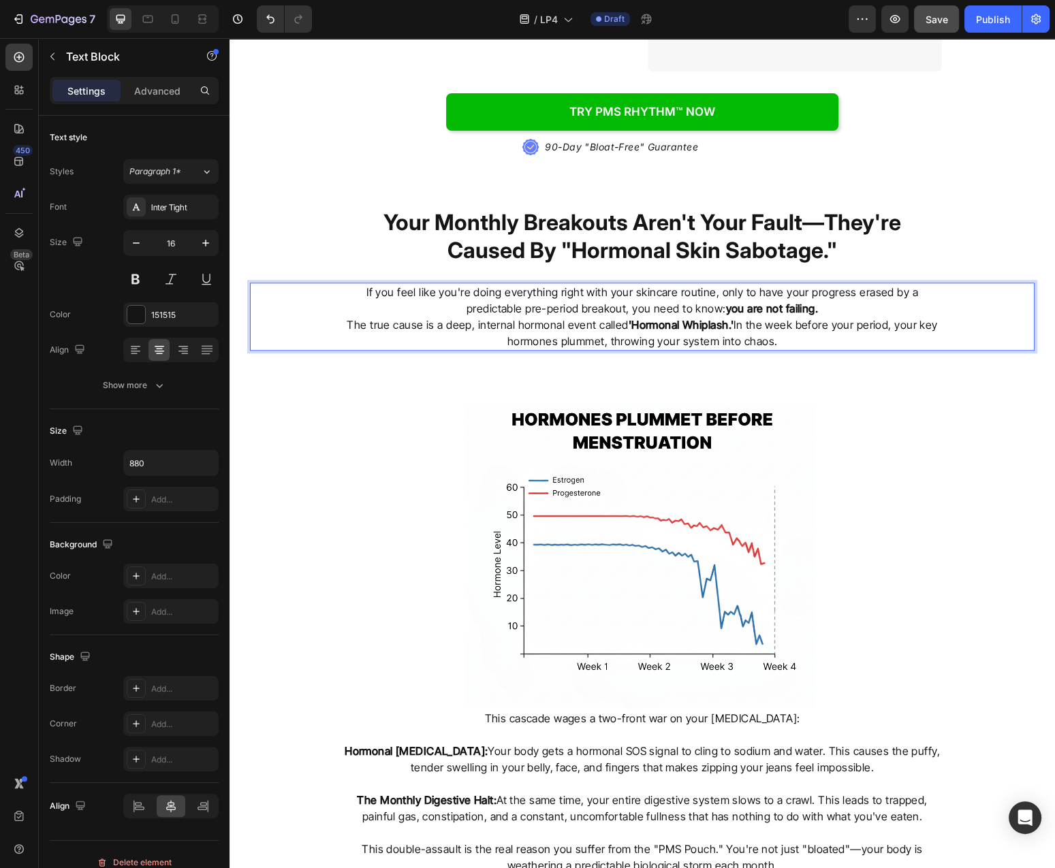
click at [838, 284] on p "If you feel like you're doing everything right with your skincare routine, only…" at bounding box center [642, 300] width 597 height 33
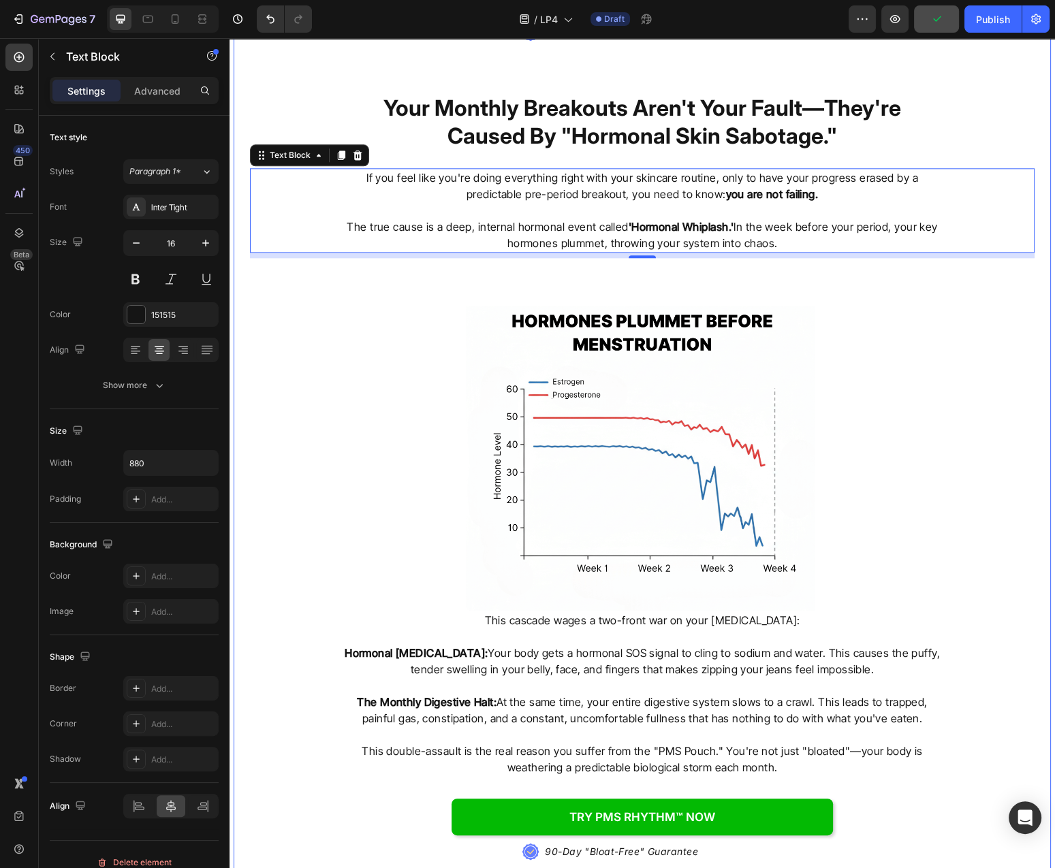
scroll to position [2044, 0]
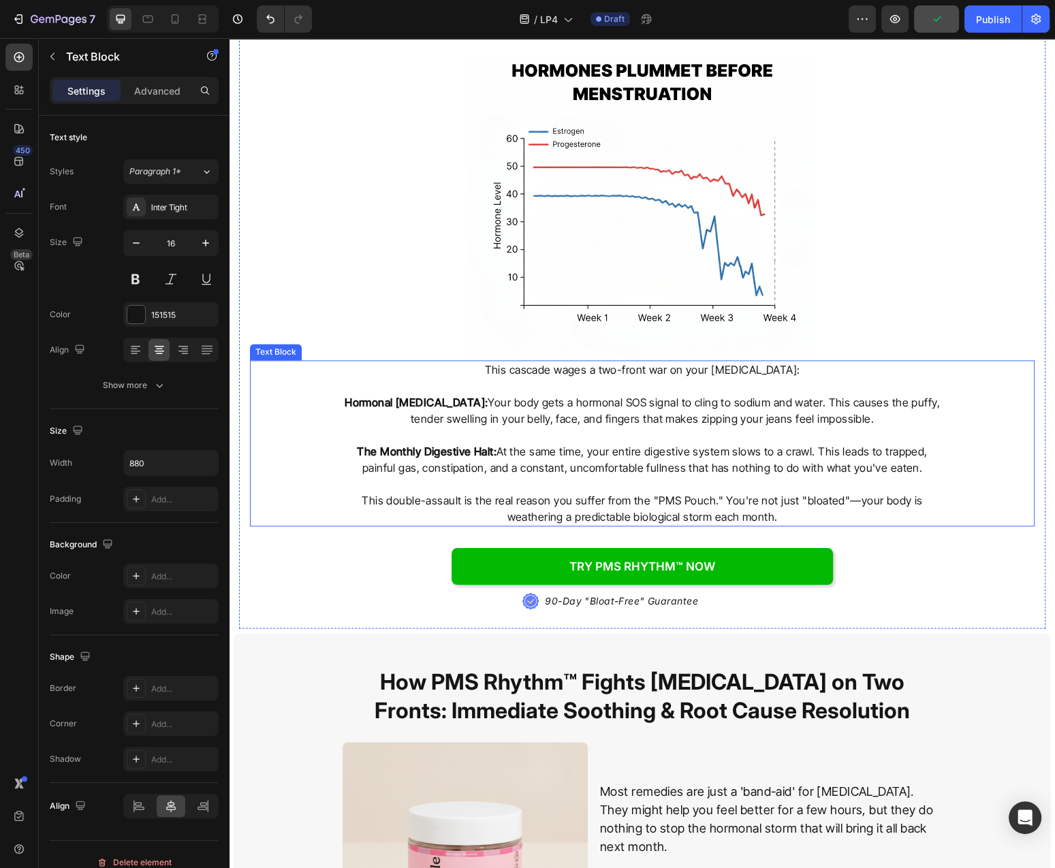
click at [752, 443] on p "The Monthly Digestive Halt: At the same time, your entire digestive system slow…" at bounding box center [642, 459] width 597 height 33
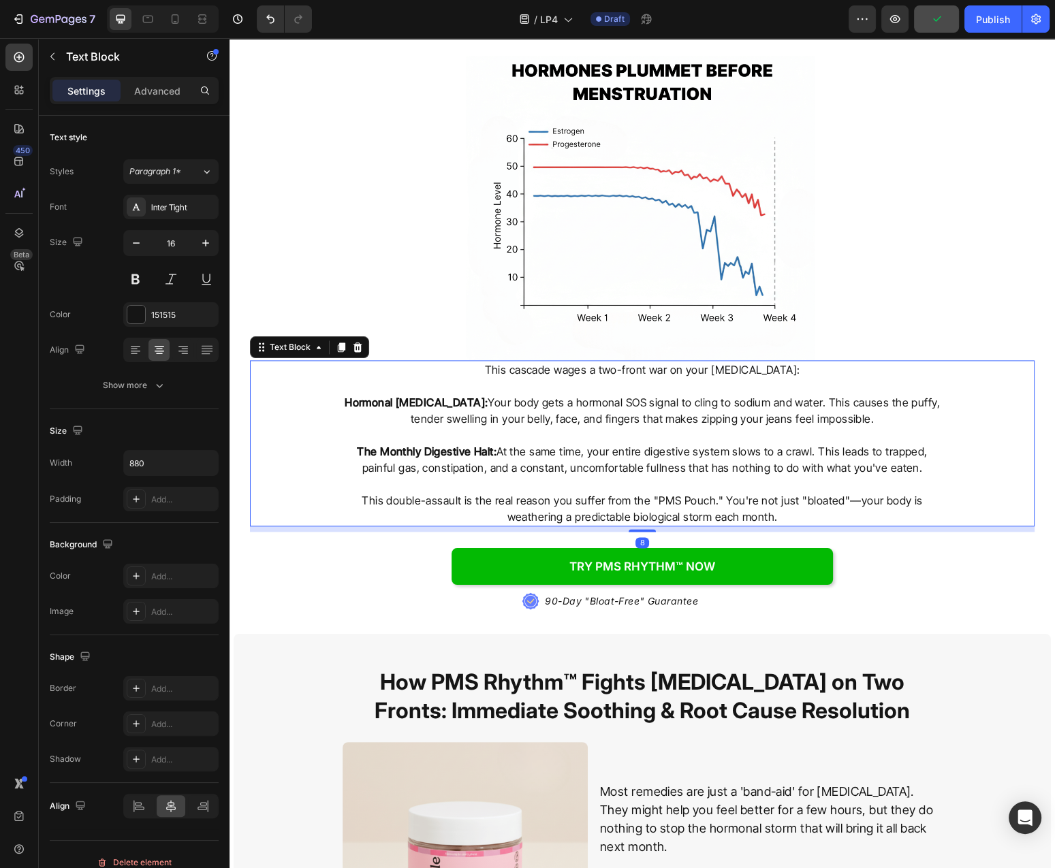
click at [752, 443] on p "The Monthly Digestive Halt: At the same time, your entire digestive system slow…" at bounding box center [642, 459] width 597 height 33
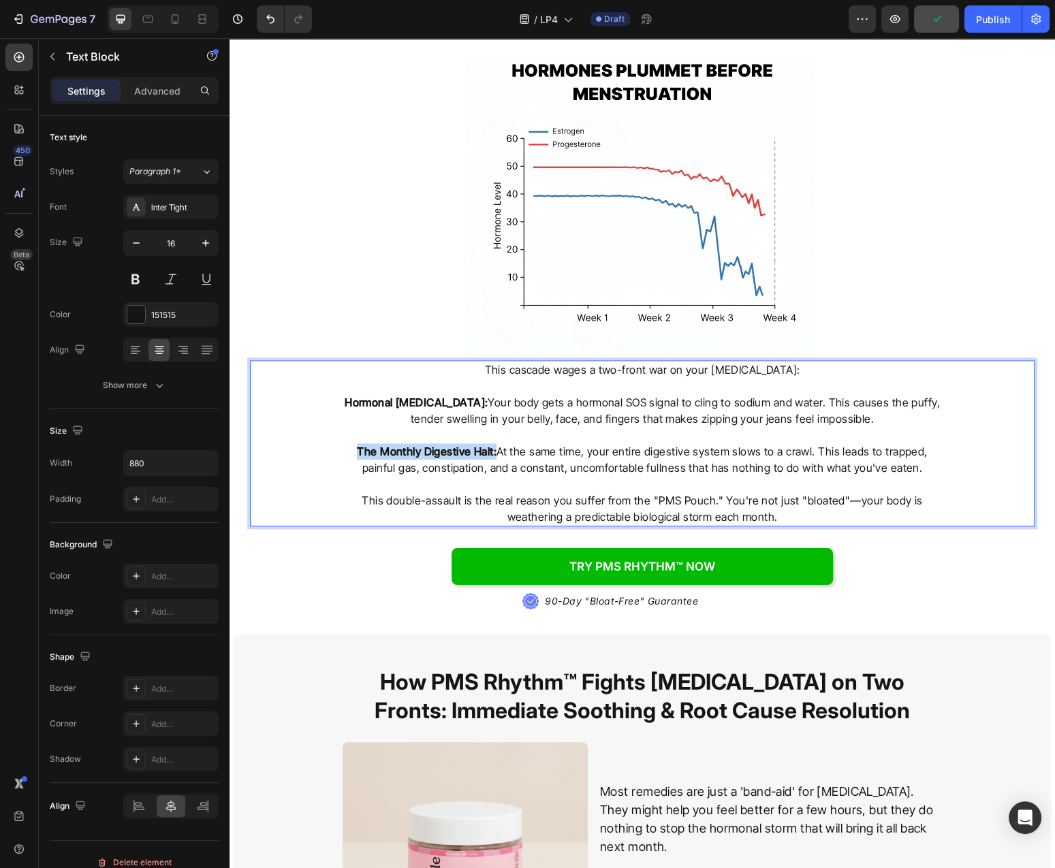
click at [752, 443] on p "The Monthly Digestive Halt: At the same time, your entire digestive system slow…" at bounding box center [642, 459] width 597 height 33
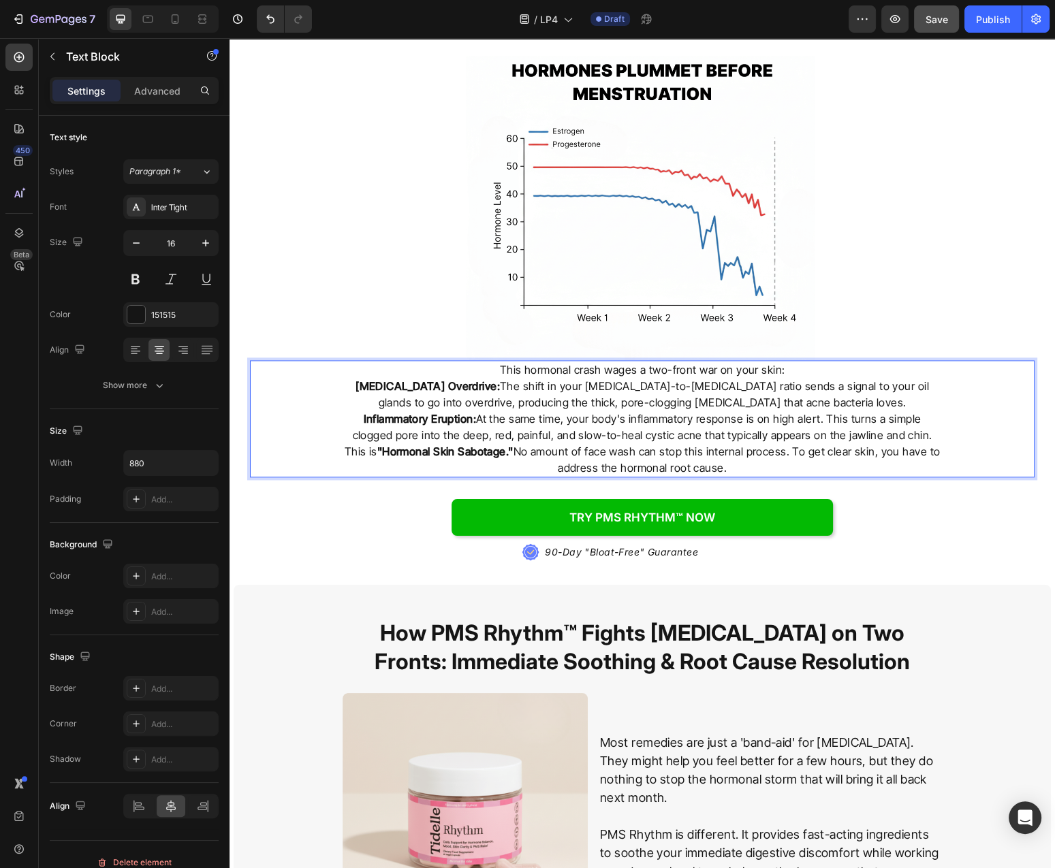
click at [800, 362] on p "This hormonal crash wages a two-front war on your skin:" at bounding box center [642, 370] width 597 height 16
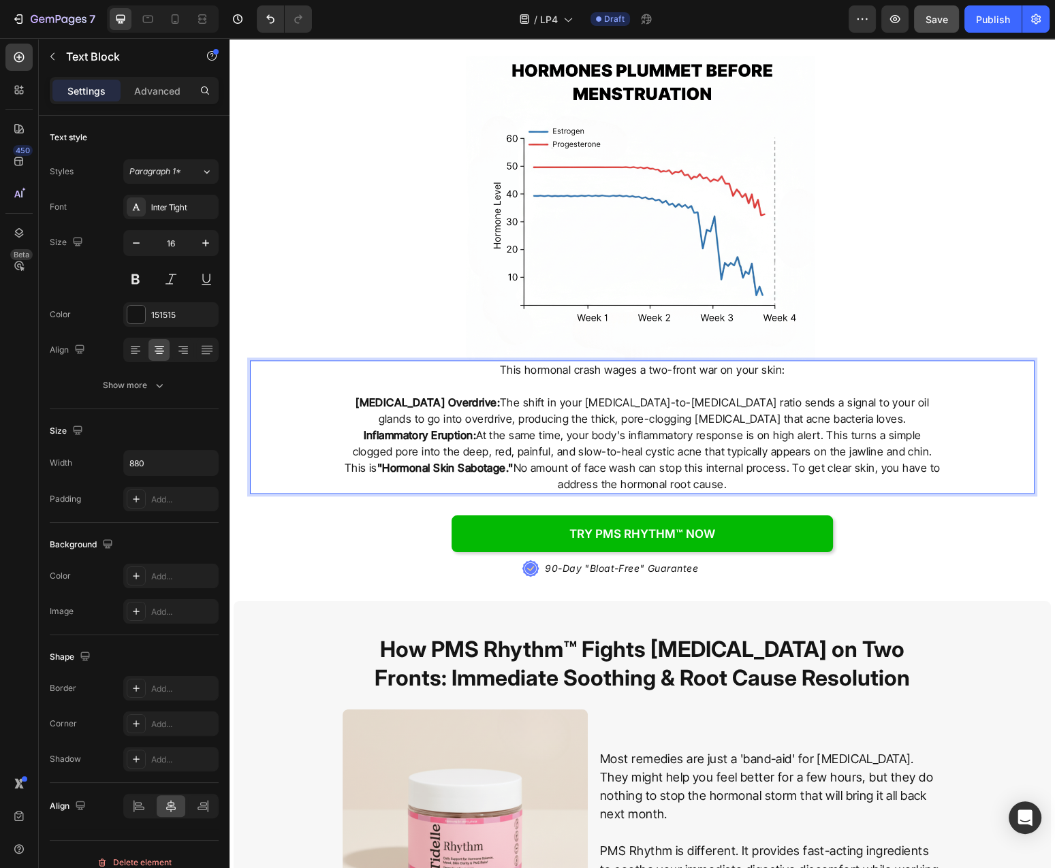
click at [833, 394] on p "[MEDICAL_DATA] Overdrive: The shift in your [MEDICAL_DATA]-to-[MEDICAL_DATA] ra…" at bounding box center [642, 410] width 597 height 33
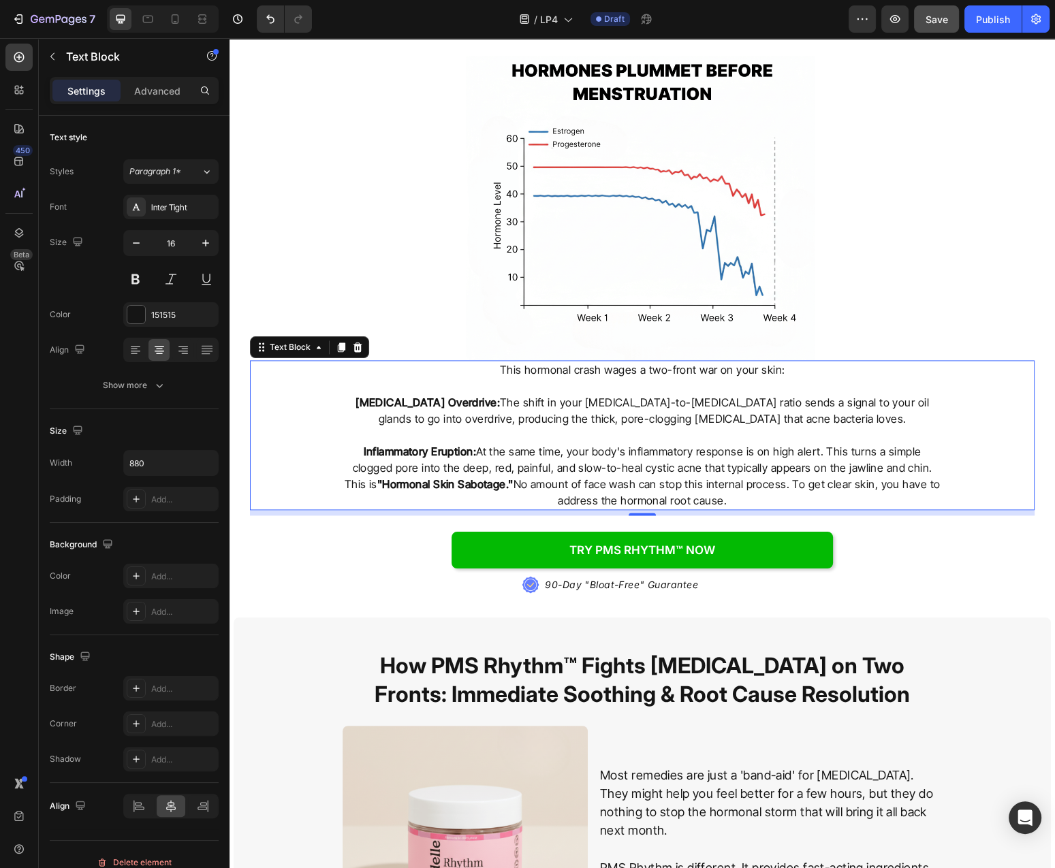
click at [955, 445] on div "This hormonal crash wages a two-front war on your skin: [MEDICAL_DATA] Overdriv…" at bounding box center [642, 435] width 784 height 150
click at [923, 443] on p "Inflammatory Eruption: At the same time, your body's inflammatory response is o…" at bounding box center [642, 459] width 597 height 33
click at [934, 444] on p "Inflammatory Eruption: At the same time, your body's inflammatory response is o…" at bounding box center [642, 459] width 597 height 33
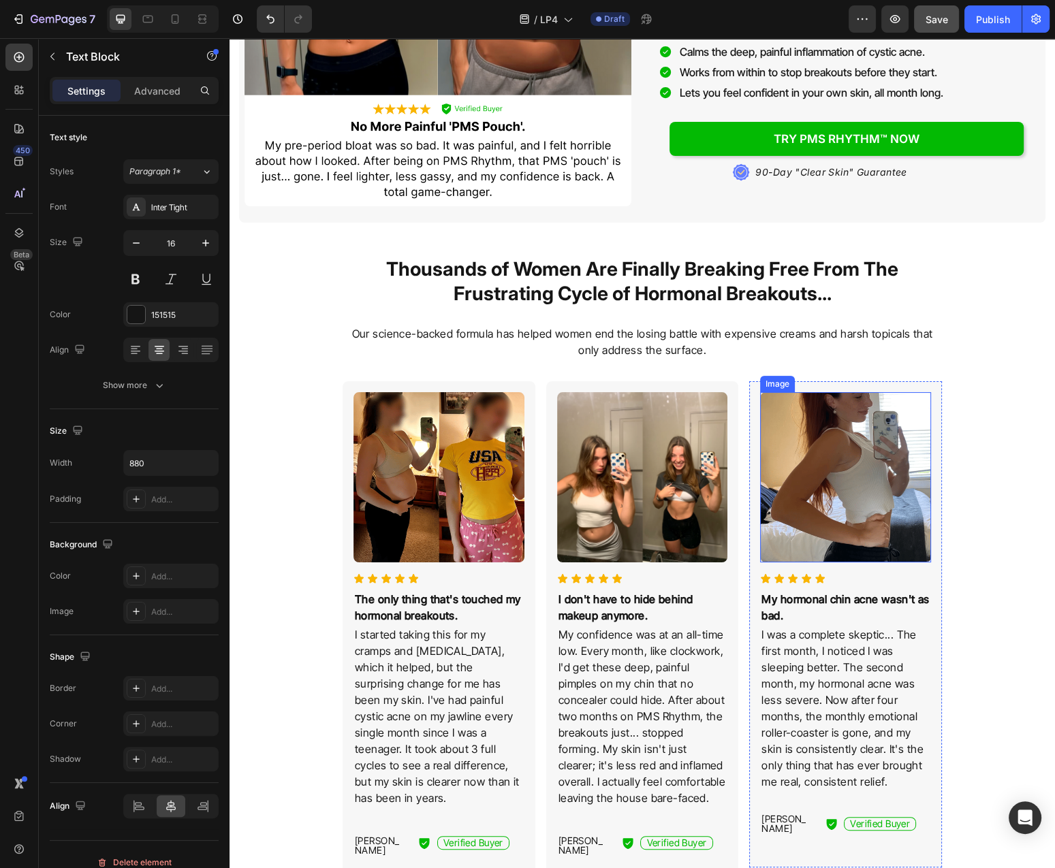
scroll to position [0, 0]
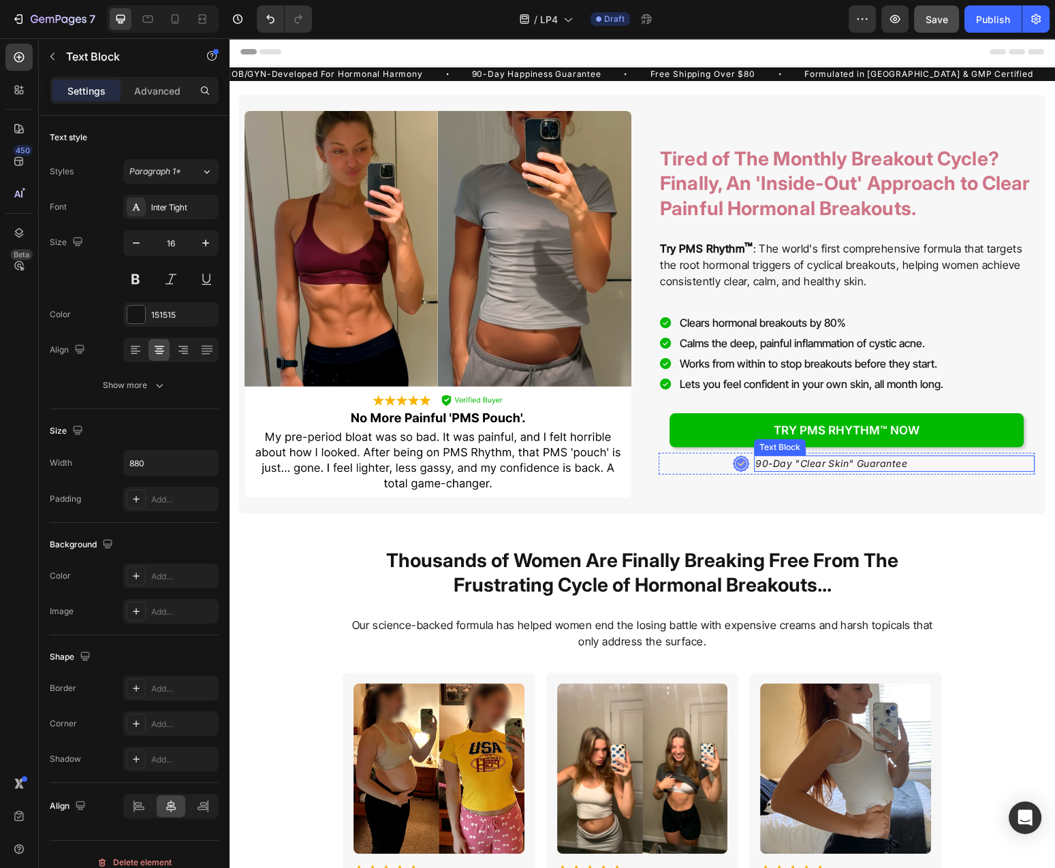
click at [866, 461] on p "90-Day "Clear Skin" Guarantee" at bounding box center [831, 464] width 152 height 14
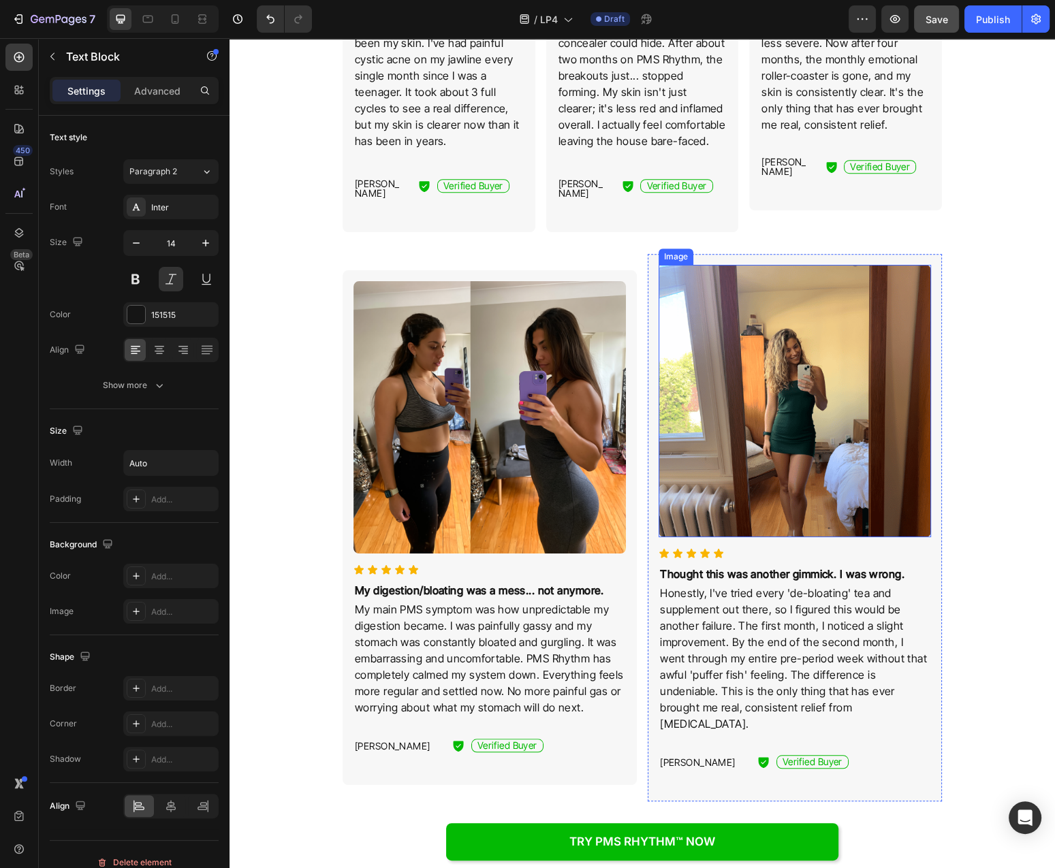
scroll to position [1314, 0]
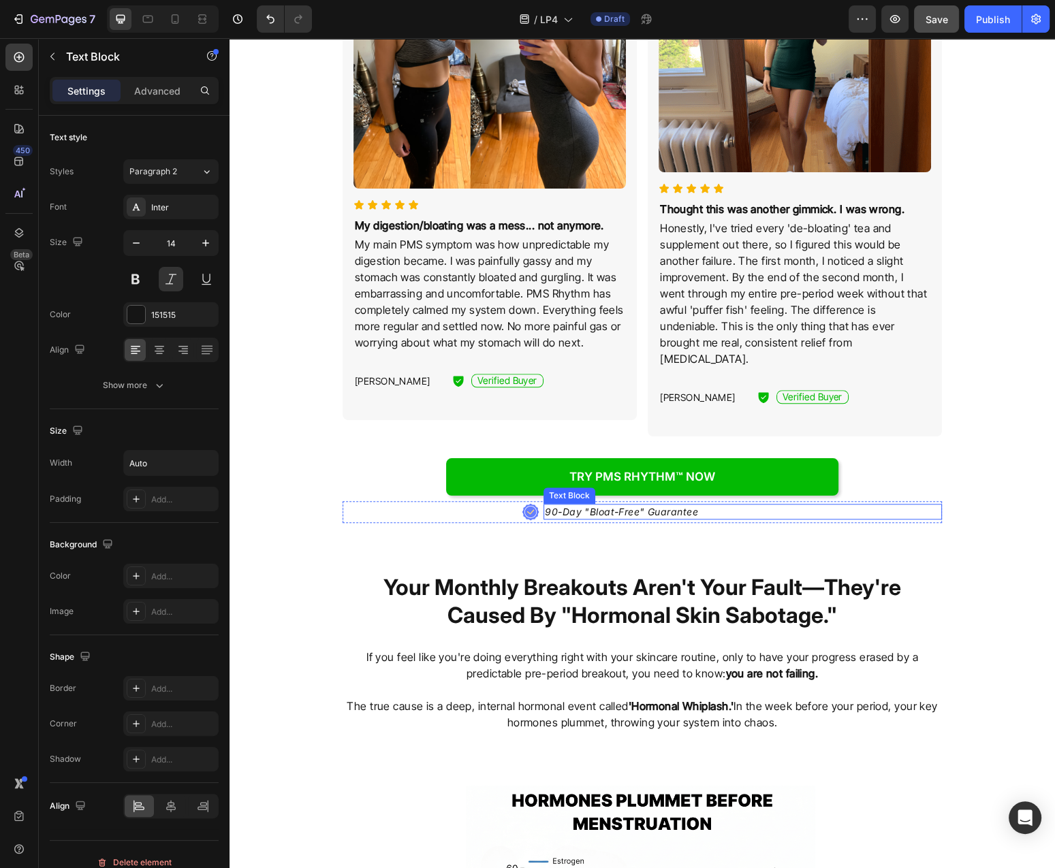
click at [696, 505] on p "90-Day "Bloat-Free" Guarantee" at bounding box center [621, 512] width 153 height 14
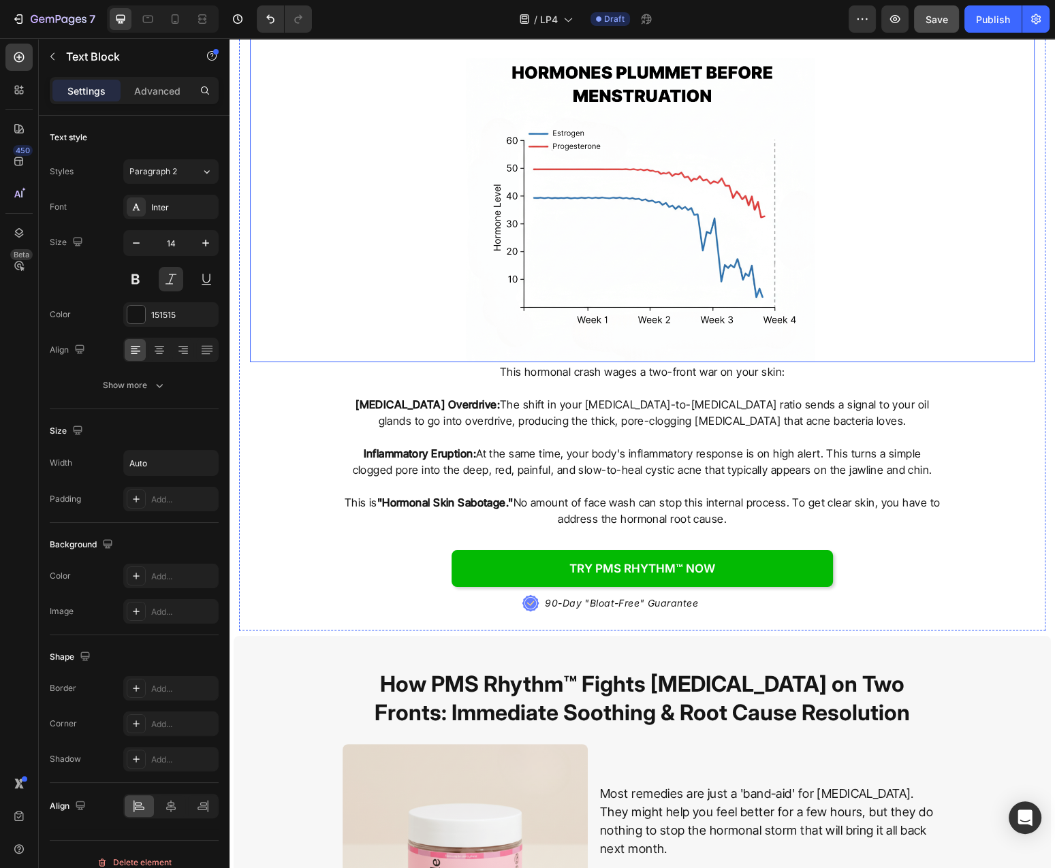
scroll to position [2263, 0]
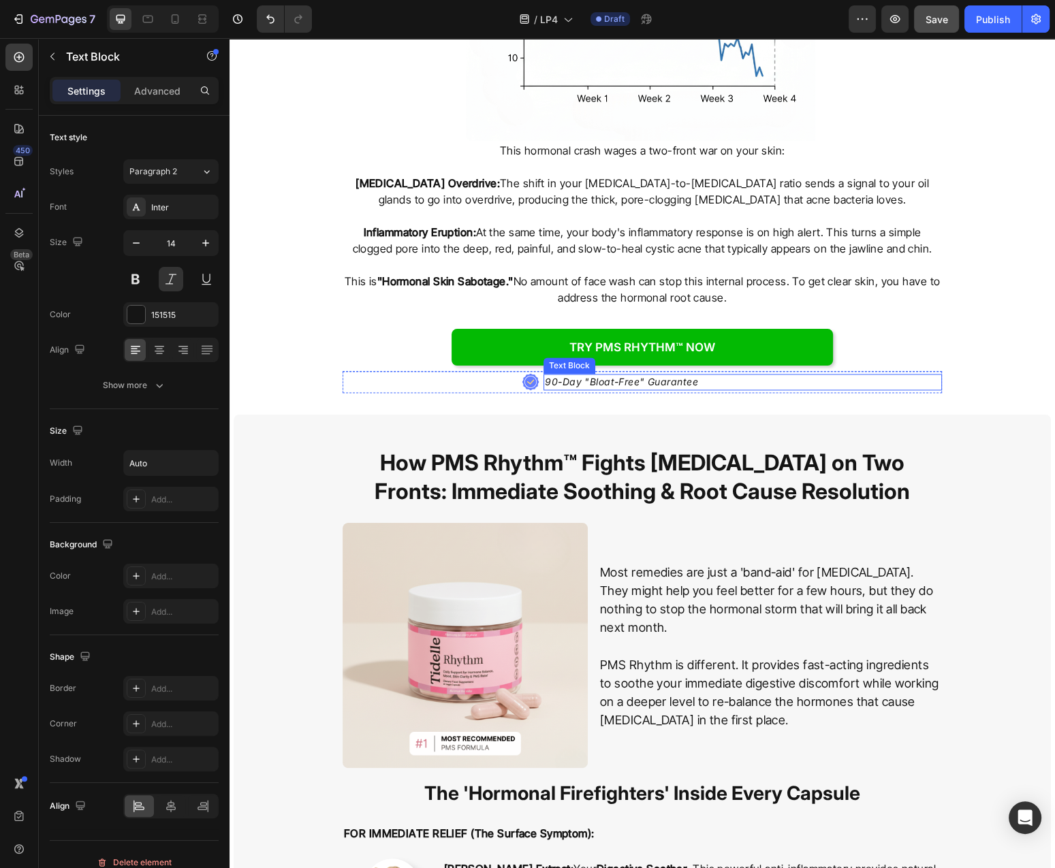
click at [714, 374] on div "90-Day "Bloat-Free" Guarantee" at bounding box center [742, 382] width 398 height 16
click at [690, 375] on p "90-Day "Bloat-Free" Guarantee" at bounding box center [621, 382] width 153 height 14
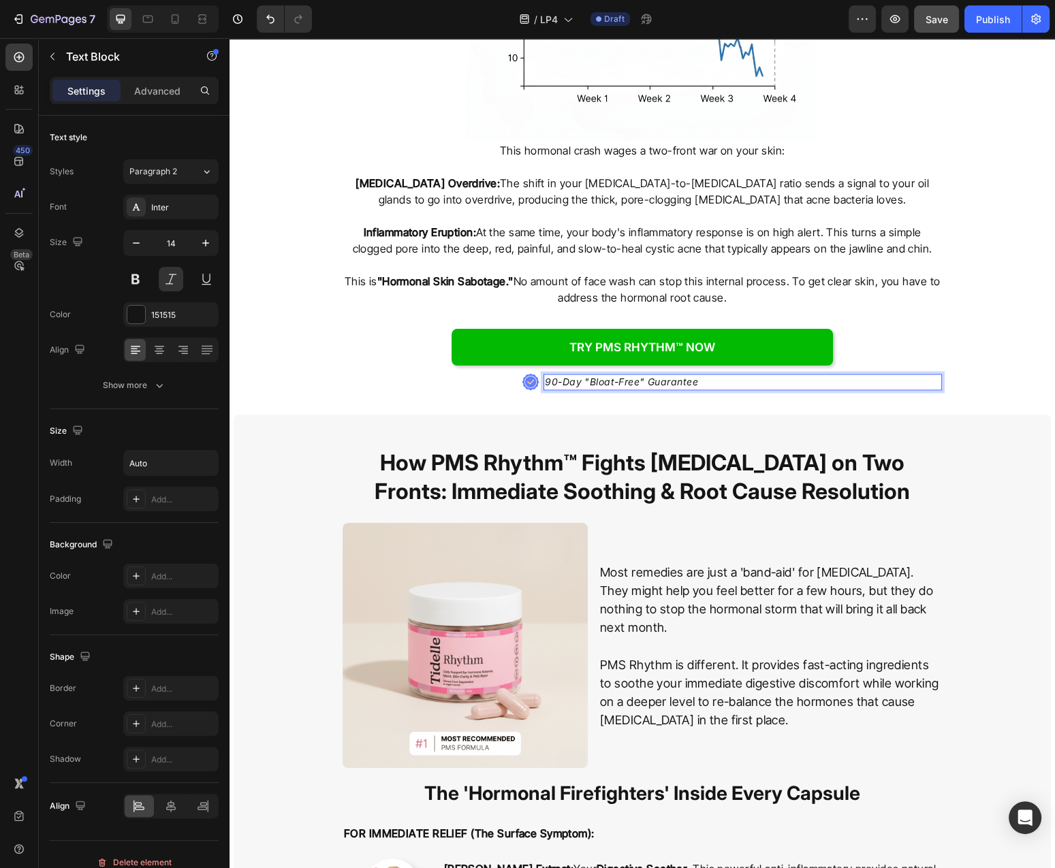
click at [690, 375] on p "90-Day "Bloat-Free" Guarantee" at bounding box center [621, 382] width 153 height 14
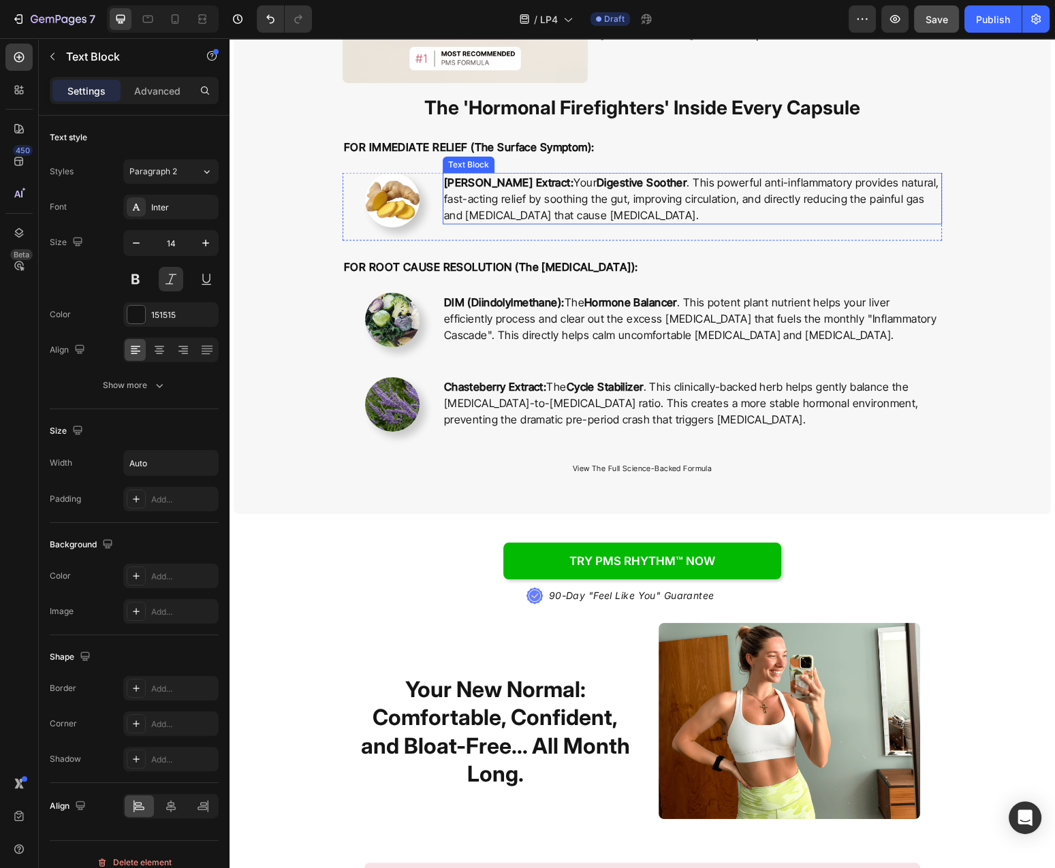
scroll to position [3066, 0]
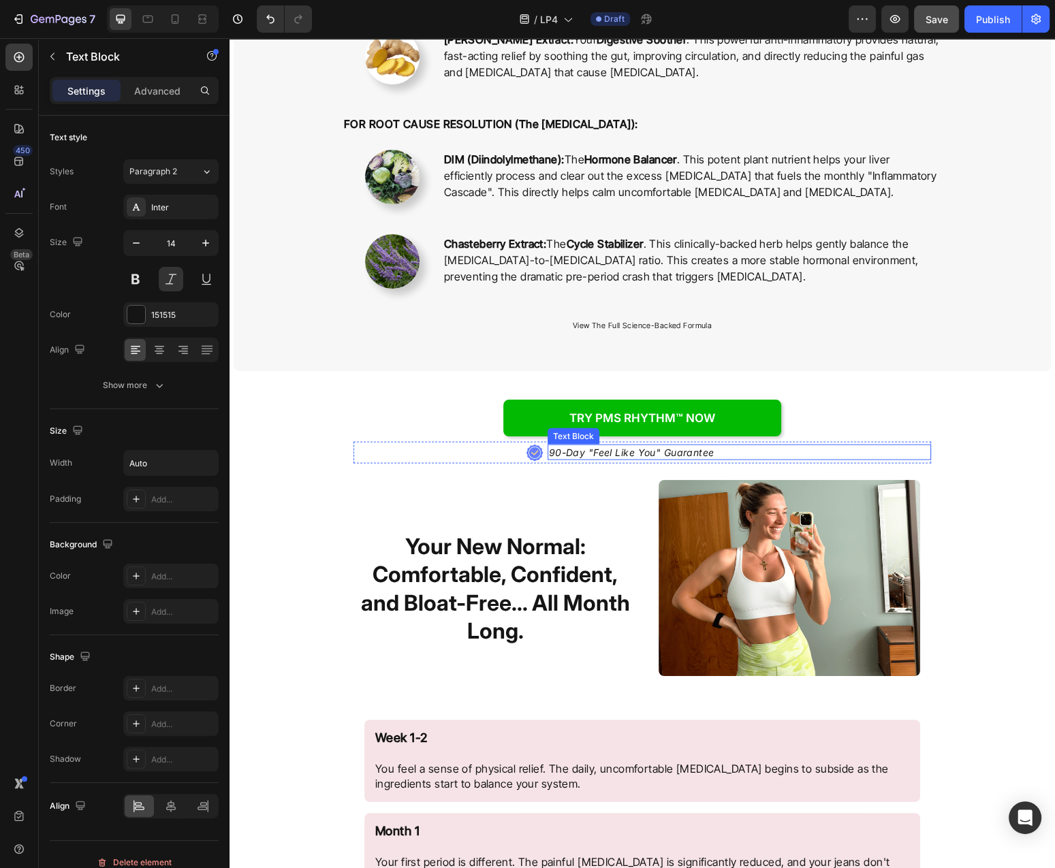
click at [670, 451] on p "90-Day "Feel Like You" Guarantee" at bounding box center [631, 453] width 165 height 14
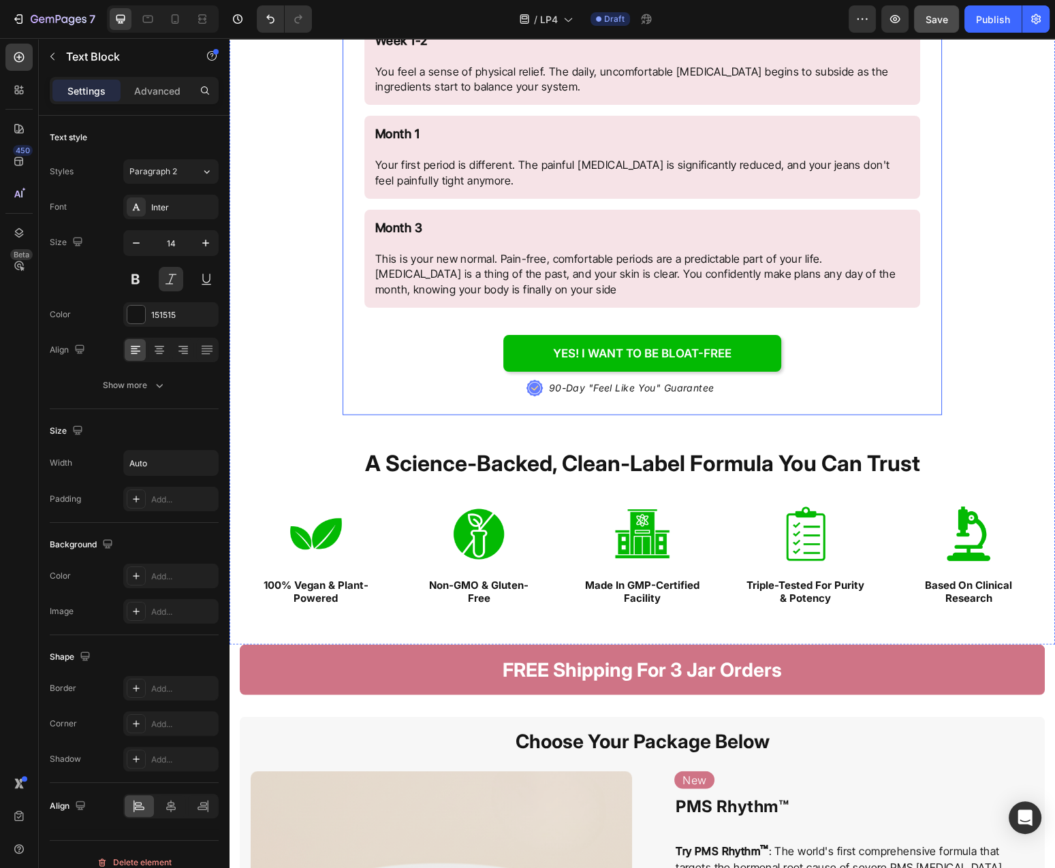
scroll to position [3796, 0]
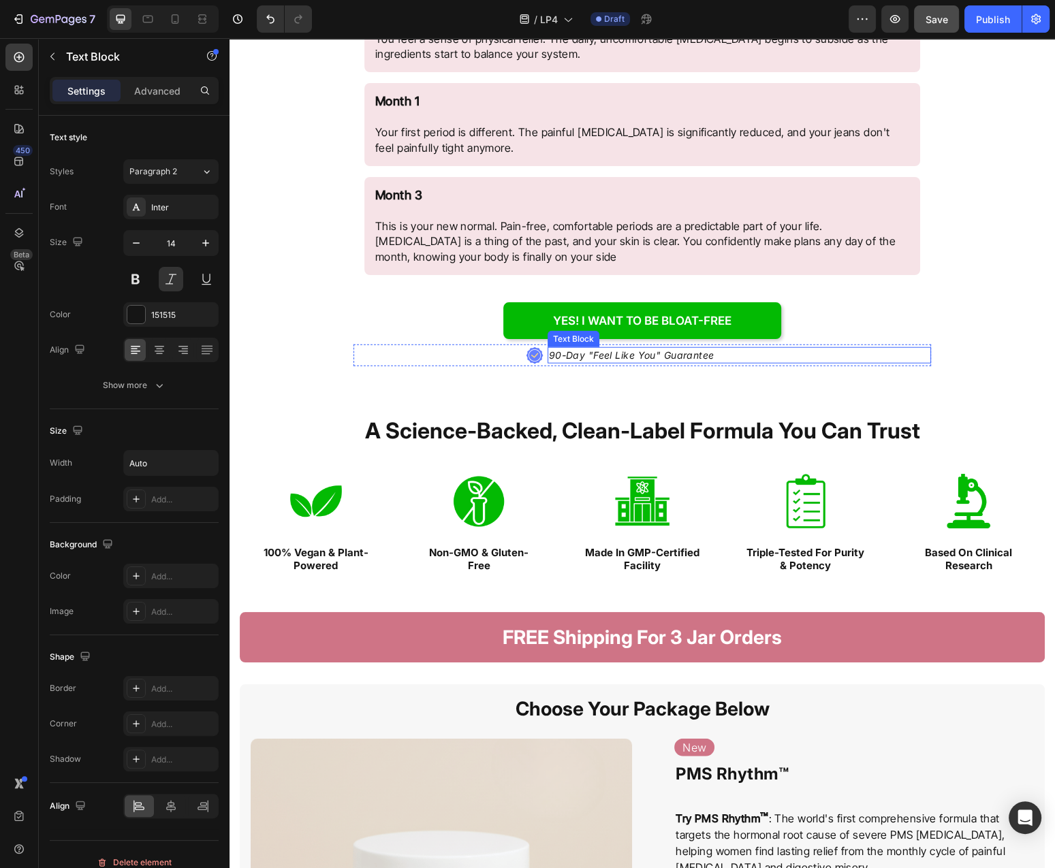
click at [645, 353] on p "90-Day "Feel Like You" Guarantee" at bounding box center [631, 356] width 165 height 14
click at [646, 353] on p "90-Day "Feel Like You" Guarantee" at bounding box center [631, 356] width 165 height 14
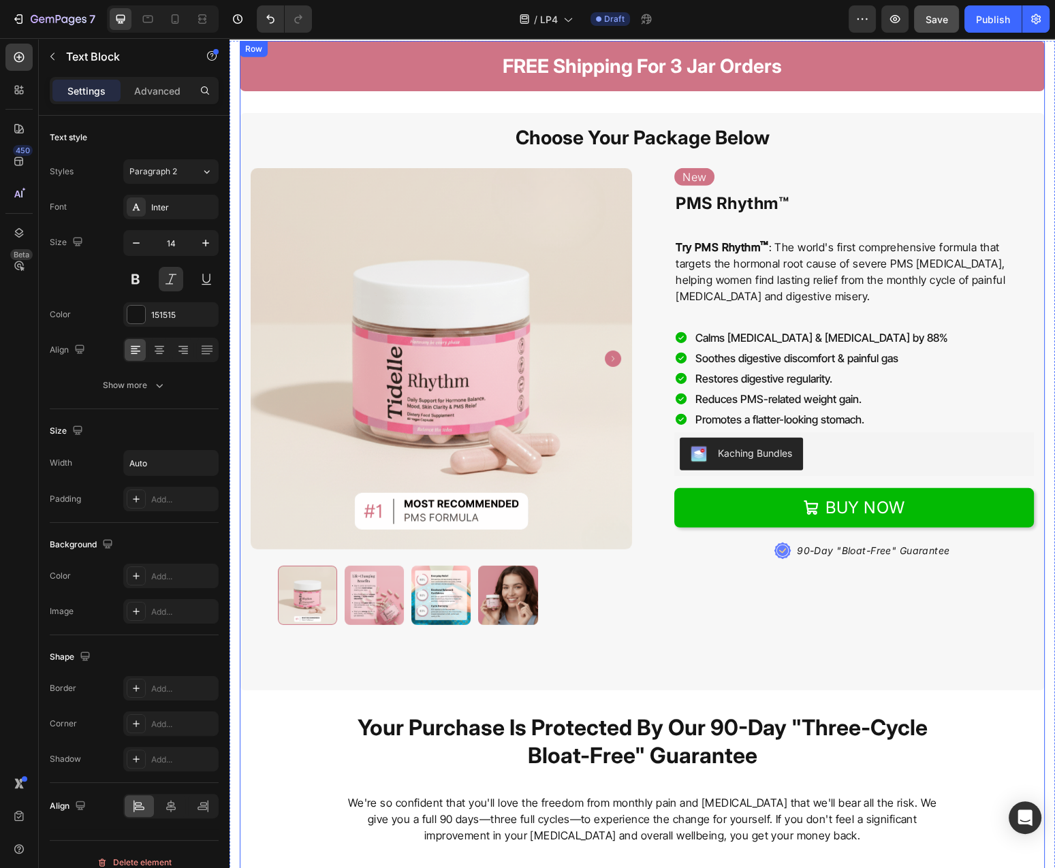
scroll to position [4745, 0]
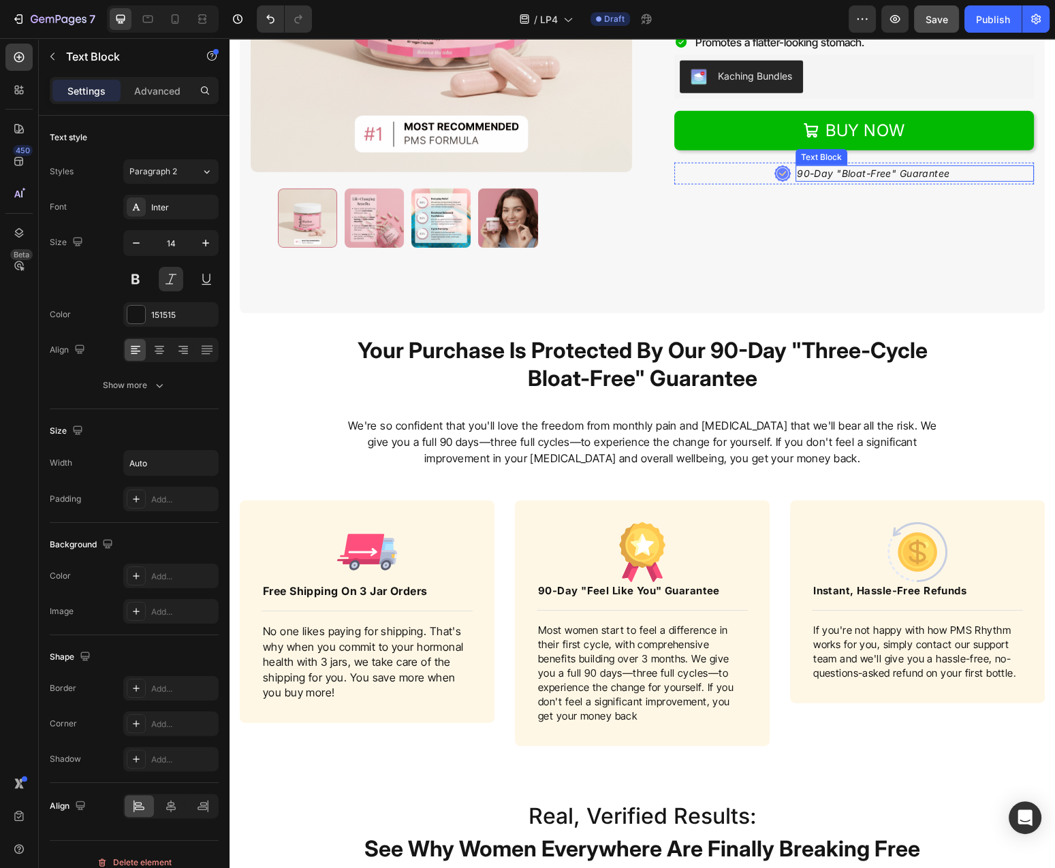
click at [913, 178] on p "90-Day "Bloat-Free" Guarantee" at bounding box center [873, 174] width 153 height 14
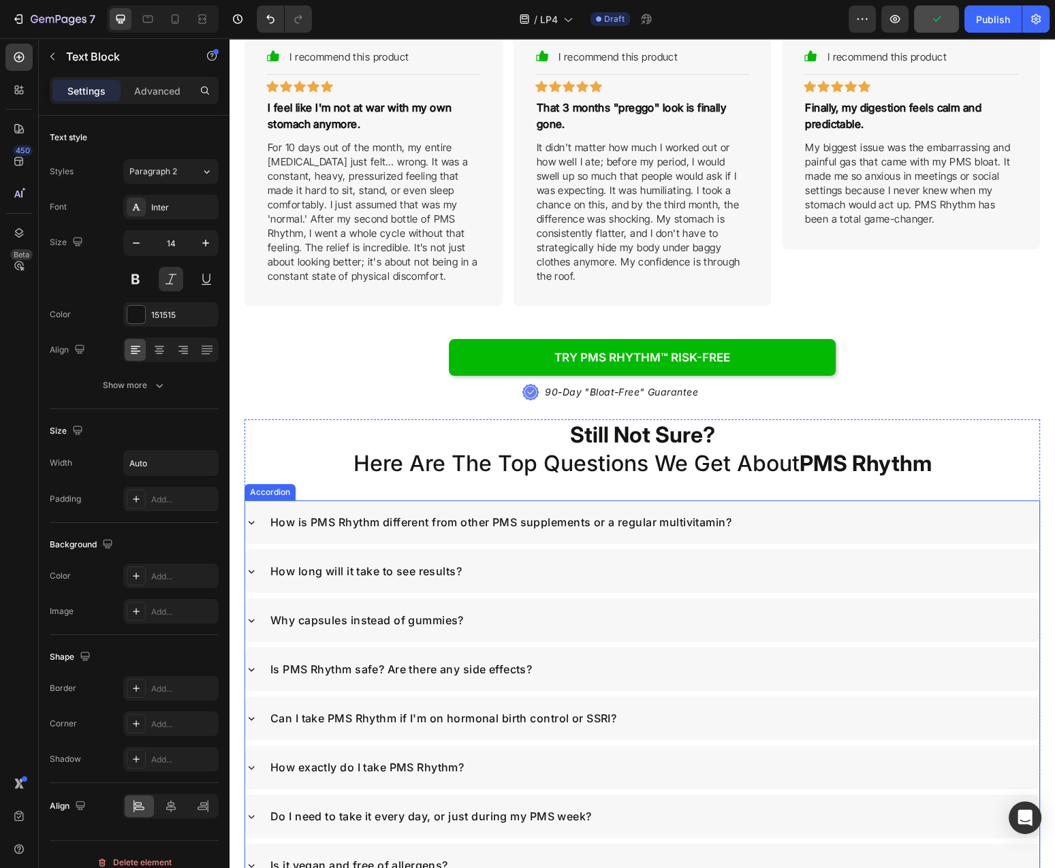
scroll to position [5913, 0]
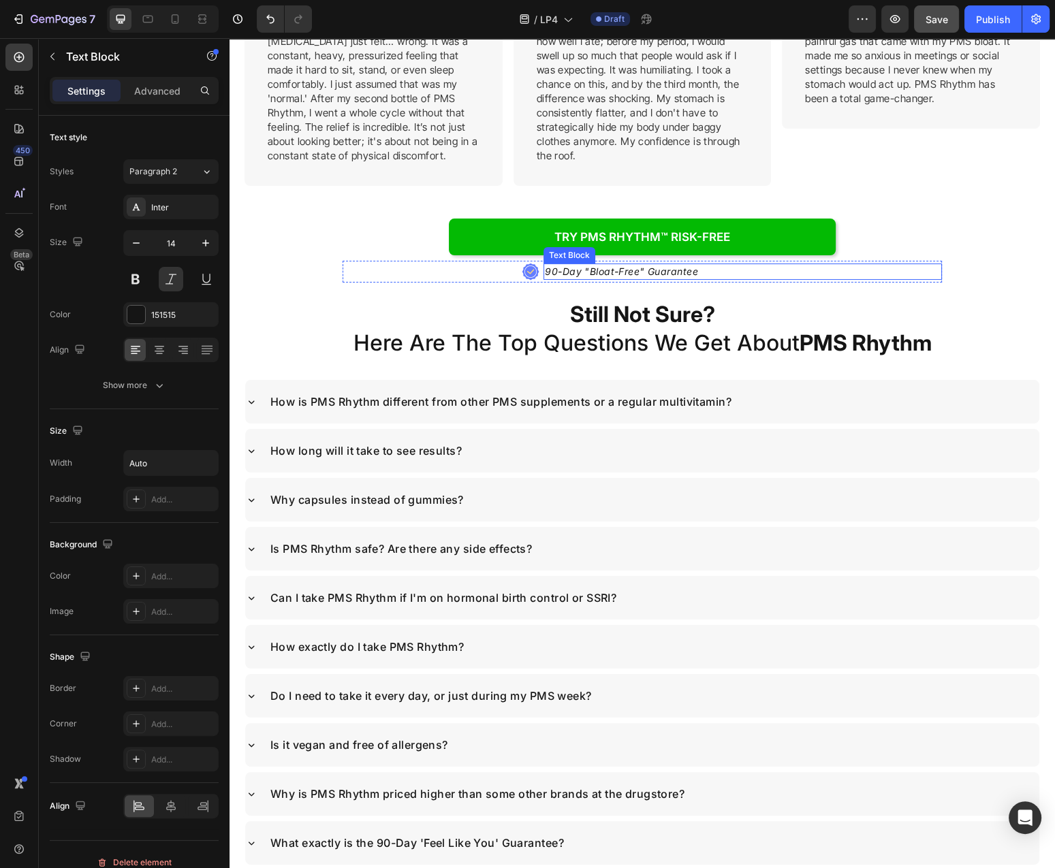
click at [676, 265] on p "90-Day "Bloat-Free" Guarantee" at bounding box center [621, 272] width 153 height 14
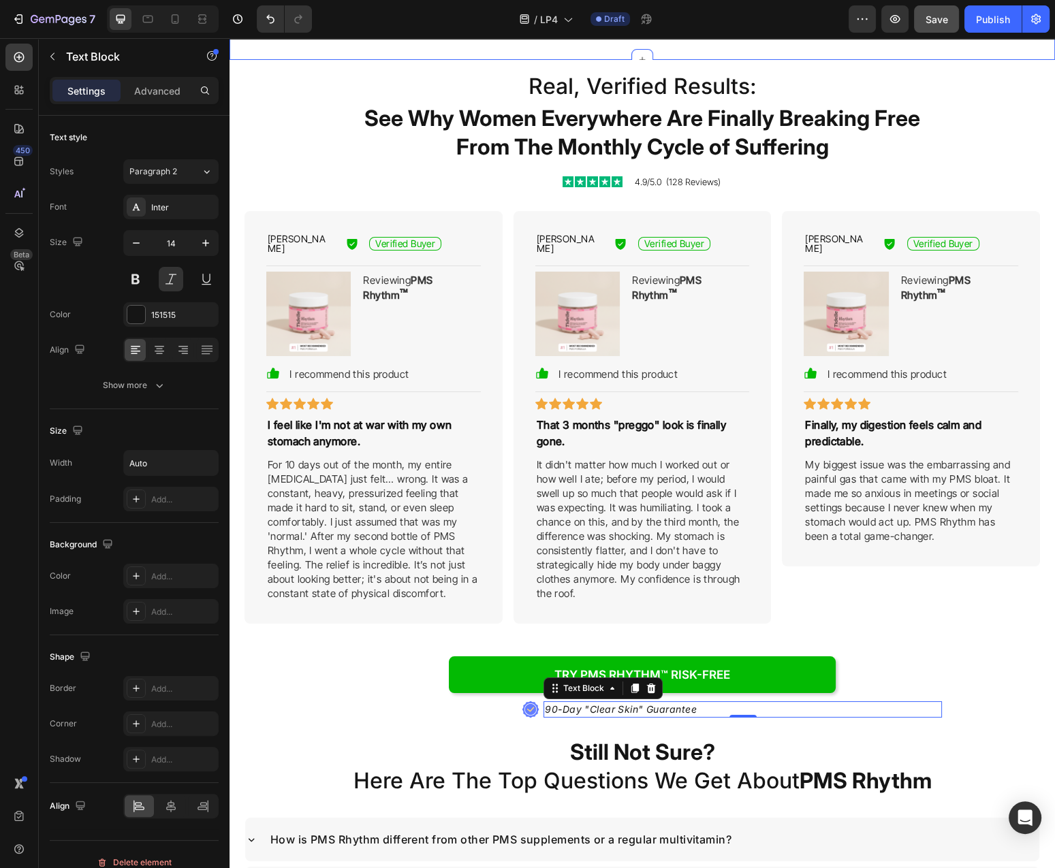
click at [932, 29] on button "Save" at bounding box center [936, 18] width 45 height 27
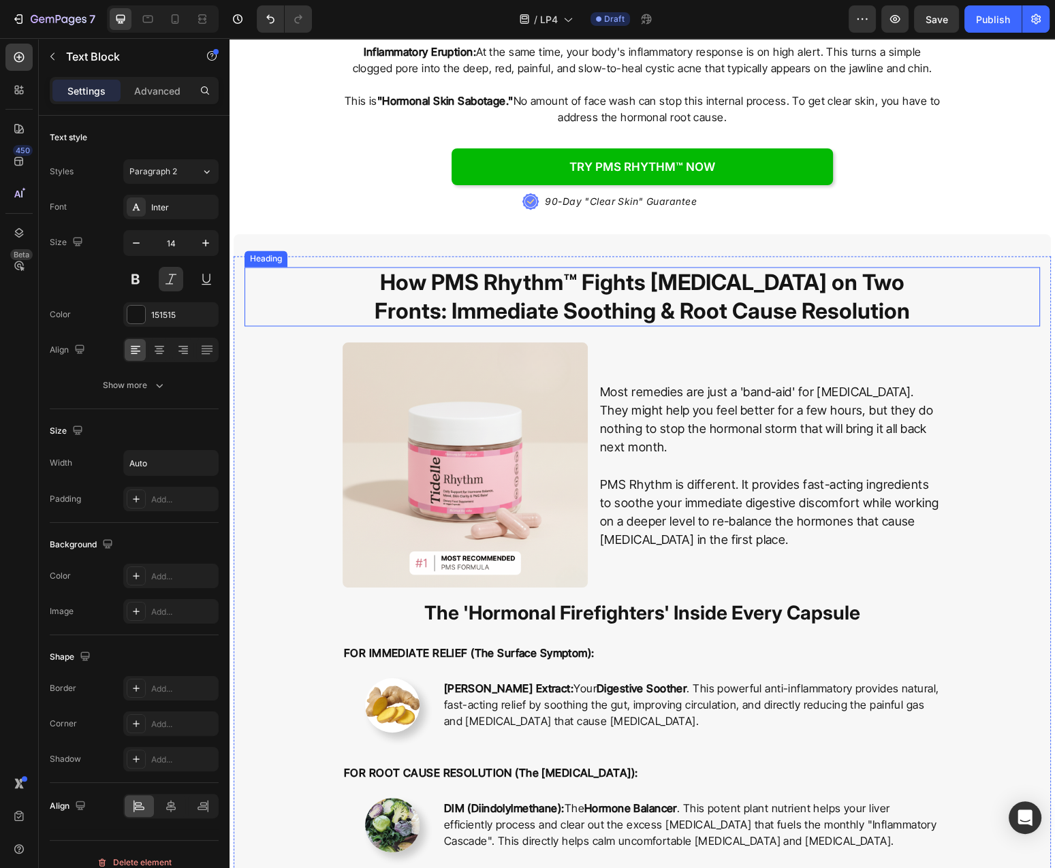
scroll to position [2555, 0]
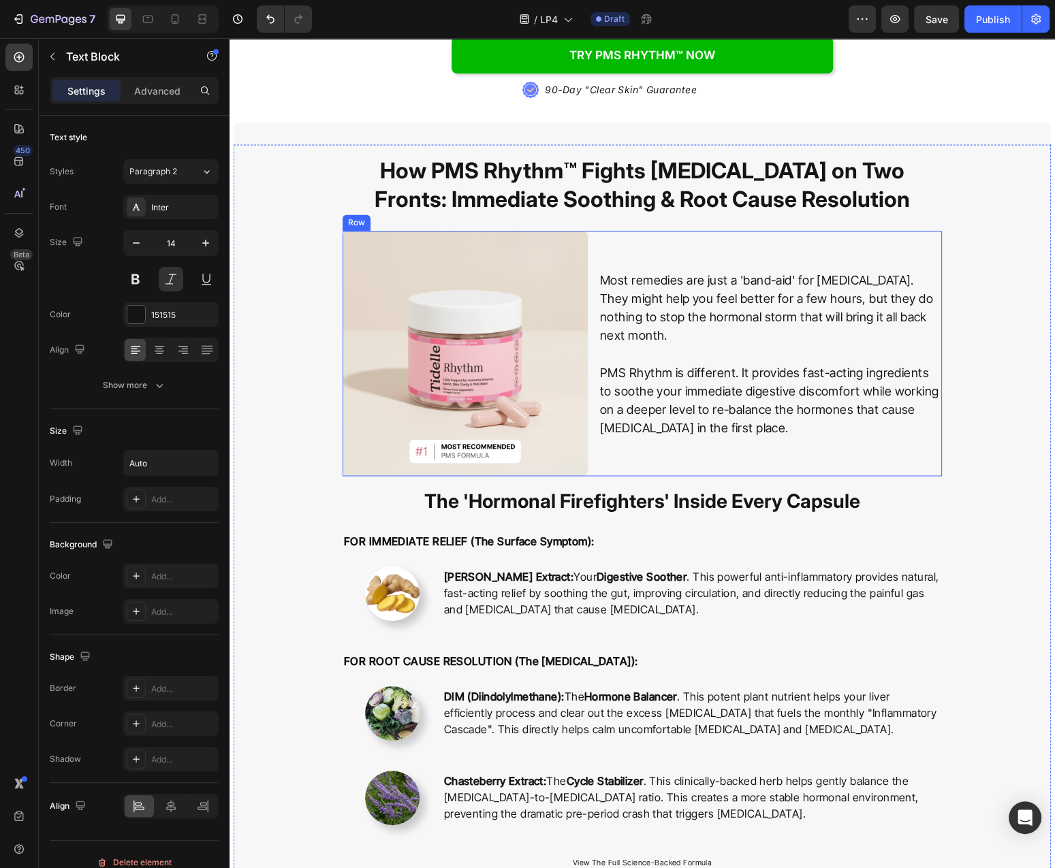
click at [609, 160] on h2 "How PMS Rhythm™ Fights [MEDICAL_DATA] on Two Fronts: Immediate Soothing & Root …" at bounding box center [642, 184] width 599 height 59
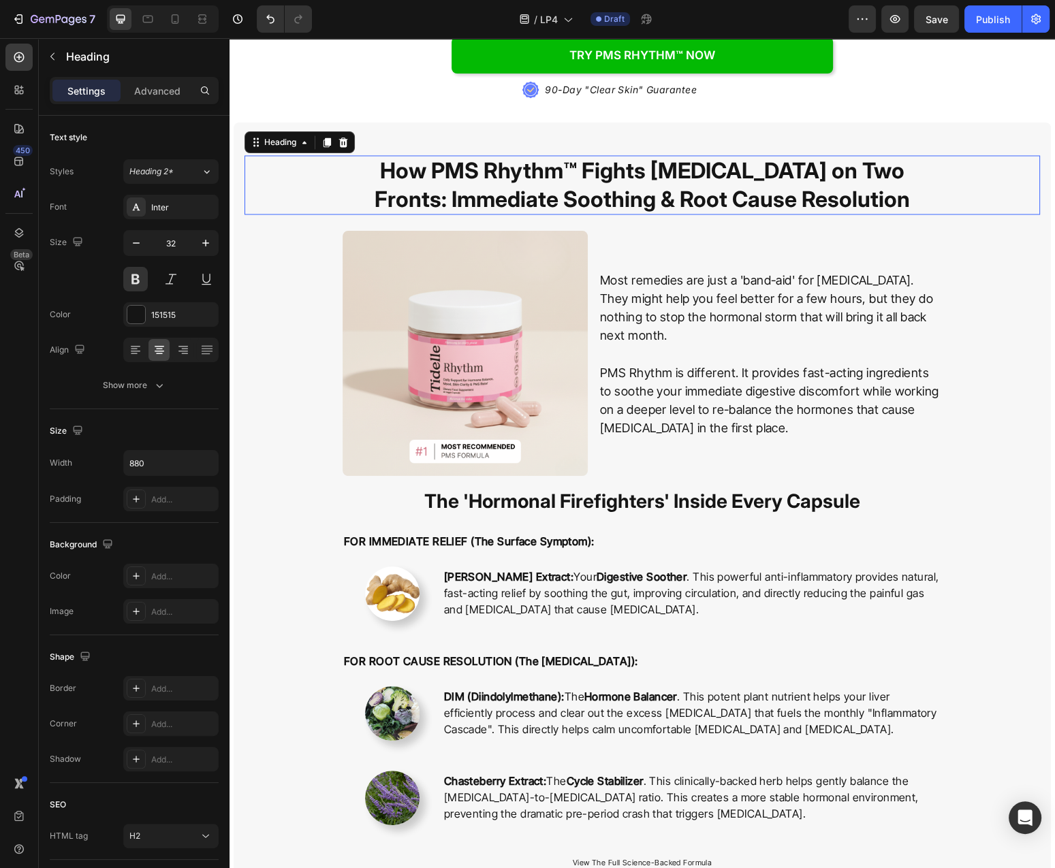
click at [609, 160] on h2 "How PMS Rhythm™ Fights [MEDICAL_DATA] on Two Fronts: Immediate Soothing & Root …" at bounding box center [642, 184] width 599 height 59
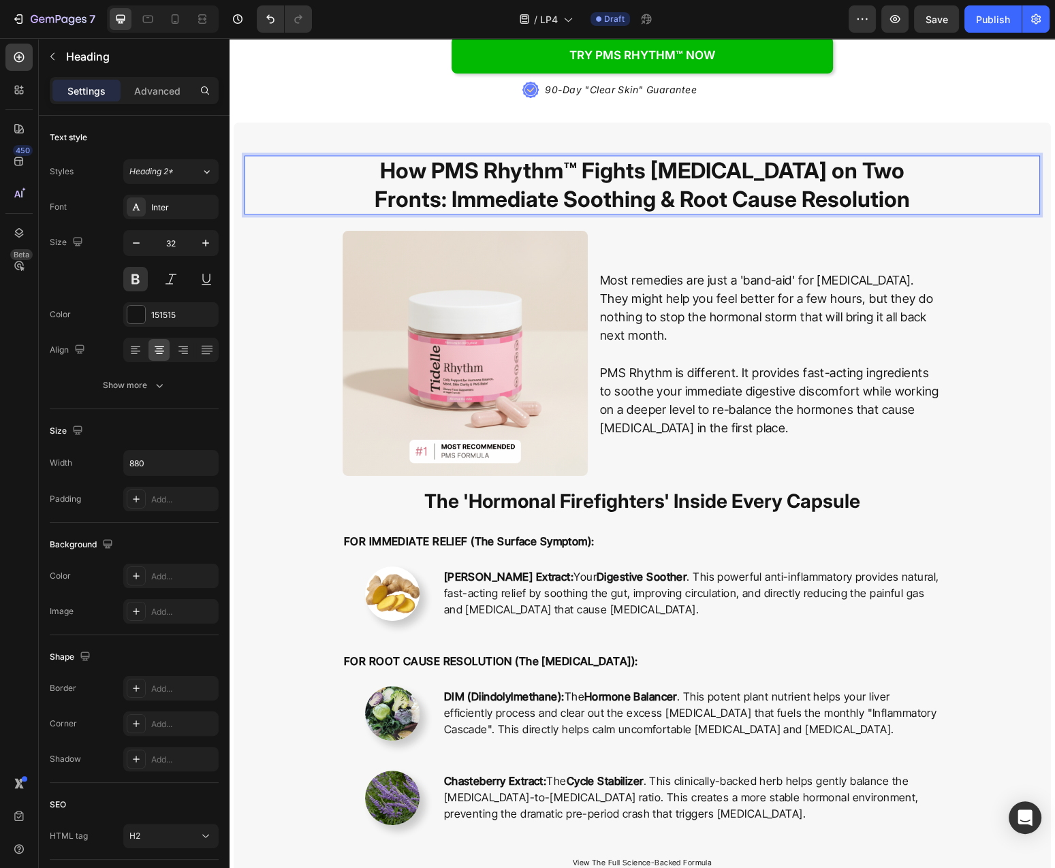
click at [609, 160] on p "How PMS Rhythm™ Fights [MEDICAL_DATA] on Two Fronts: Immediate Soothing & Root …" at bounding box center [642, 185] width 597 height 57
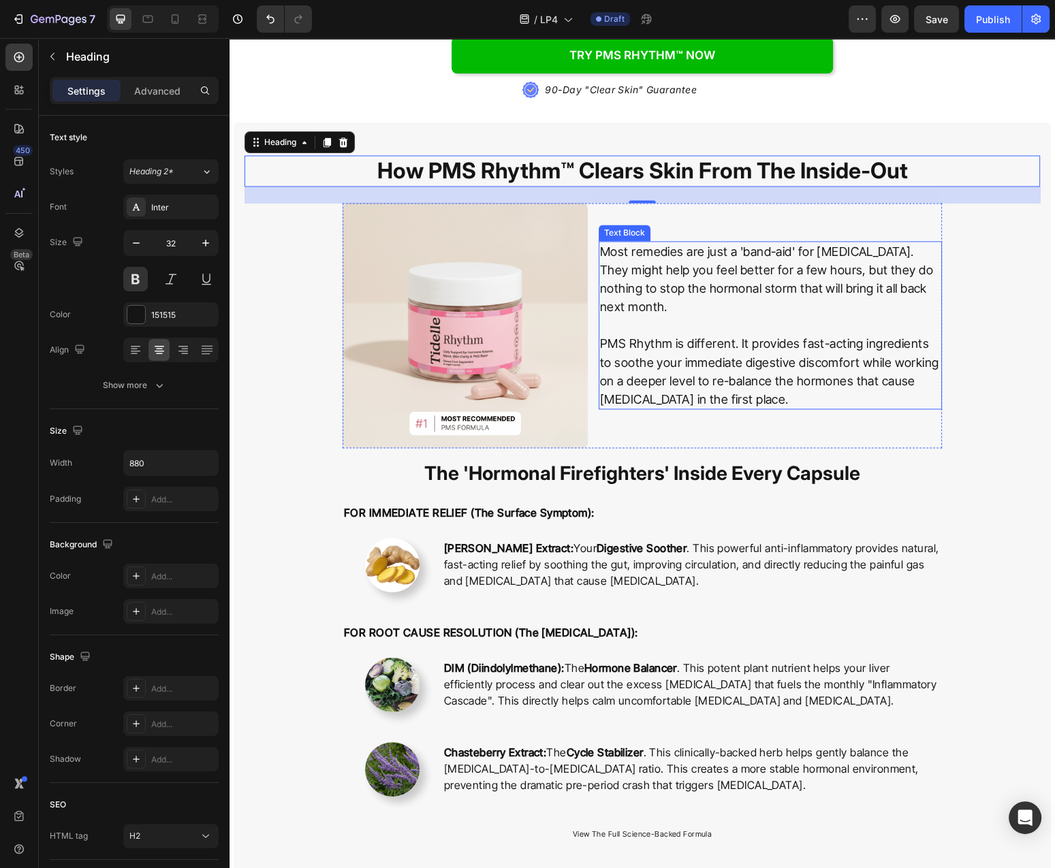
click at [688, 334] on p "PMS Rhythm is different. It provides fast-acting ingredients to soothe your imm…" at bounding box center [770, 371] width 340 height 74
click at [689, 334] on p "PMS Rhythm is different. It provides fast-acting ingredients to soothe your imm…" at bounding box center [770, 371] width 340 height 74
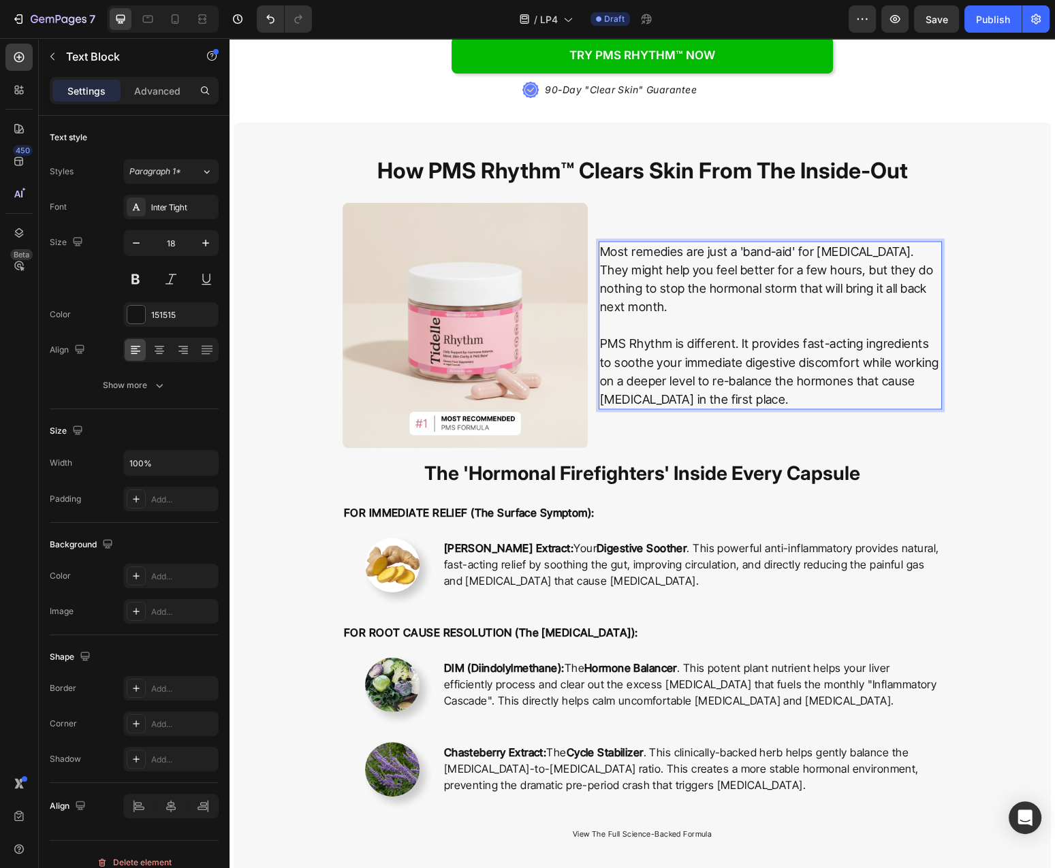
click at [689, 334] on p "PMS Rhythm is different. It provides fast-acting ingredients to soothe your imm…" at bounding box center [770, 371] width 340 height 74
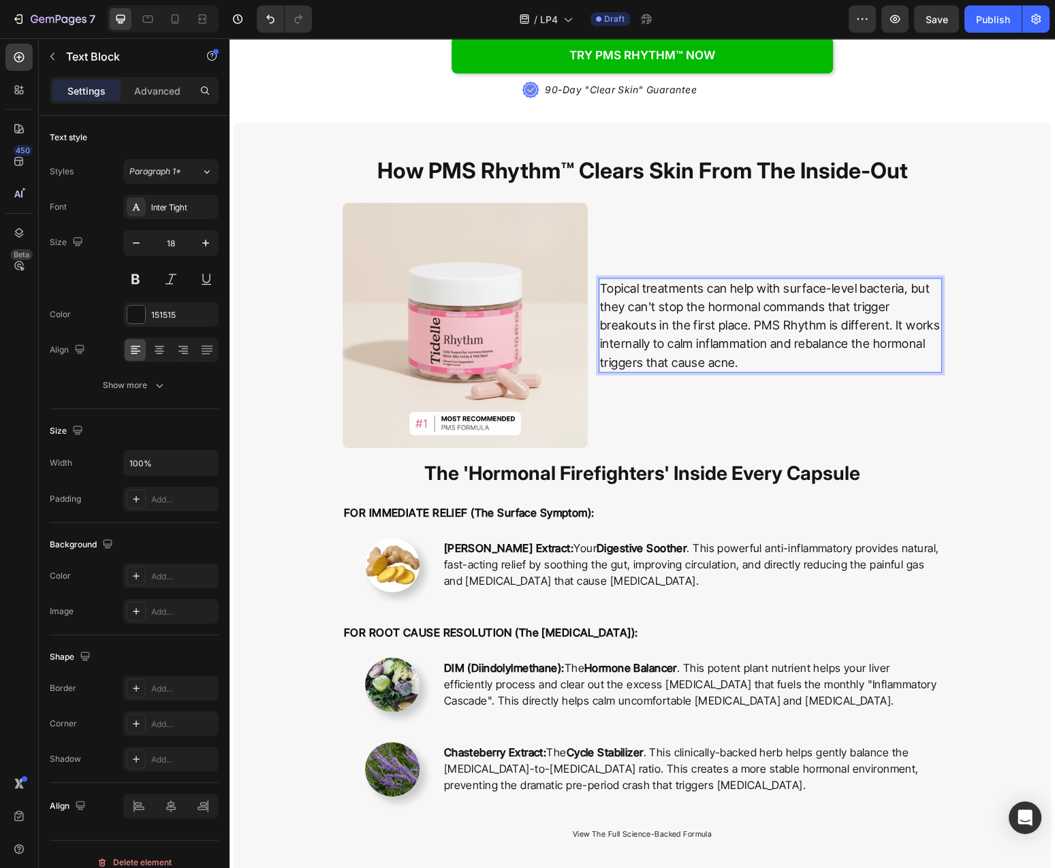
click at [900, 281] on p "Topical treatments can help with surface-level bacteria, but they can't stop th…" at bounding box center [770, 325] width 340 height 92
click at [757, 298] on p "Topical treatments can help with surface-level bacteria, but they can't stop th…" at bounding box center [770, 325] width 340 height 92
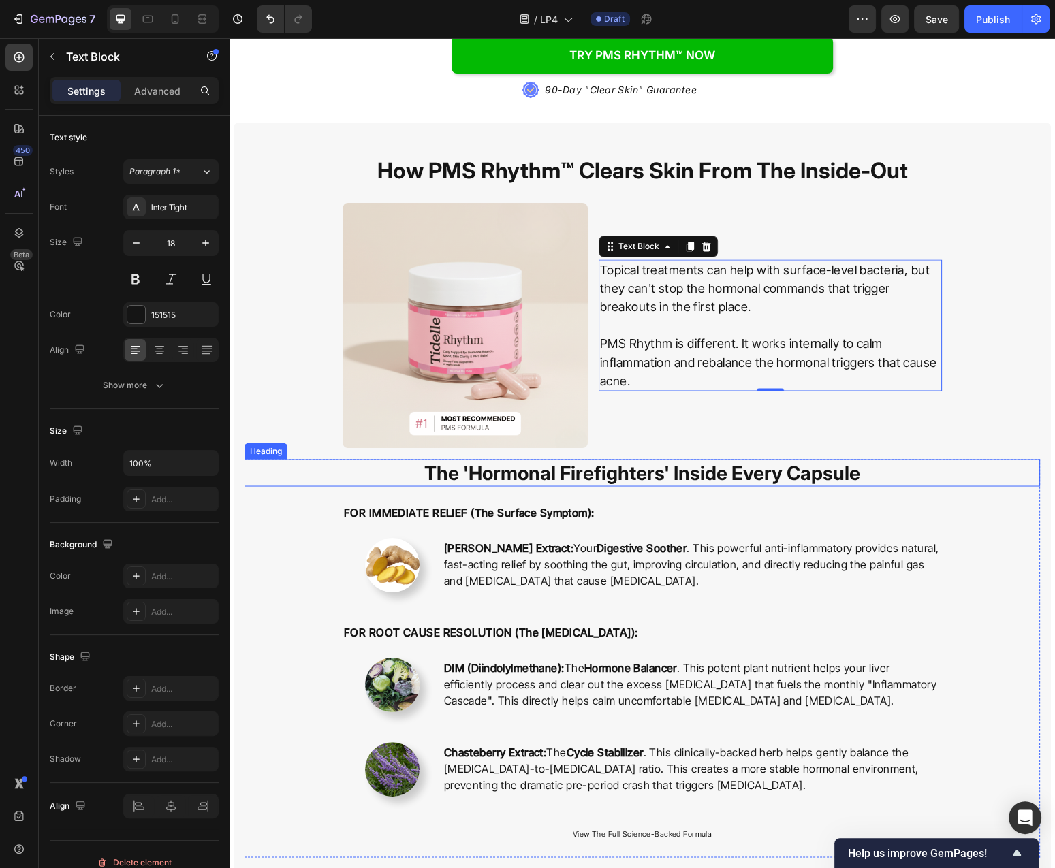
click at [653, 461] on strong "The 'Hormonal Firefighters' Inside Every Capsule" at bounding box center [642, 472] width 436 height 23
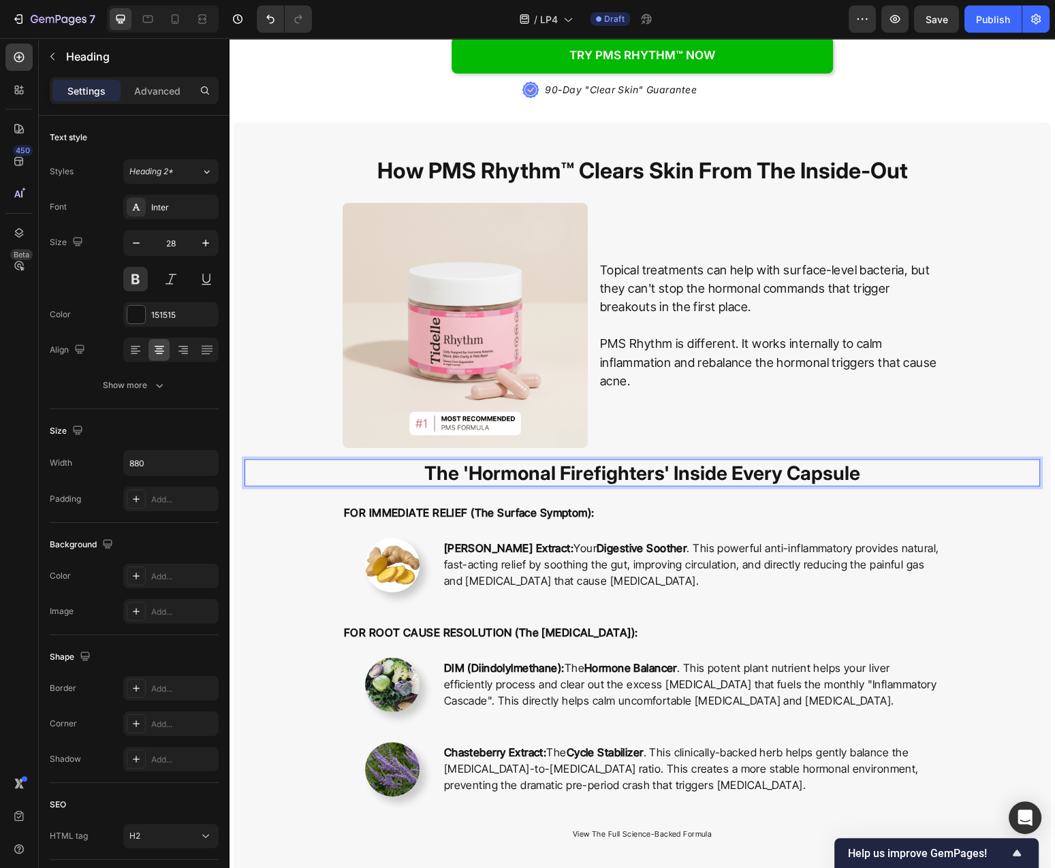
click at [653, 461] on strong "The 'Hormonal Firefighters' Inside Every Capsule" at bounding box center [642, 472] width 436 height 23
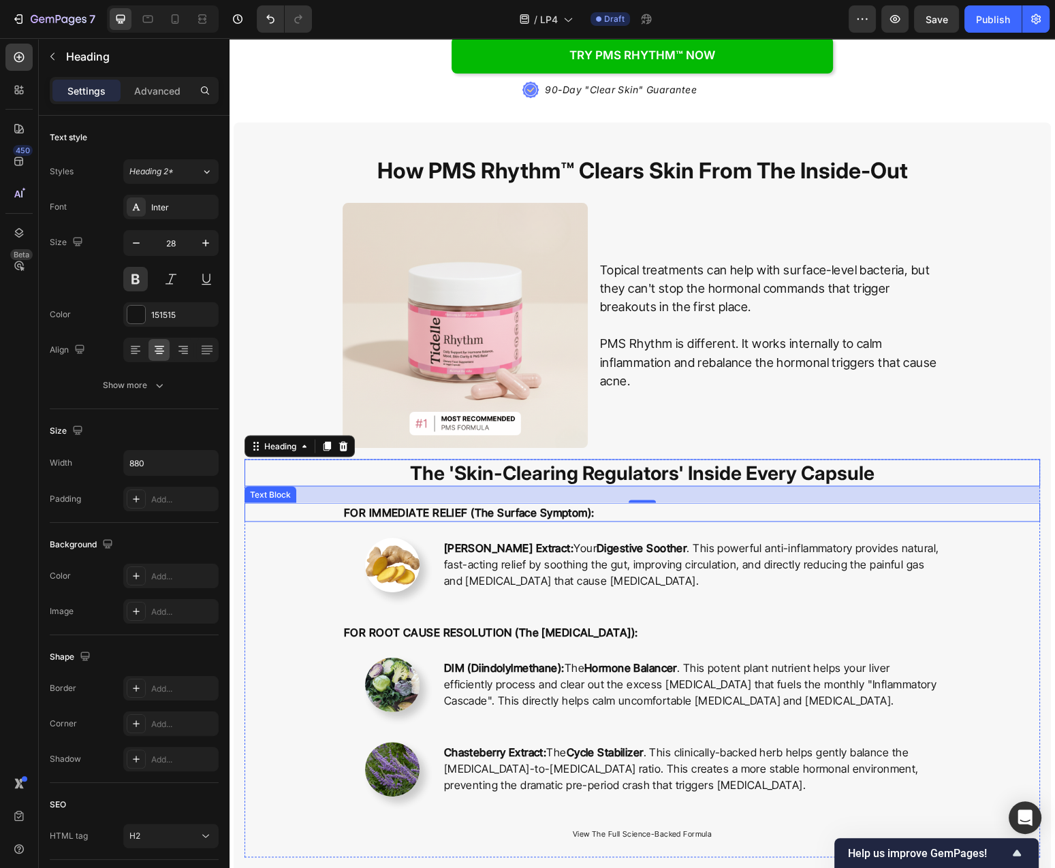
click at [513, 505] on strong "FOR IMMEDIATE RELIEF (The Surface Symptom):" at bounding box center [469, 512] width 251 height 14
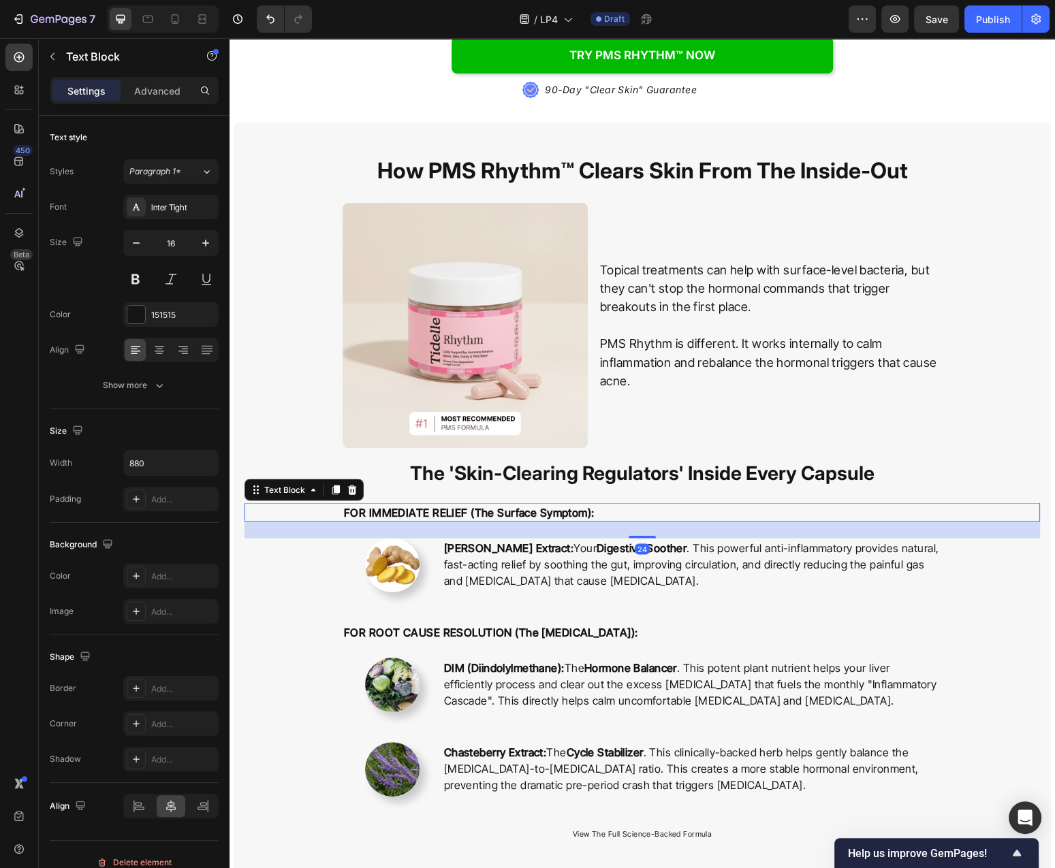
click at [513, 505] on strong "FOR IMMEDIATE RELIEF (The Surface Symptom):" at bounding box center [469, 512] width 251 height 14
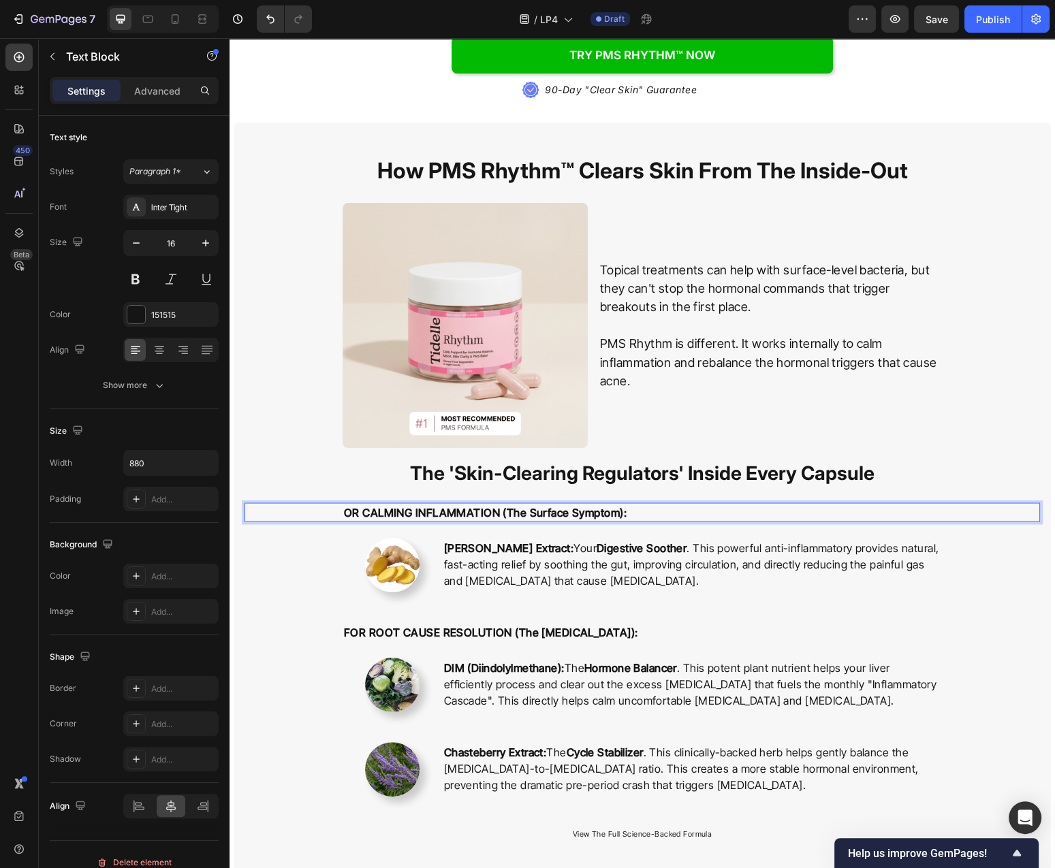
click at [349, 505] on strong "OR CALMING INFLAMMATION (The Surface Symptom):" at bounding box center [485, 512] width 283 height 14
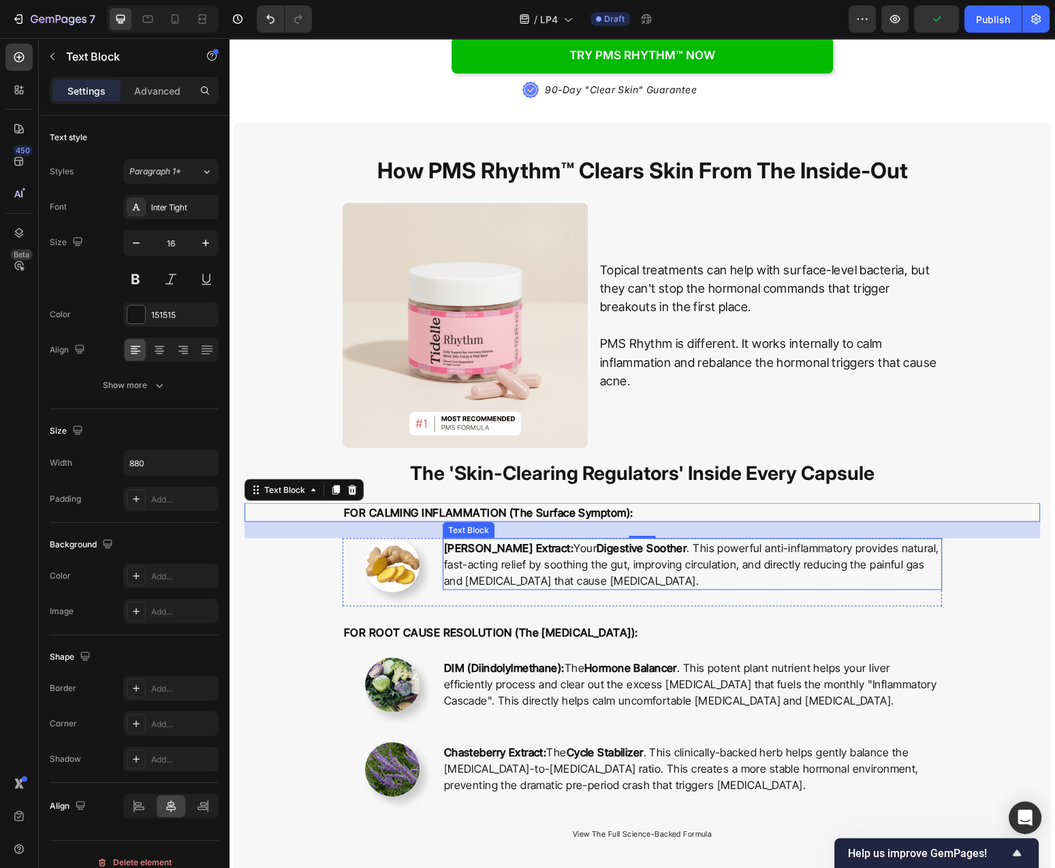
click at [724, 539] on p "[PERSON_NAME] Extract: Your Digestive Soother . This powerful anti-inflammatory…" at bounding box center [692, 563] width 496 height 49
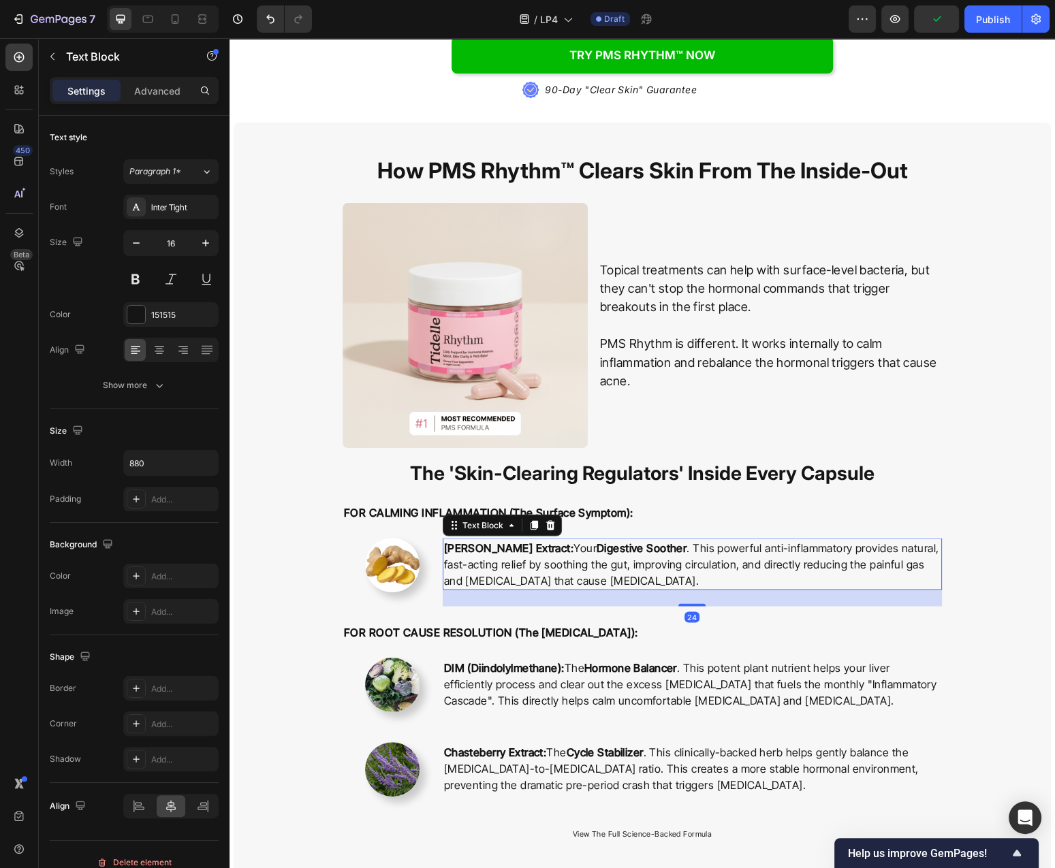
click at [724, 539] on p "[PERSON_NAME] Extract: Your Digestive Soother . This powerful anti-inflammatory…" at bounding box center [692, 563] width 496 height 49
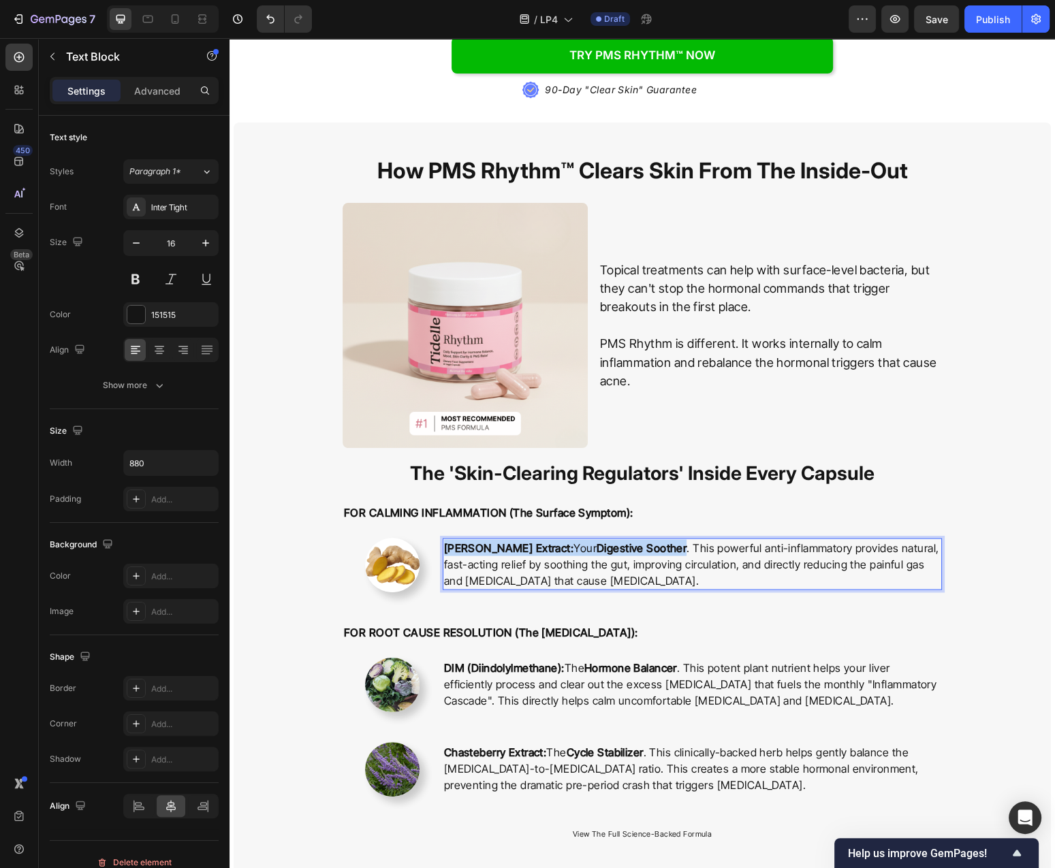
click at [724, 539] on p "[PERSON_NAME] Extract: Your Digestive Soother . This powerful anti-inflammatory…" at bounding box center [692, 563] width 496 height 49
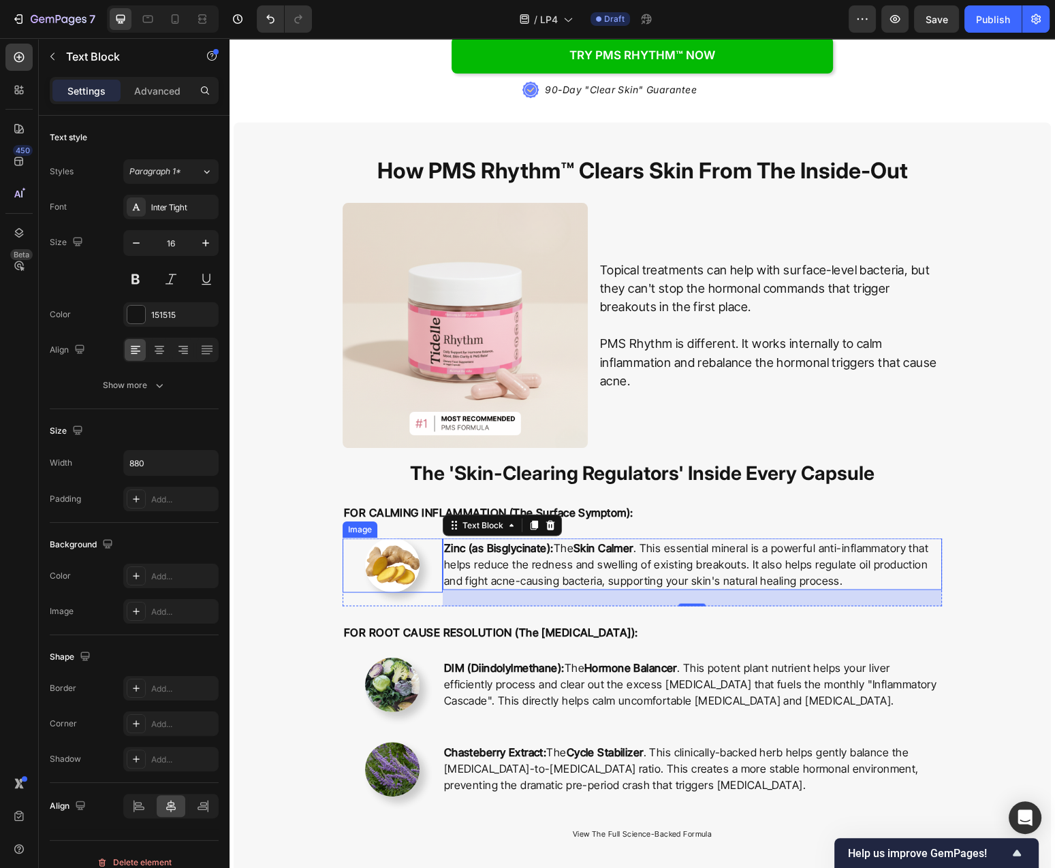
click at [403, 538] on img at bounding box center [392, 565] width 54 height 54
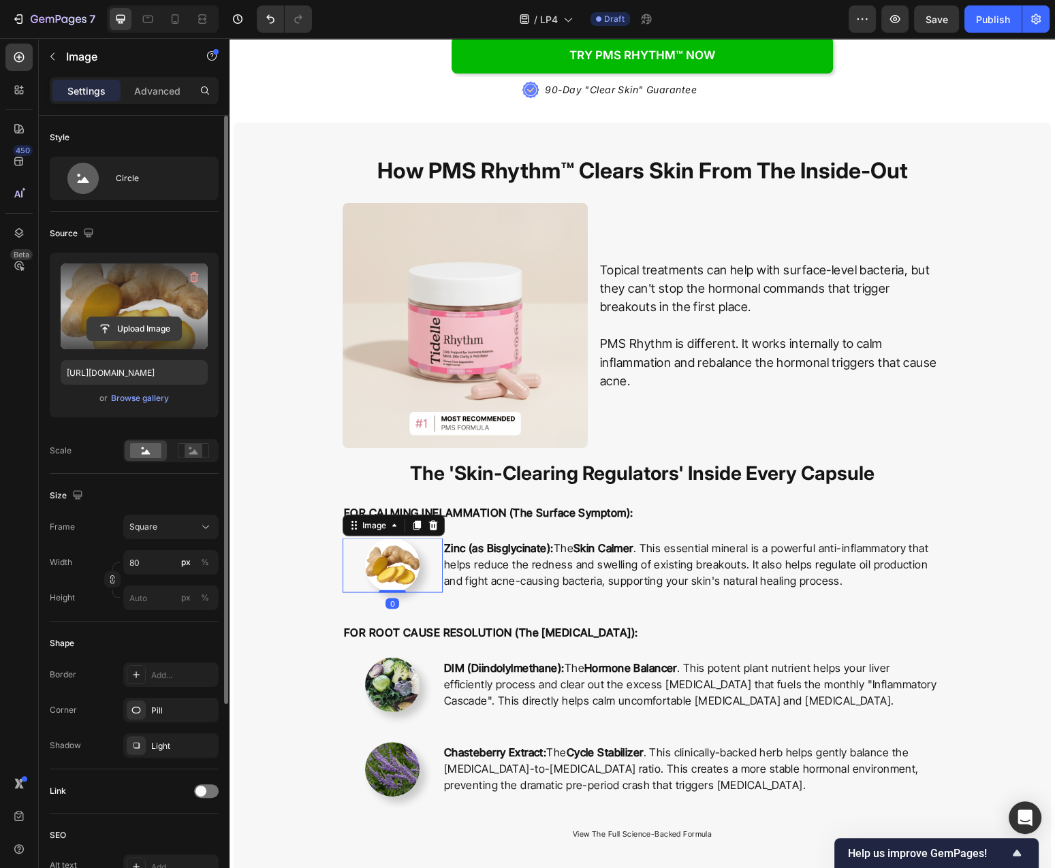
click at [140, 327] on input "file" at bounding box center [134, 328] width 94 height 23
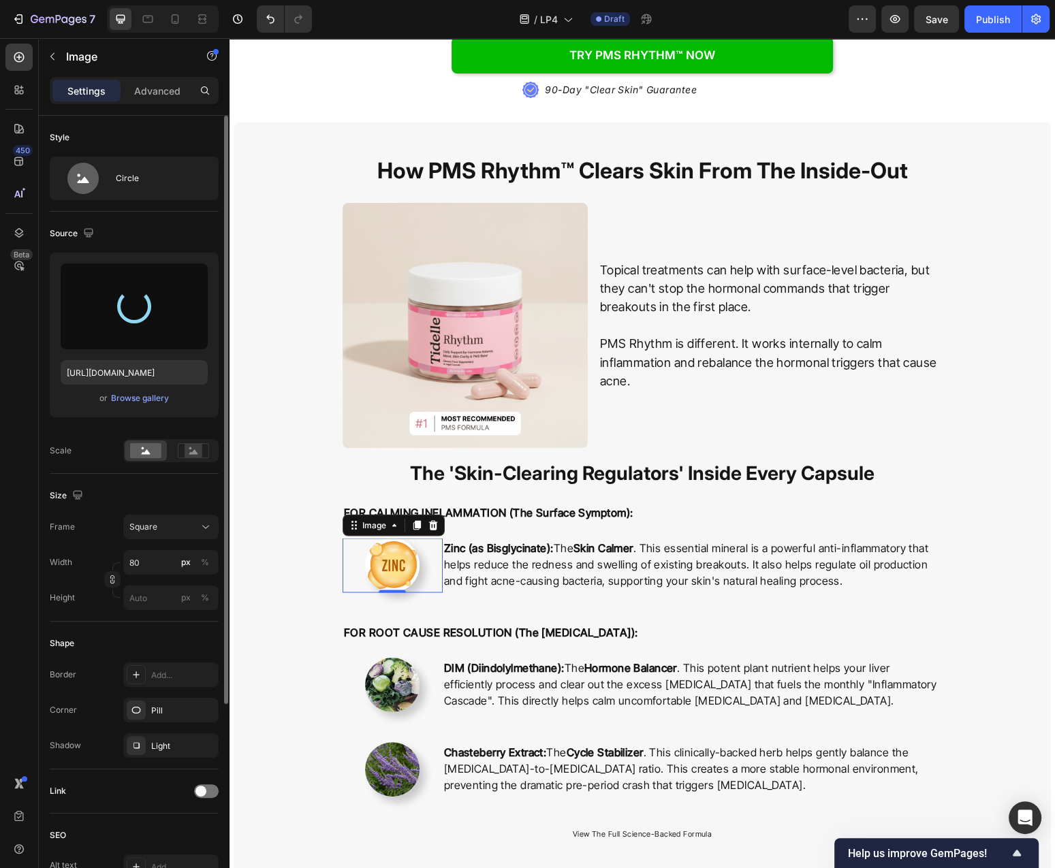
type input "[URL][DOMAIN_NAME]"
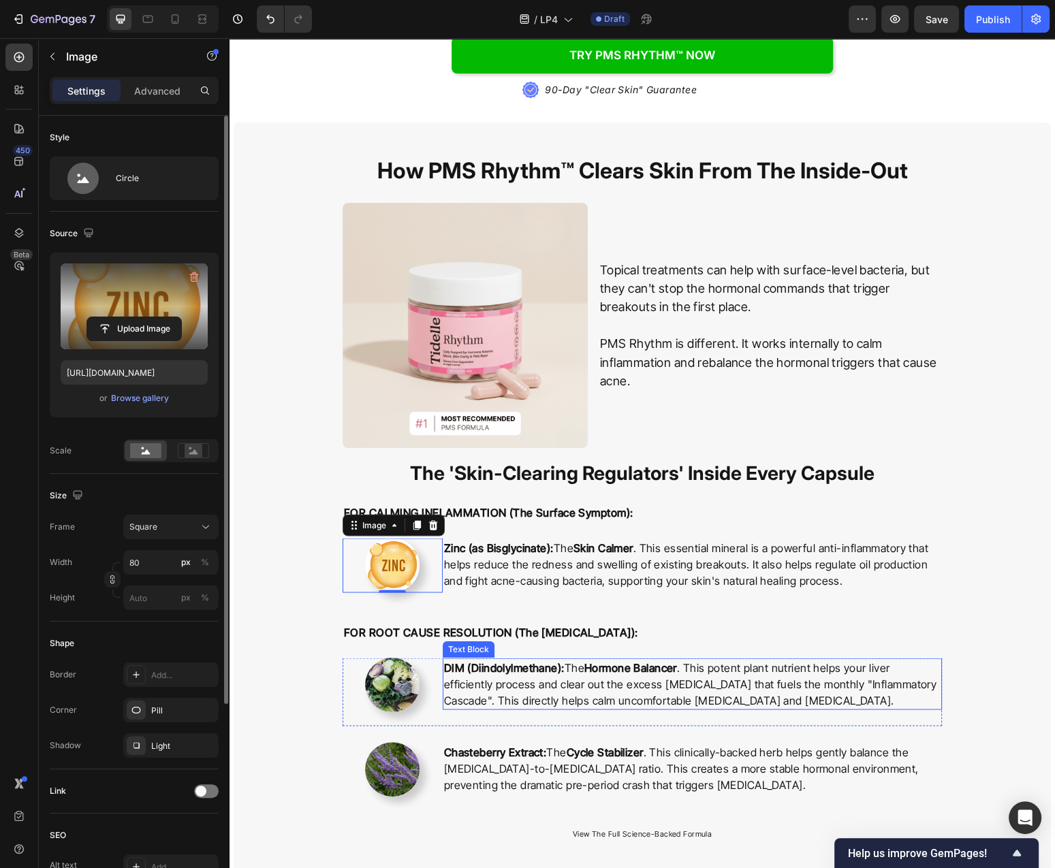
click at [746, 661] on p "DIM (Diindolylmethane): The Hormone Balancer . This potent plant nutrient helps…" at bounding box center [692, 683] width 496 height 49
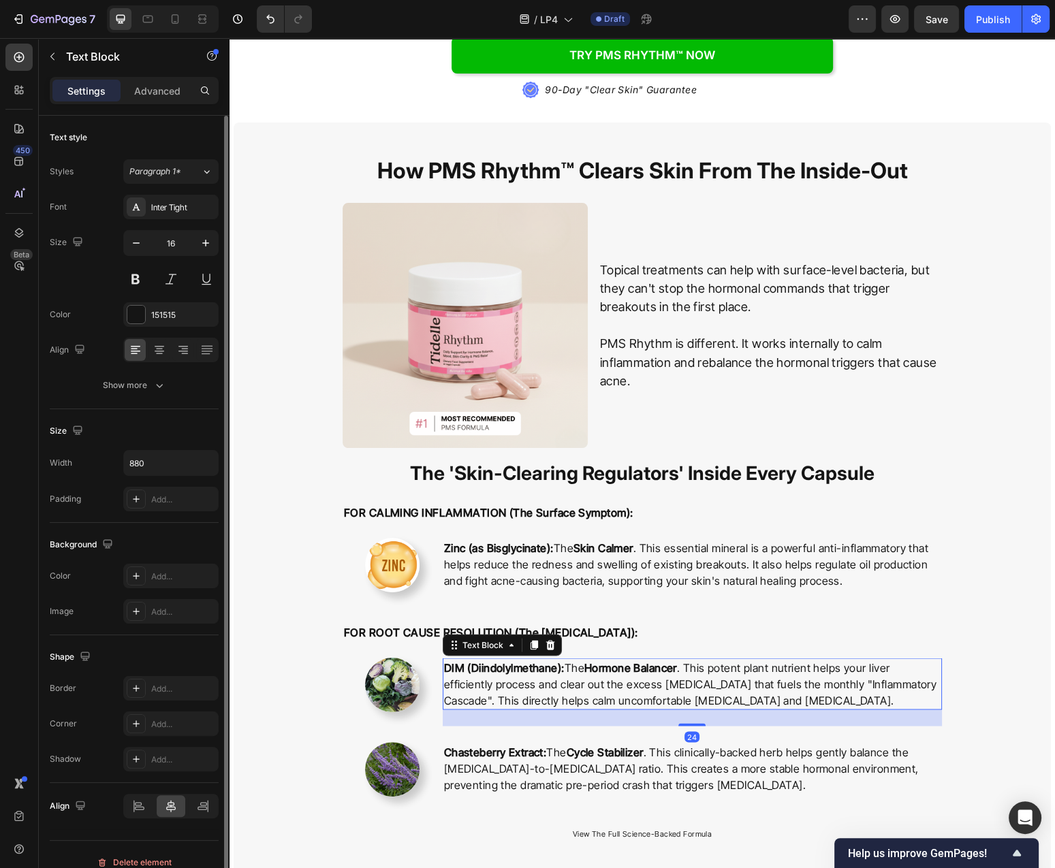
click at [746, 661] on p "DIM (Diindolylmethane): The Hormone Balancer . This potent plant nutrient helps…" at bounding box center [692, 683] width 496 height 49
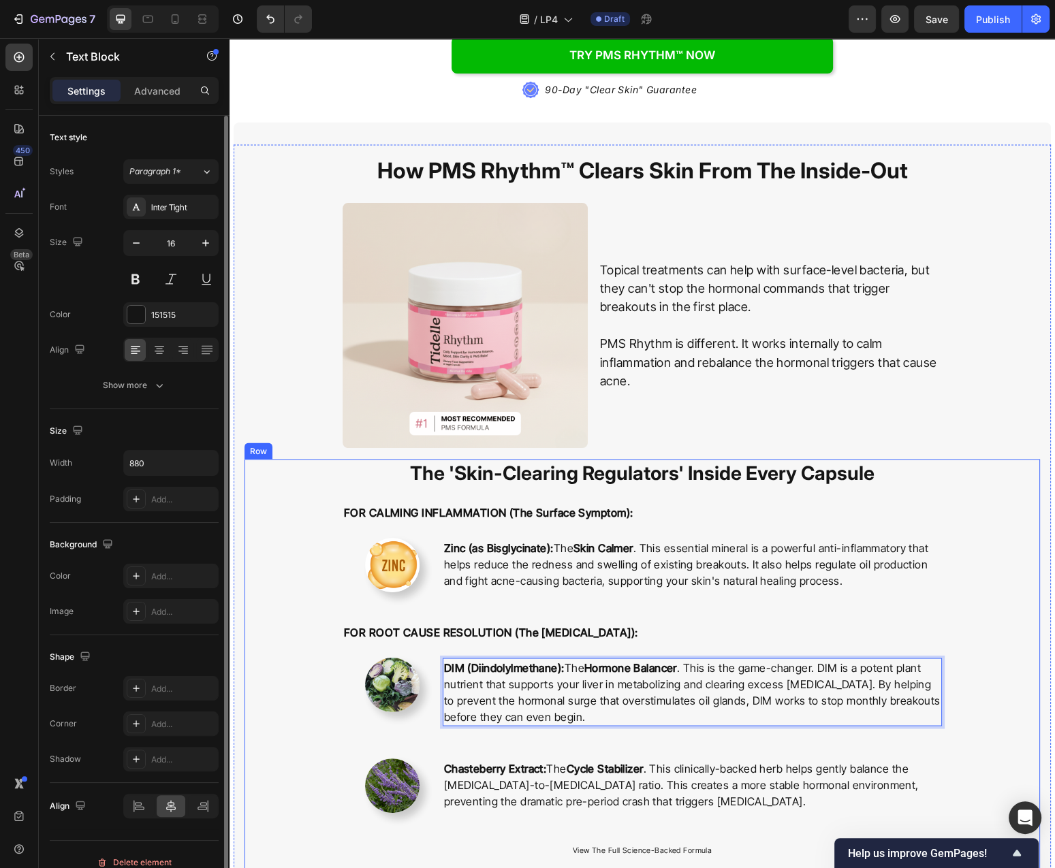
click at [995, 630] on div "⁠⁠⁠⁠⁠⁠⁠ The 'Skin-Clearing Regulators' Inside Every Capsule Heading FOR CALMING…" at bounding box center [641, 666] width 795 height 415
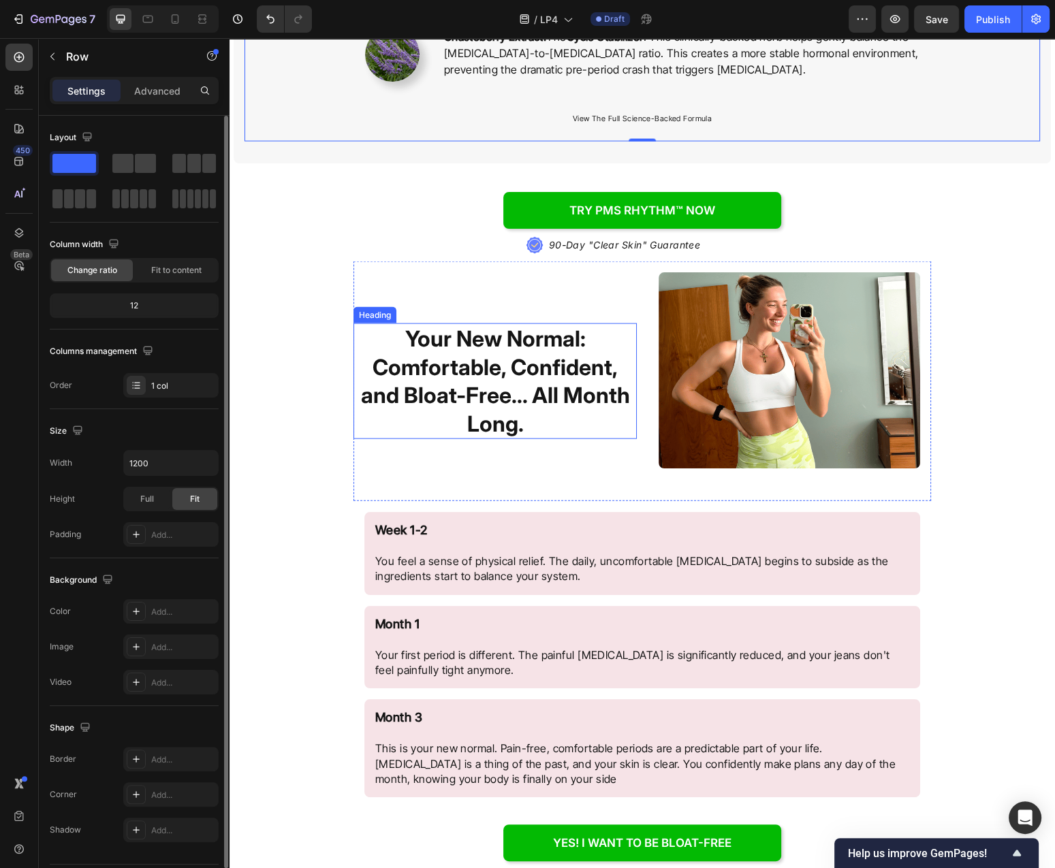
scroll to position [3285, 0]
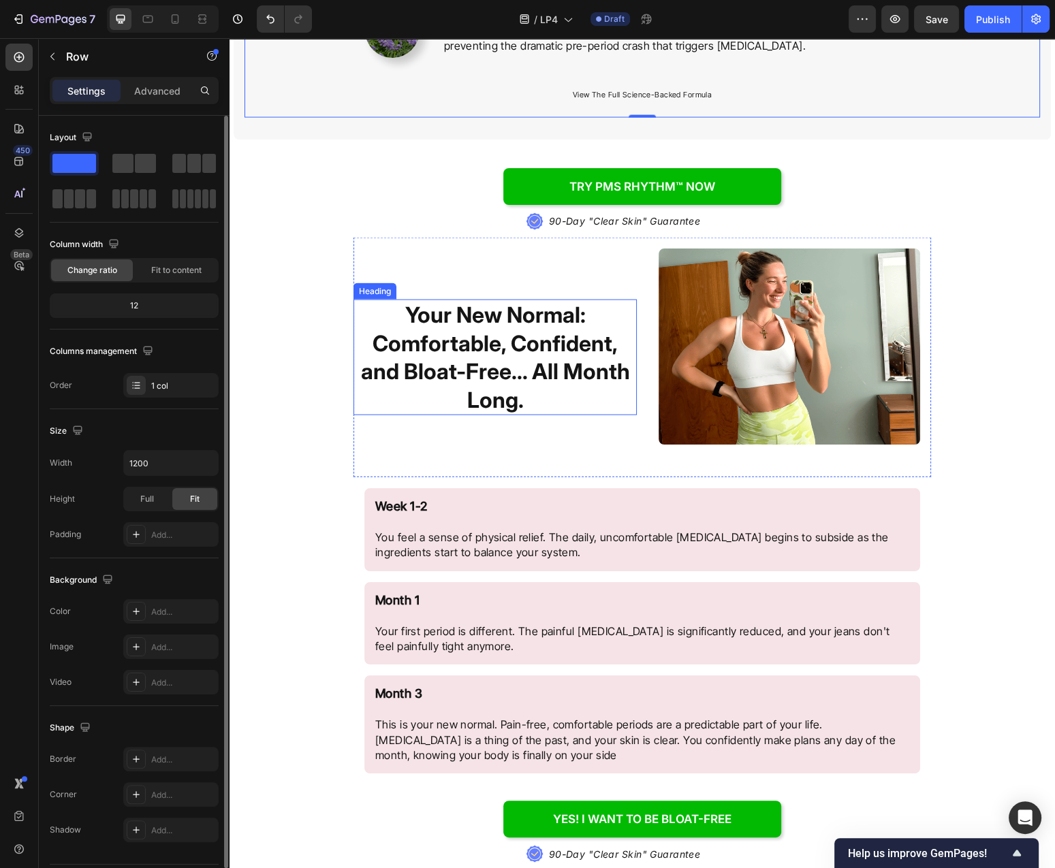
click at [541, 351] on strong "Your New Normal: Comfortable, Confident, and Bloat-Free... All Month Long." at bounding box center [495, 358] width 269 height 112
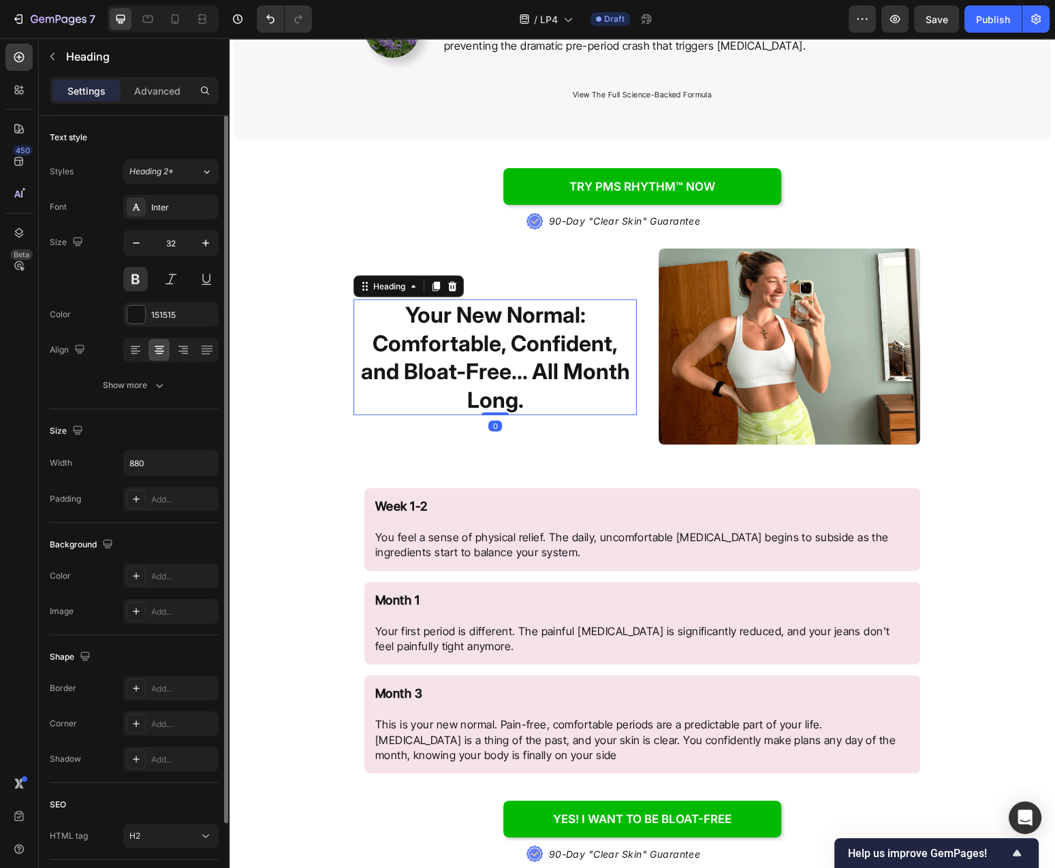
click at [541, 351] on strong "Your New Normal: Comfortable, Confident, and Bloat-Free... All Month Long." at bounding box center [495, 358] width 269 height 112
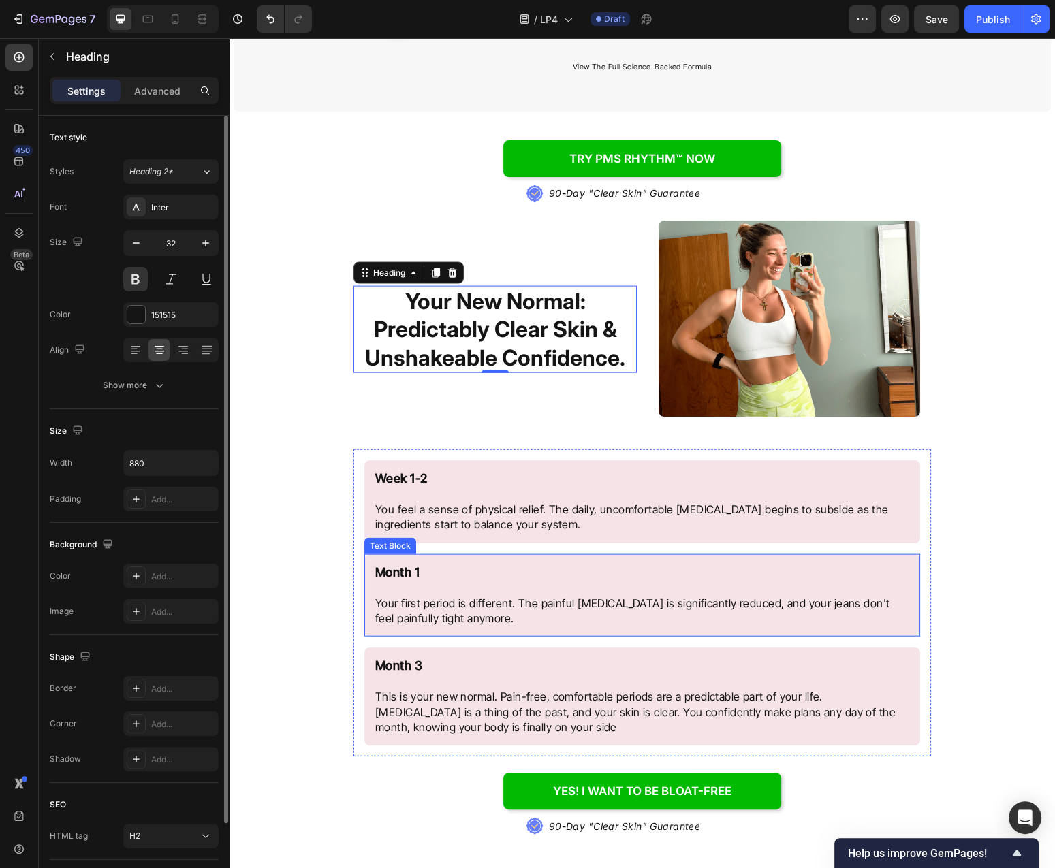
scroll to position [3358, 0]
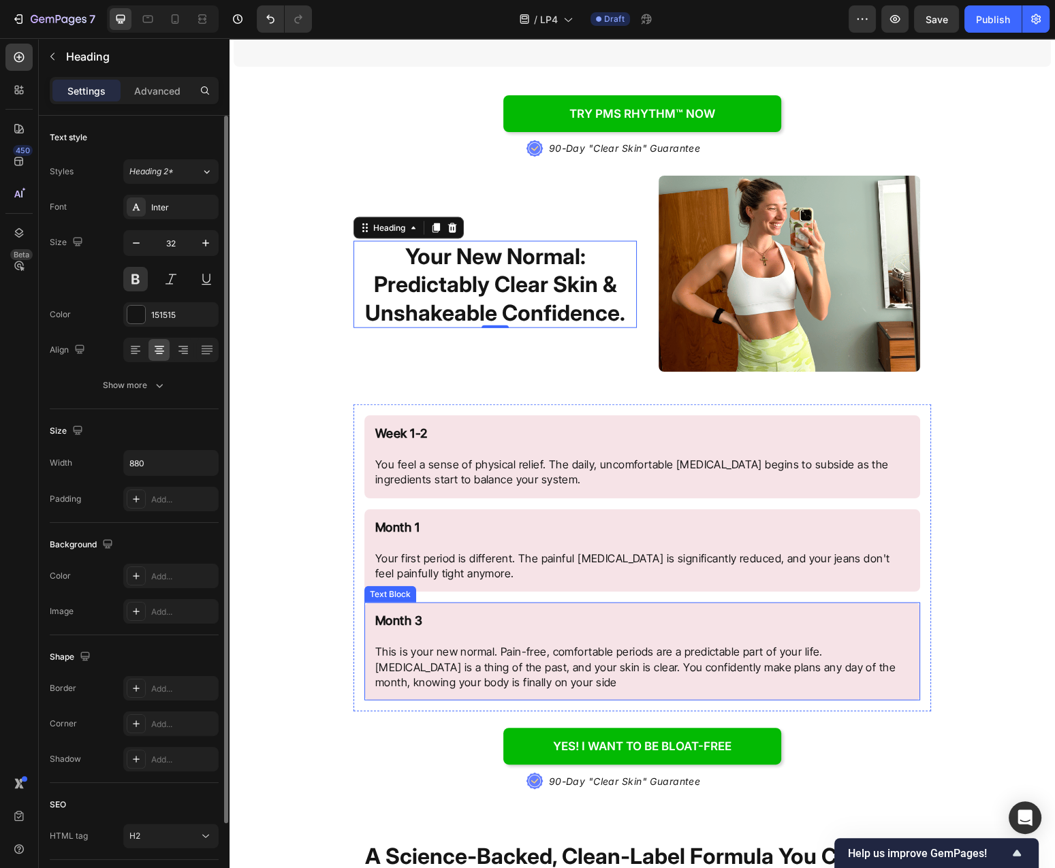
click at [680, 629] on p "Month 3 This is your new normal. Pain-free, comfortable periods are a predictab…" at bounding box center [642, 652] width 534 height 76
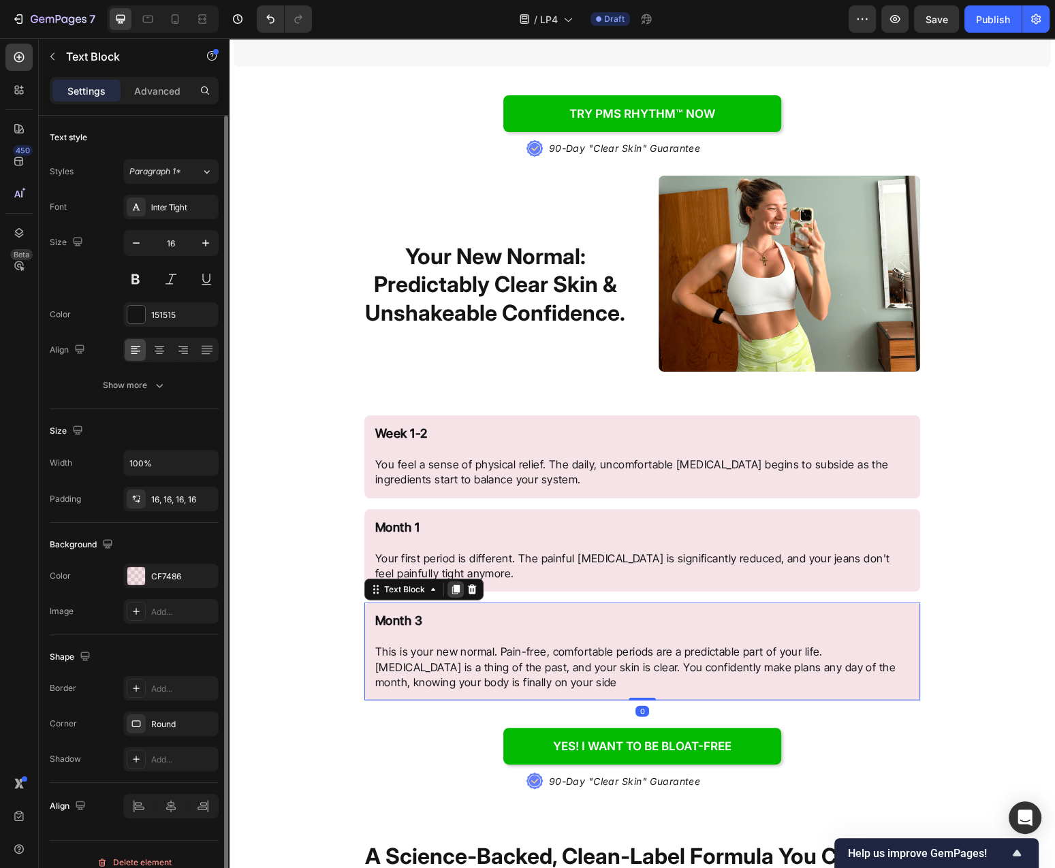
click at [458, 591] on icon at bounding box center [455, 591] width 7 height 10
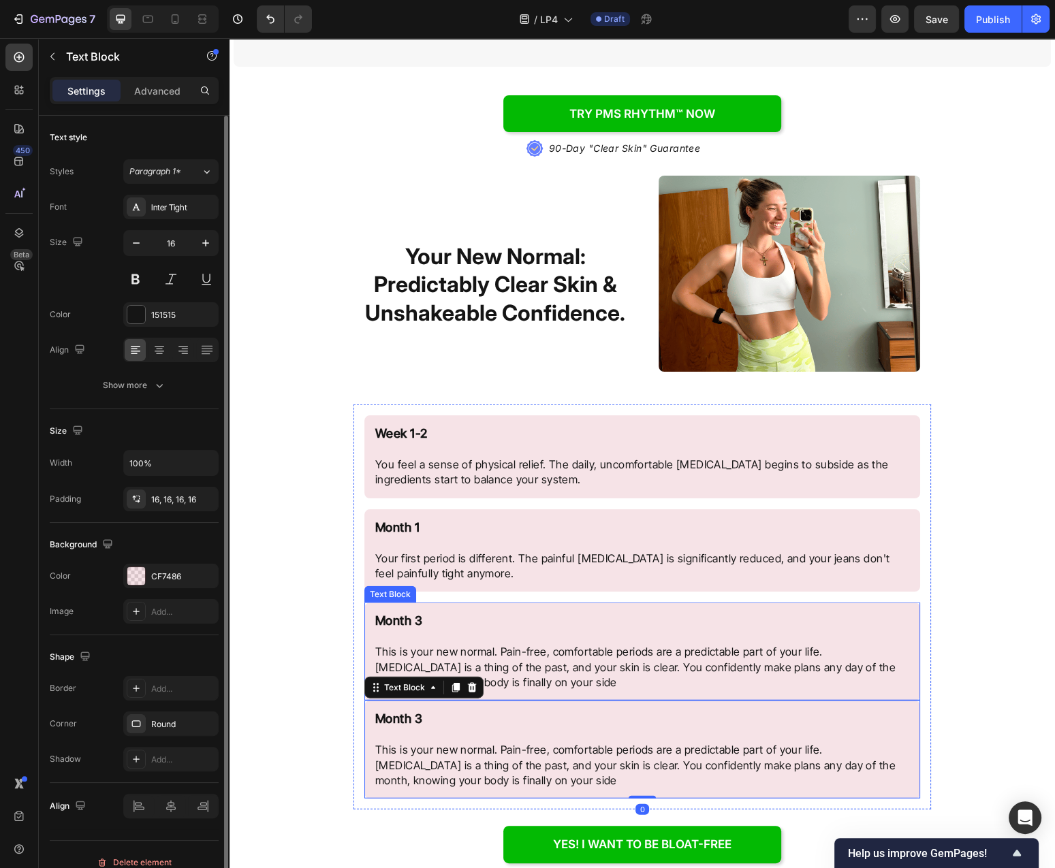
click at [592, 639] on p "Month 3 This is your new normal. Pain-free, comfortable periods are a predictab…" at bounding box center [642, 652] width 534 height 76
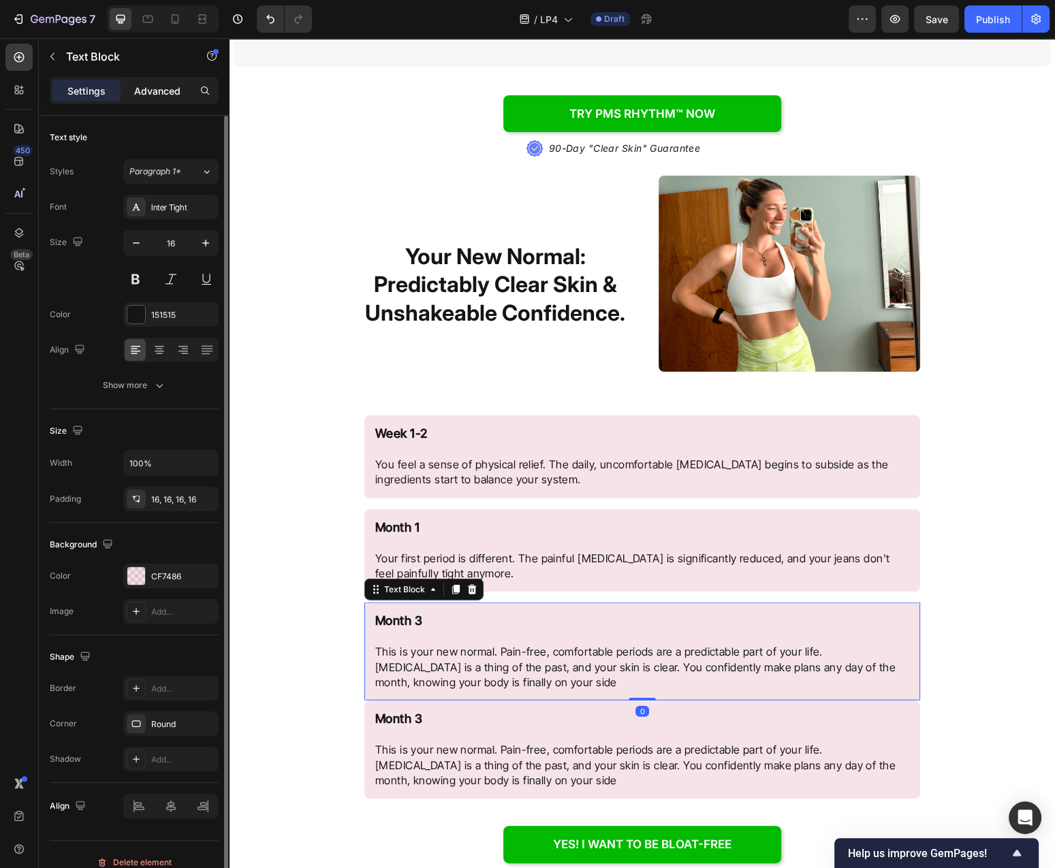
click at [167, 91] on p "Advanced" at bounding box center [157, 91] width 46 height 14
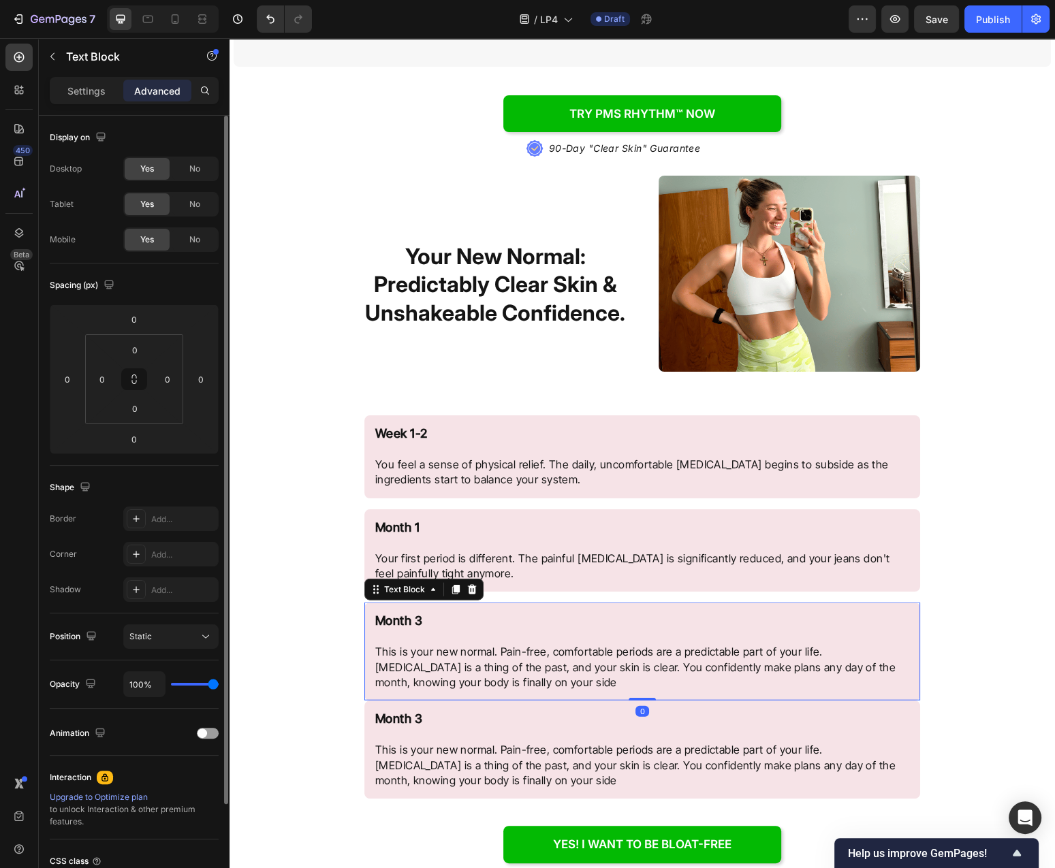
click at [138, 455] on div "Spacing (px) 0 0 0 0 0 0 0 0" at bounding box center [134, 365] width 169 height 202
click at [137, 437] on input "0" at bounding box center [134, 439] width 27 height 20
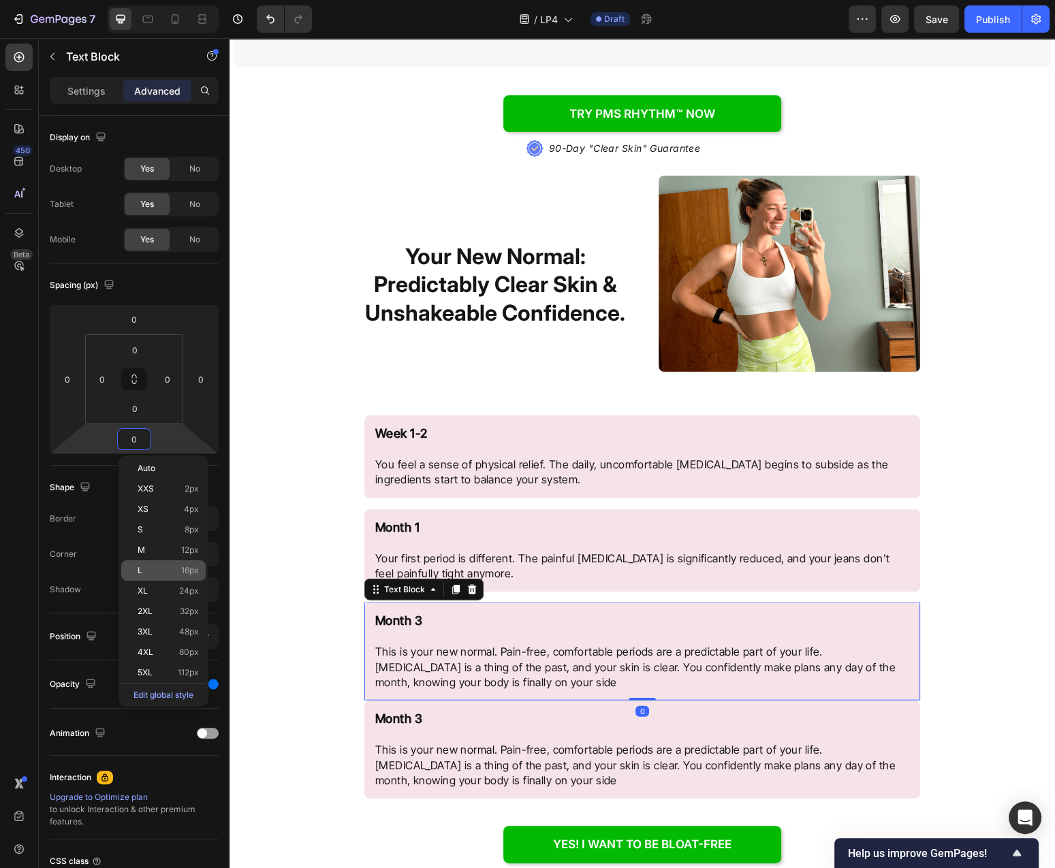
click at [162, 568] on p "L 16px" at bounding box center [168, 571] width 61 height 10
type input "16"
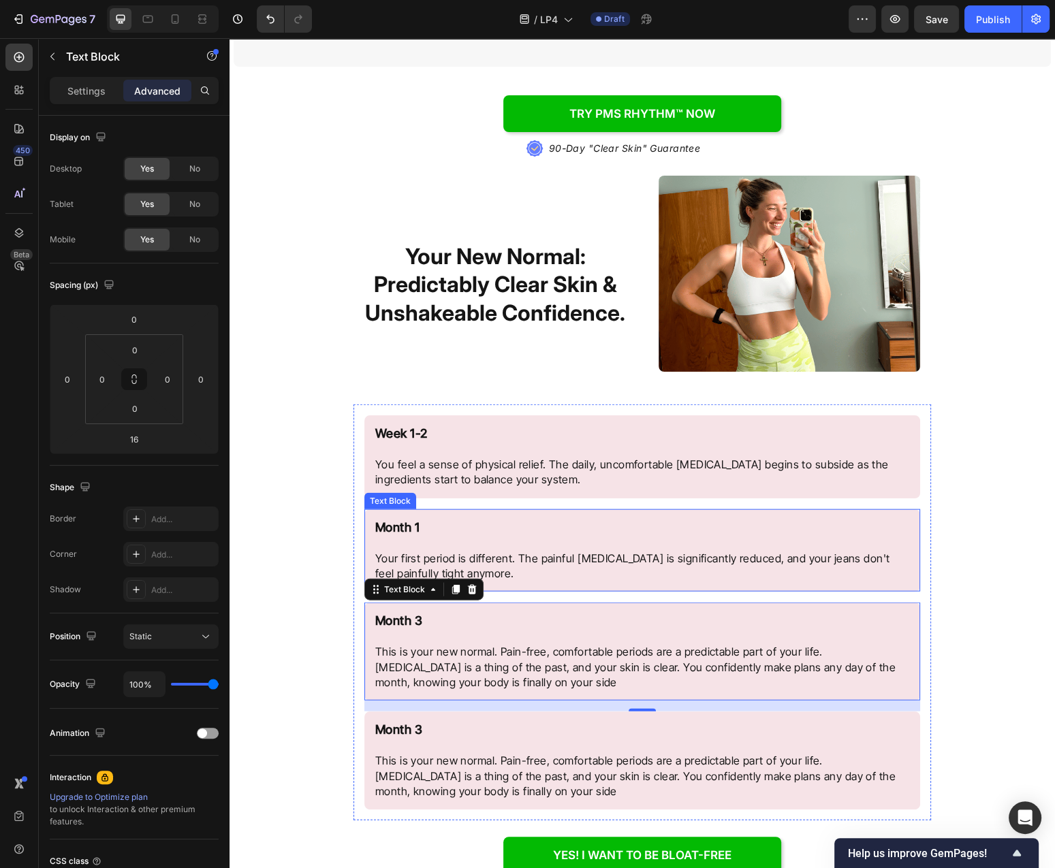
click at [699, 554] on p "Your first period is different. The painful [MEDICAL_DATA] is significantly red…" at bounding box center [642, 566] width 534 height 31
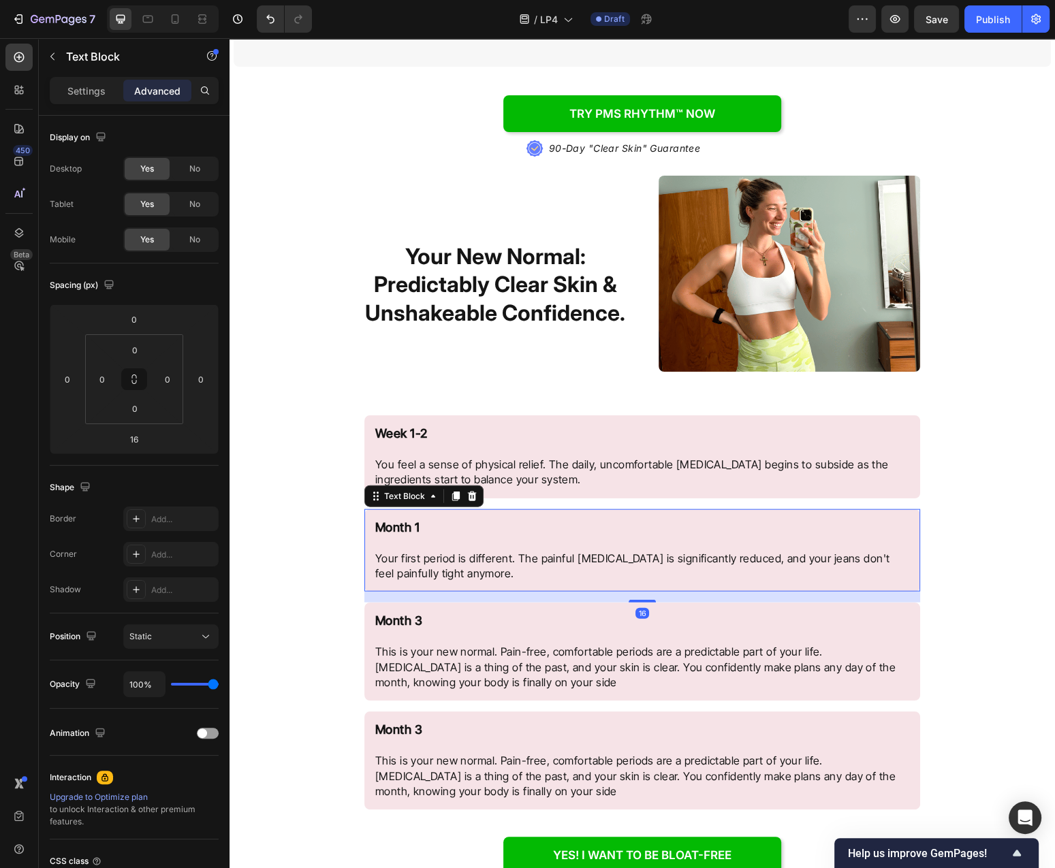
click at [699, 554] on p "Your first period is different. The painful [MEDICAL_DATA] is significantly red…" at bounding box center [642, 566] width 534 height 31
click at [737, 653] on p "Month 3 This is your new normal. Pain-free, comfortable periods are a predictab…" at bounding box center [642, 652] width 534 height 76
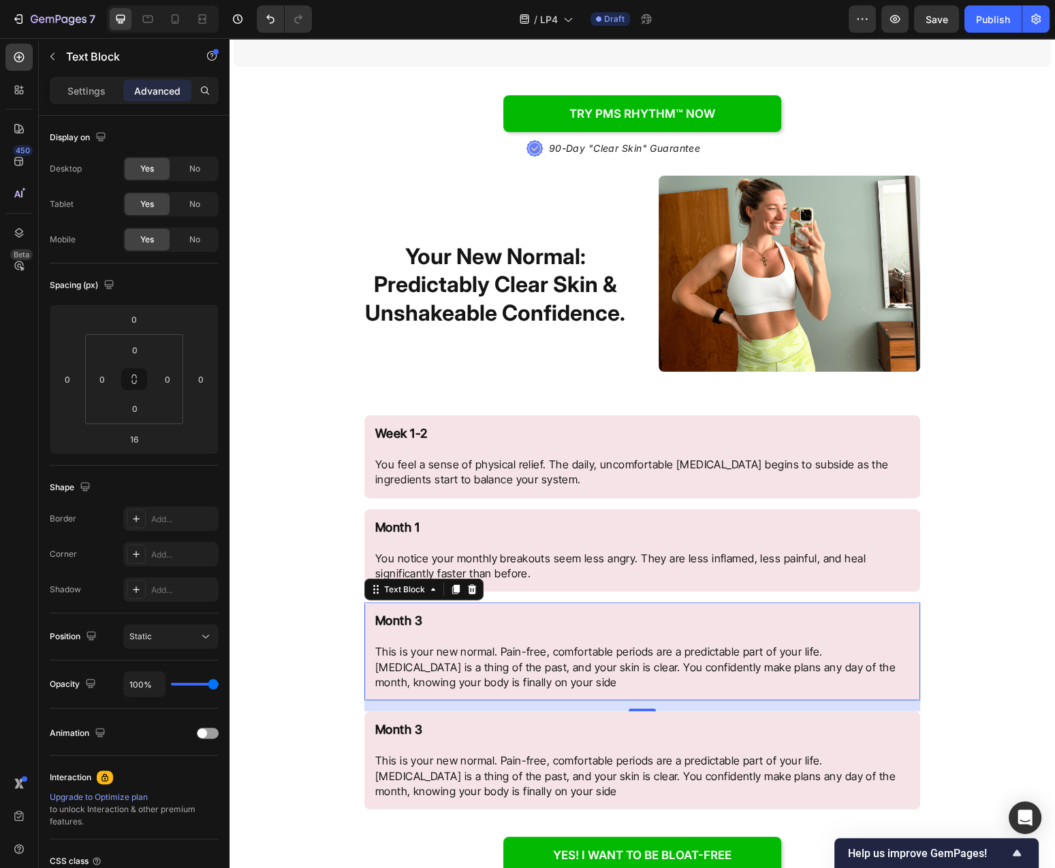
click at [737, 653] on p "Month 3 This is your new normal. Pain-free, comfortable periods are a predictab…" at bounding box center [642, 652] width 534 height 76
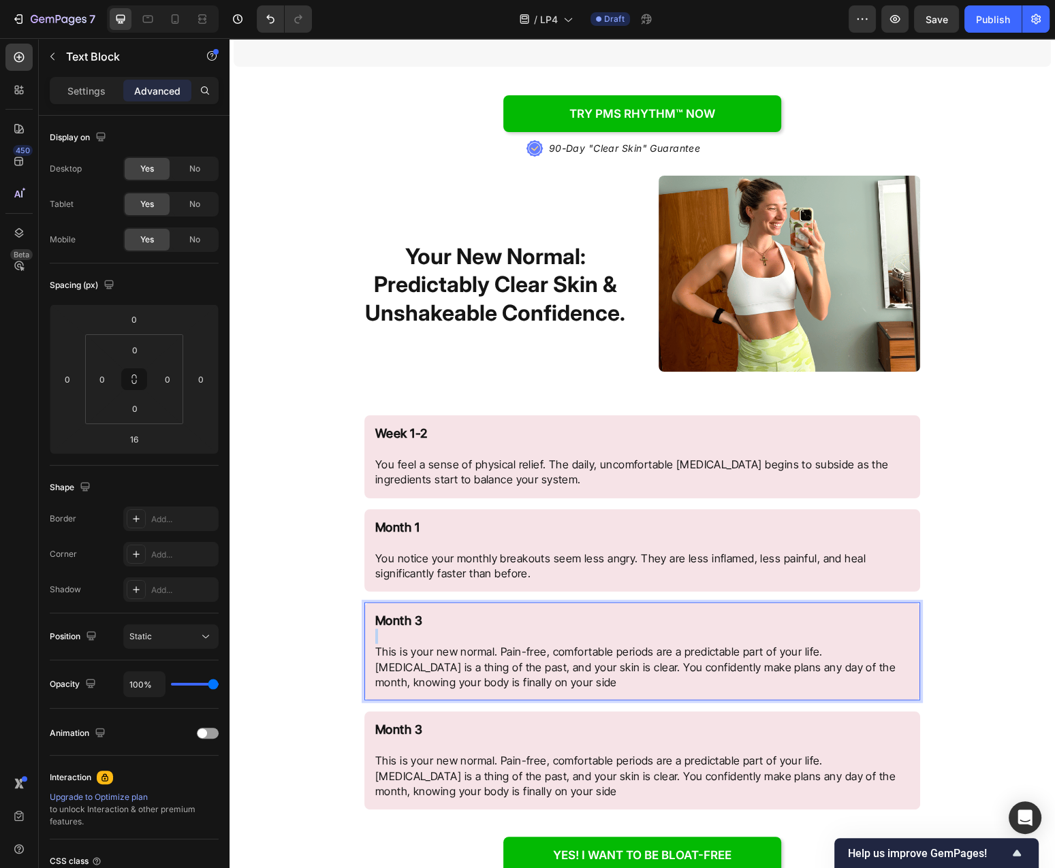
click at [737, 653] on p "Month 3 This is your new normal. Pain-free, comfortable periods are a predictab…" at bounding box center [642, 652] width 534 height 76
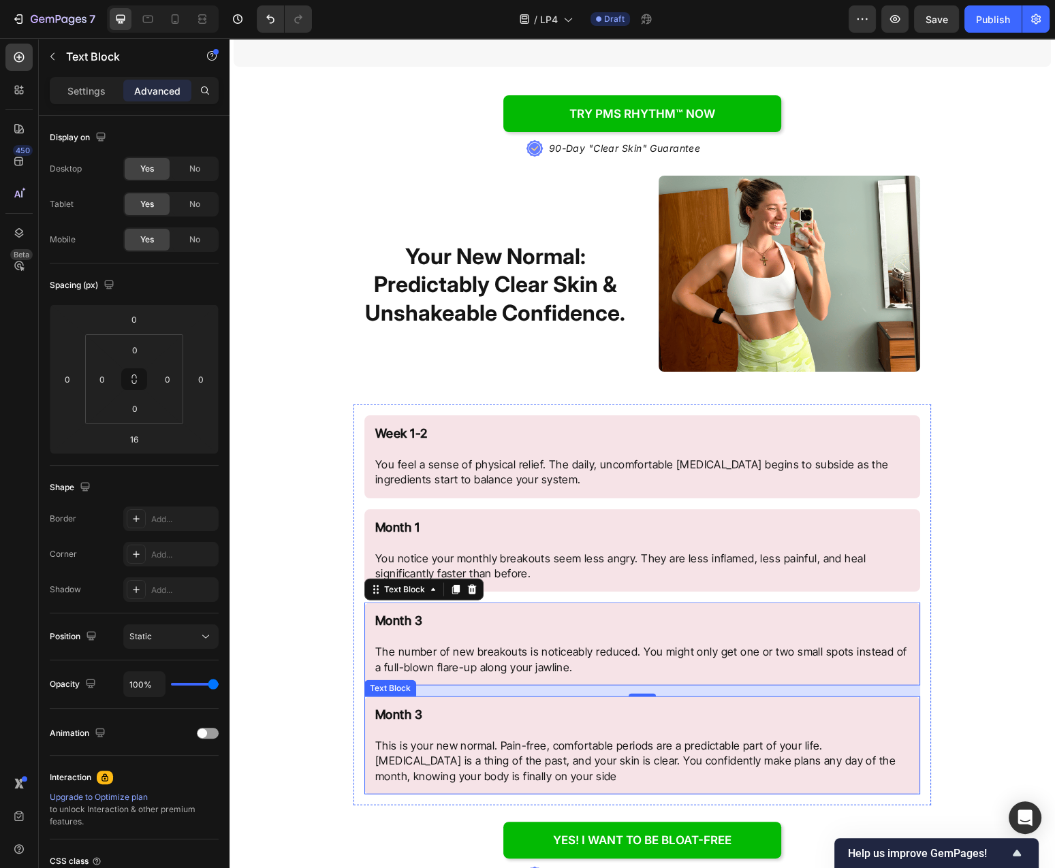
click at [746, 749] on p "Month 3 This is your new normal. Pain-free, comfortable periods are a predictab…" at bounding box center [642, 745] width 534 height 76
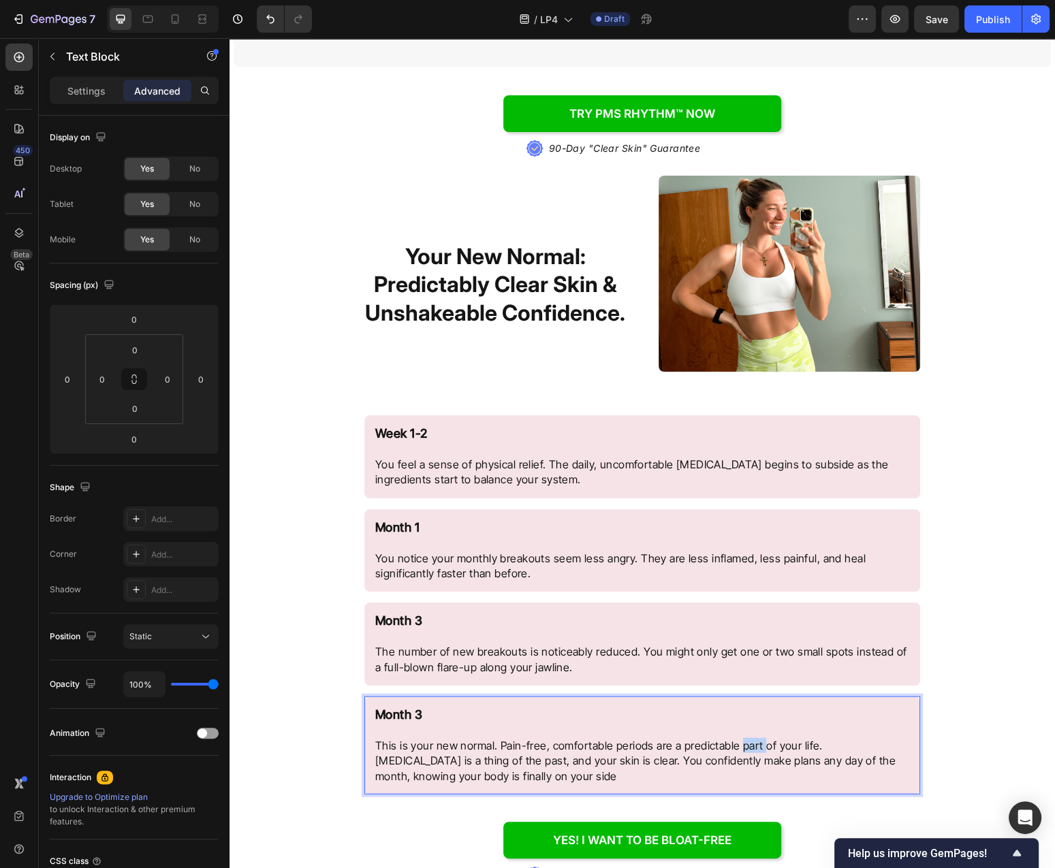
click at [746, 749] on p "Month 3 This is your new normal. Pain-free, comfortable periods are a predictab…" at bounding box center [642, 745] width 534 height 76
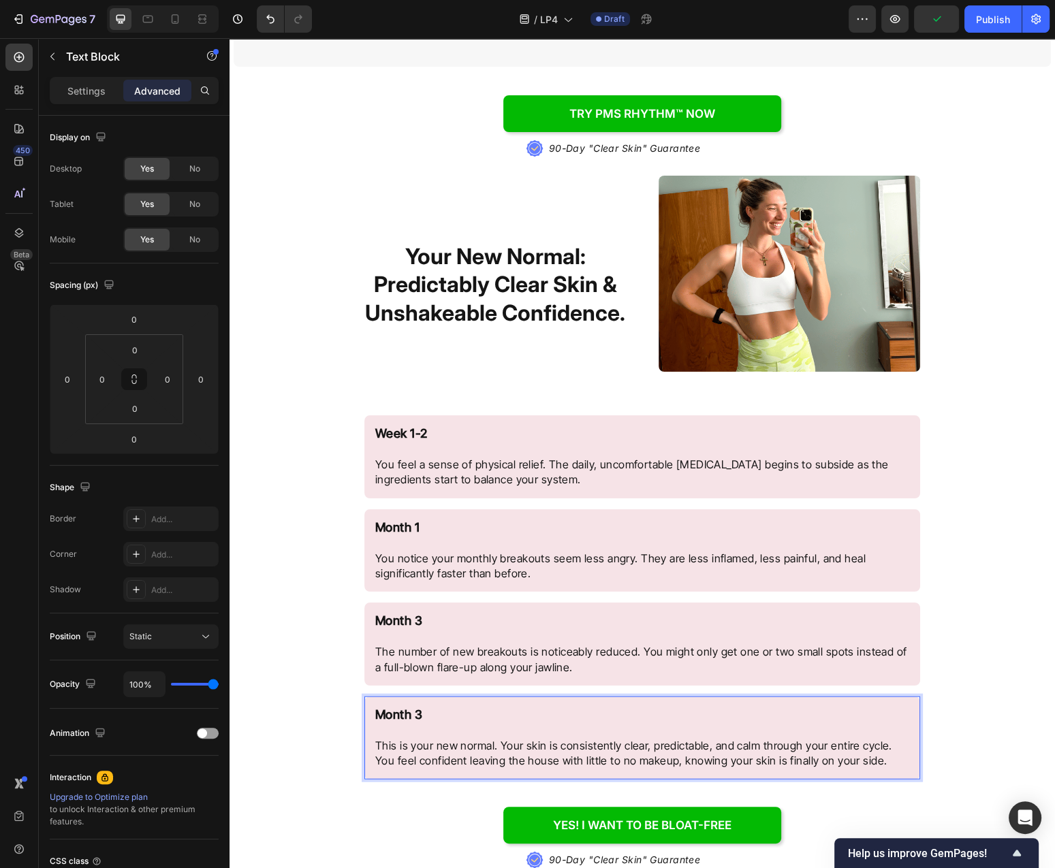
click at [475, 721] on p "Month 3 This is your new normal. Your skin is consistently clear, predictable, …" at bounding box center [642, 737] width 534 height 61
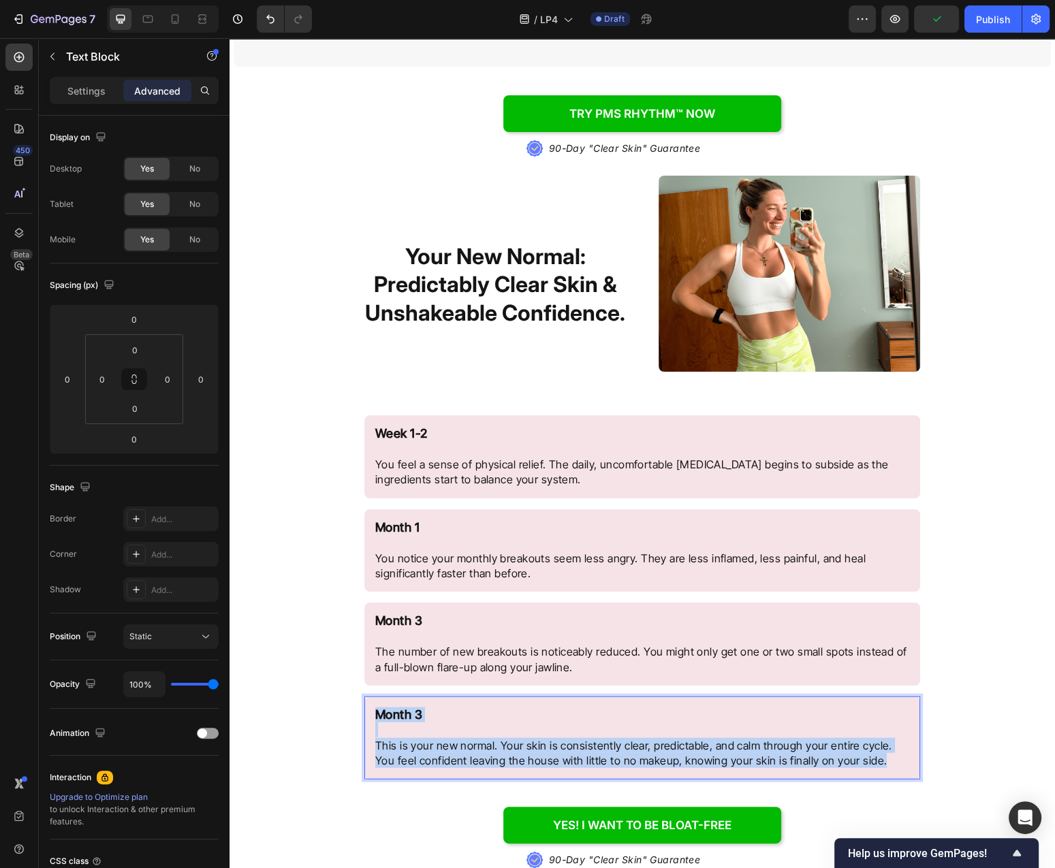
click at [474, 721] on p "Month 3 This is your new normal. Your skin is consistently clear, predictable, …" at bounding box center [642, 737] width 534 height 61
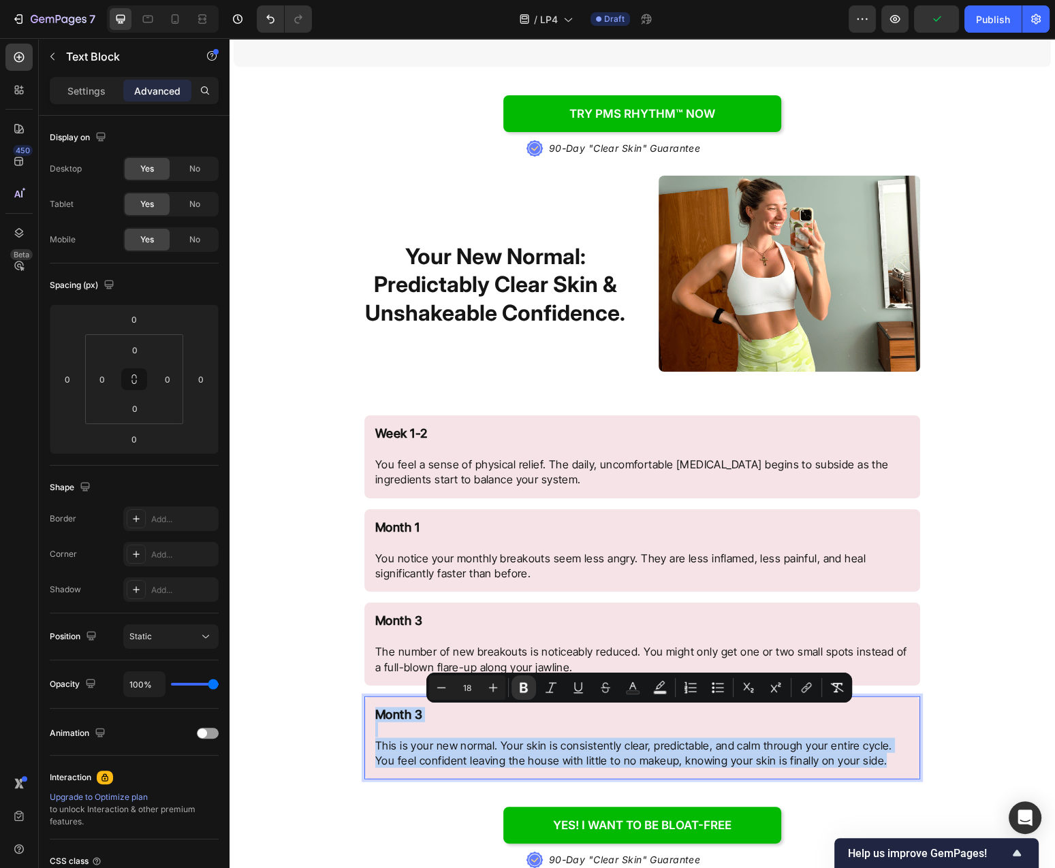
drag, startPoint x: 458, startPoint y: 718, endPoint x: 436, endPoint y: 718, distance: 21.1
click at [457, 718] on p "Month 3 This is your new normal. Your skin is consistently clear, predictable, …" at bounding box center [642, 737] width 534 height 61
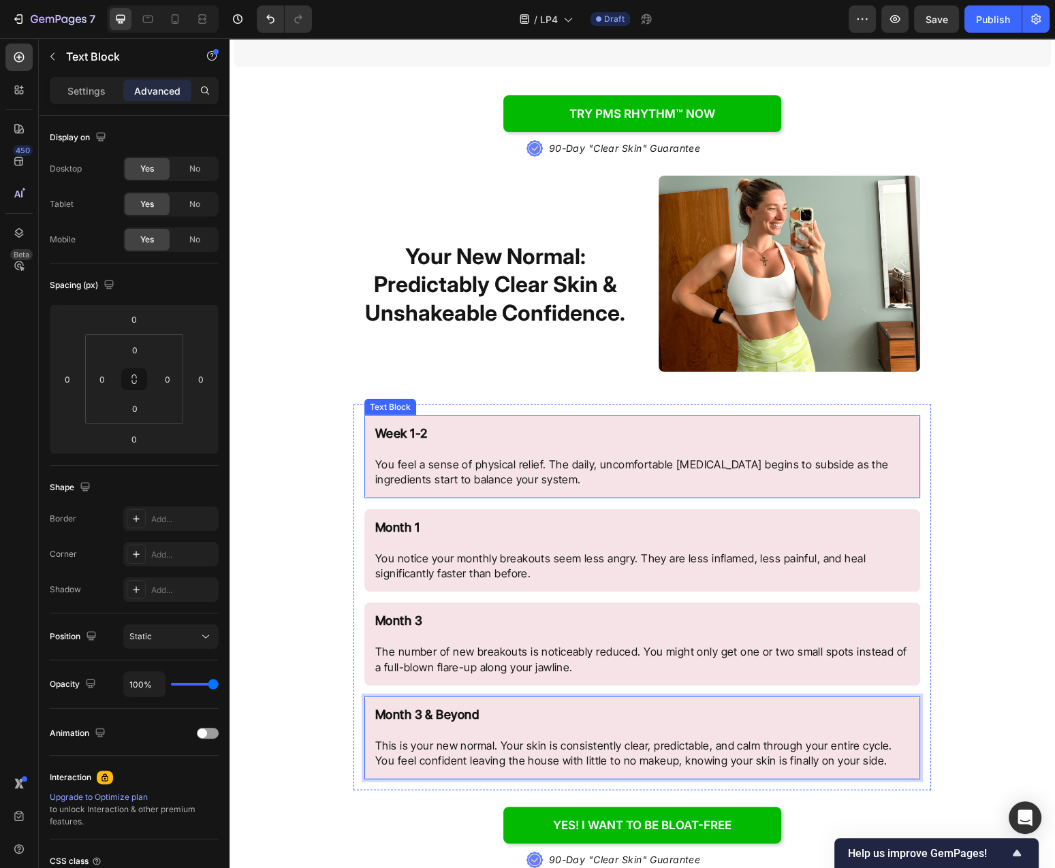
click at [464, 468] on p "Week 1-2 You feel a sense of physical relief. The daily, uncomfortable [MEDICAL…" at bounding box center [642, 456] width 534 height 61
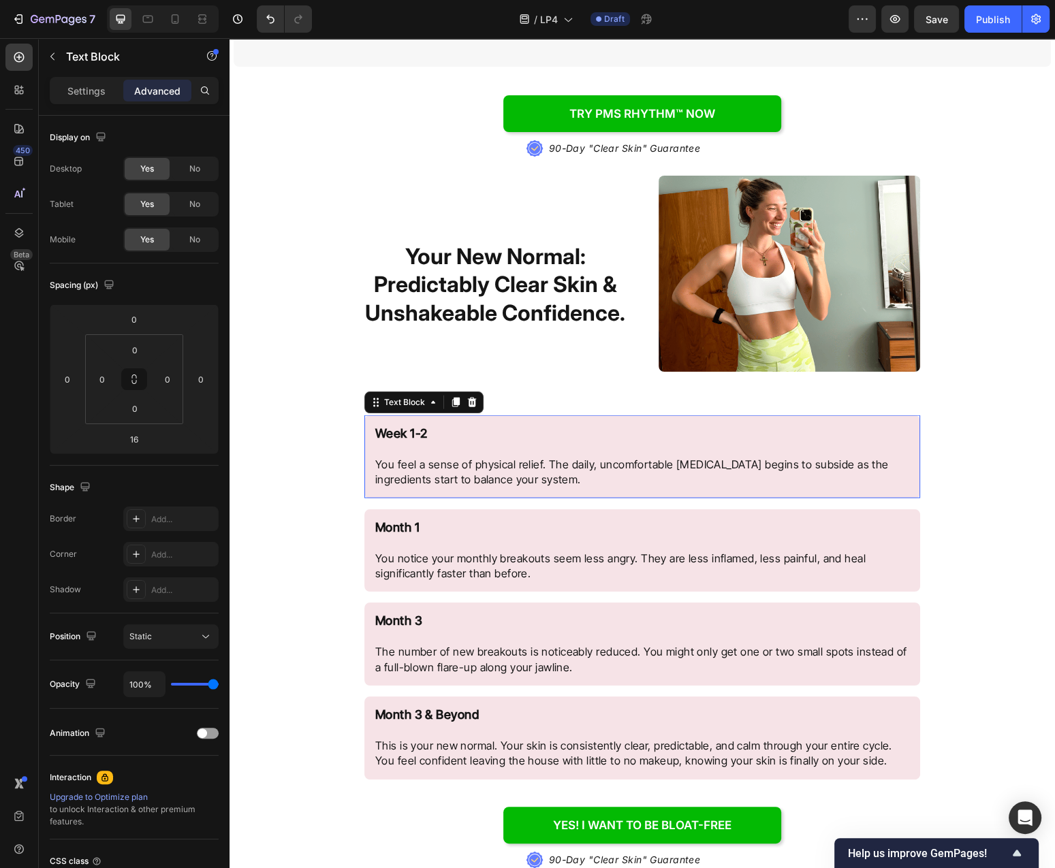
click at [464, 468] on p "Week 1-2 You feel a sense of physical relief. The daily, uncomfortable [MEDICAL…" at bounding box center [642, 456] width 534 height 61
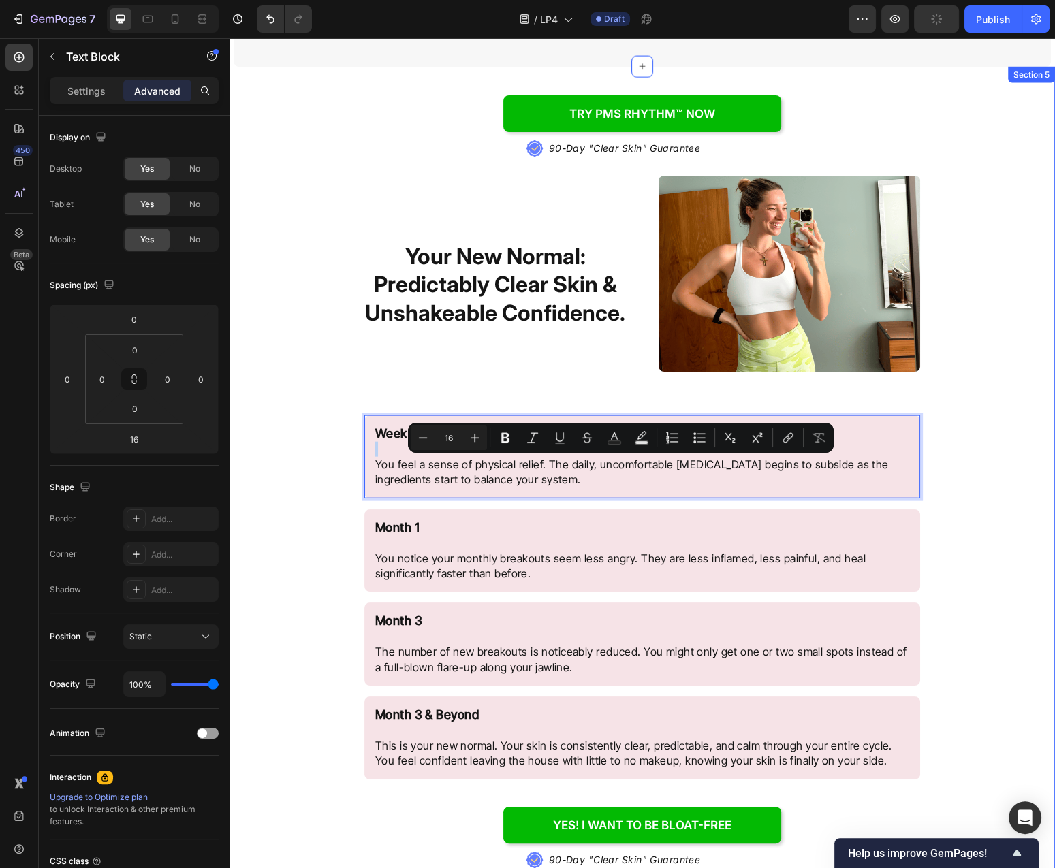
click at [316, 432] on div "Try PMS Rhythm™ NOW Button .id584220534124839872 .st0{fill:#647EFF;} .id5842205…" at bounding box center [641, 592] width 825 height 1048
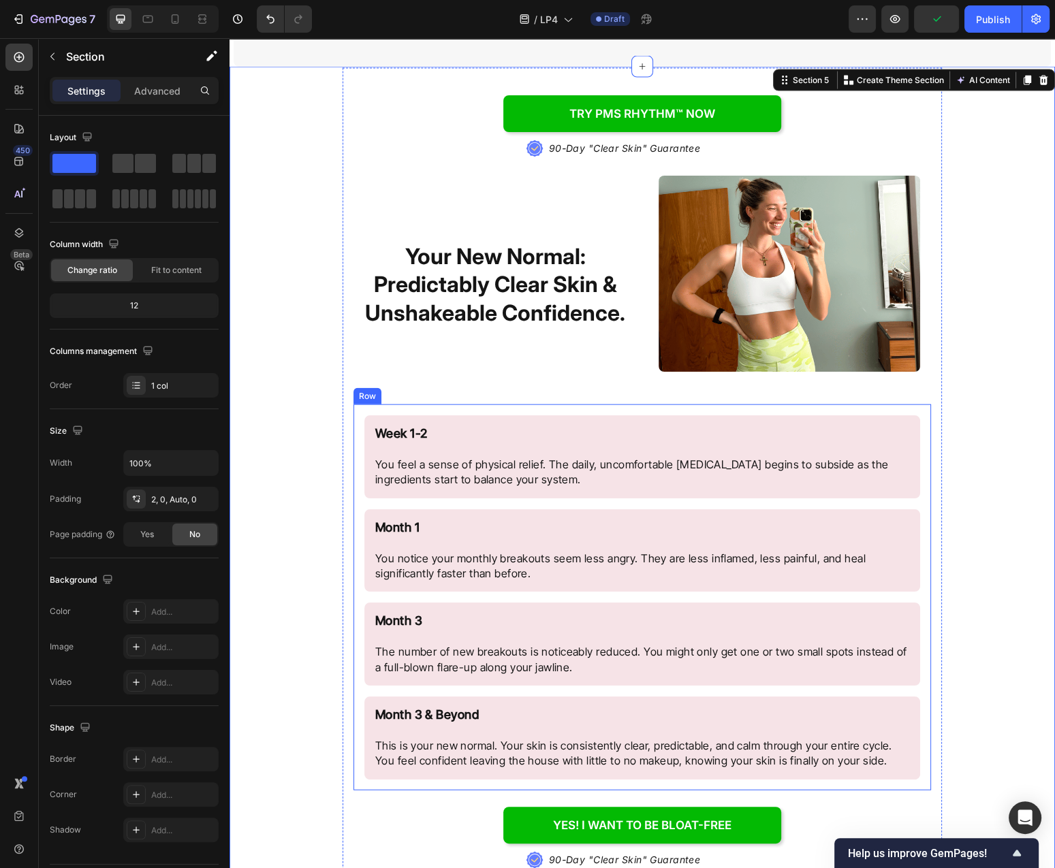
click at [432, 474] on p "Week 1-2 You feel a sense of physical relief. The daily, uncomfortable [MEDICAL…" at bounding box center [642, 456] width 534 height 61
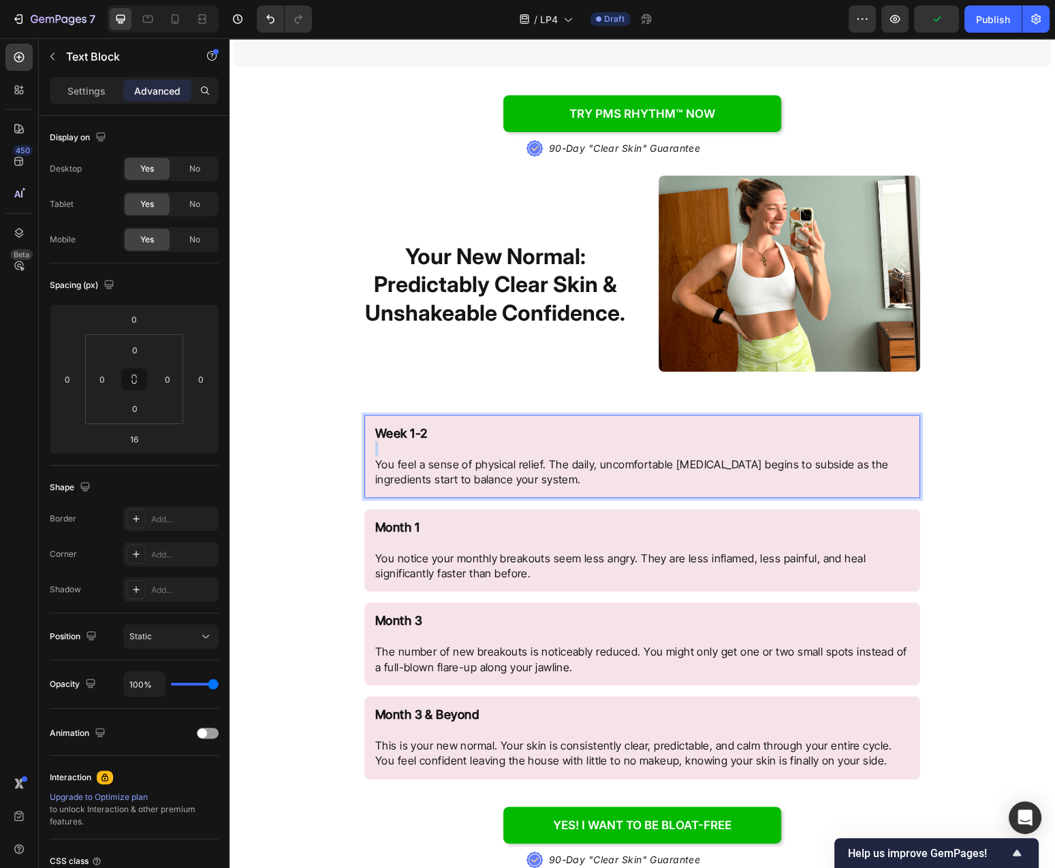
click at [432, 474] on p "Week 1-2 You feel a sense of physical relief. The daily, uncomfortable [MEDICAL…" at bounding box center [642, 456] width 534 height 61
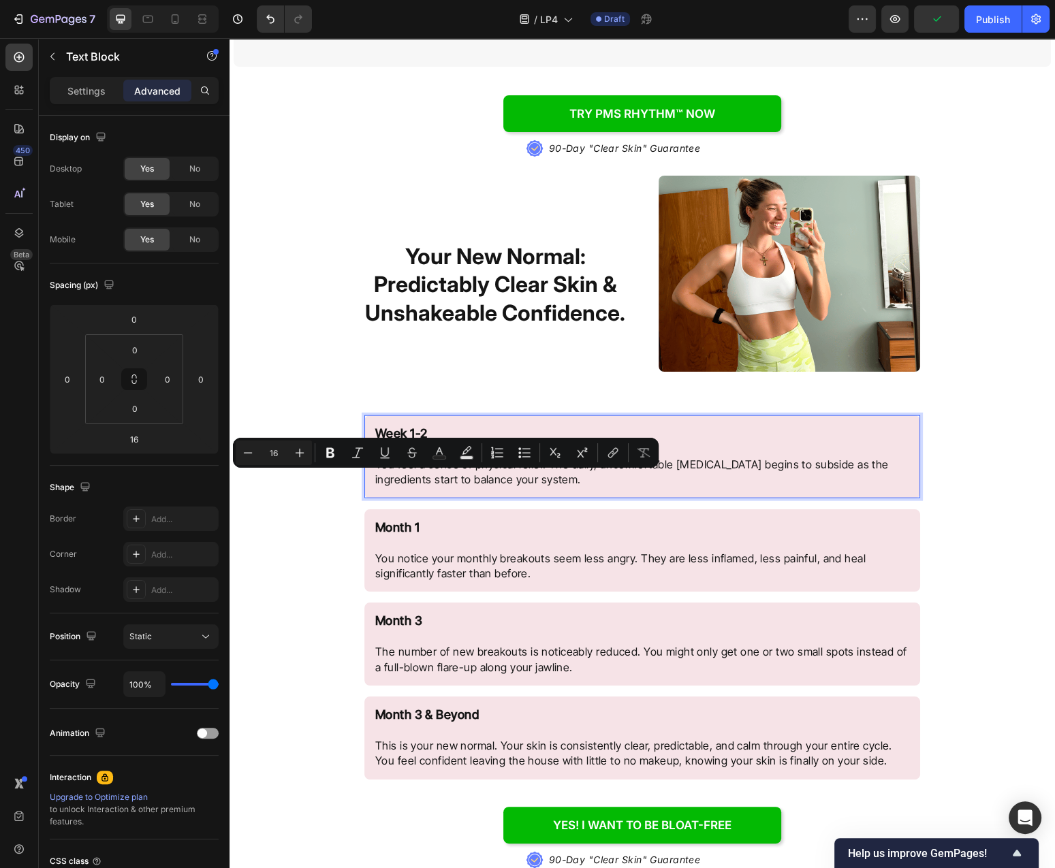
click at [430, 475] on p "Week 1-2 You feel a sense of physical relief. The daily, uncomfortable [MEDICAL…" at bounding box center [642, 456] width 534 height 61
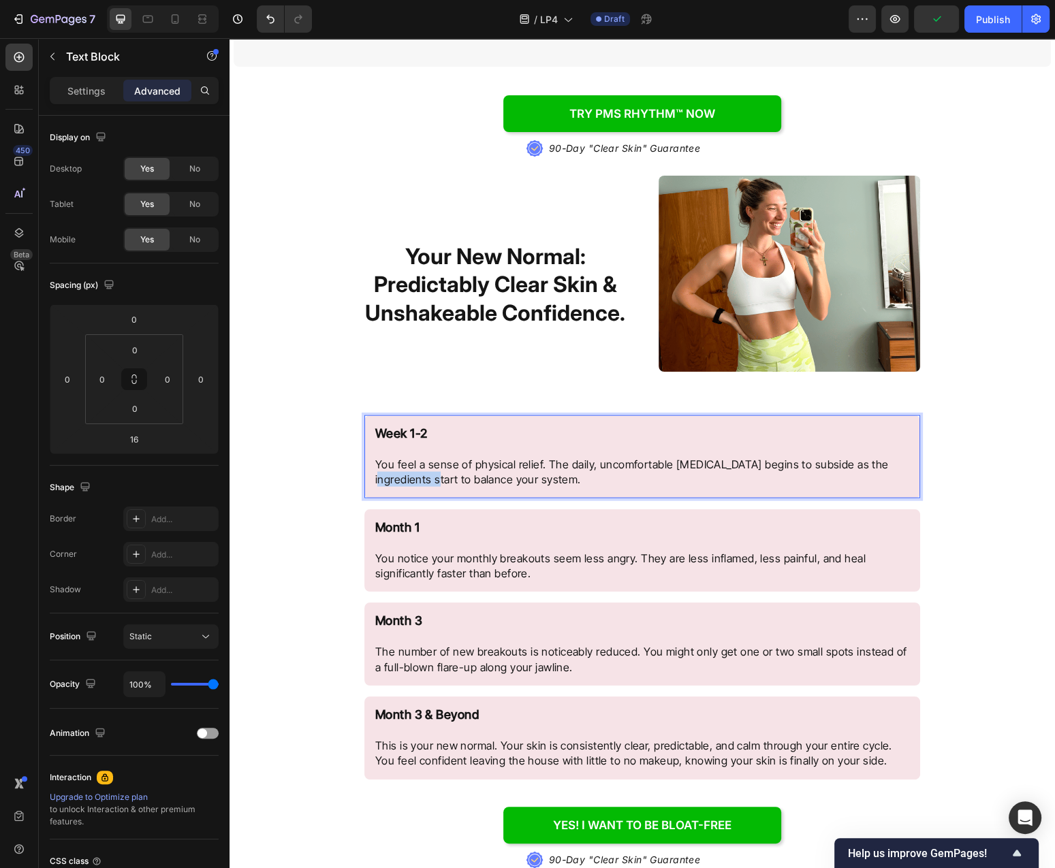
click at [430, 475] on p "Week 1-2 You feel a sense of physical relief. The daily, uncomfortable [MEDICAL…" at bounding box center [642, 456] width 534 height 61
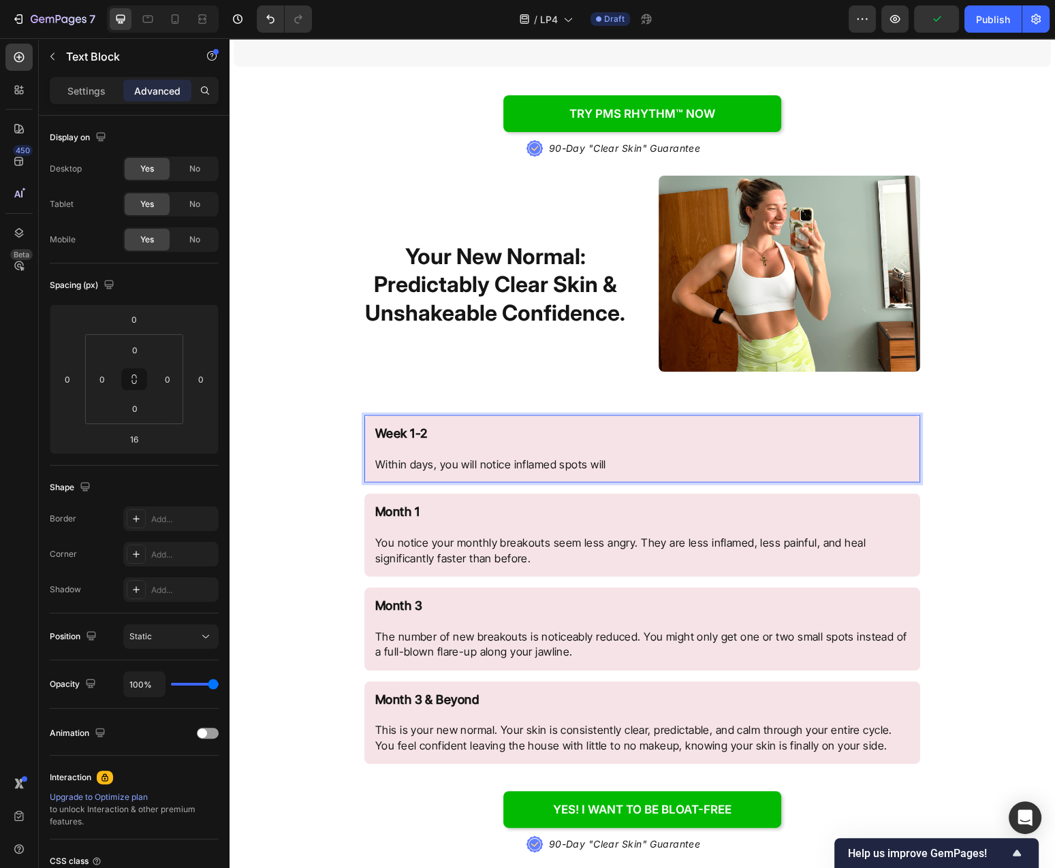
click at [509, 464] on p "Week 1-2 Within days, you will notice inflamed spots will" at bounding box center [642, 449] width 534 height 46
click at [622, 469] on p "Week 1-2 Within days, you will notice inflamed spots will" at bounding box center [642, 449] width 534 height 46
click at [513, 467] on p "Week 1-2 Within days, you will notice inflamed spots will" at bounding box center [642, 449] width 534 height 46
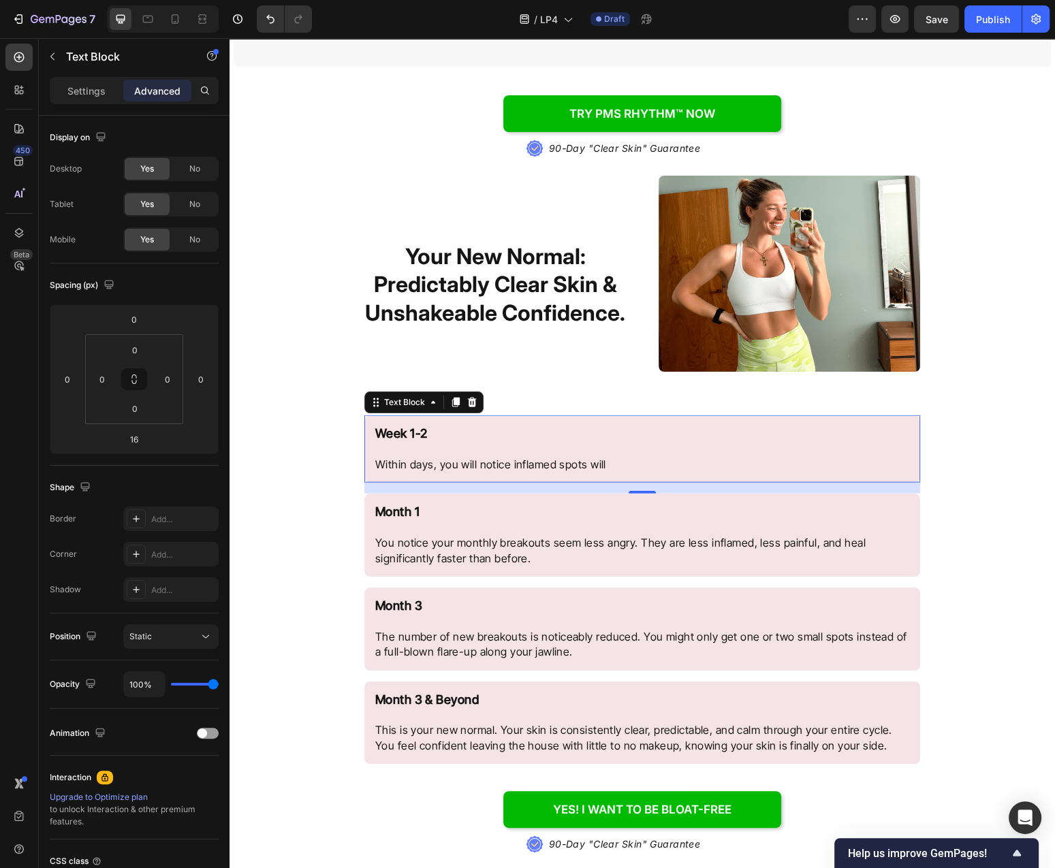
drag, startPoint x: 508, startPoint y: 458, endPoint x: 509, endPoint y: 466, distance: 9.0
click at [508, 458] on p "Week 1-2 Within days, you will notice inflamed spots will" at bounding box center [642, 449] width 534 height 46
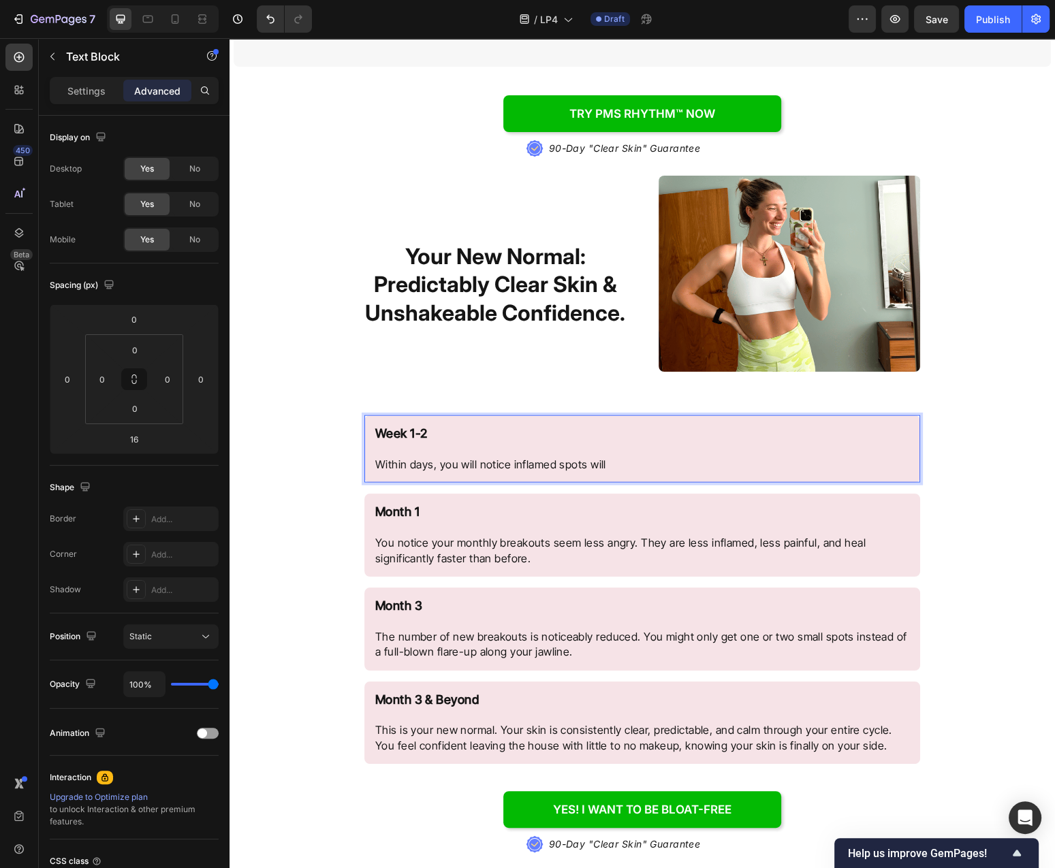
click at [509, 468] on p "Week 1-2 Within days, you will notice inflamed spots will" at bounding box center [642, 449] width 534 height 46
click at [477, 467] on p "Week 1-2 Within days, you will notice inflamed spots will" at bounding box center [642, 449] width 534 height 46
click at [766, 471] on p "Week 1-2 Within days, you will have noticeable reduced redness for inflamed spo…" at bounding box center [642, 449] width 534 height 46
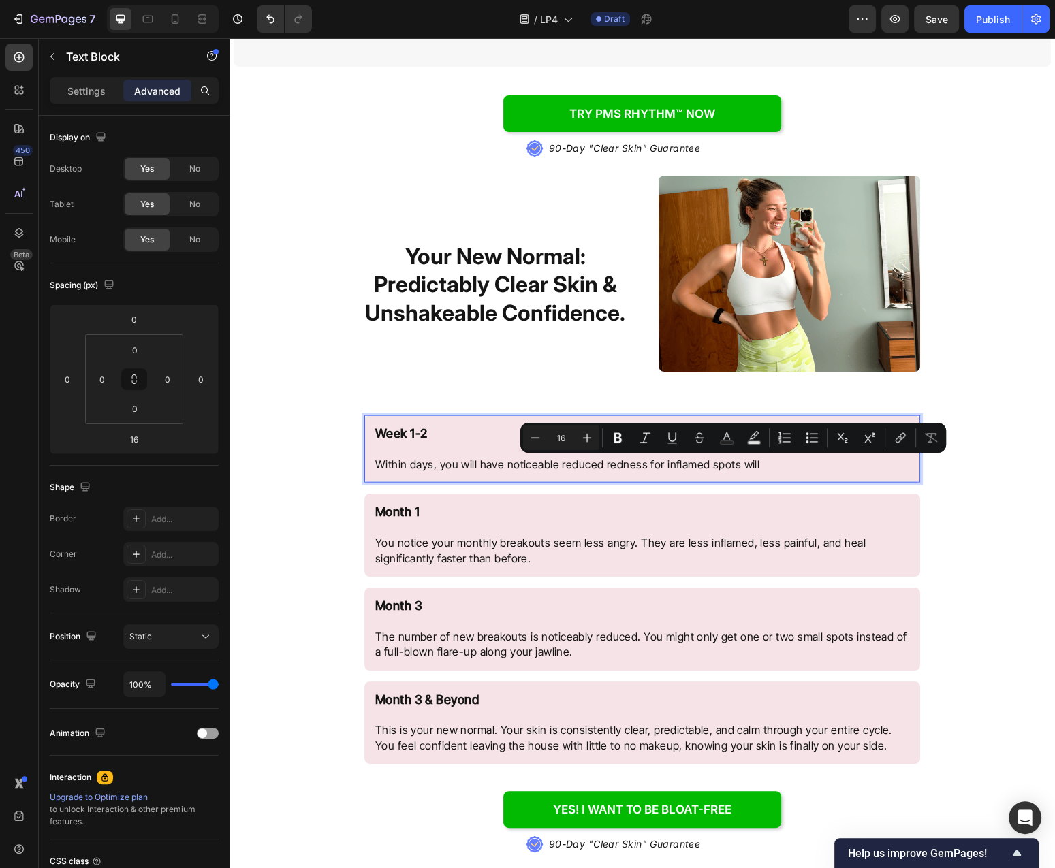
drag, startPoint x: 770, startPoint y: 464, endPoint x: 710, endPoint y: 465, distance: 60.6
click at [710, 465] on p "Week 1-2 Within days, you will have noticeable reduced redness for inflamed spo…" at bounding box center [642, 449] width 534 height 46
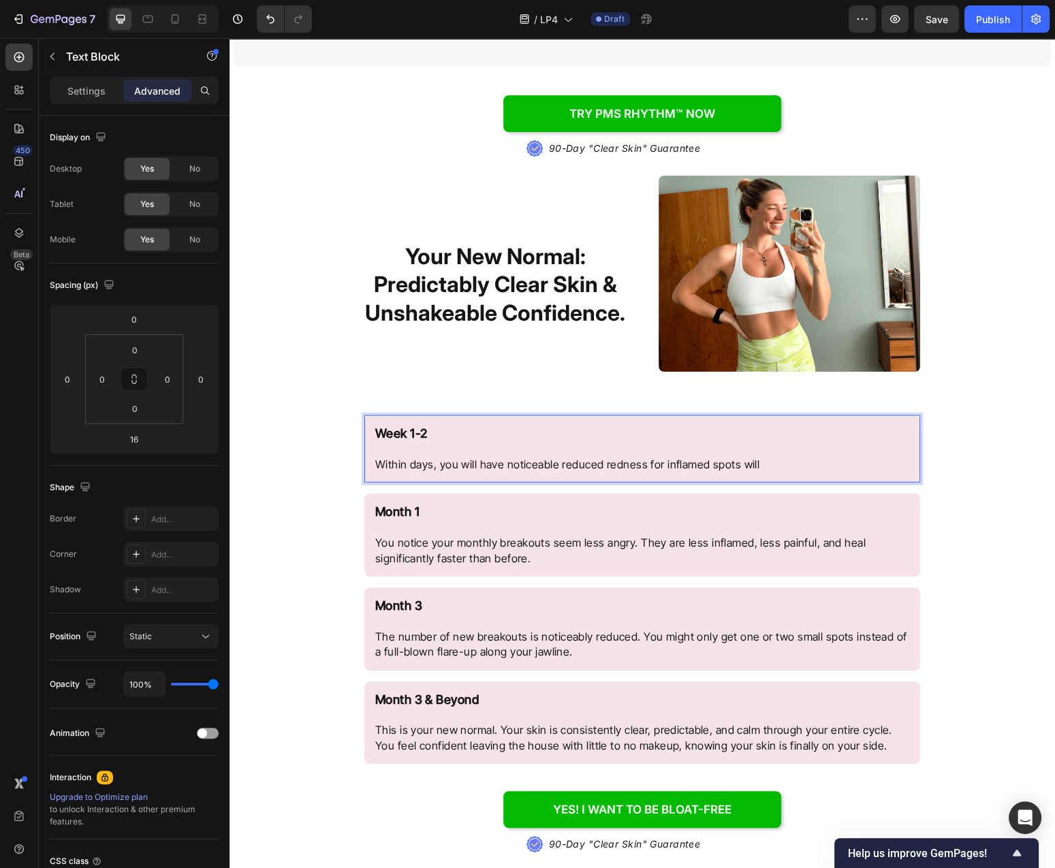
click at [770, 471] on p "Week 1-2 Within days, you will have noticeable reduced redness for inflamed spo…" at bounding box center [642, 449] width 534 height 46
click at [735, 473] on div "Week 1-2 Within days, you will have noticeable reduced redness for inflamed spo…" at bounding box center [642, 448] width 556 height 67
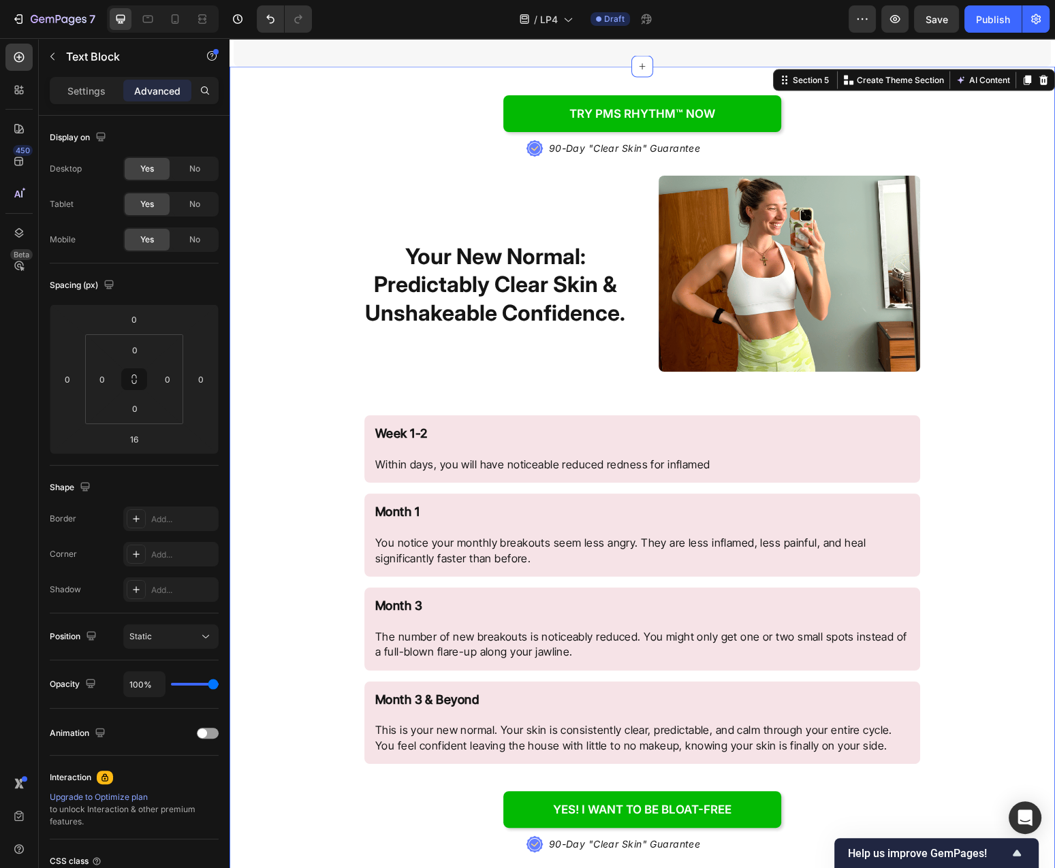
click at [998, 479] on div "Try PMS Rhythm™ NOW Button .id584220534124839872 .st0{fill:#647EFF;} .id5842205…" at bounding box center [641, 584] width 825 height 1033
click at [842, 456] on p "Week 1-2 Within days, you will have noticeable reduced redness for inflamed" at bounding box center [642, 449] width 534 height 46
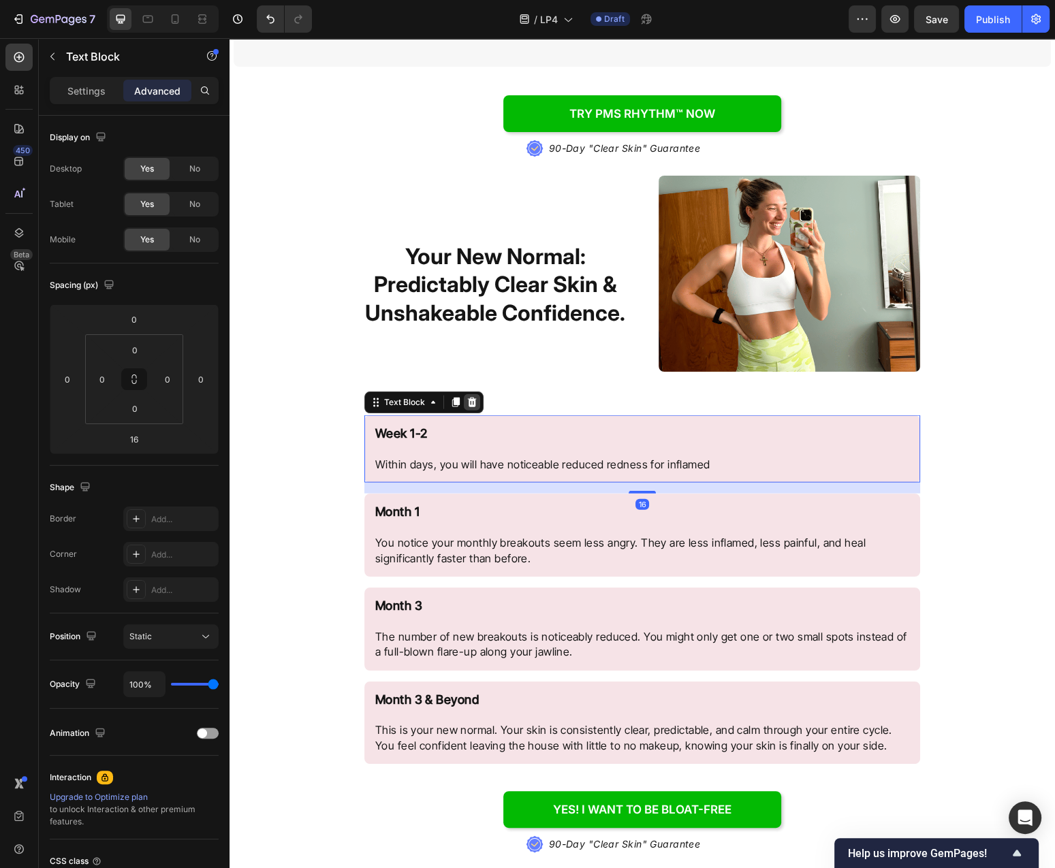
click at [468, 404] on icon at bounding box center [471, 402] width 11 height 11
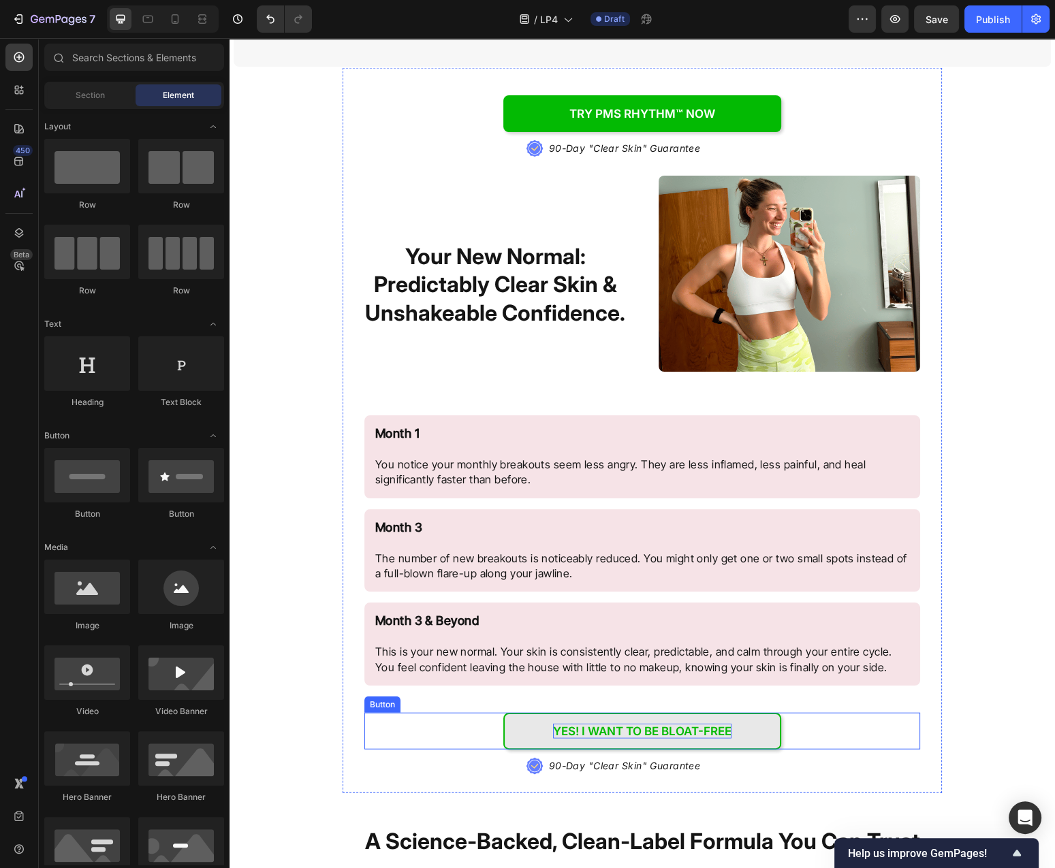
click at [692, 729] on p "yes! I want to be bloat-free" at bounding box center [642, 731] width 178 height 15
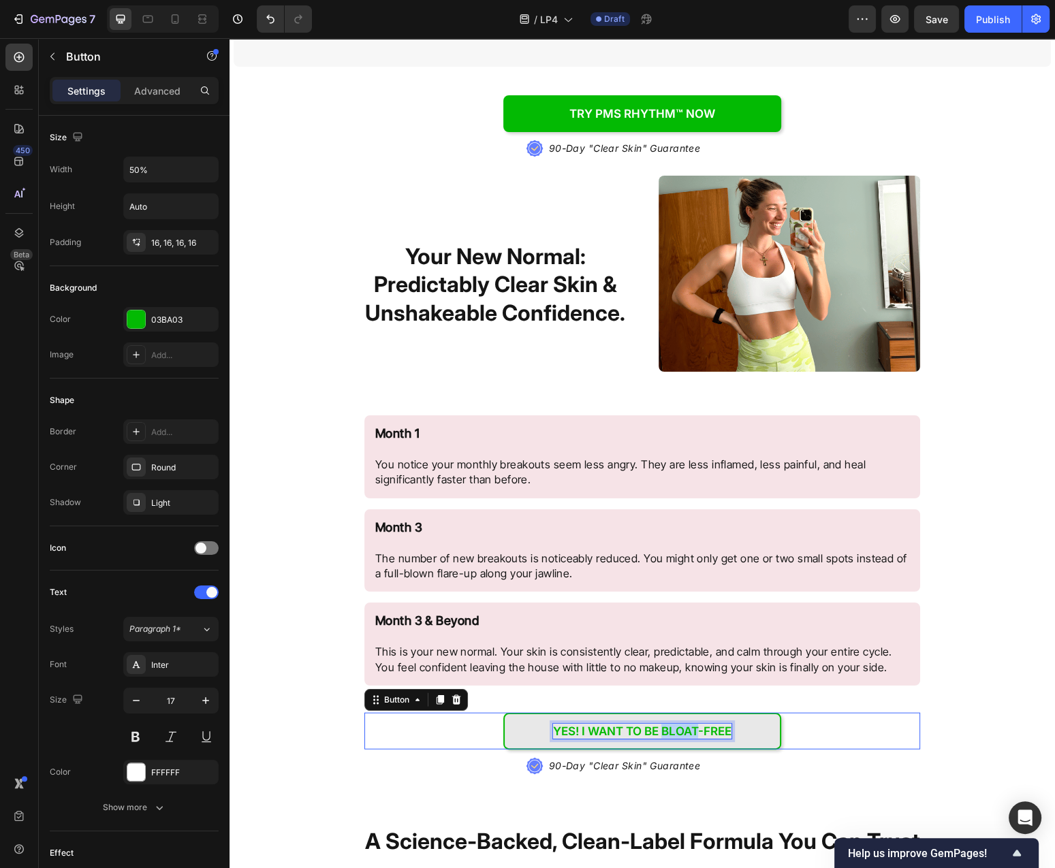
click at [692, 729] on p "yes! I want to be bloat-free" at bounding box center [642, 731] width 178 height 15
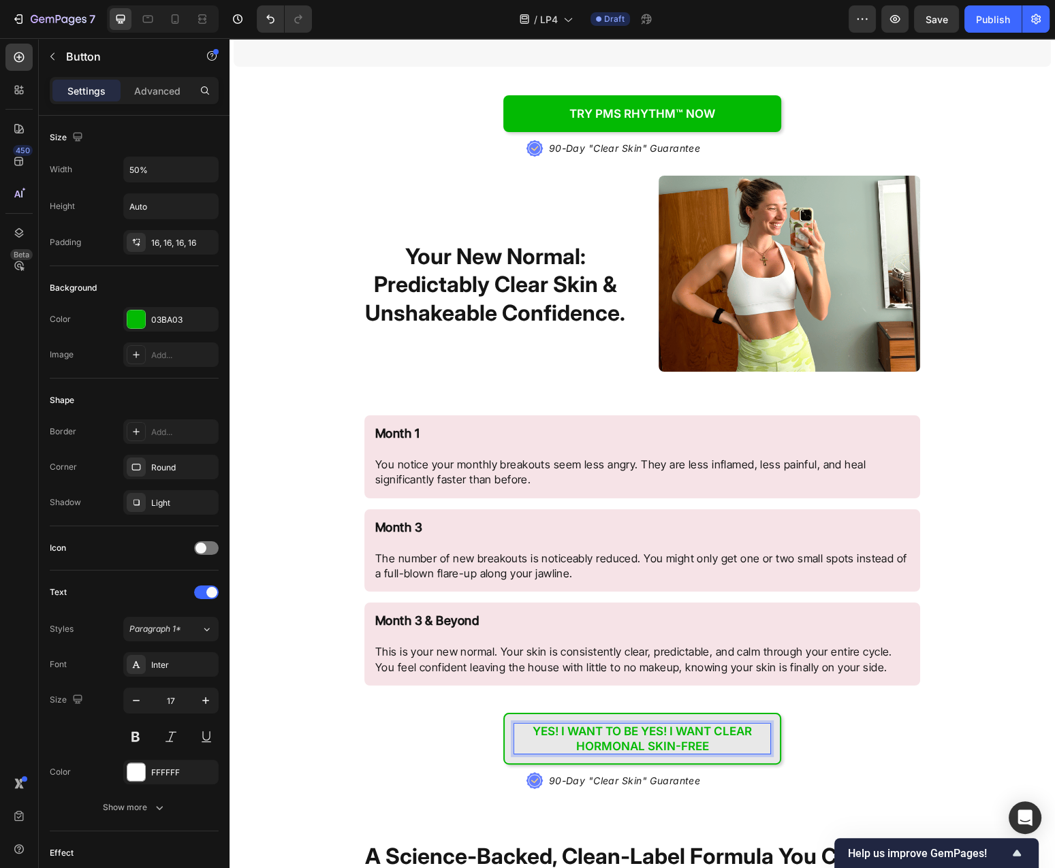
click at [695, 735] on p "yes! I want to be YES! I WANT CLEAR HORMONAL SKIN-free" at bounding box center [642, 739] width 256 height 30
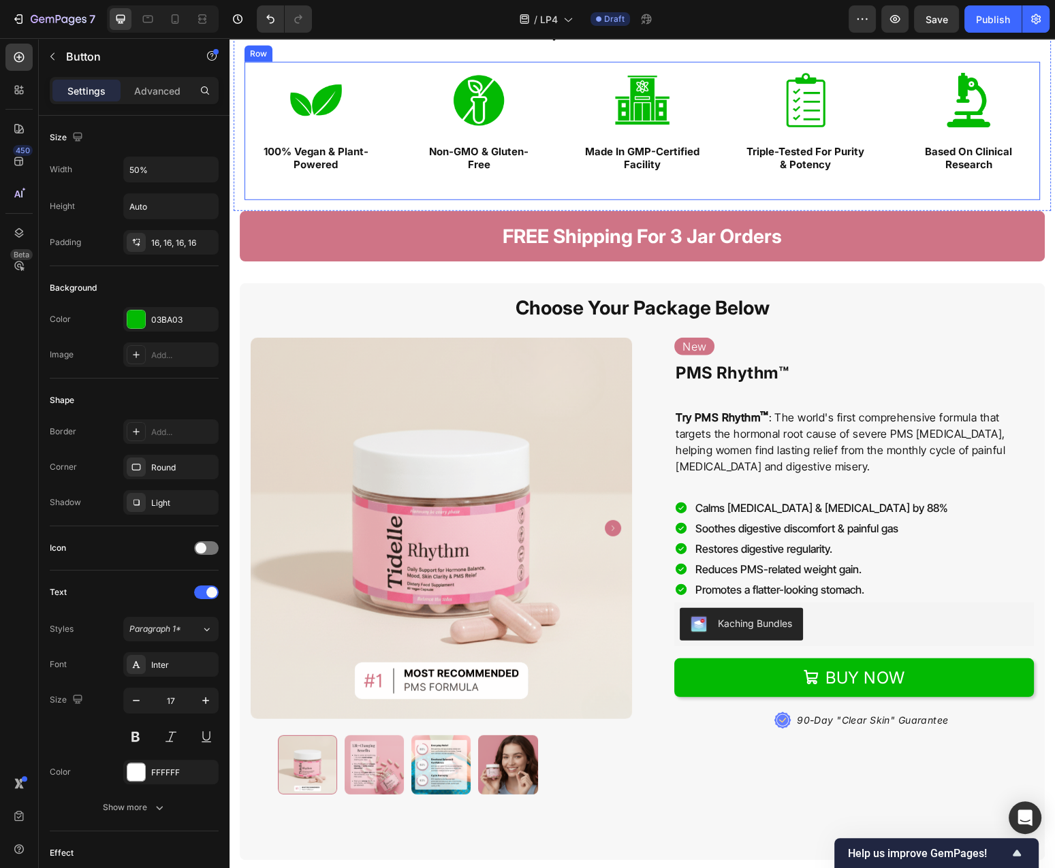
scroll to position [4233, 0]
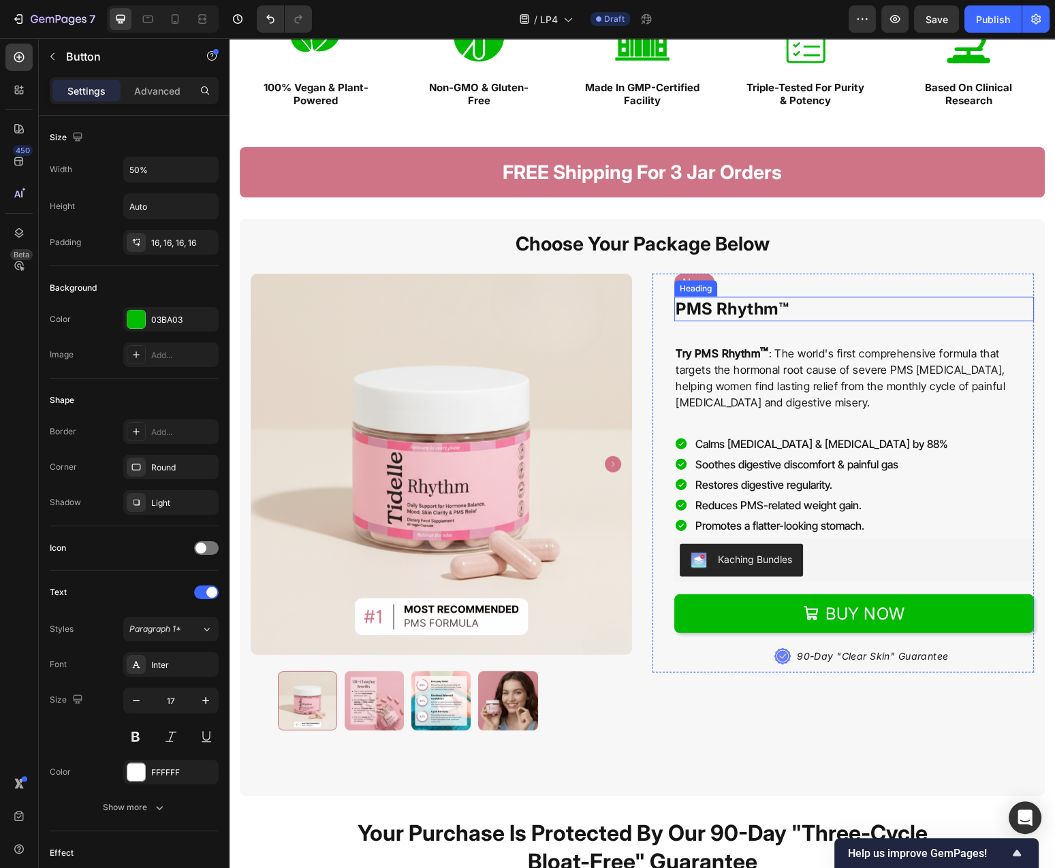
click at [835, 311] on h1 "PMS Rhythm™" at bounding box center [854, 309] width 360 height 24
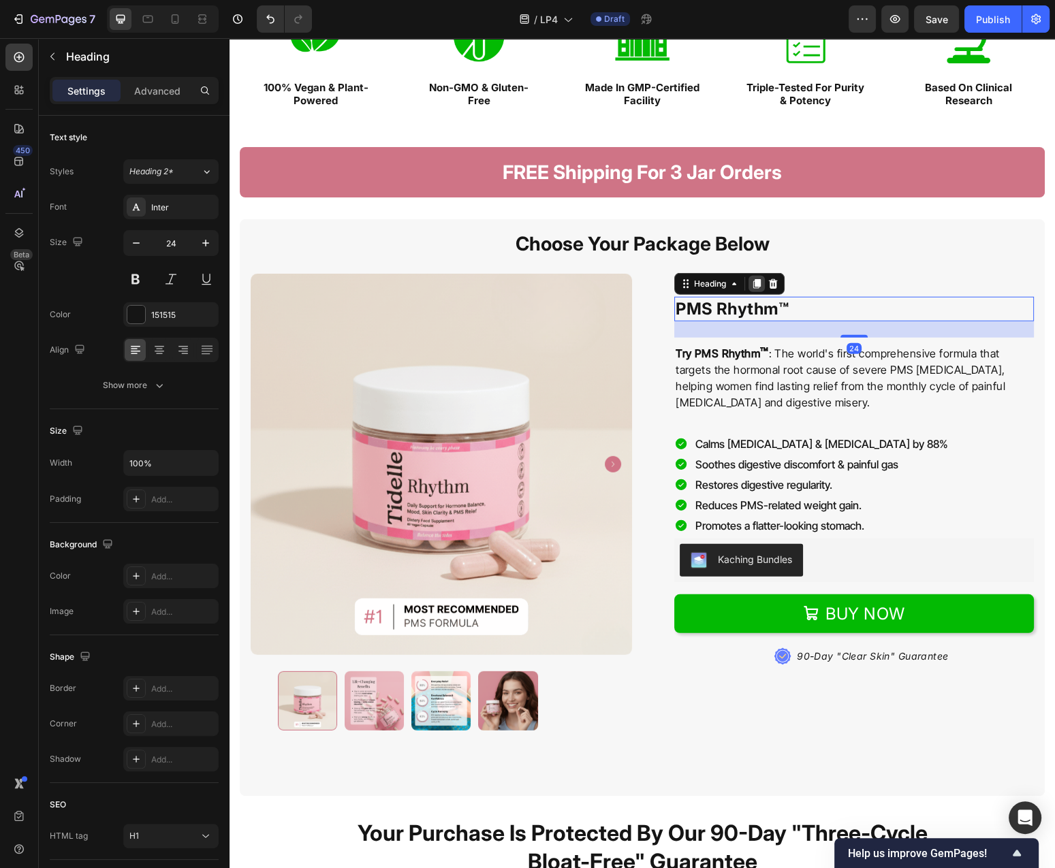
click at [757, 285] on icon at bounding box center [756, 285] width 7 height 10
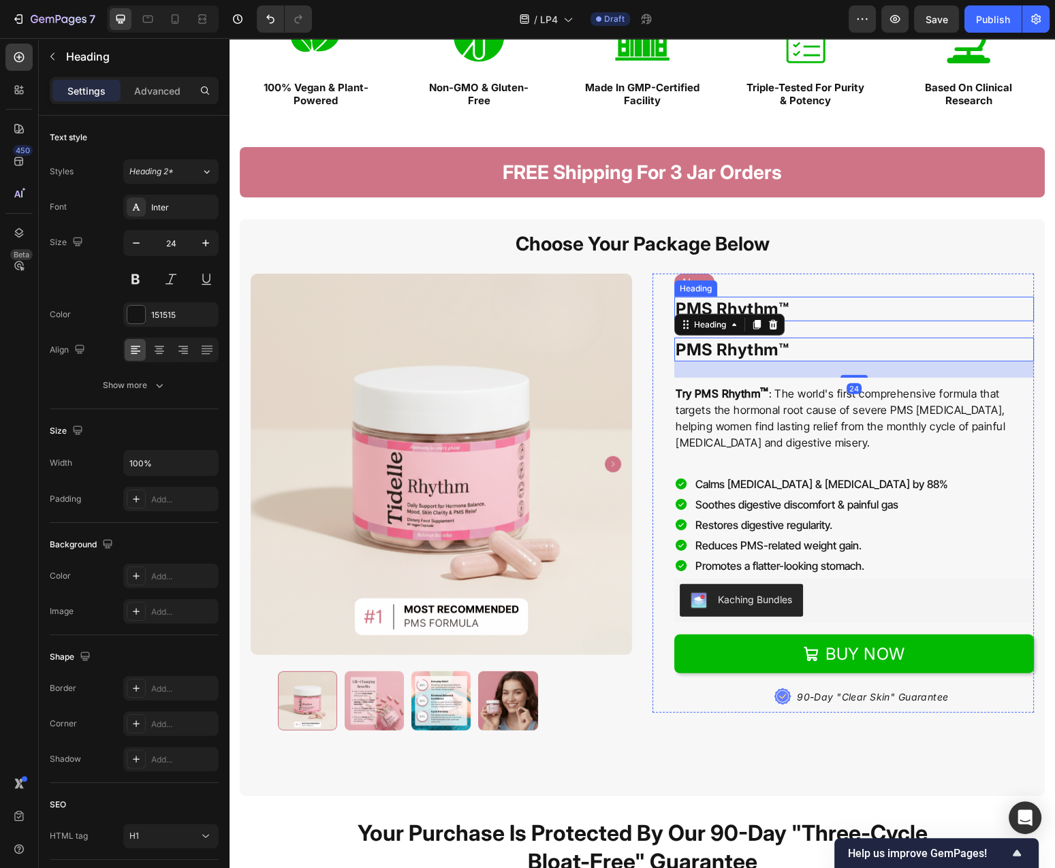
click at [806, 317] on h1 "PMS Rhythm™" at bounding box center [854, 309] width 360 height 24
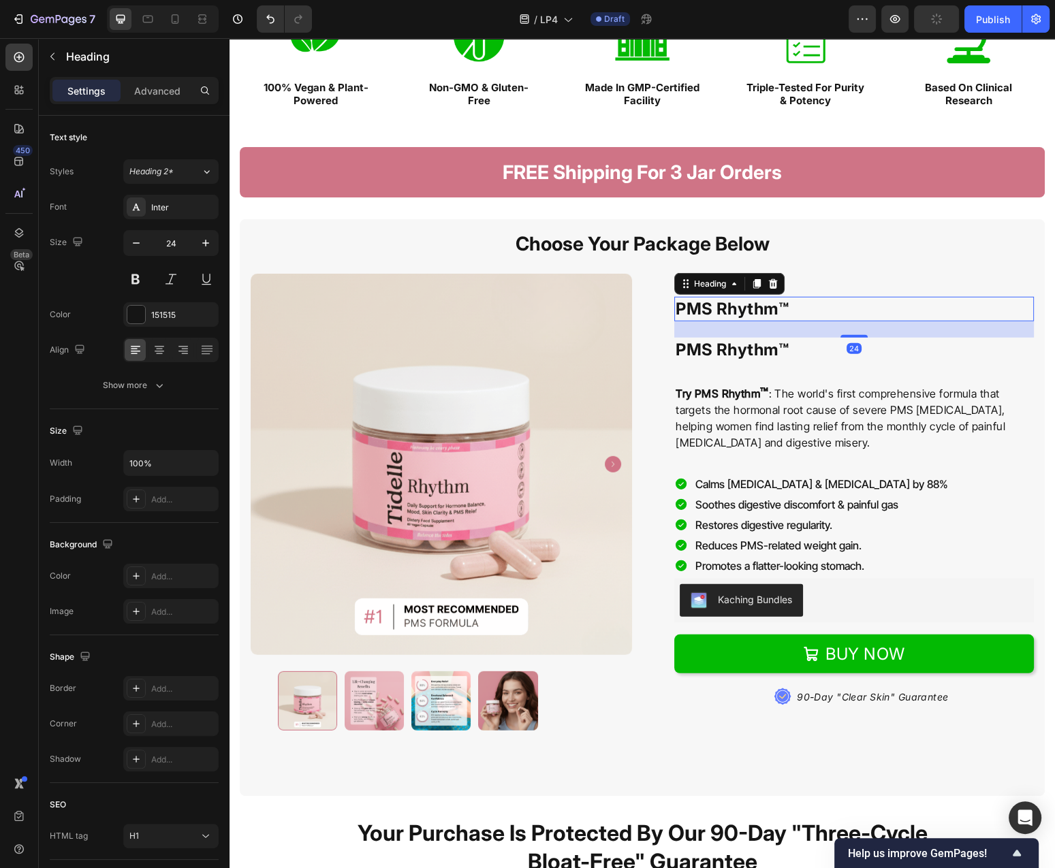
click at [806, 317] on h1 "PMS Rhythm™" at bounding box center [854, 309] width 360 height 24
click at [806, 317] on p "PMS Rhythm™" at bounding box center [853, 308] width 357 height 21
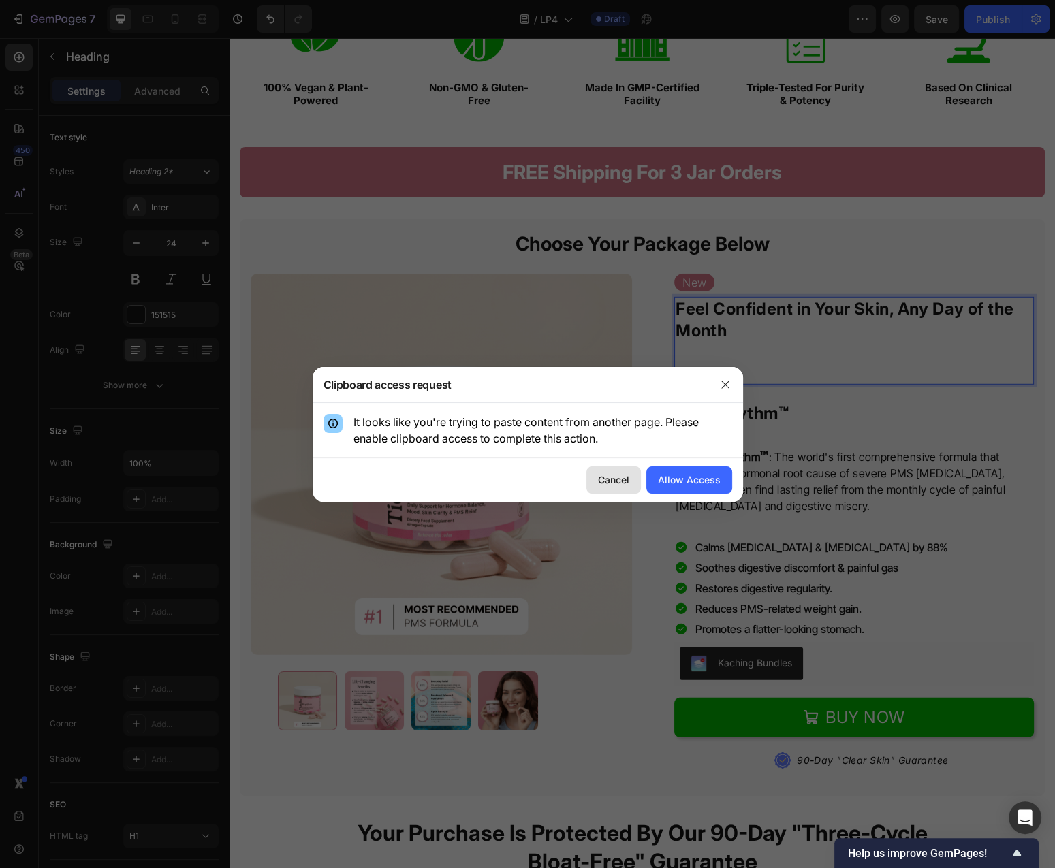
click at [631, 478] on button "Cancel" at bounding box center [613, 479] width 54 height 27
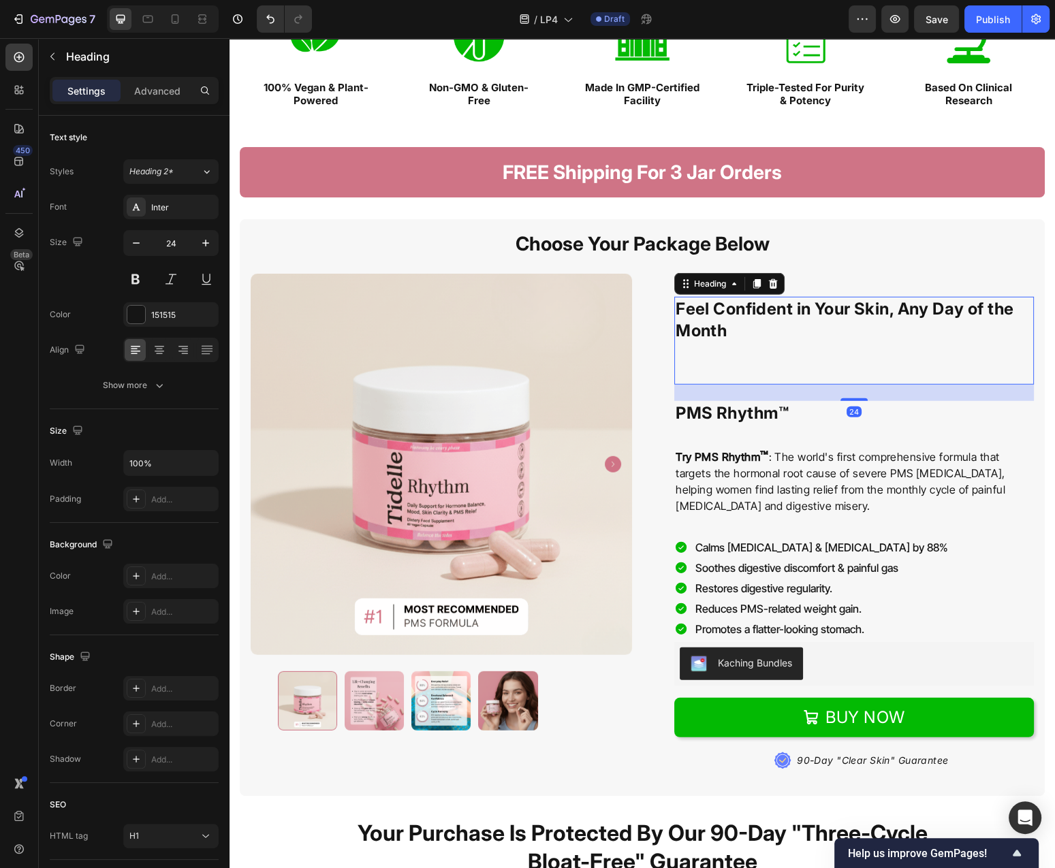
click at [772, 366] on p "Rich Text Editor. Editing area: main" at bounding box center [853, 372] width 357 height 21
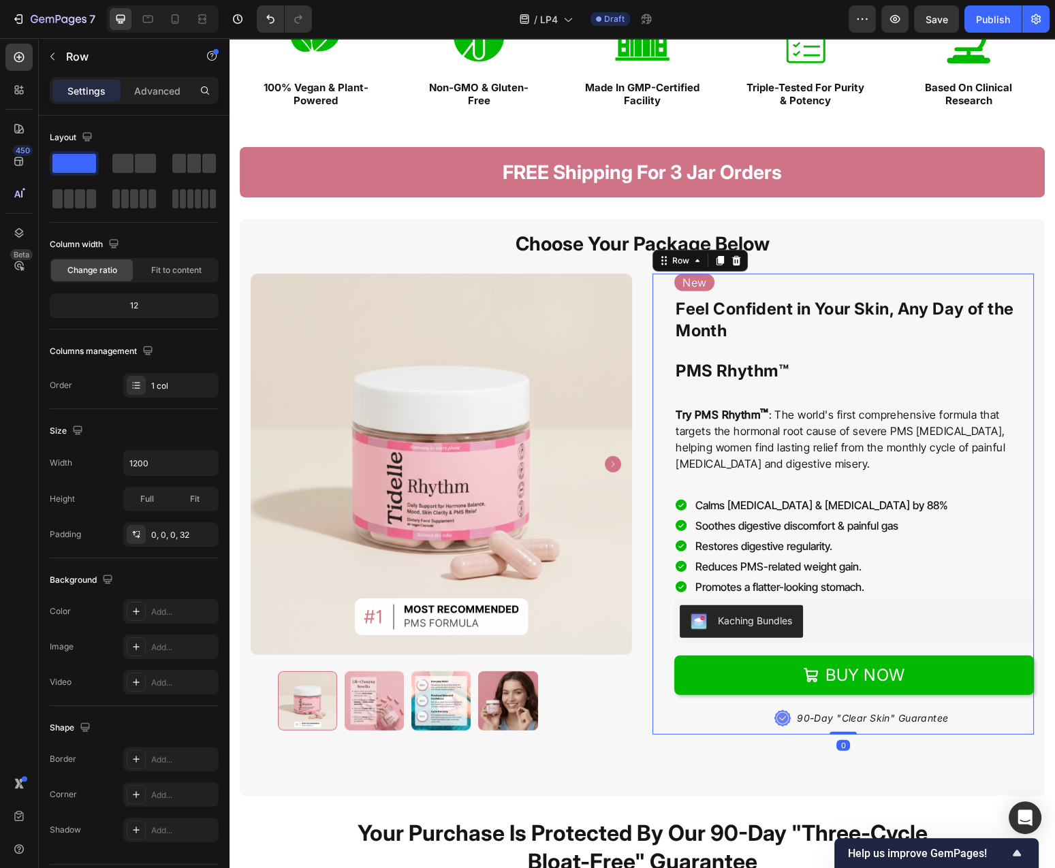
click at [855, 394] on div "new Text Block ⁠⁠⁠⁠⁠⁠⁠ Feel Confident in Your Skin, Any Day of the Month Headin…" at bounding box center [854, 504] width 360 height 461
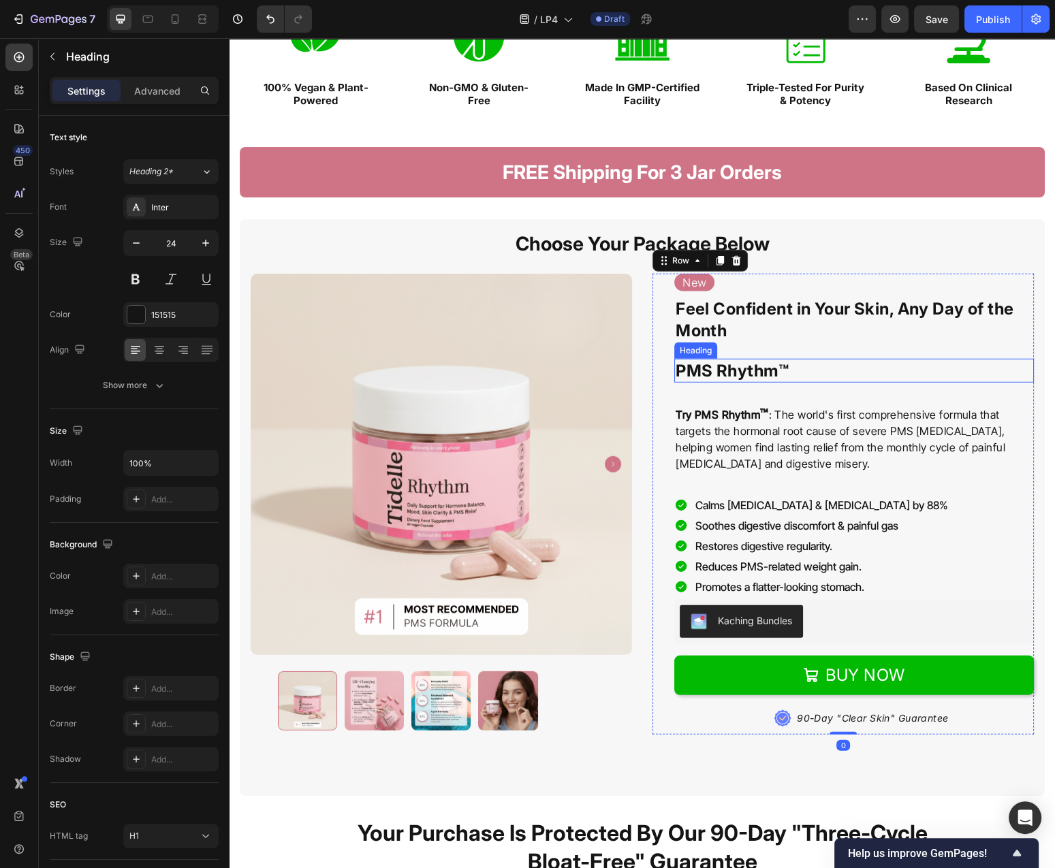
click at [793, 366] on h1 "PMS Rhythm™" at bounding box center [854, 371] width 360 height 24
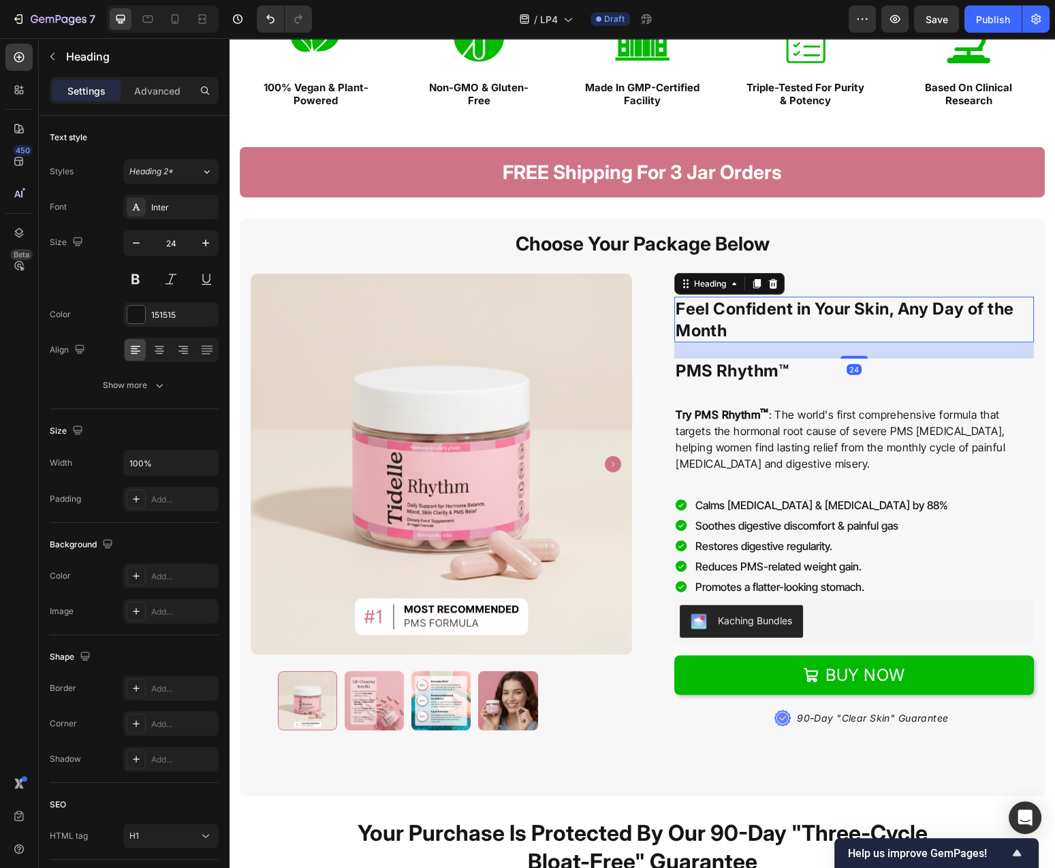
click at [810, 328] on p "⁠⁠⁠⁠⁠⁠⁠ Feel Confident in Your Skin, Any Day of the Month" at bounding box center [853, 319] width 357 height 42
click at [156, 89] on p "Advanced" at bounding box center [157, 91] width 46 height 14
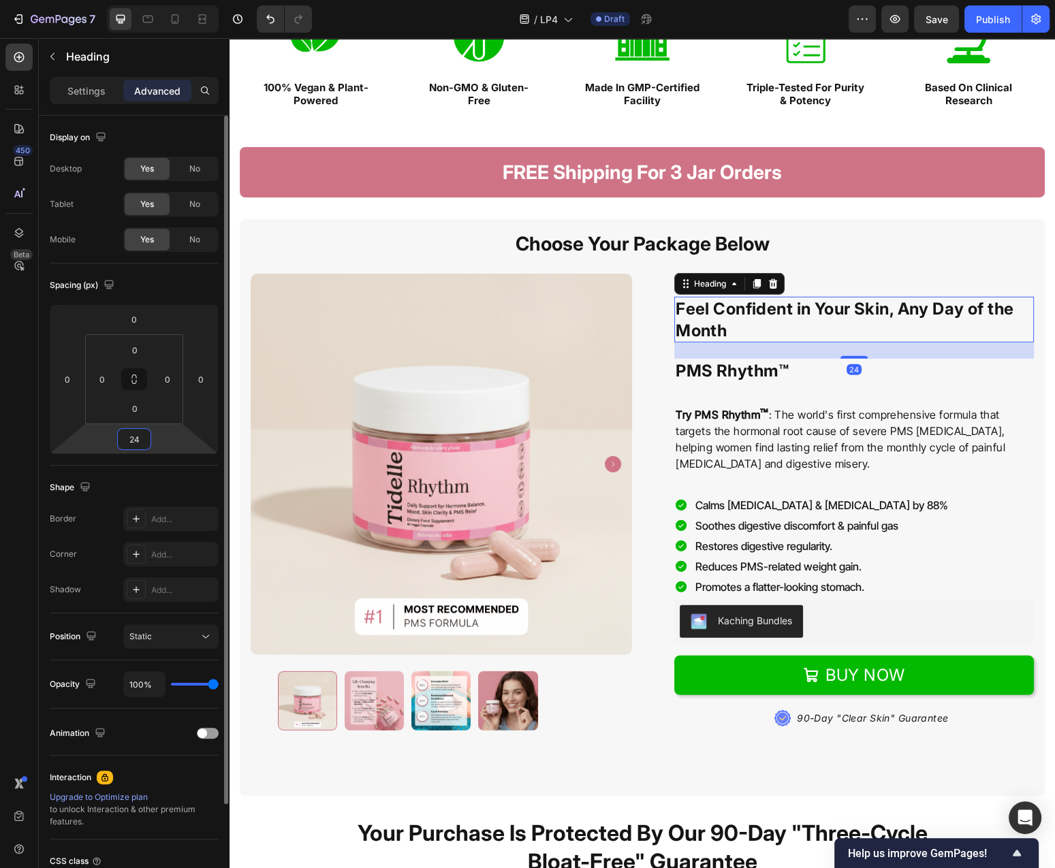
click at [148, 436] on input "24" at bounding box center [134, 439] width 27 height 20
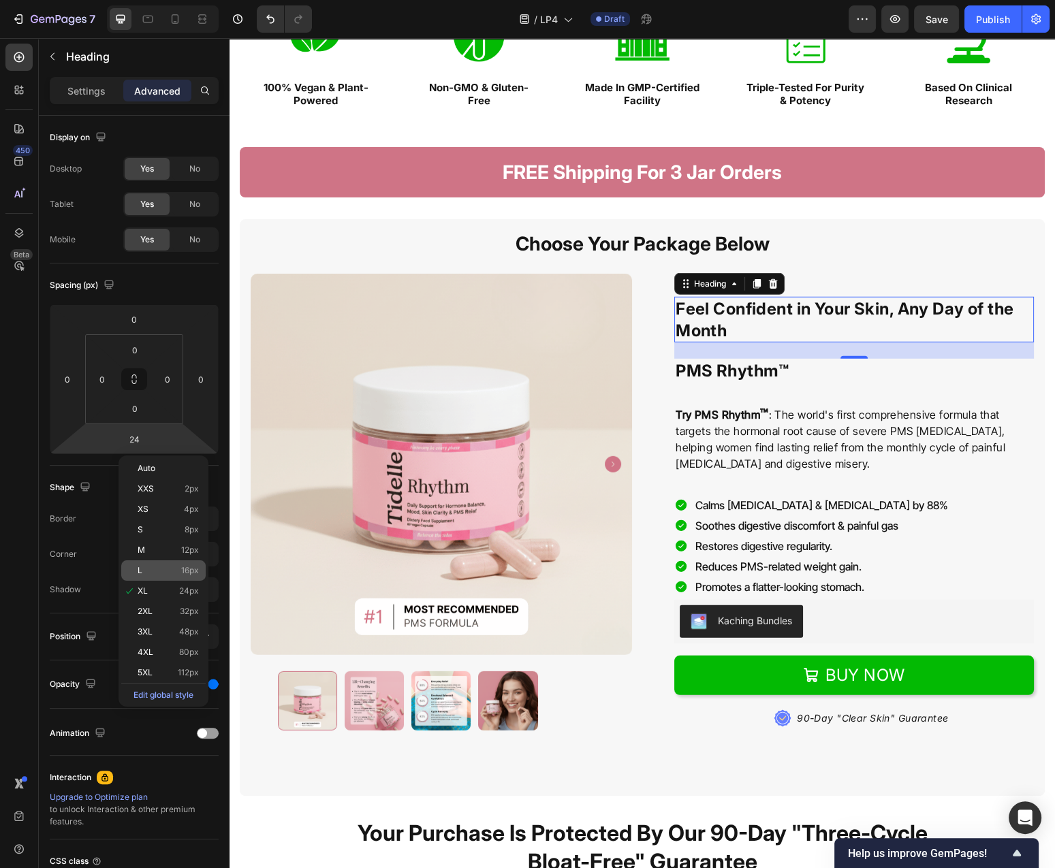
click at [155, 571] on p "L 16px" at bounding box center [168, 571] width 61 height 10
type input "16"
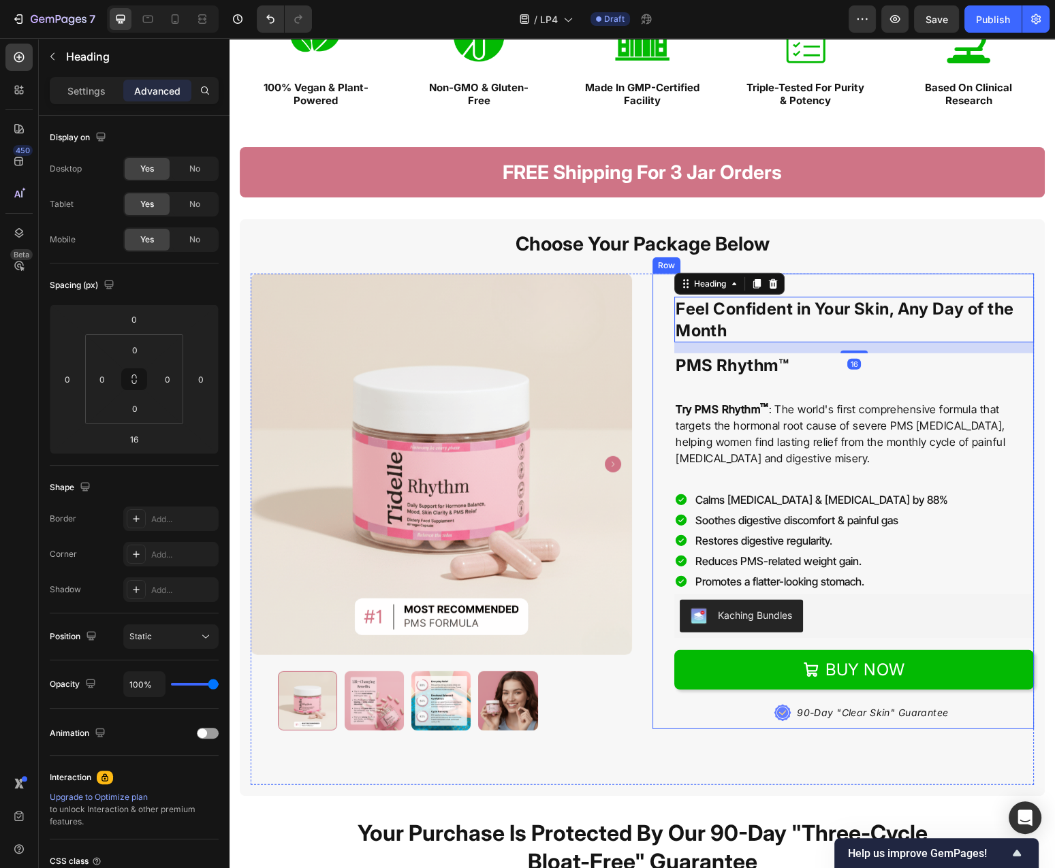
click at [818, 370] on h1 "PMS Rhythm™" at bounding box center [854, 365] width 360 height 24
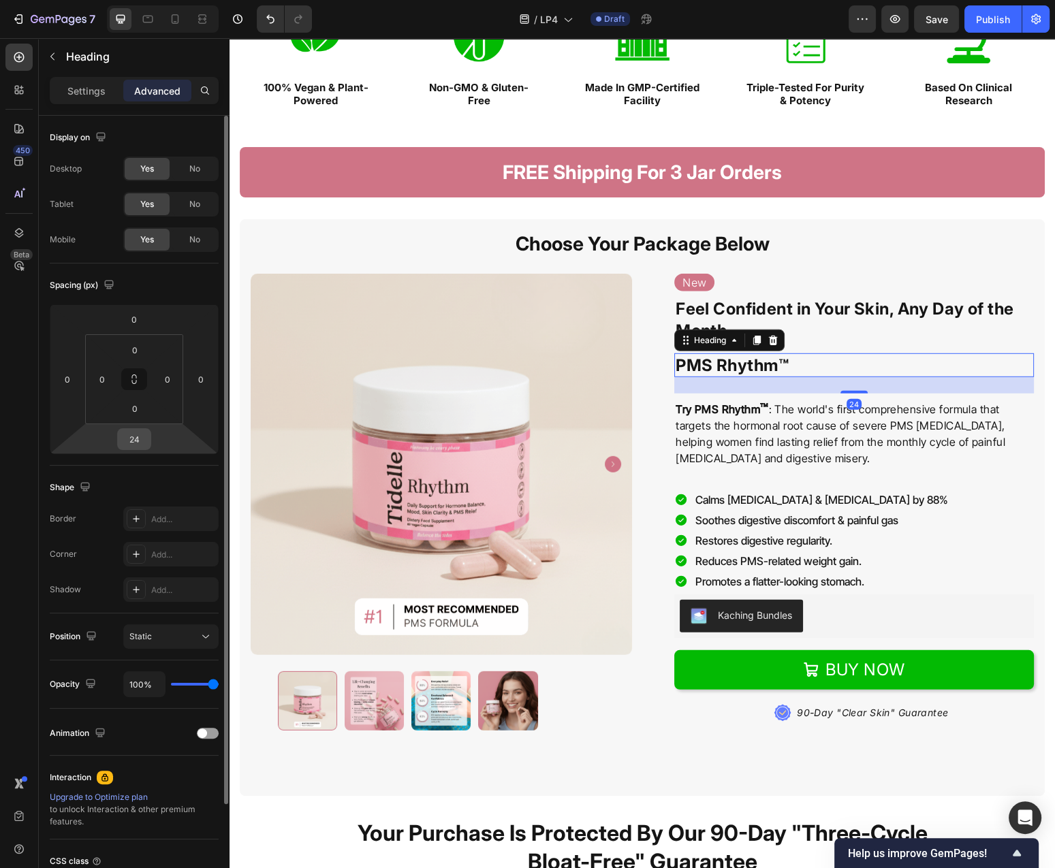
click at [144, 442] on input "24" at bounding box center [134, 439] width 27 height 20
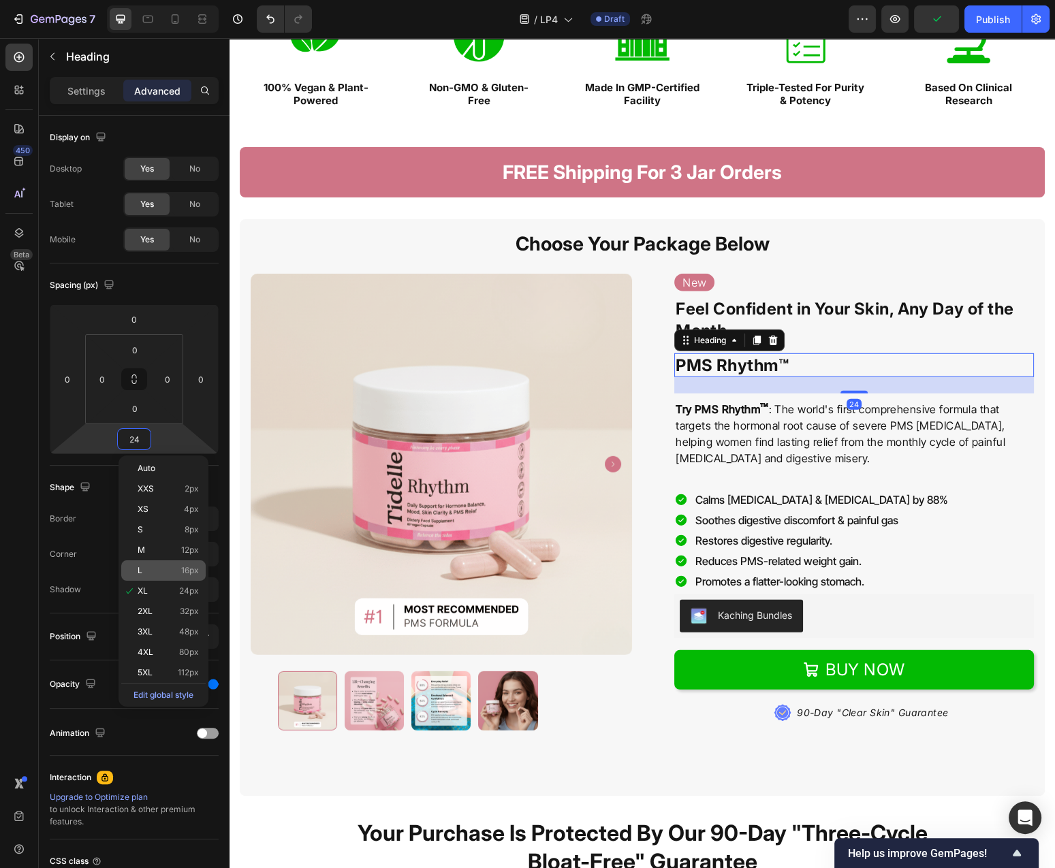
click at [172, 575] on p "L 16px" at bounding box center [168, 571] width 61 height 10
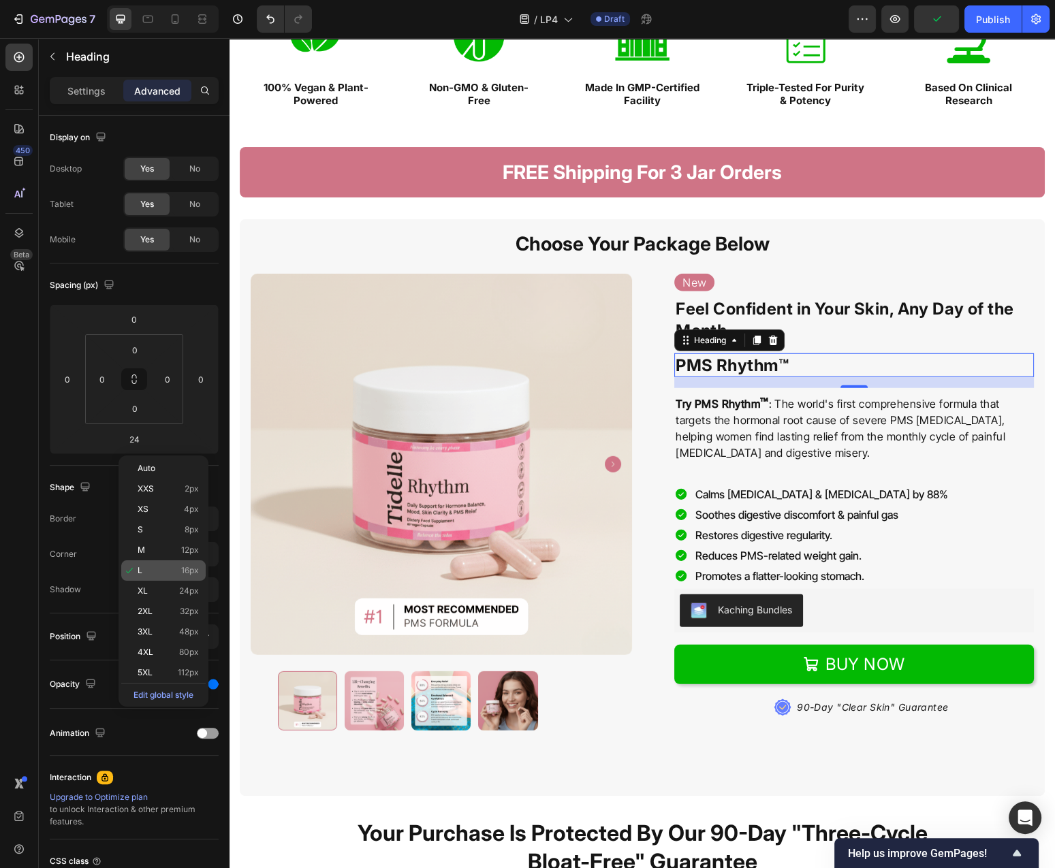
type input "16"
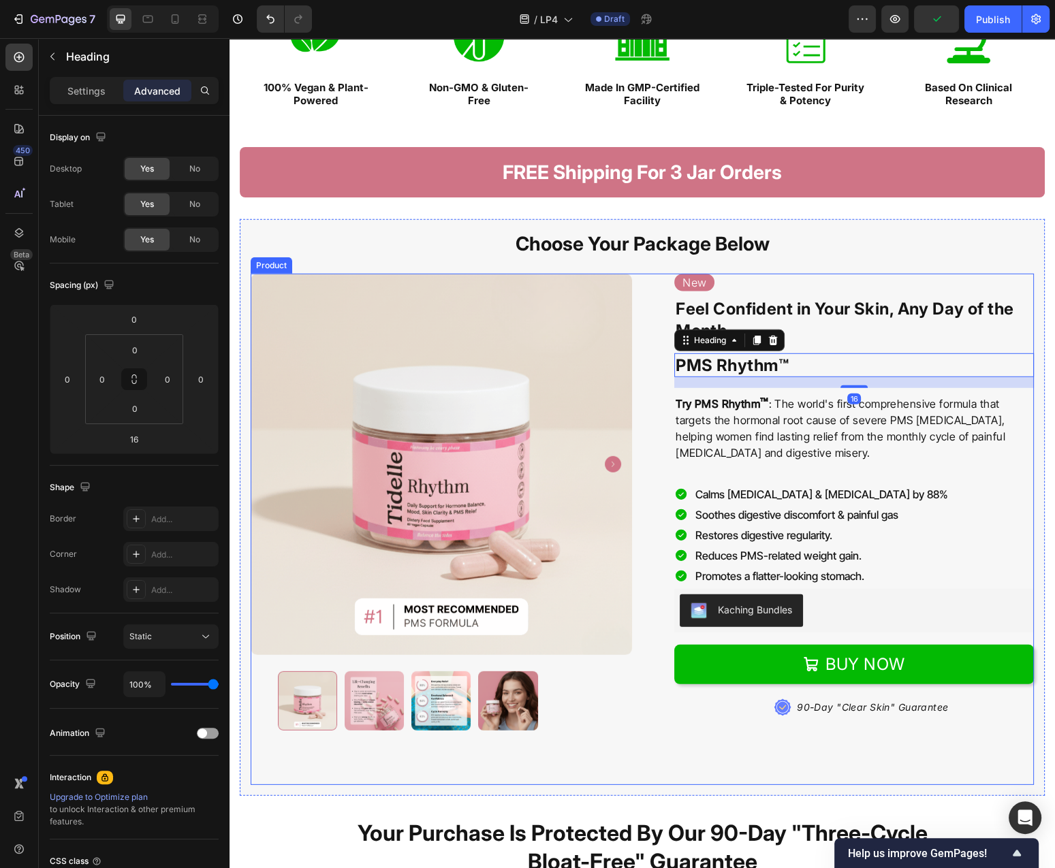
click at [659, 446] on div "new Text Block ⁠⁠⁠⁠⁠⁠⁠ Feel Confident in Your Skin, Any Day of the Month Headin…" at bounding box center [842, 499] width 381 height 450
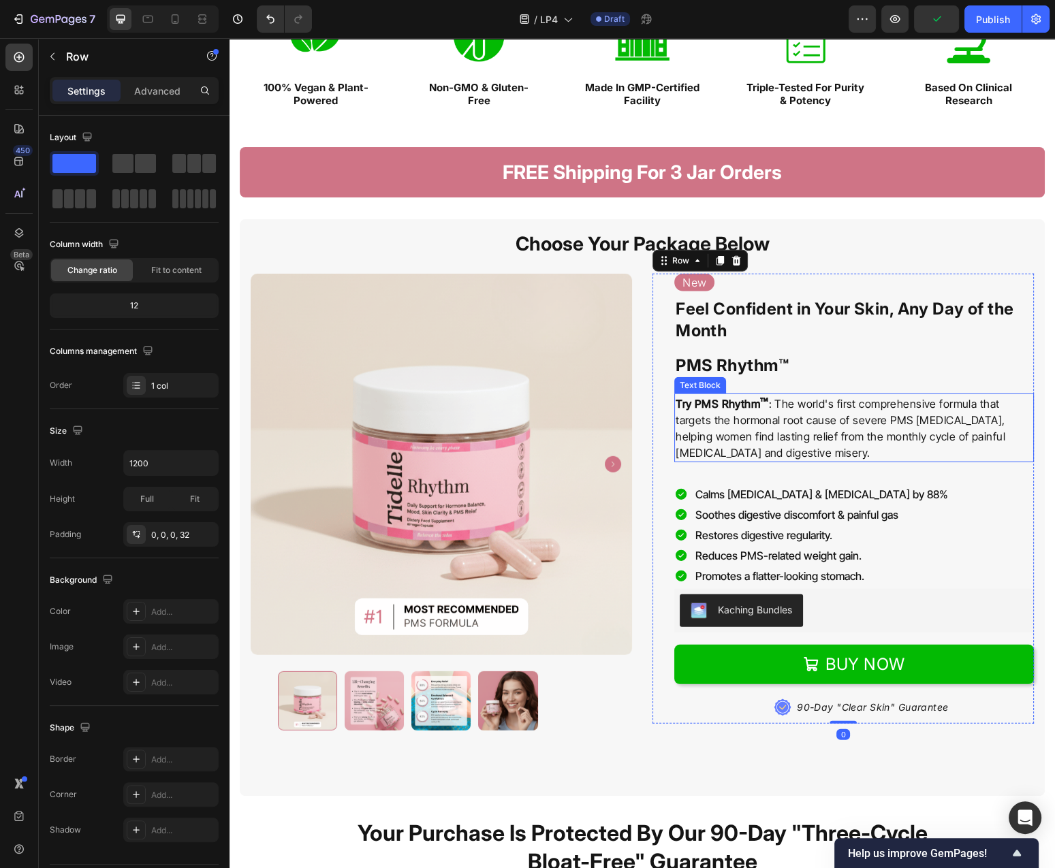
click at [712, 441] on p "Try PMS Rhythm ™ : The world's first comprehensive formula that targets the hor…" at bounding box center [853, 428] width 357 height 66
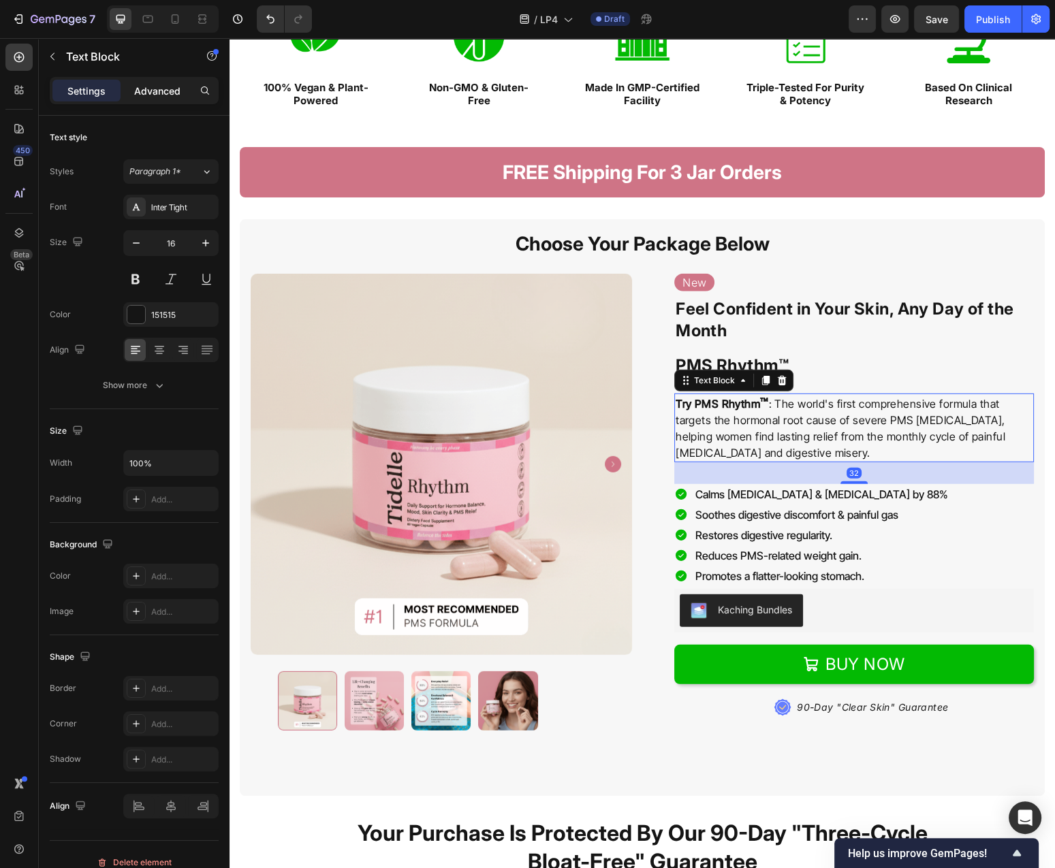
click at [148, 84] on p "Advanced" at bounding box center [157, 91] width 46 height 14
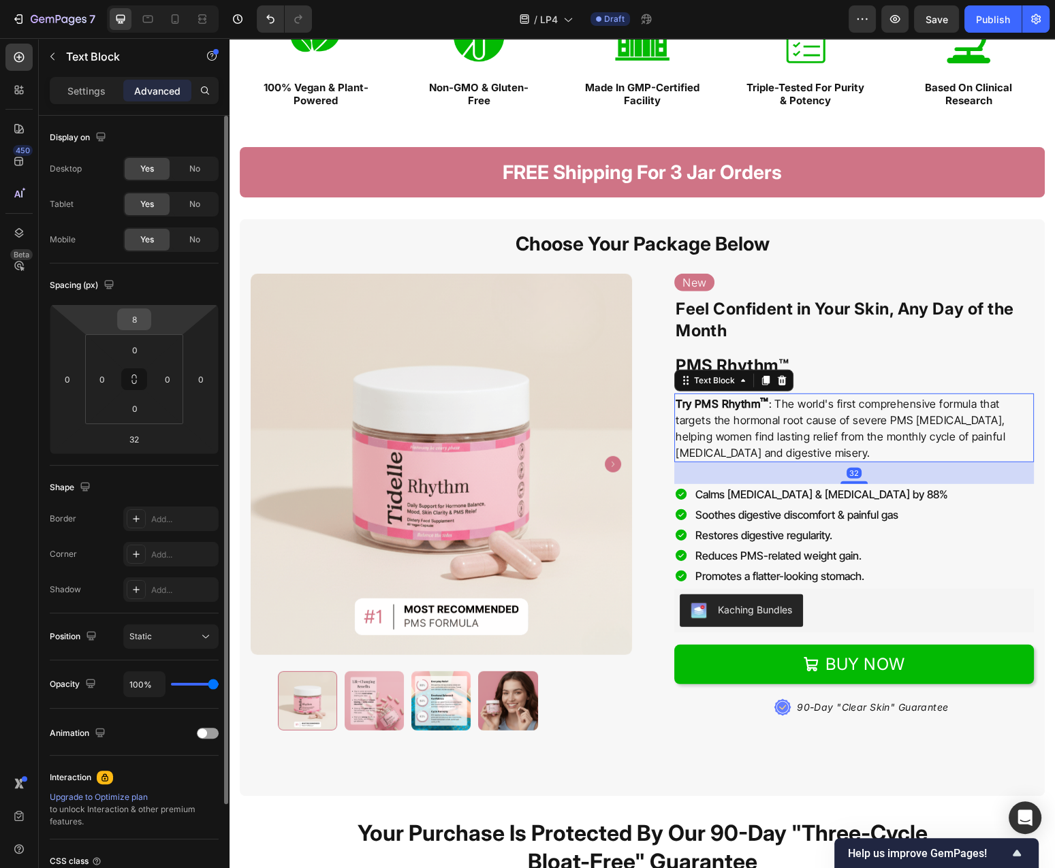
click at [138, 313] on input "8" at bounding box center [134, 319] width 27 height 20
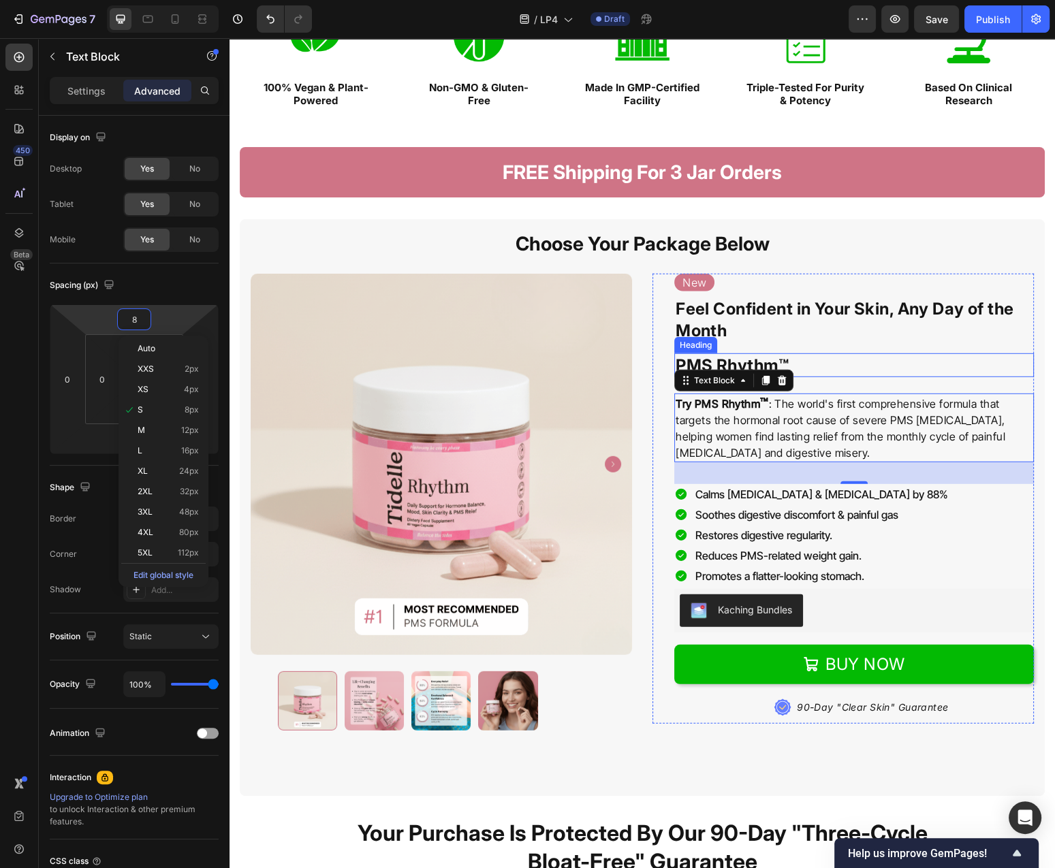
click at [951, 373] on h1 "PMS Rhythm™" at bounding box center [854, 365] width 360 height 24
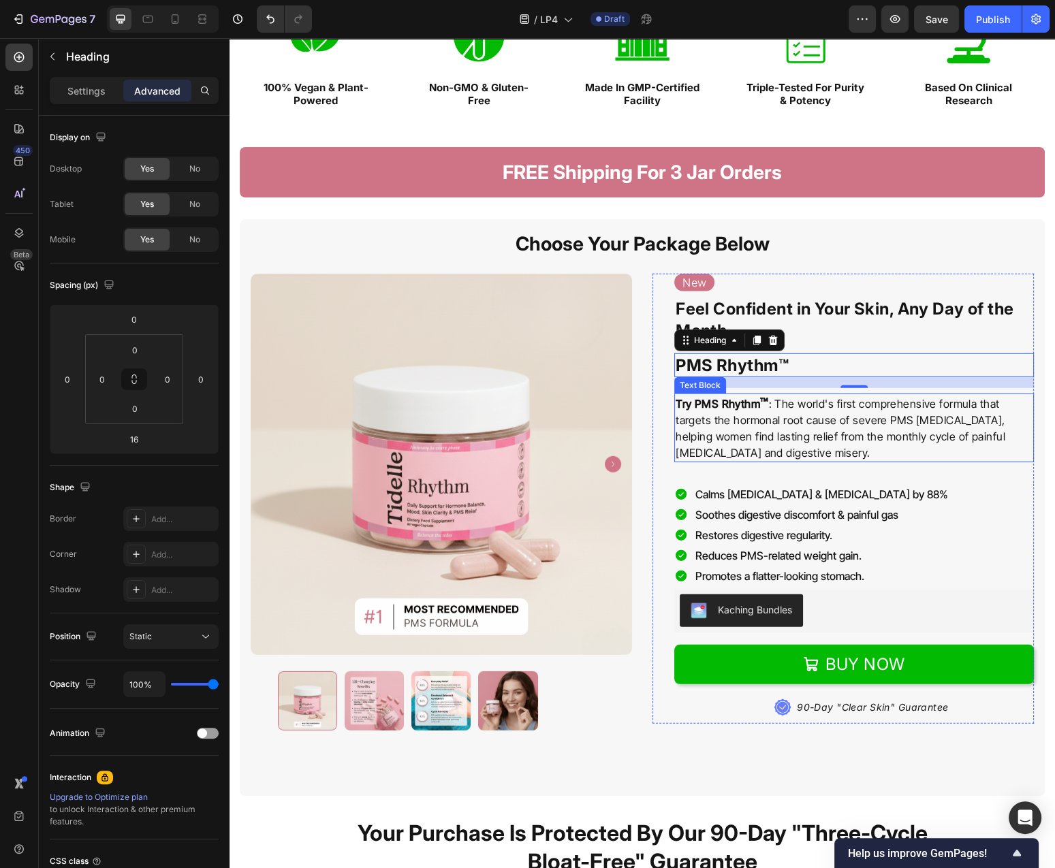
click at [783, 434] on p "Try PMS Rhythm ™ : The world's first comprehensive formula that targets the hor…" at bounding box center [853, 428] width 357 height 66
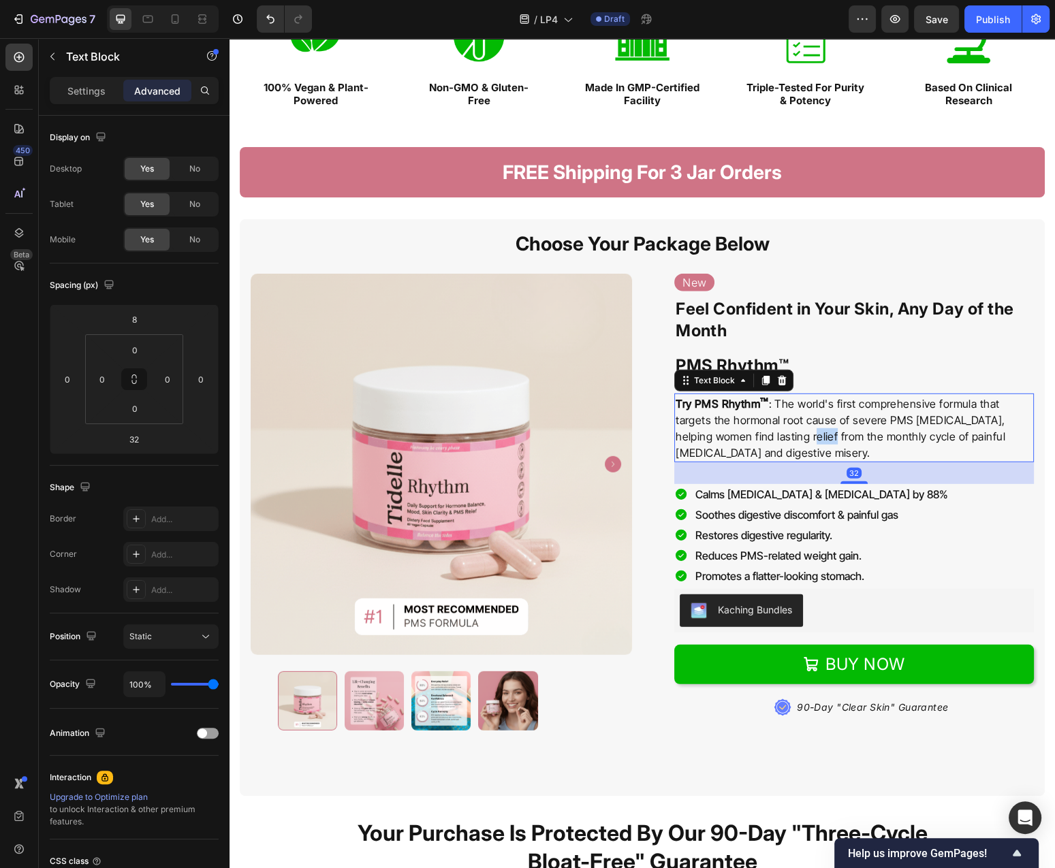
click at [783, 434] on p "Try PMS Rhythm ™ : The world's first comprehensive formula that targets the hor…" at bounding box center [853, 428] width 357 height 66
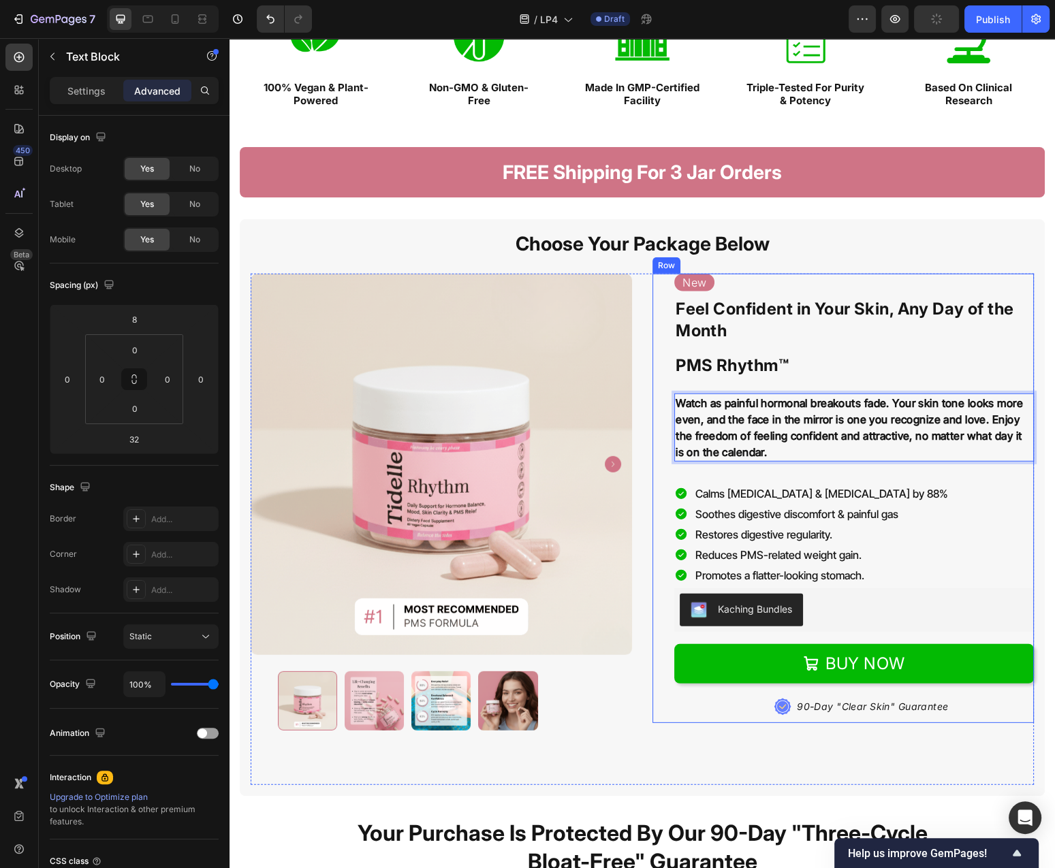
click at [885, 445] on p "Watch as painful hormonal breakouts fade. Your skin tone looks more even, and t…" at bounding box center [853, 427] width 357 height 65
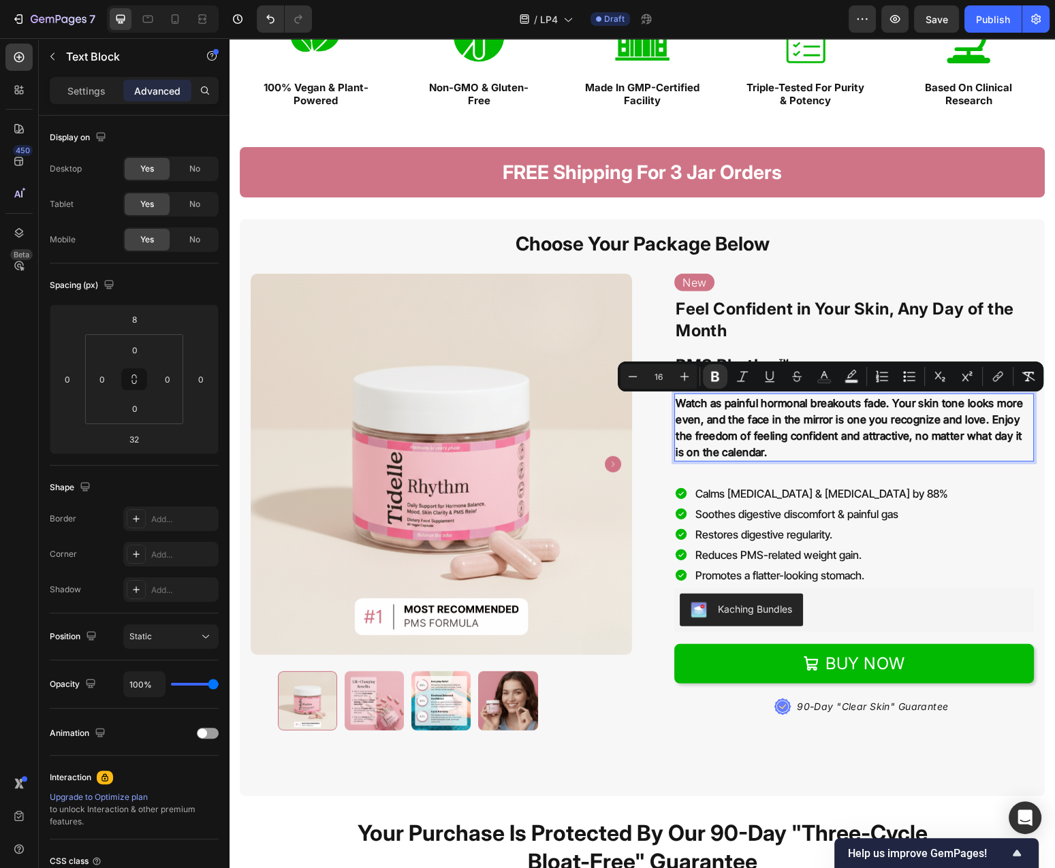
drag, startPoint x: 710, startPoint y: 371, endPoint x: 750, endPoint y: 391, distance: 45.4
click at [710, 371] on icon "Editor contextual toolbar" at bounding box center [715, 377] width 14 height 14
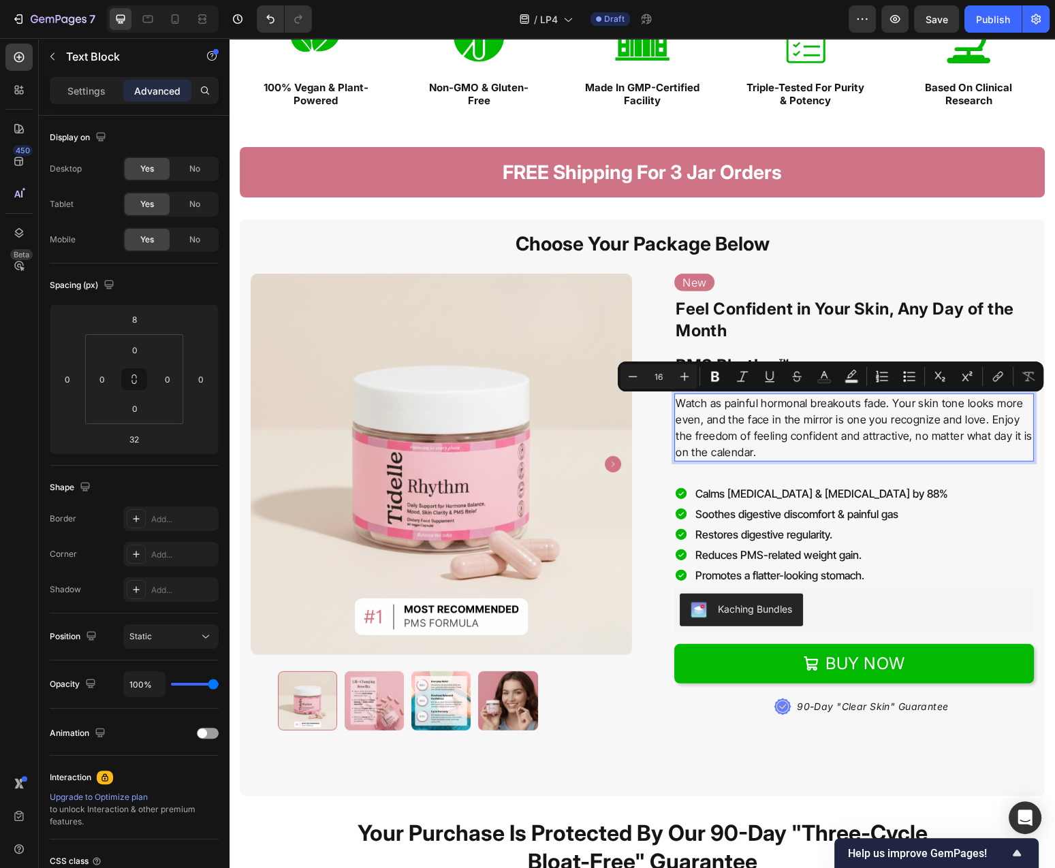
click at [906, 457] on p "Watch as painful hormonal breakouts fade. Your skin tone looks more even, and t…" at bounding box center [853, 427] width 357 height 65
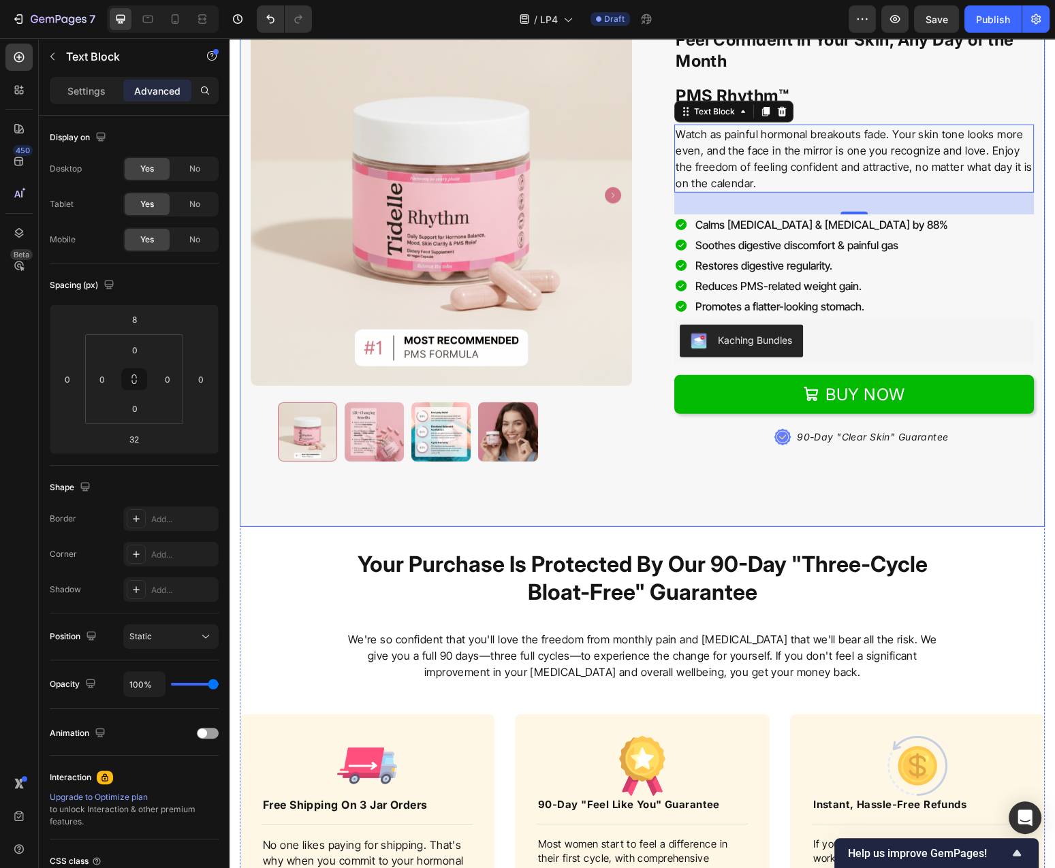
scroll to position [4745, 0]
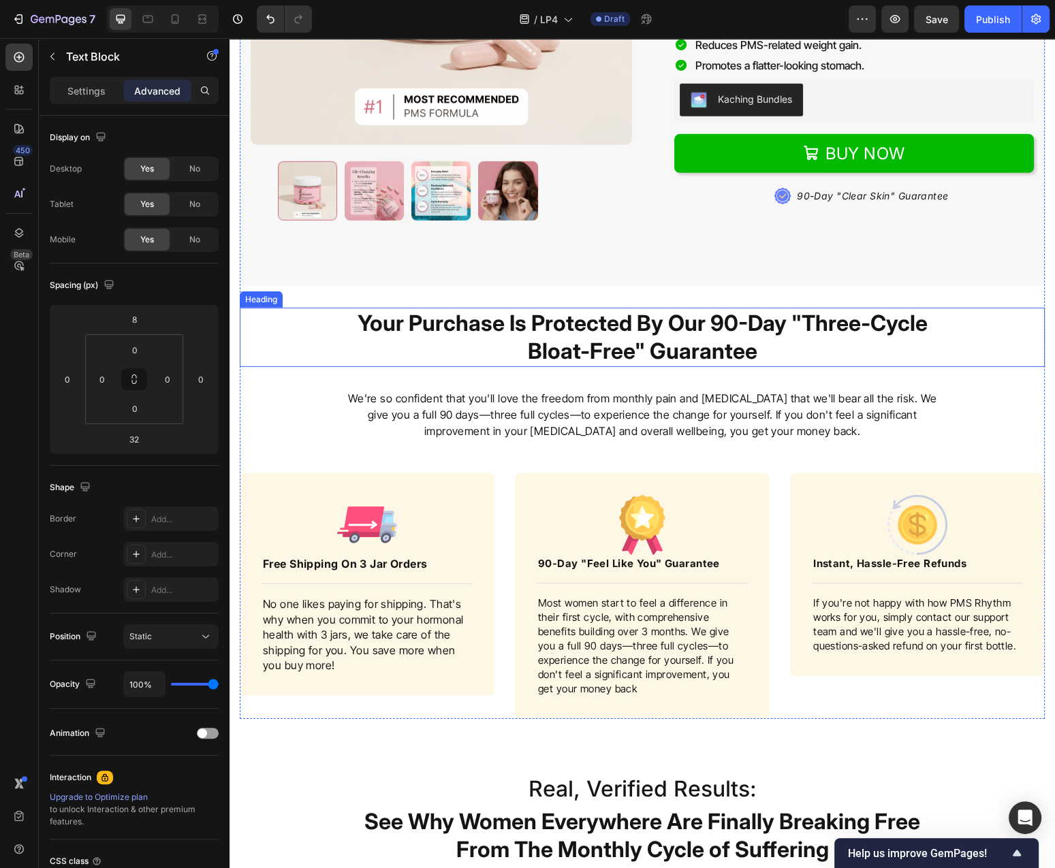
click at [611, 336] on strong "Your Purchase Is Protected By Our 90-Day "Three-Cycle Bloat-Free" Guarantee" at bounding box center [642, 337] width 570 height 55
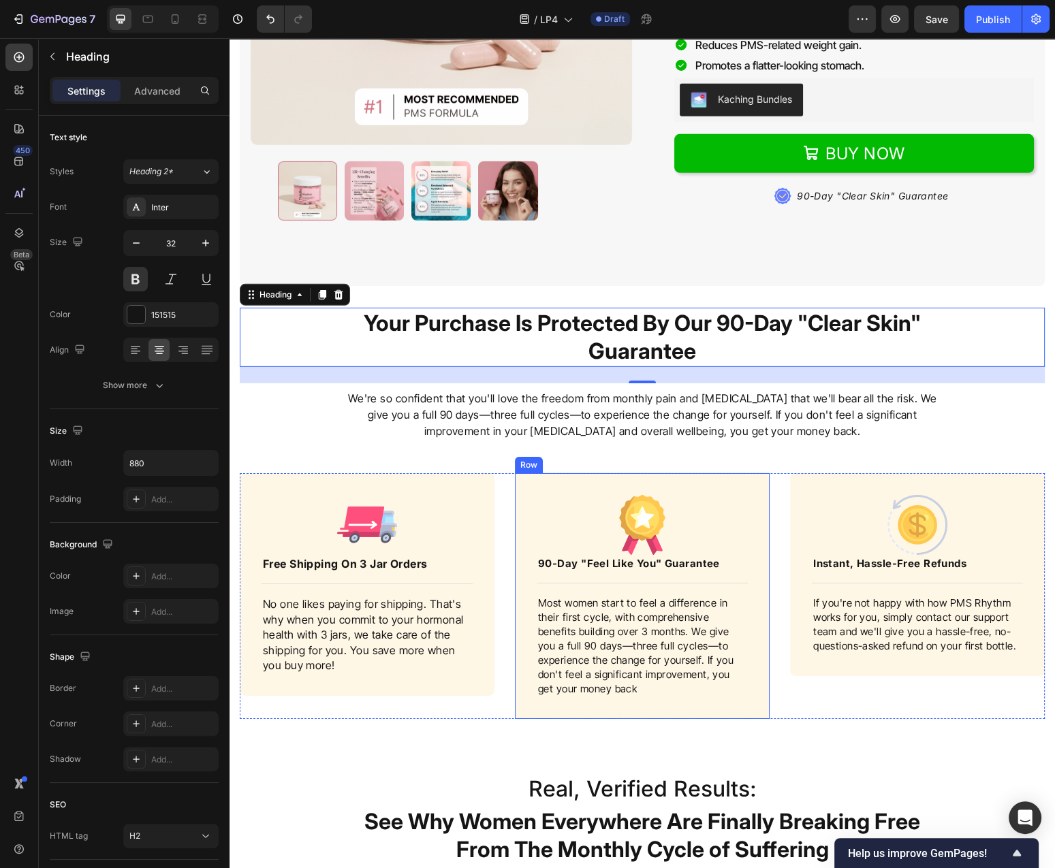
click at [558, 416] on p "We're so confident that you'll love the freedom from monthly pain and [MEDICAL_…" at bounding box center [642, 414] width 597 height 49
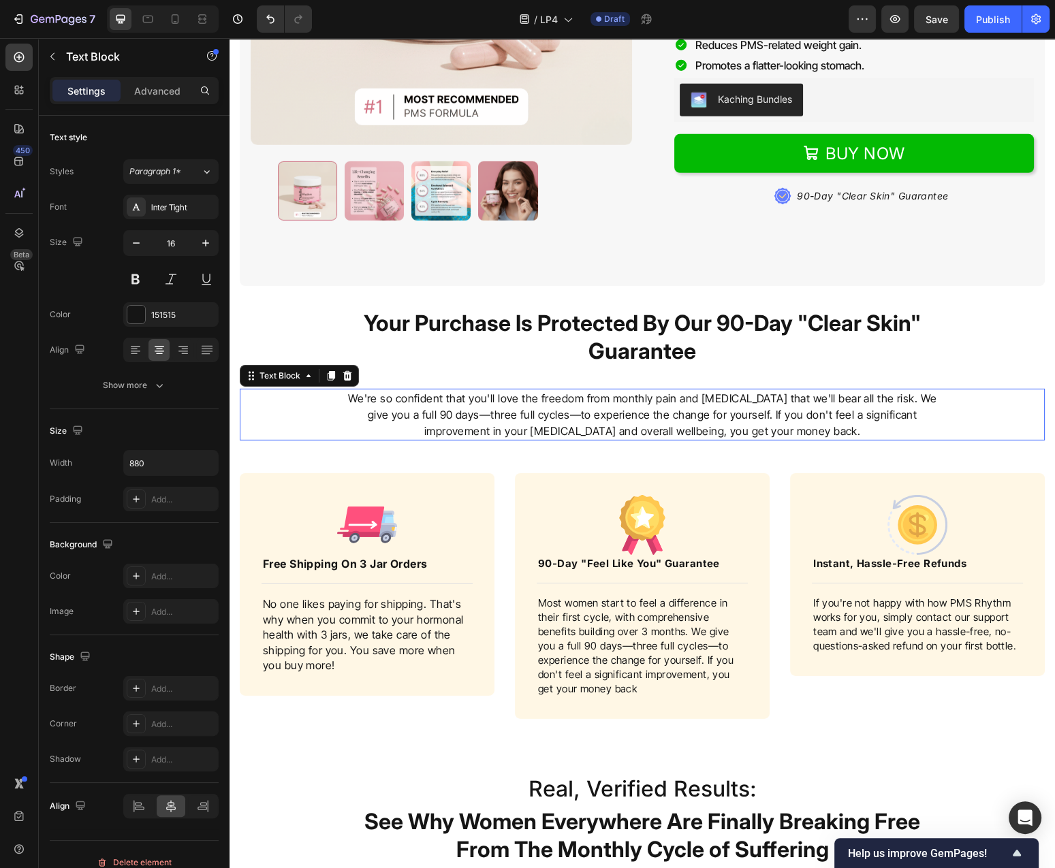
click at [558, 416] on p "We're so confident that you'll love the freedom from monthly pain and [MEDICAL_…" at bounding box center [642, 414] width 597 height 49
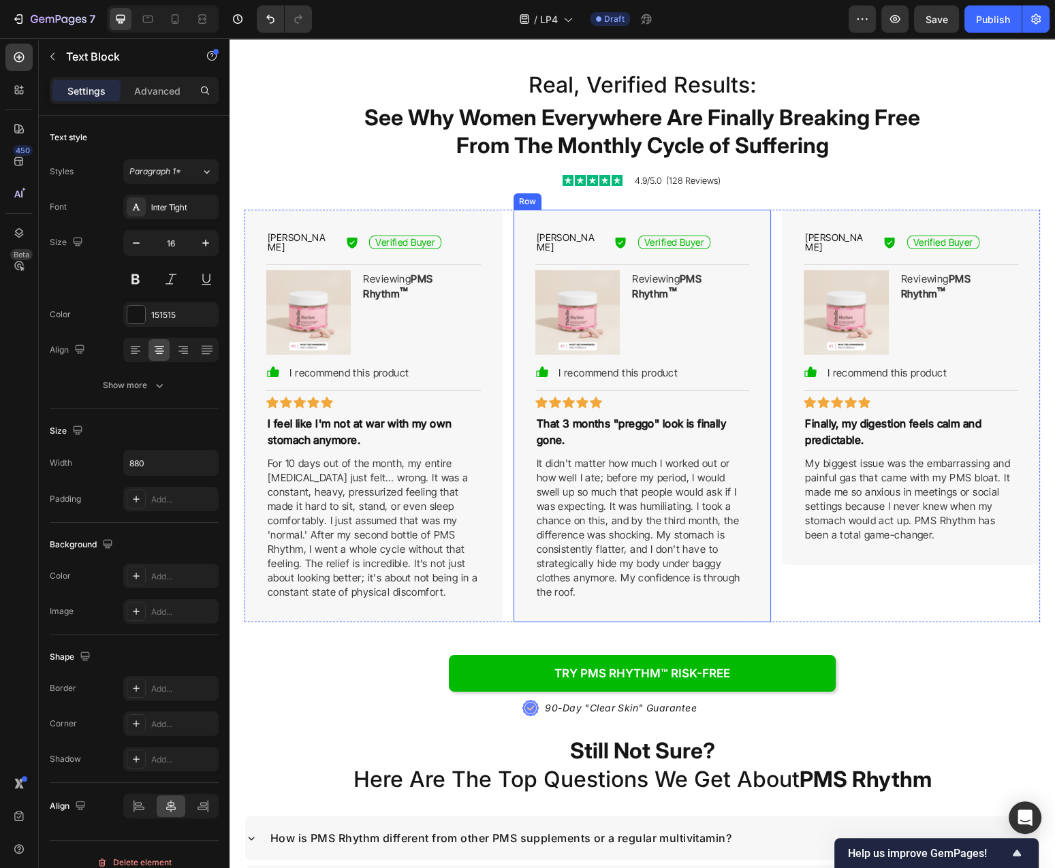
scroll to position [5475, 0]
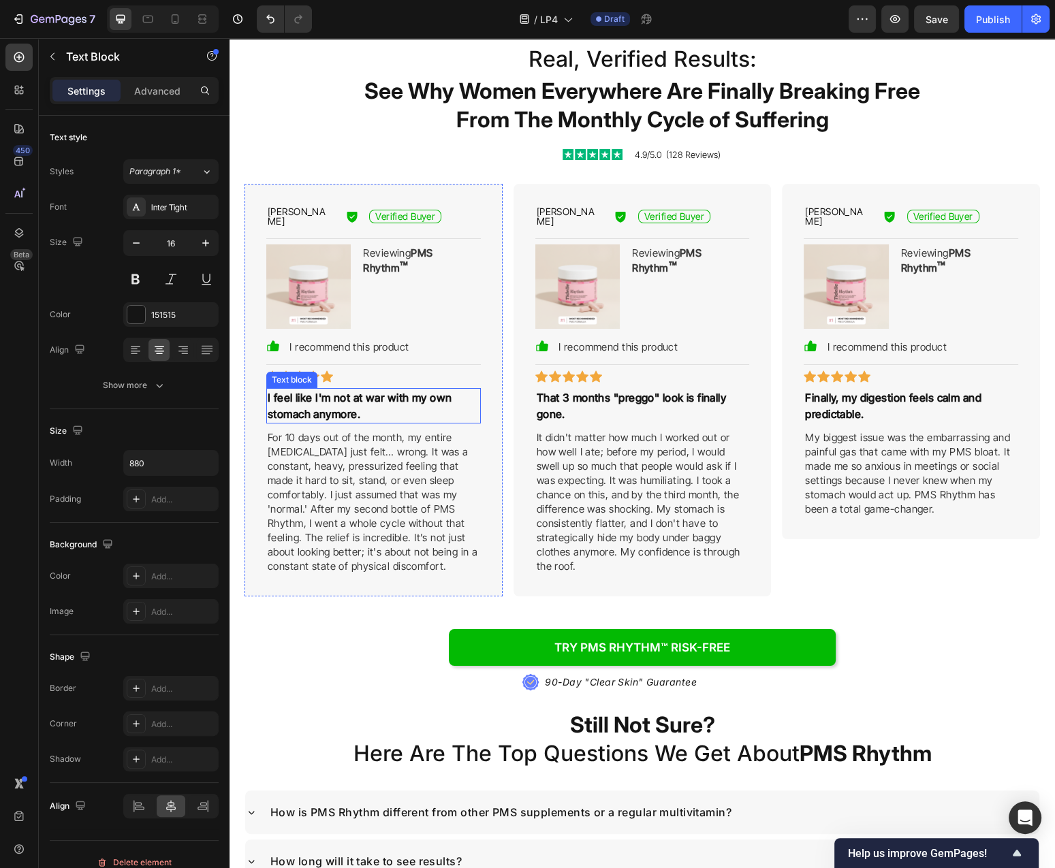
click at [396, 389] on p "I feel like I'm not at war with my own stomach anymore." at bounding box center [374, 405] width 212 height 33
click at [397, 389] on p "I feel like I'm not at war with my own stomach anymore." at bounding box center [374, 405] width 212 height 33
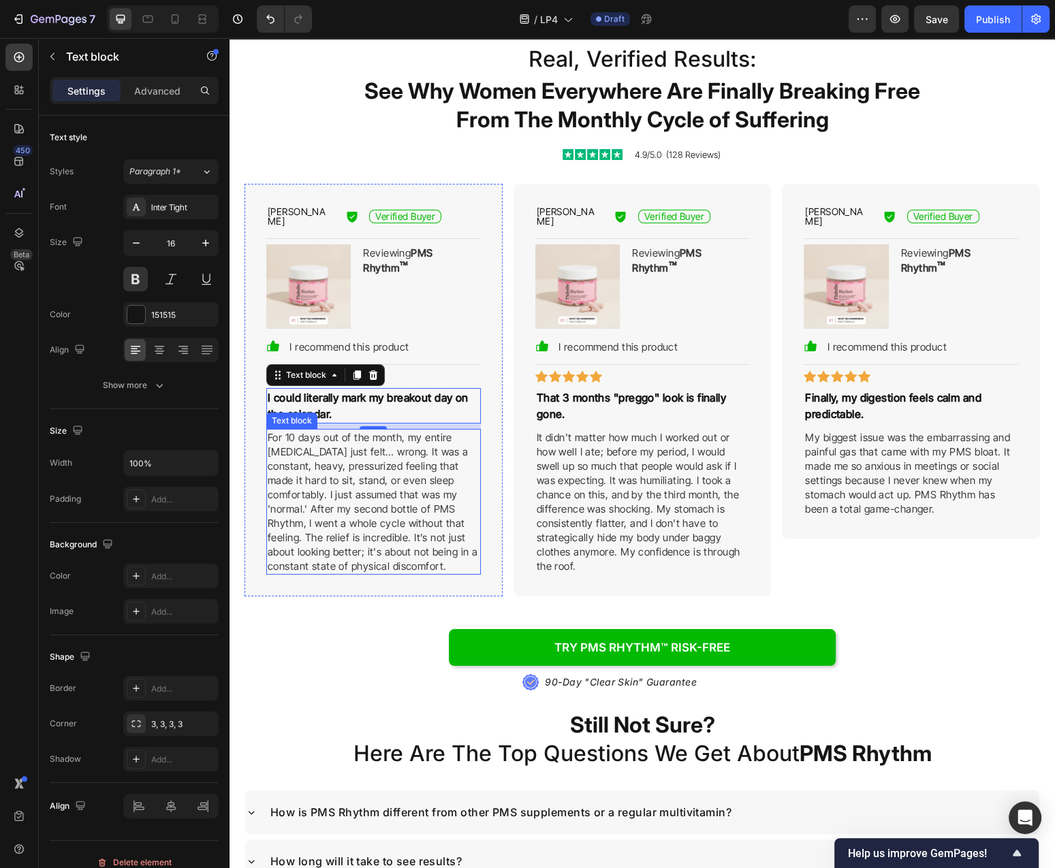
click at [411, 475] on p "For 10 days out of the month, my entire [MEDICAL_DATA] just felt… wrong. It was…" at bounding box center [374, 501] width 212 height 143
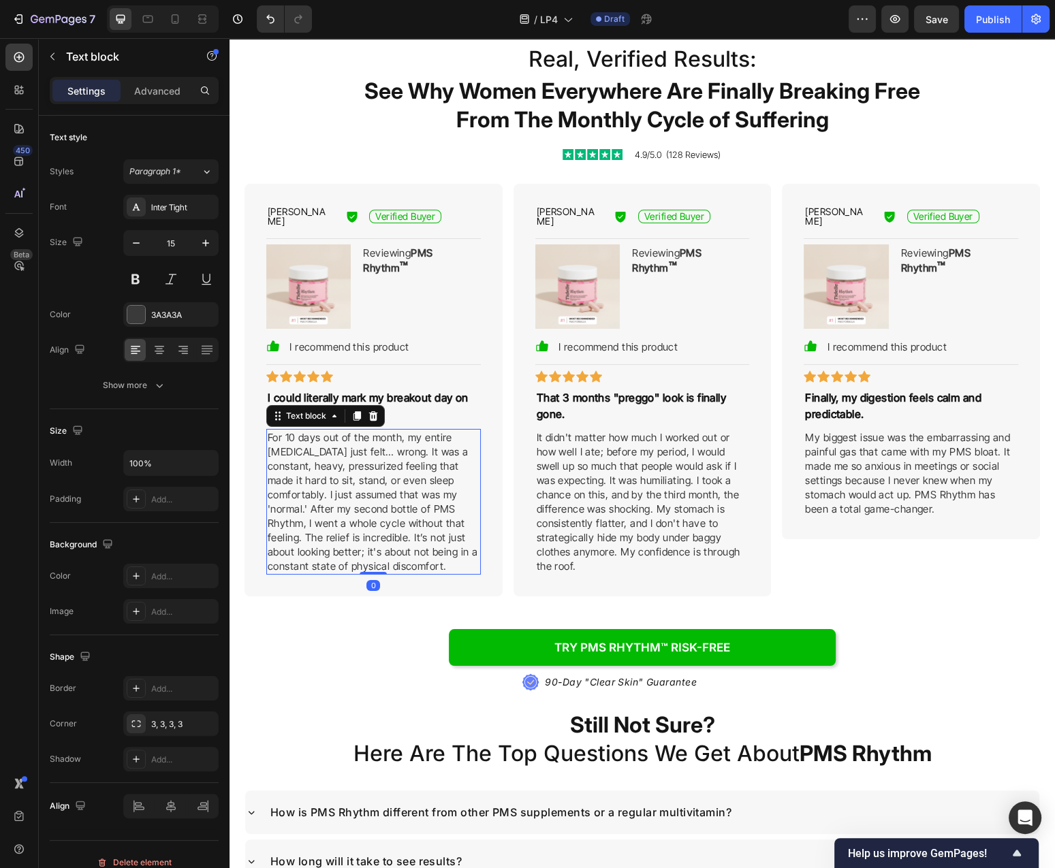
click at [411, 475] on p "For 10 days out of the month, my entire [MEDICAL_DATA] just felt… wrong. It was…" at bounding box center [374, 501] width 212 height 143
click at [290, 213] on p "[PERSON_NAME]" at bounding box center [300, 216] width 65 height 19
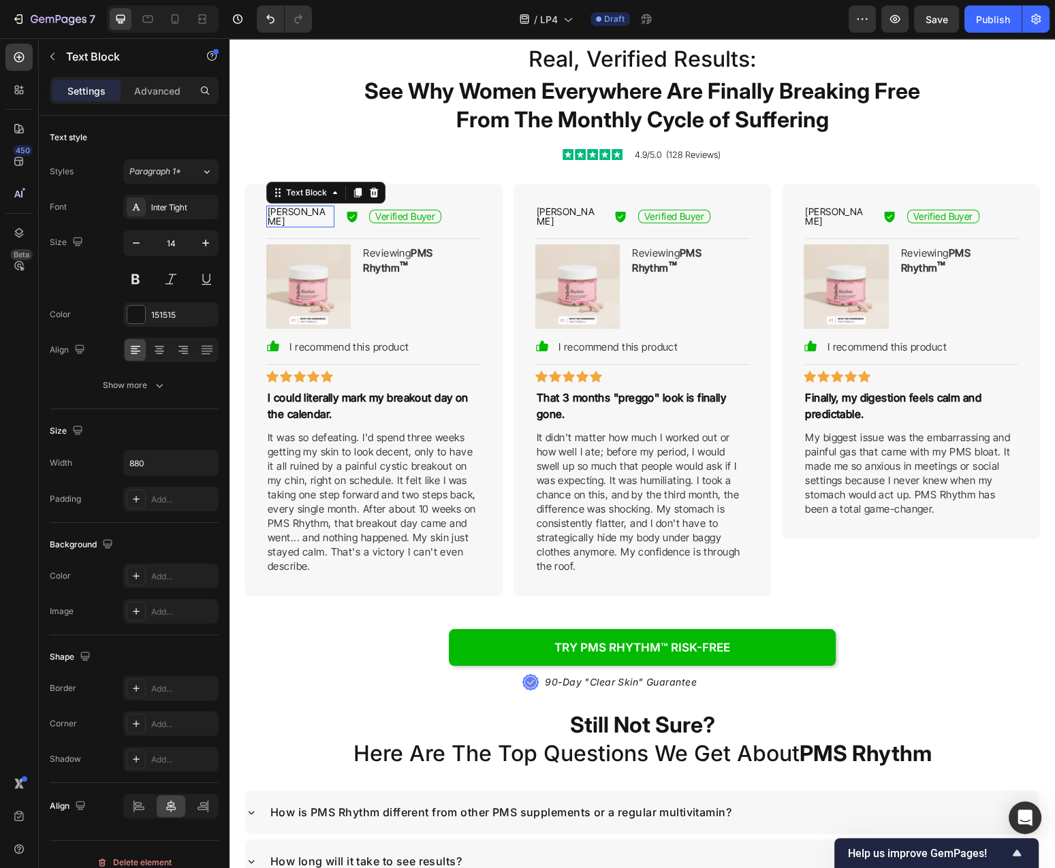
click at [290, 213] on p "[PERSON_NAME]" at bounding box center [300, 216] width 65 height 19
click at [686, 400] on p "That 3 months "preggo" look is finally gone." at bounding box center [643, 405] width 212 height 33
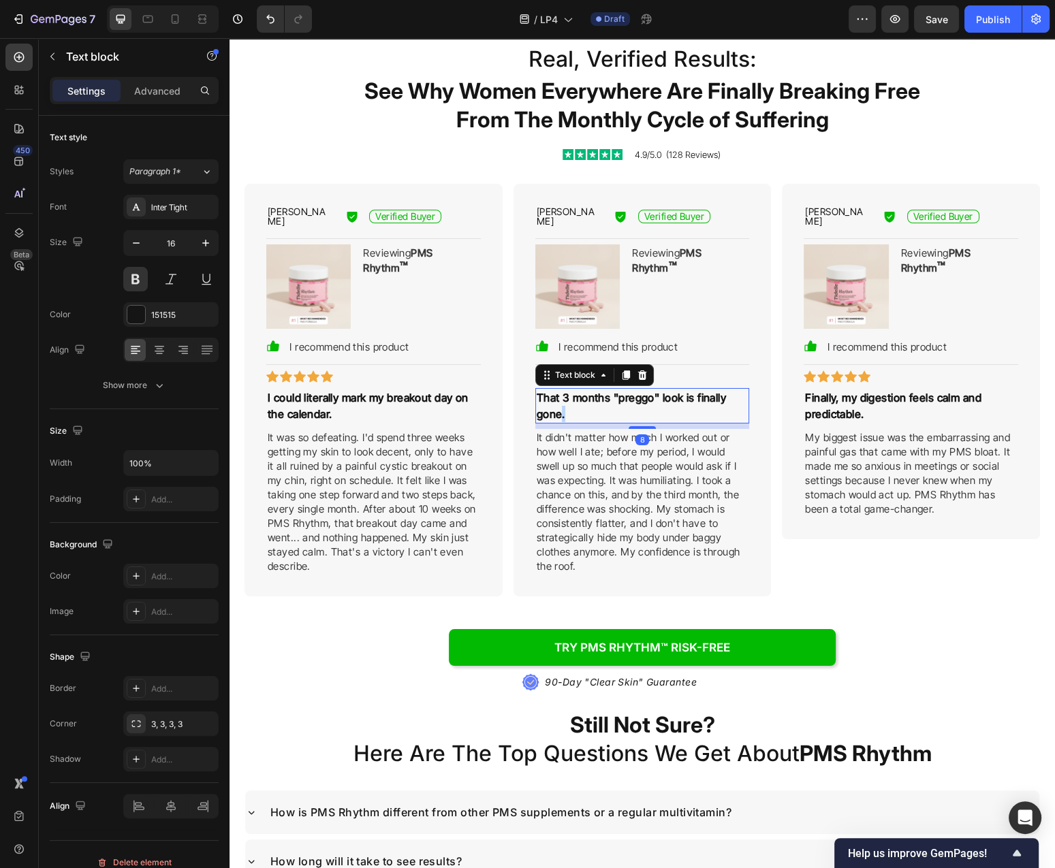
click at [686, 400] on p "That 3 months "preggo" look is finally gone." at bounding box center [643, 405] width 212 height 33
click at [725, 475] on p "It didn't matter how much I worked out or how well I ate; before my period, I w…" at bounding box center [643, 501] width 212 height 143
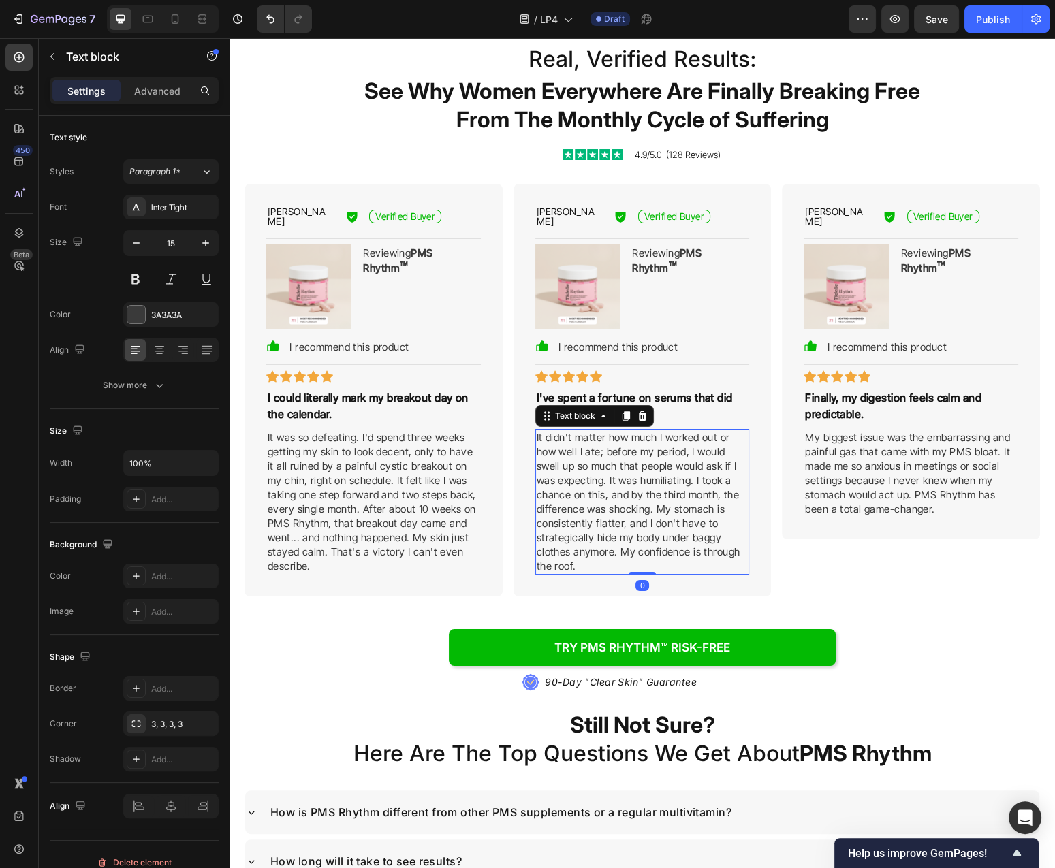
click at [725, 475] on p "It didn't matter how much I worked out or how well I ate; before my period, I w…" at bounding box center [643, 501] width 212 height 143
click at [558, 213] on p "[PERSON_NAME]" at bounding box center [569, 216] width 65 height 19
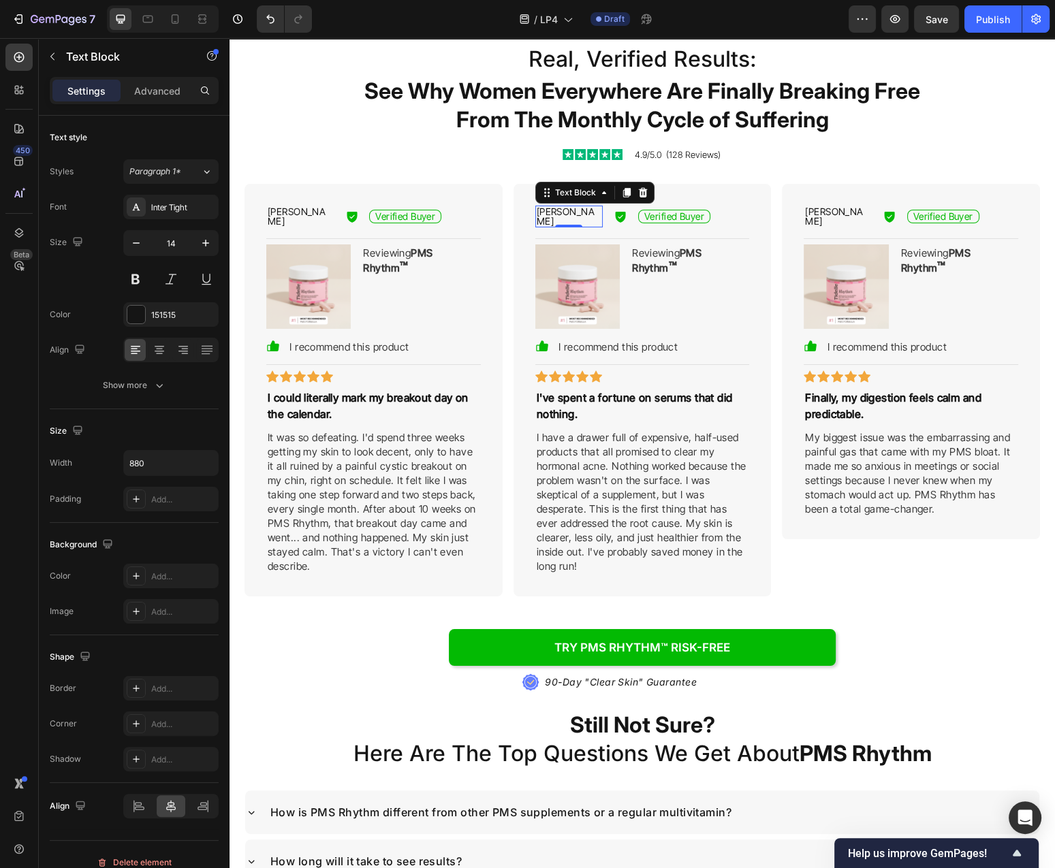
click at [558, 213] on p "[PERSON_NAME]" at bounding box center [569, 216] width 65 height 19
click at [902, 393] on p "Finally, my digestion feels calm and predictable." at bounding box center [911, 405] width 212 height 33
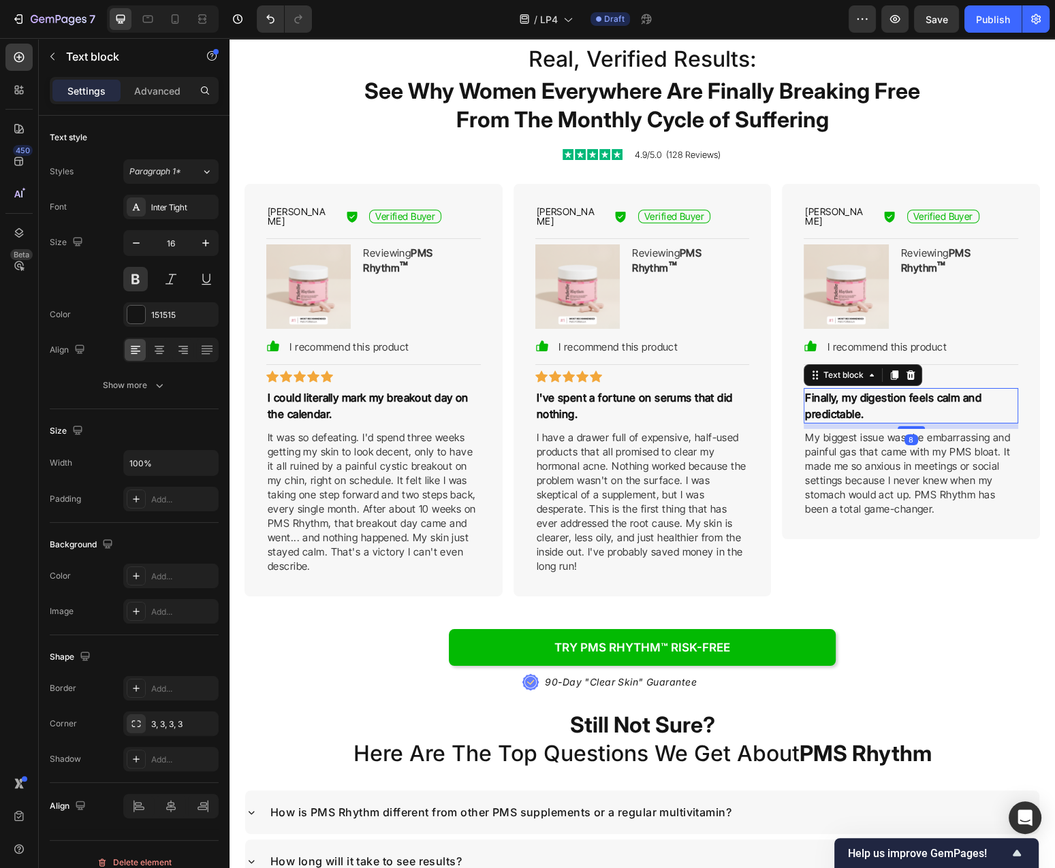
click at [902, 393] on p "Finally, my digestion feels calm and predictable." at bounding box center [911, 405] width 212 height 33
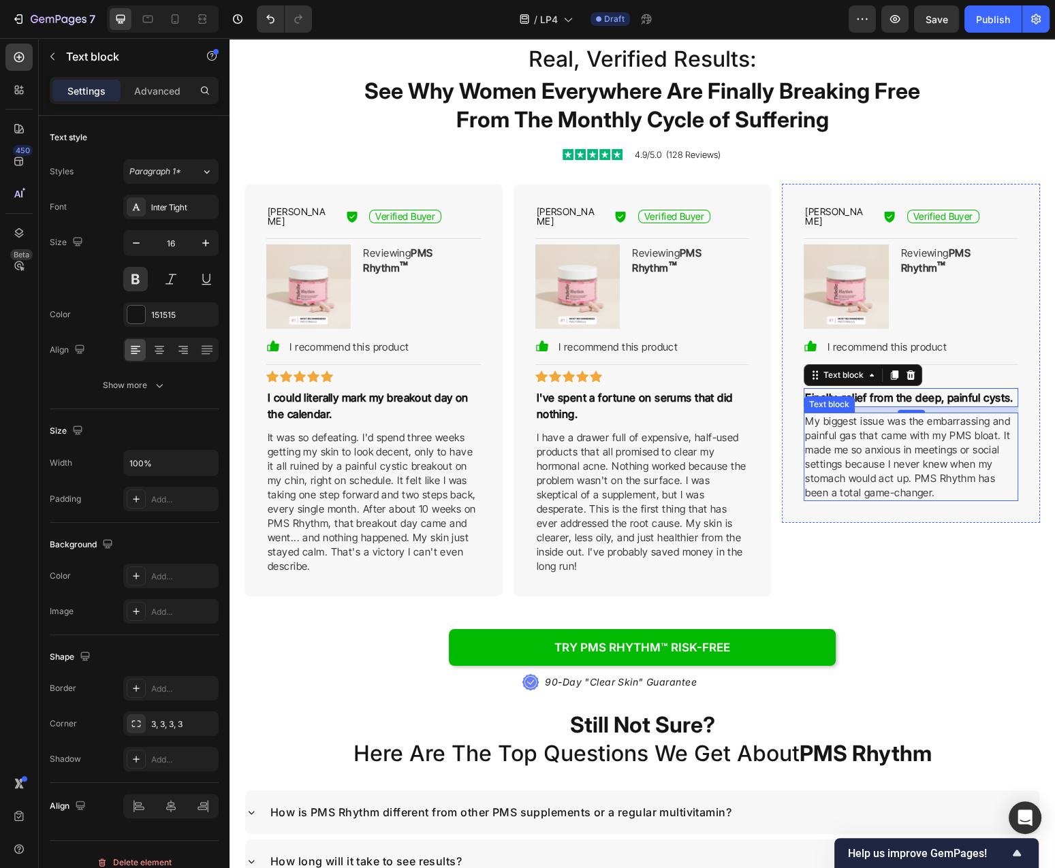
click at [874, 476] on p "My biggest issue was the embarrassing and painful gas that came with my PMS blo…" at bounding box center [911, 457] width 212 height 86
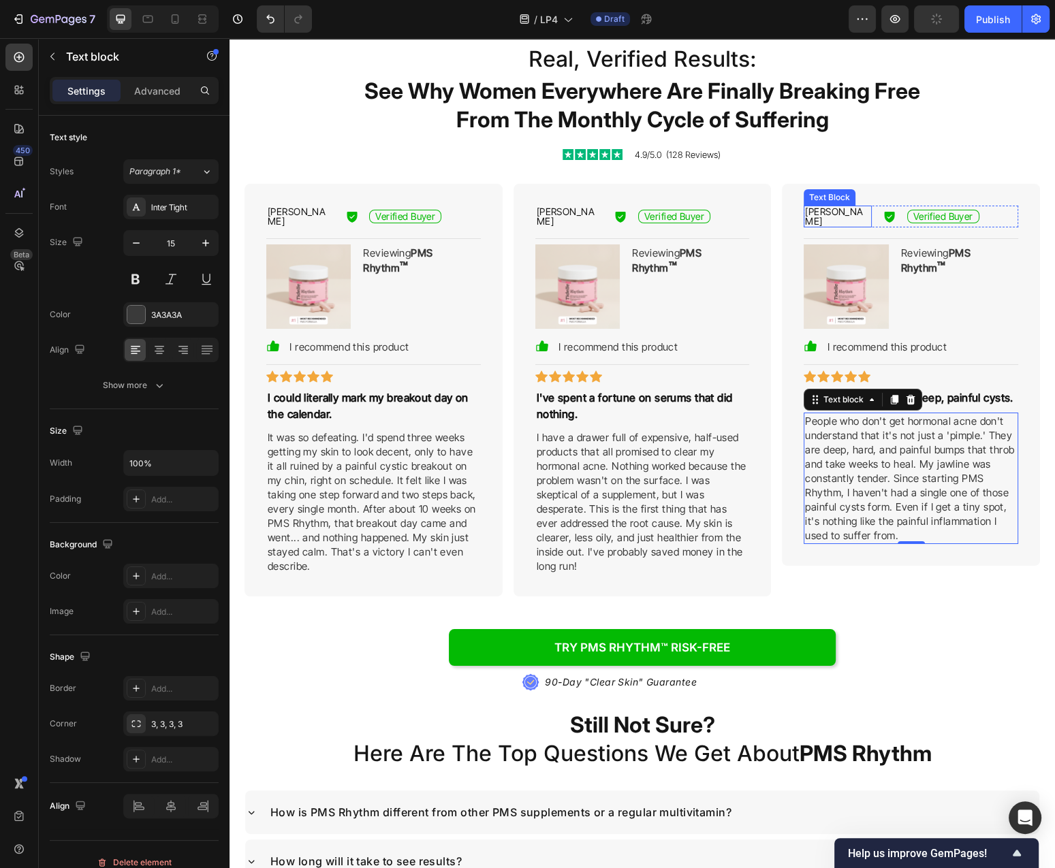
click at [827, 210] on p "[PERSON_NAME]" at bounding box center [837, 216] width 65 height 19
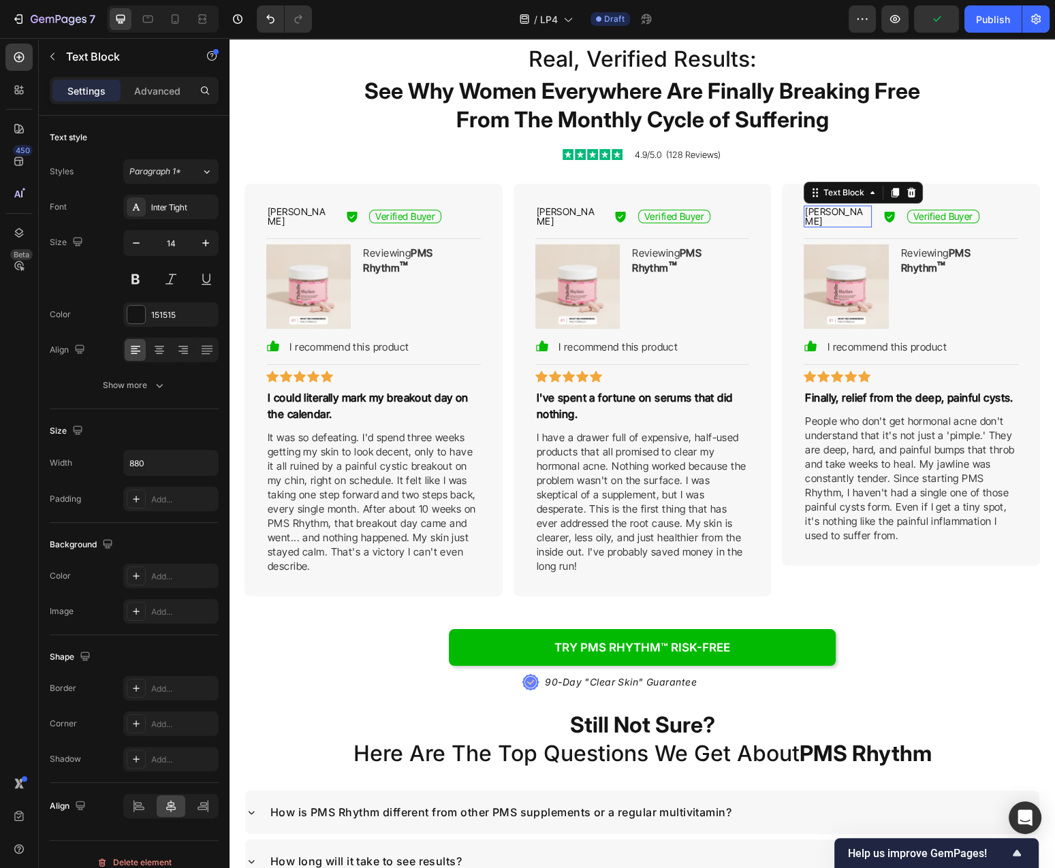
click at [827, 210] on p "[PERSON_NAME]" at bounding box center [837, 216] width 65 height 19
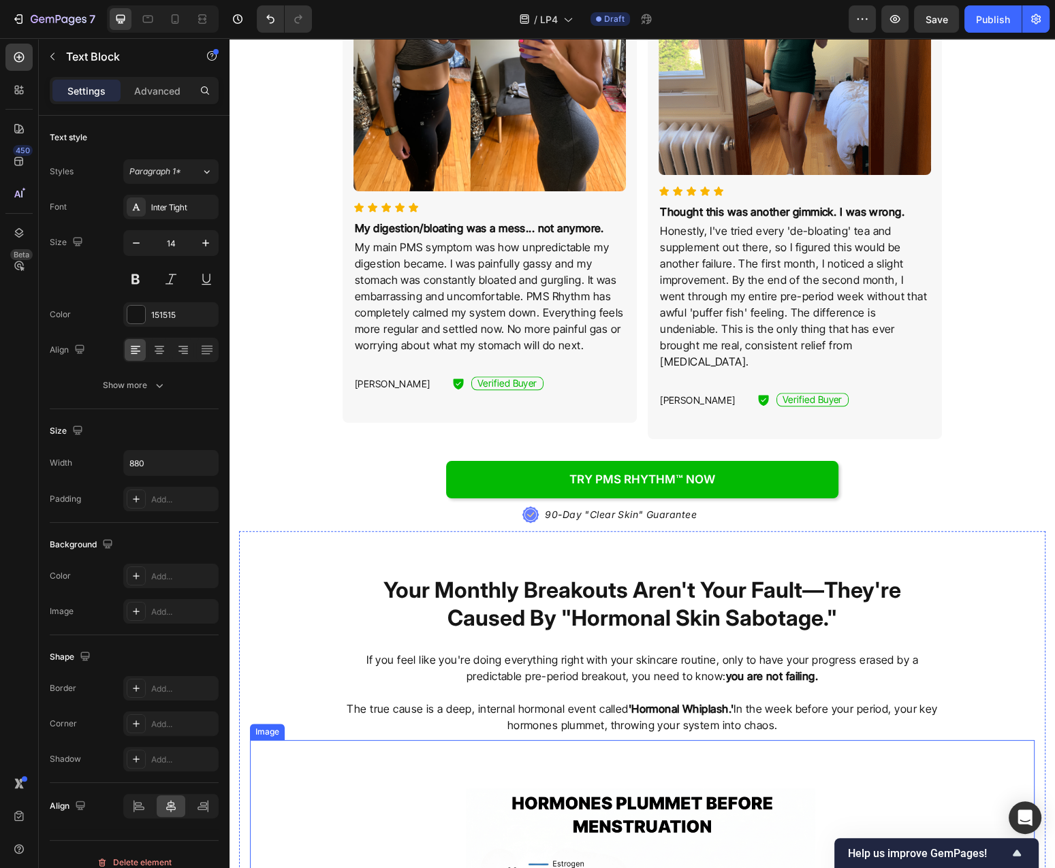
scroll to position [1021, 0]
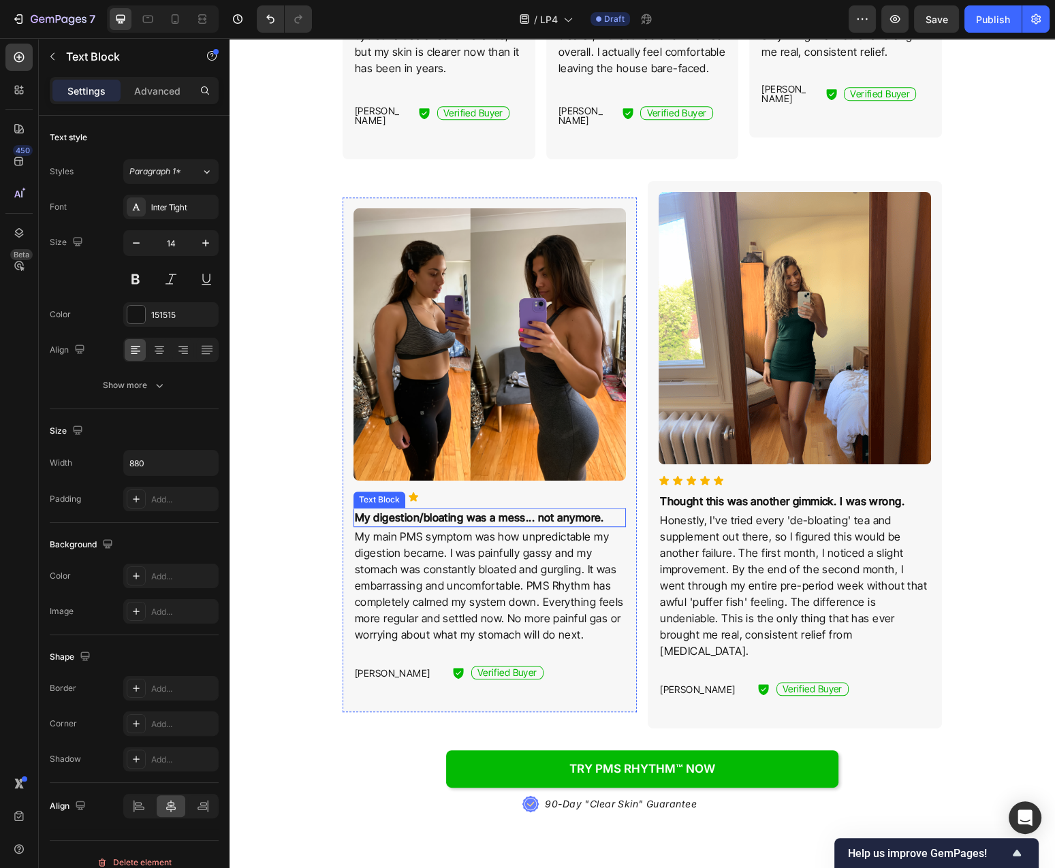
click at [461, 511] on strong "My digestion/bloating was a mess... not anymore." at bounding box center [479, 518] width 249 height 14
click at [461, 556] on p "My main PMS symptom was how unpredictable my digestion became. I was painfully …" at bounding box center [490, 585] width 270 height 114
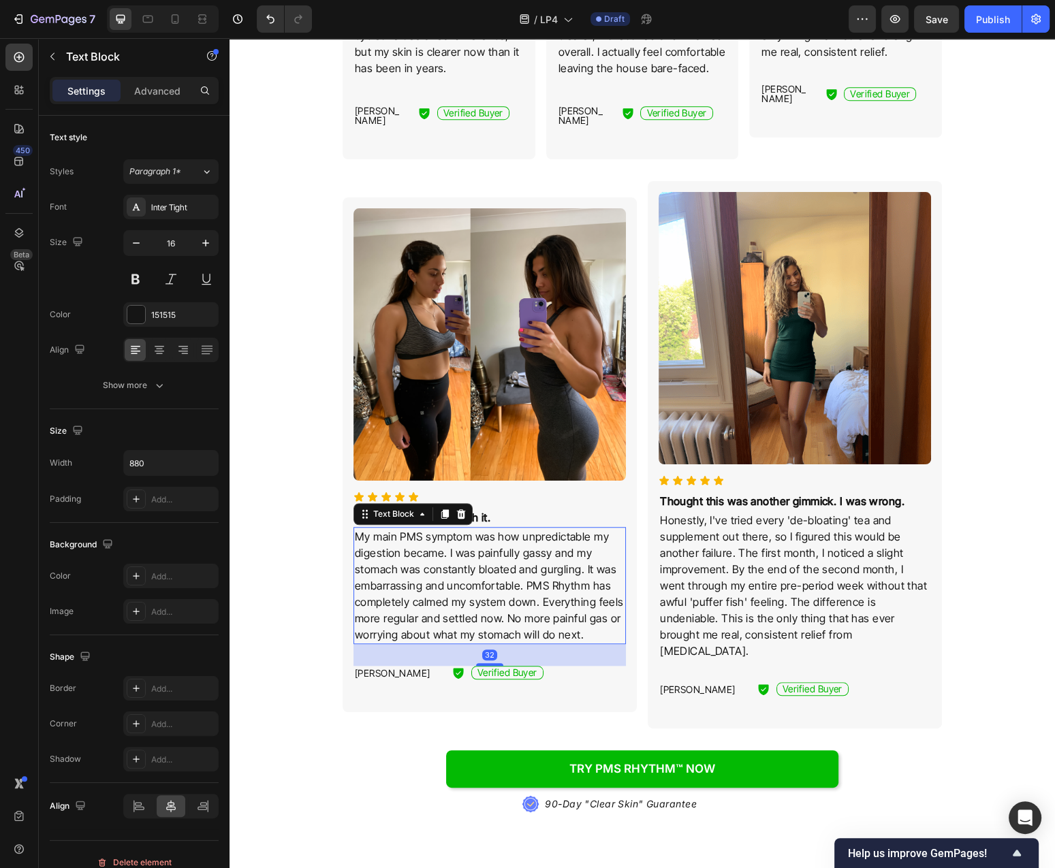
click at [461, 556] on p "My main PMS symptom was how unpredictable my digestion became. I was painfully …" at bounding box center [490, 585] width 270 height 114
click at [462, 556] on p "My main PMS symptom was how unpredictable my digestion became. I was painfully …" at bounding box center [490, 585] width 270 height 114
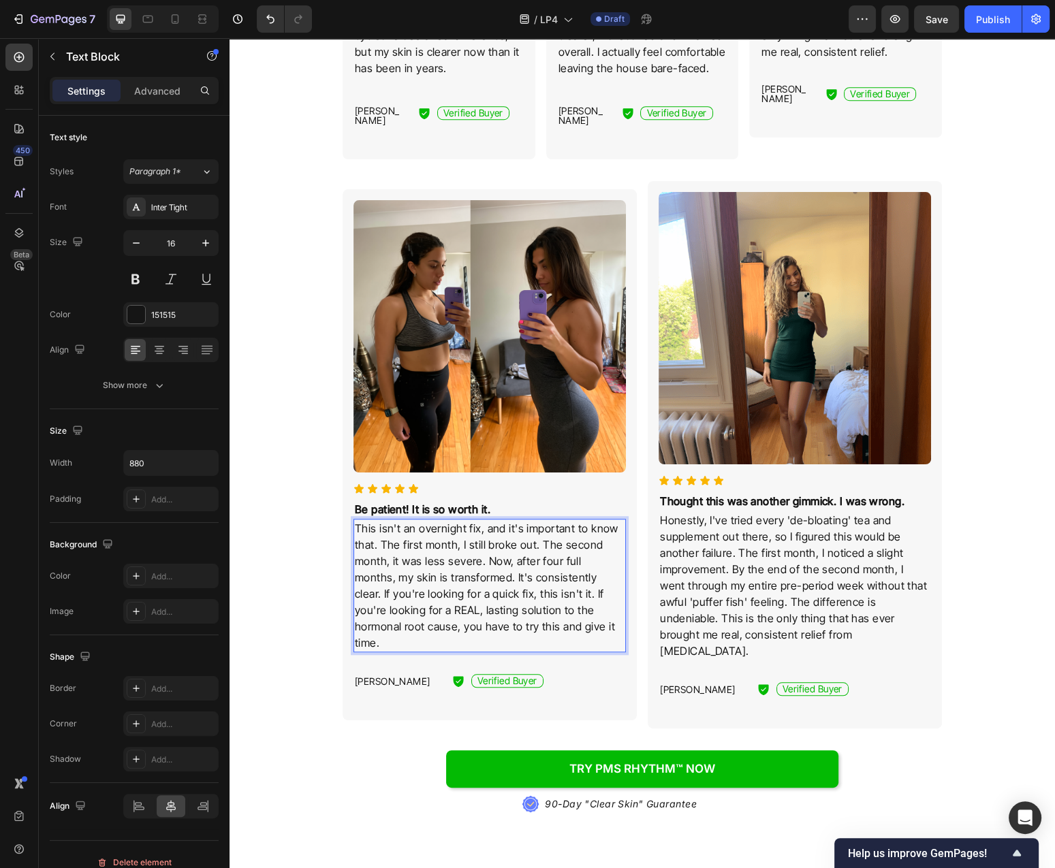
click at [495, 522] on p "This isn't an overnight fix, and it's important to know that. The first month, …" at bounding box center [490, 585] width 270 height 131
click at [378, 537] on p "This isn't an overnight fix, and it's important to know that. The first month, …" at bounding box center [490, 585] width 270 height 131
drag, startPoint x: 519, startPoint y: 548, endPoint x: 529, endPoint y: 552, distance: 11.0
click at [521, 549] on p "This isn't an overnight fix, and it's important to know that. But it definitely…" at bounding box center [490, 585] width 270 height 131
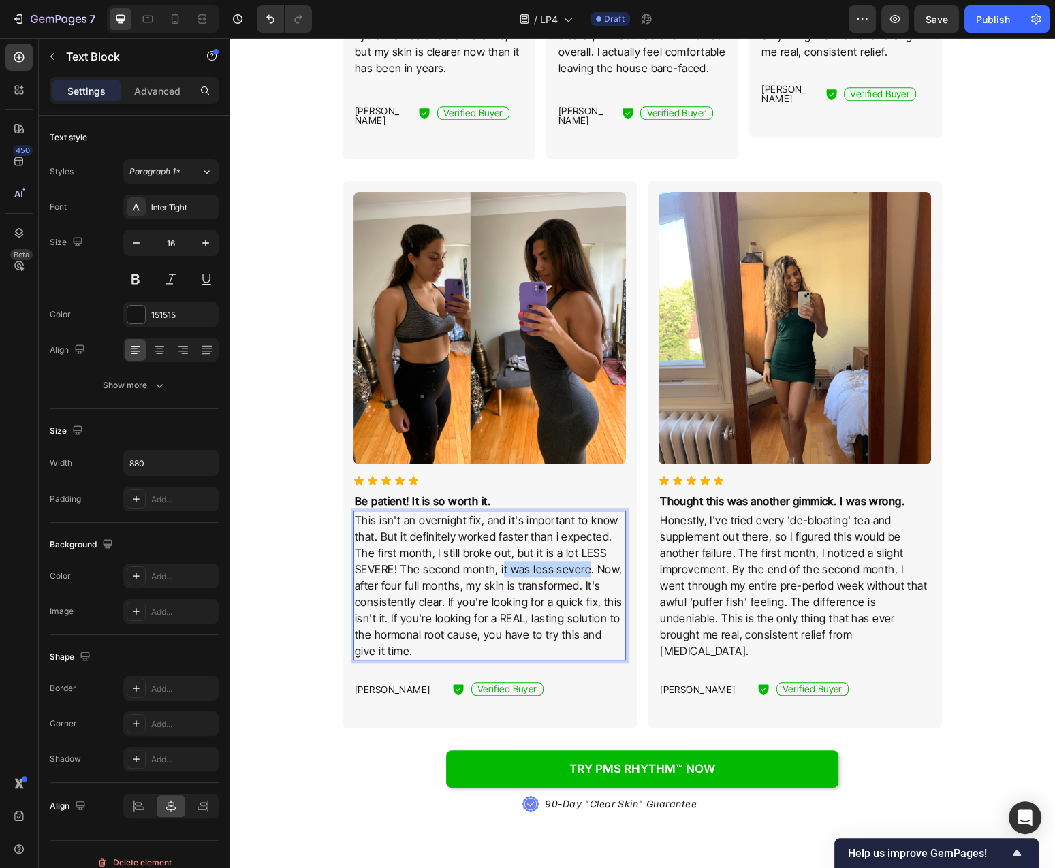
drag, startPoint x: 584, startPoint y: 563, endPoint x: 500, endPoint y: 565, distance: 83.8
click at [500, 565] on p "This isn't an overnight fix, and it's important to know that. But it definitely…" at bounding box center [490, 585] width 270 height 147
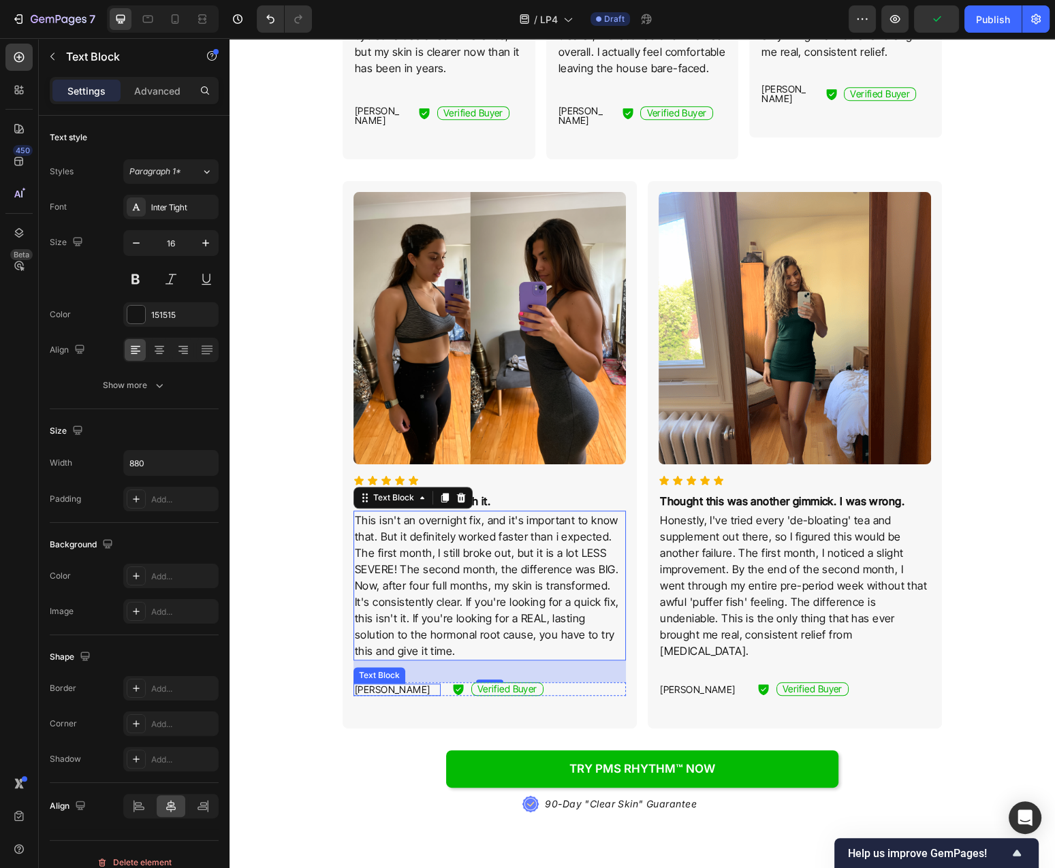
click at [385, 685] on p "[PERSON_NAME]" at bounding box center [397, 690] width 84 height 10
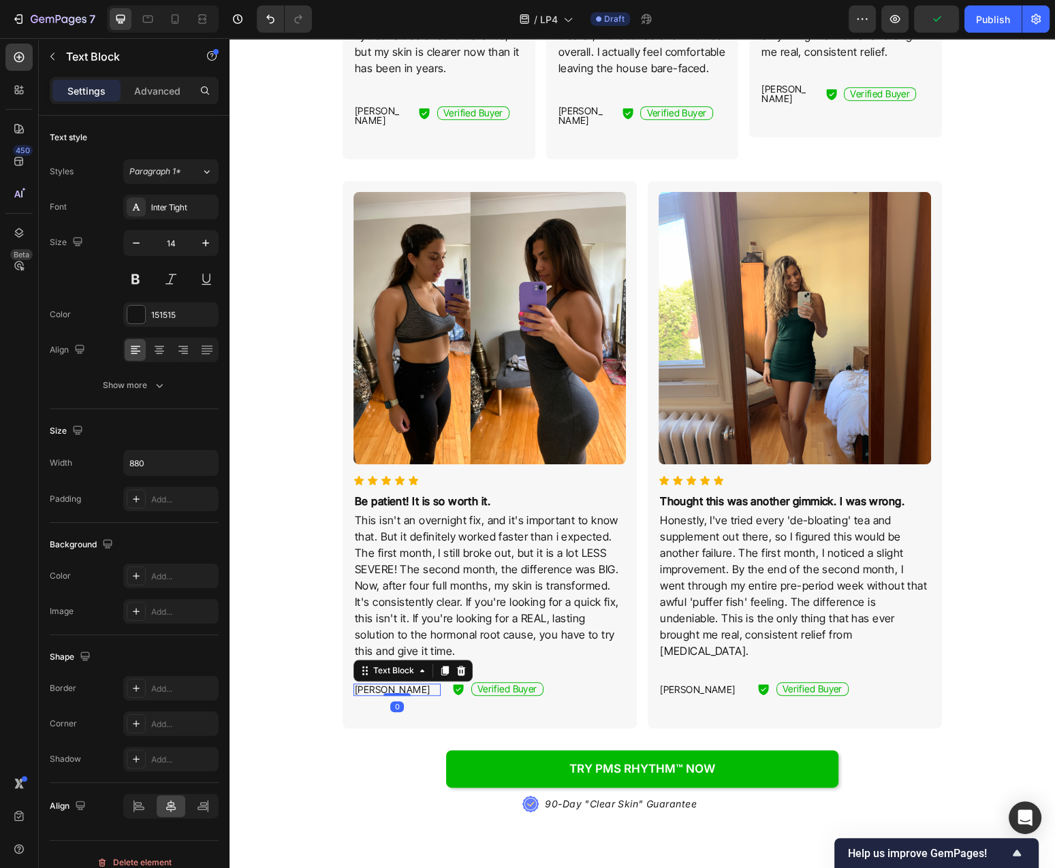
click at [385, 685] on p "[PERSON_NAME]" at bounding box center [397, 690] width 84 height 10
click at [789, 504] on p "Thought this was another gimmick. I was wrong." at bounding box center [795, 501] width 270 height 16
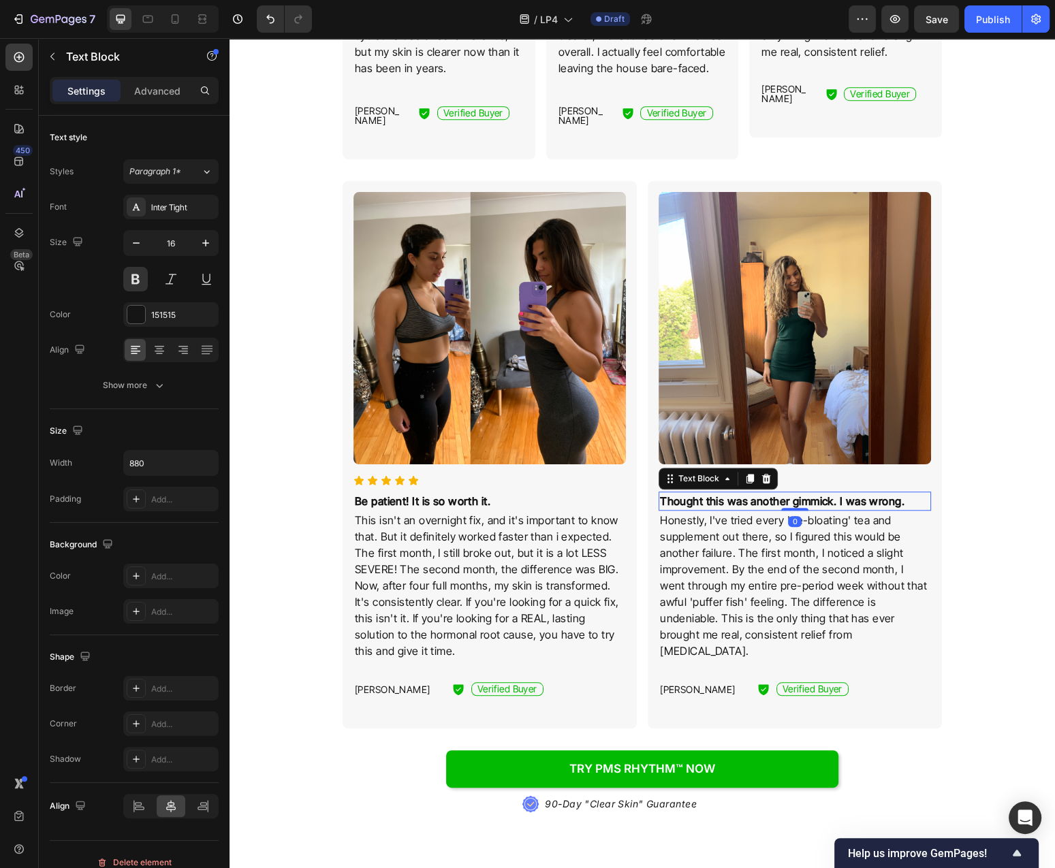
click at [789, 504] on p "Thought this was another gimmick. I was wrong." at bounding box center [795, 501] width 270 height 16
click at [743, 556] on p "Honestly, I've tried every 'de-bloating' tea and supplement out there, so I fig…" at bounding box center [795, 585] width 270 height 147
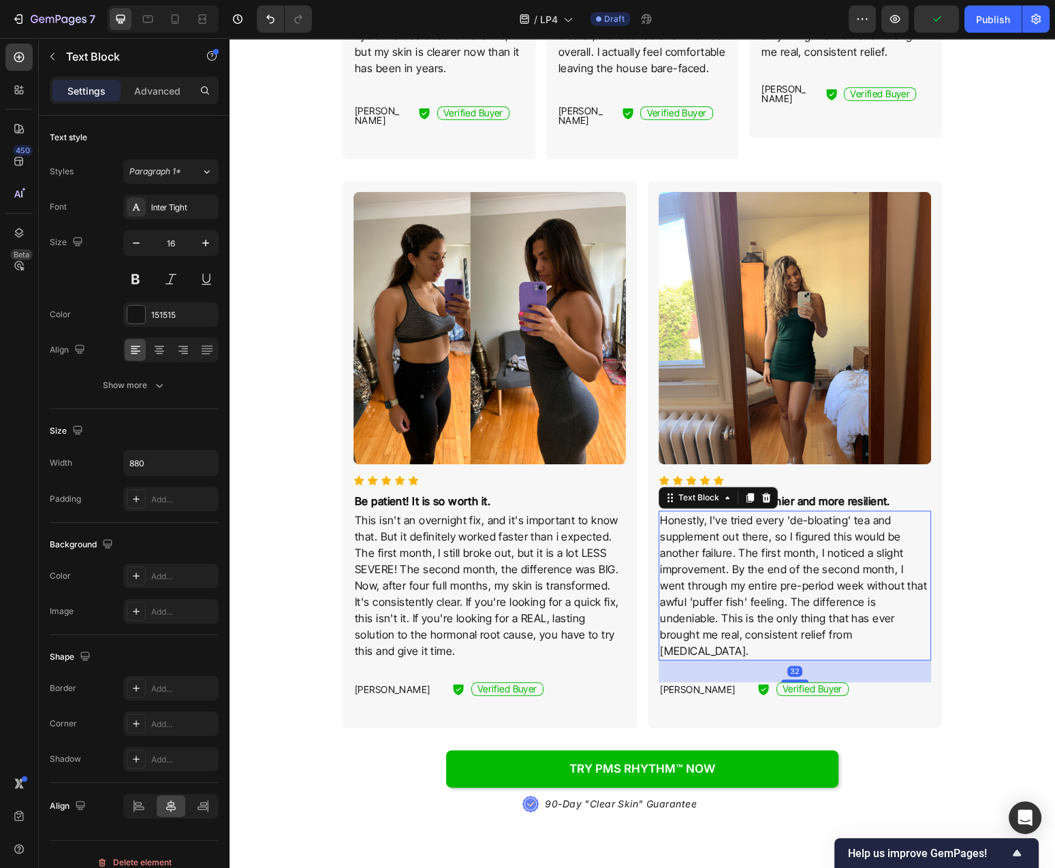
click at [743, 556] on p "Honestly, I've tried every 'de-bloating' tea and supplement out there, so I fig…" at bounding box center [795, 585] width 270 height 147
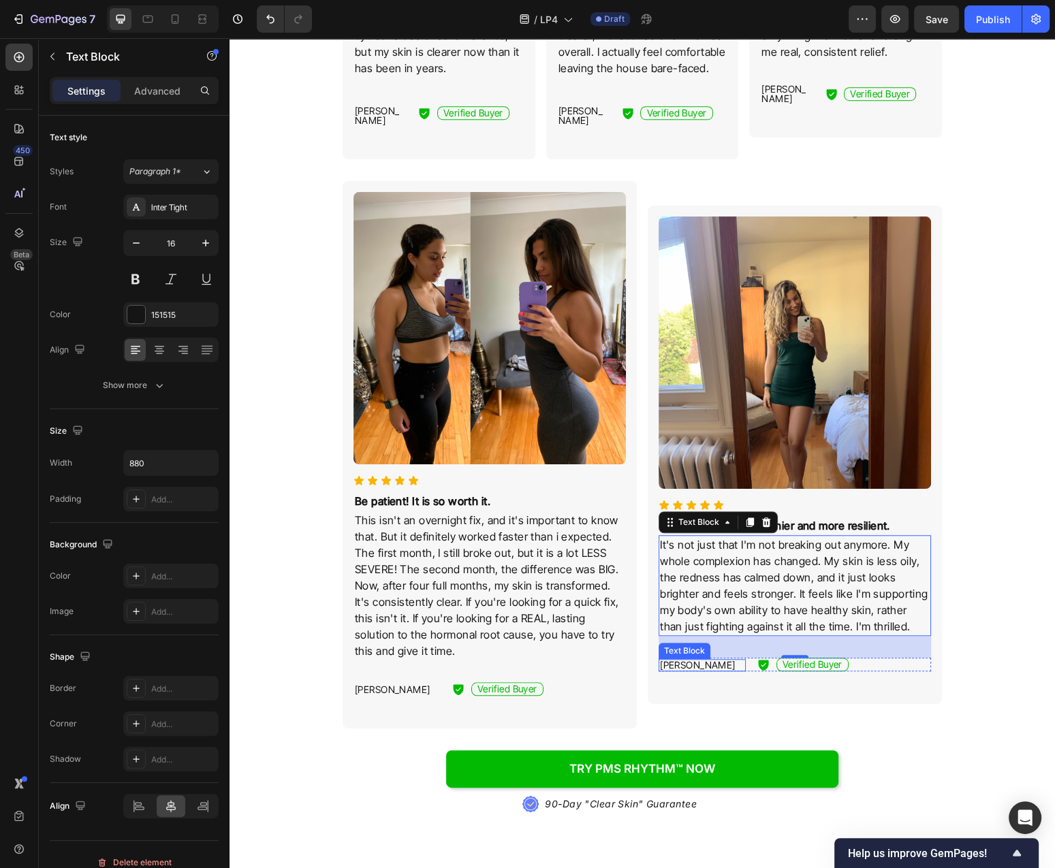
click at [693, 661] on p "[PERSON_NAME]" at bounding box center [702, 666] width 84 height 10
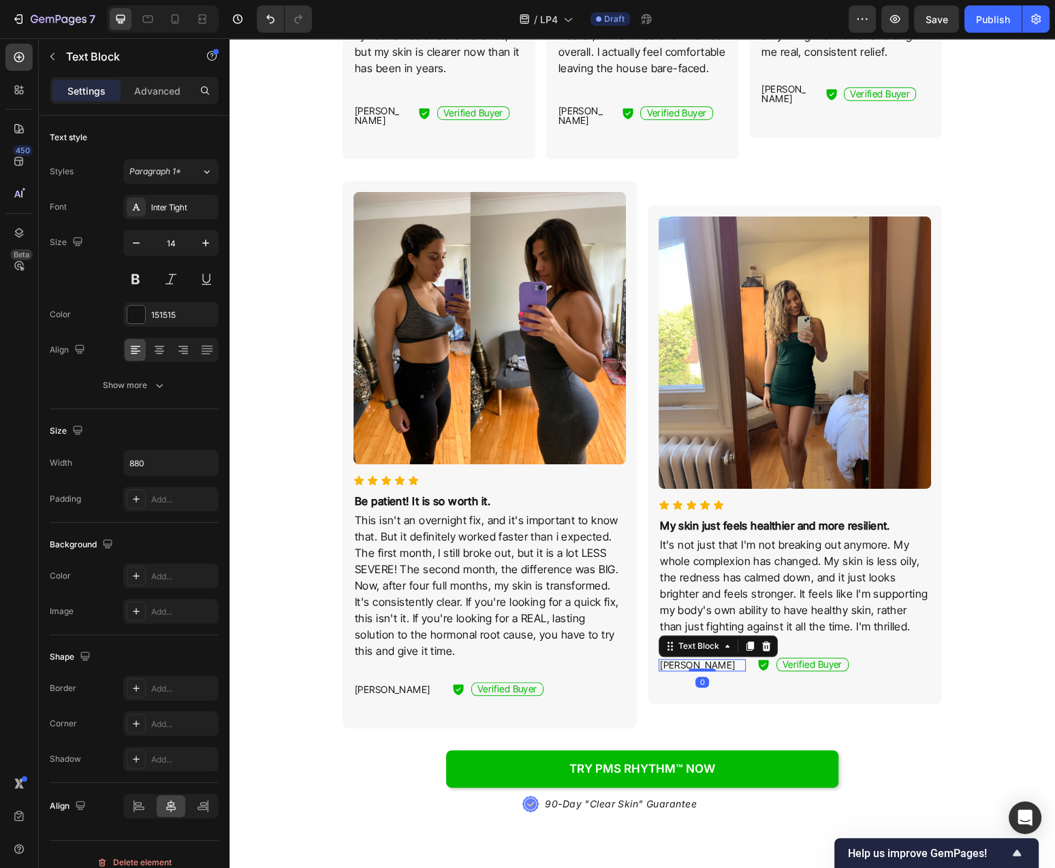
click at [693, 661] on p "[PERSON_NAME]" at bounding box center [702, 666] width 84 height 10
click at [955, 656] on div "Thousands of Women Are Finally Breaking Free From The Frustrating Cycle of Horm…" at bounding box center [642, 574] width 806 height 2163
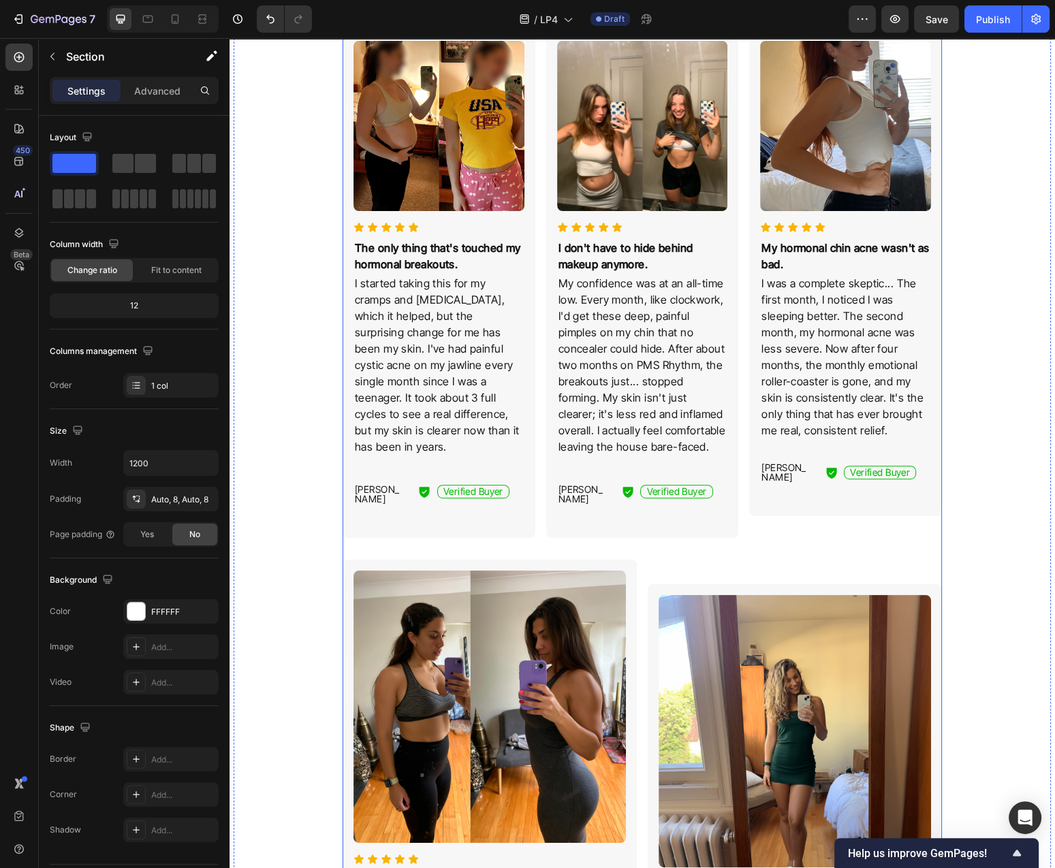
scroll to position [0, 0]
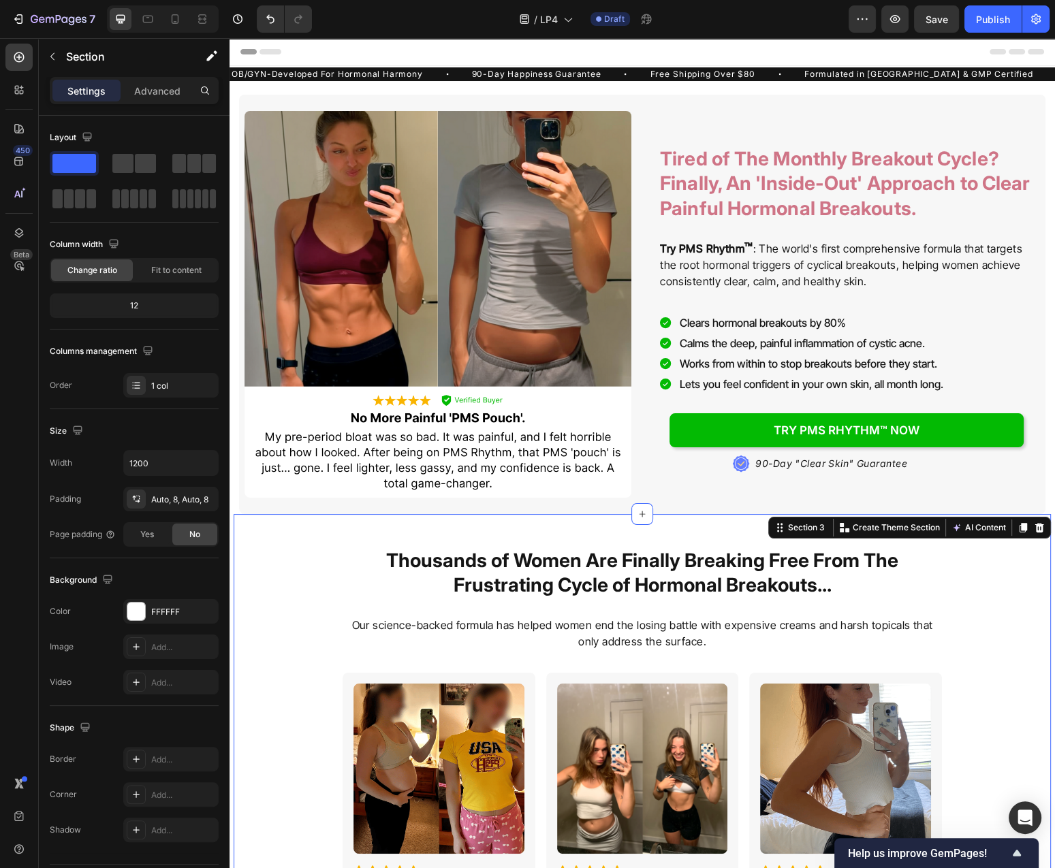
click at [468, 286] on img at bounding box center [437, 304] width 387 height 387
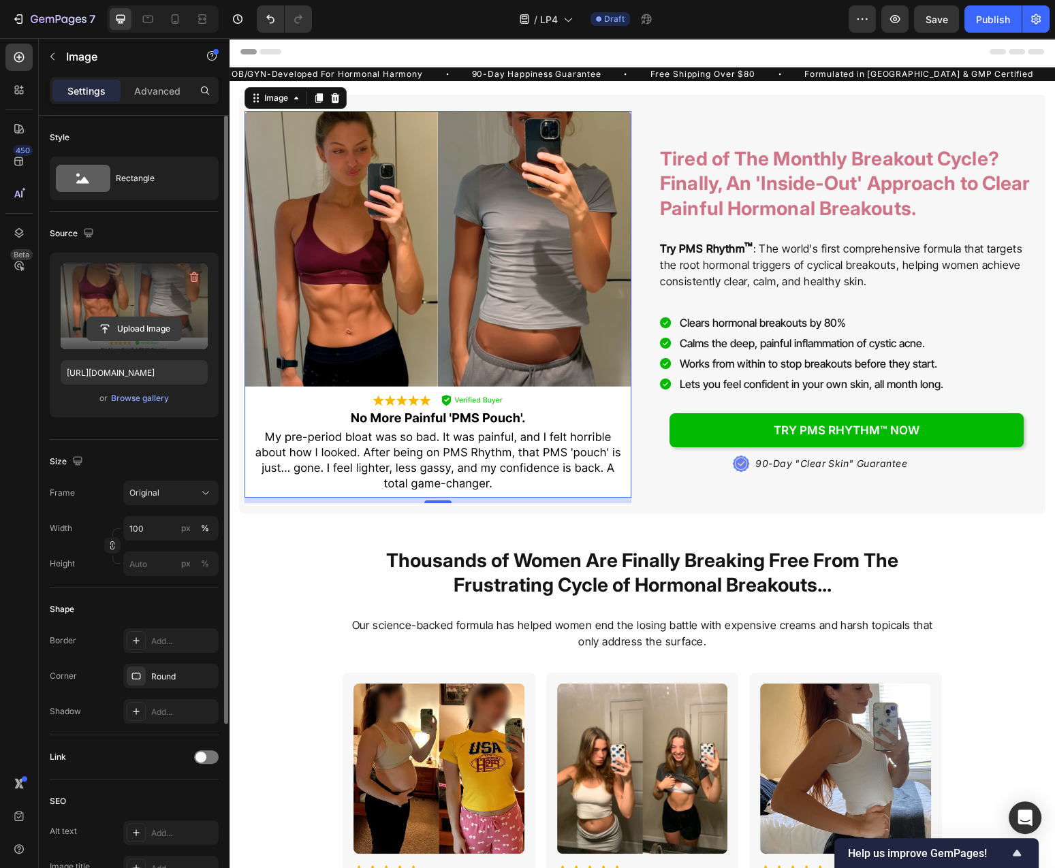
click at [139, 331] on input "file" at bounding box center [134, 328] width 94 height 23
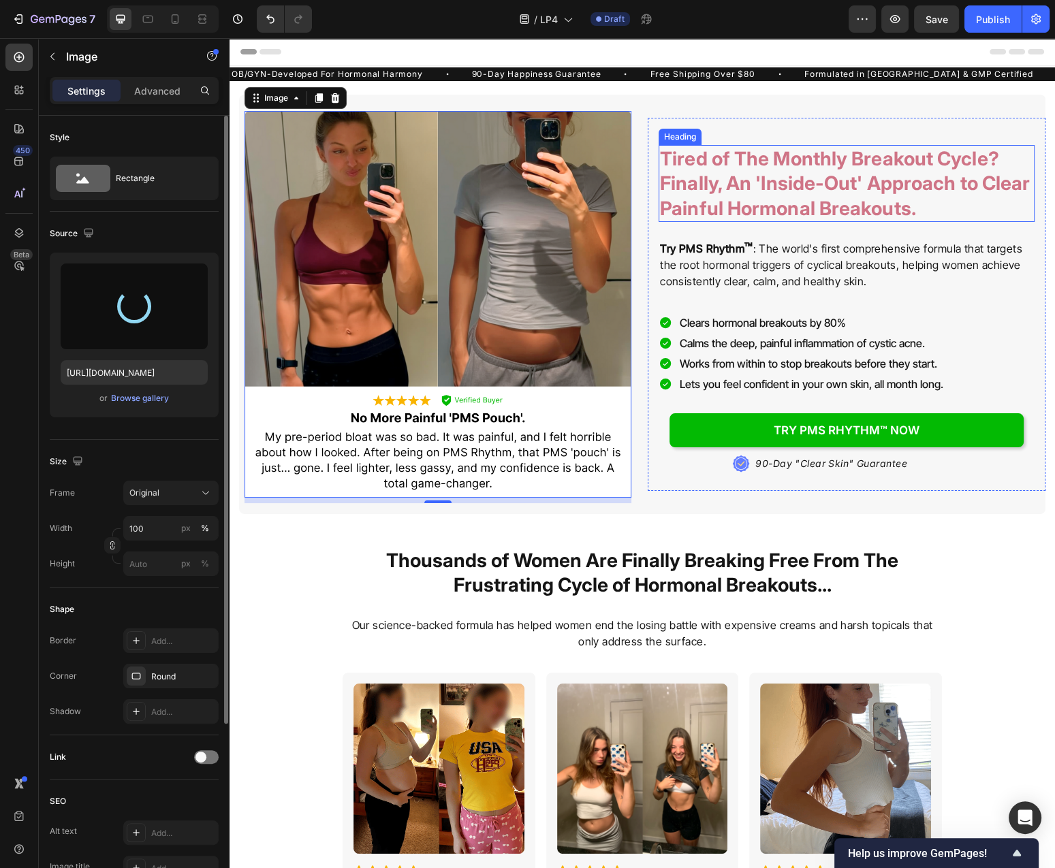
click at [870, 168] on h2 "Tired of The Monthly Breakout Cycle? Finally, An 'Inside-Out' Approach to Clear…" at bounding box center [846, 183] width 376 height 77
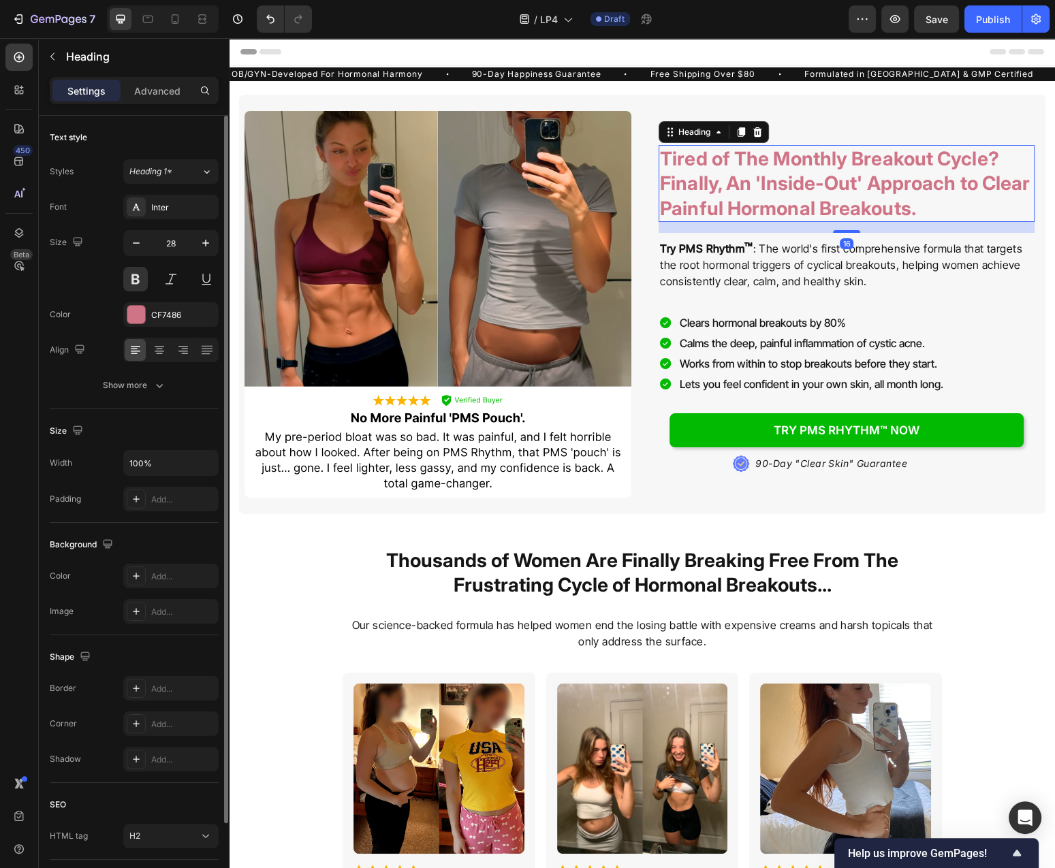
click at [825, 161] on h2 "Tired of The Monthly Breakout Cycle? Finally, An 'Inside-Out' Approach to Clear…" at bounding box center [846, 183] width 376 height 77
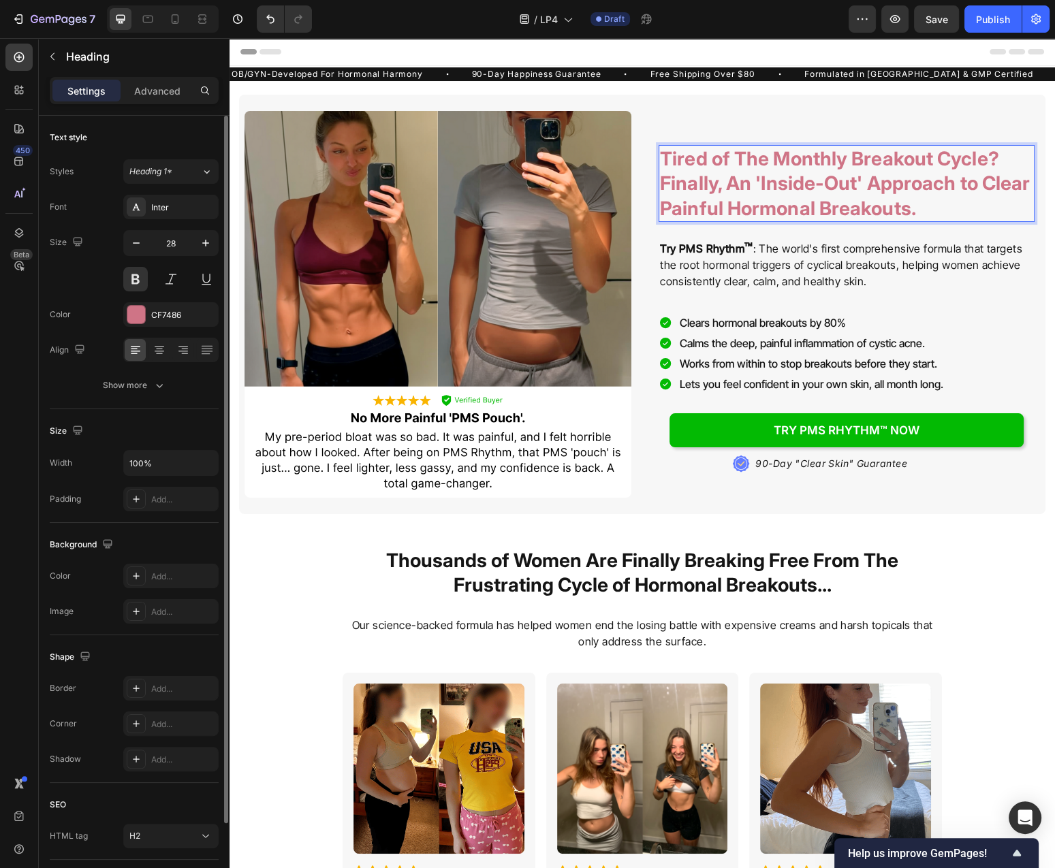
click at [874, 161] on p "Tired of The Monthly Breakout Cycle? Finally, An 'Inside-Out' Approach to Clear…" at bounding box center [846, 183] width 373 height 74
click at [832, 159] on p "Tired of The Monthly Breakout Cycle? Finally, An 'Inside-Out' Approach to Clear…" at bounding box center [846, 183] width 373 height 74
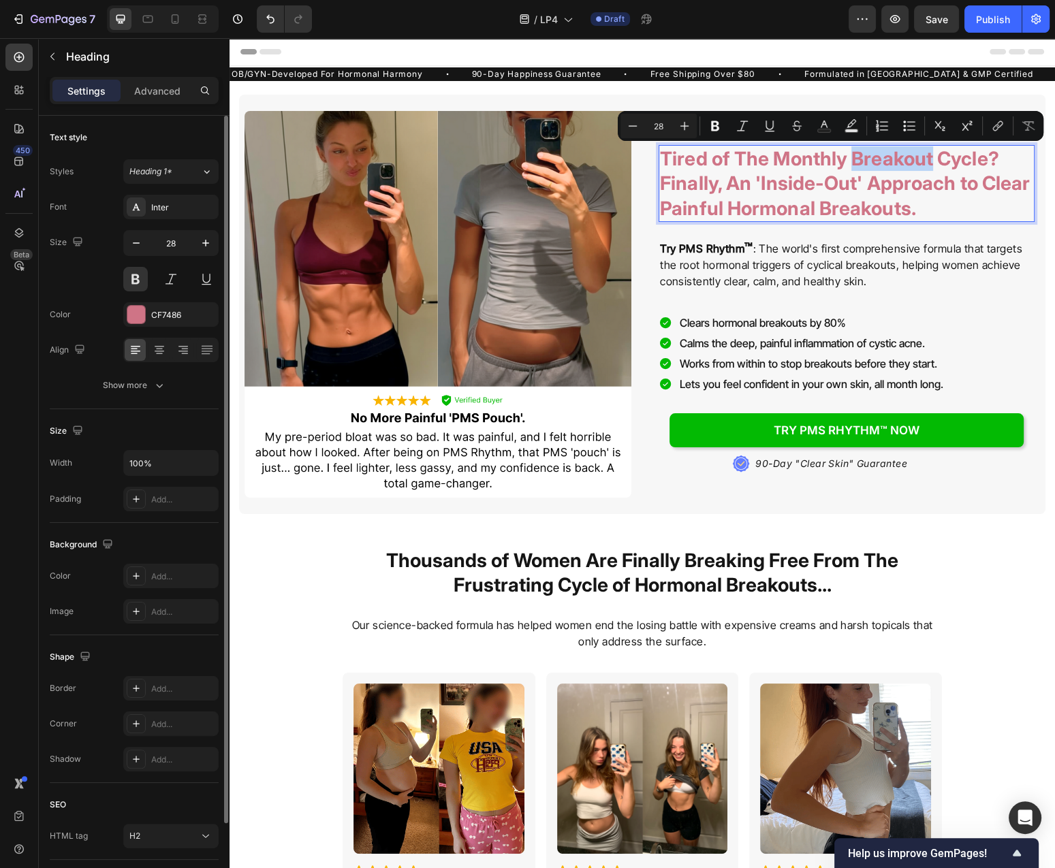
drag, startPoint x: 855, startPoint y: 161, endPoint x: 932, endPoint y: 161, distance: 76.9
click at [932, 161] on p "Tired of The Monthly Breakout Cycle? Finally, An 'Inside-Out' Approach to Clear…" at bounding box center [846, 183] width 373 height 74
click at [869, 162] on p "Tired of The Monthly Breakout Cycle? Finally, An 'Inside-Out' Approach to Clear…" at bounding box center [846, 183] width 373 height 74
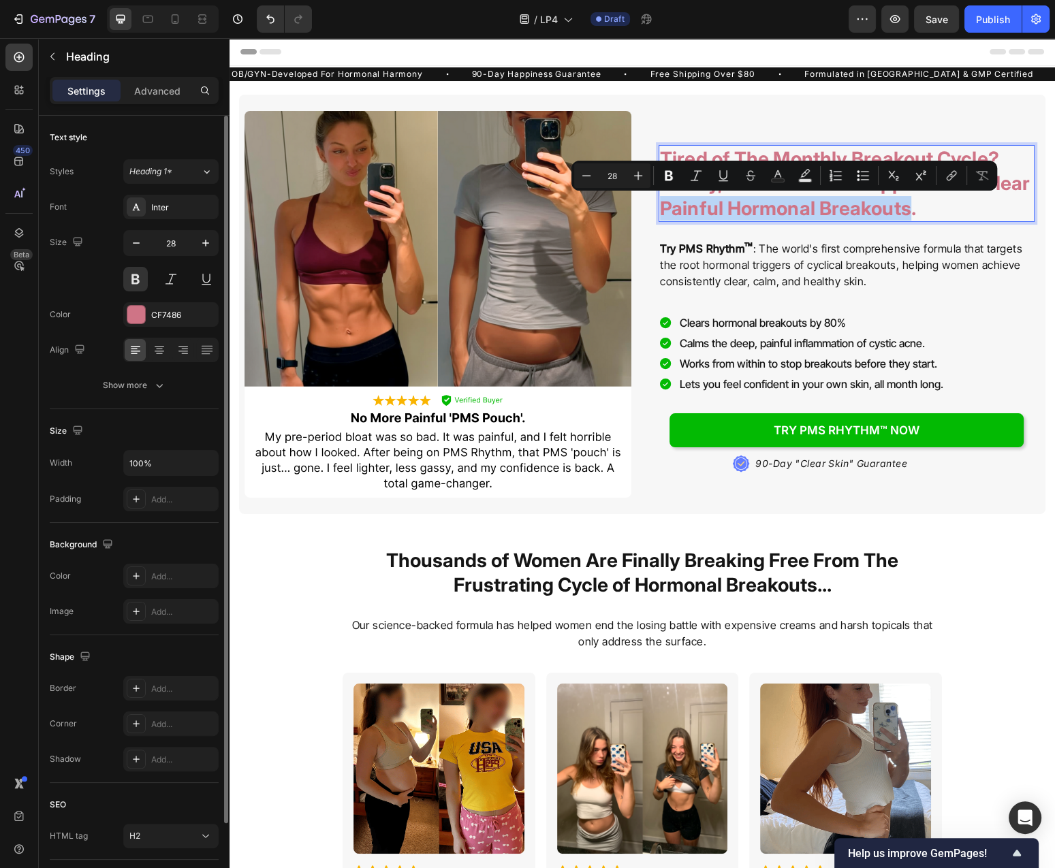
drag, startPoint x: 663, startPoint y: 204, endPoint x: 912, endPoint y: 216, distance: 248.8
click at [912, 216] on p "Tired of The Monthly Breakout Cycle? Finally, An 'Inside-Out' Approach to Clear…" at bounding box center [846, 183] width 373 height 74
click at [780, 177] on icon "Editor contextual toolbar" at bounding box center [778, 176] width 14 height 14
type input "CF7486"
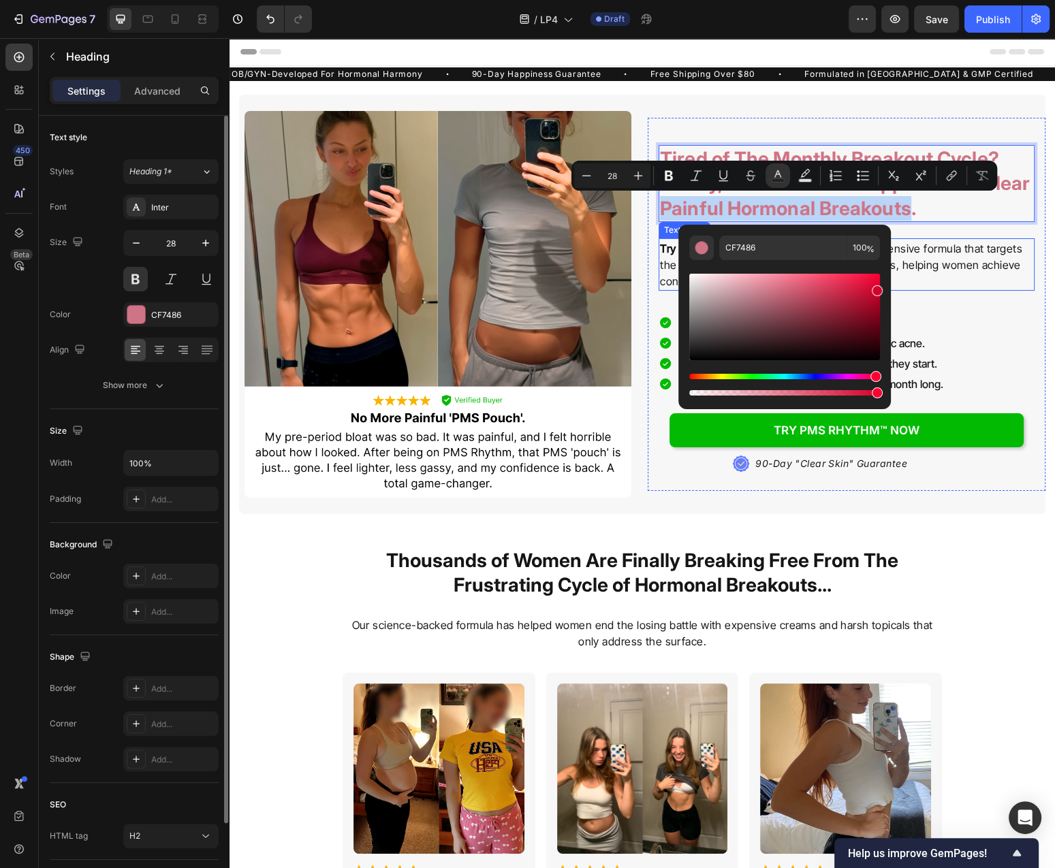
type input "D3002A"
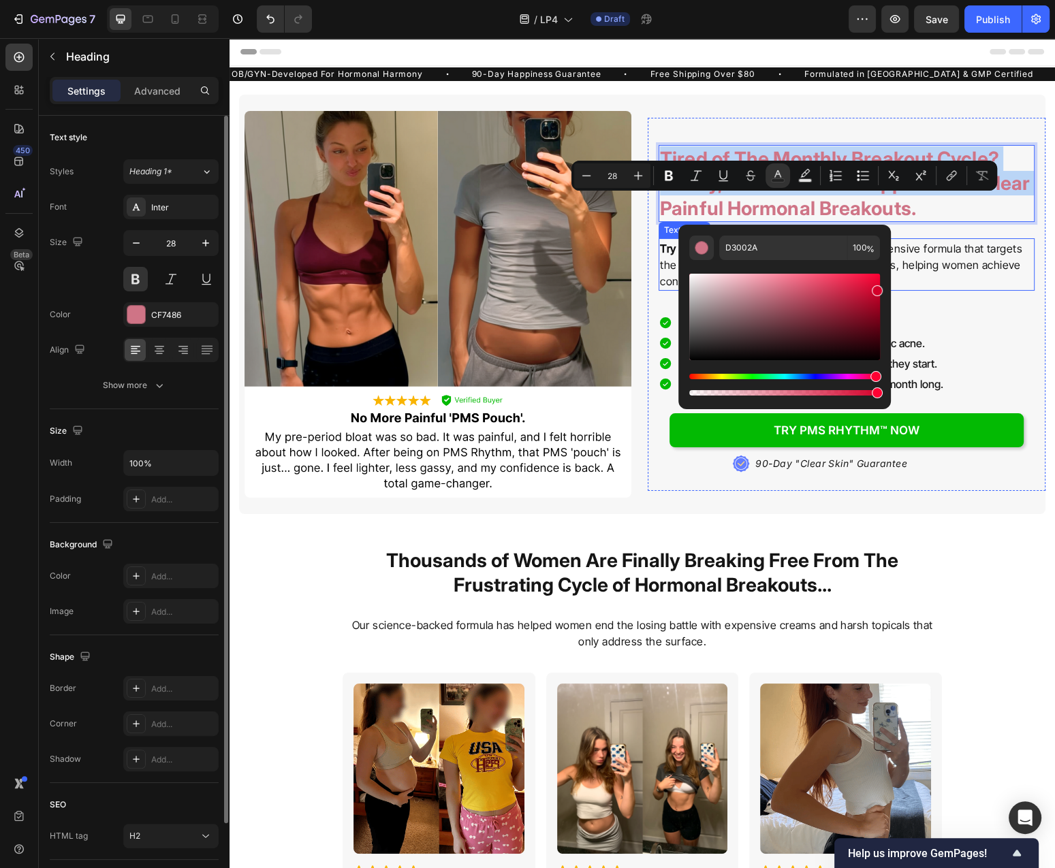
drag, startPoint x: 1109, startPoint y: 332, endPoint x: 925, endPoint y: 253, distance: 201.0
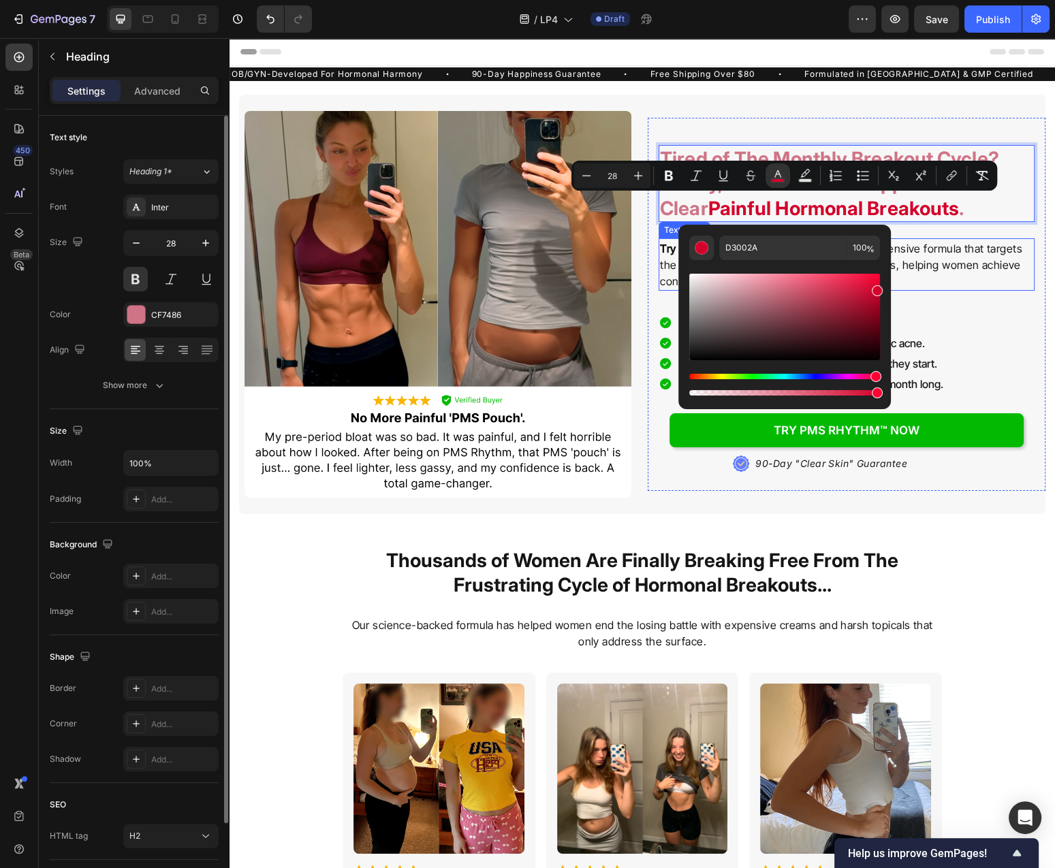
click at [996, 276] on p "Try PMS Rhythm ™ : The world's first comprehensive formula that targets the roo…" at bounding box center [846, 265] width 373 height 50
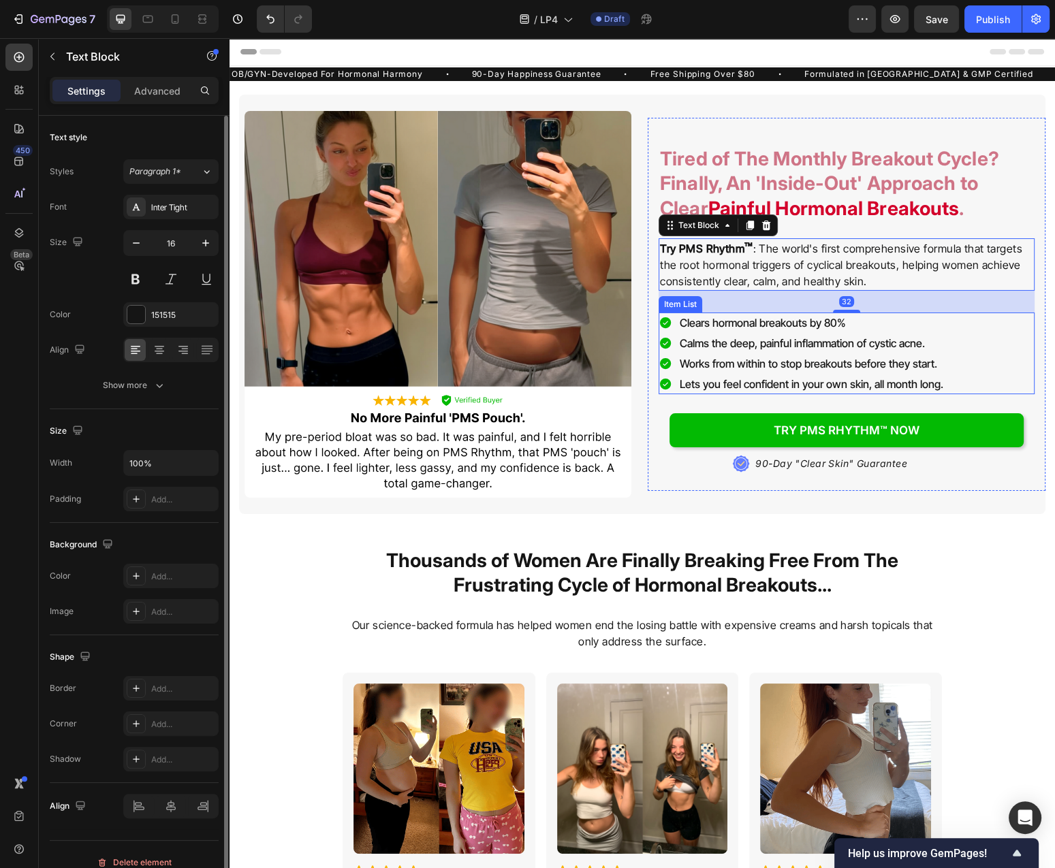
click at [1023, 319] on div "Clears hormonal breakouts by 80% Calms the deep, painful inflammation of cystic…" at bounding box center [846, 354] width 376 height 82
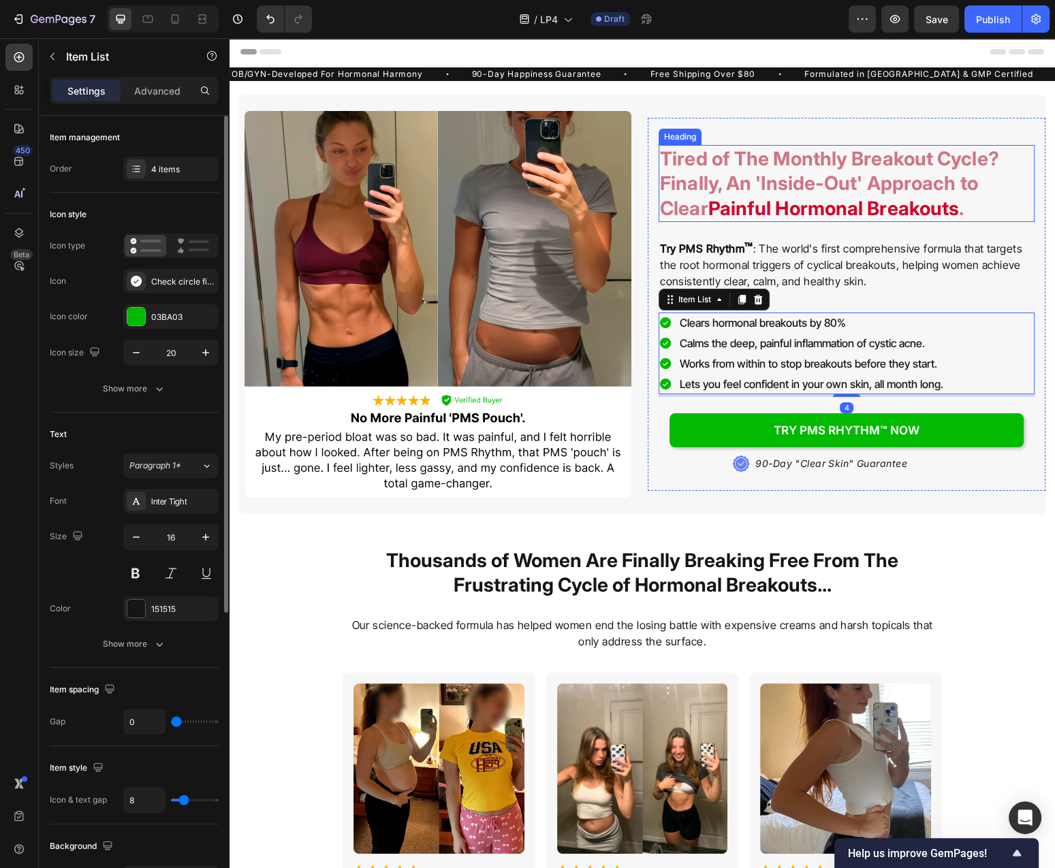
click at [985, 189] on p "Tired of The Monthly Breakout Cycle? Finally, An 'Inside-Out' Approach to Clear…" at bounding box center [846, 183] width 373 height 74
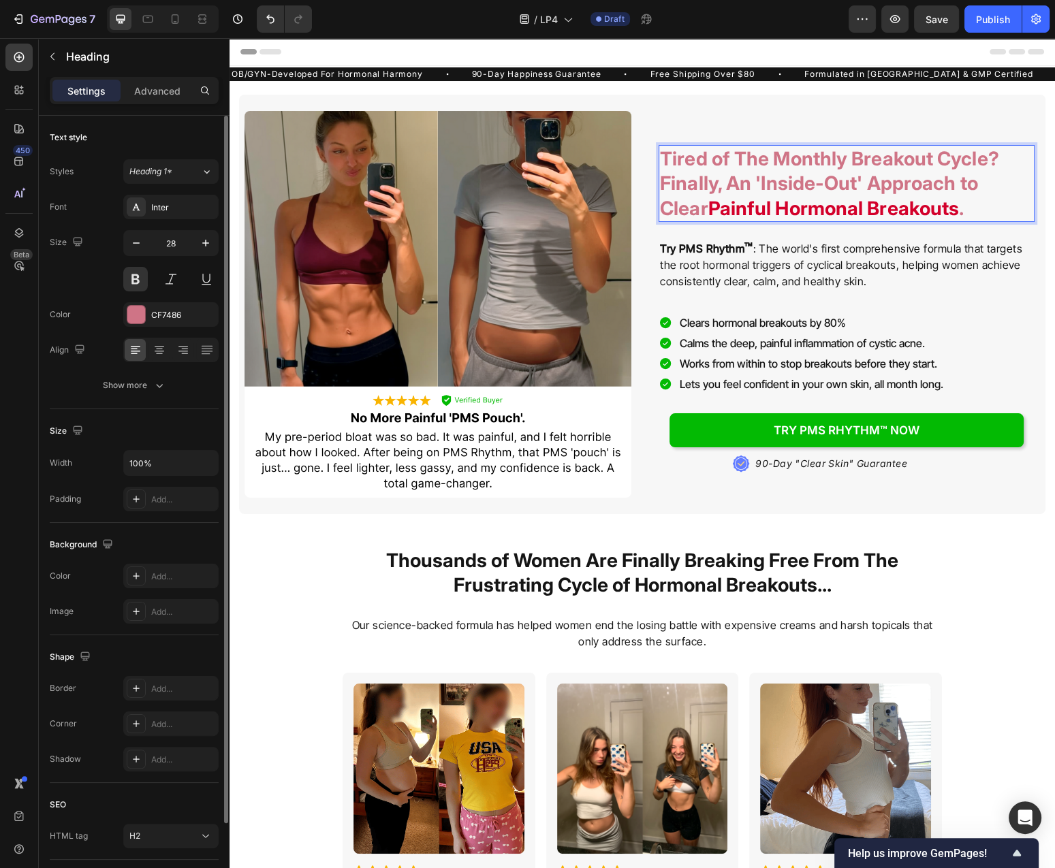
drag, startPoint x: 985, startPoint y: 185, endPoint x: 1027, endPoint y: 190, distance: 42.5
click at [398, 194] on img at bounding box center [437, 304] width 387 height 387
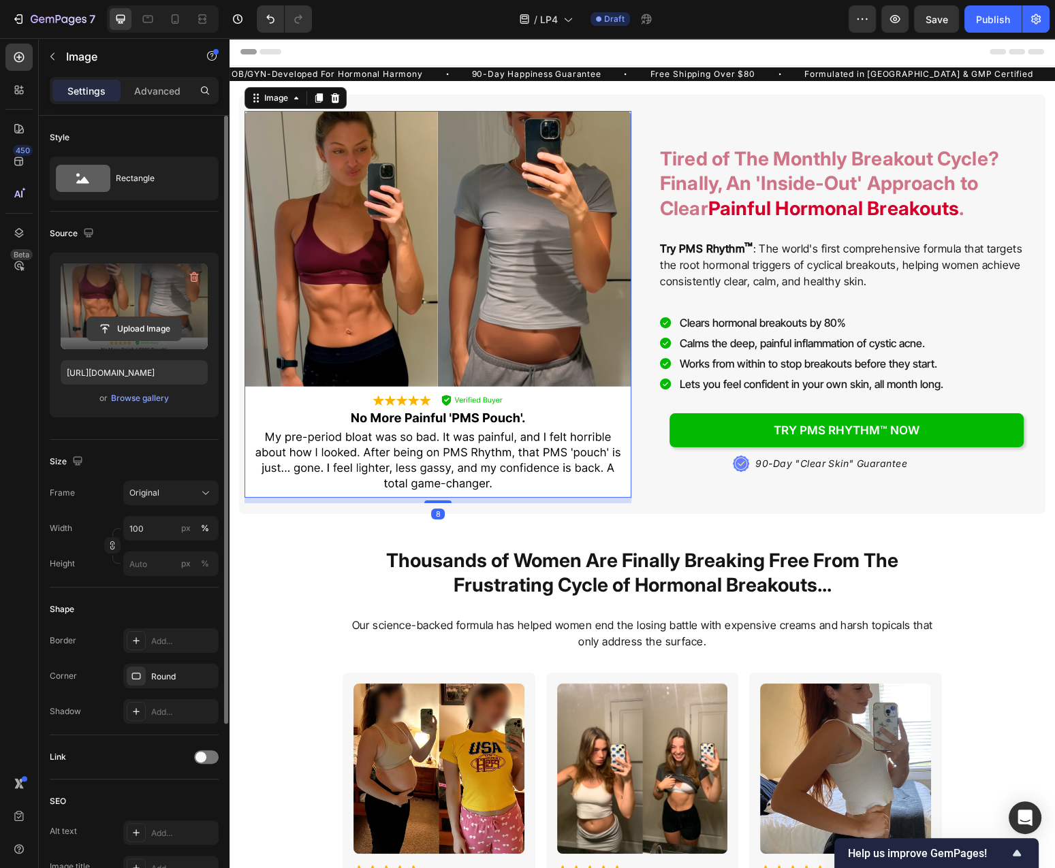
click at [126, 323] on input "file" at bounding box center [134, 328] width 94 height 23
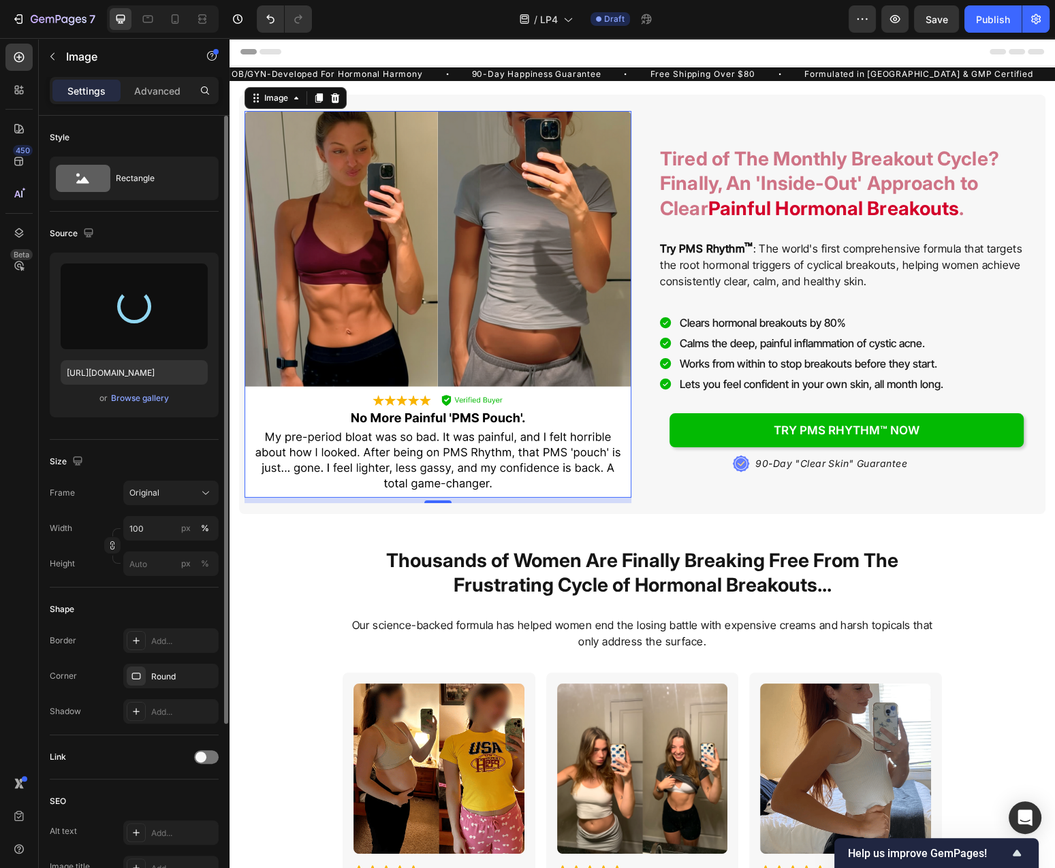
type input "[URL][DOMAIN_NAME]"
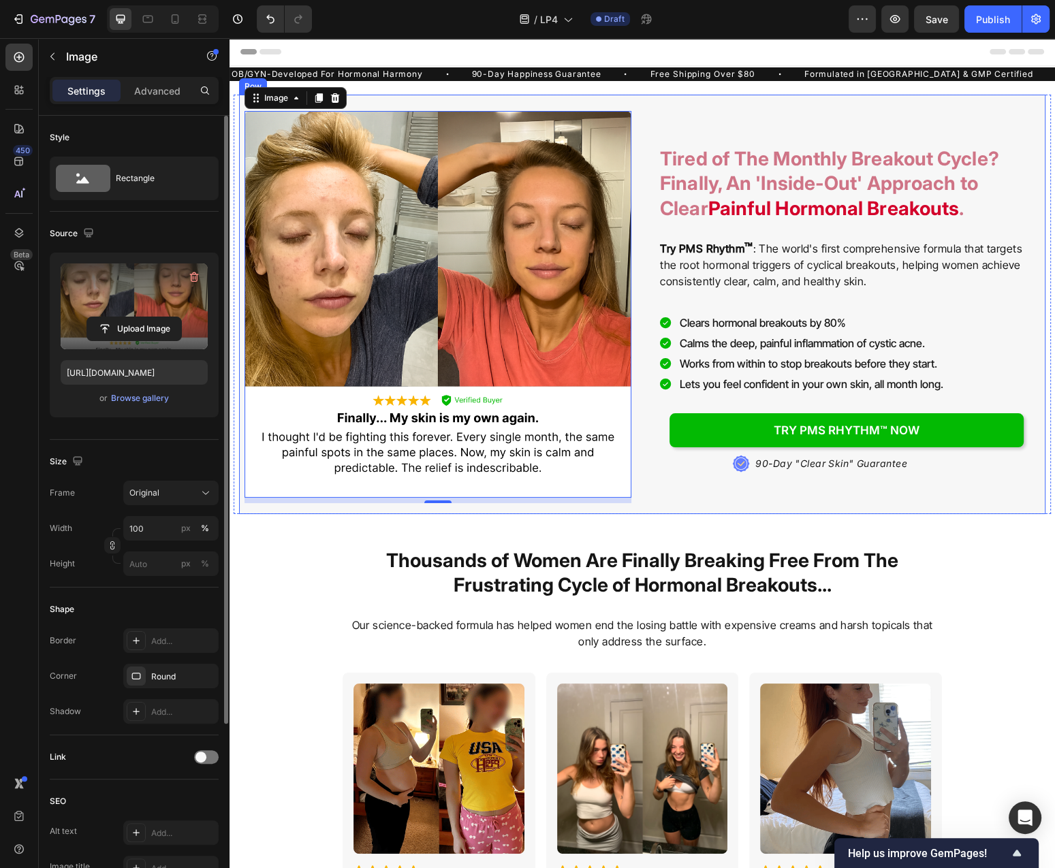
click at [779, 107] on div "Tired of The Monthly Breakout Cycle? Finally, An 'Inside-Out' Approach to Clear…" at bounding box center [847, 305] width 398 height 398
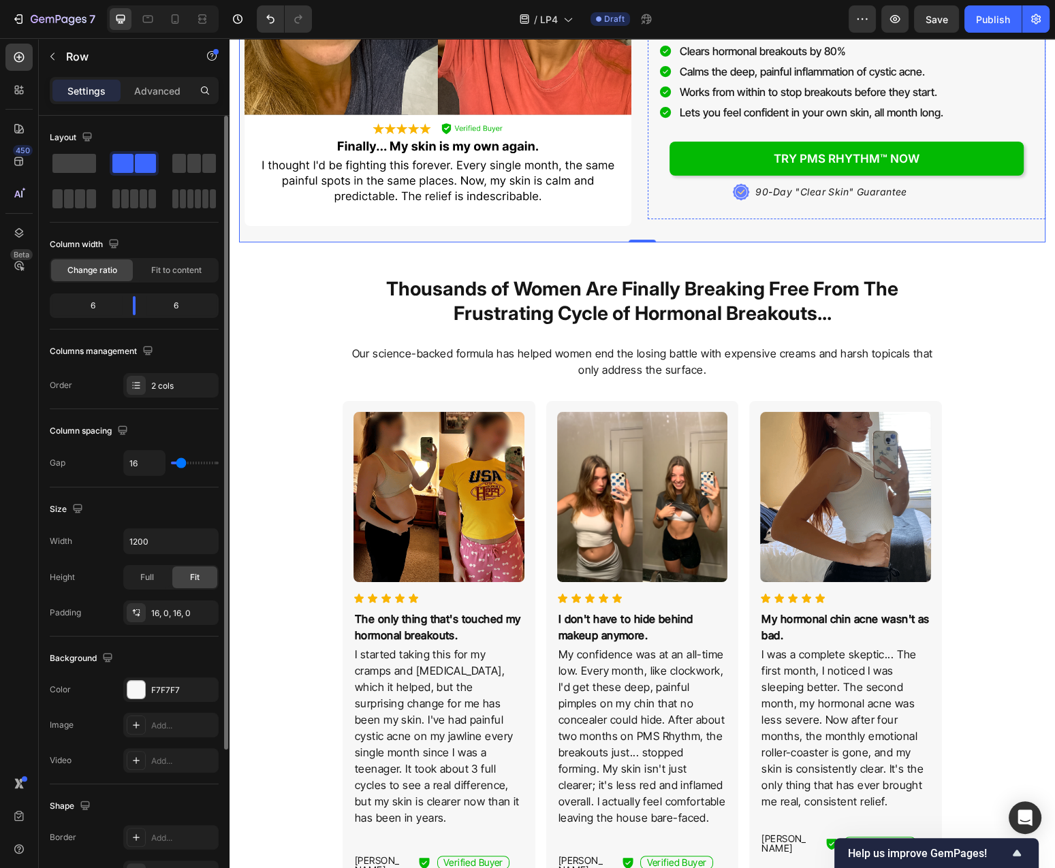
scroll to position [511, 0]
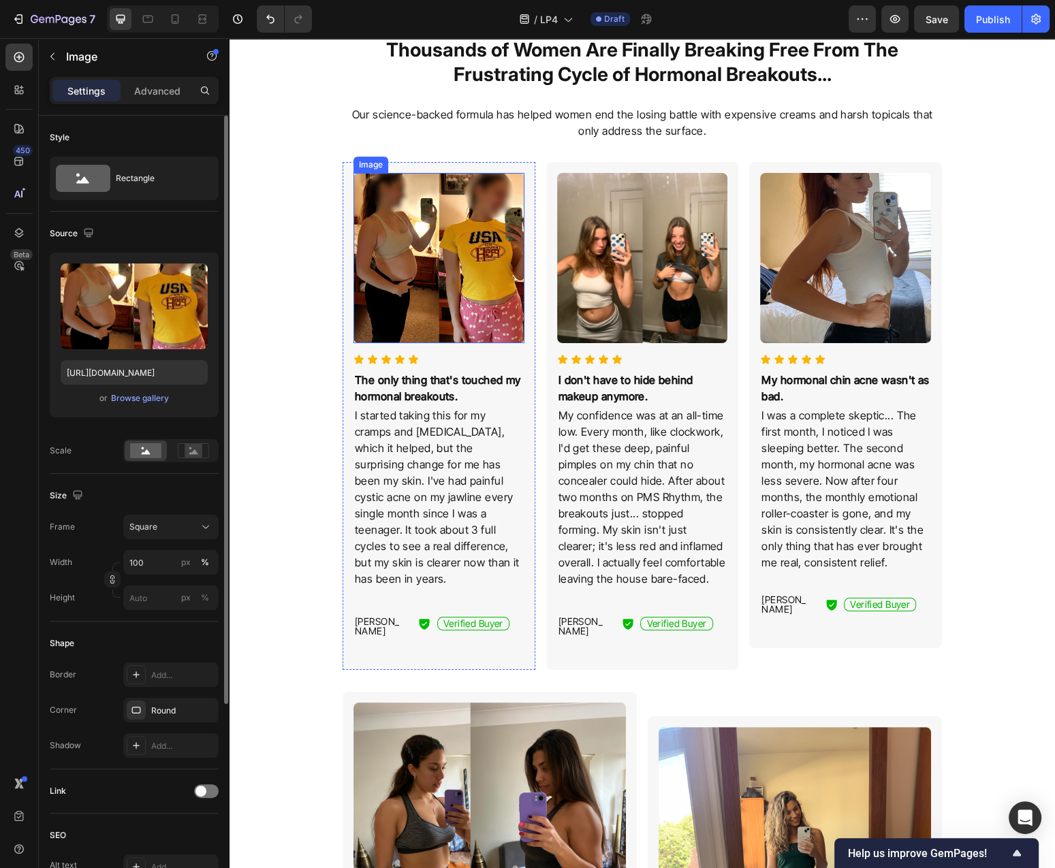
click at [460, 219] on img at bounding box center [438, 258] width 171 height 171
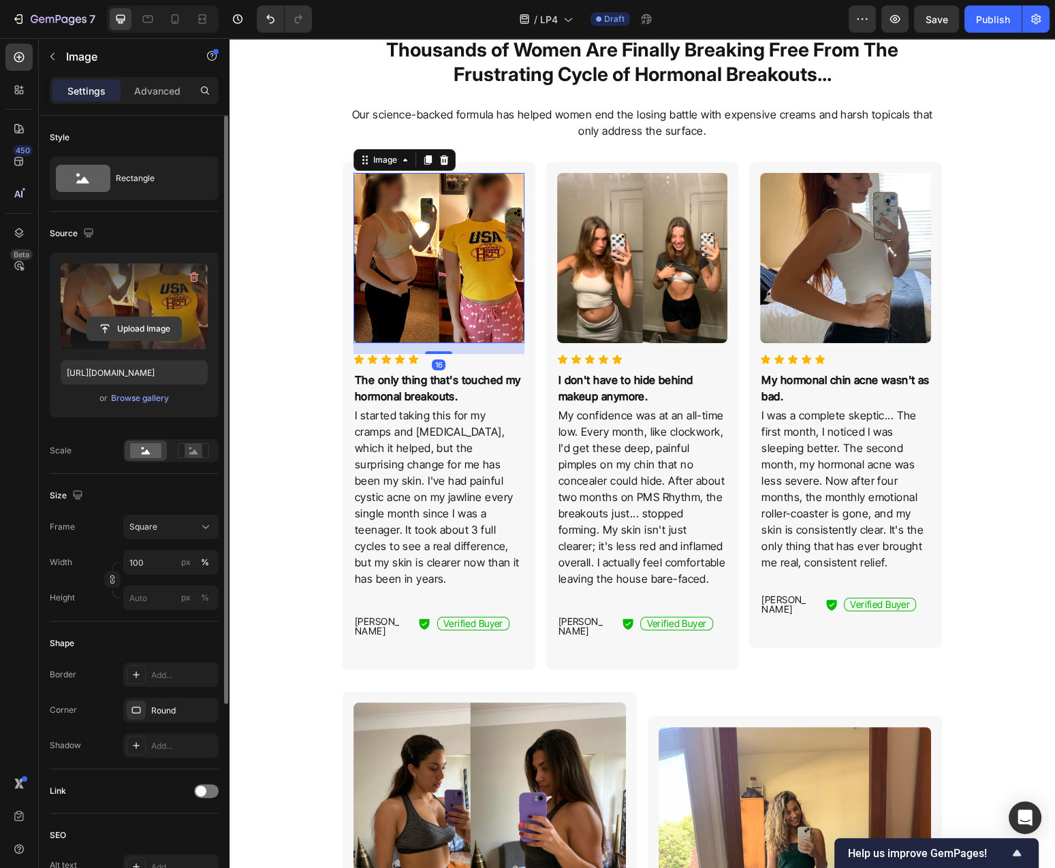
click at [143, 328] on input "file" at bounding box center [134, 328] width 94 height 23
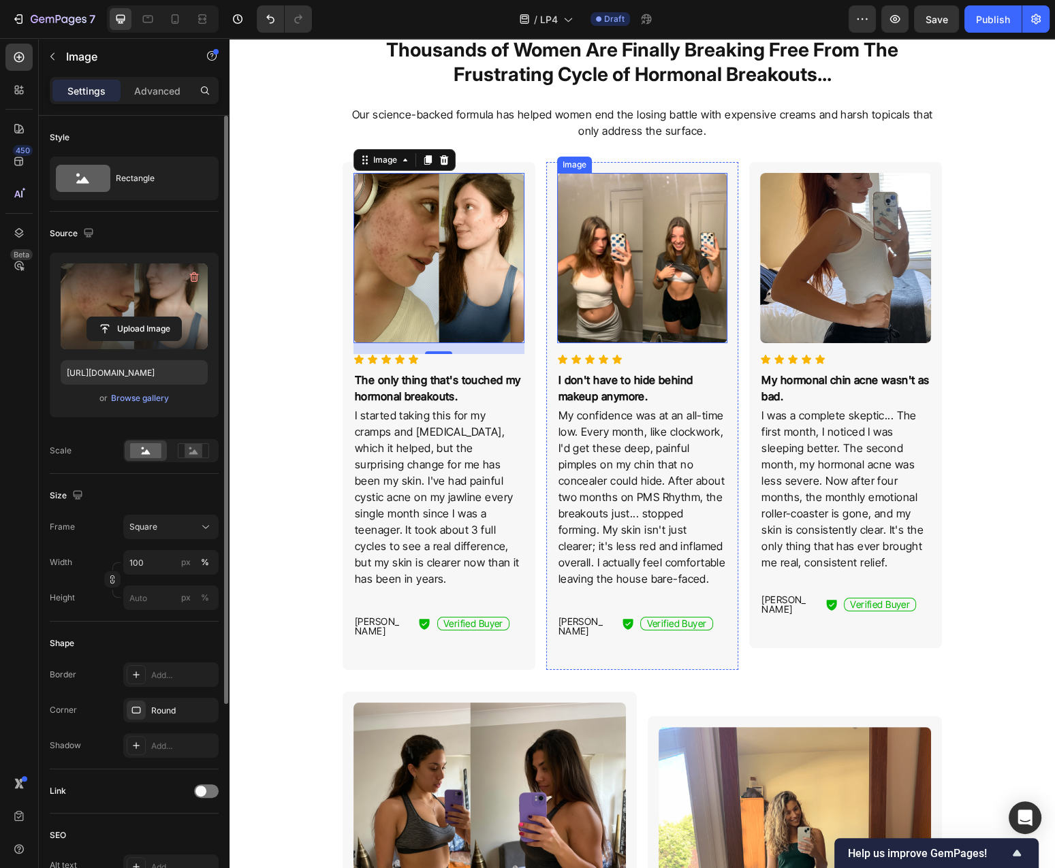
type input "[URL][DOMAIN_NAME]"
click at [663, 255] on img at bounding box center [642, 258] width 171 height 171
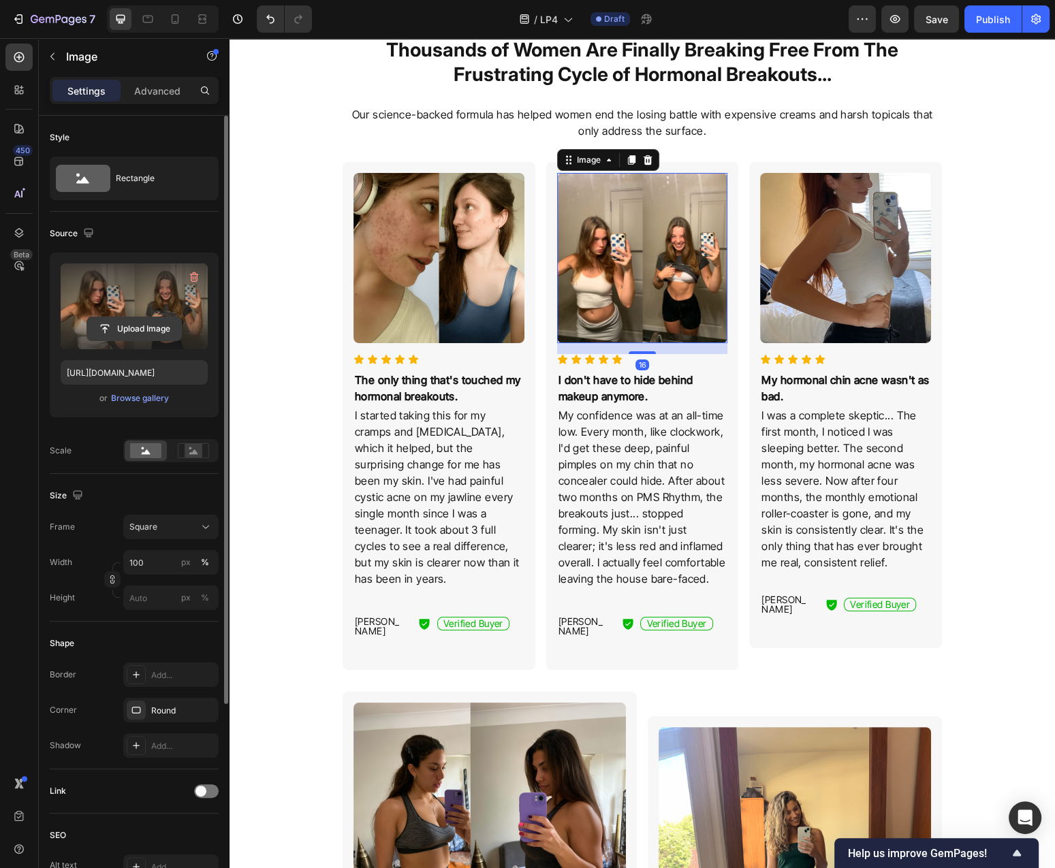
click at [153, 334] on input "file" at bounding box center [134, 328] width 94 height 23
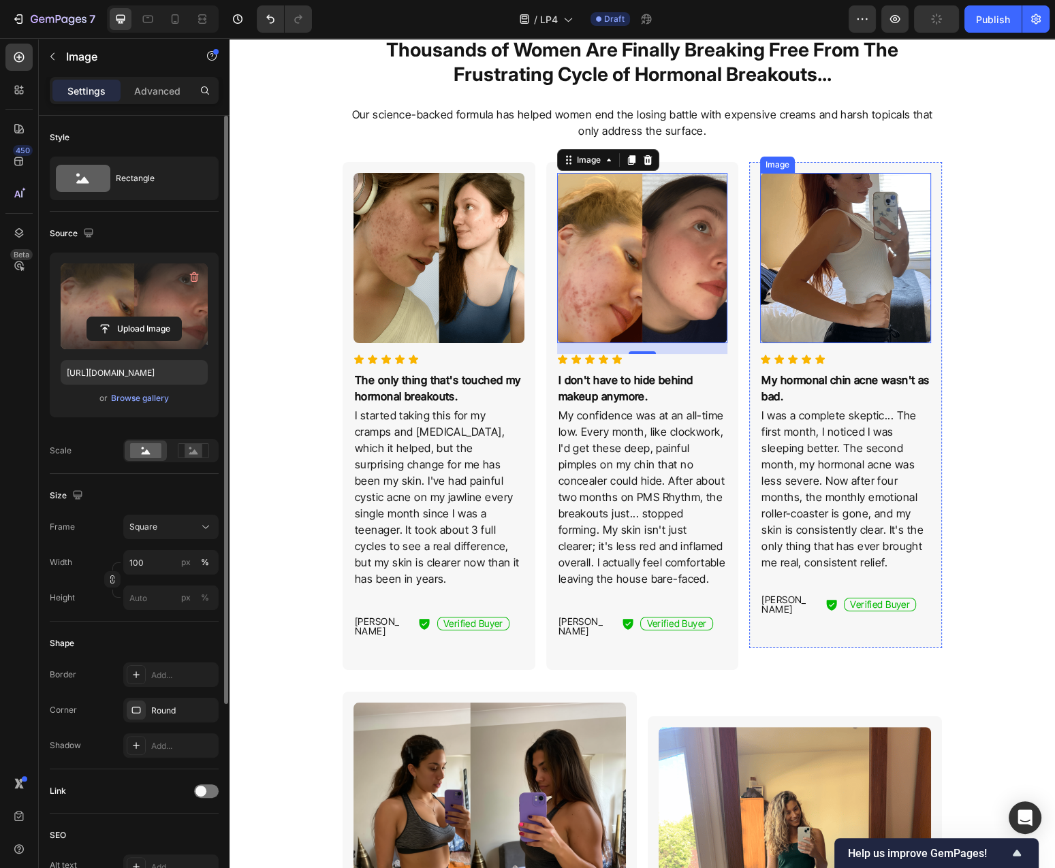
type input "[URL][DOMAIN_NAME]"
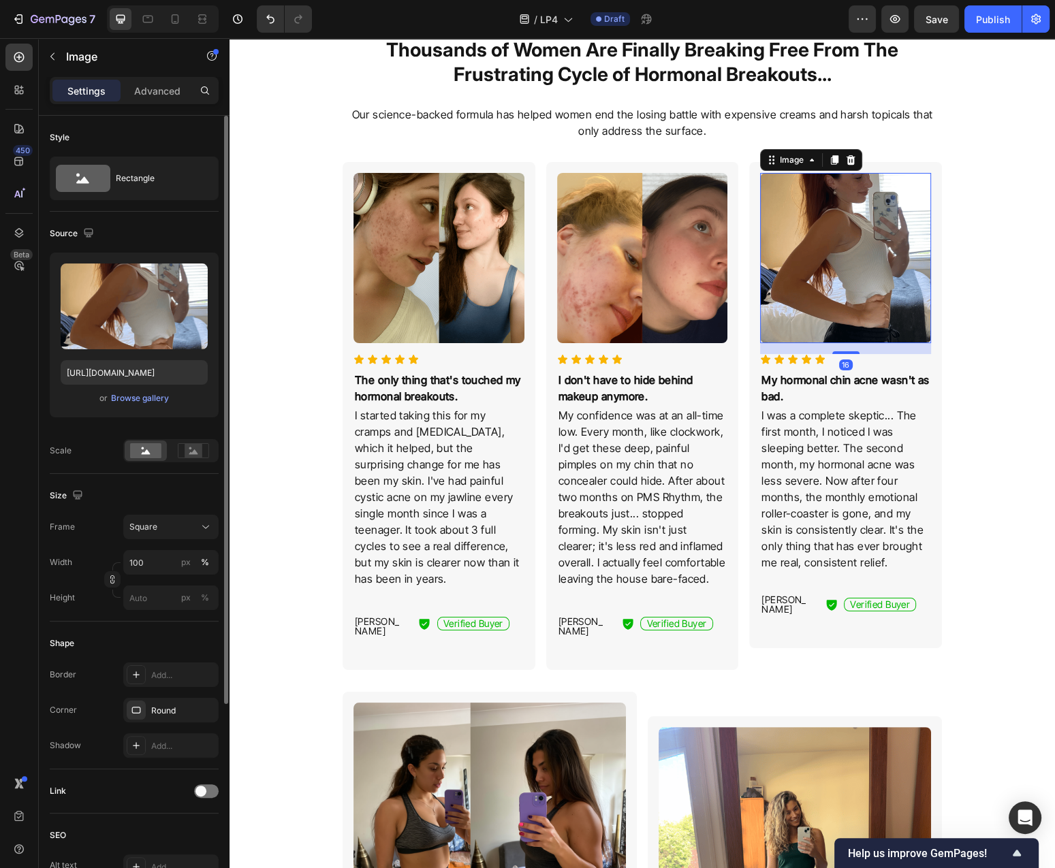
click at [812, 261] on img at bounding box center [845, 258] width 171 height 171
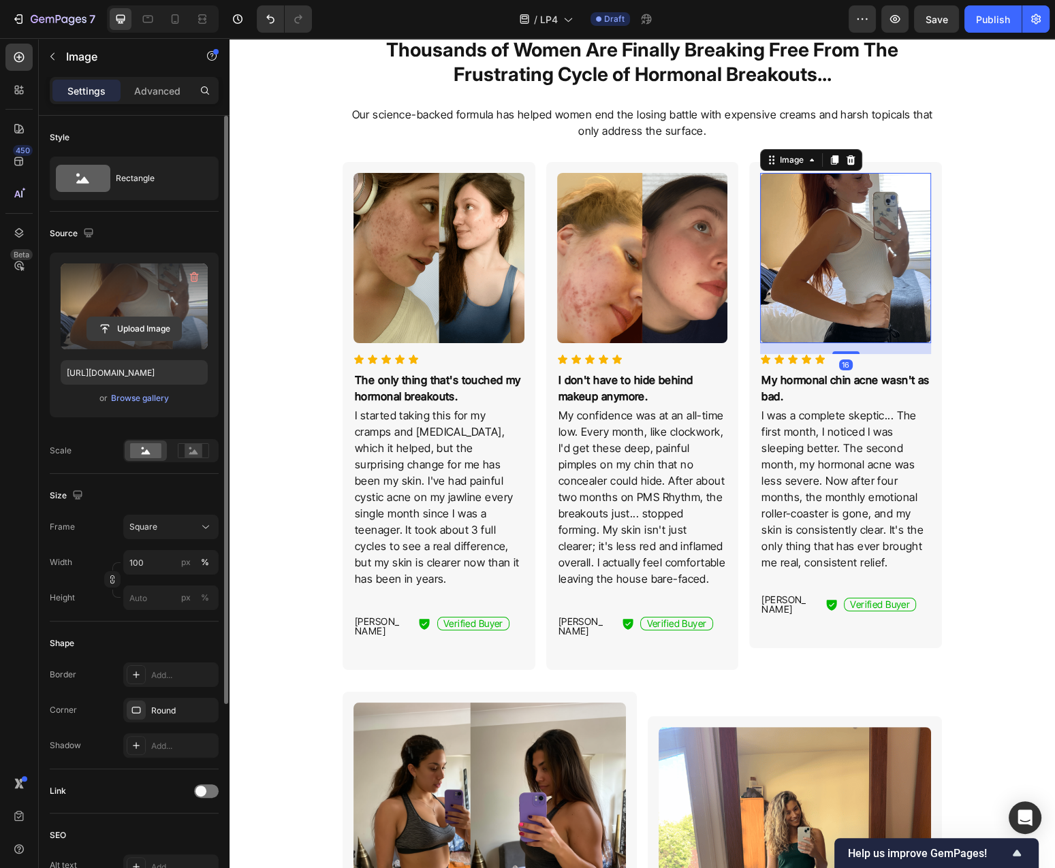
click at [157, 328] on input "file" at bounding box center [134, 328] width 94 height 23
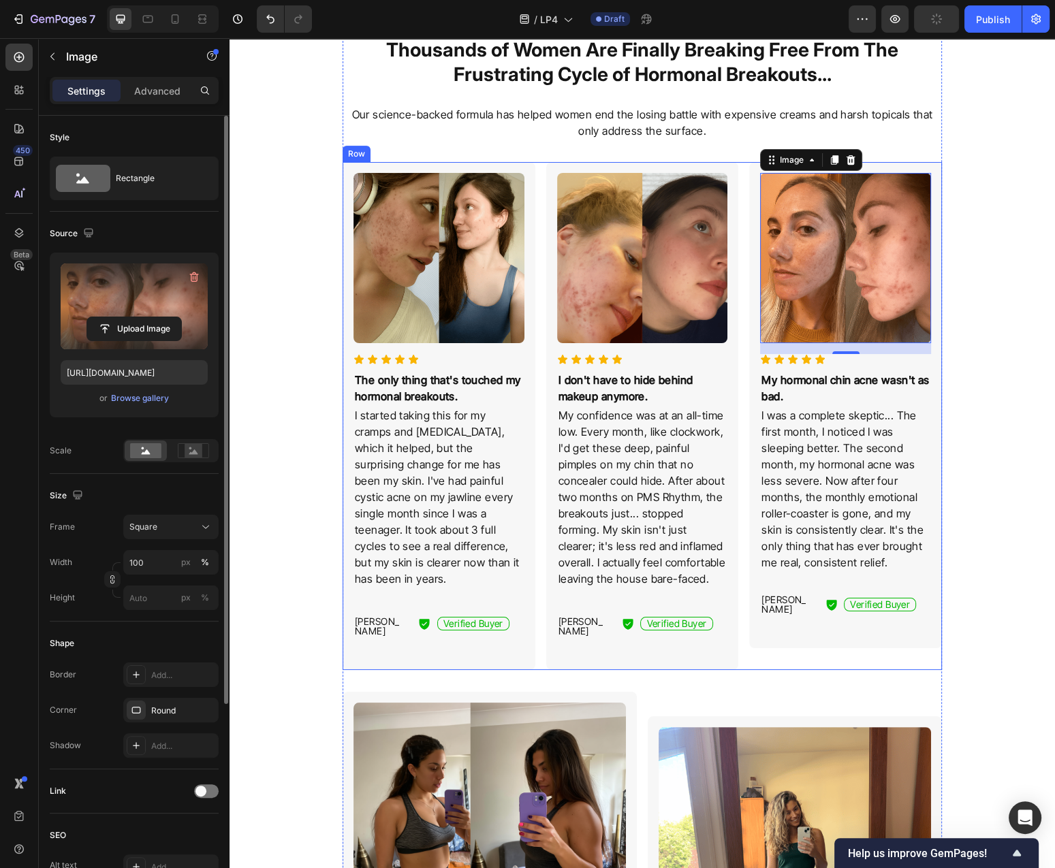
type input "[URL][DOMAIN_NAME]"
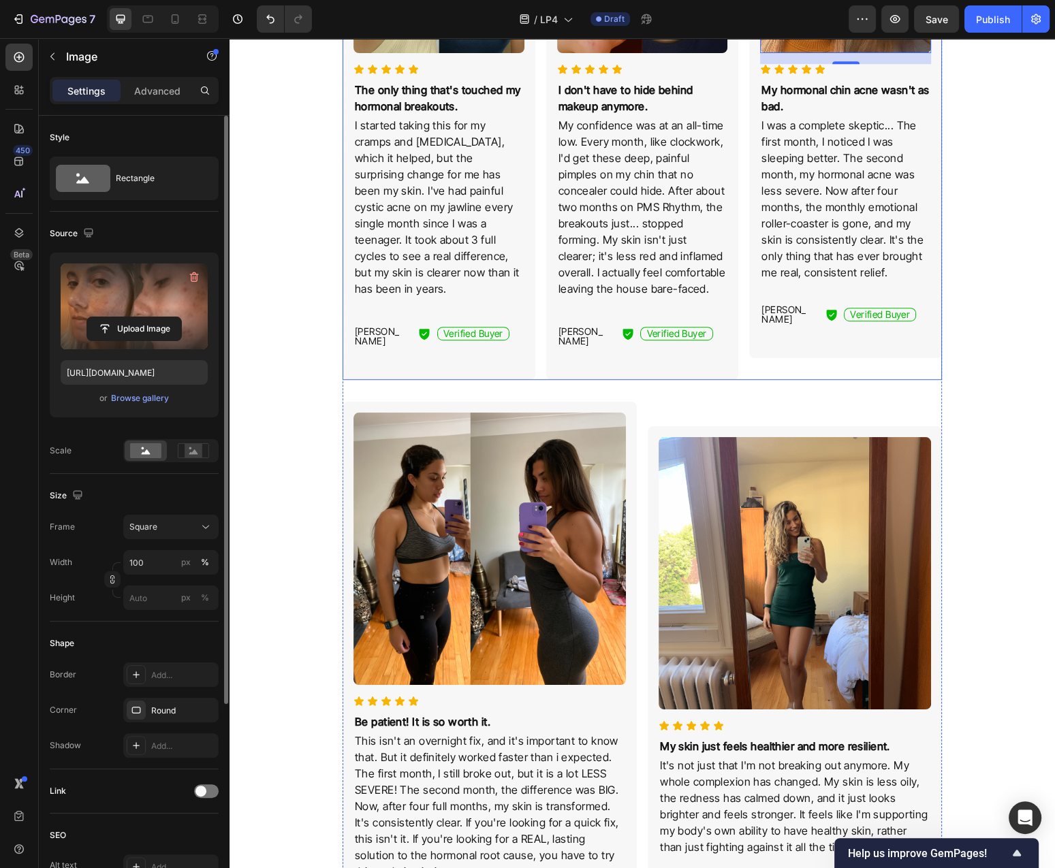
scroll to position [876, 0]
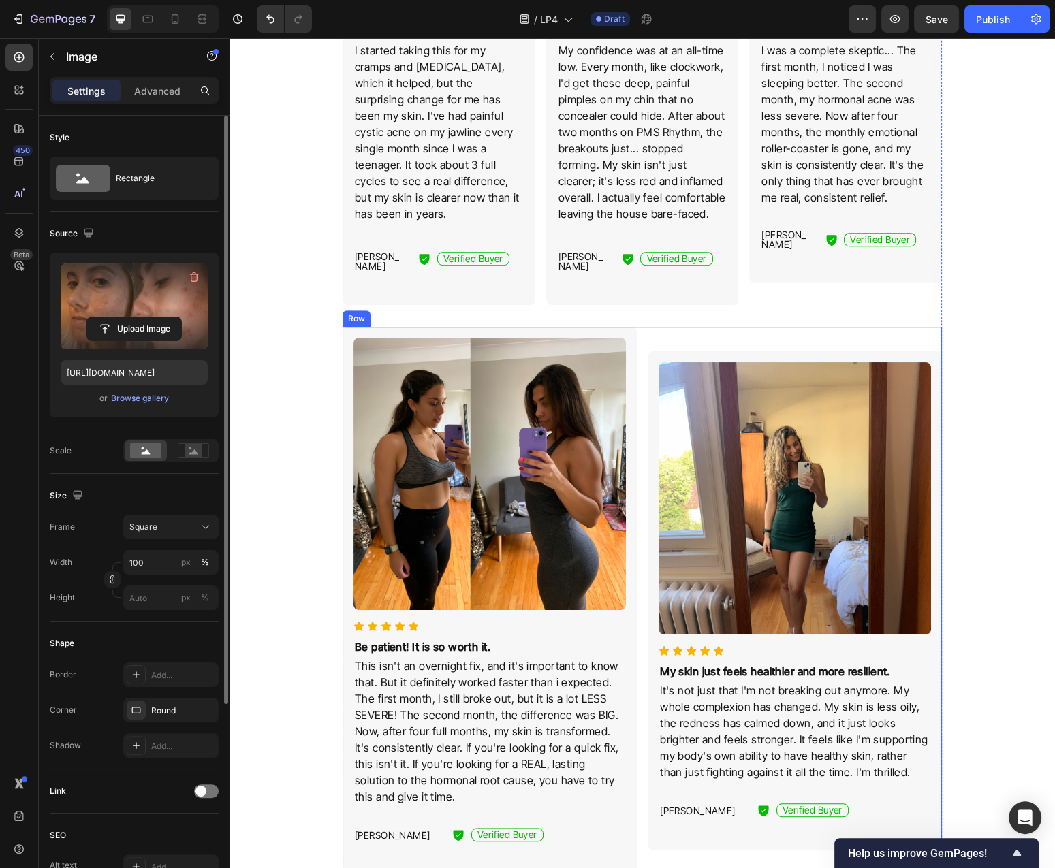
click at [555, 430] on img at bounding box center [489, 474] width 272 height 272
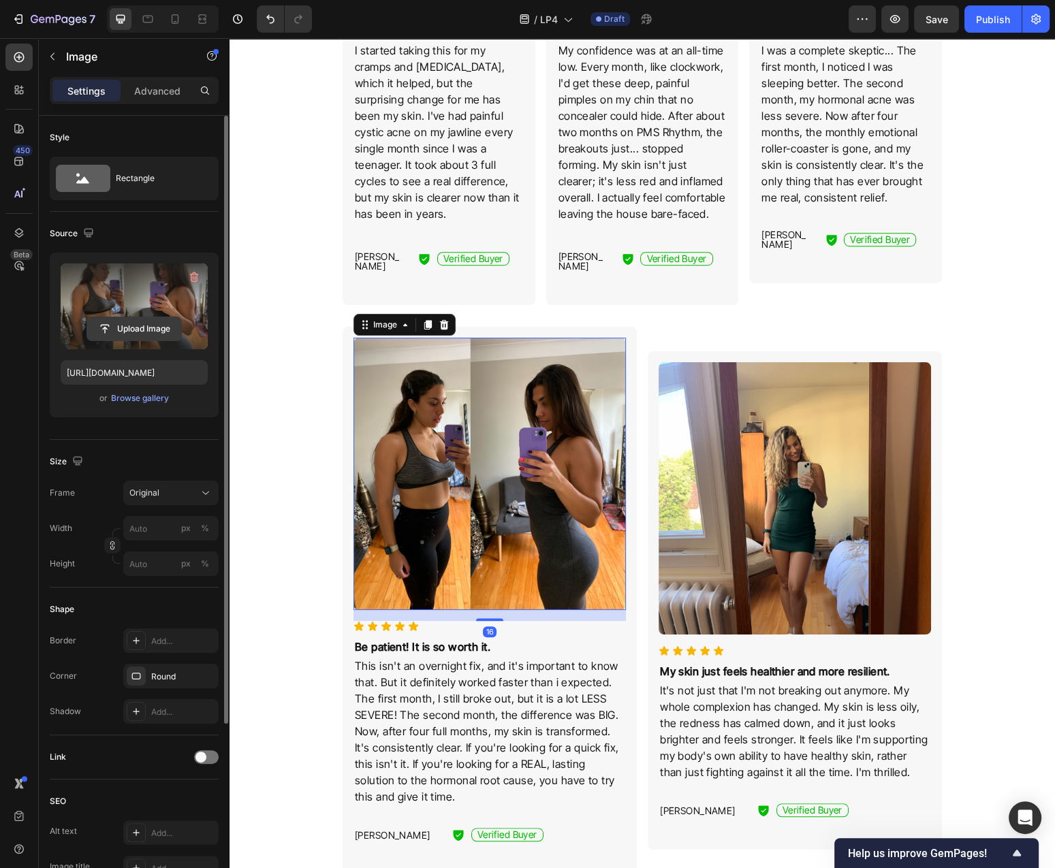
click at [127, 324] on input "file" at bounding box center [134, 328] width 94 height 23
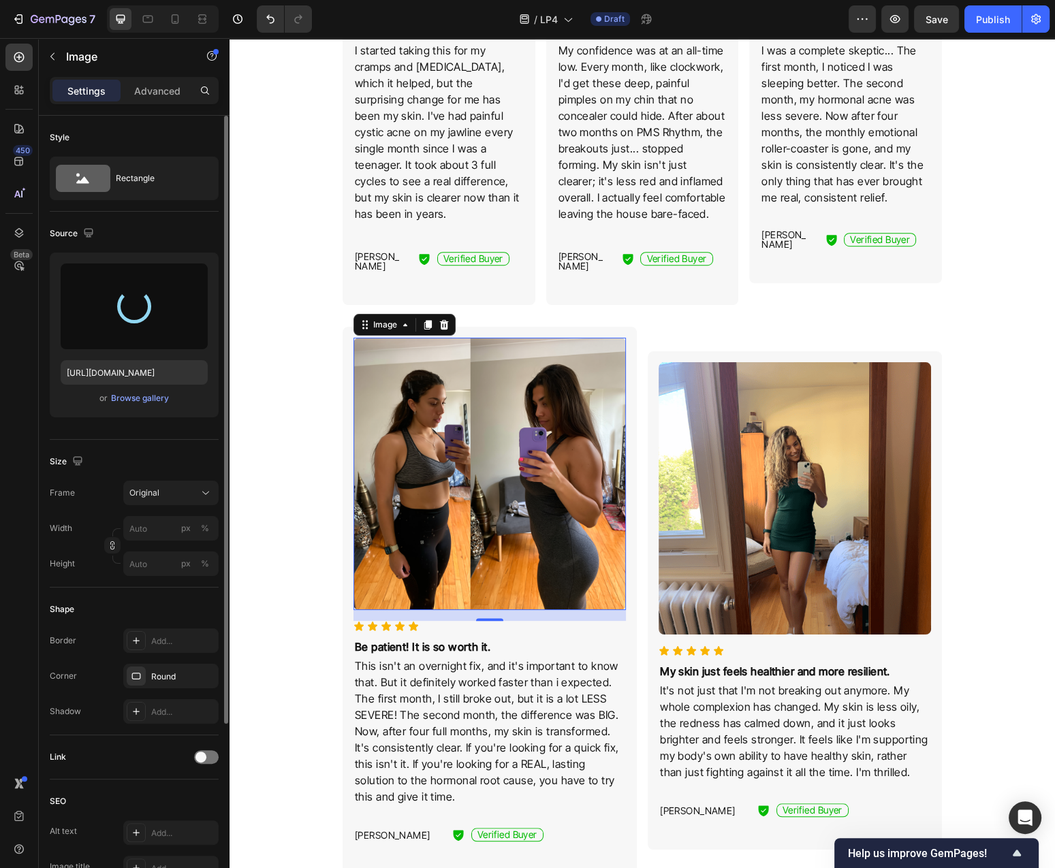
type input "[URL][DOMAIN_NAME]"
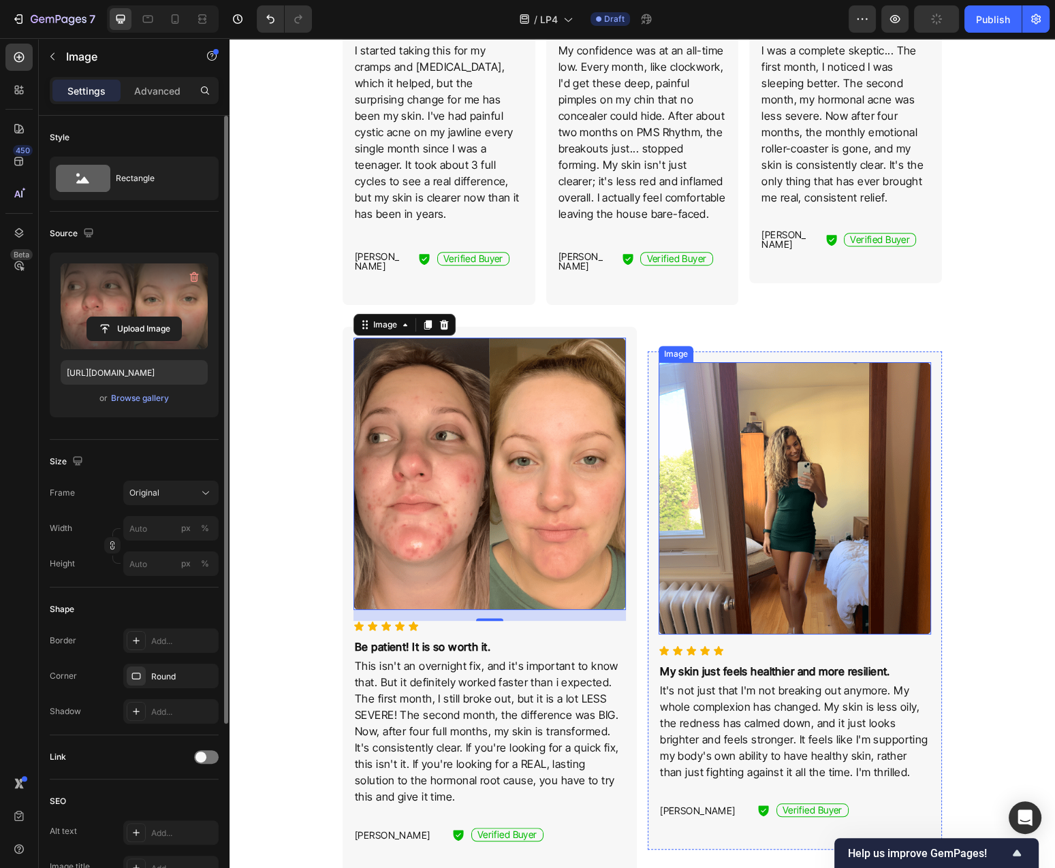
click at [714, 474] on img at bounding box center [794, 498] width 272 height 272
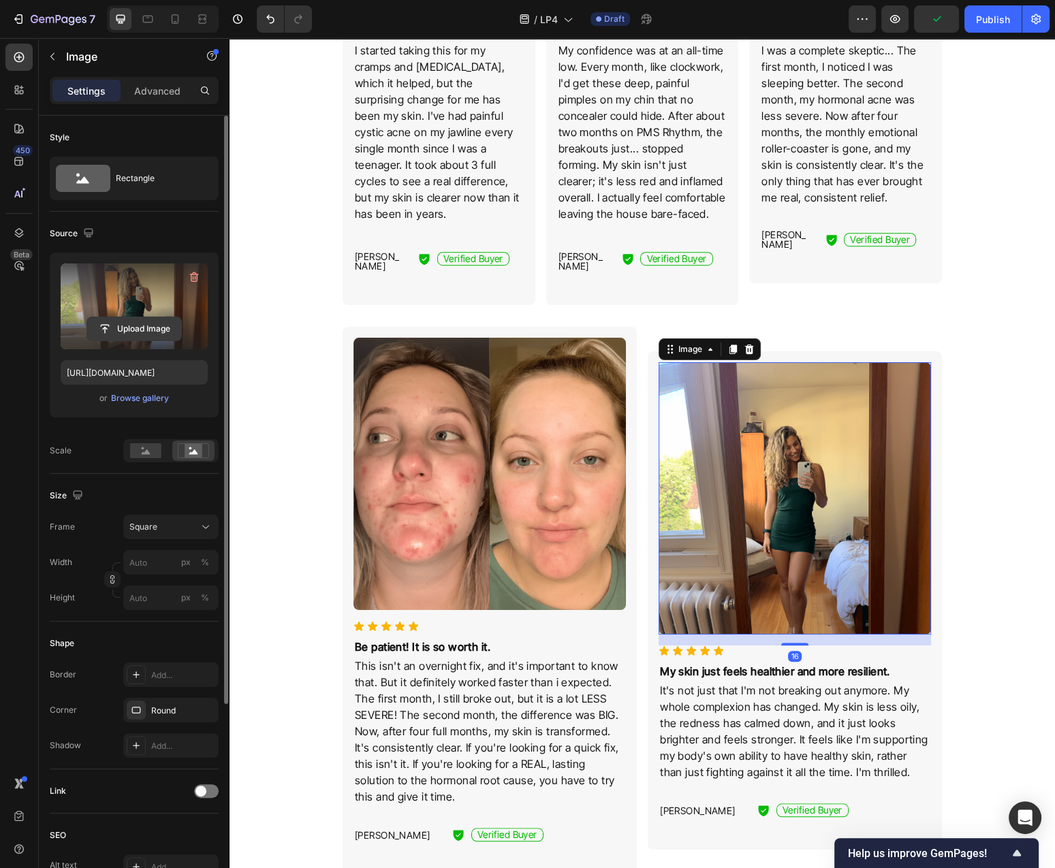
click at [136, 328] on input "file" at bounding box center [134, 328] width 94 height 23
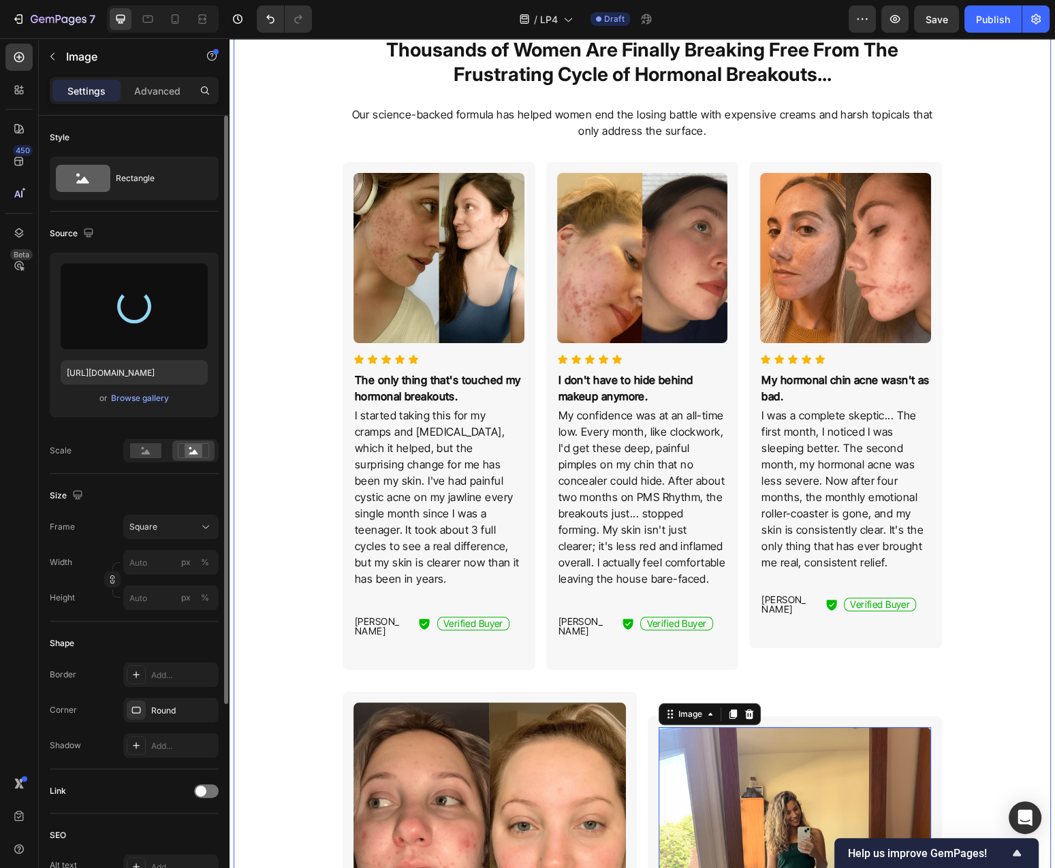
scroll to position [803, 0]
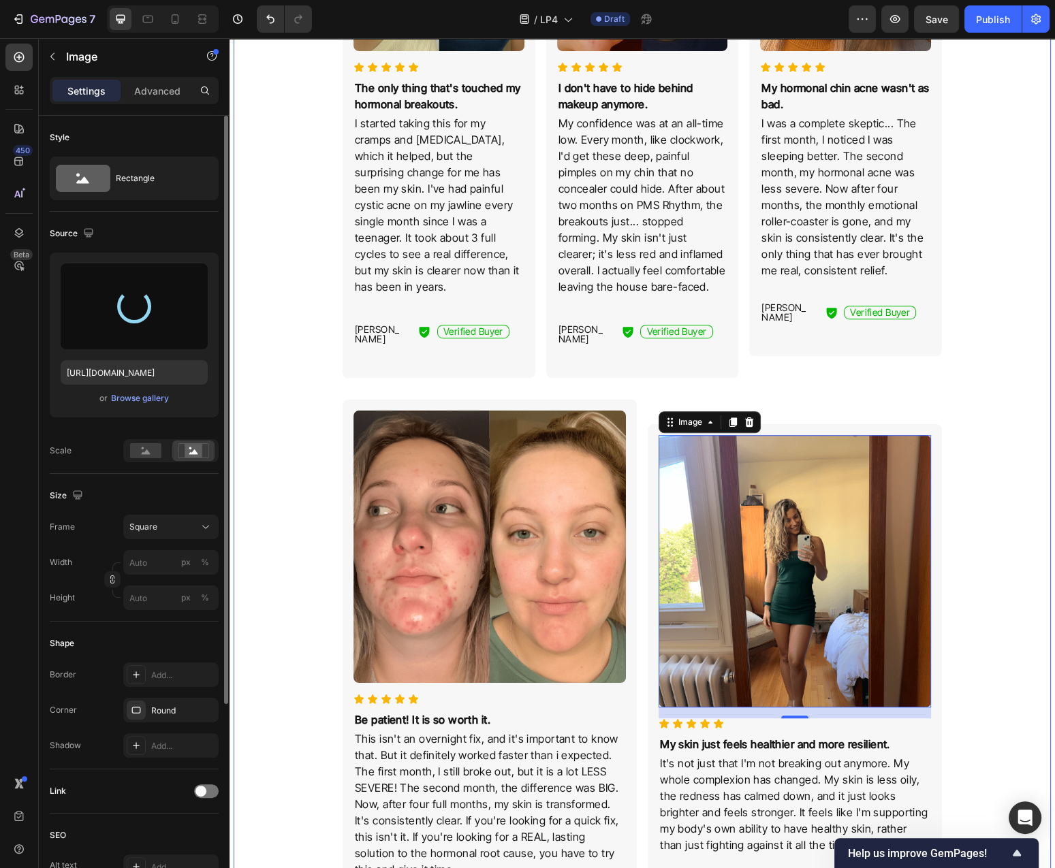
type input "[URL][DOMAIN_NAME]"
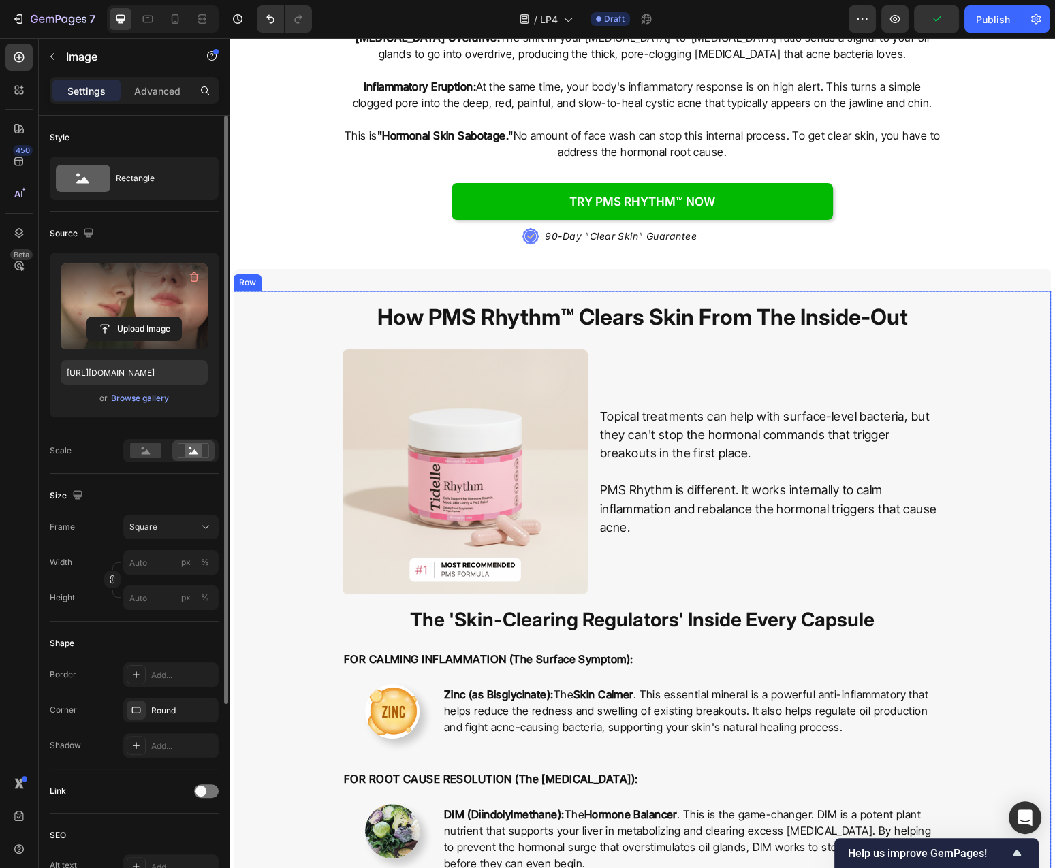
scroll to position [2773, 0]
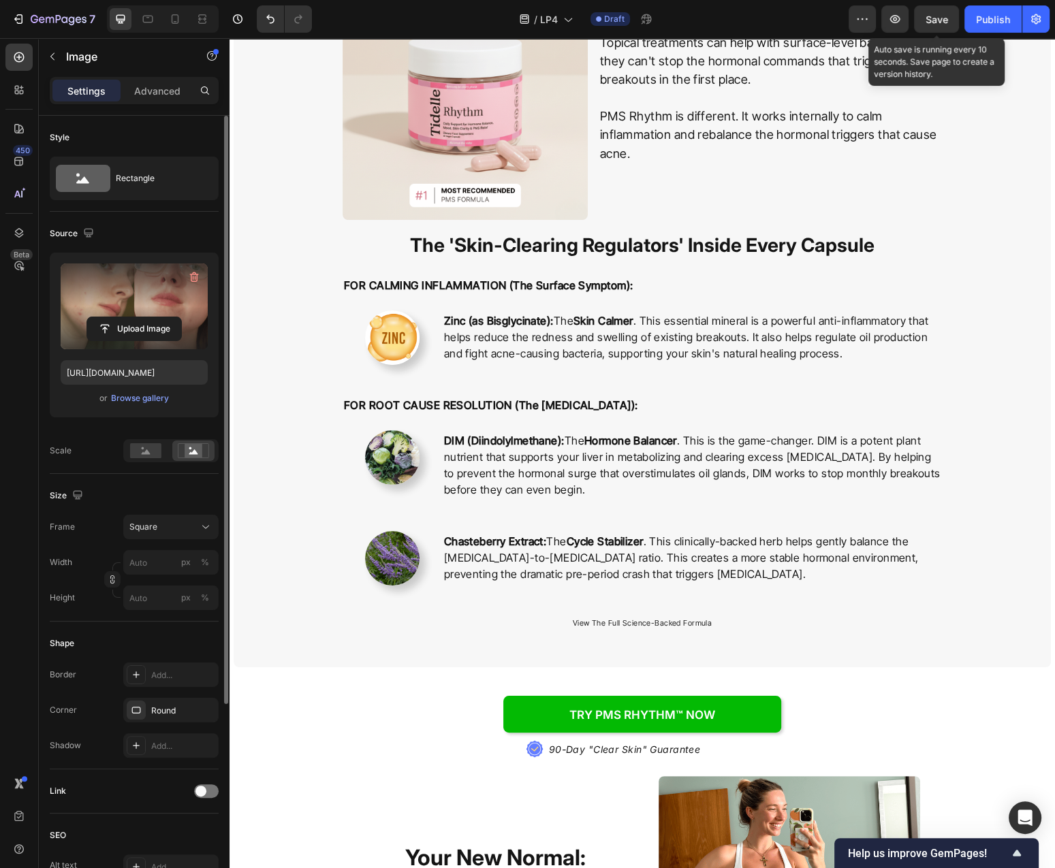
click at [936, 18] on span "Save" at bounding box center [936, 20] width 22 height 12
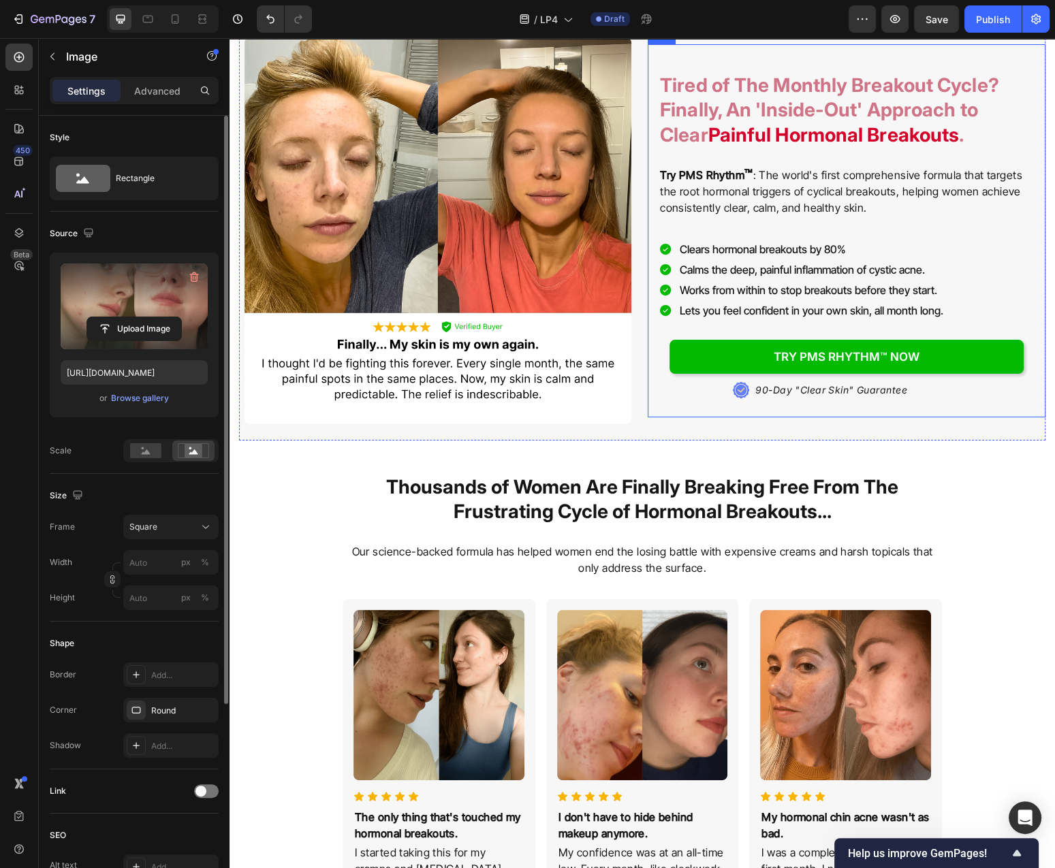
scroll to position [0, 0]
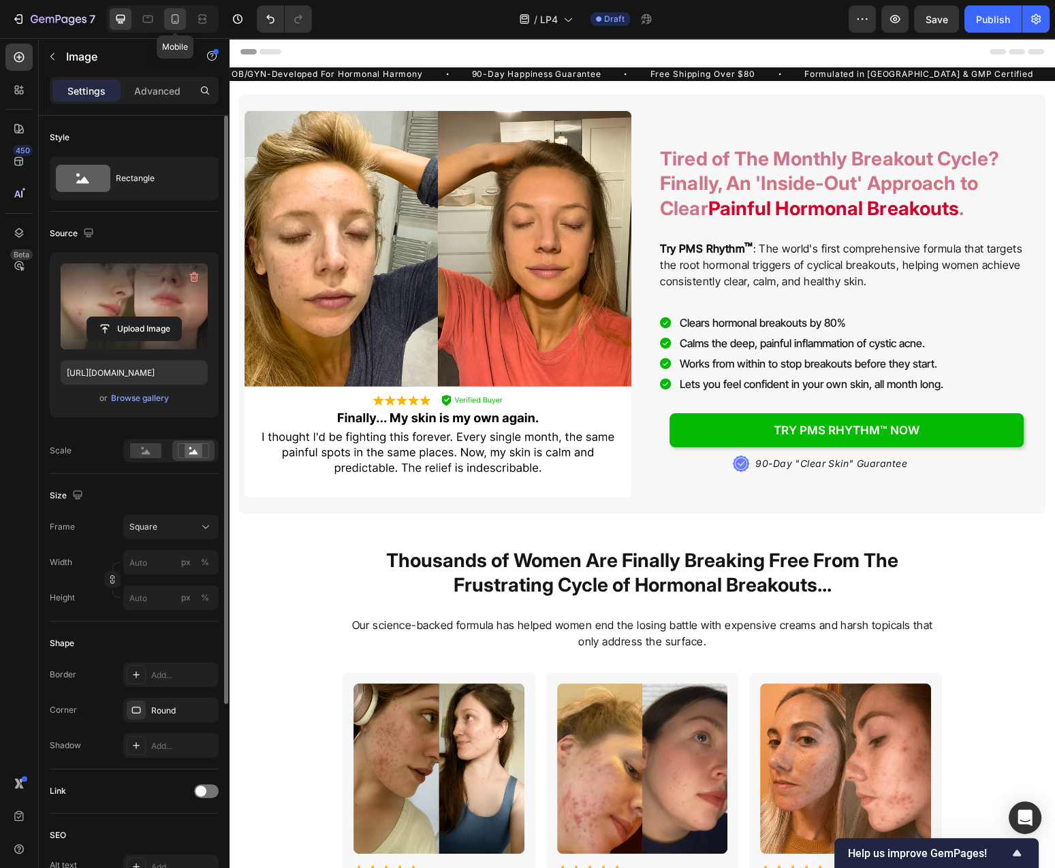
click at [180, 23] on icon at bounding box center [175, 19] width 14 height 14
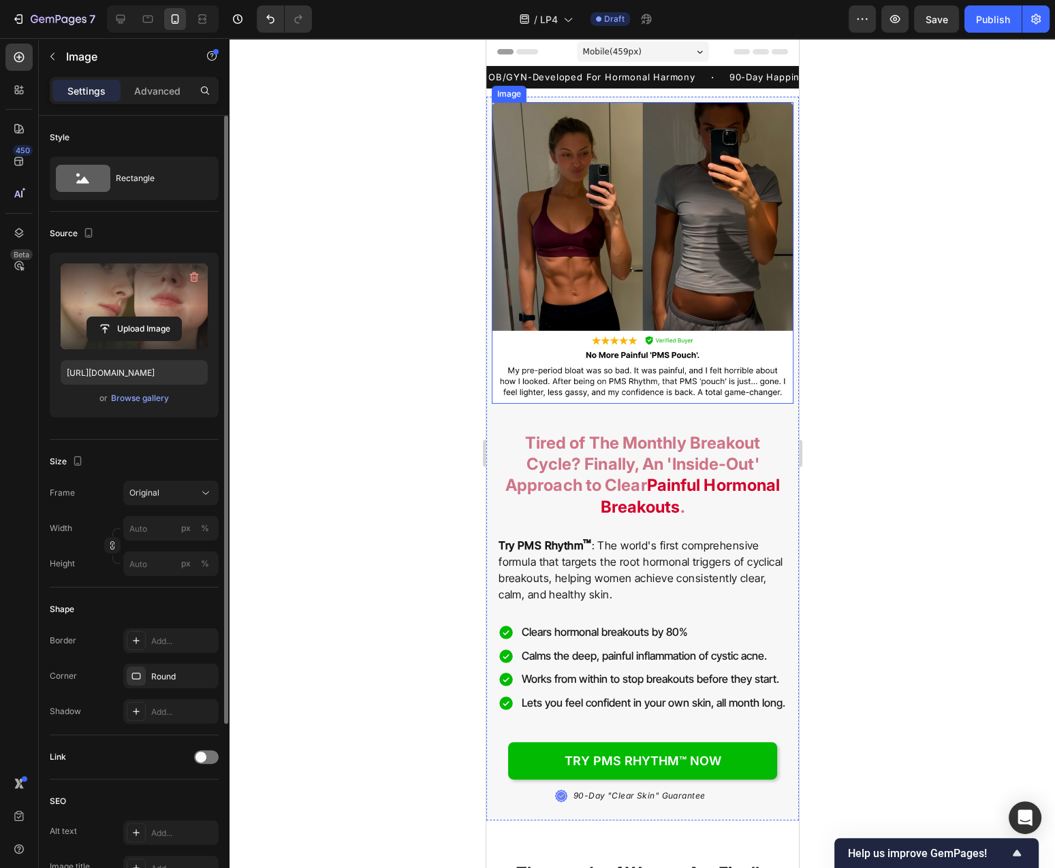
click at [713, 229] on img at bounding box center [642, 253] width 302 height 302
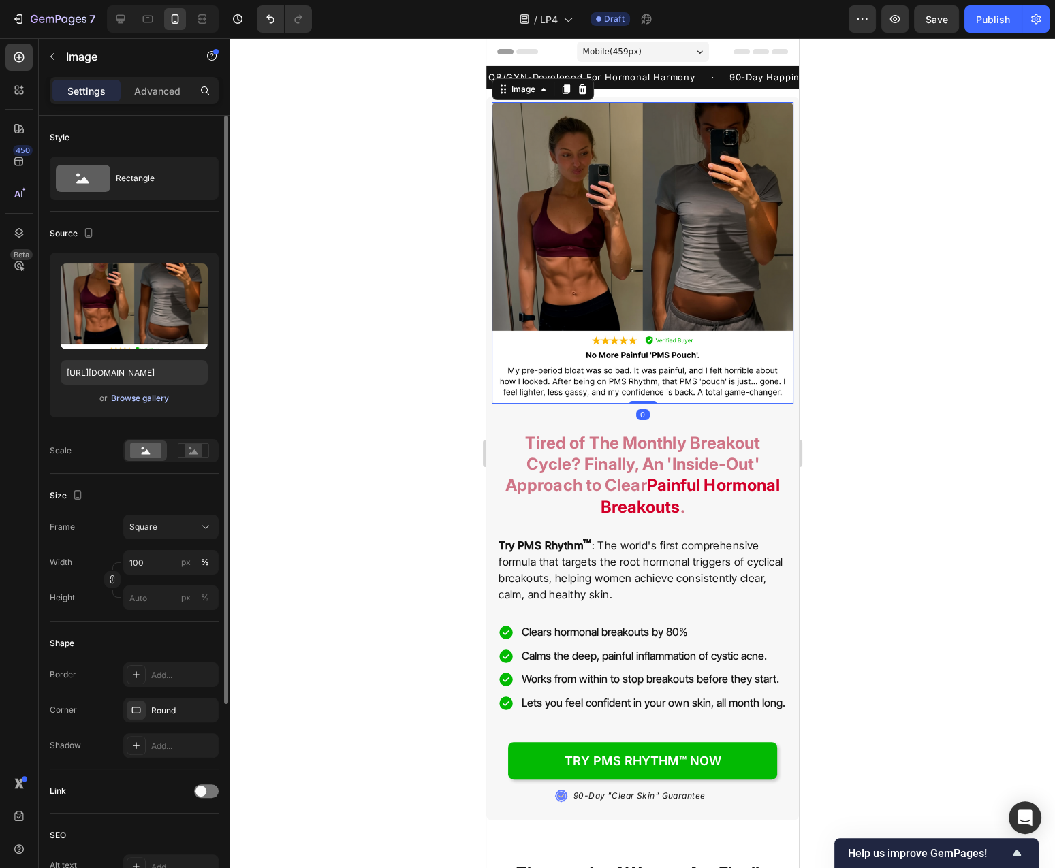
click at [140, 396] on div "Browse gallery" at bounding box center [140, 398] width 58 height 12
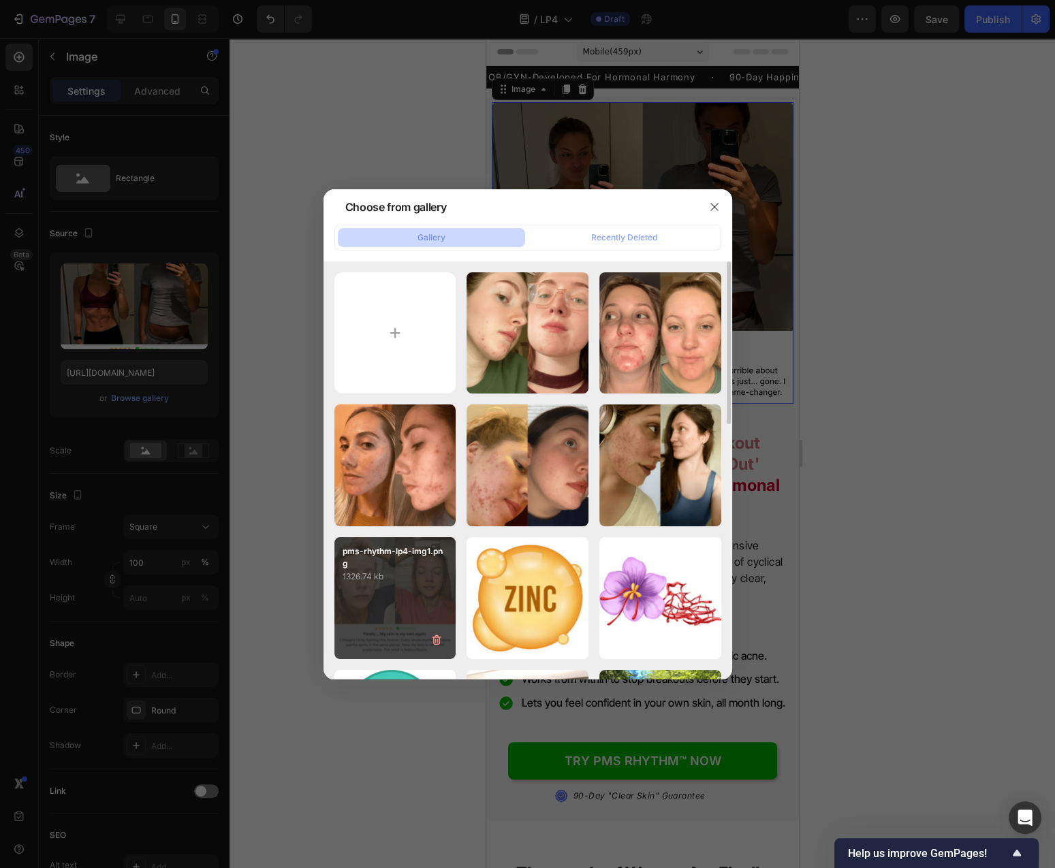
click at [405, 570] on p "1326.74 kb" at bounding box center [396, 577] width 106 height 14
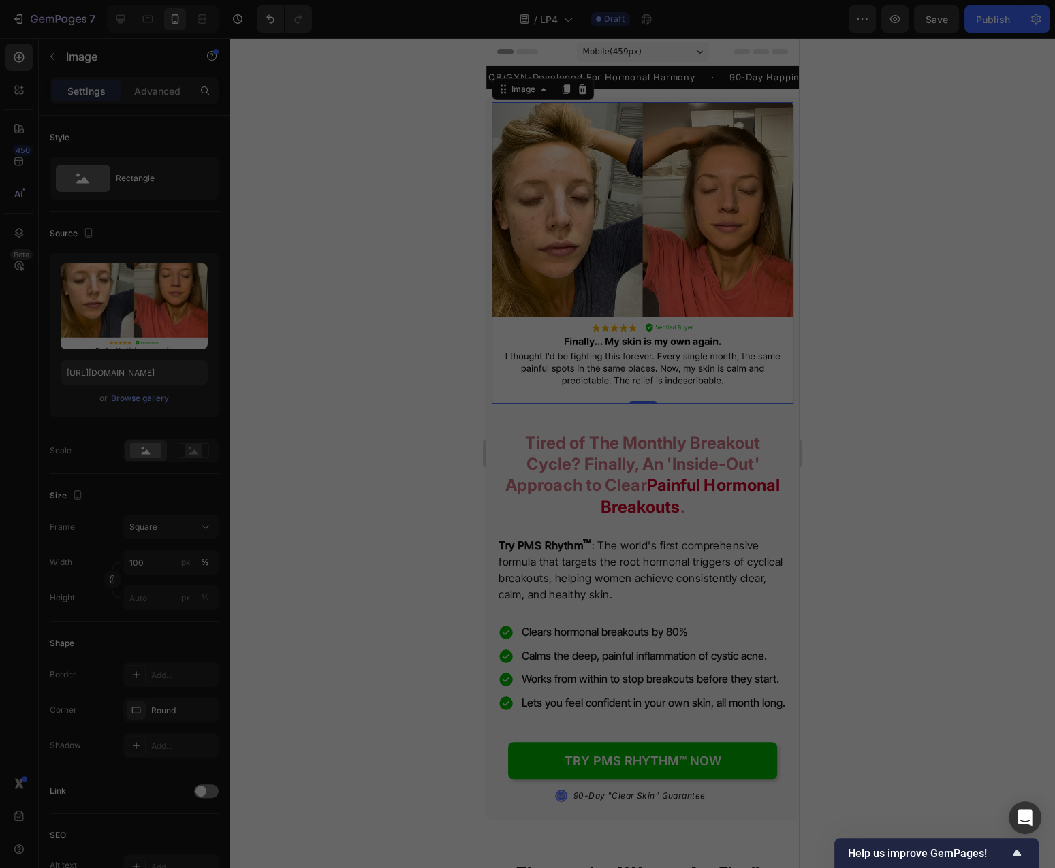
type input "[URL][DOMAIN_NAME]"
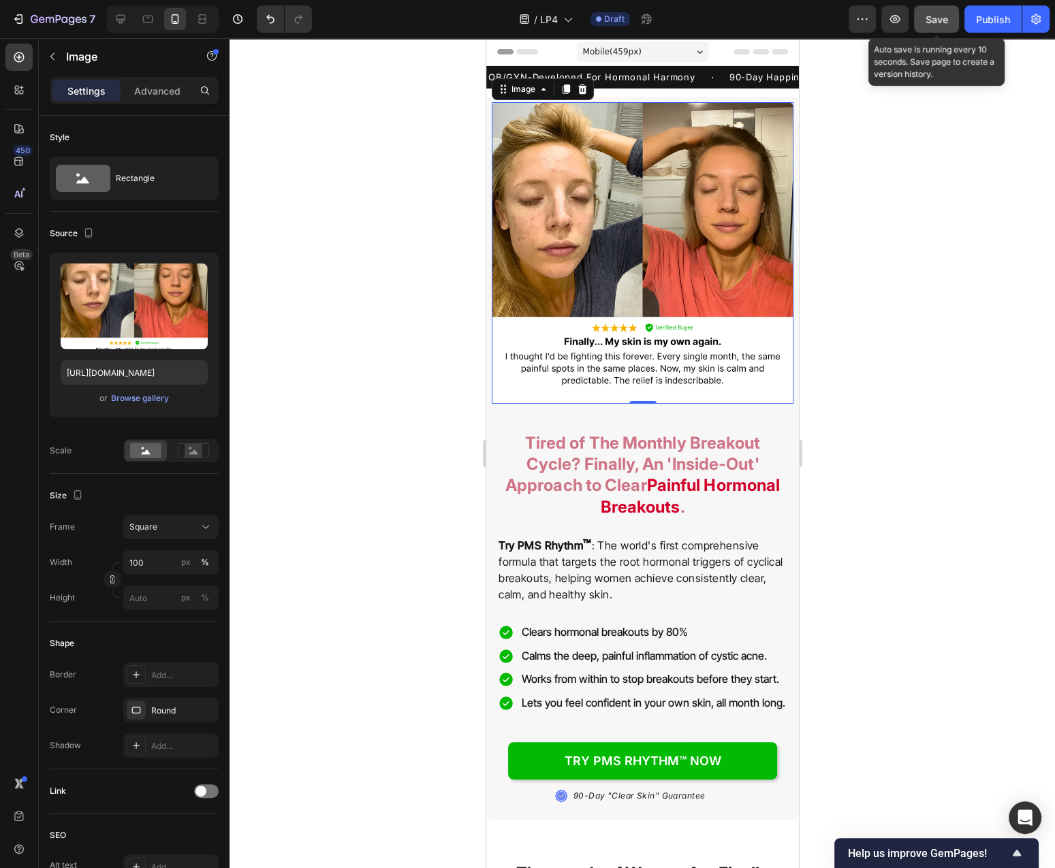
click at [936, 31] on button "Save" at bounding box center [936, 18] width 45 height 27
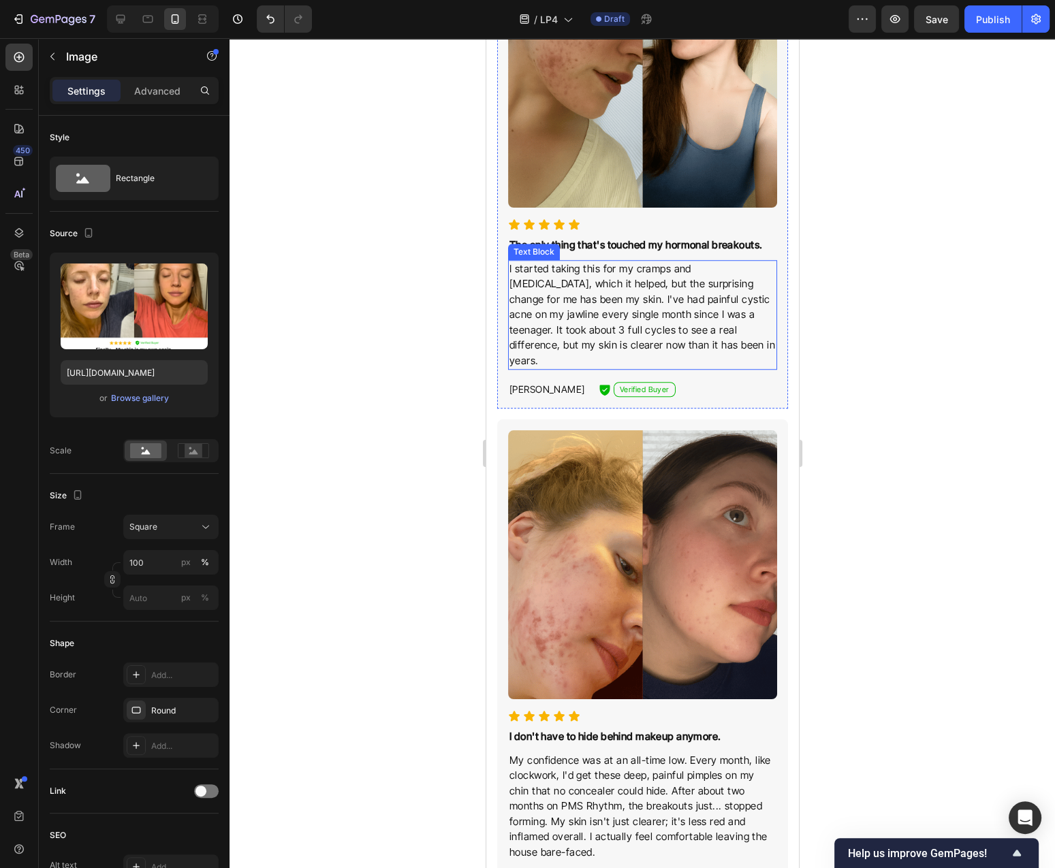
scroll to position [876, 0]
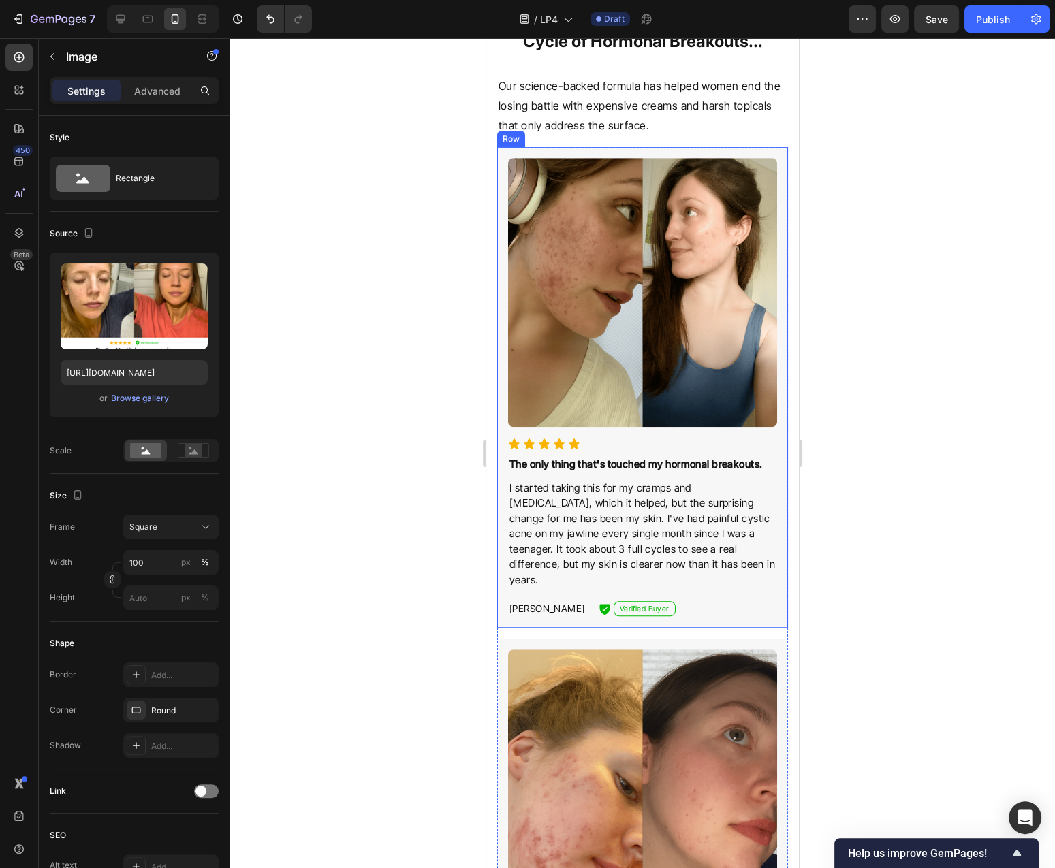
click at [665, 274] on img at bounding box center [641, 292] width 269 height 269
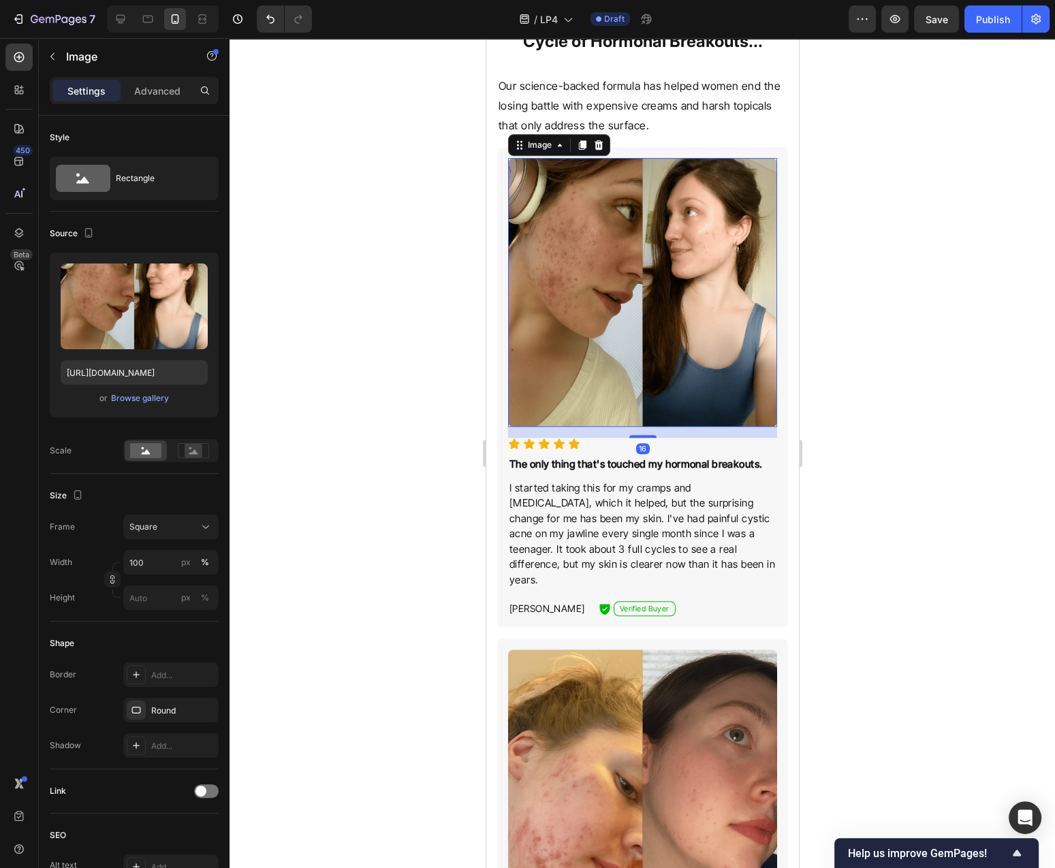
click at [917, 356] on div at bounding box center [641, 453] width 825 height 830
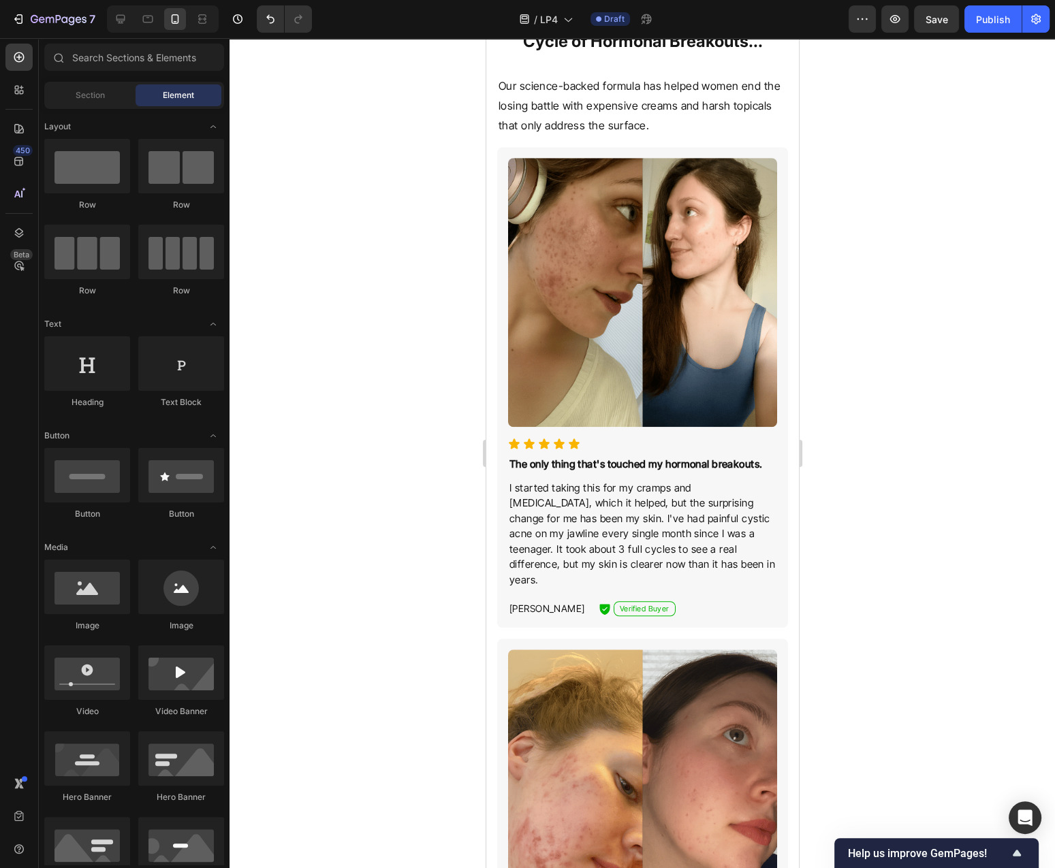
click at [693, 304] on img at bounding box center [641, 292] width 269 height 269
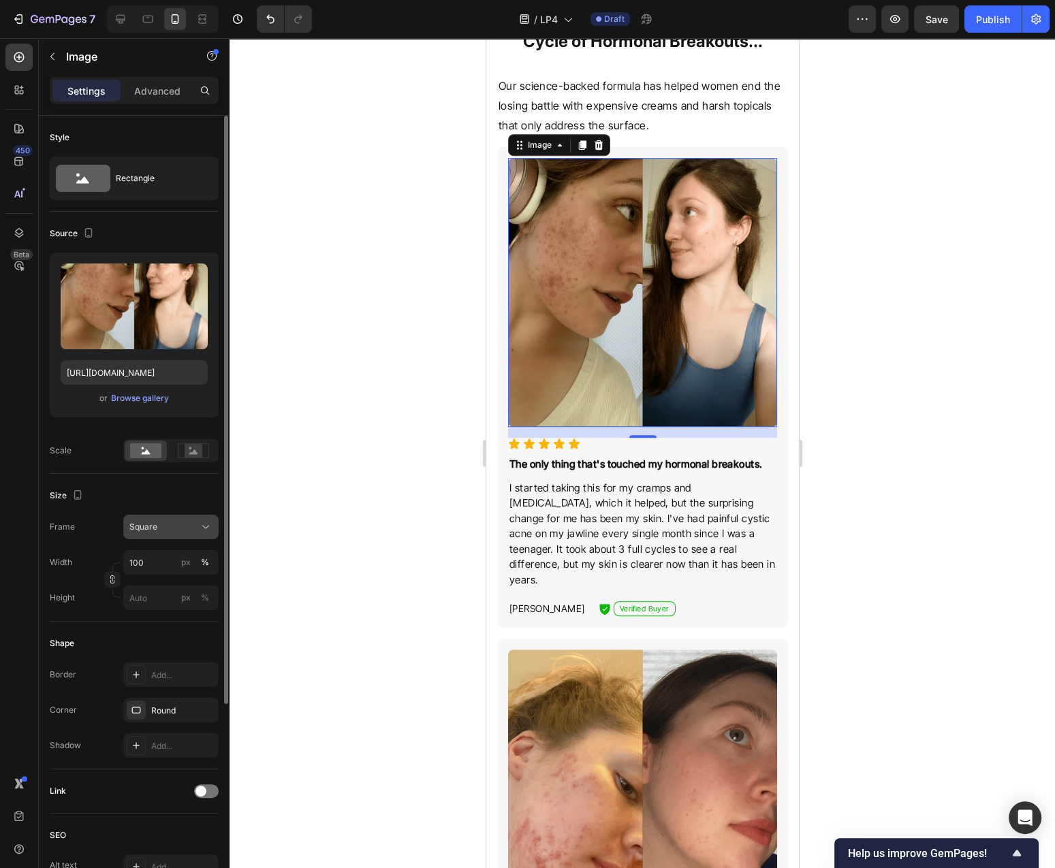
click at [193, 534] on div "Square" at bounding box center [170, 527] width 83 height 14
click at [168, 612] on span "Horizontal" at bounding box center [149, 612] width 40 height 14
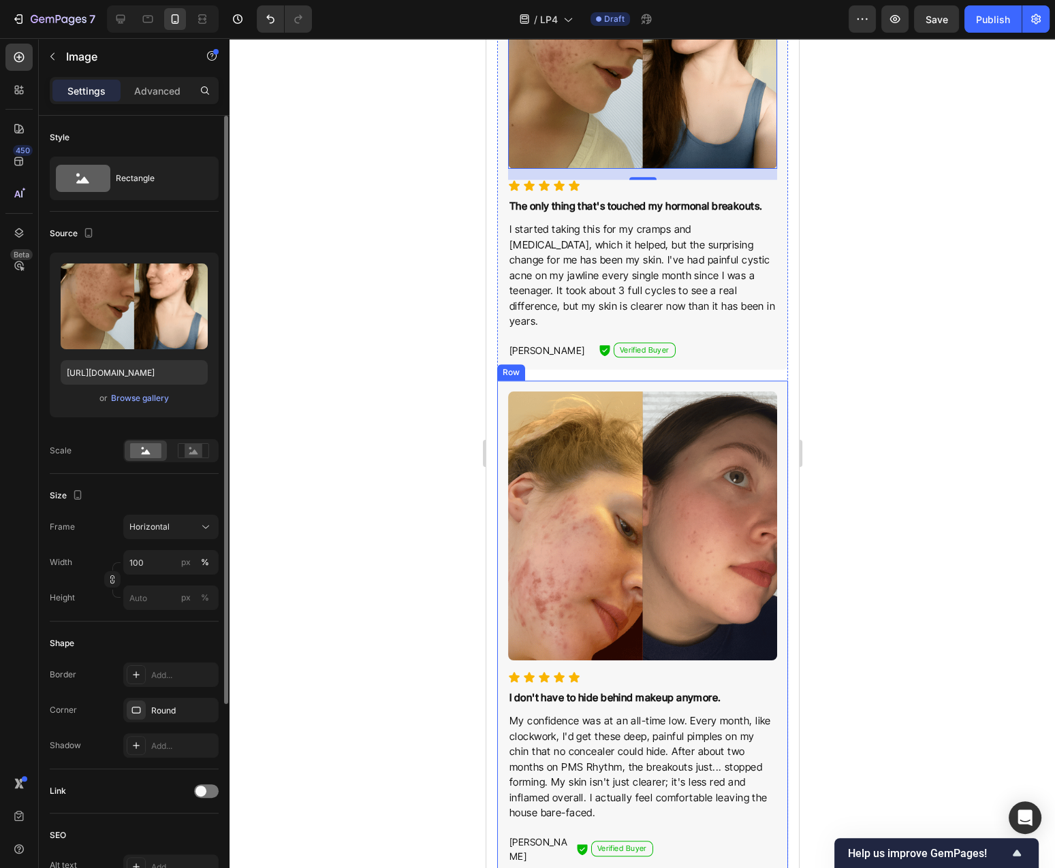
scroll to position [1095, 0]
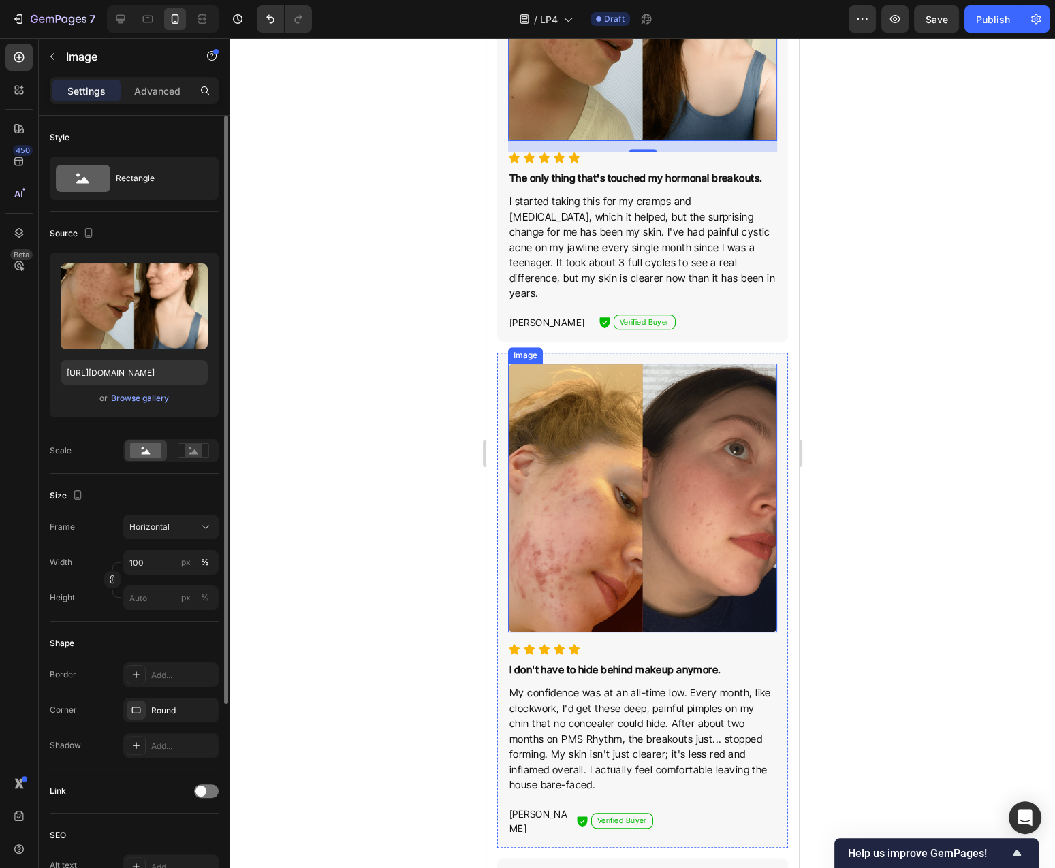
click at [563, 567] on img at bounding box center [641, 498] width 269 height 269
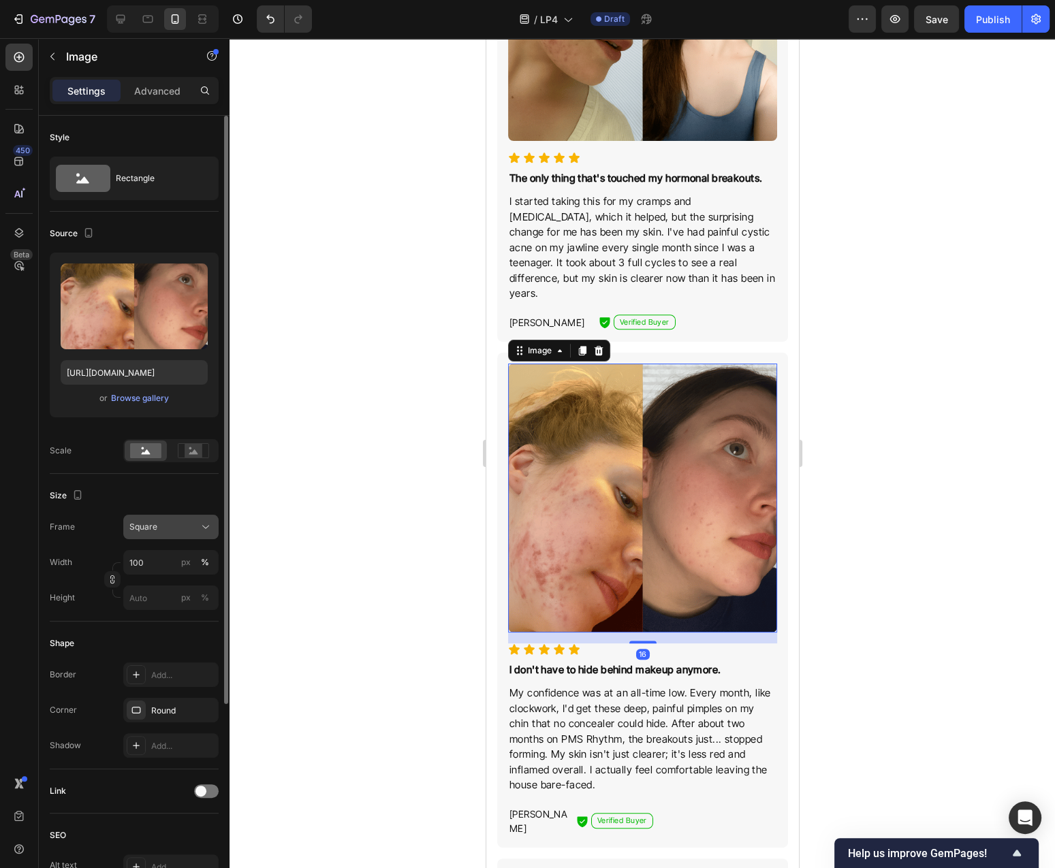
click at [162, 520] on button "Square" at bounding box center [170, 527] width 95 height 25
click at [170, 601] on div "Horizontal" at bounding box center [158, 612] width 109 height 26
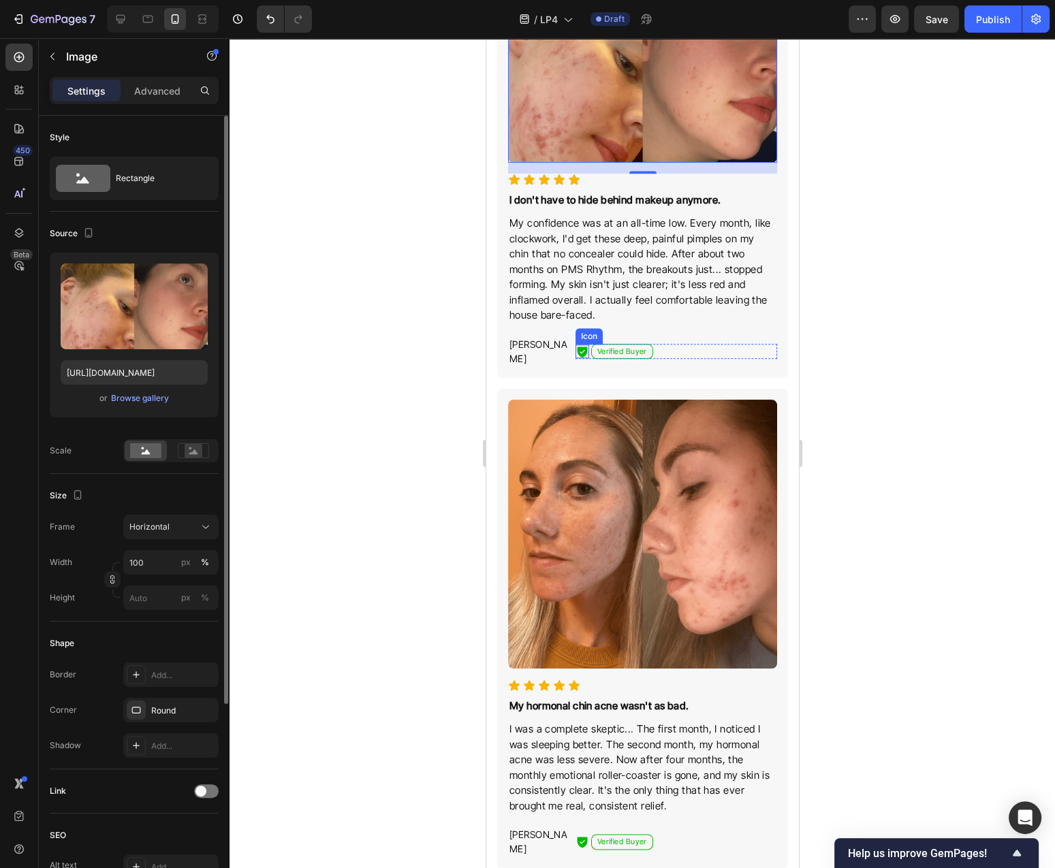
scroll to position [1533, 0]
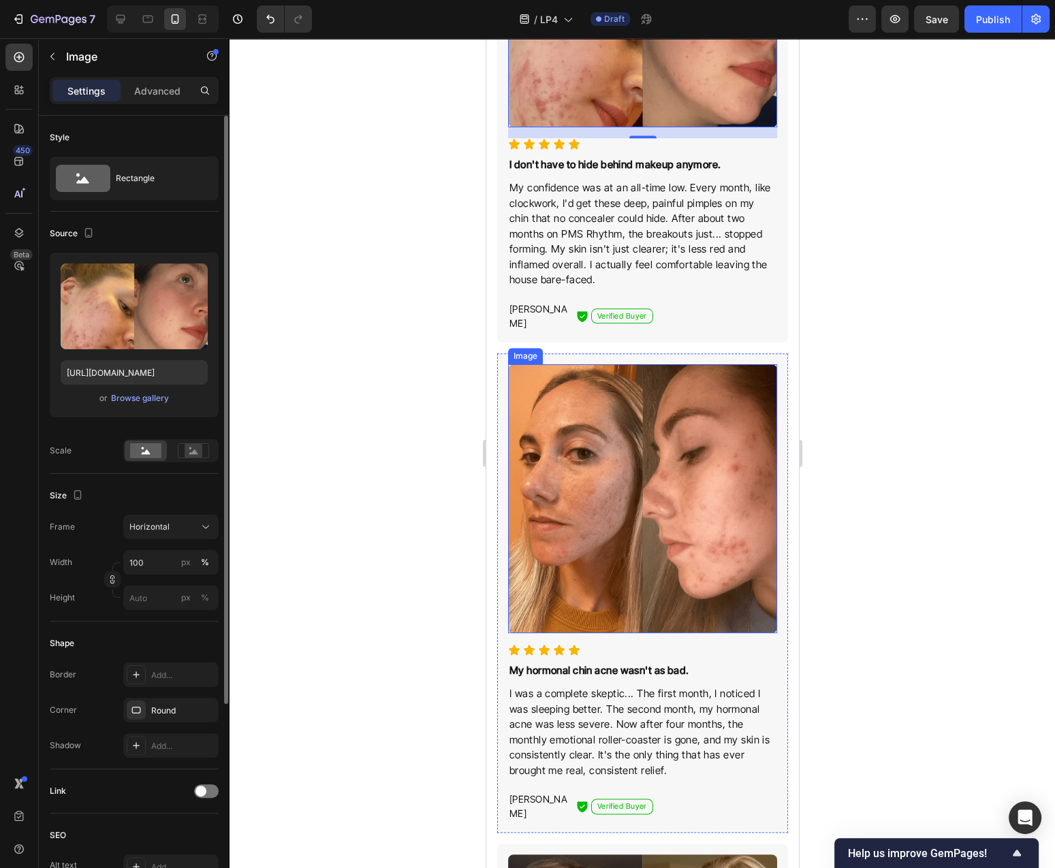
click at [594, 572] on img at bounding box center [641, 498] width 269 height 269
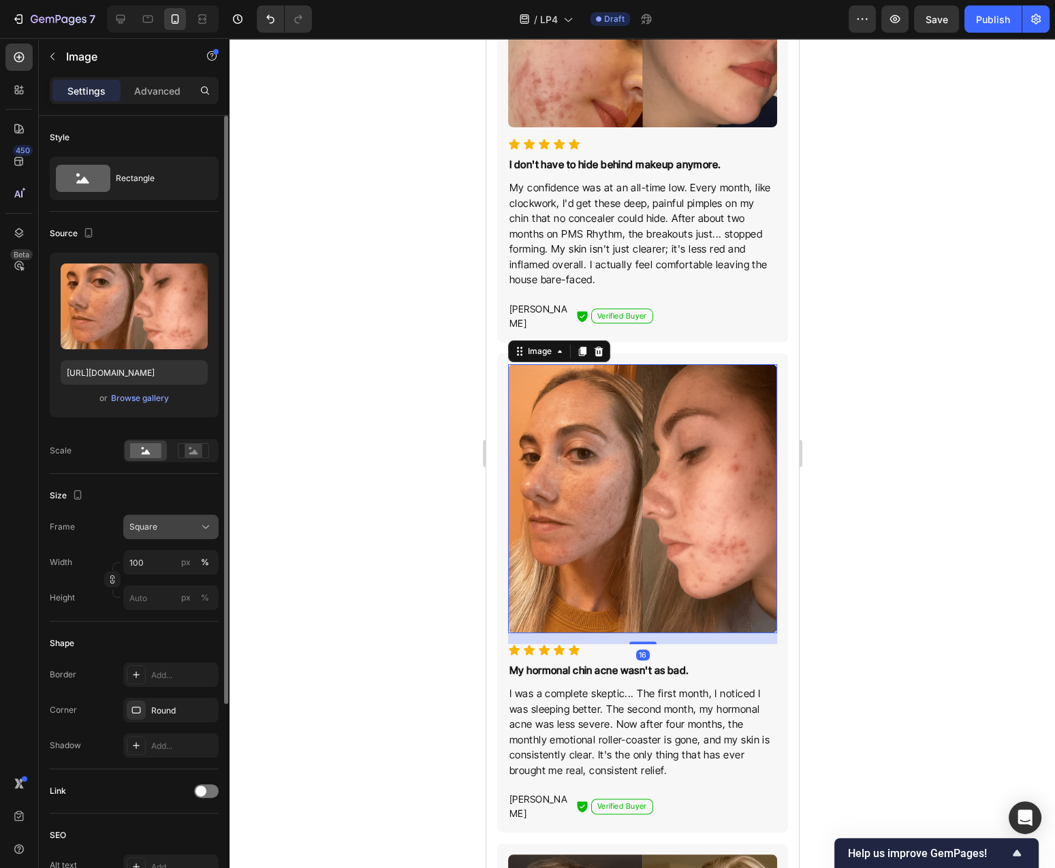
click at [165, 532] on div "Square" at bounding box center [162, 527] width 67 height 12
click at [174, 607] on div "Horizontal" at bounding box center [168, 612] width 79 height 14
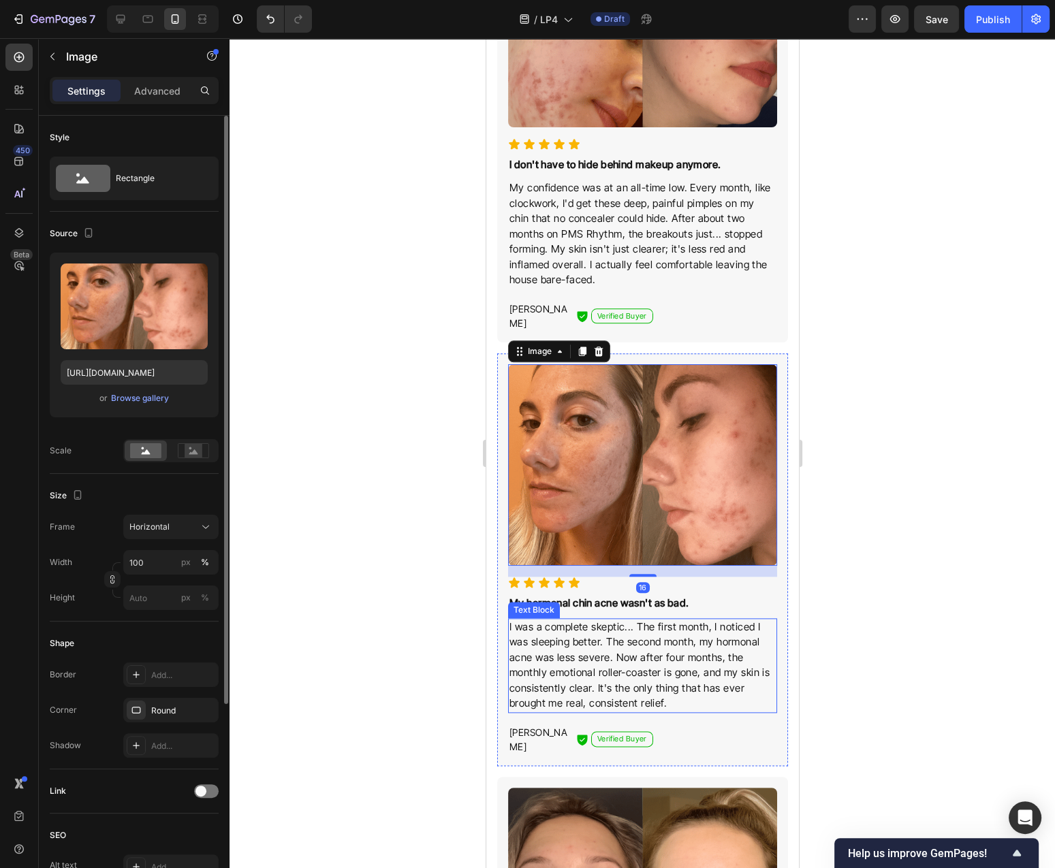
scroll to position [1898, 0]
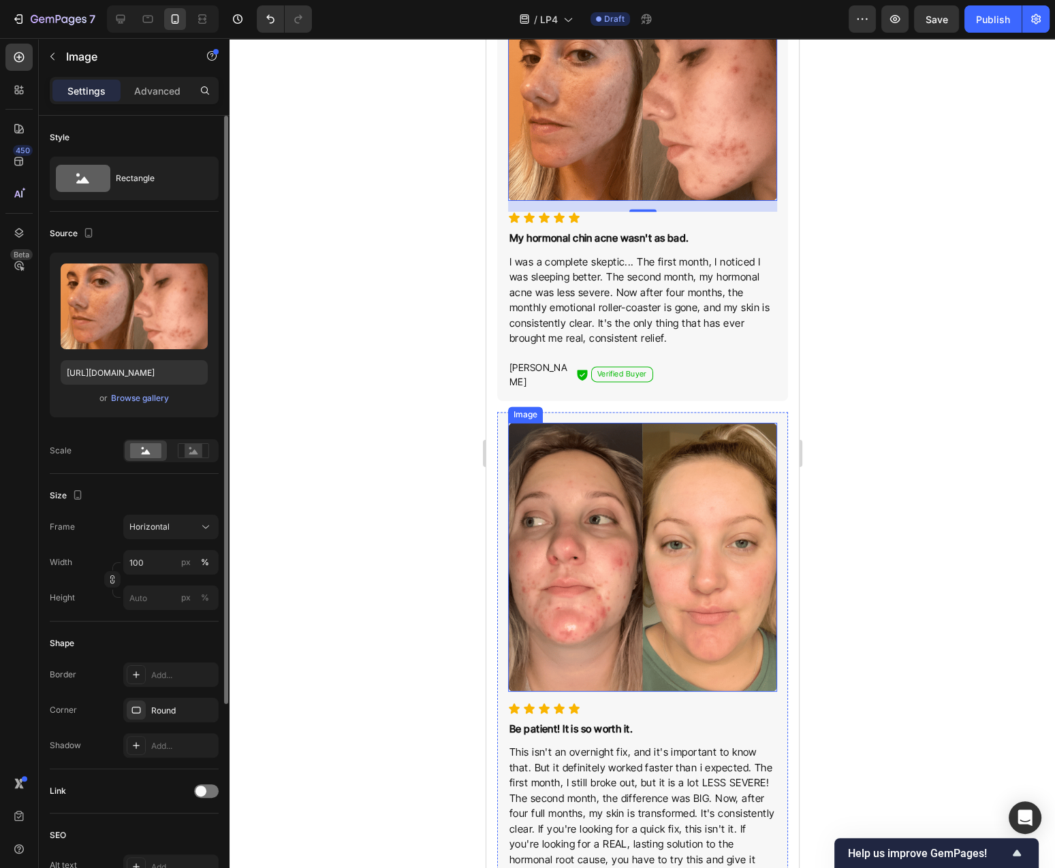
click at [625, 571] on img at bounding box center [641, 557] width 269 height 269
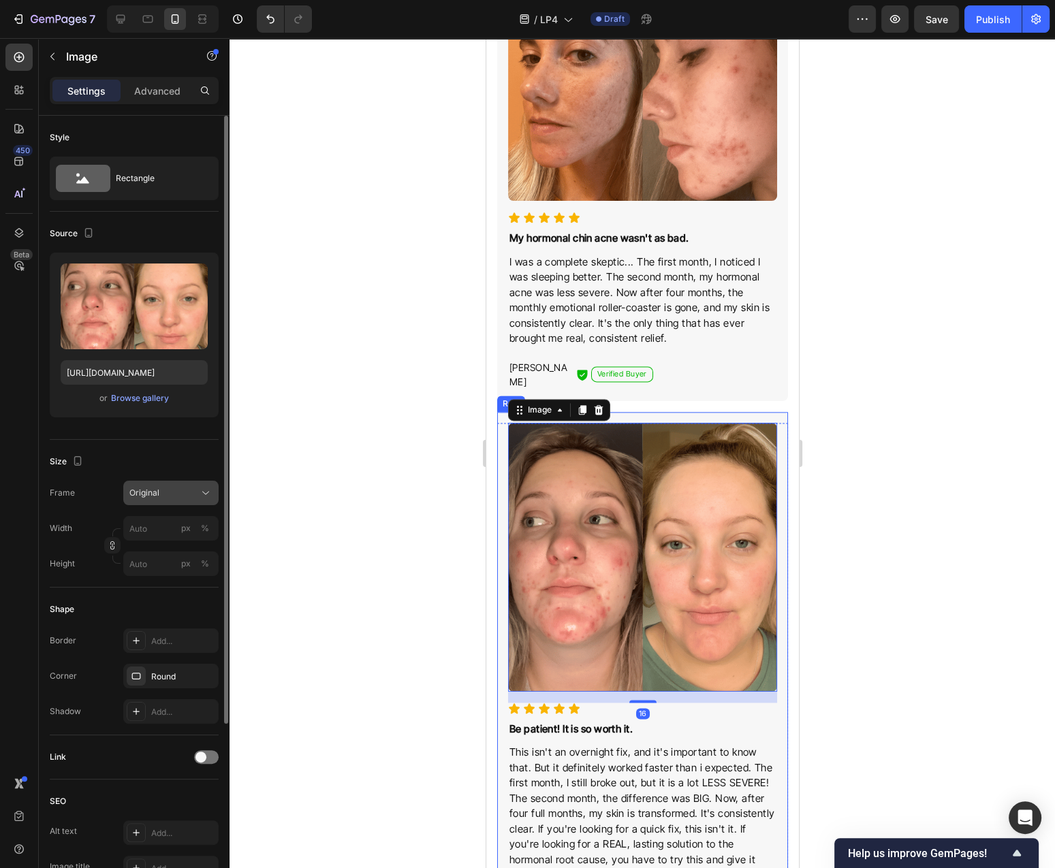
click at [159, 495] on span "Original" at bounding box center [144, 493] width 30 height 12
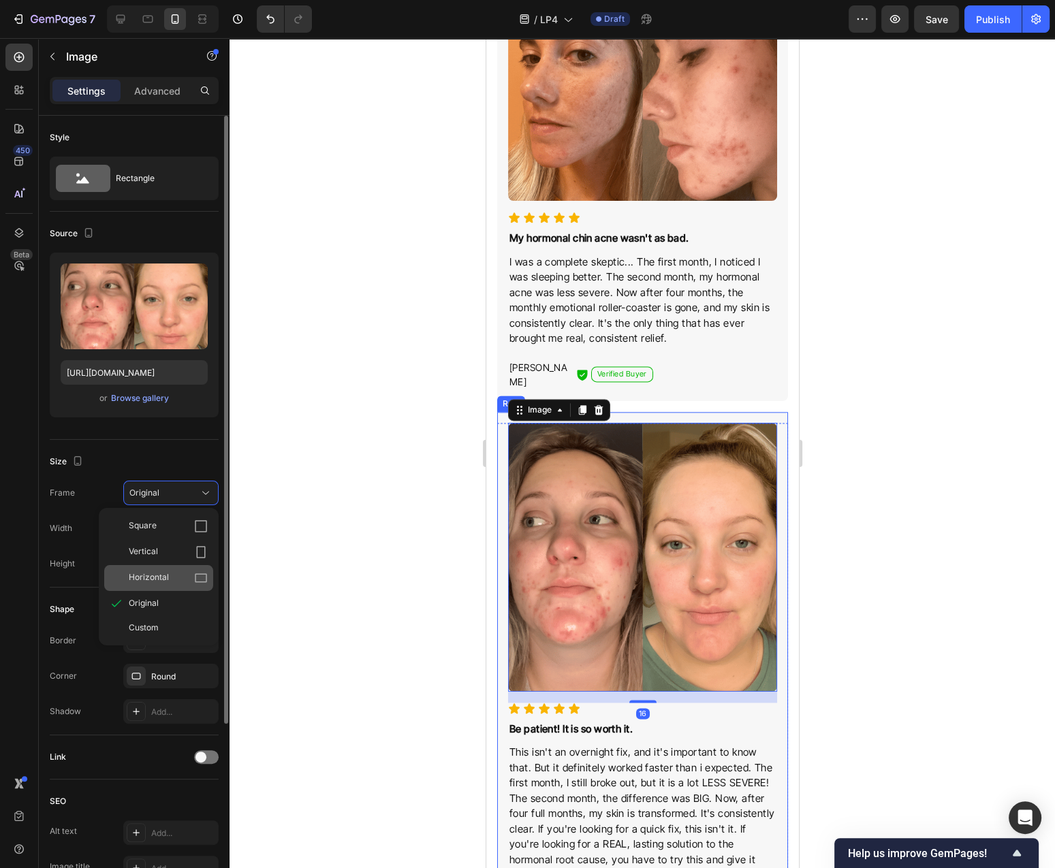
click at [188, 578] on div "Horizontal" at bounding box center [168, 578] width 79 height 14
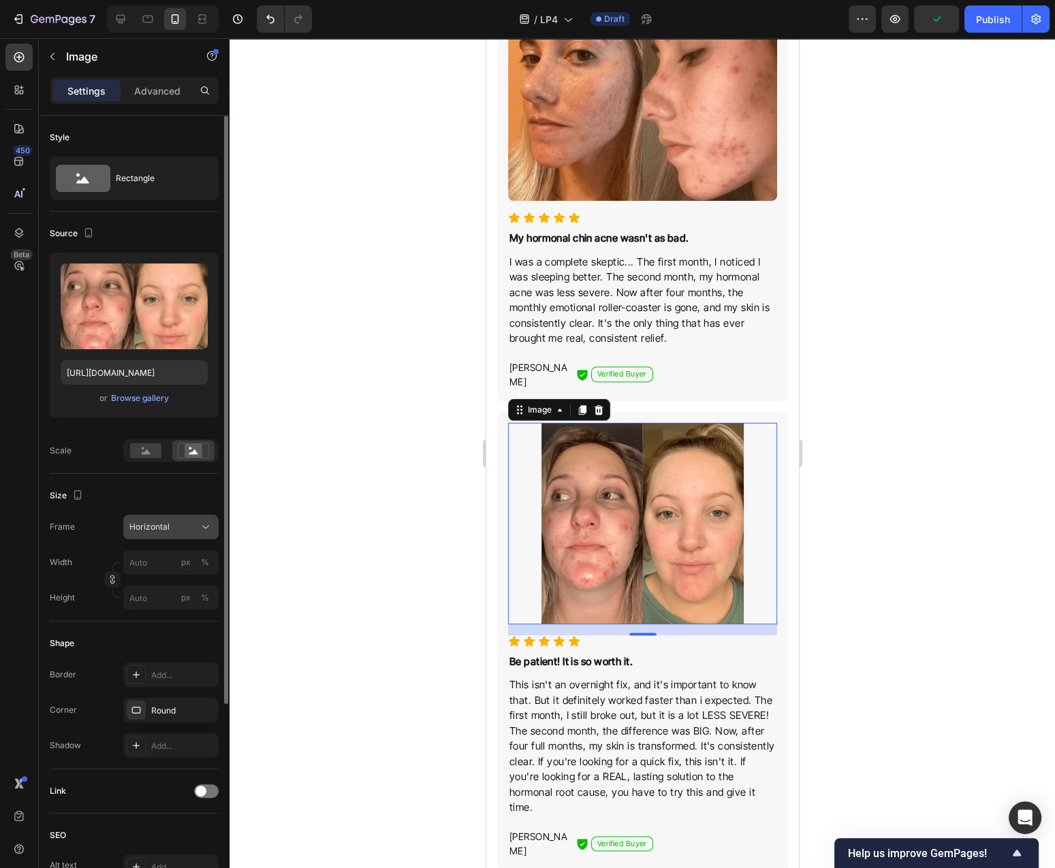
click at [202, 529] on icon at bounding box center [206, 527] width 14 height 14
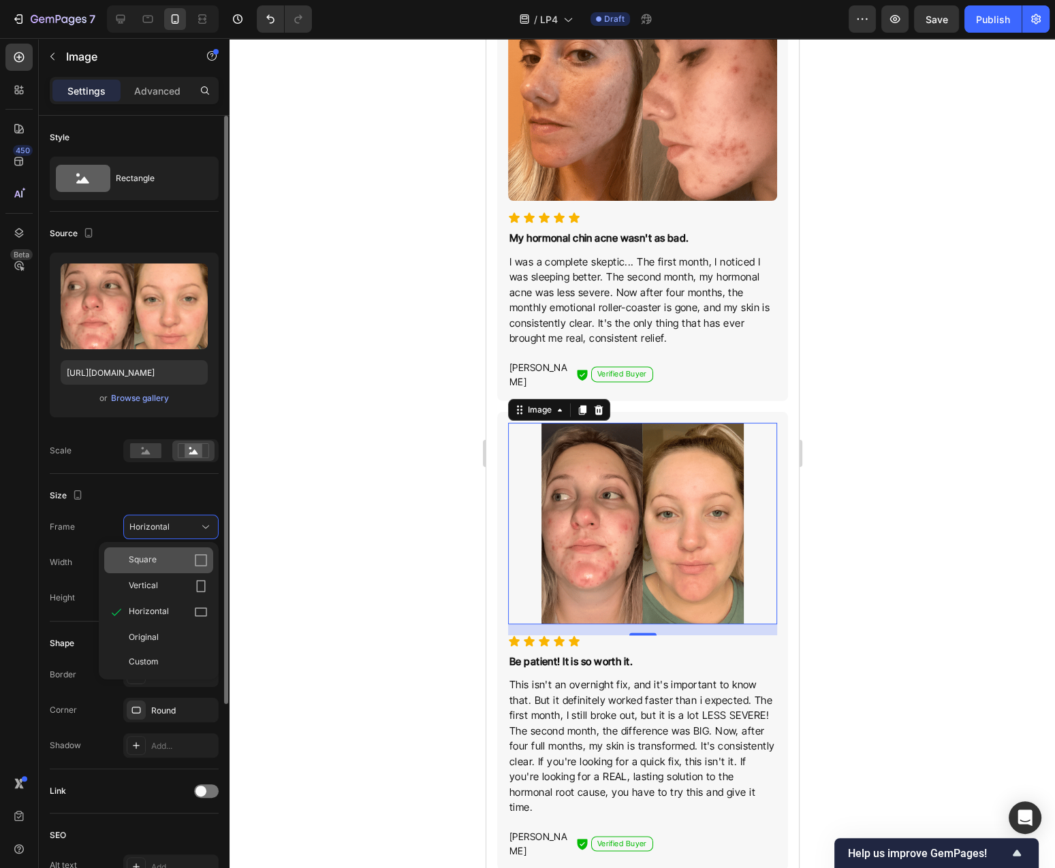
click at [169, 561] on div "Square" at bounding box center [168, 561] width 79 height 14
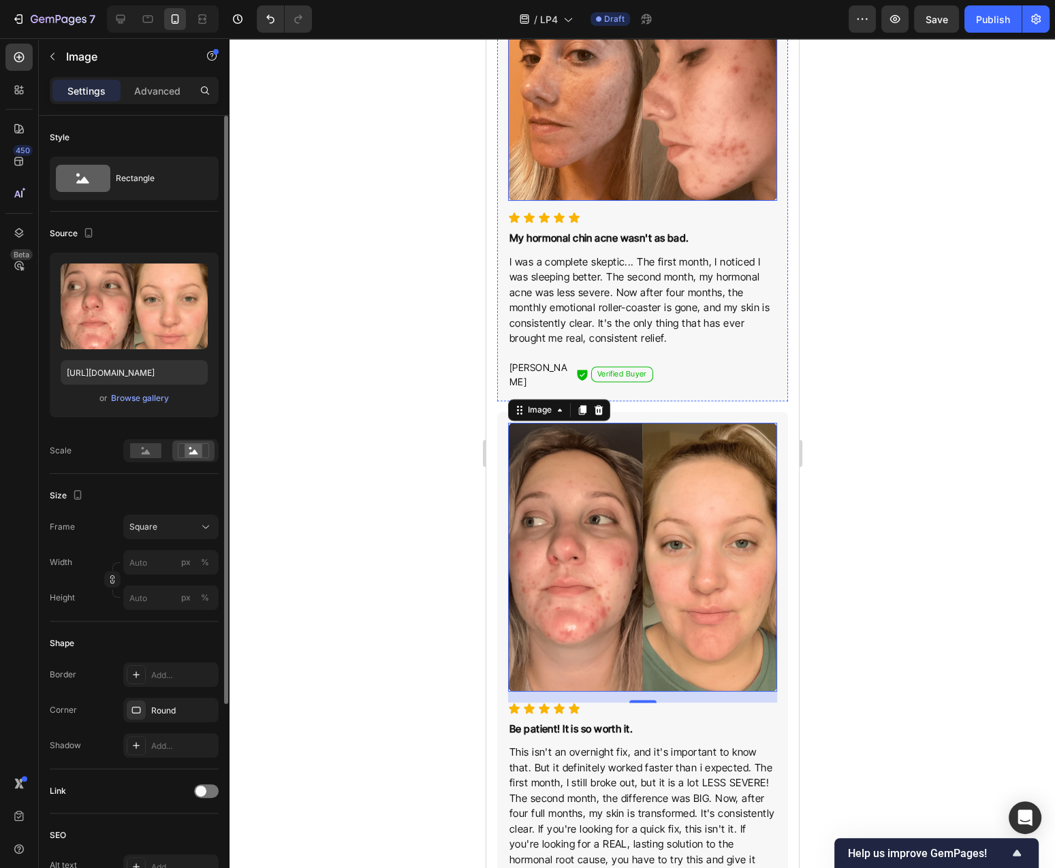
click at [597, 129] on img at bounding box center [641, 100] width 269 height 202
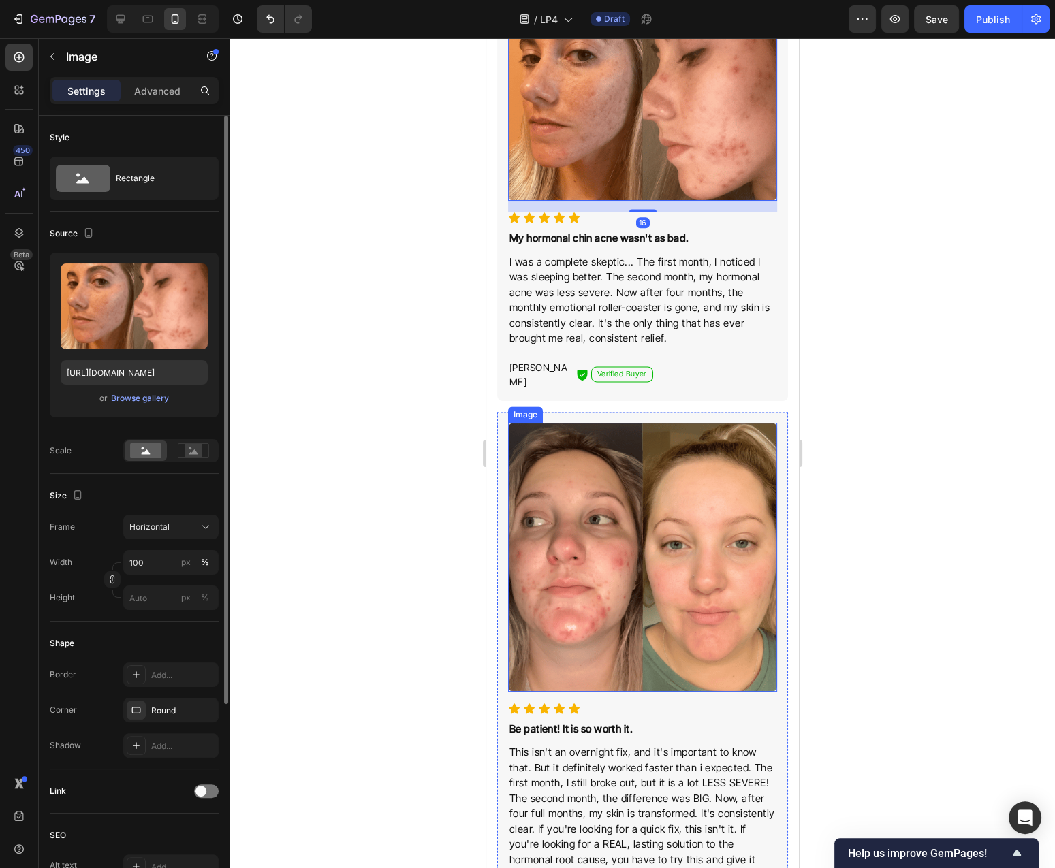
click at [593, 526] on img at bounding box center [641, 557] width 269 height 269
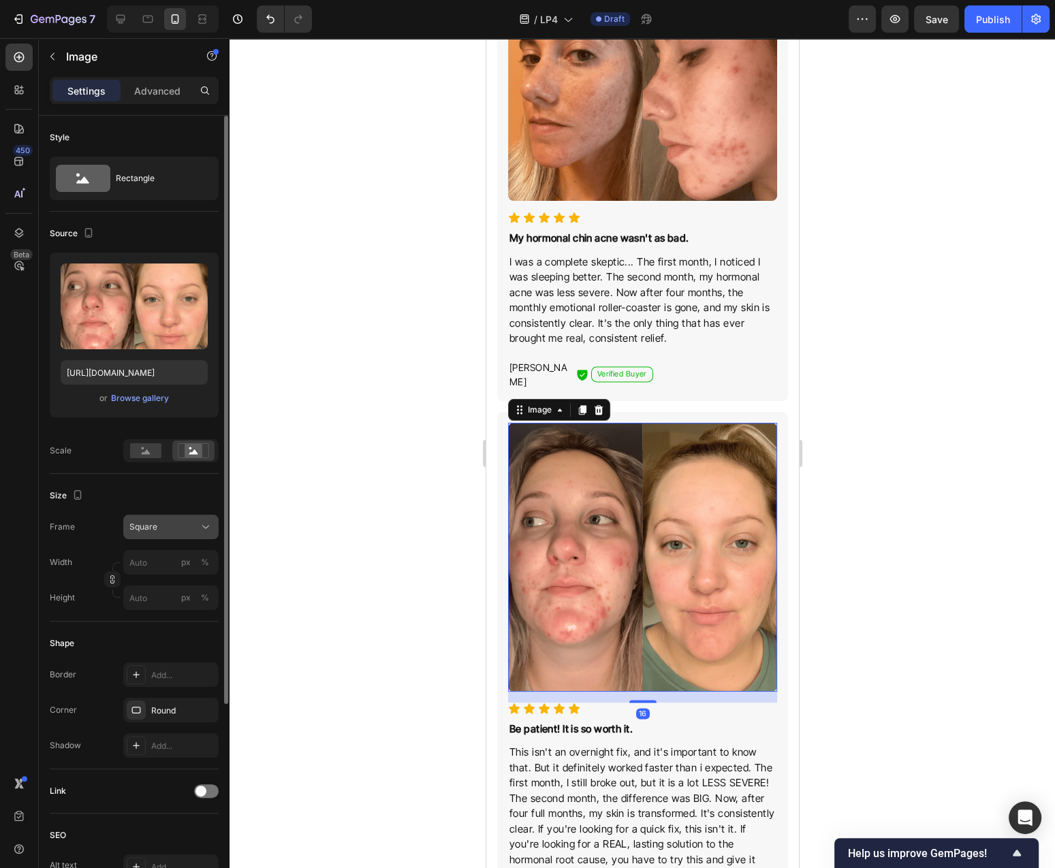
click at [206, 535] on button "Square" at bounding box center [170, 527] width 95 height 25
click at [176, 610] on div "Horizontal" at bounding box center [168, 612] width 79 height 14
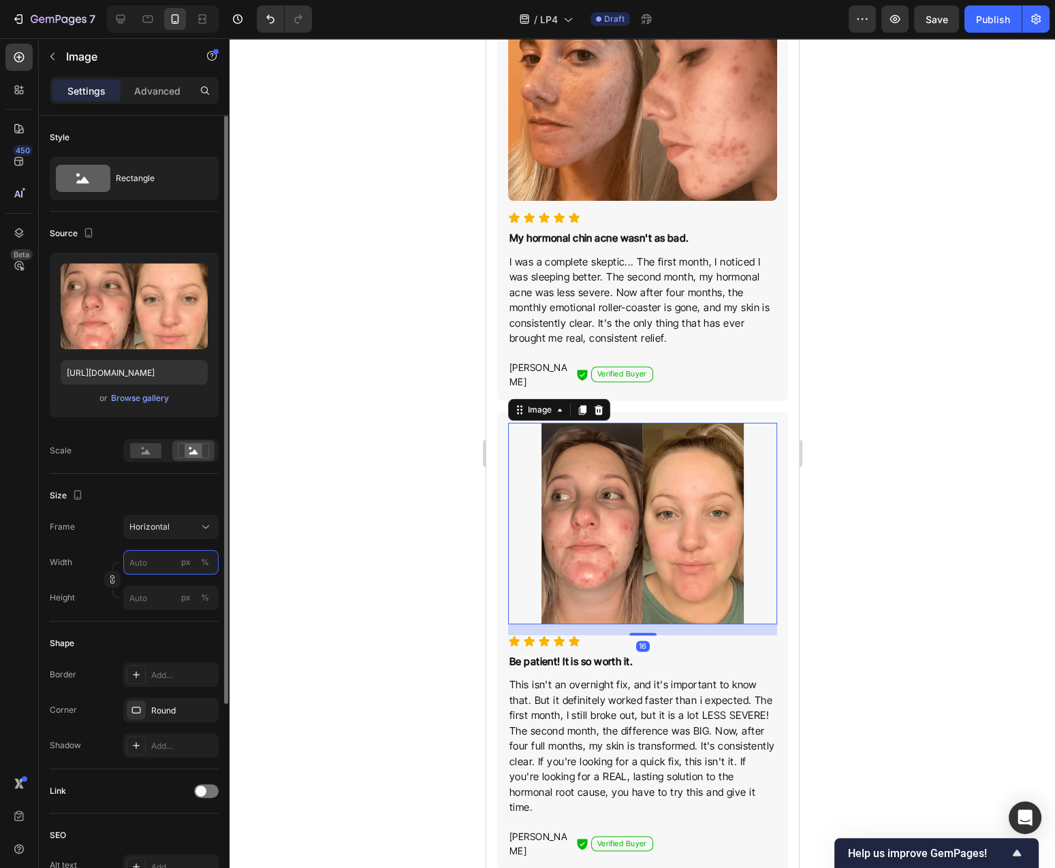
click at [157, 562] on input "px %" at bounding box center [170, 562] width 95 height 25
click at [203, 562] on div "%" at bounding box center [205, 562] width 8 height 12
click at [153, 563] on input "px %" at bounding box center [170, 562] width 95 height 25
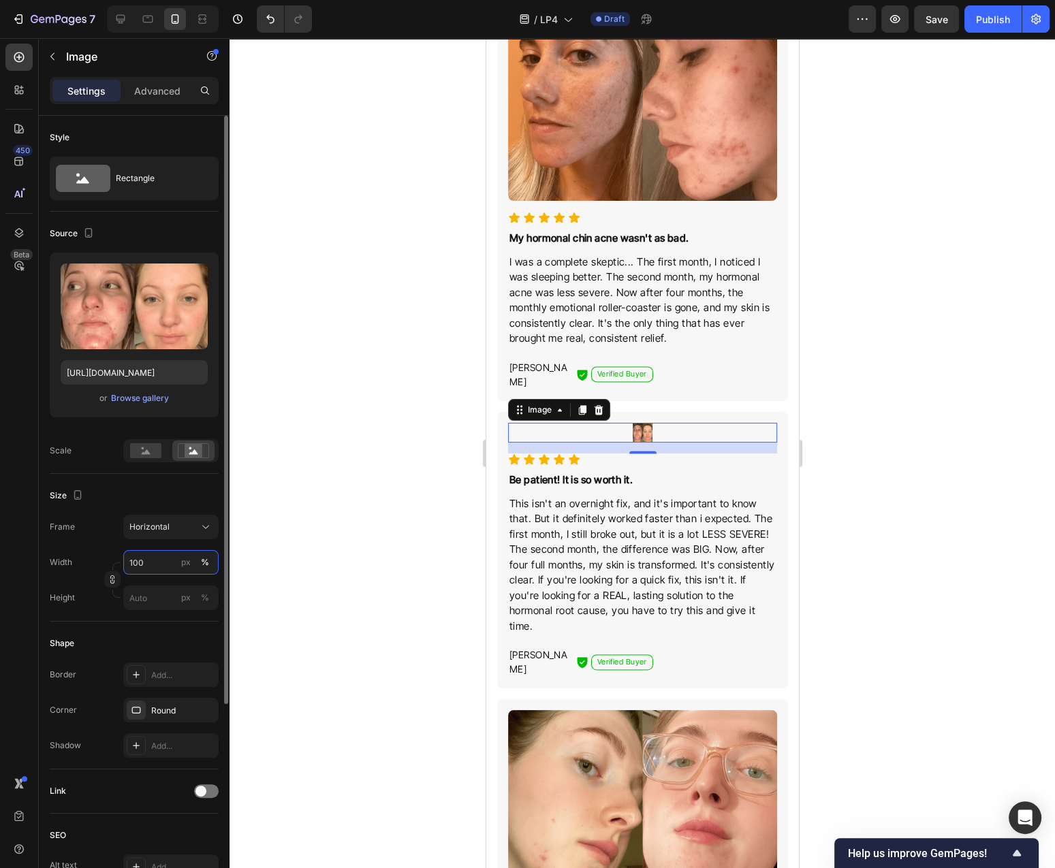
type input "100"
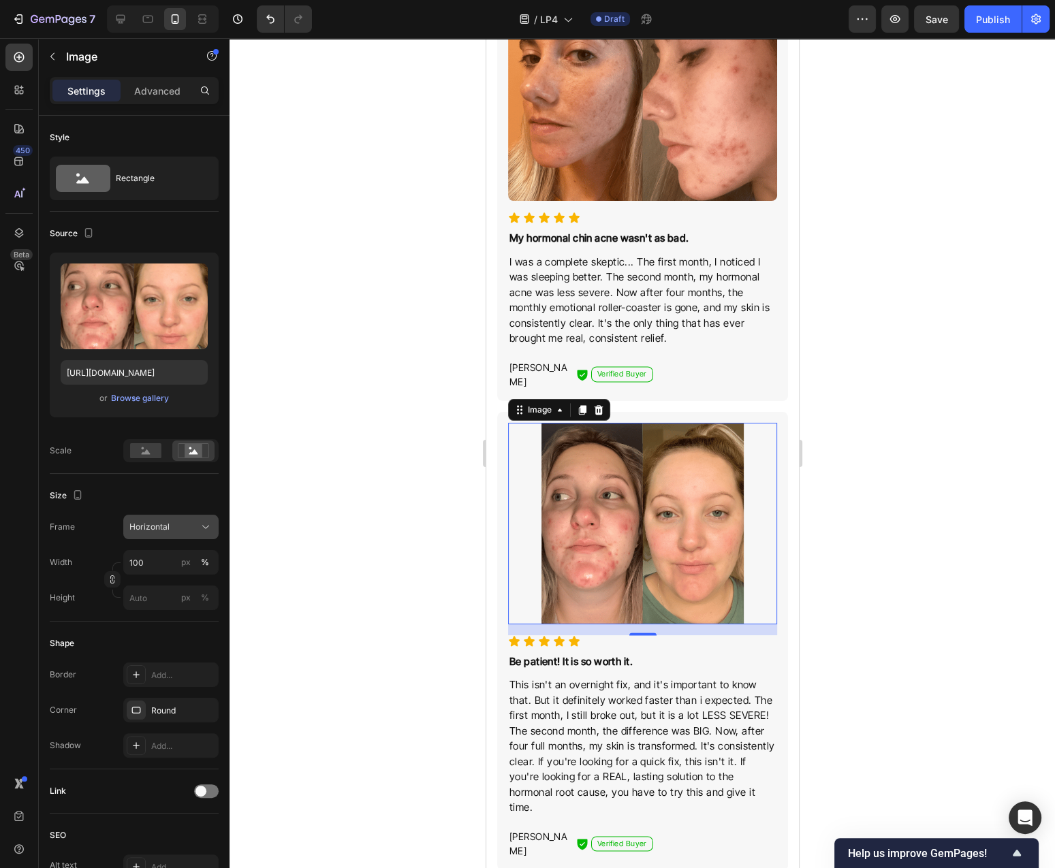
click at [197, 523] on div "Horizontal" at bounding box center [170, 527] width 83 height 14
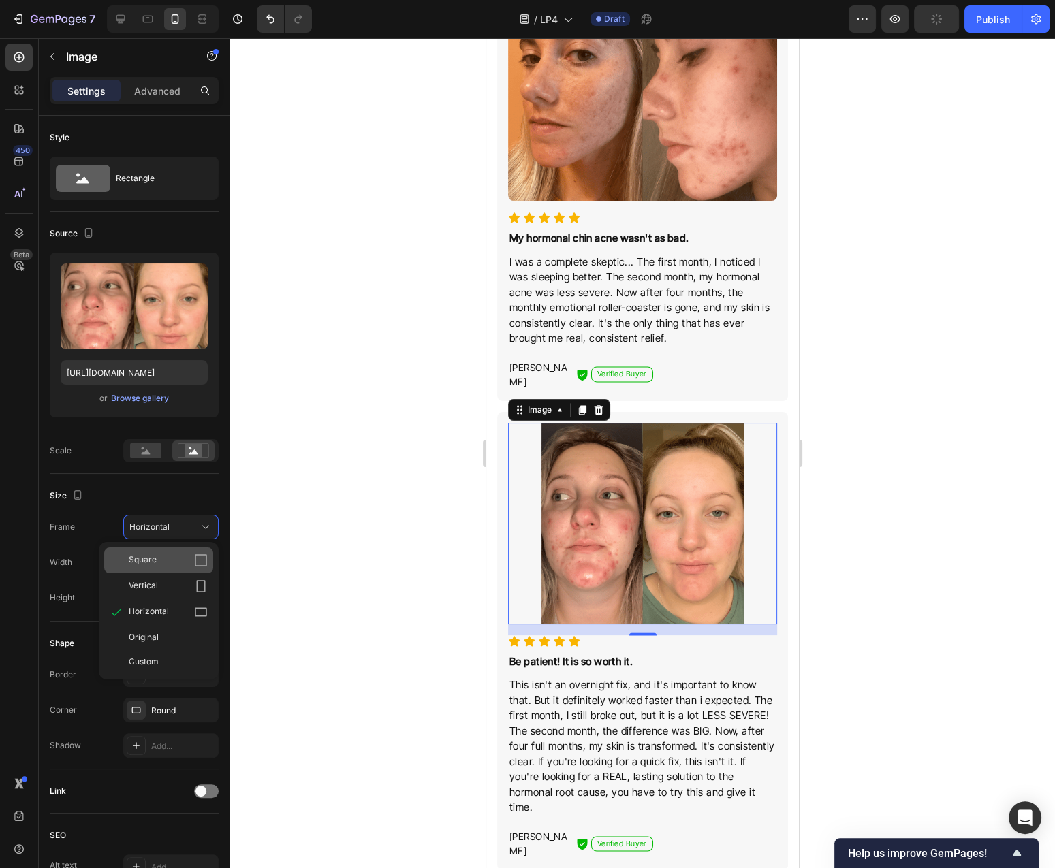
click at [162, 567] on div "Square" at bounding box center [168, 561] width 79 height 14
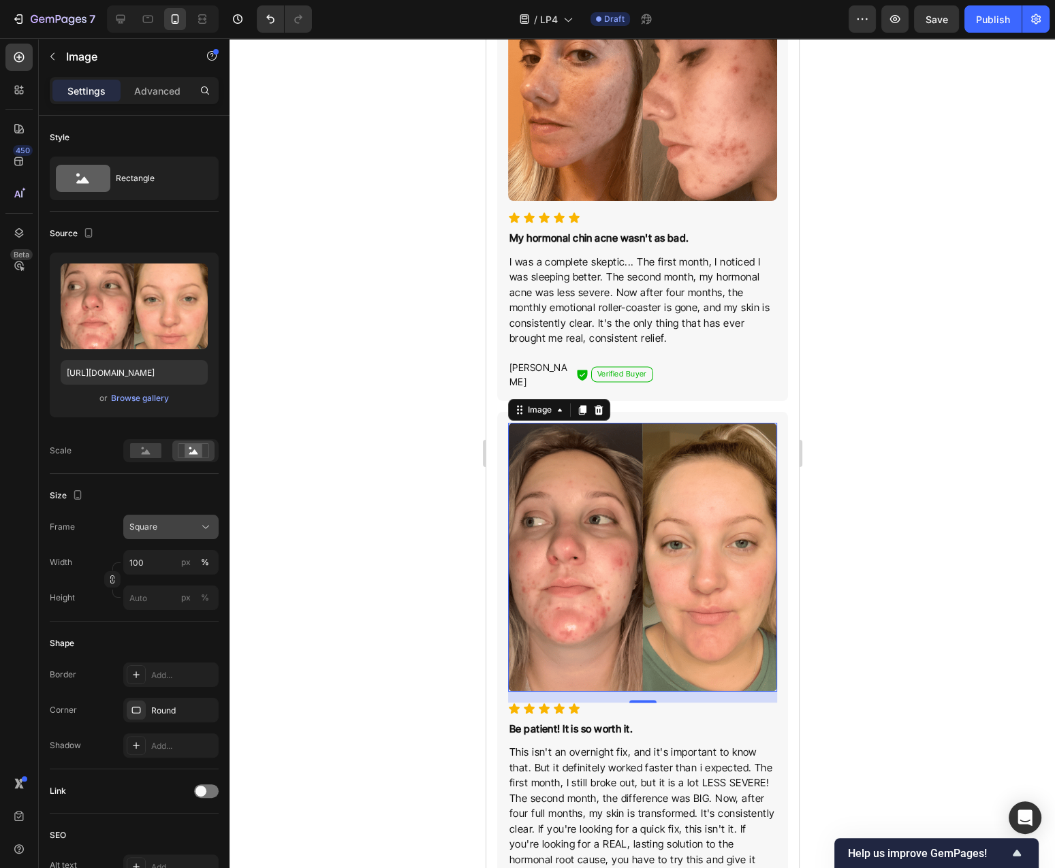
click at [195, 522] on div "Square" at bounding box center [162, 527] width 67 height 12
click at [155, 612] on span "Horizontal" at bounding box center [149, 612] width 40 height 14
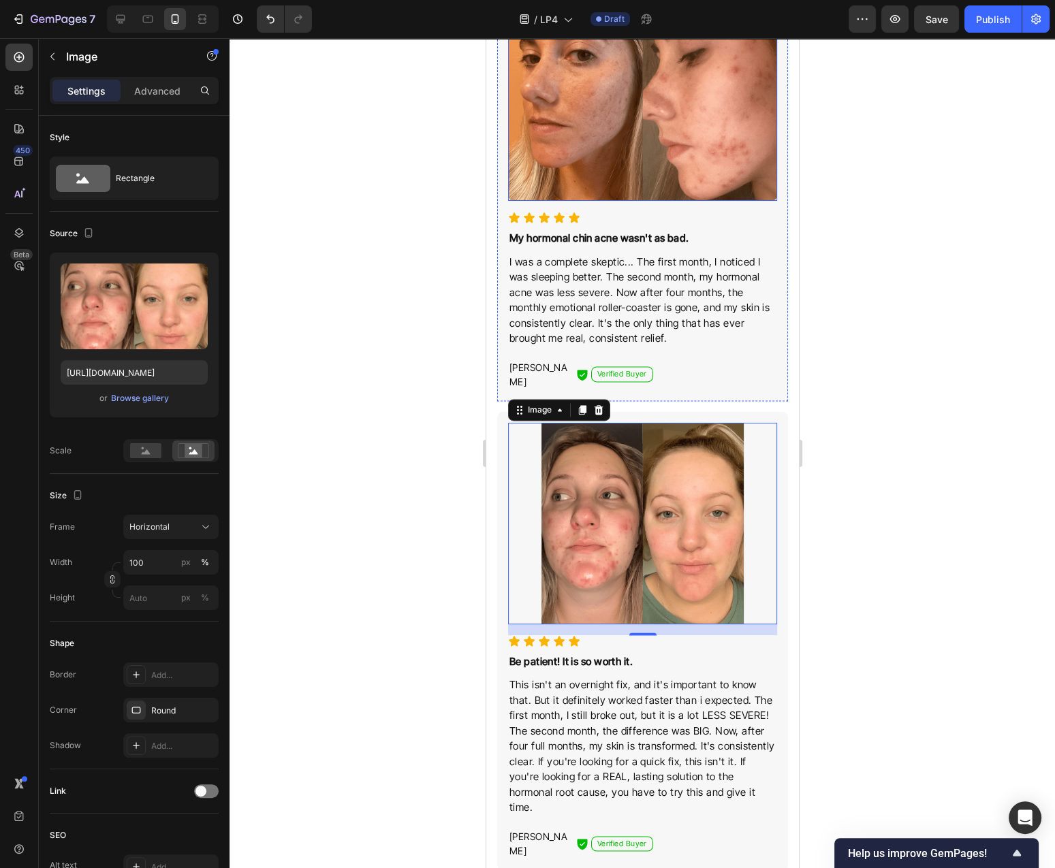
click at [680, 126] on img at bounding box center [641, 100] width 269 height 202
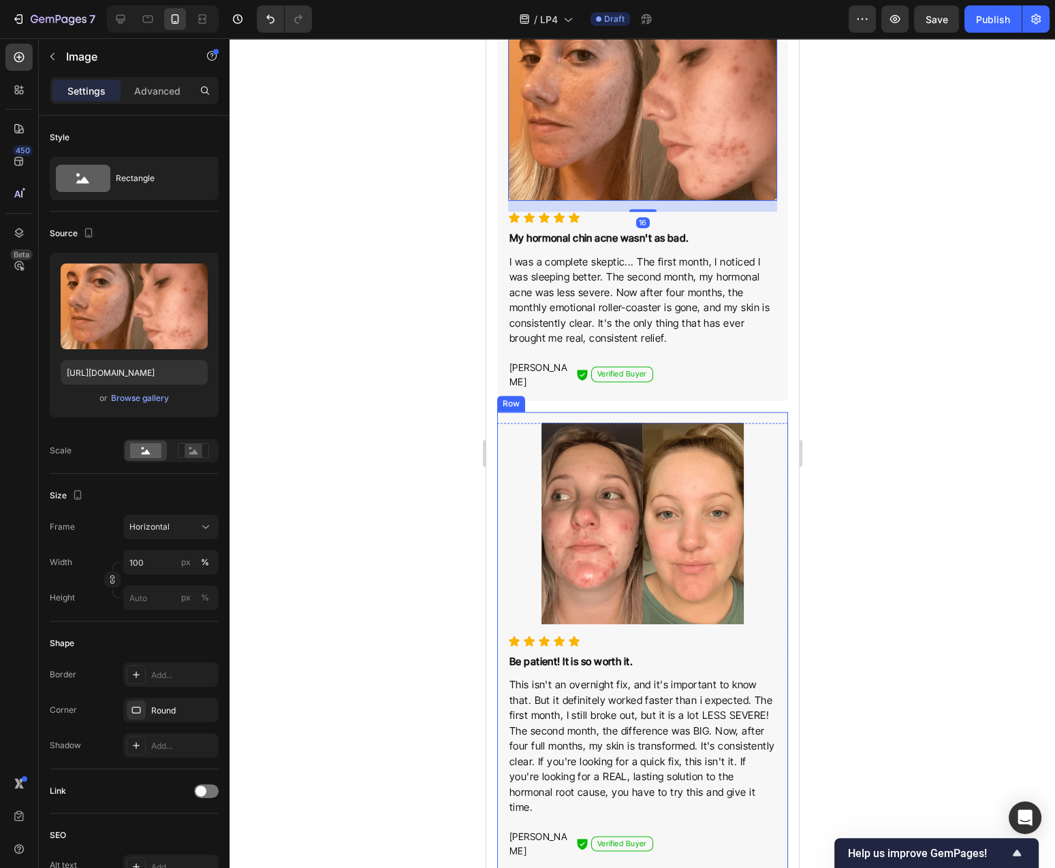
click at [624, 487] on img at bounding box center [641, 524] width 269 height 202
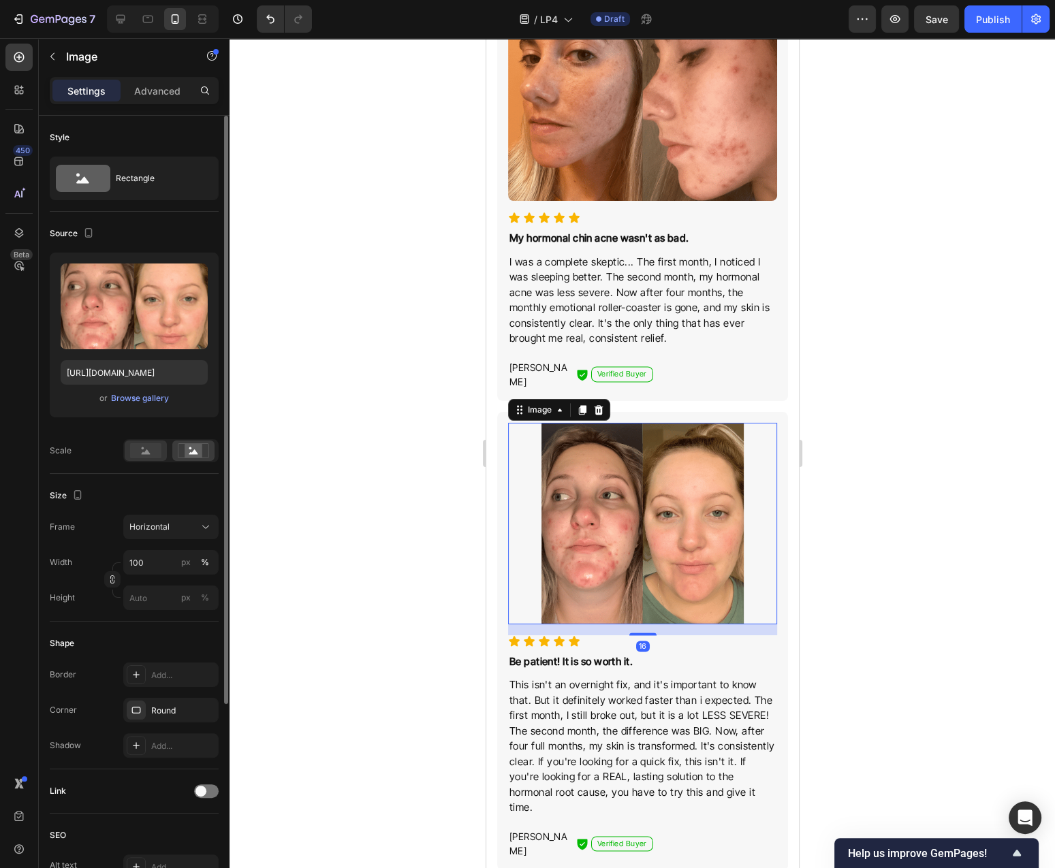
click at [149, 460] on div at bounding box center [146, 451] width 42 height 20
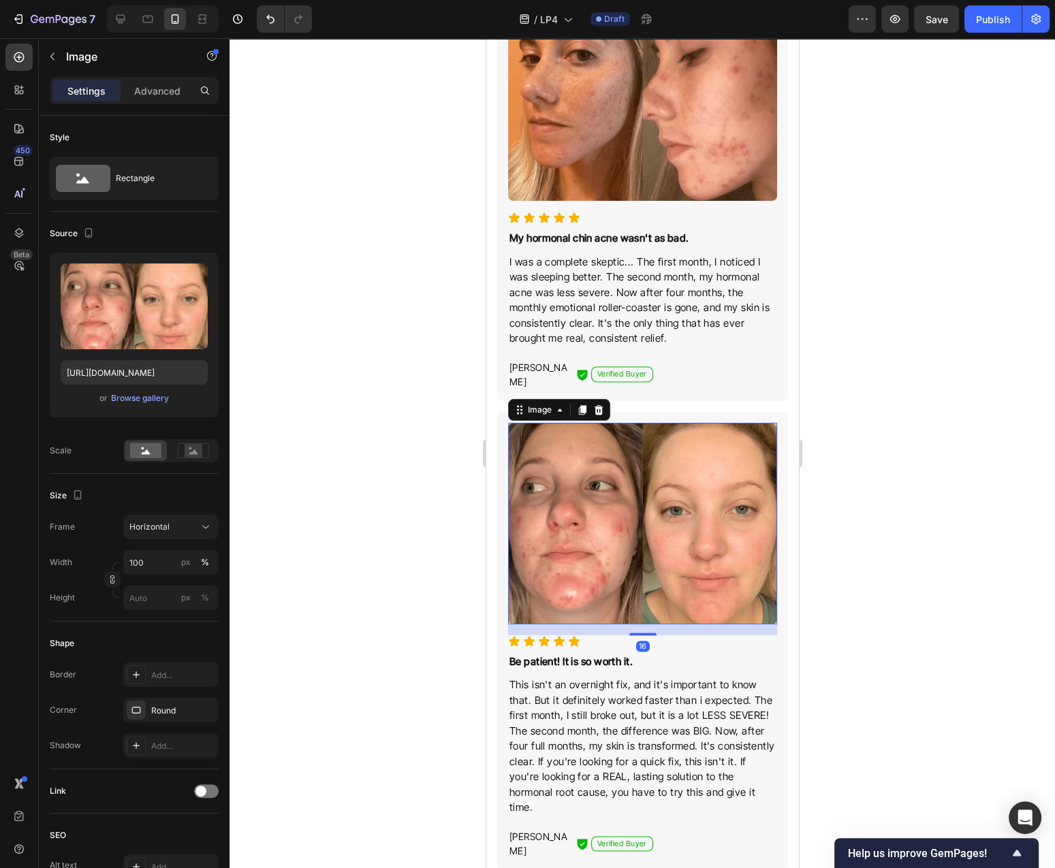
click at [323, 477] on div at bounding box center [641, 453] width 825 height 830
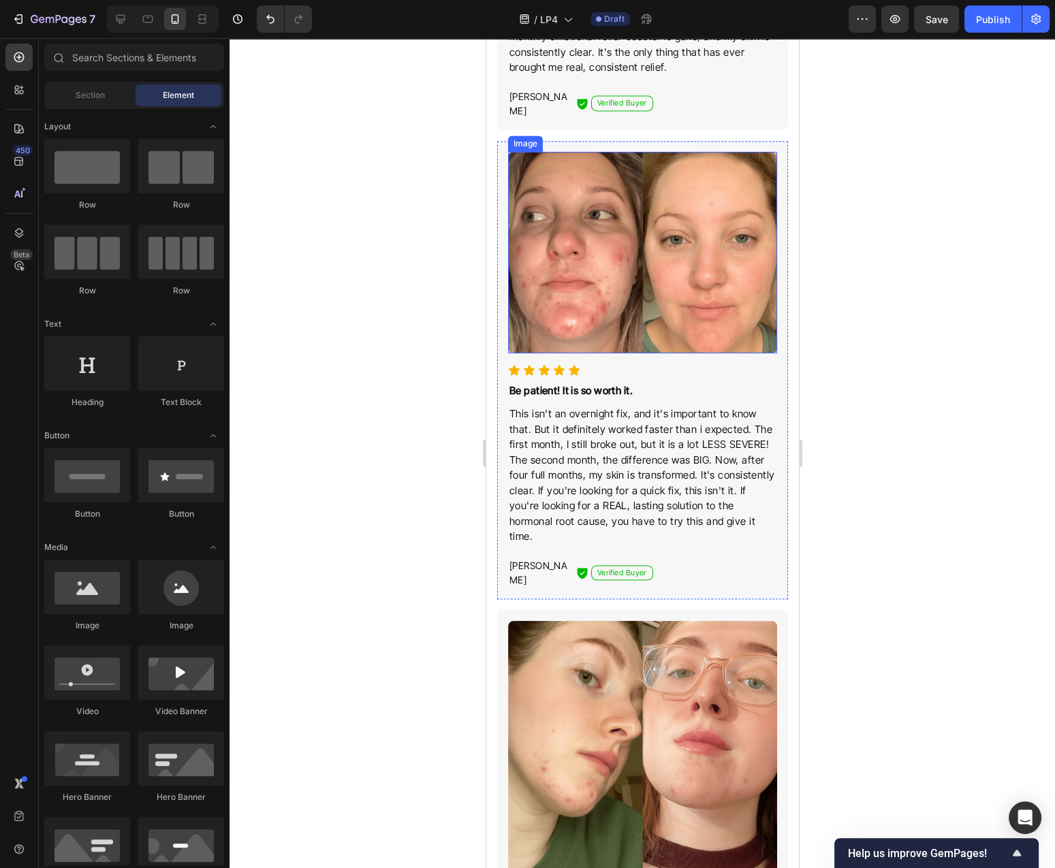
scroll to position [2190, 0]
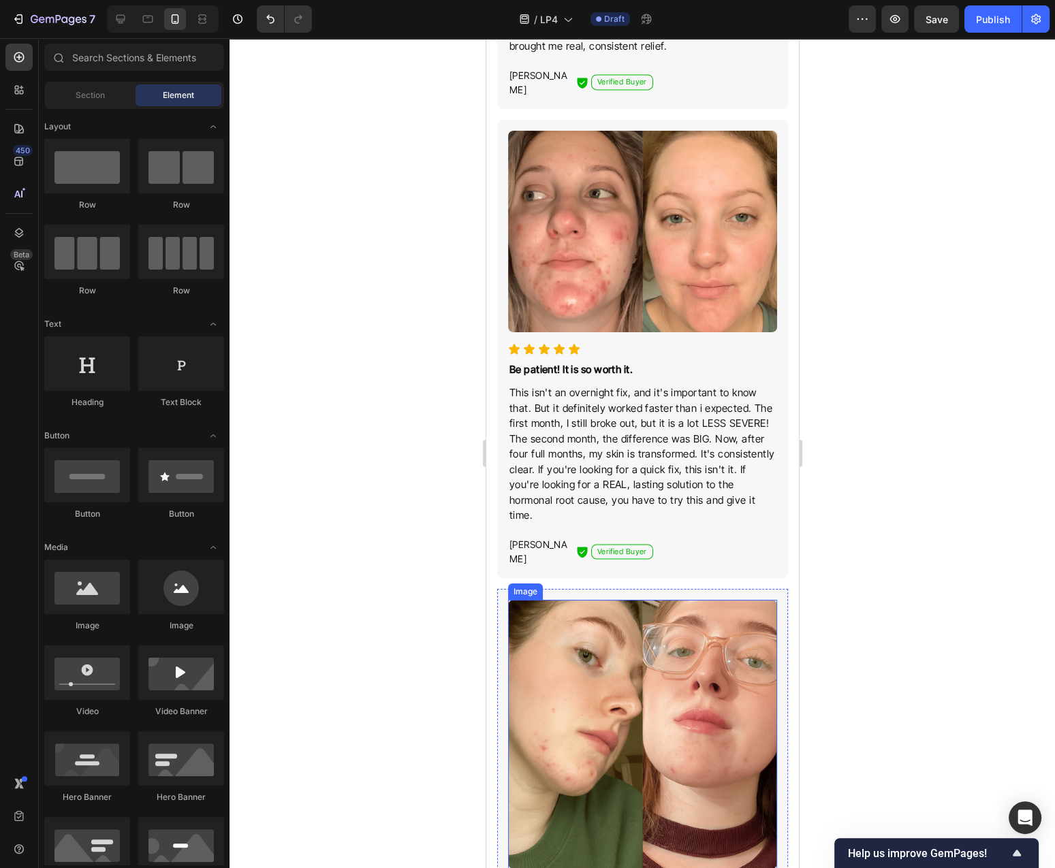
click at [609, 600] on img at bounding box center [641, 734] width 269 height 269
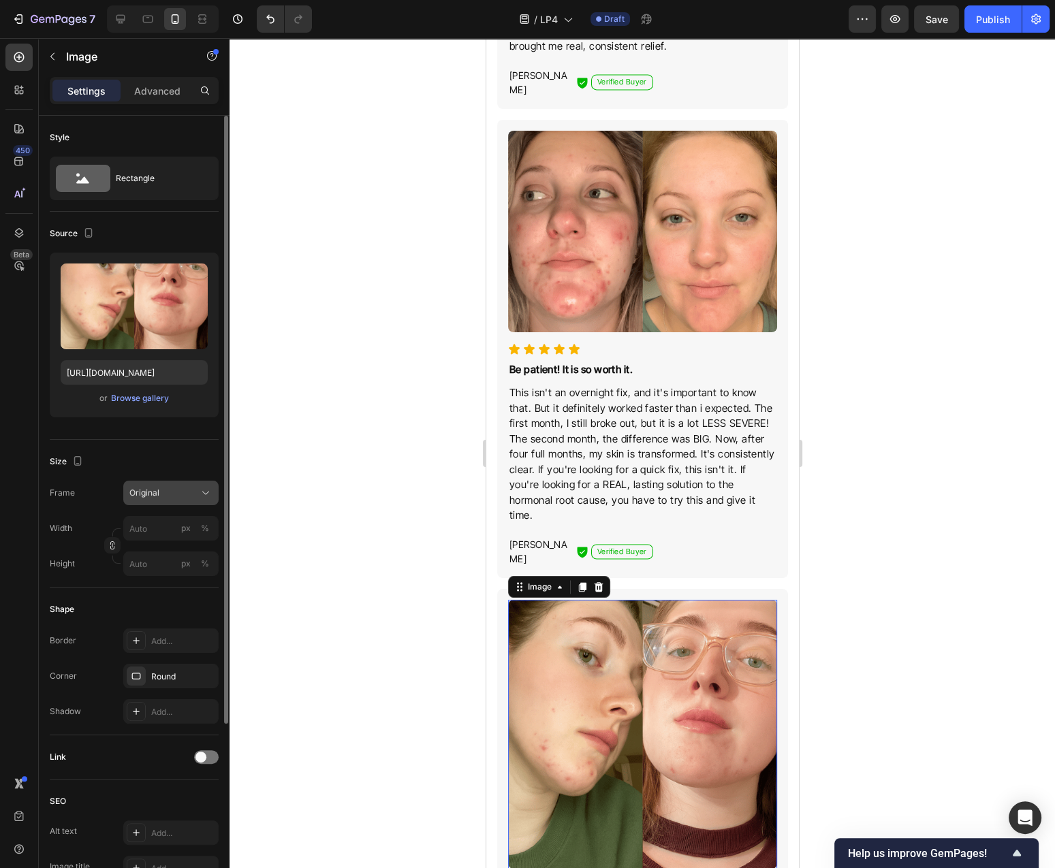
click at [172, 495] on div "Original" at bounding box center [162, 493] width 67 height 12
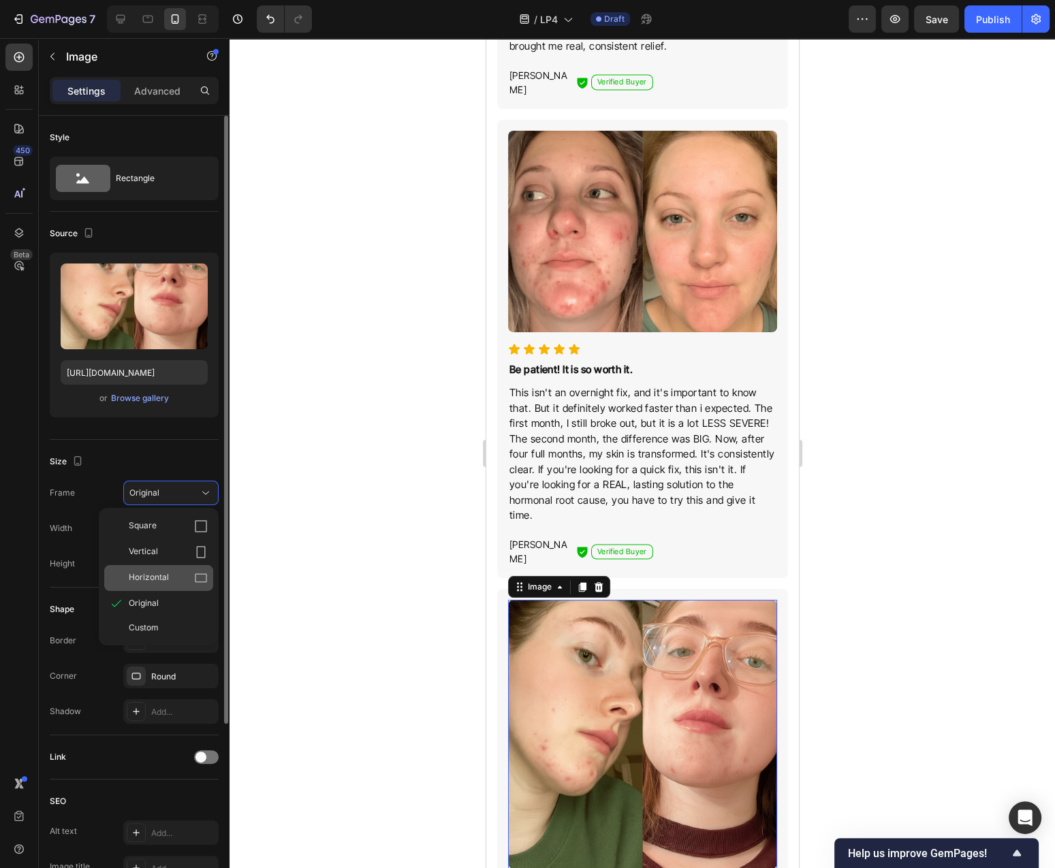
click at [170, 580] on div "Horizontal" at bounding box center [168, 578] width 79 height 14
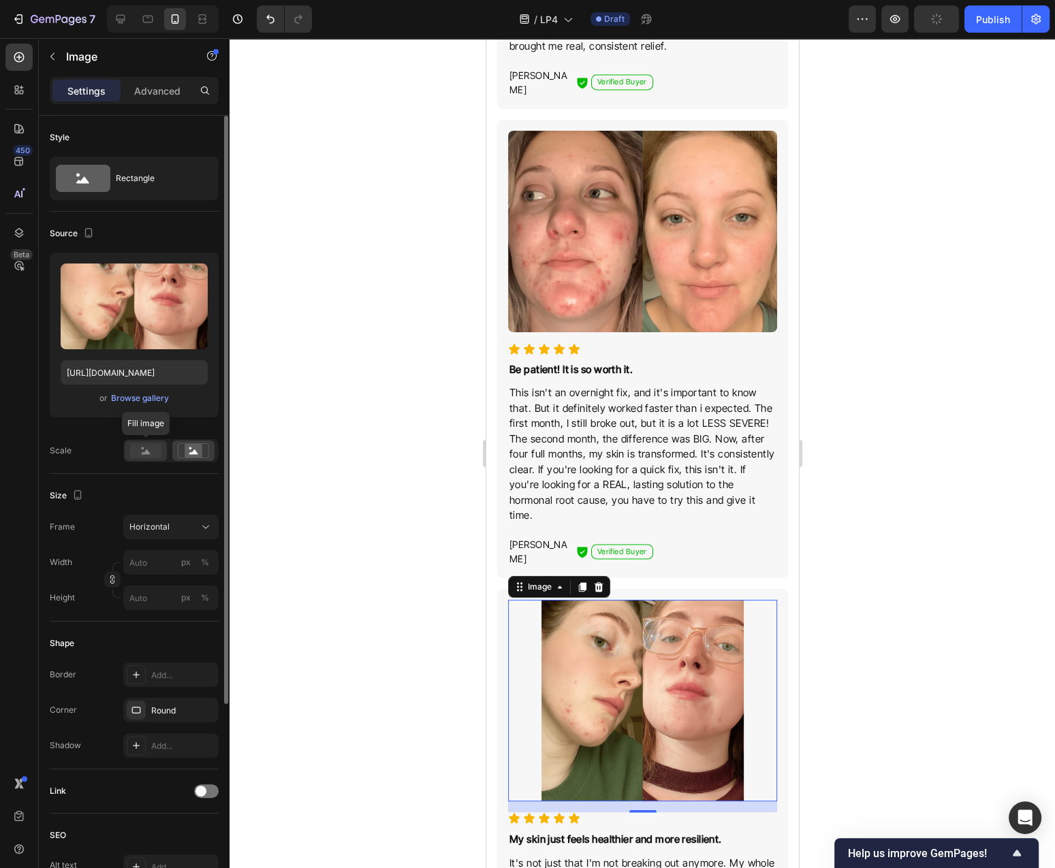
click at [150, 458] on rect at bounding box center [145, 450] width 31 height 15
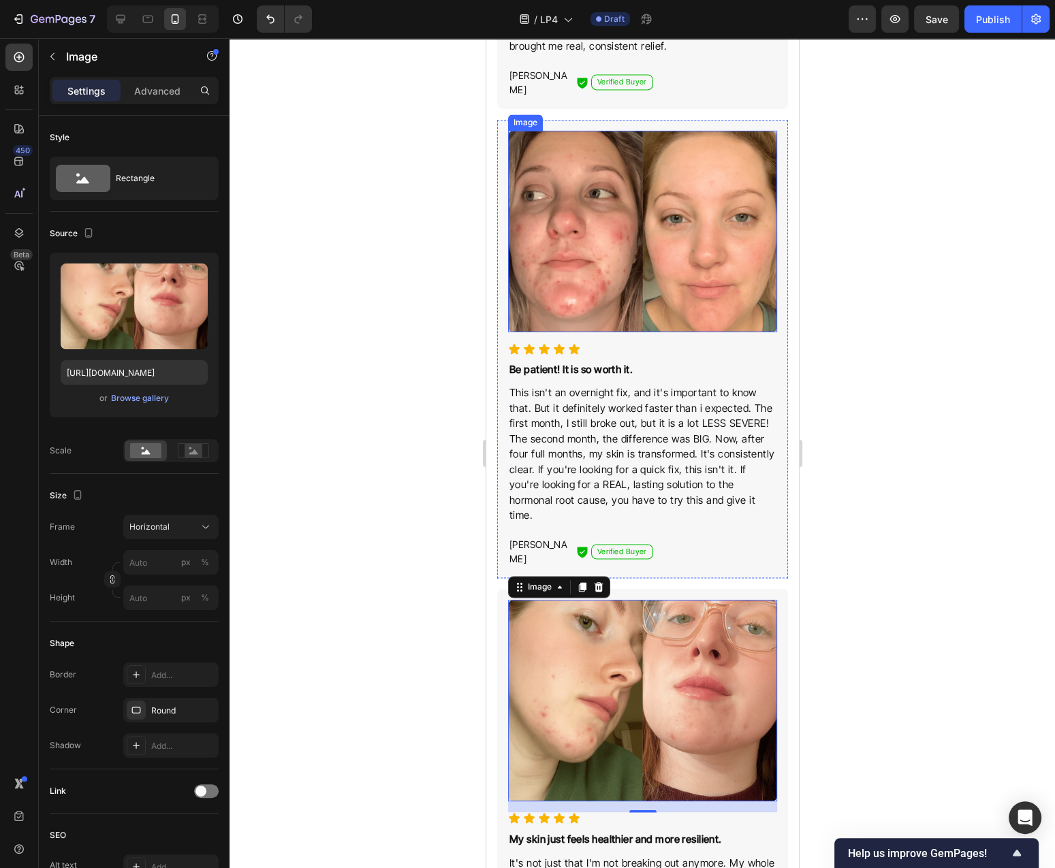
click at [619, 204] on img at bounding box center [641, 232] width 269 height 202
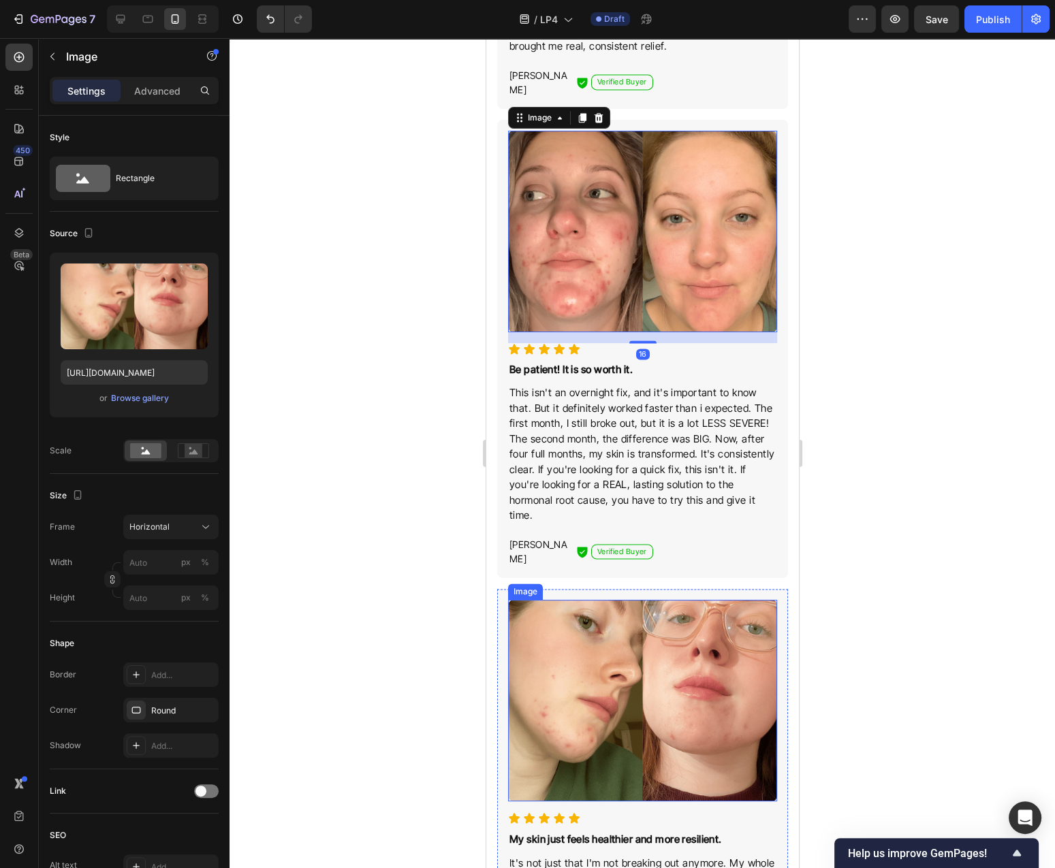
click at [640, 600] on img at bounding box center [641, 701] width 269 height 202
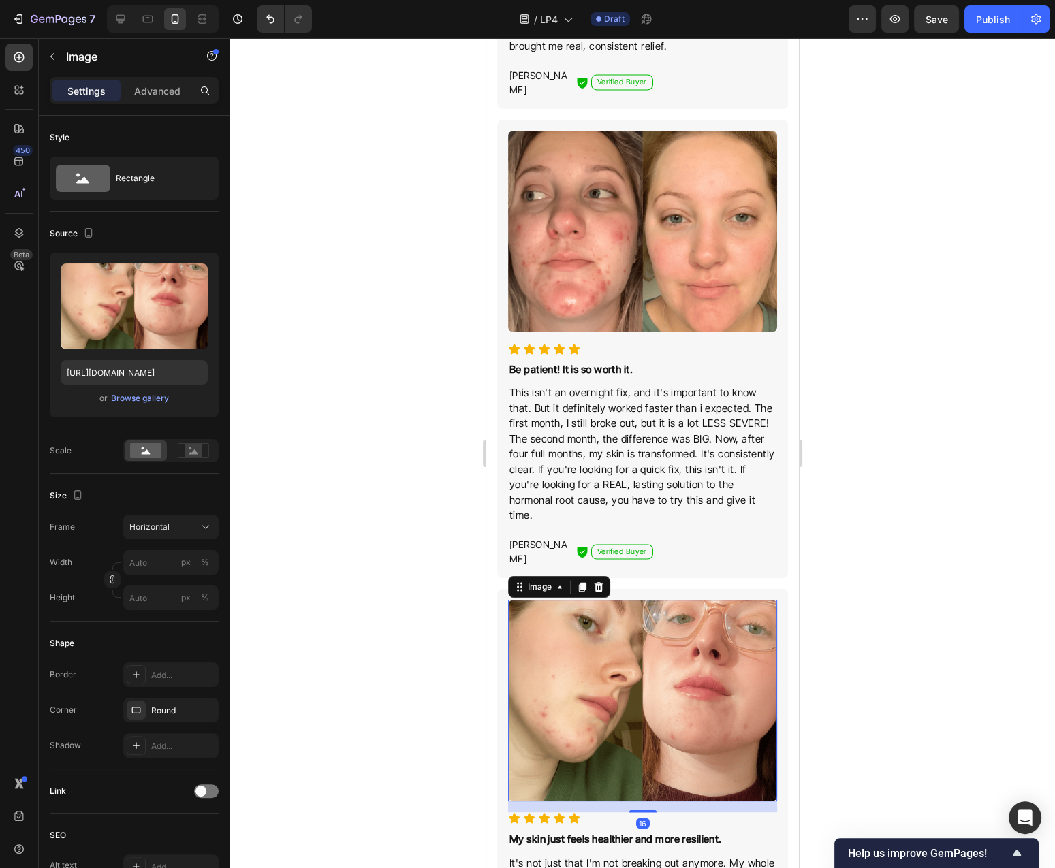
click at [332, 560] on div at bounding box center [641, 453] width 825 height 830
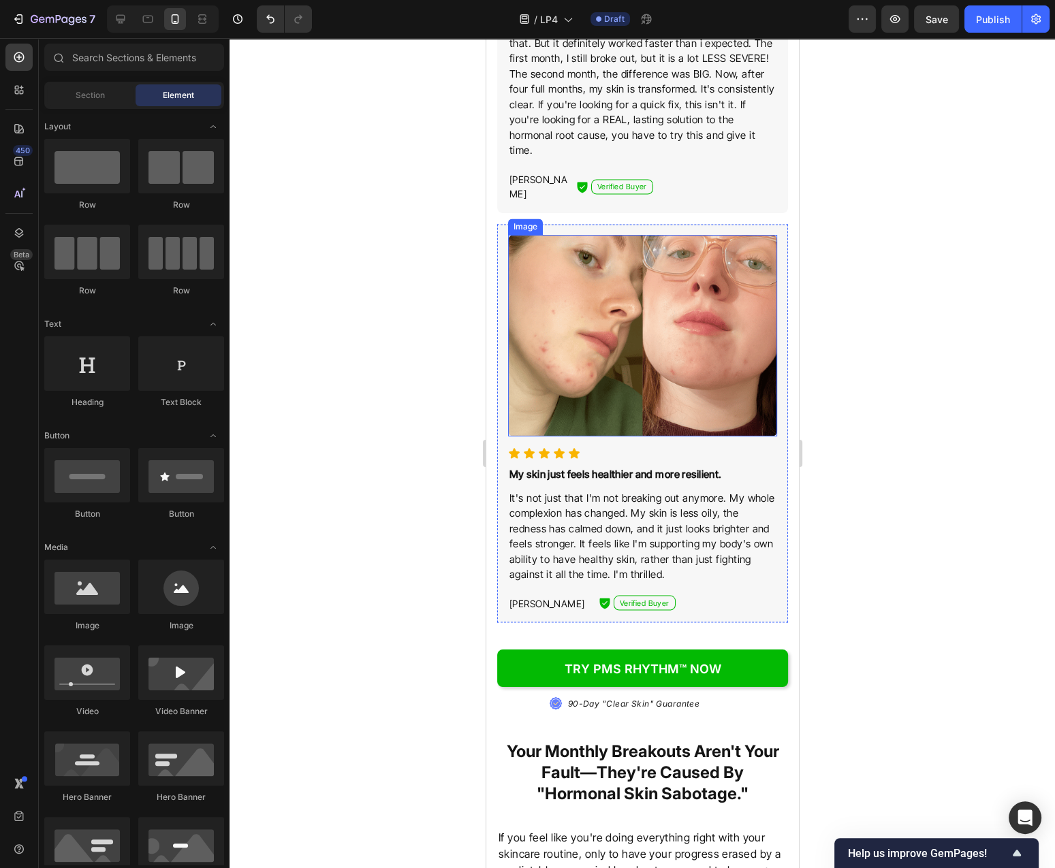
scroll to position [2920, 0]
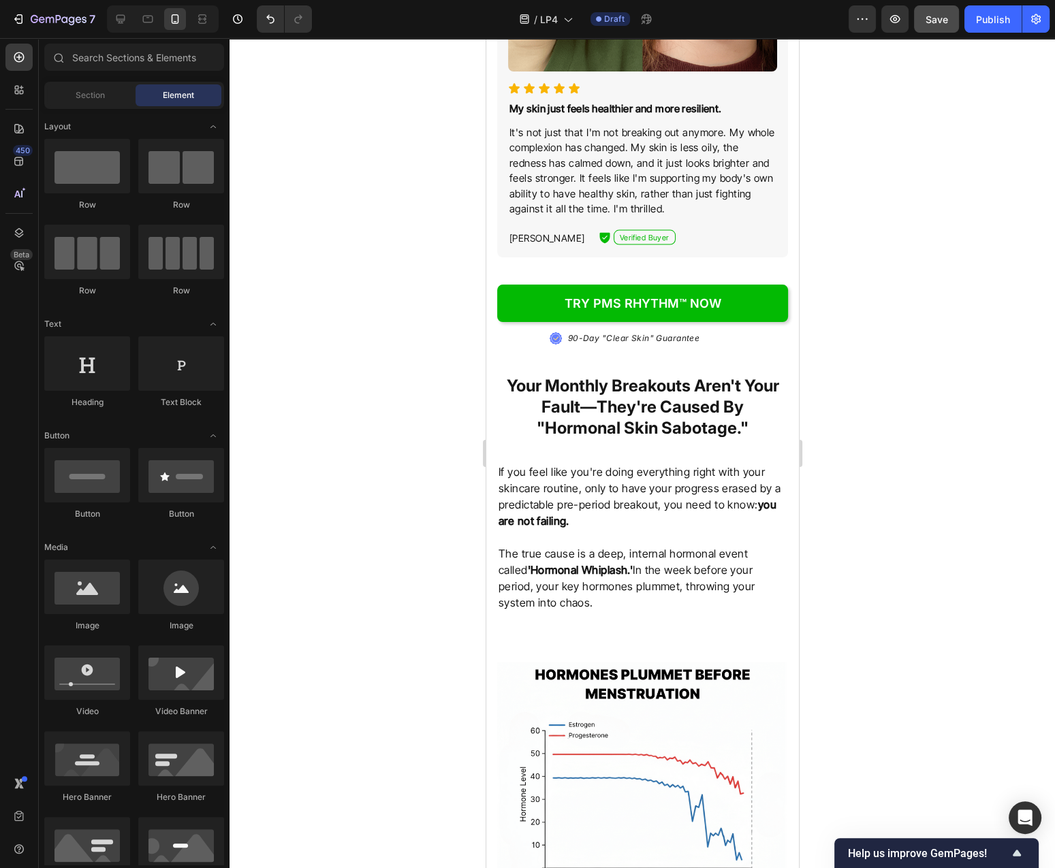
click at [950, 19] on button "Save" at bounding box center [936, 18] width 45 height 27
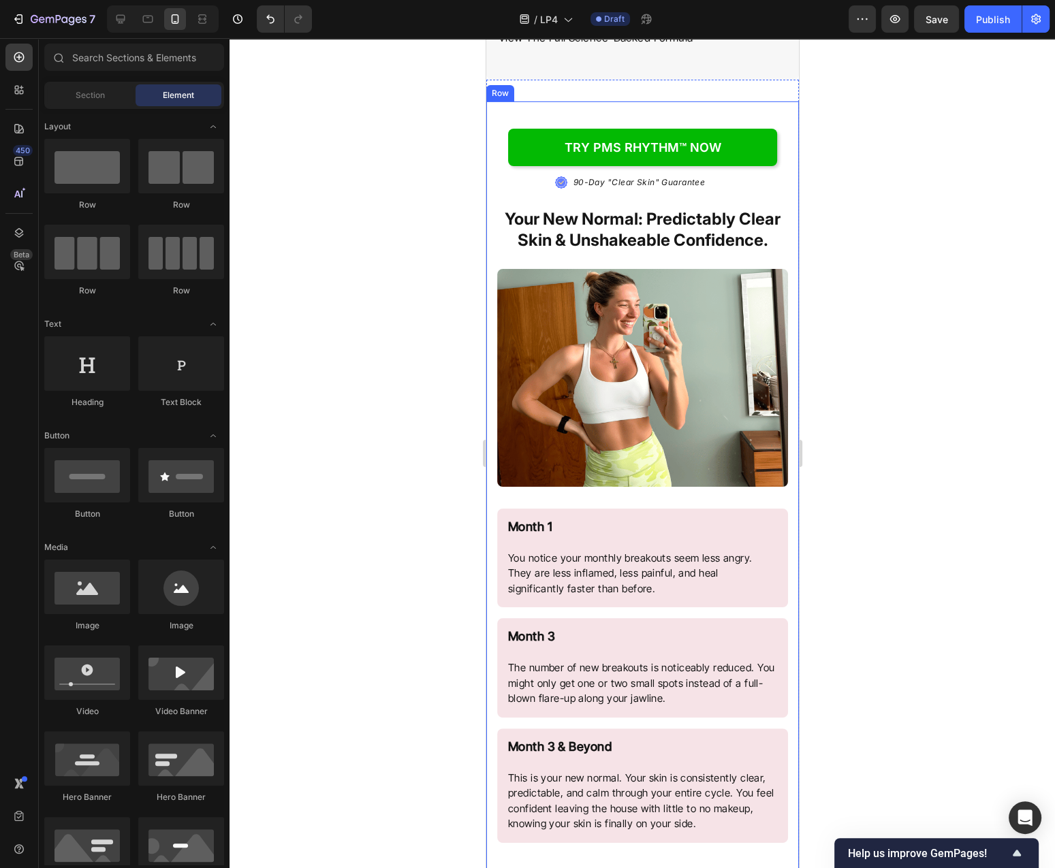
scroll to position [5256, 0]
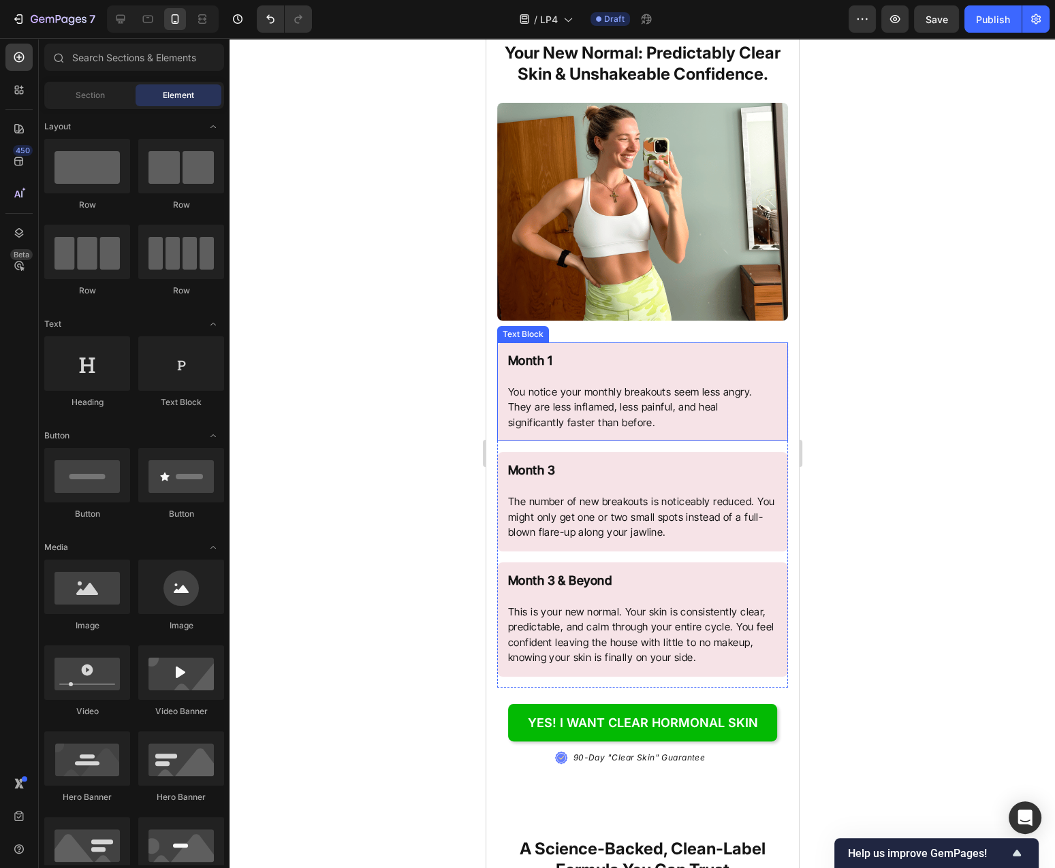
click at [669, 285] on img at bounding box center [641, 212] width 291 height 218
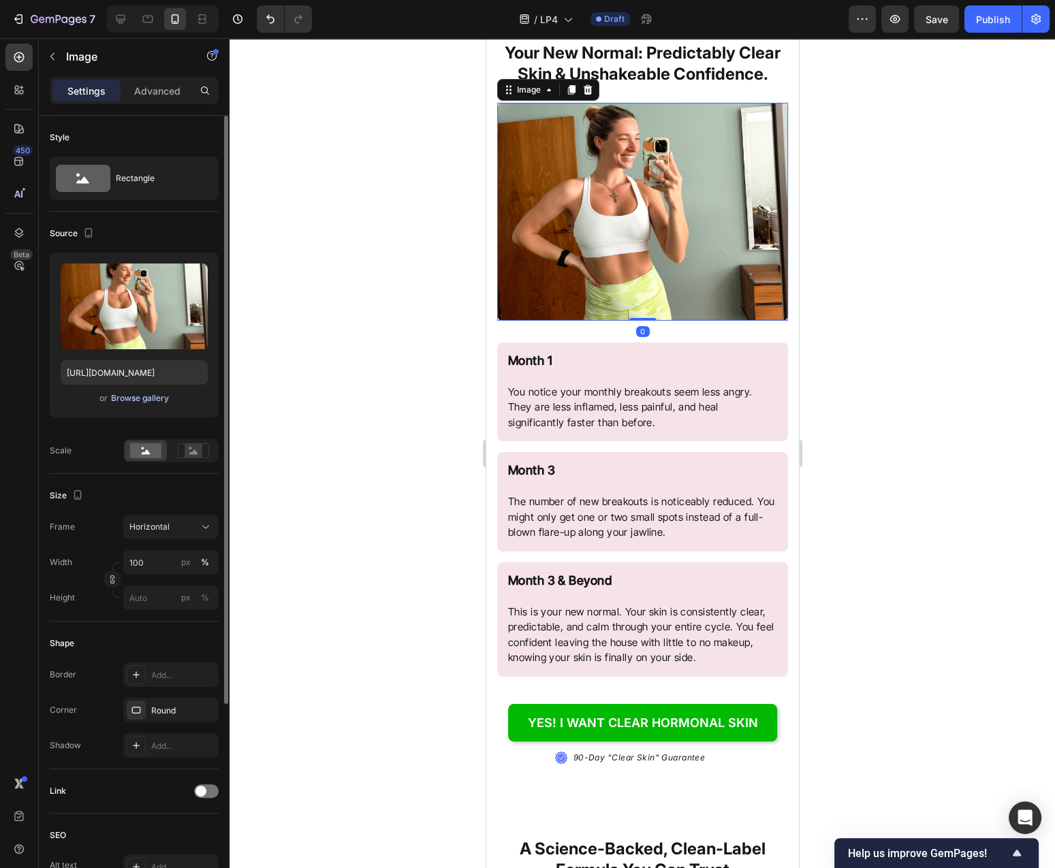
click at [137, 400] on div "Browse gallery" at bounding box center [140, 398] width 58 height 12
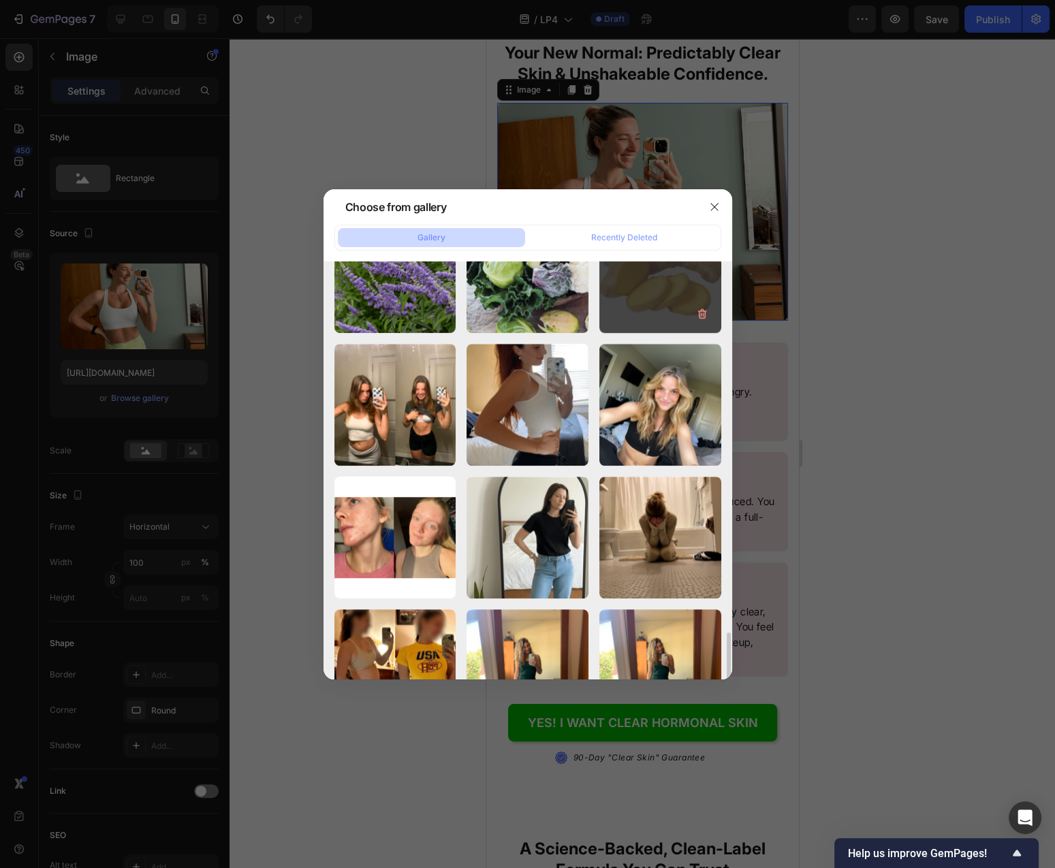
scroll to position [1327, 0]
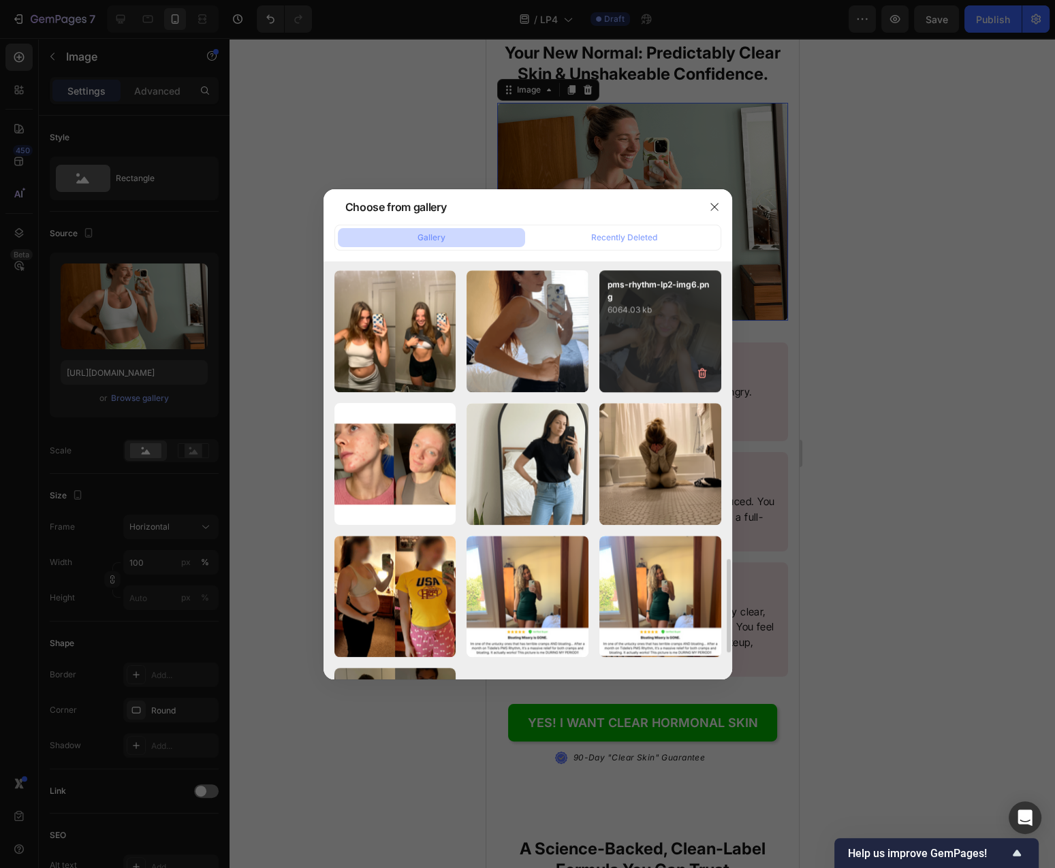
click at [678, 311] on p "6064.03 kb" at bounding box center [660, 310] width 106 height 14
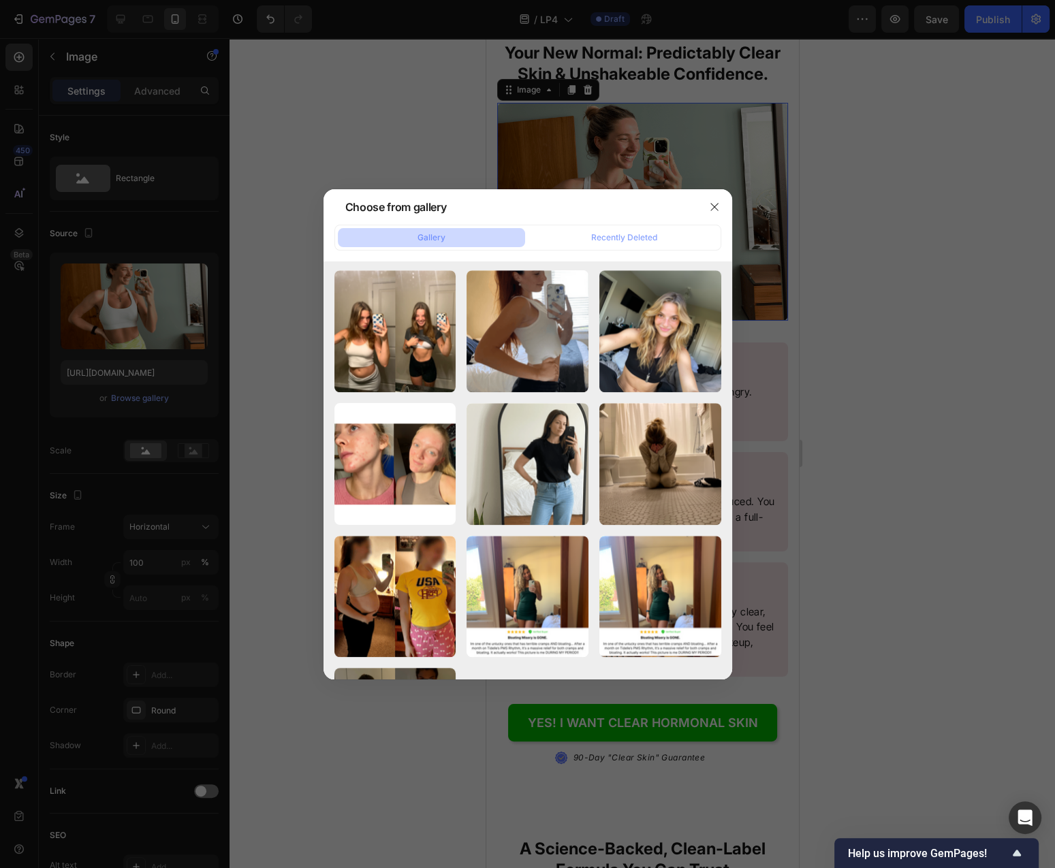
type input "[URL][DOMAIN_NAME]"
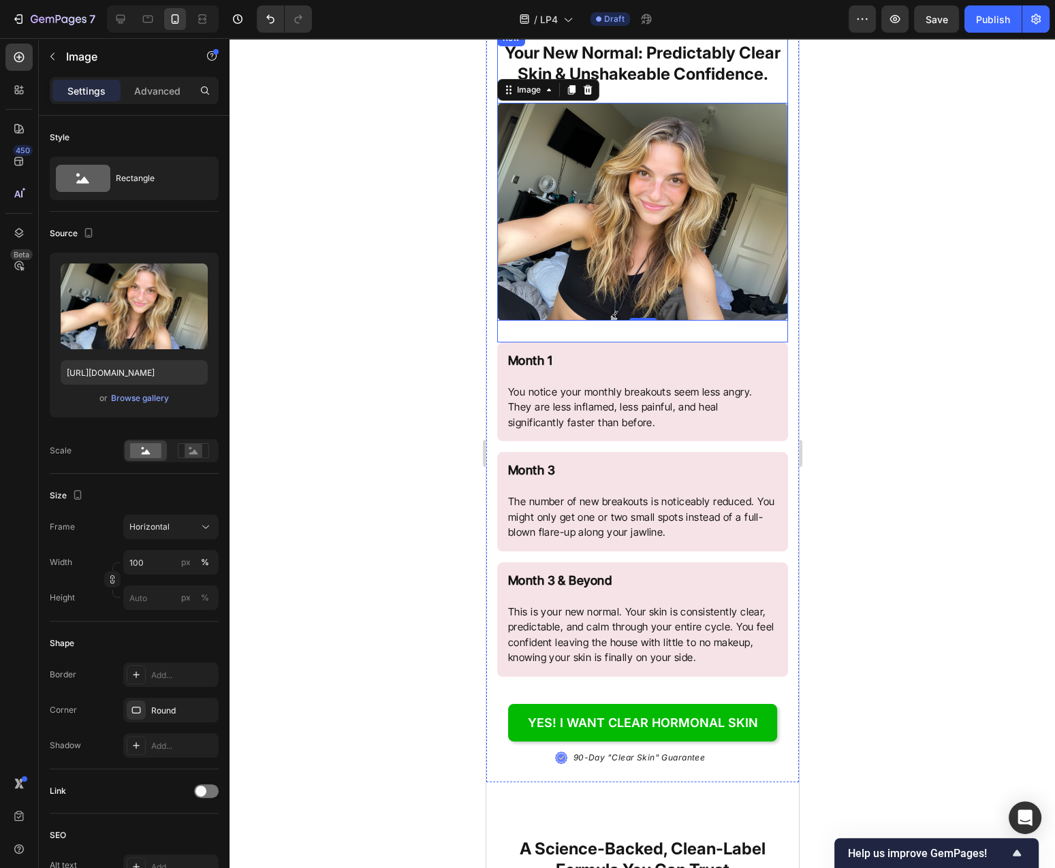
click at [875, 320] on div at bounding box center [641, 453] width 825 height 830
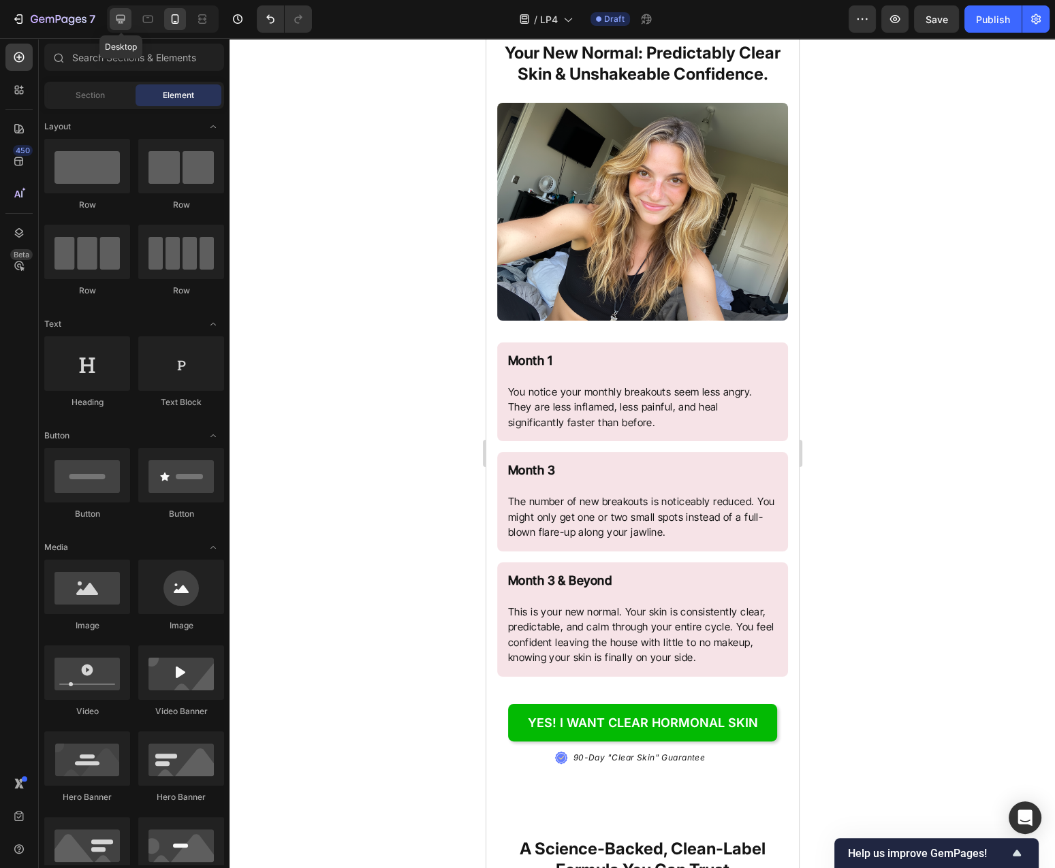
click at [126, 27] on div at bounding box center [121, 19] width 22 height 22
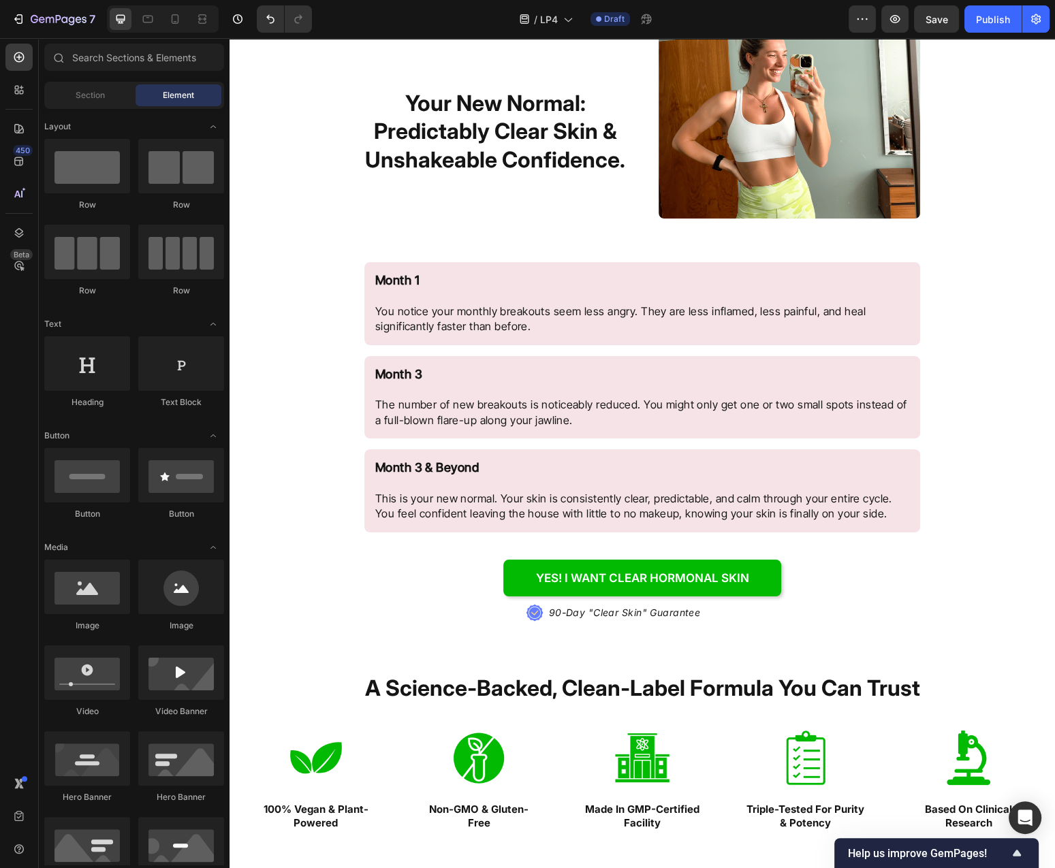
click at [807, 121] on img at bounding box center [788, 120] width 261 height 196
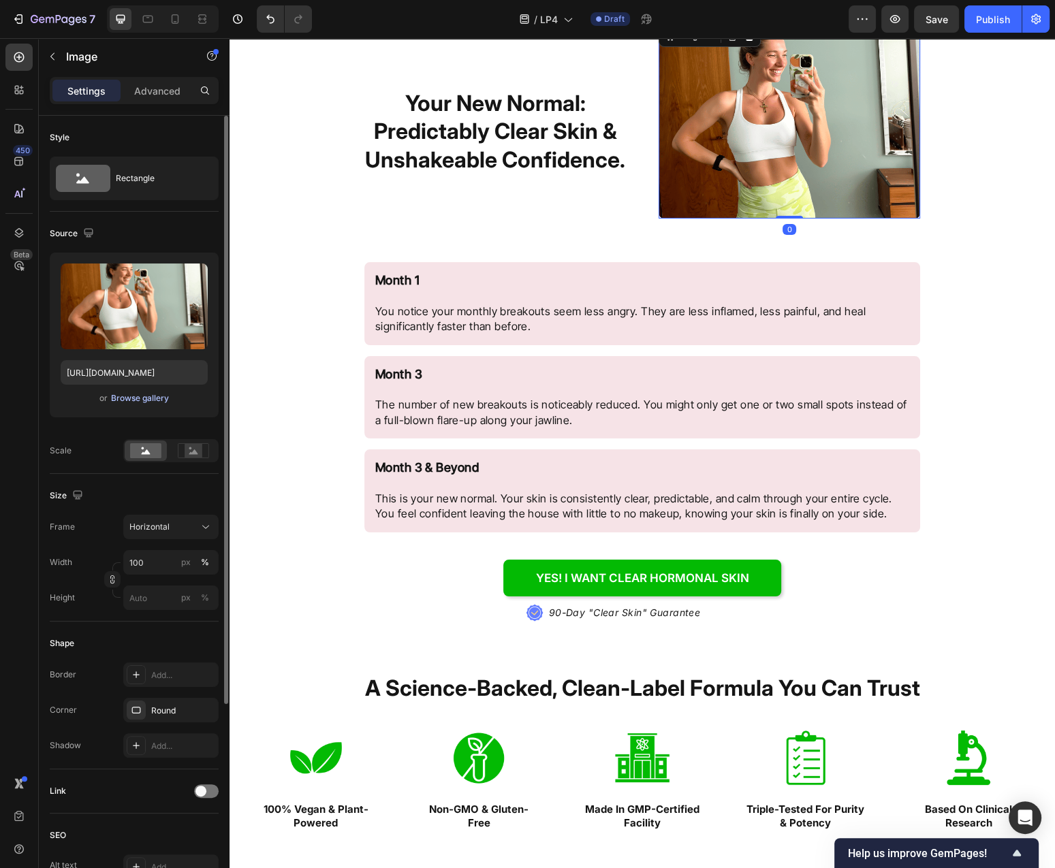
click at [143, 392] on button "Browse gallery" at bounding box center [139, 399] width 59 height 14
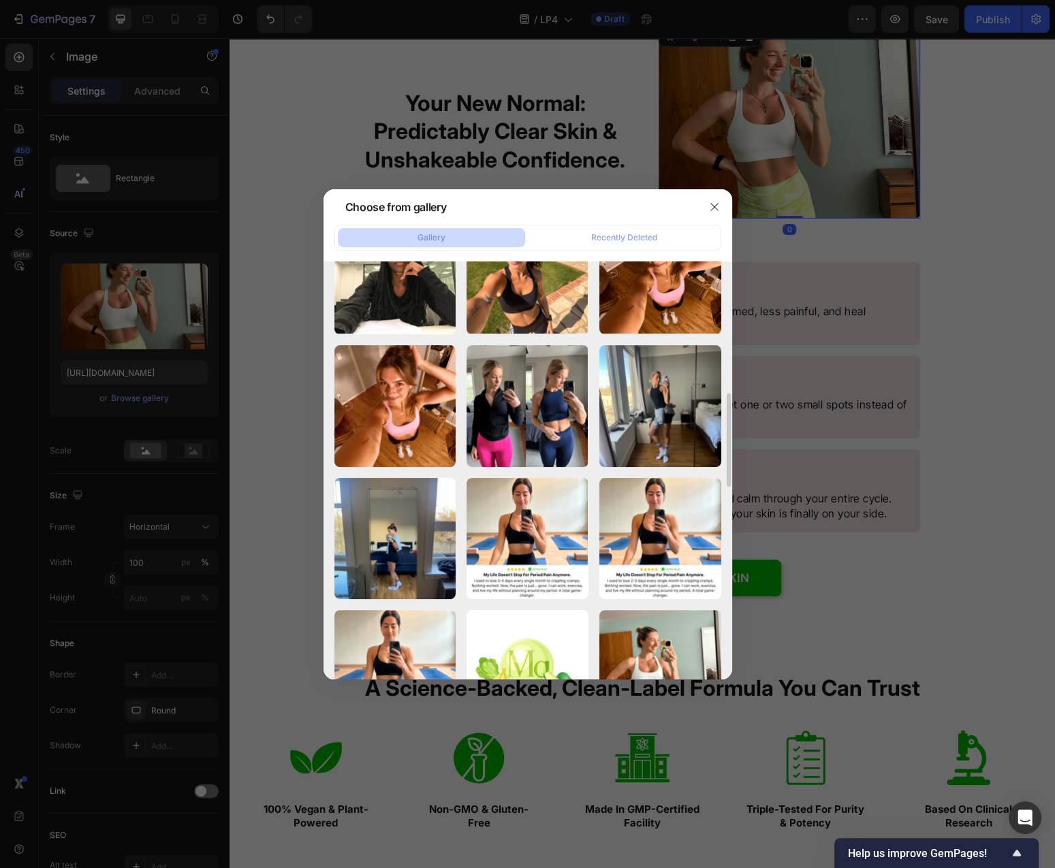
scroll to position [1106, 0]
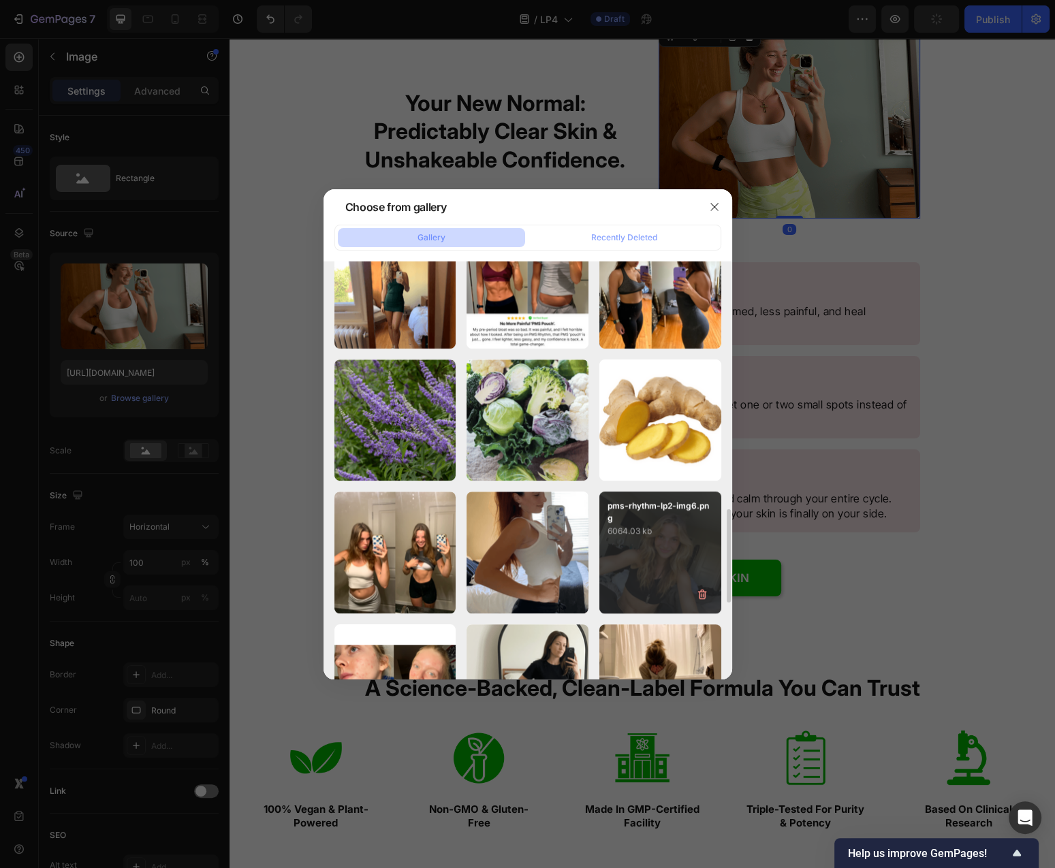
click at [682, 545] on div "pms-rhythm-lp2-img6.png 6064.03 kb" at bounding box center [660, 553] width 122 height 122
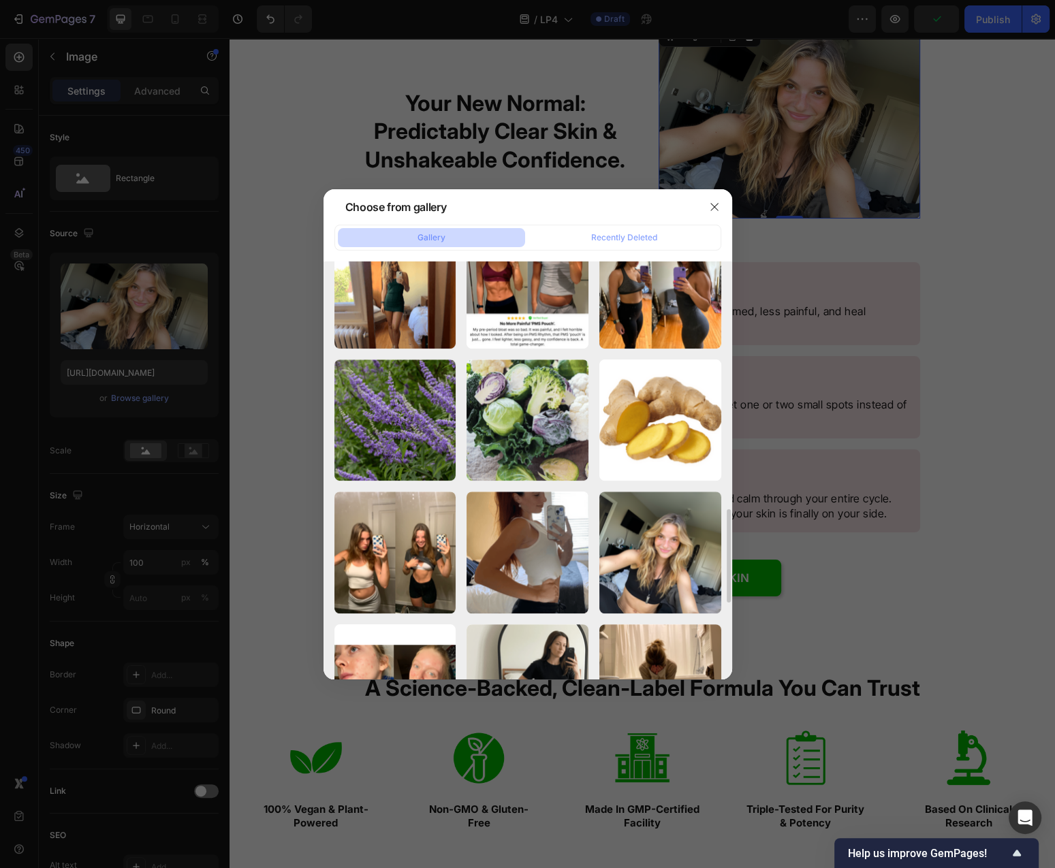
type input "[URL][DOMAIN_NAME]"
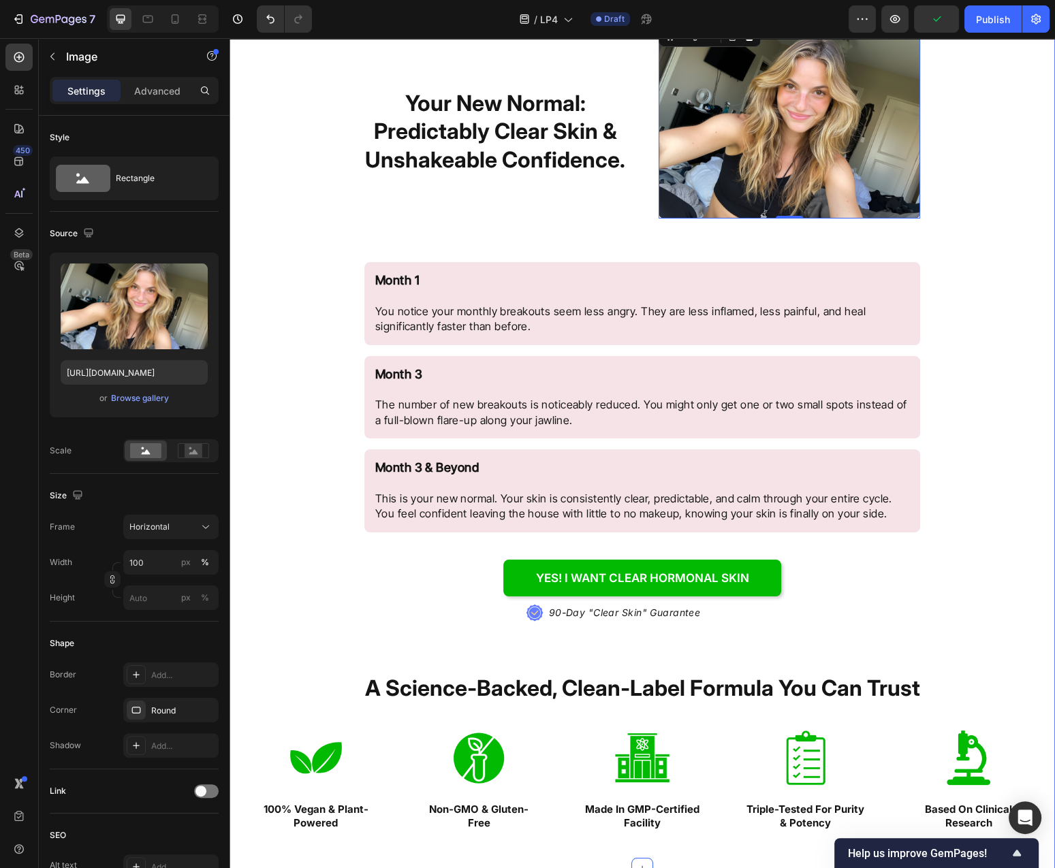
click at [952, 496] on div "Try PMS Rhythm™ NOW Button .id584220534124839872 .st0{fill:#647EFF;} .id5842205…" at bounding box center [641, 392] width 825 height 955
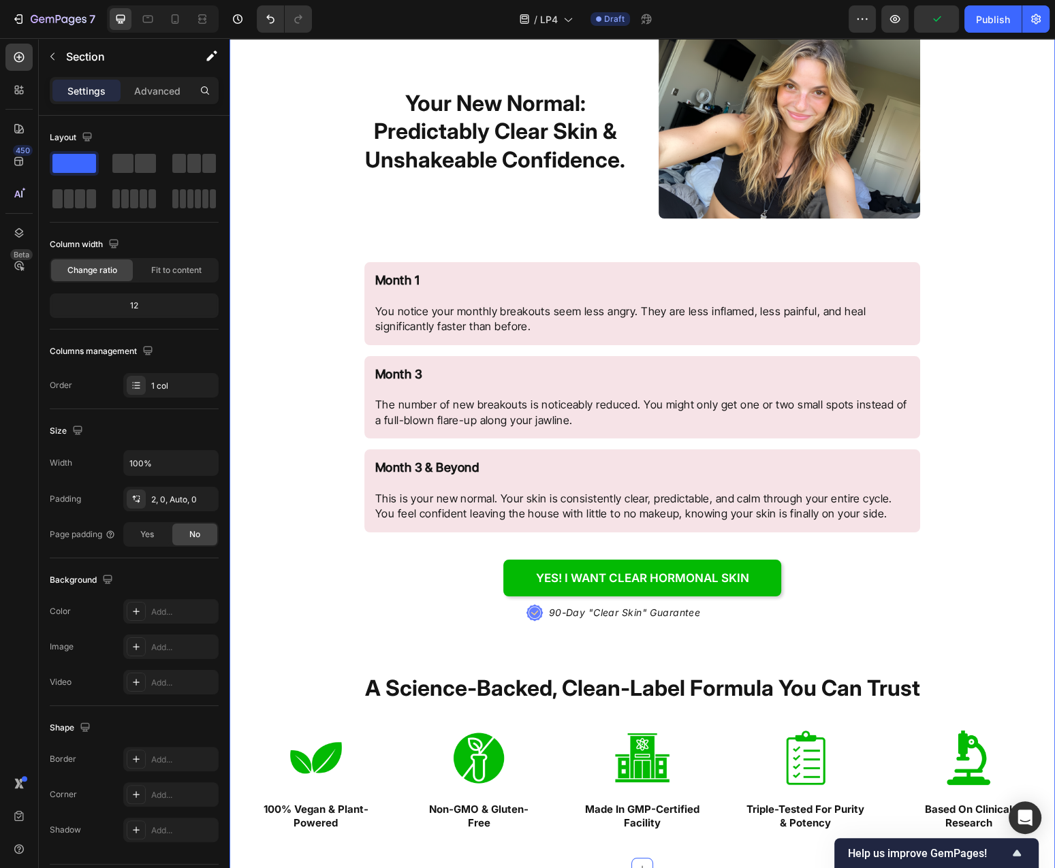
click at [932, 19] on icon "button" at bounding box center [936, 19] width 14 height 14
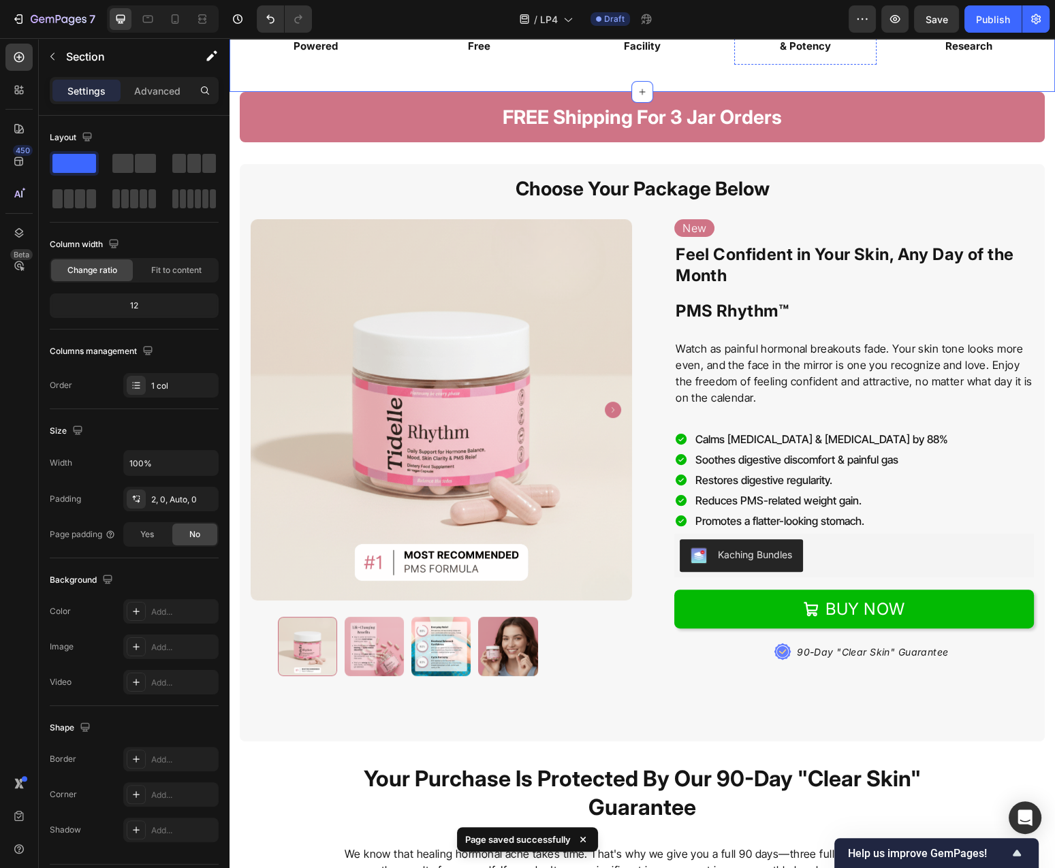
scroll to position [6058, 0]
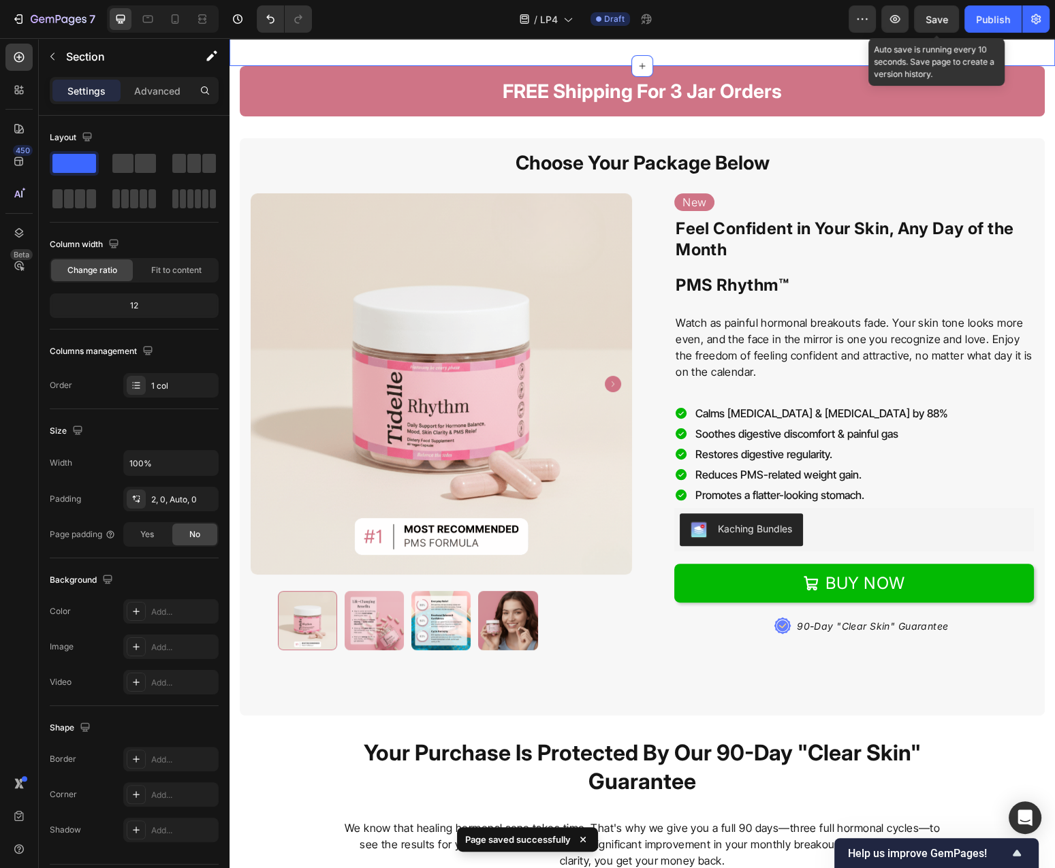
click at [930, 19] on span "Save" at bounding box center [936, 20] width 22 height 12
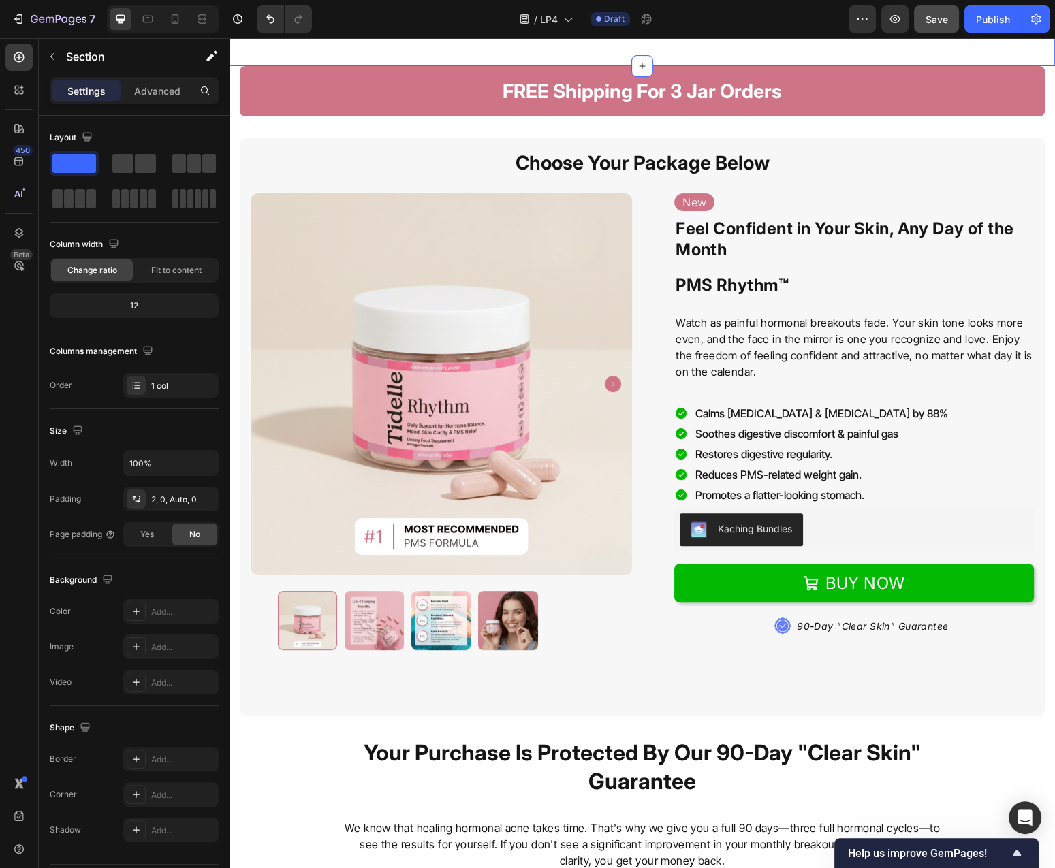
click at [919, 22] on button "Save" at bounding box center [936, 18] width 45 height 27
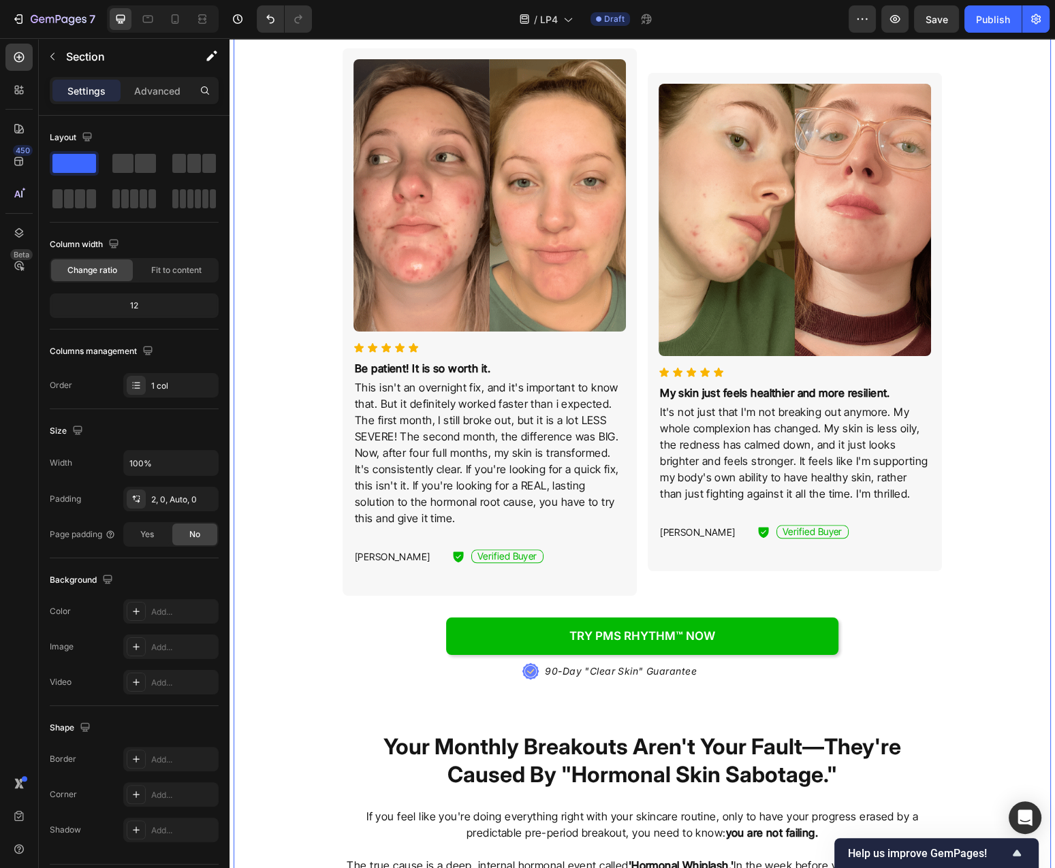
scroll to position [1168, 0]
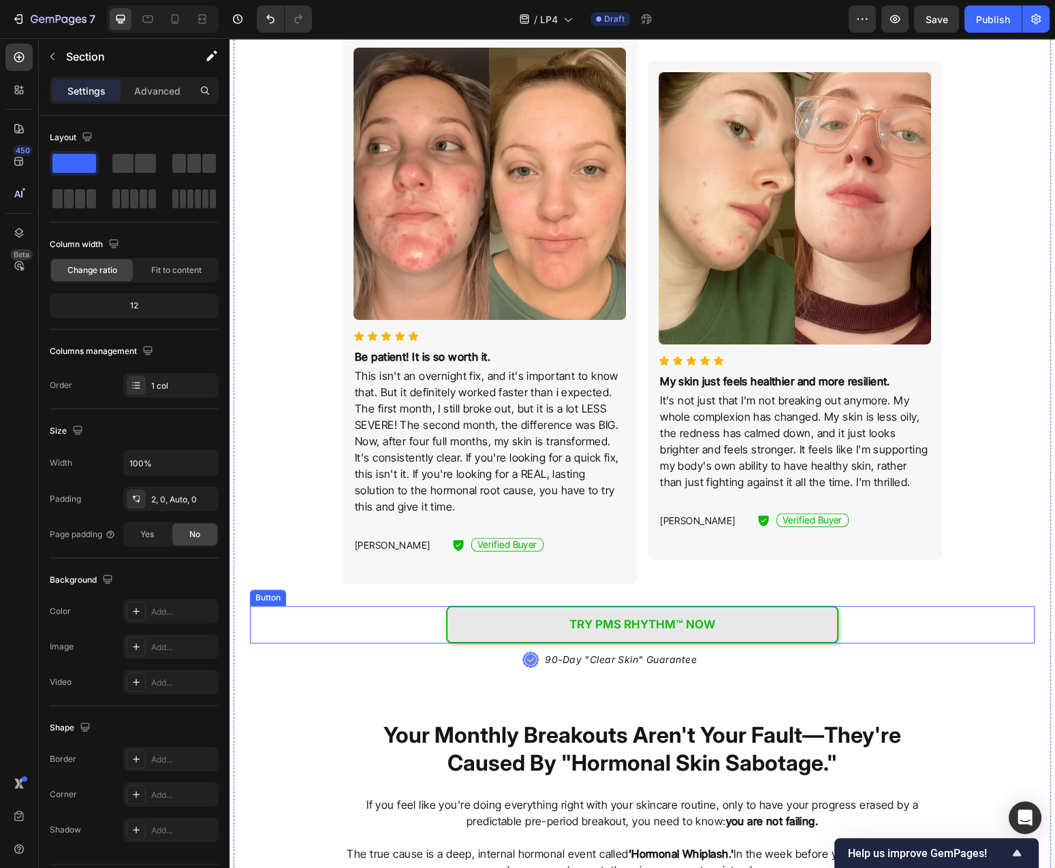
click at [724, 614] on link "Try PMS Rhythm™ NOW" at bounding box center [642, 624] width 392 height 37
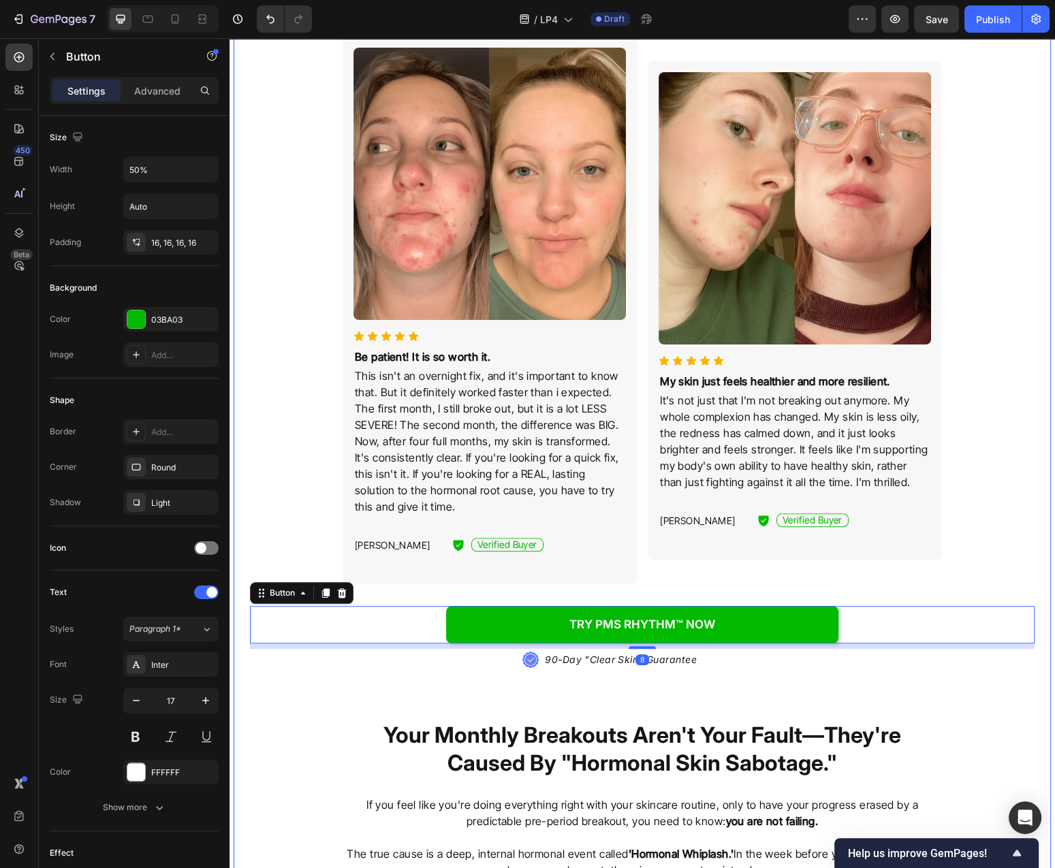
click at [1020, 368] on div "Thousands of Women Are Finally Breaking Free From The Frustrating Cycle of Horm…" at bounding box center [642, 429] width 806 height 2163
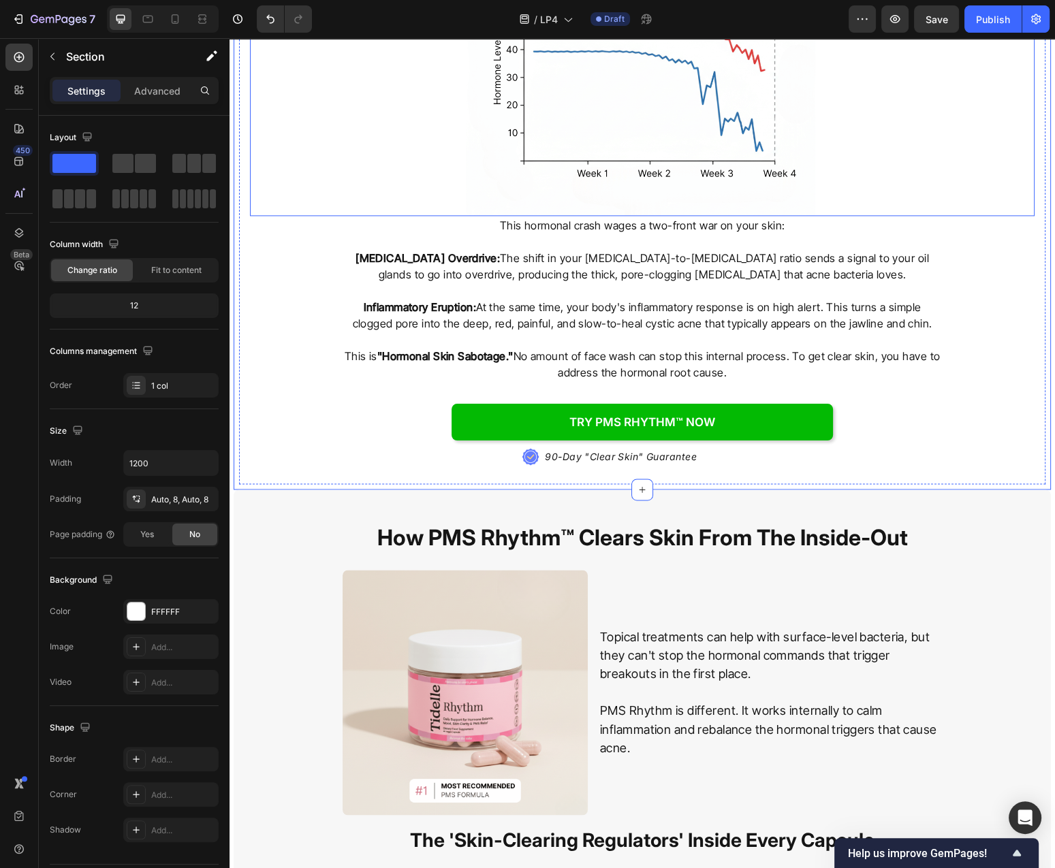
click at [933, 24] on span "Save" at bounding box center [936, 20] width 22 height 12
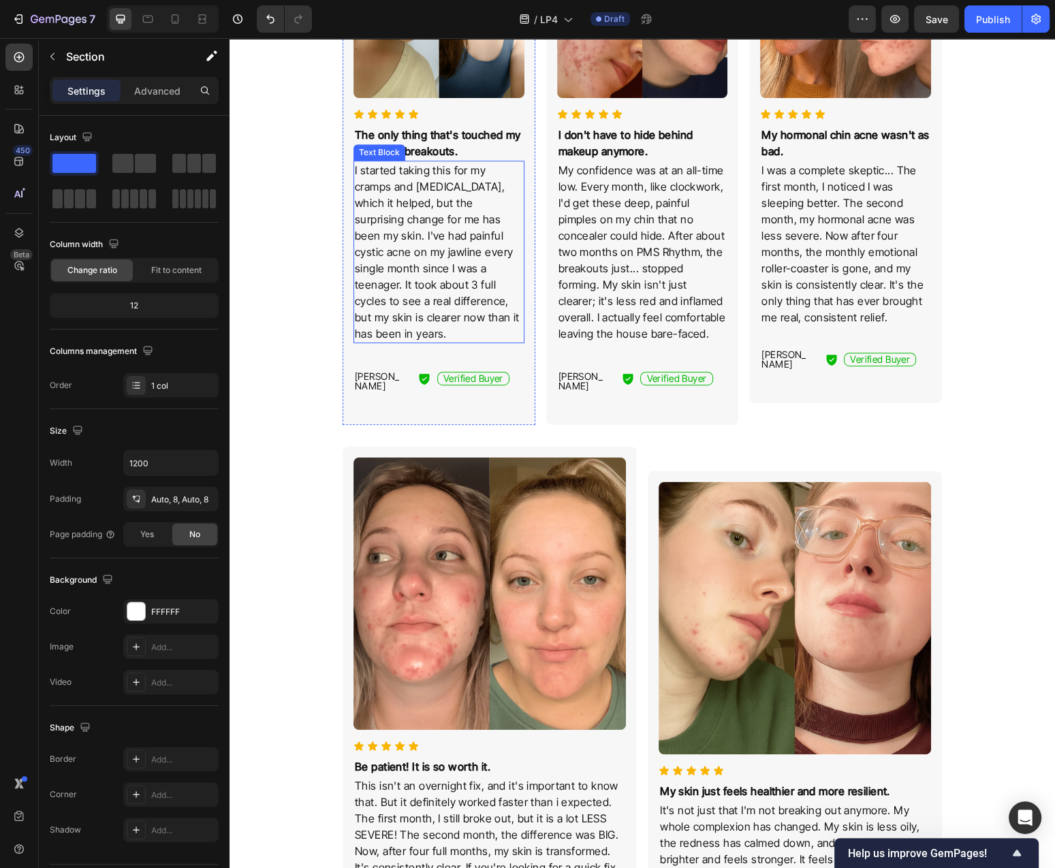
scroll to position [730, 0]
